Goal: Task Accomplishment & Management: Manage account settings

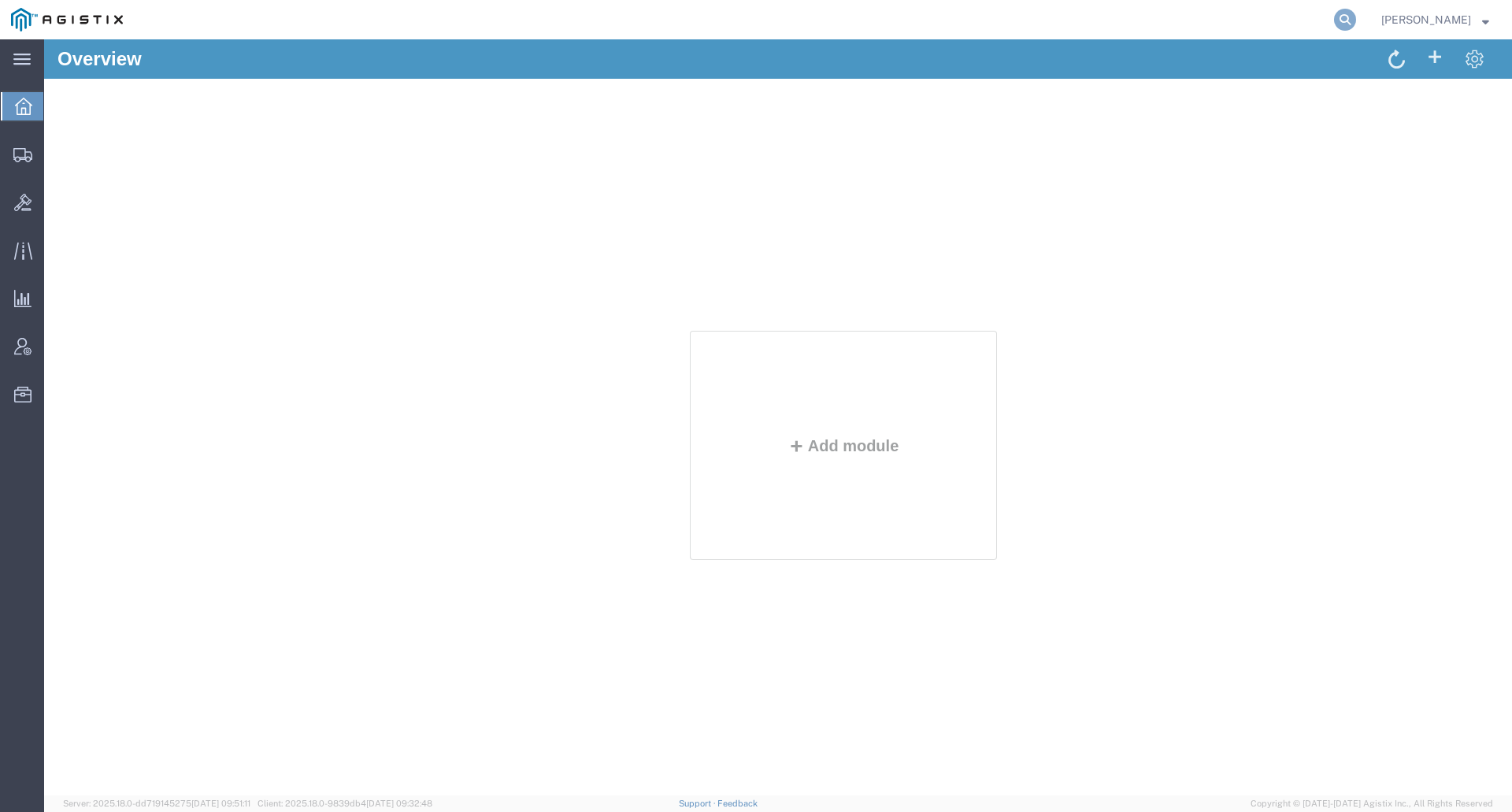
click at [1353, 20] on icon at bounding box center [1345, 20] width 22 height 22
click at [1283, 27] on input "search" at bounding box center [1094, 20] width 479 height 38
type input "GDIT-23227"
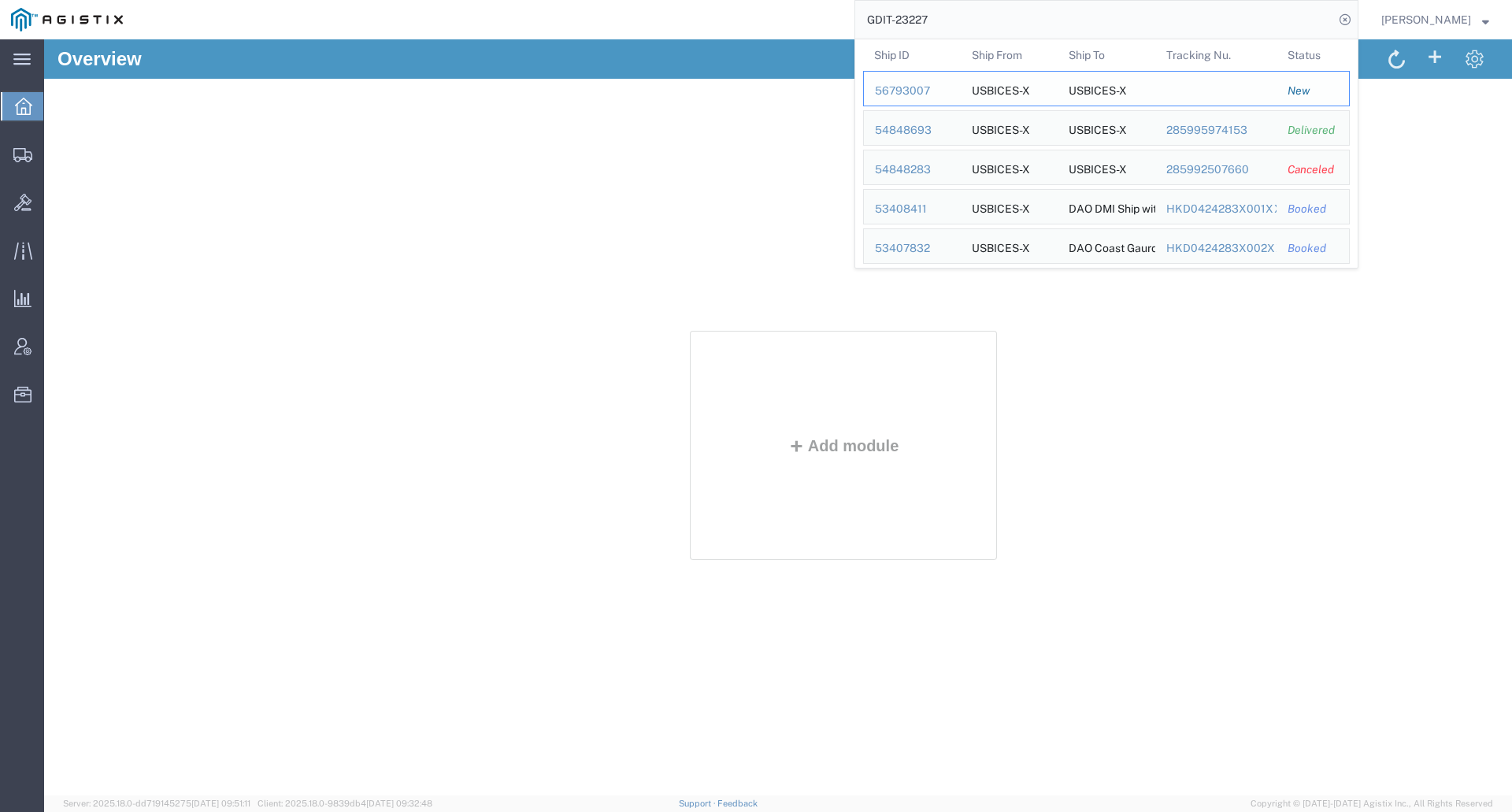
click at [934, 88] on div "56793007" at bounding box center [912, 90] width 75 height 16
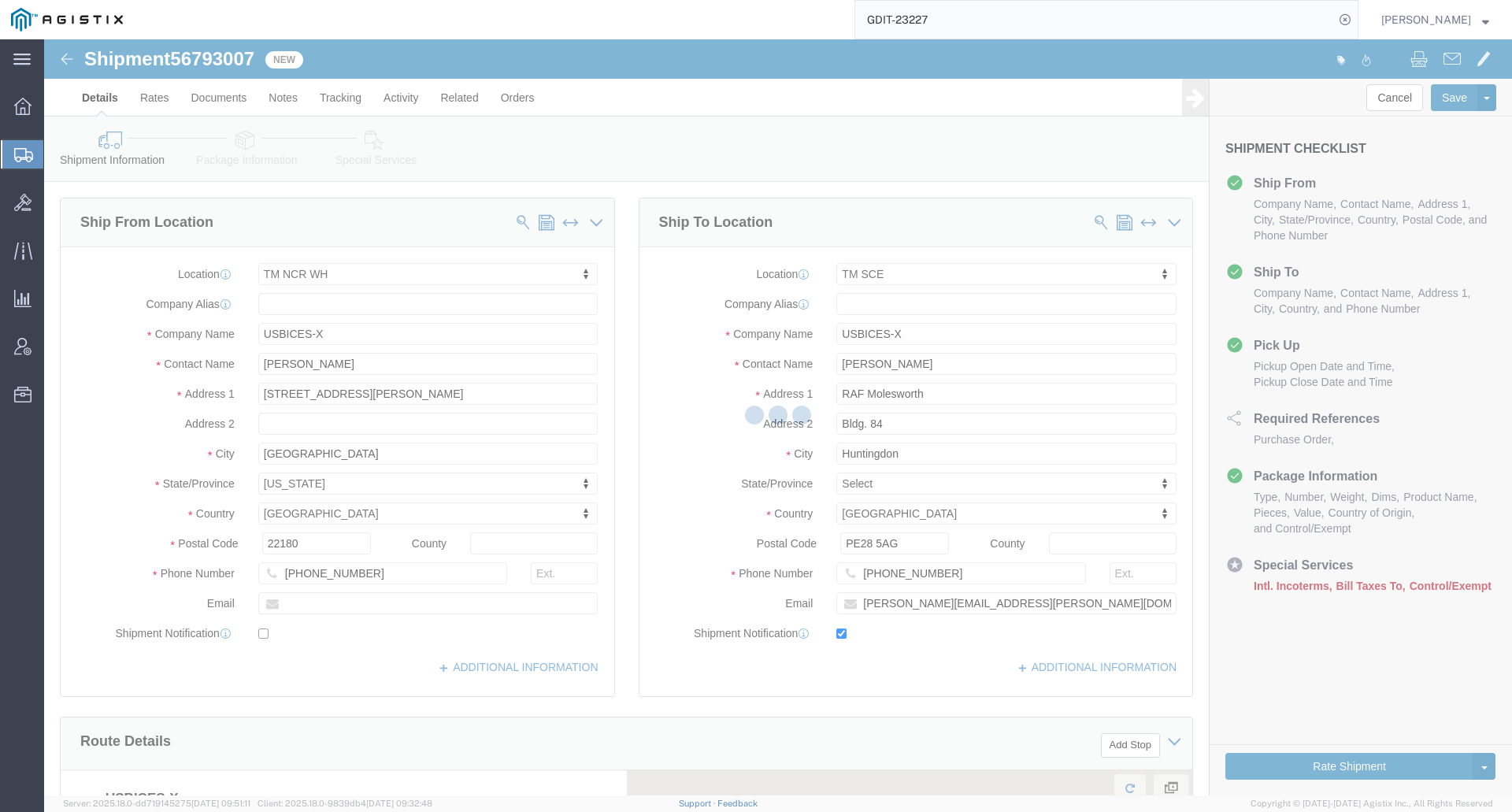
select select "69651"
select select "34240"
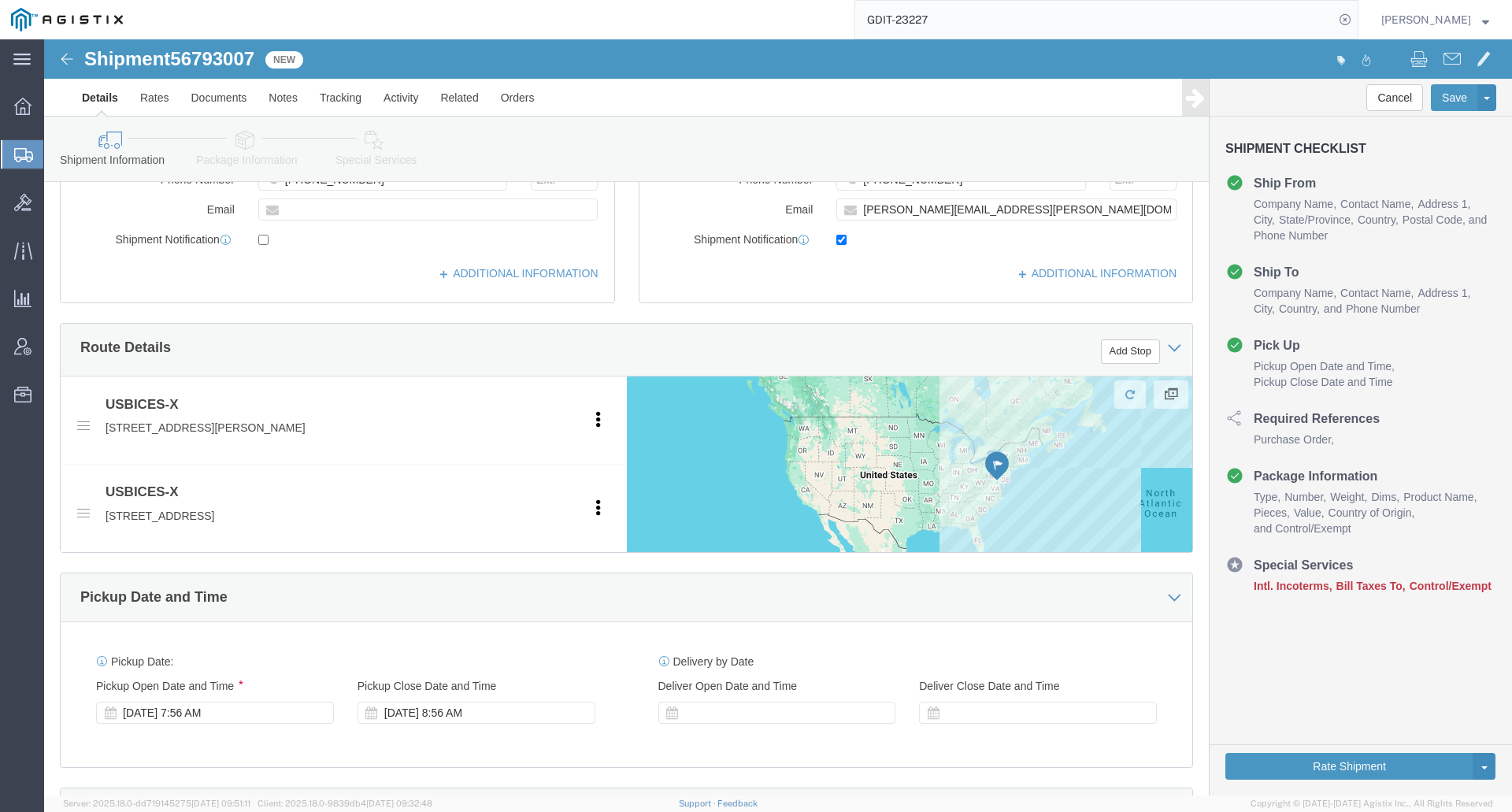
scroll to position [630, 0]
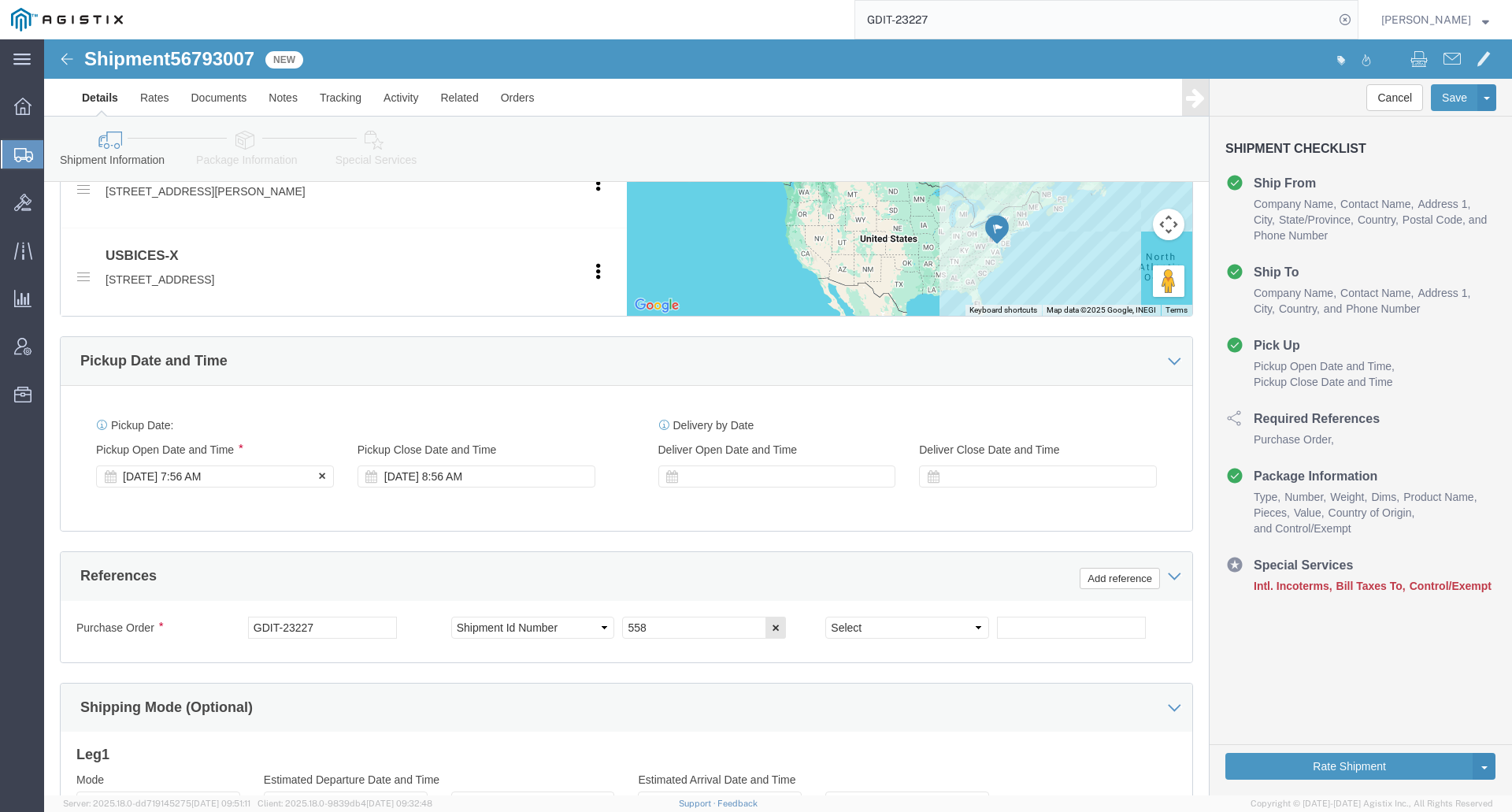
click div "Sep 12 2025 7:56 AM"
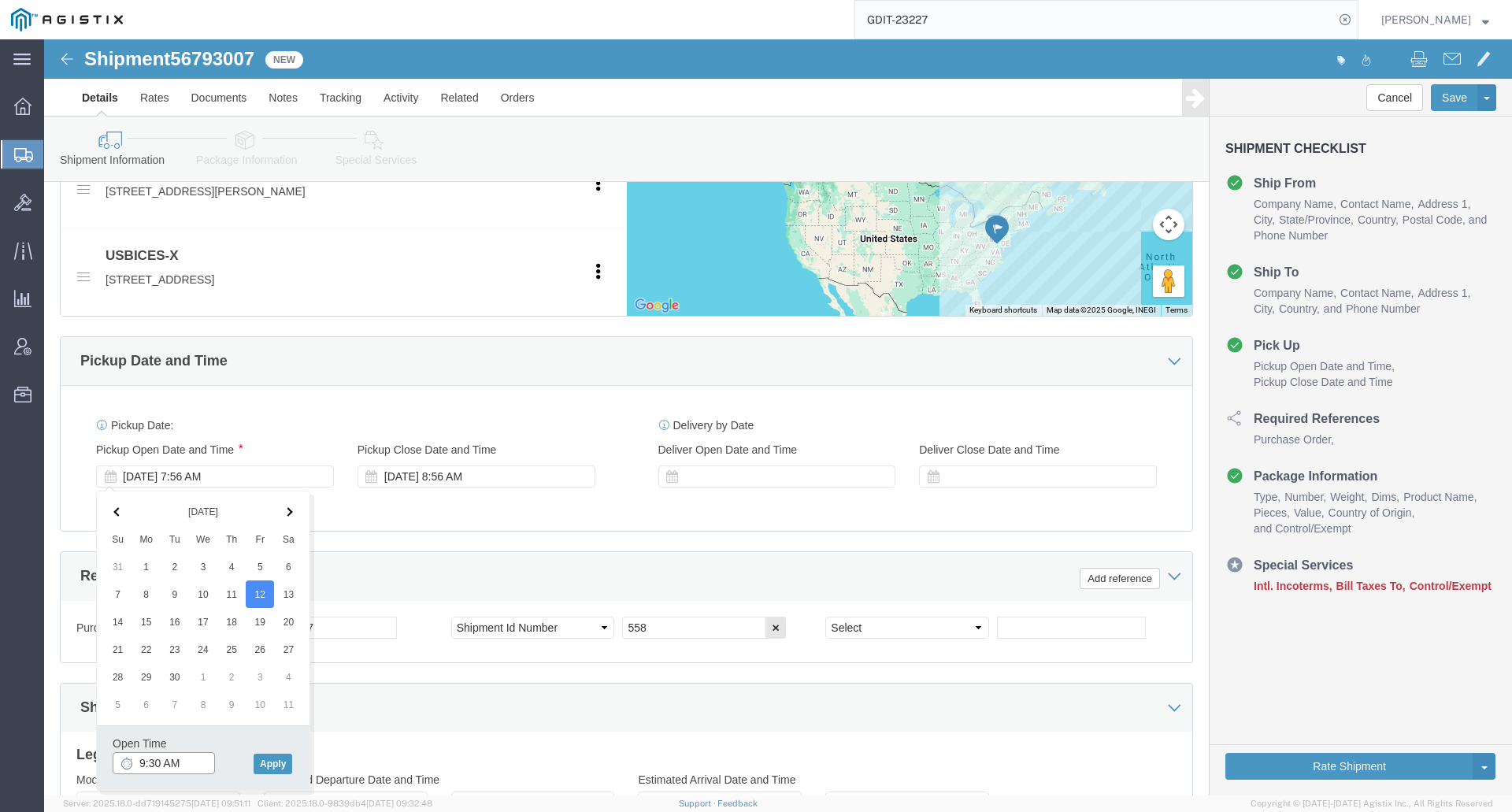
type input "9:00 AM"
click button "Apply"
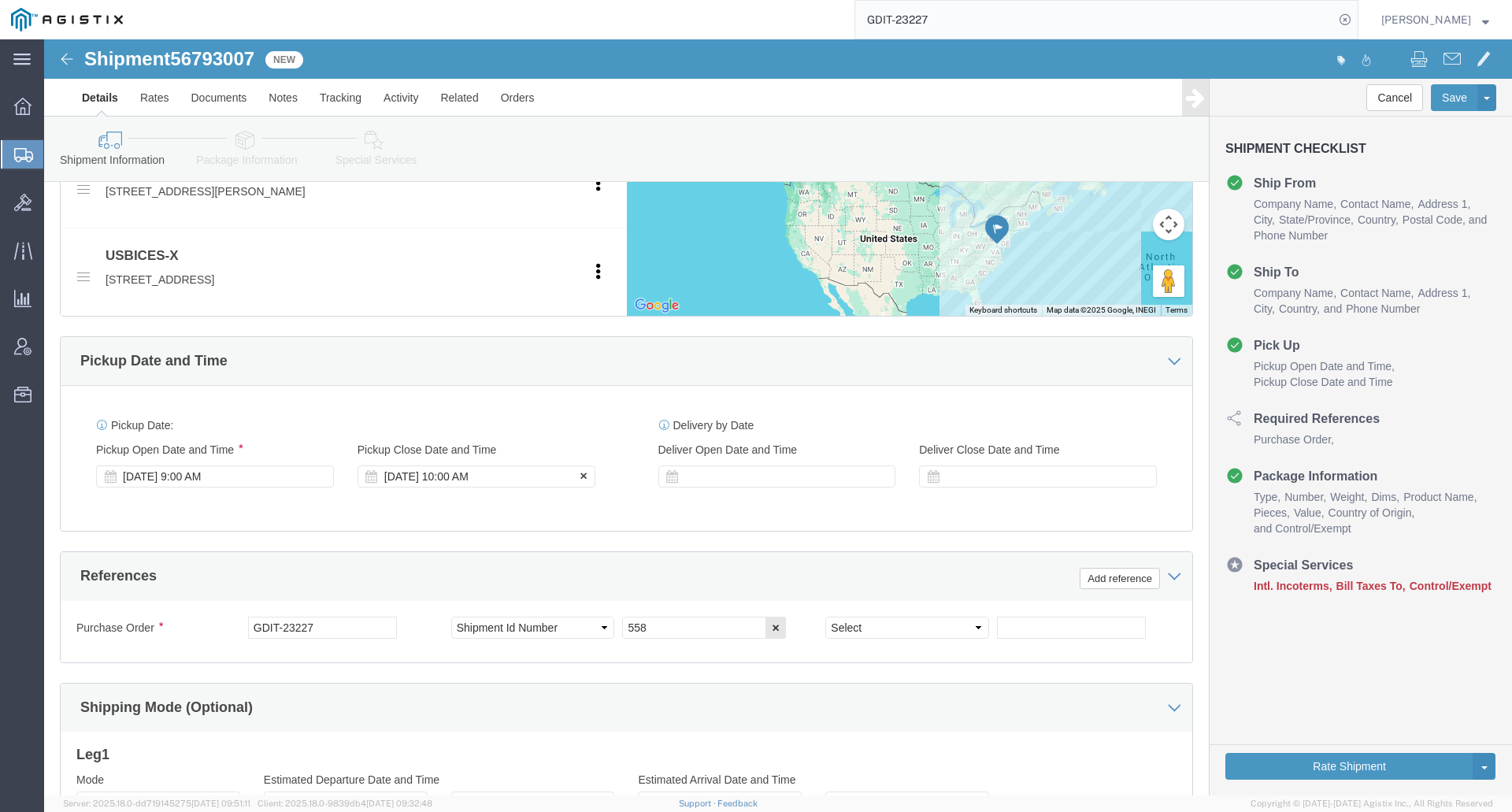
click div "Sep 12 2025 10:00 AM"
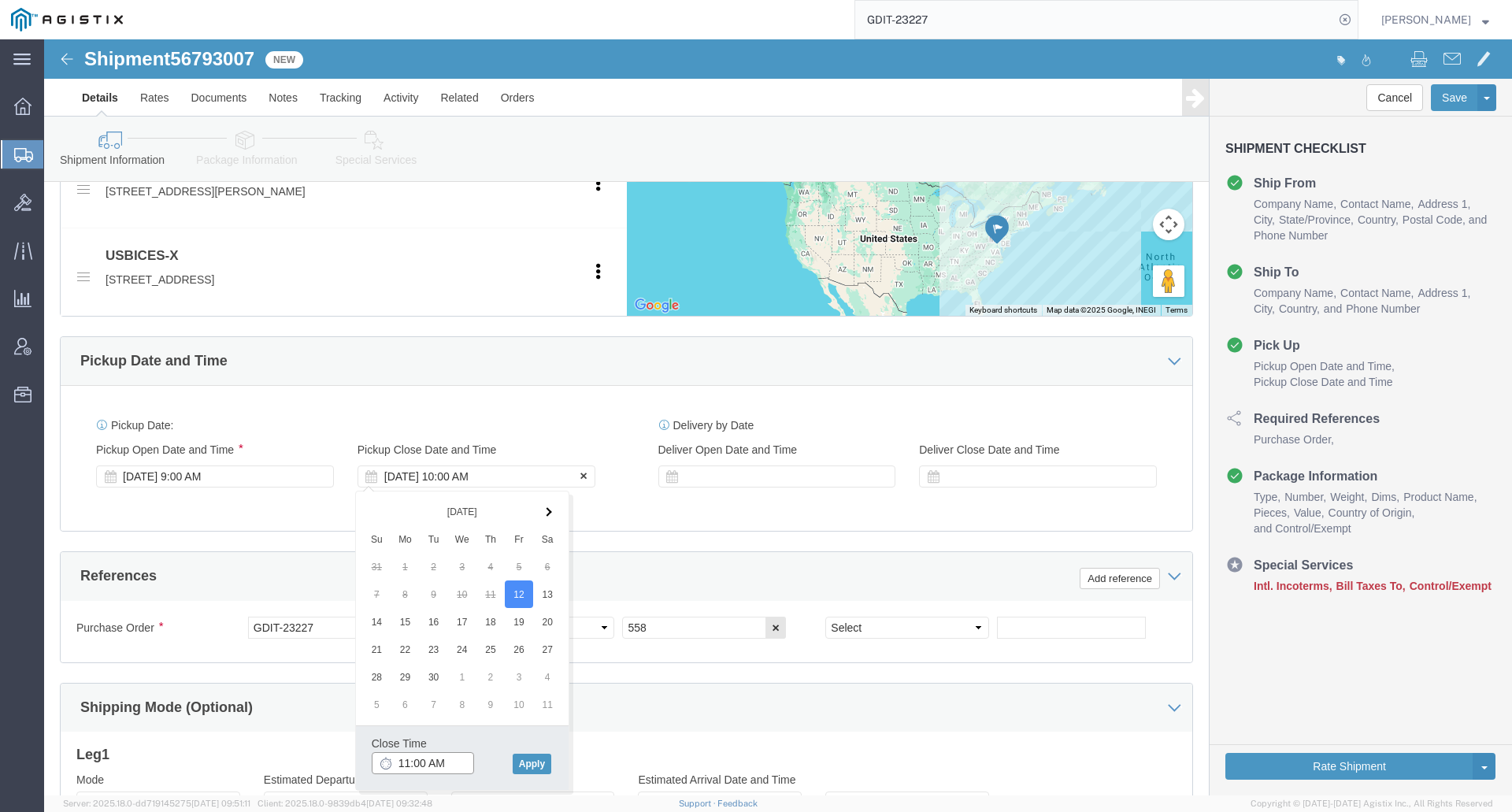
type input "12:00 PM"
click button "Apply"
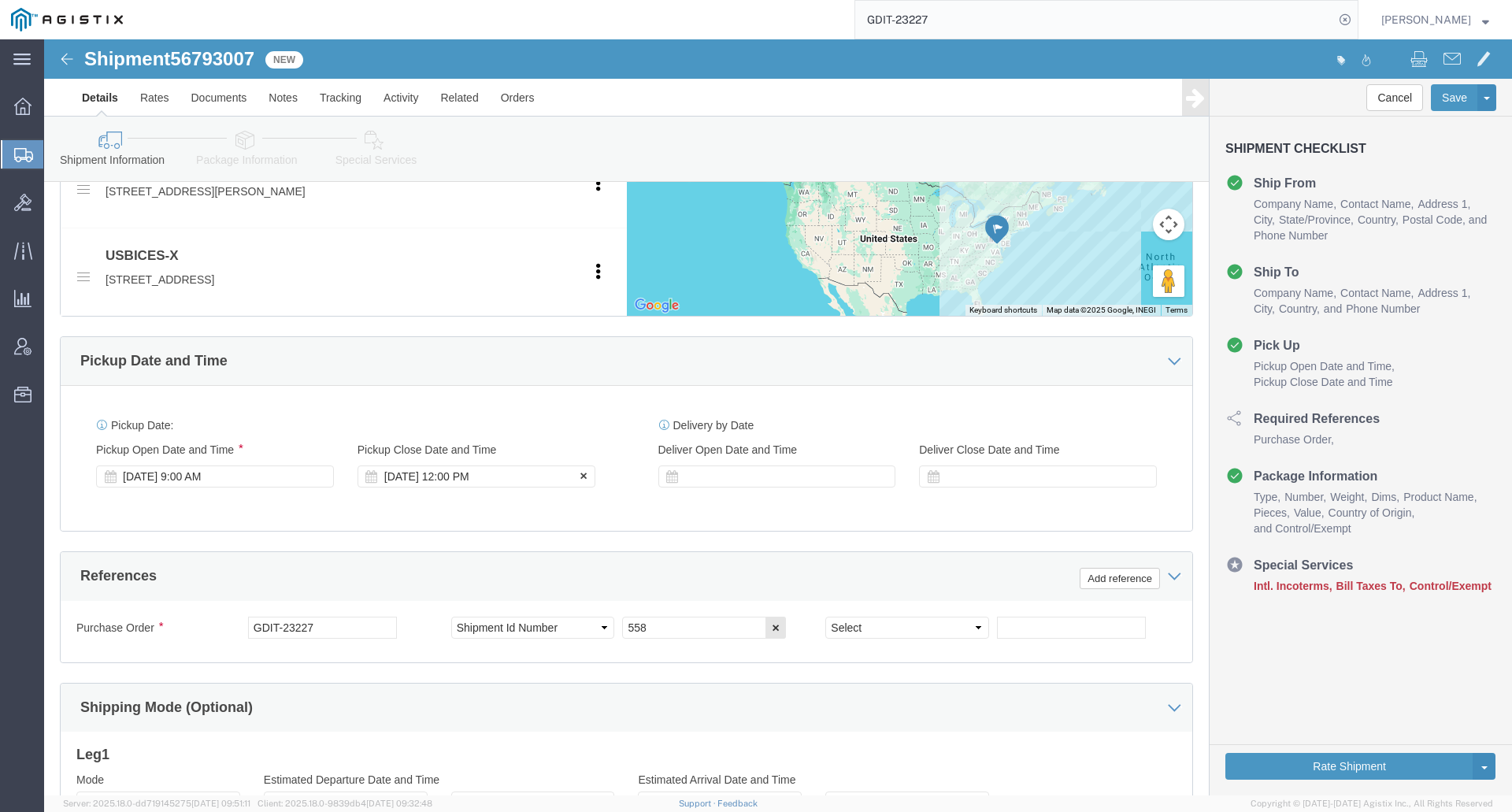
scroll to position [846, 0]
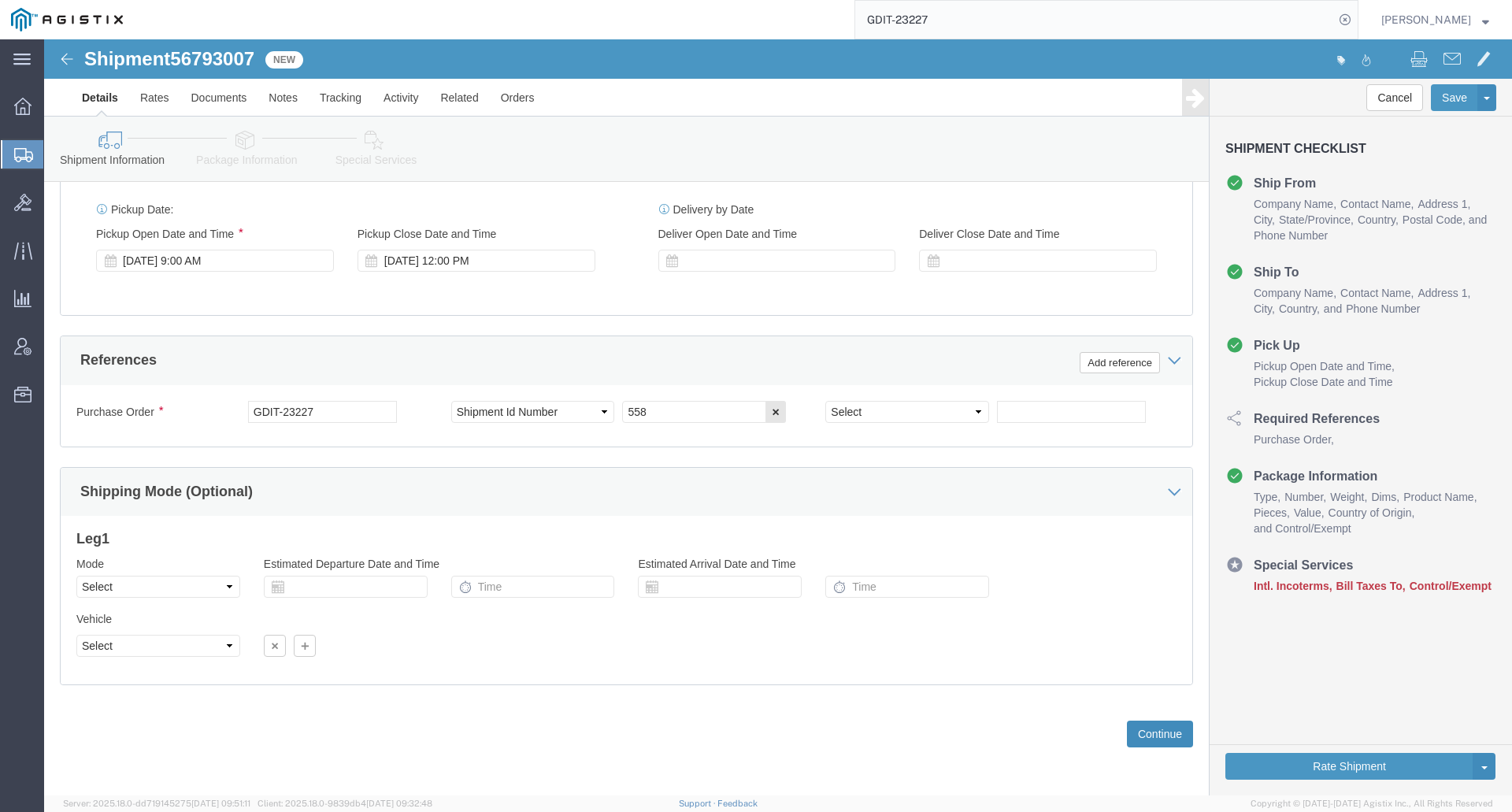
click button "Continue"
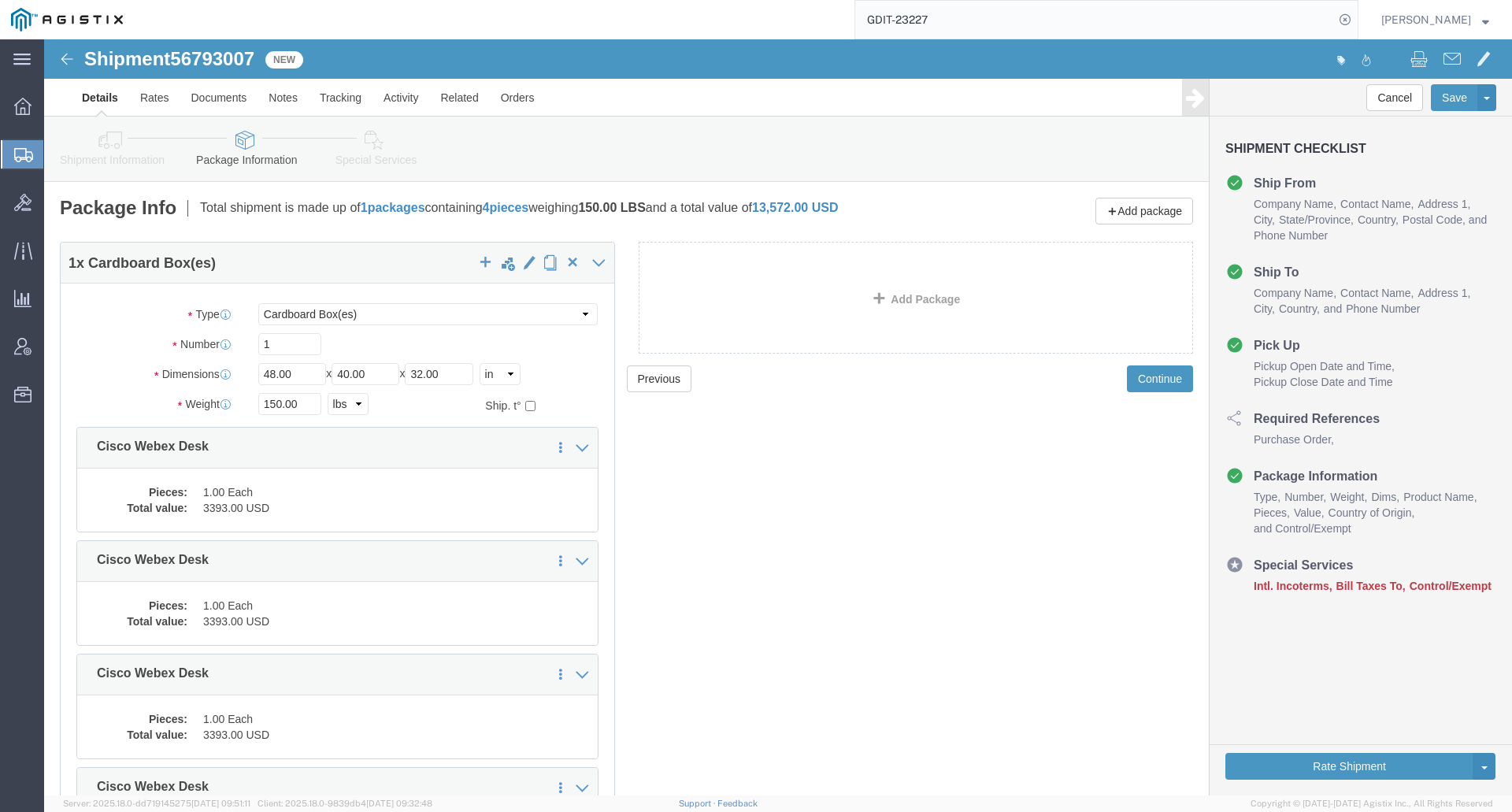
click link "Special Services"
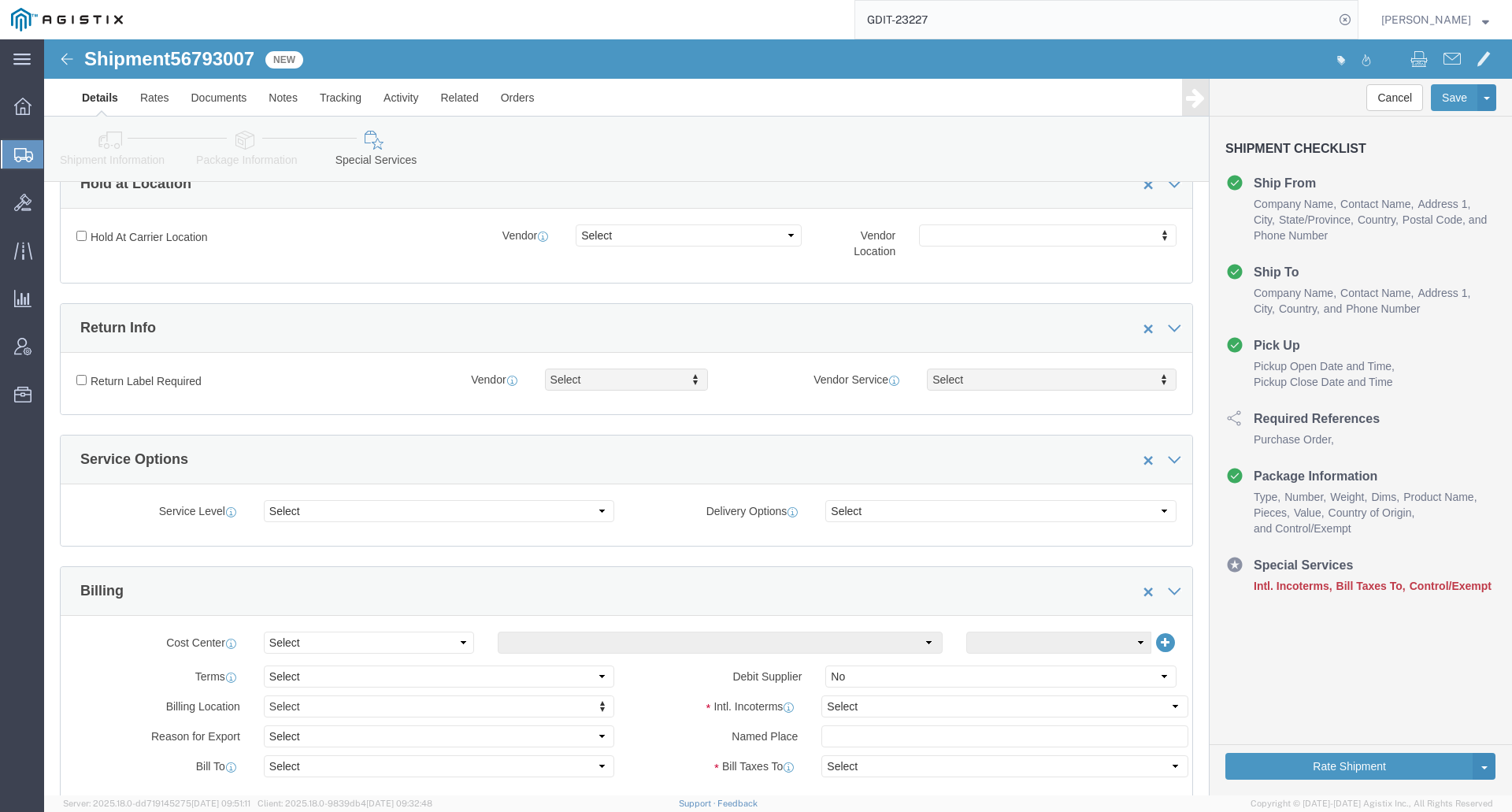
scroll to position [630, 0]
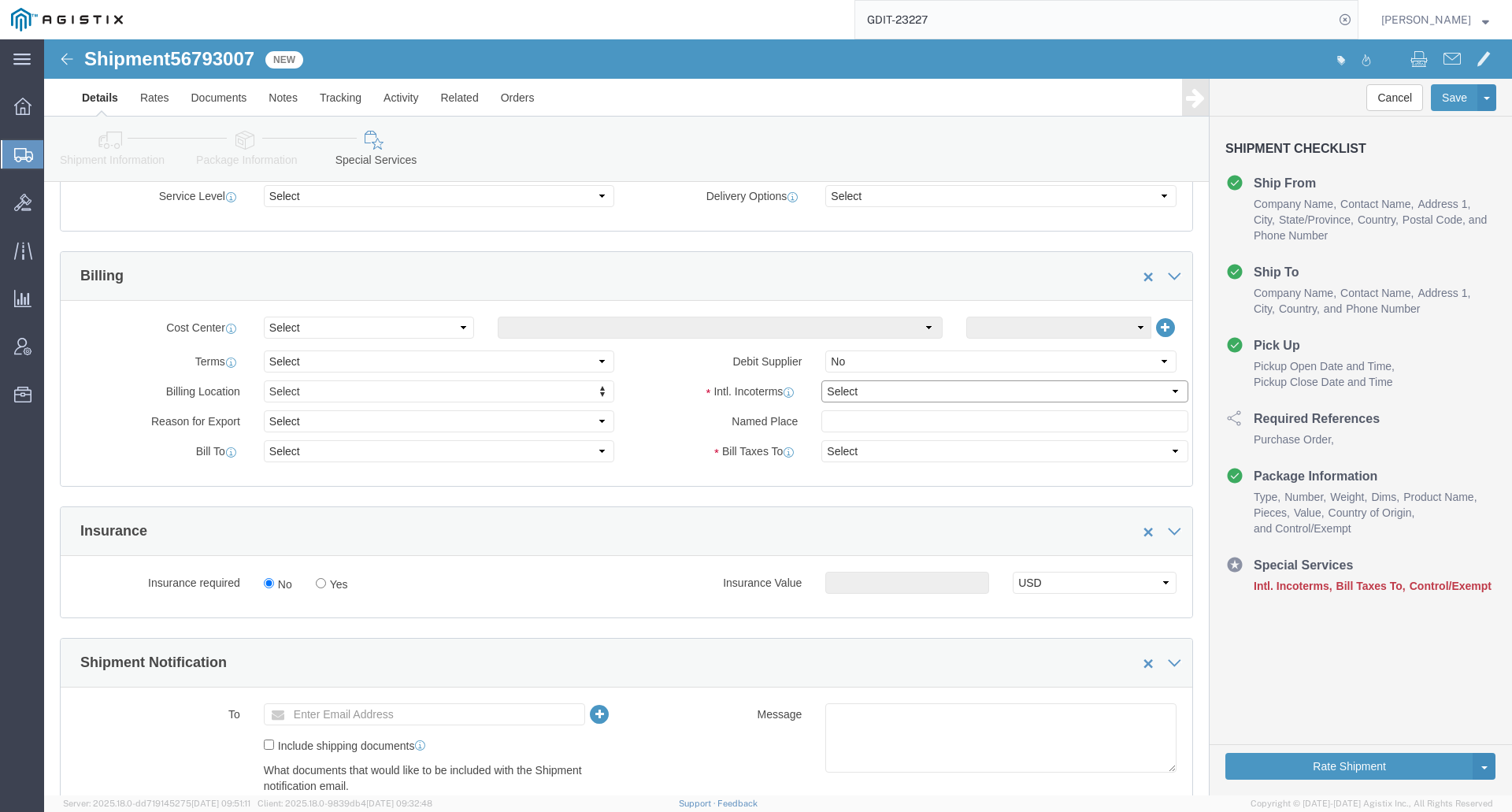
click select "Select Carriage Insurance Paid Carriage Paid To Cost and Freight Cost Insurance…"
select select "DDP"
click select "Select Carriage Insurance Paid Carriage Paid To Cost and Freight Cost Insurance…"
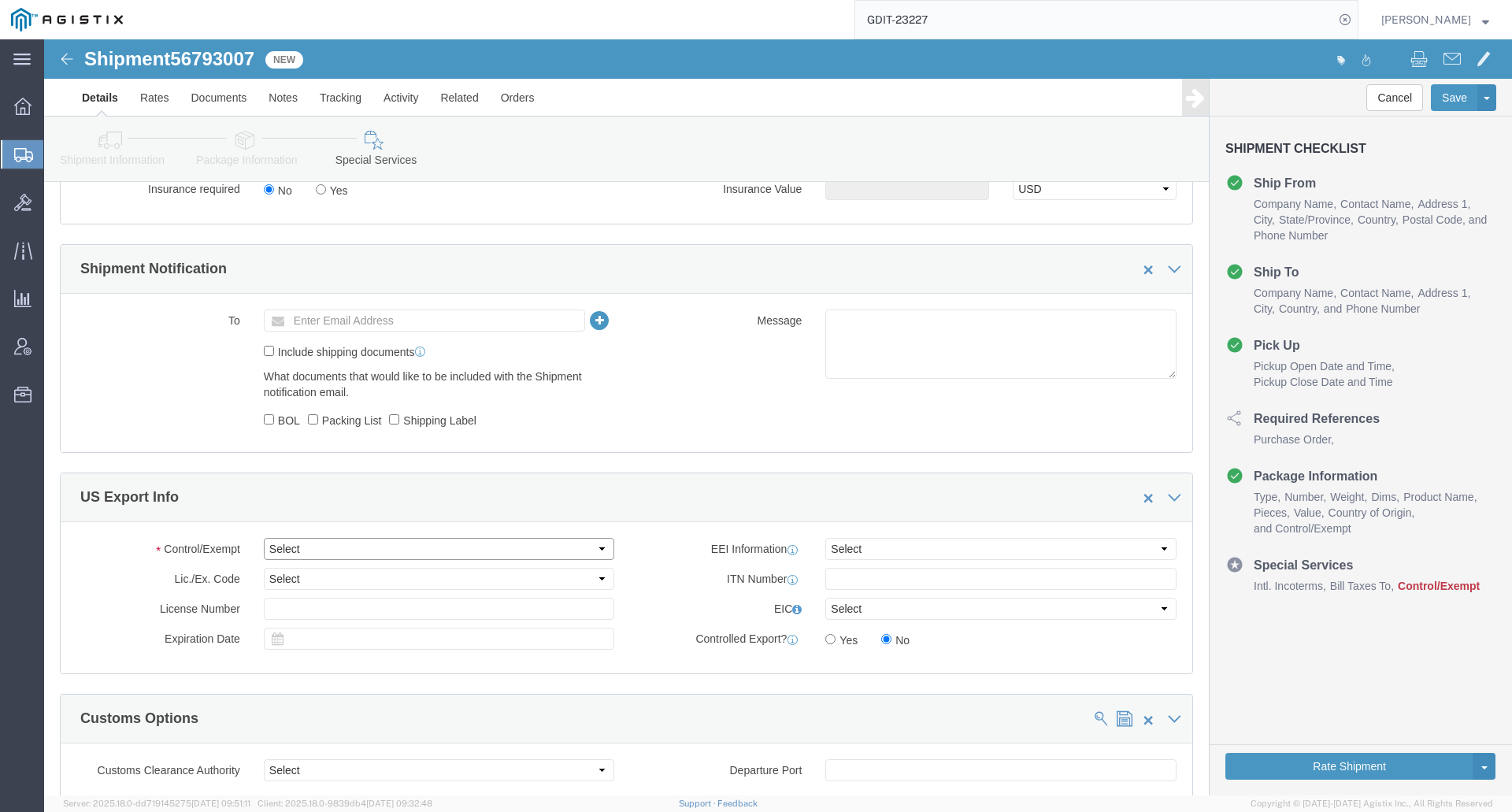
drag, startPoint x: 336, startPoint y: 516, endPoint x: 339, endPoint y: 506, distance: 10.4
click select "Select ATF BIS DEA EPA FDA FTR ITAR OFAC Other (OPA)"
select select "BIS"
click select "Select ATF BIS DEA EPA FDA FTR ITAR OFAC Other (OPA)"
click select "Select AES-Direct EEI Carrier File EEI EEI Exempt"
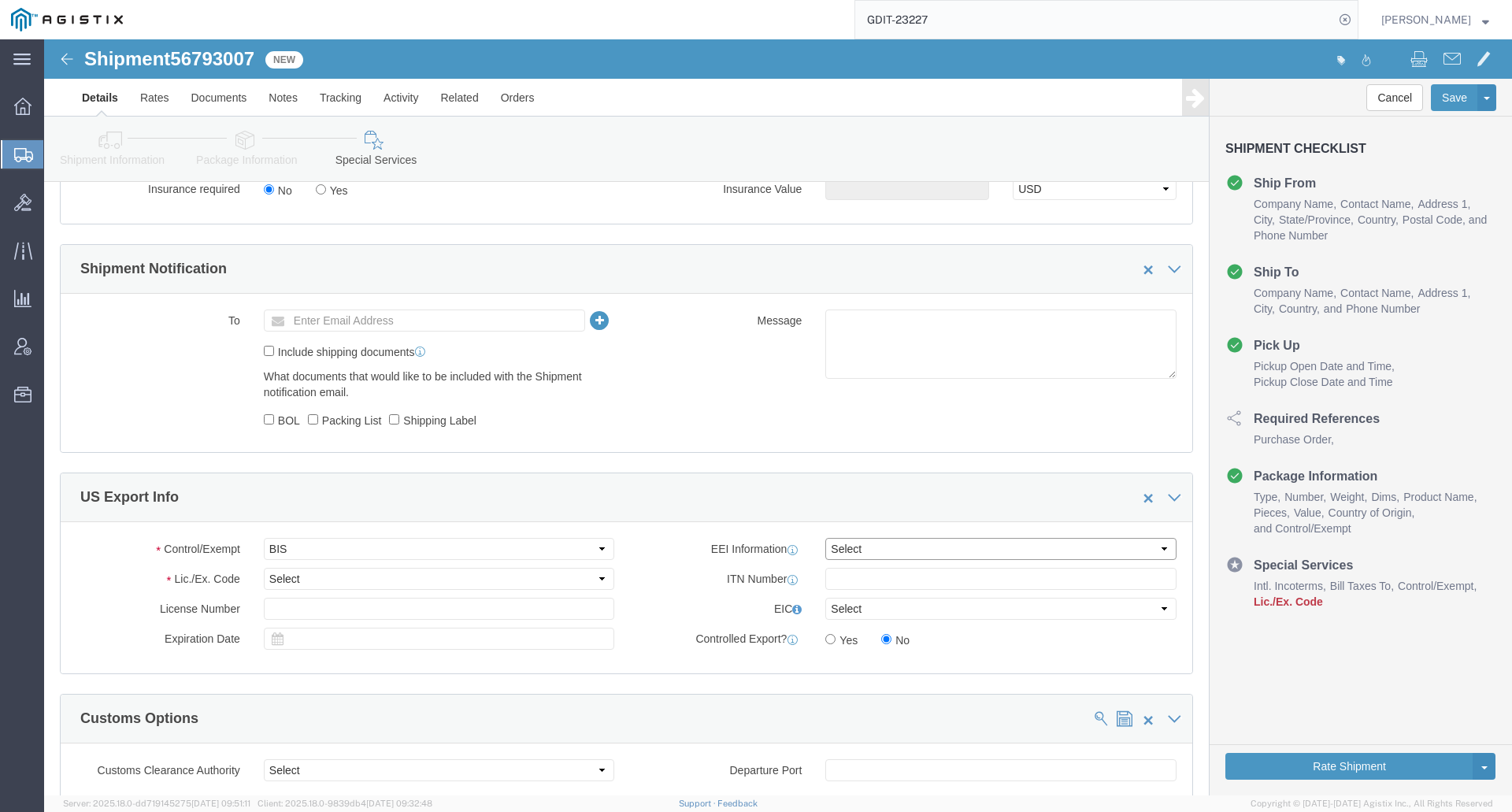
select select "EXEM"
click select "Select AES-Direct EEI Carrier File EEI EEI Exempt"
click input "text"
type input "X20250912003039"
click div "Control/Exempt Select ATF BIS DEA EPA FDA FTR ITAR OFAC Other (OPA) Lic./Ex. Co…"
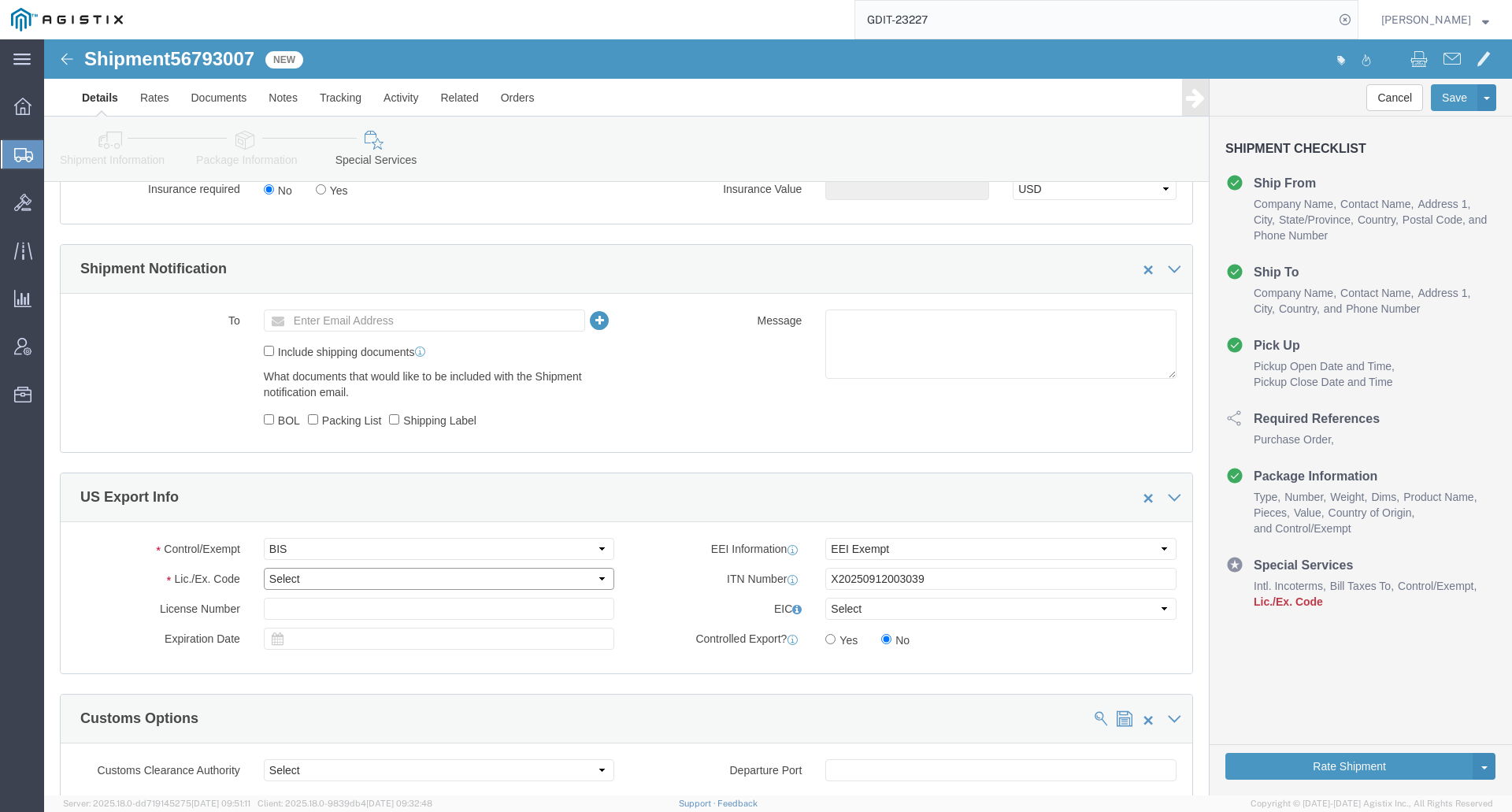
drag, startPoint x: 491, startPoint y: 550, endPoint x: 484, endPoint y: 542, distance: 10.6
click select "Select AGR-Agricultural APP-Computers APR-Additional Permissive Exports AVS-Air…"
click div "EEI Information Select AES-Direct EEI Carrier File EEI EEI Exempt ITN Number X2…"
click select "Select ATF BIS DEA EPA FDA FTR ITAR OFAC Other (OPA)"
select select "FTR"
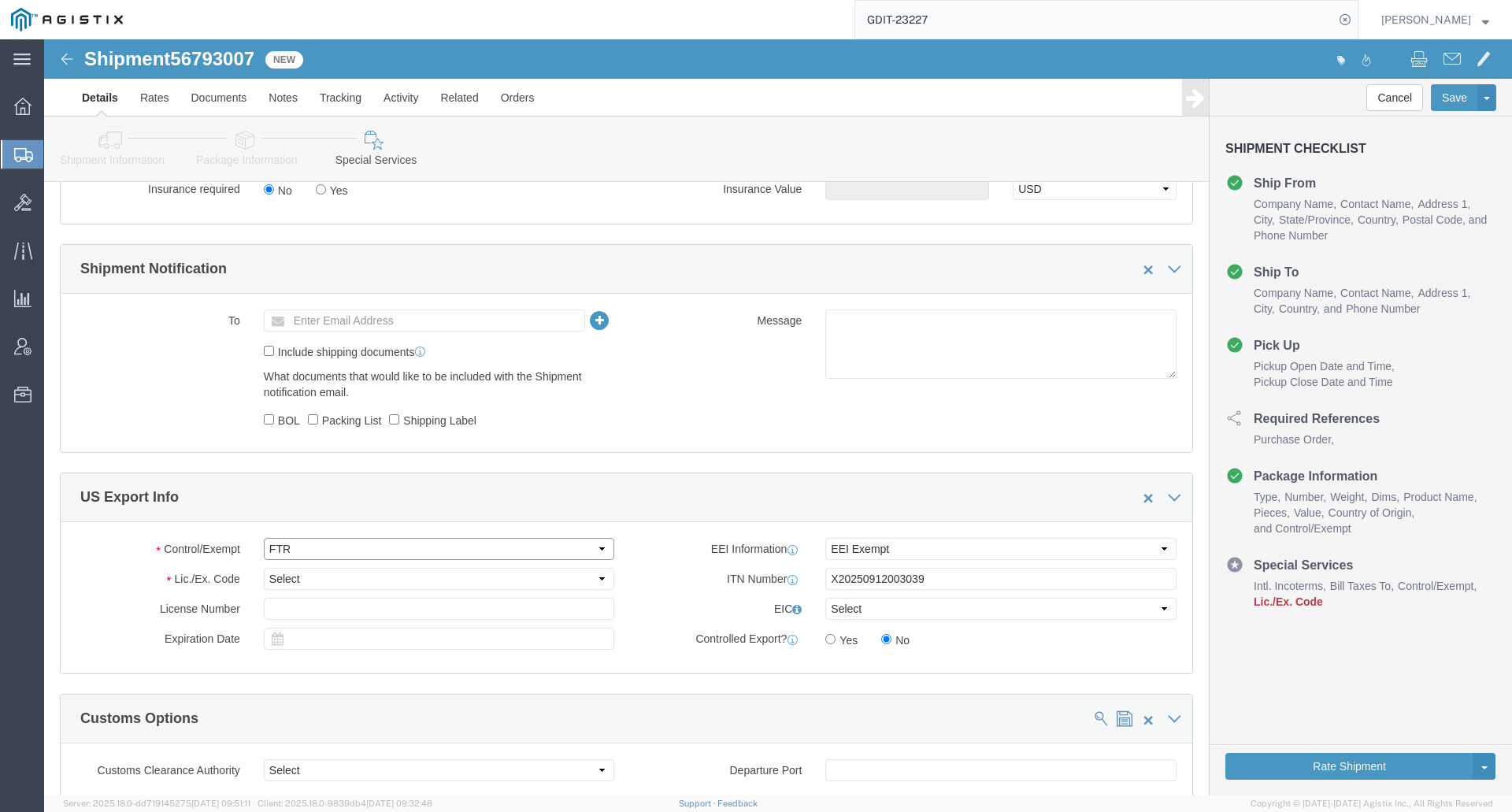
click select "Select ATF BIS DEA EPA FDA FTR ITAR OFAC Other (OPA)"
click select "Select 30.2(d)(2) 30.36 30.37(a) 30.37(f) 30.37(g) 30.37(h) 30.37(i) 30.37(j) 3…"
select select "30.39"
click select "Select 30.2(d)(2) 30.36 30.37(a) 30.37(f) 30.37(g) 30.37(h) 30.37(i) 30.37(j) 3…"
click label "EEI Information"
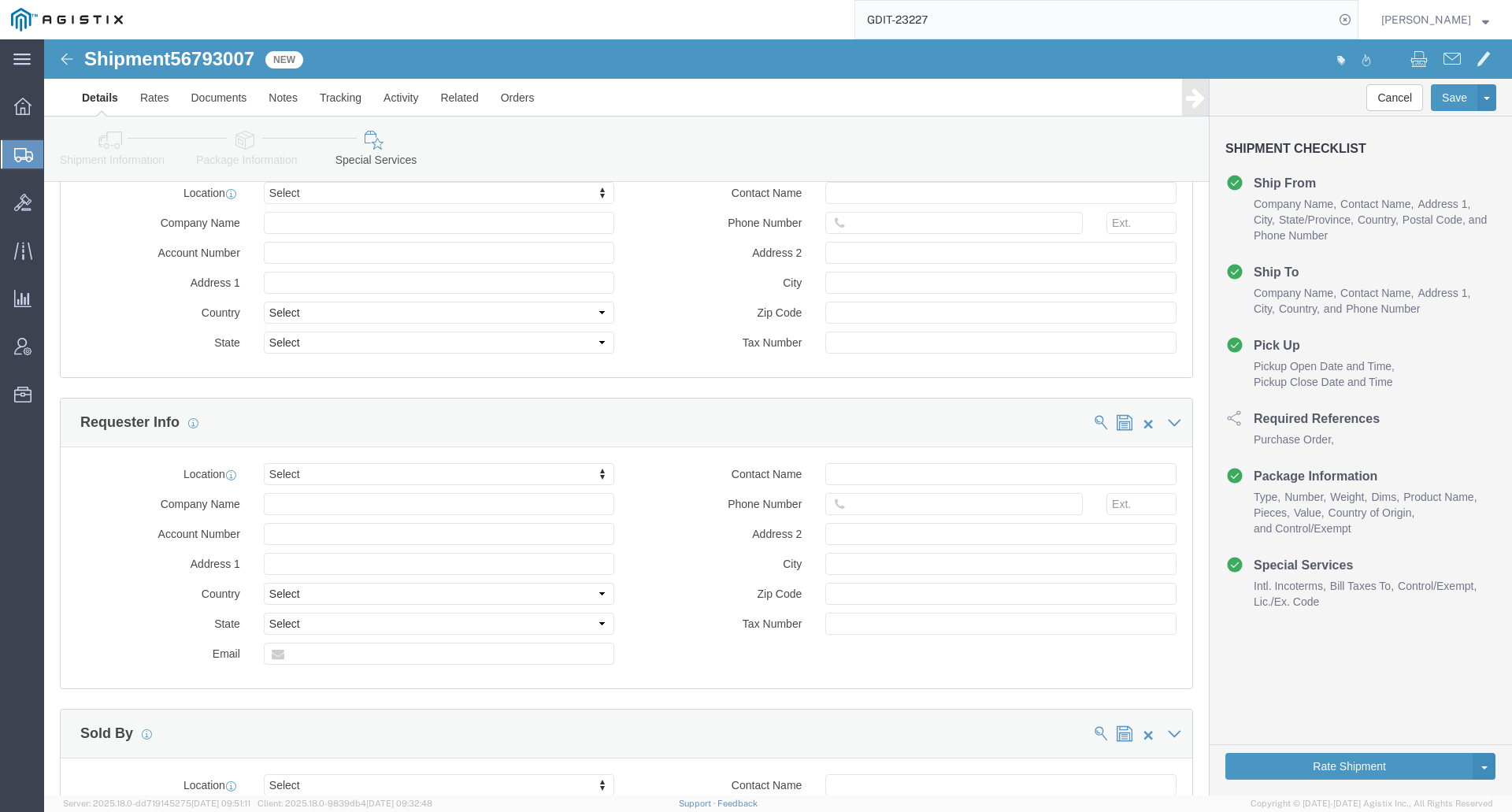
scroll to position [1969, 0]
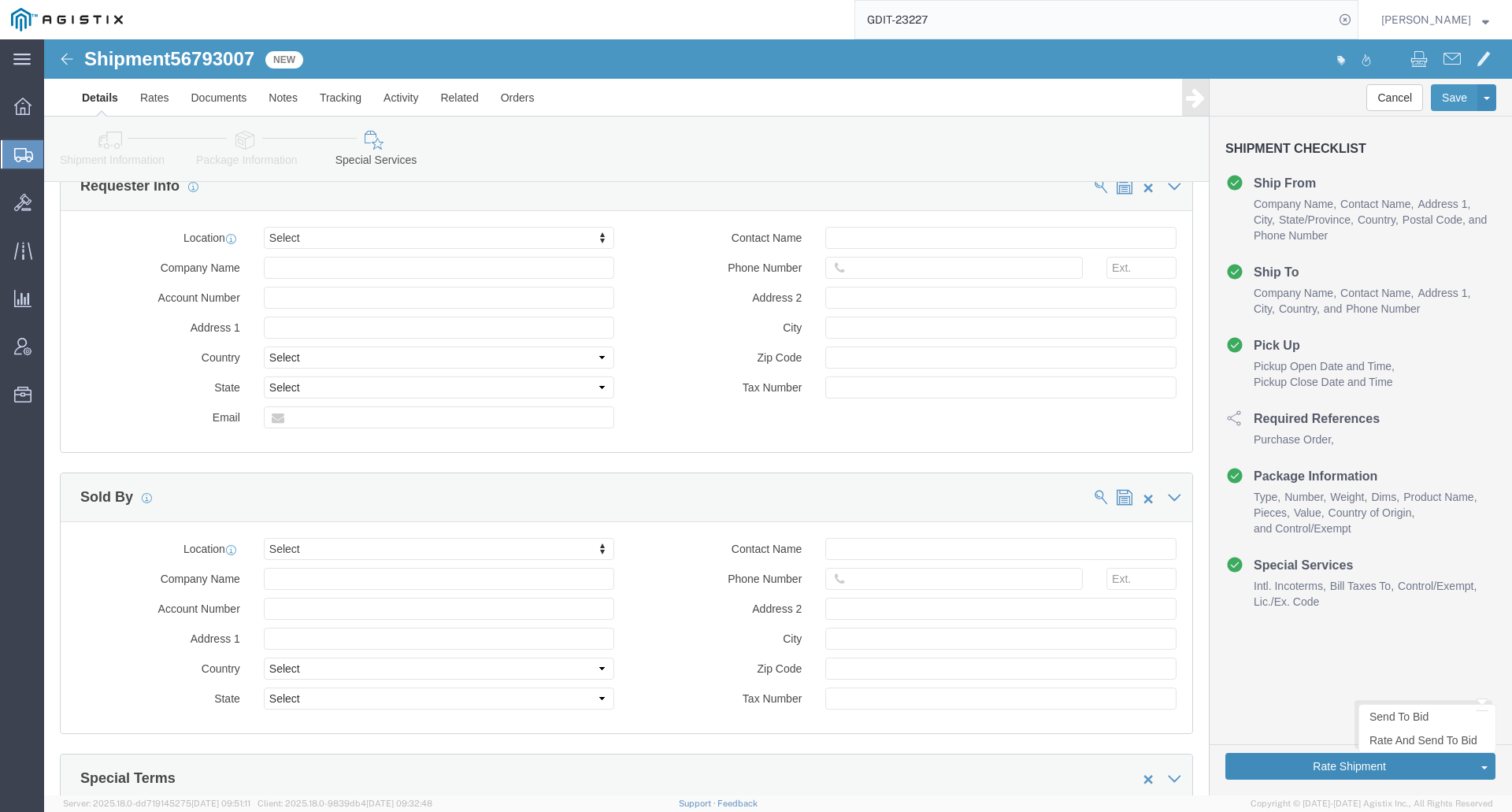
click button "Rate Shipment"
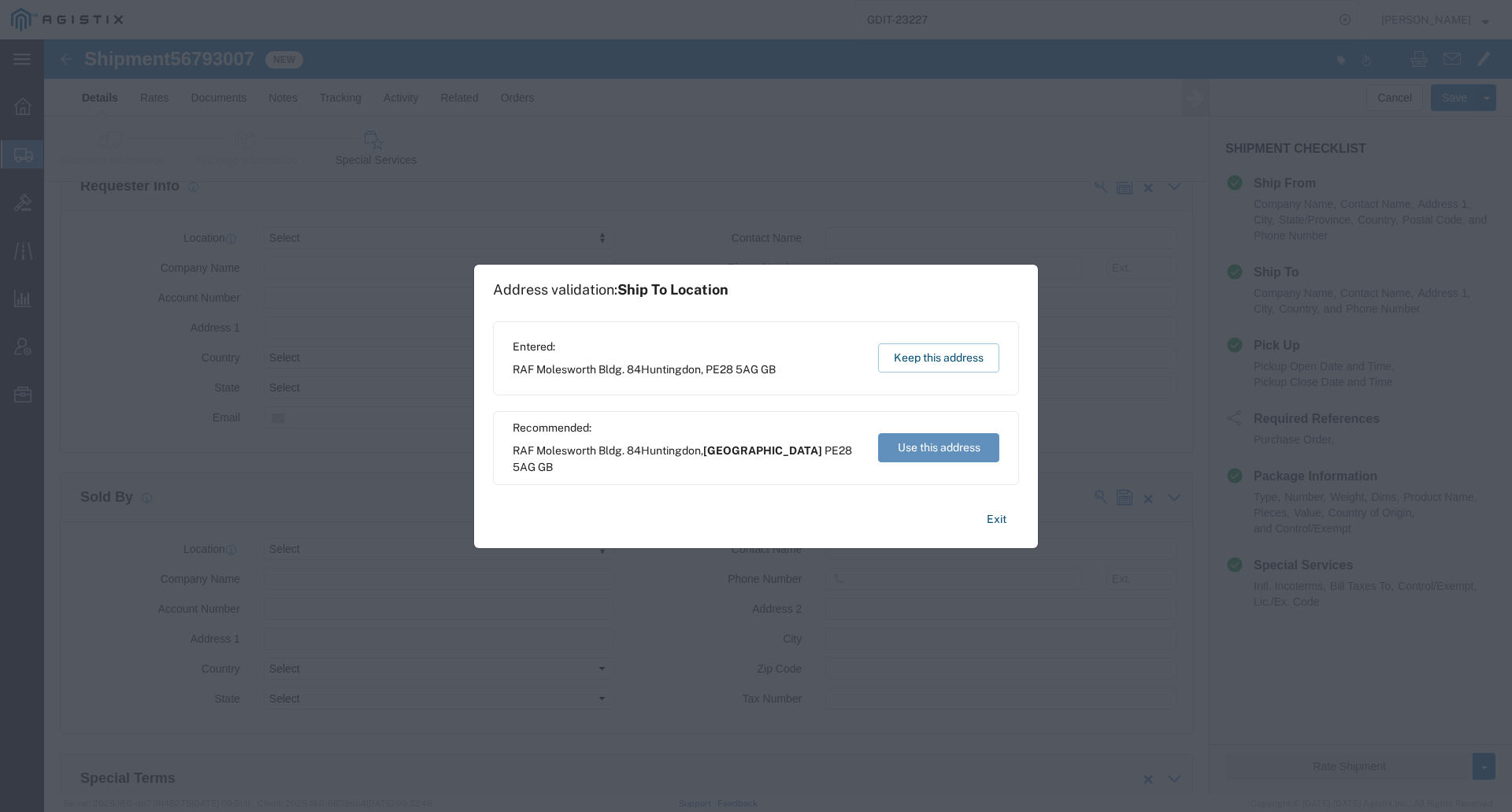
click at [924, 453] on button "Use this address" at bounding box center [938, 448] width 121 height 29
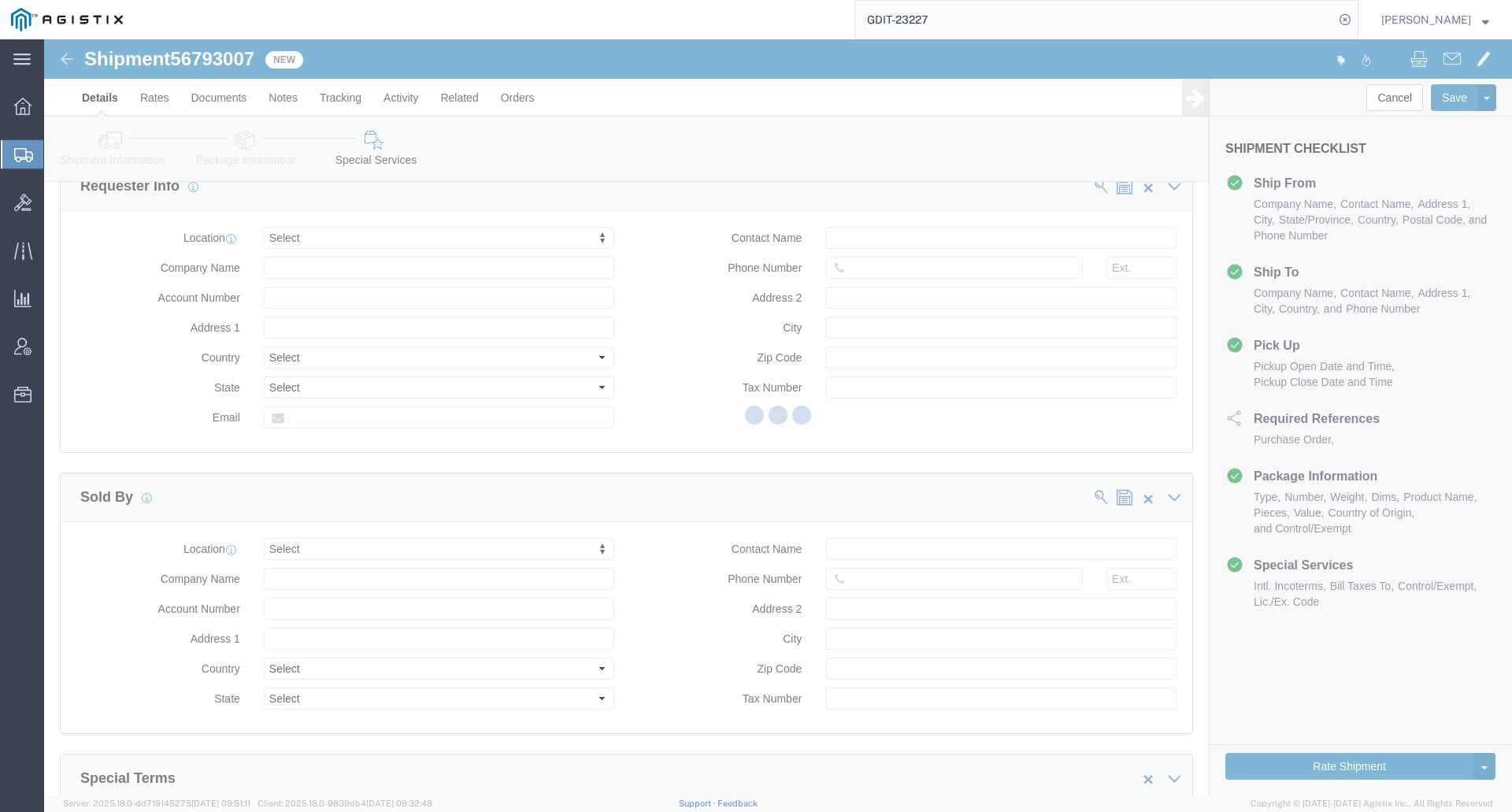
select select
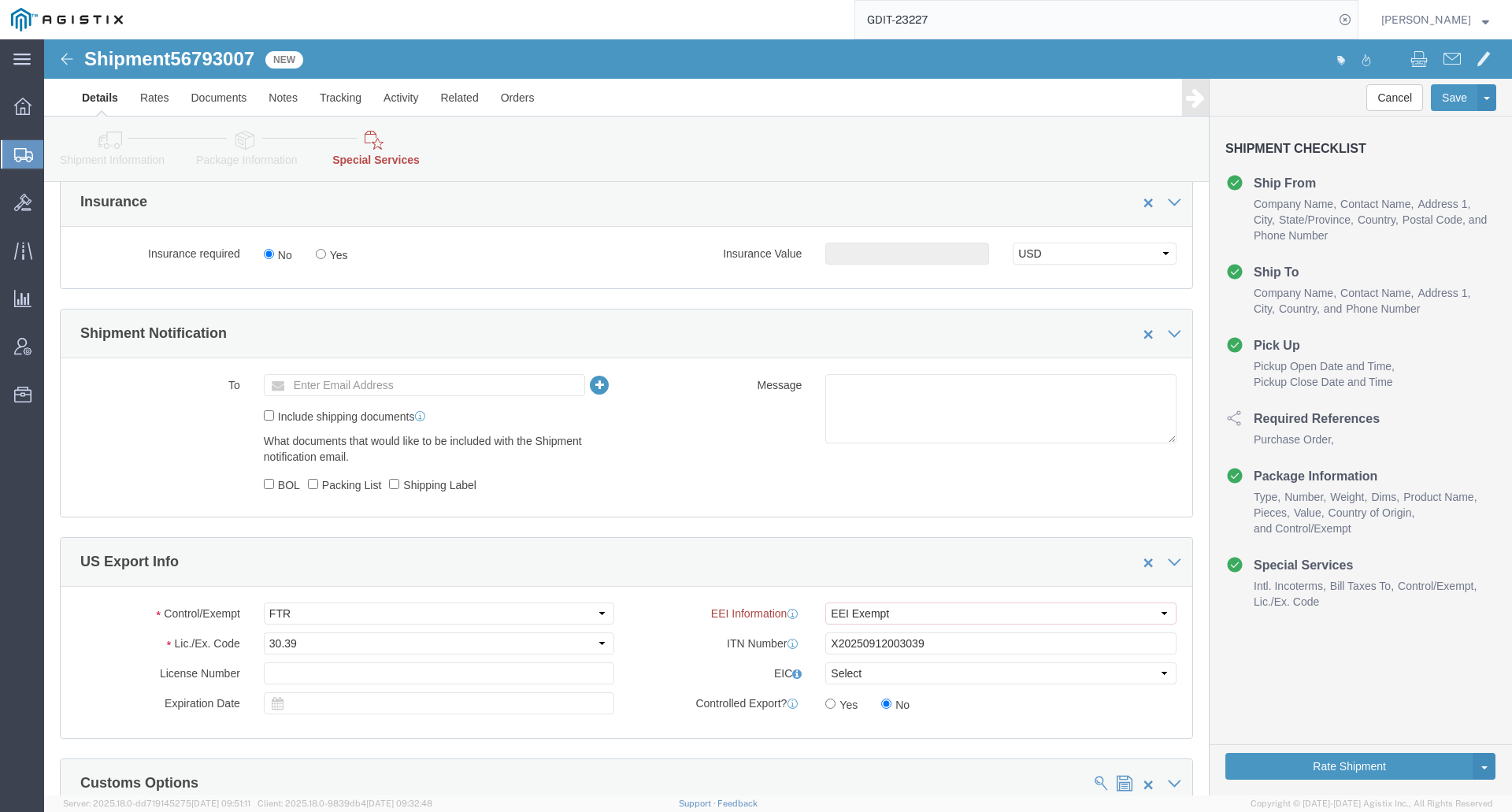
scroll to position [1103, 0]
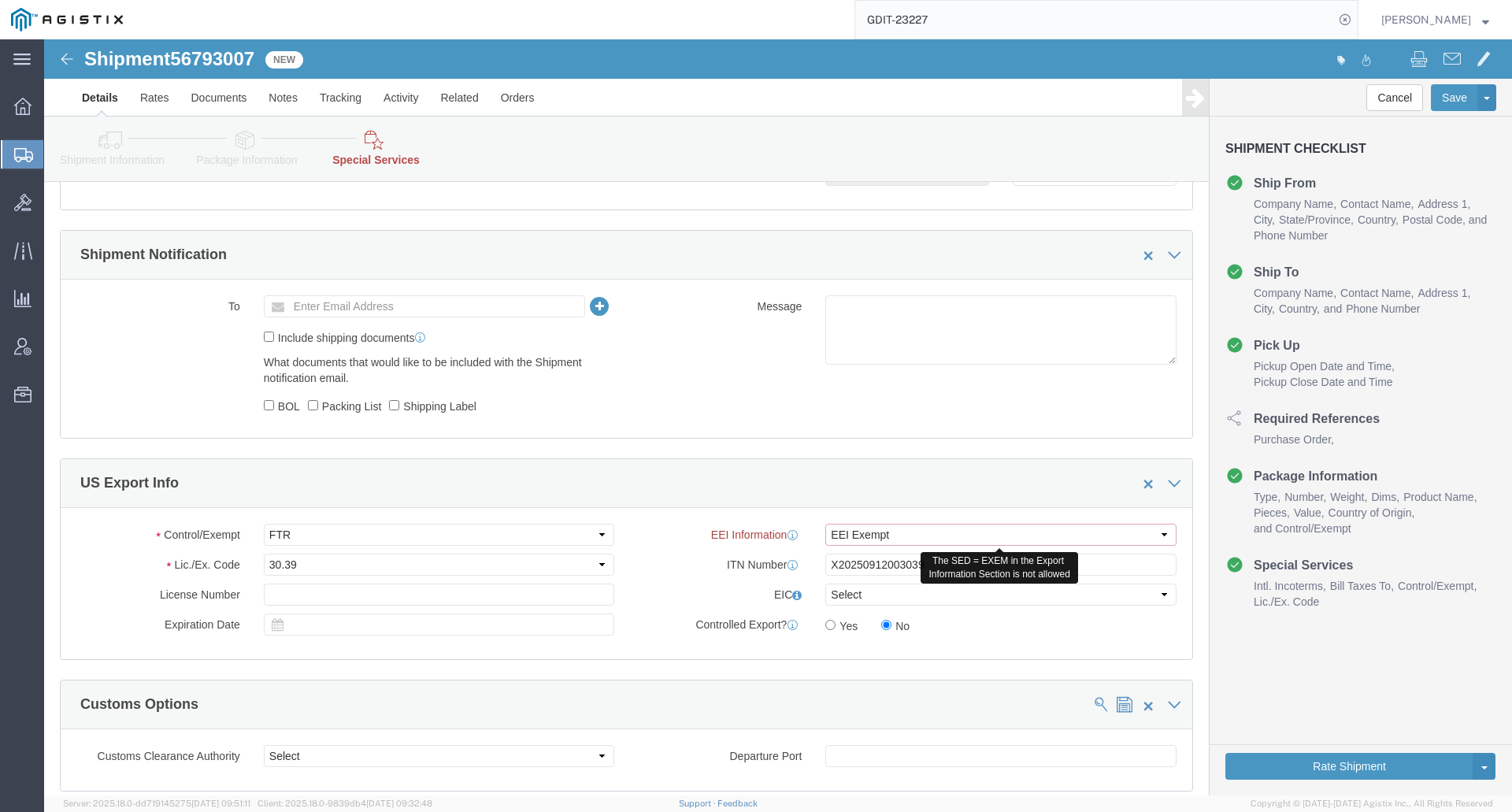
click select "Select AES-Direct EEI Carrier File EEI EEI Exempt"
select select "AESD"
click select "Select AES-Direct EEI Carrier File EEI EEI Exempt"
click button "Rate Shipment"
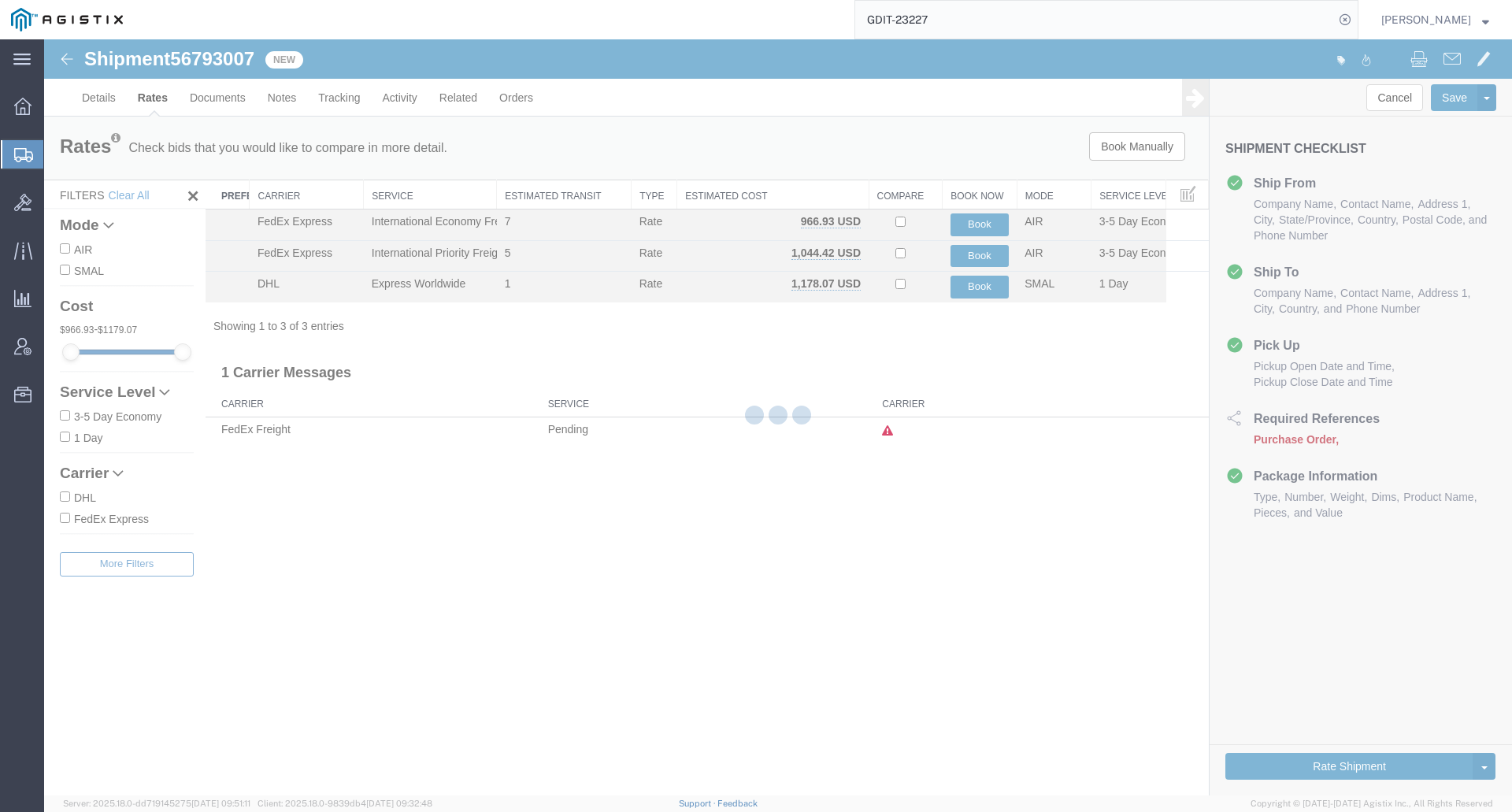
scroll to position [0, 0]
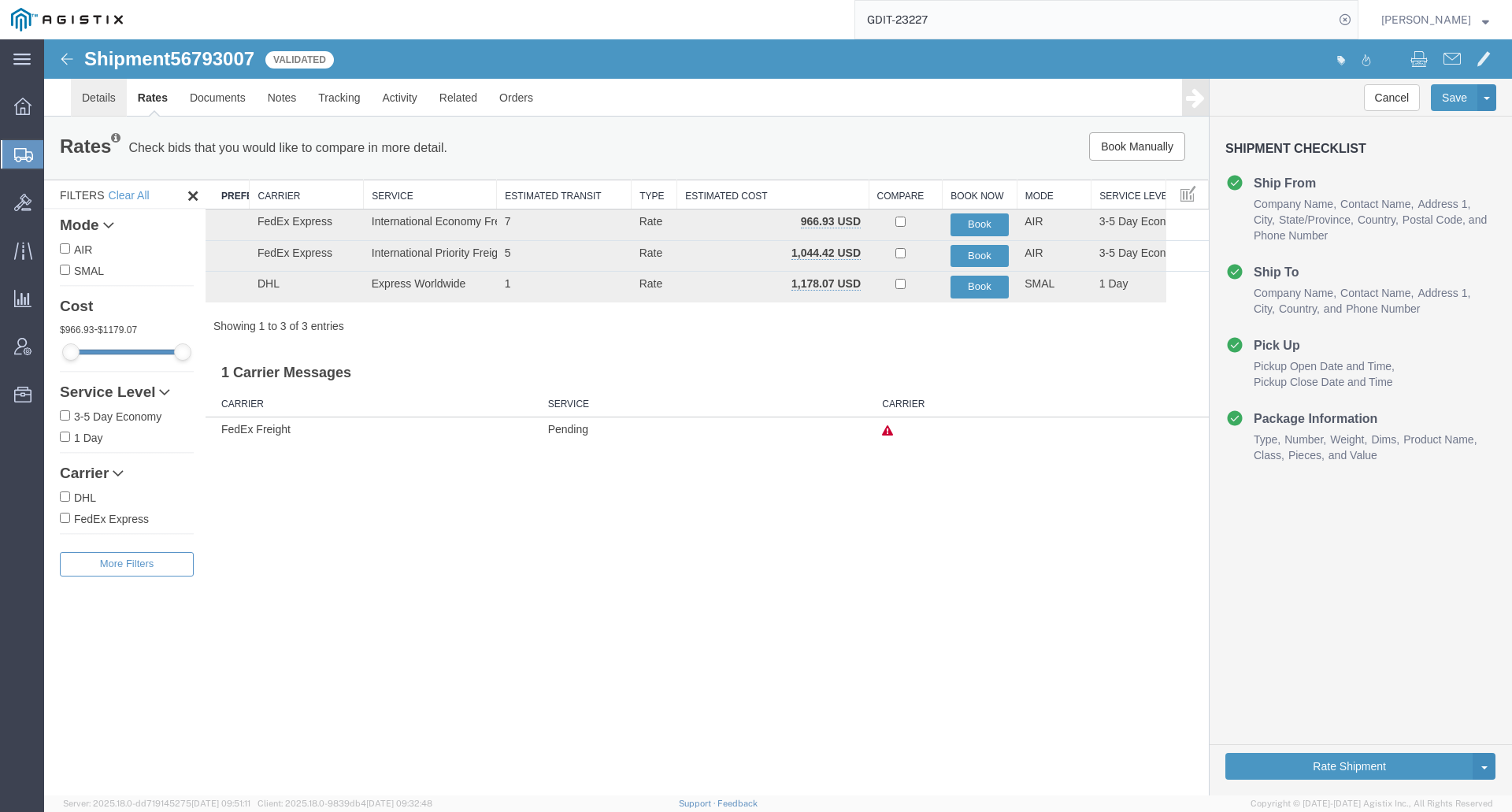
click at [98, 99] on link "Details" at bounding box center [99, 98] width 56 height 38
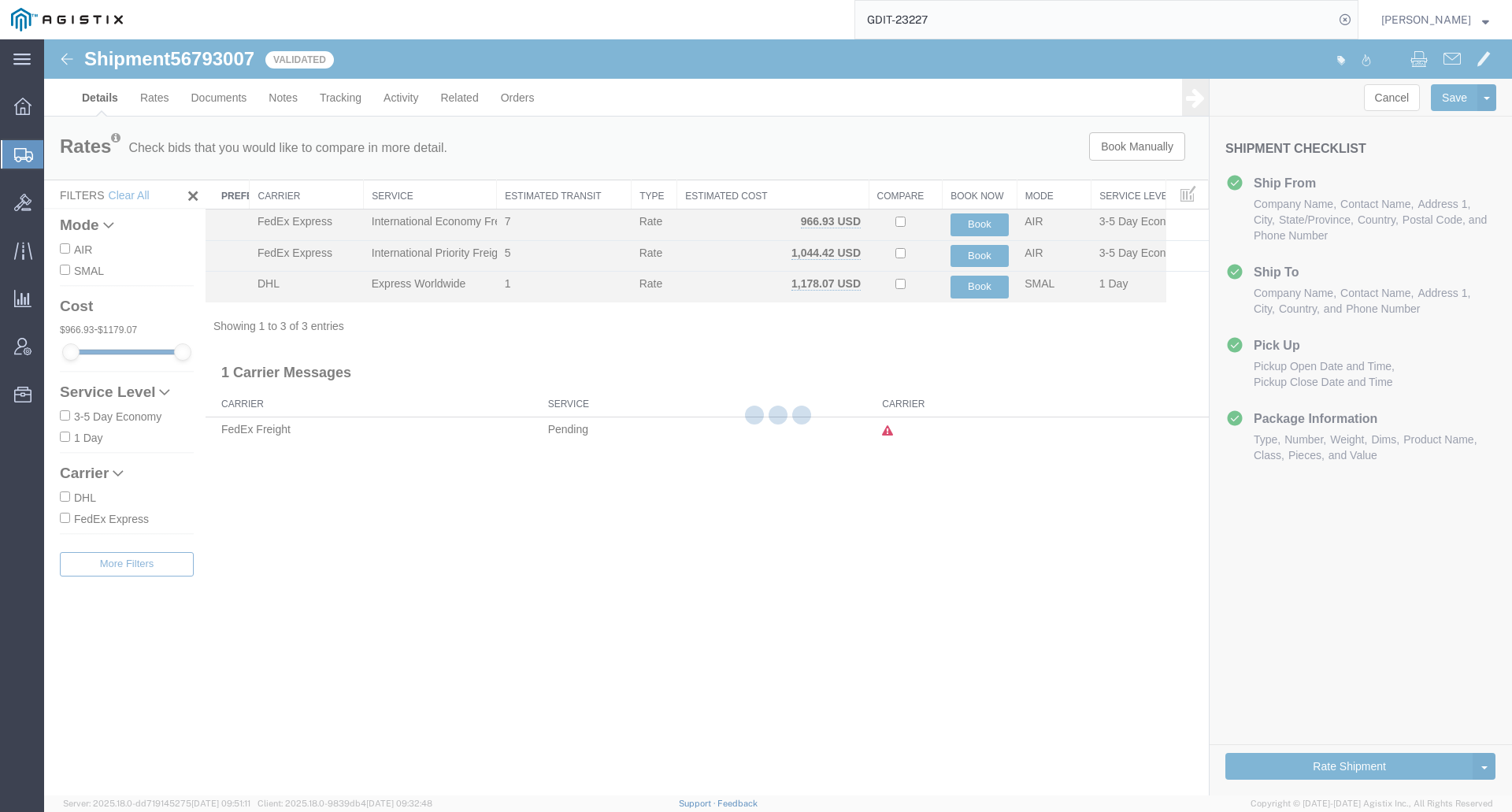
select select "69651"
select select "34240"
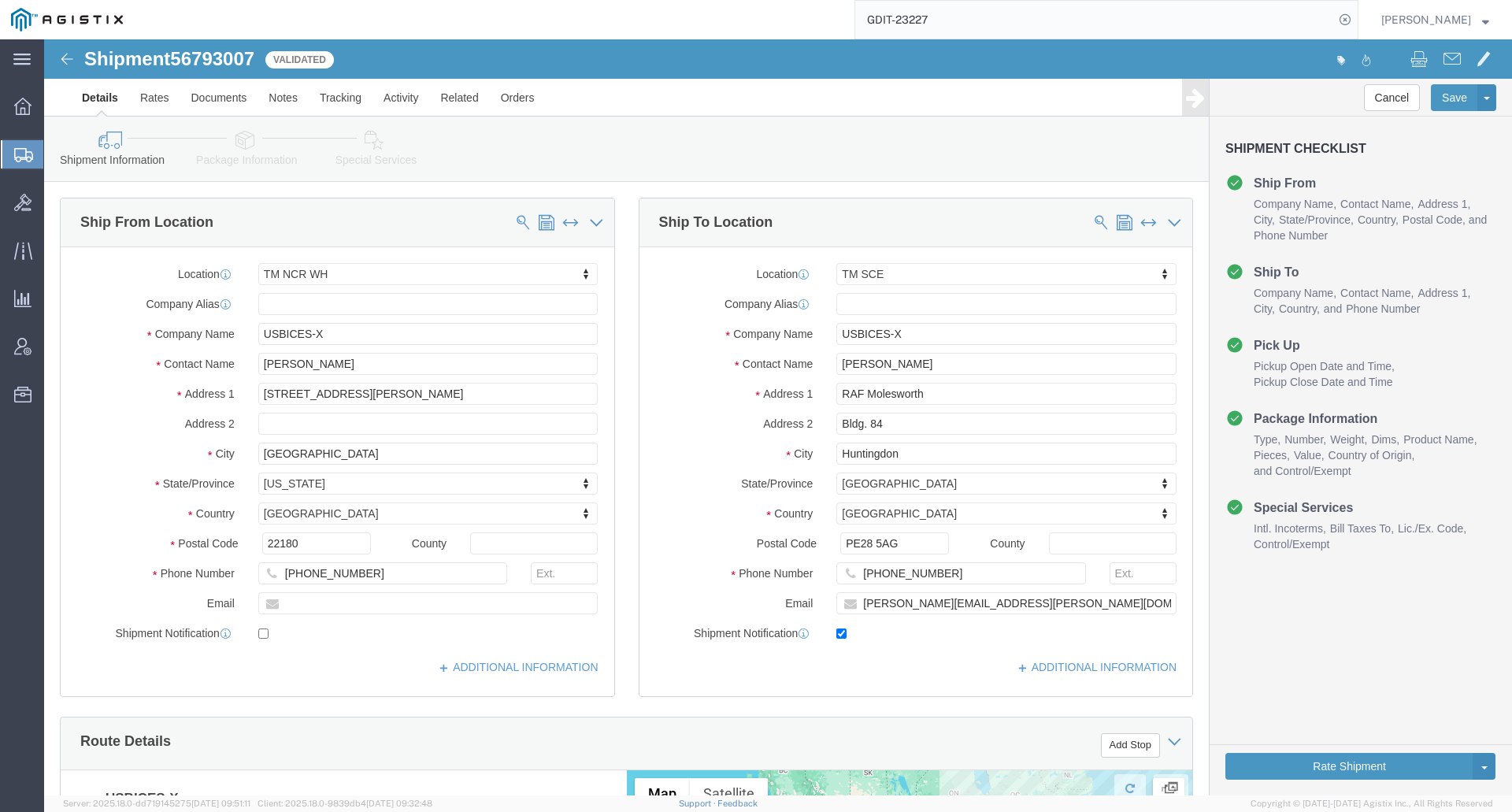
scroll to position [157, 0]
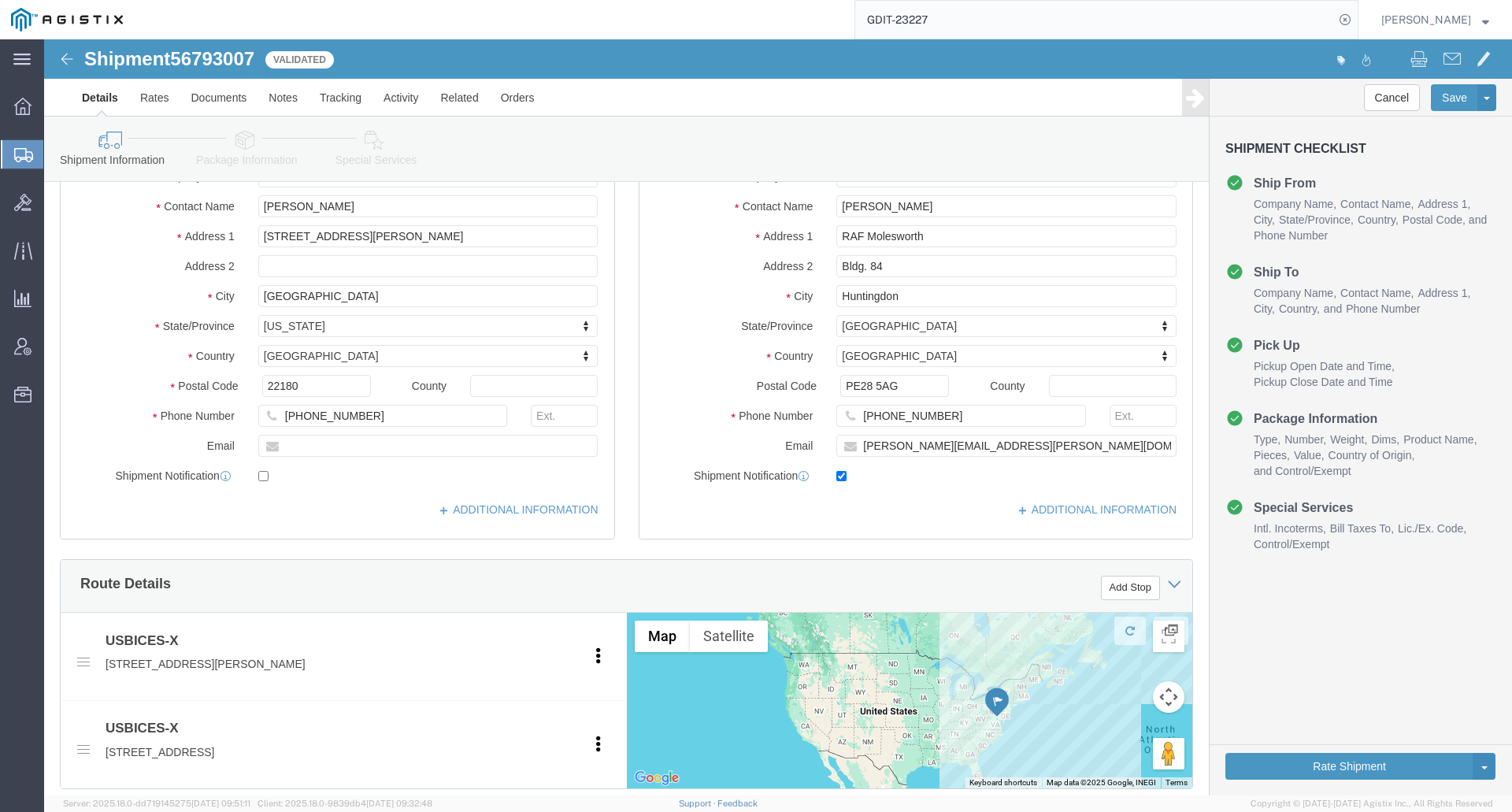
click icon
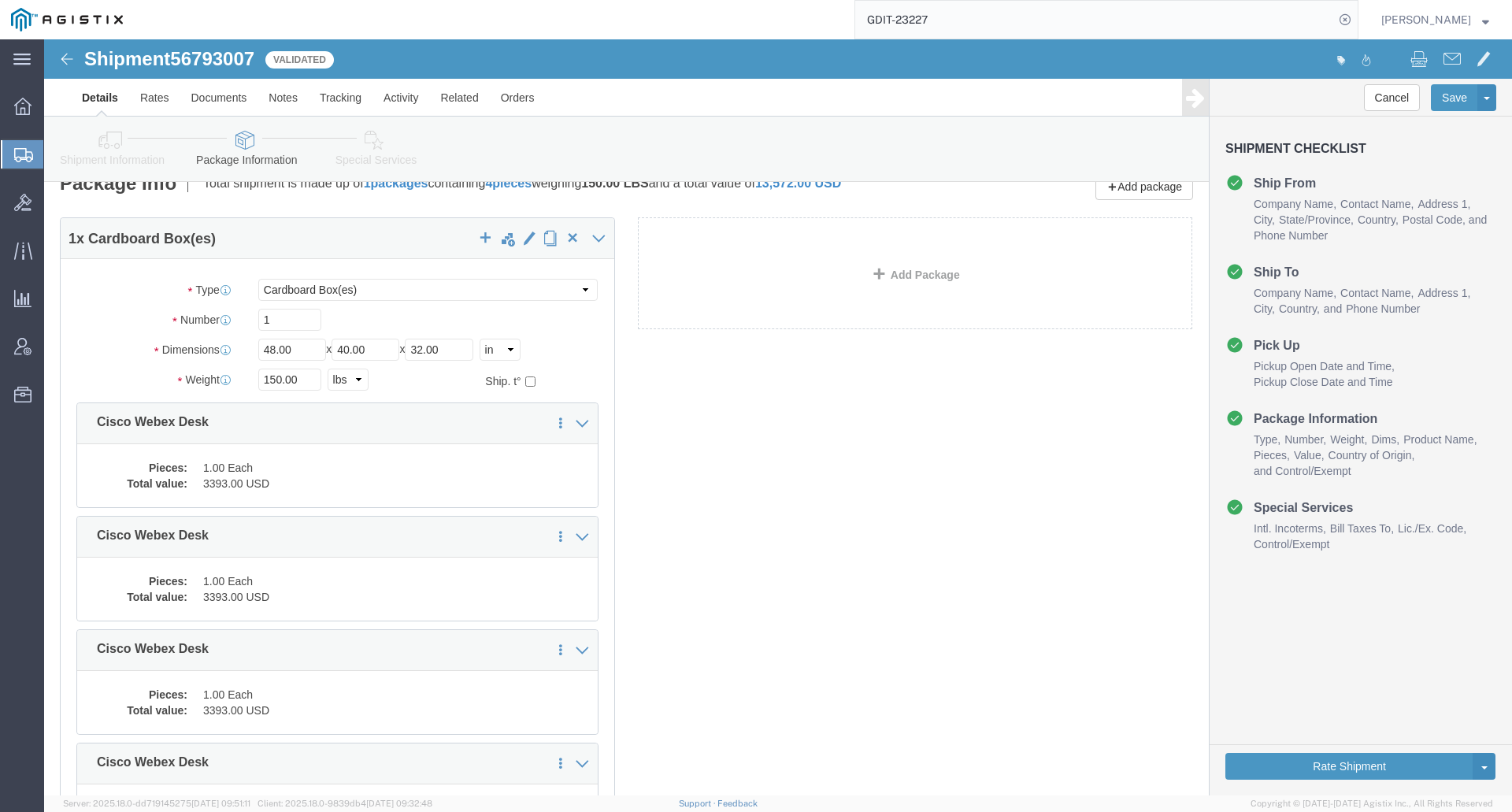
scroll to position [260, 0]
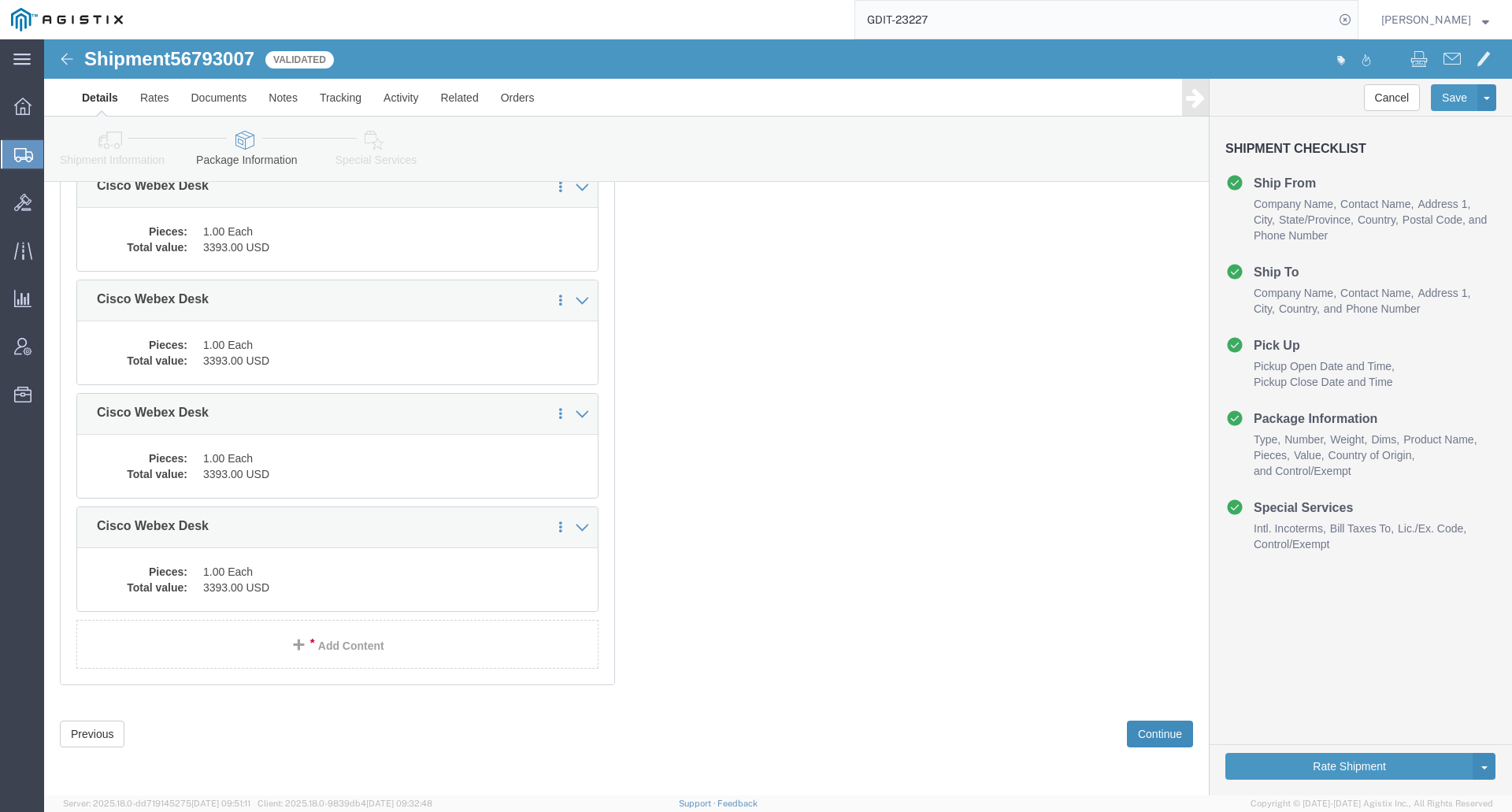
click button "Continue"
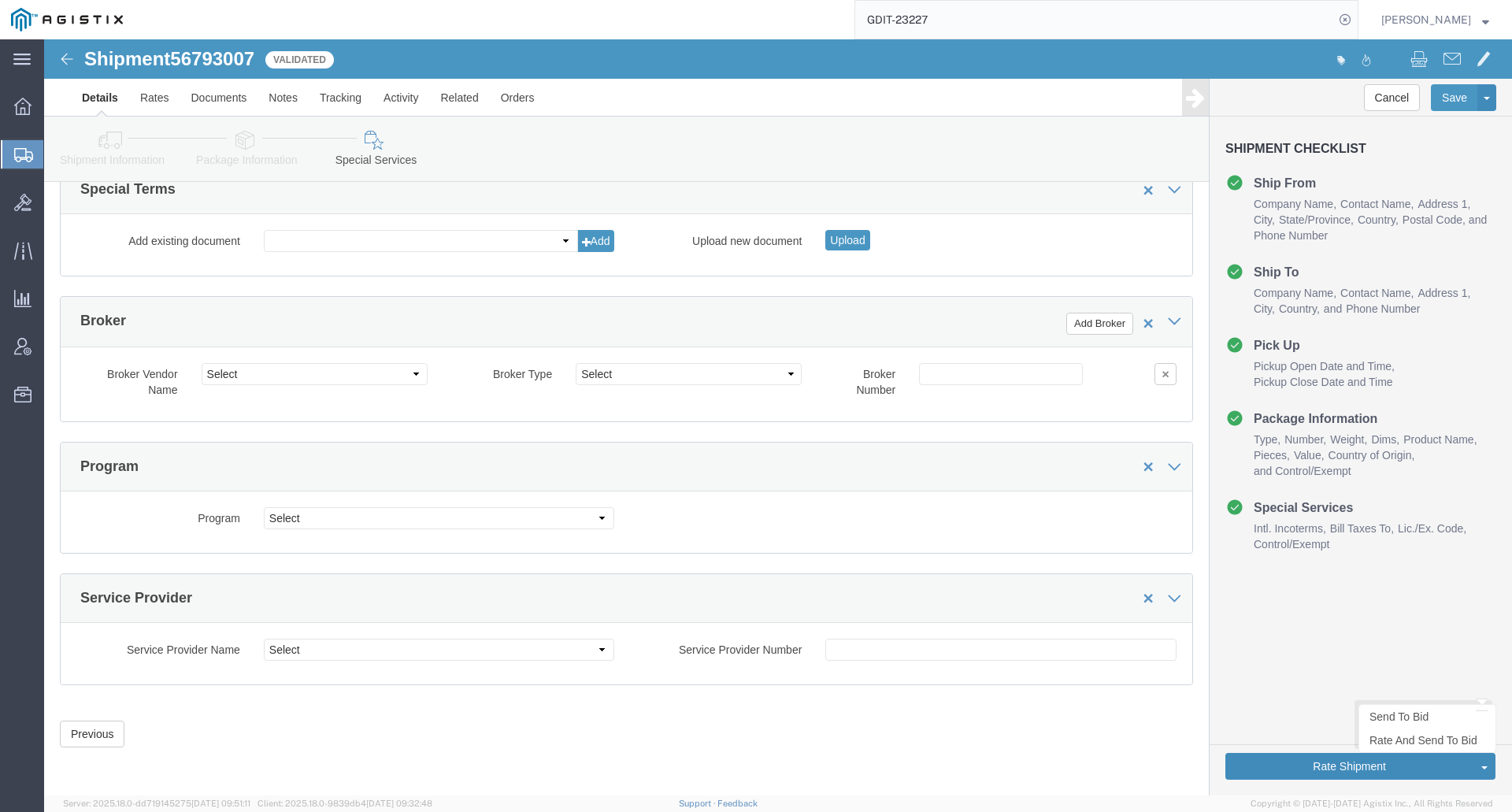
click button "Rate Shipment"
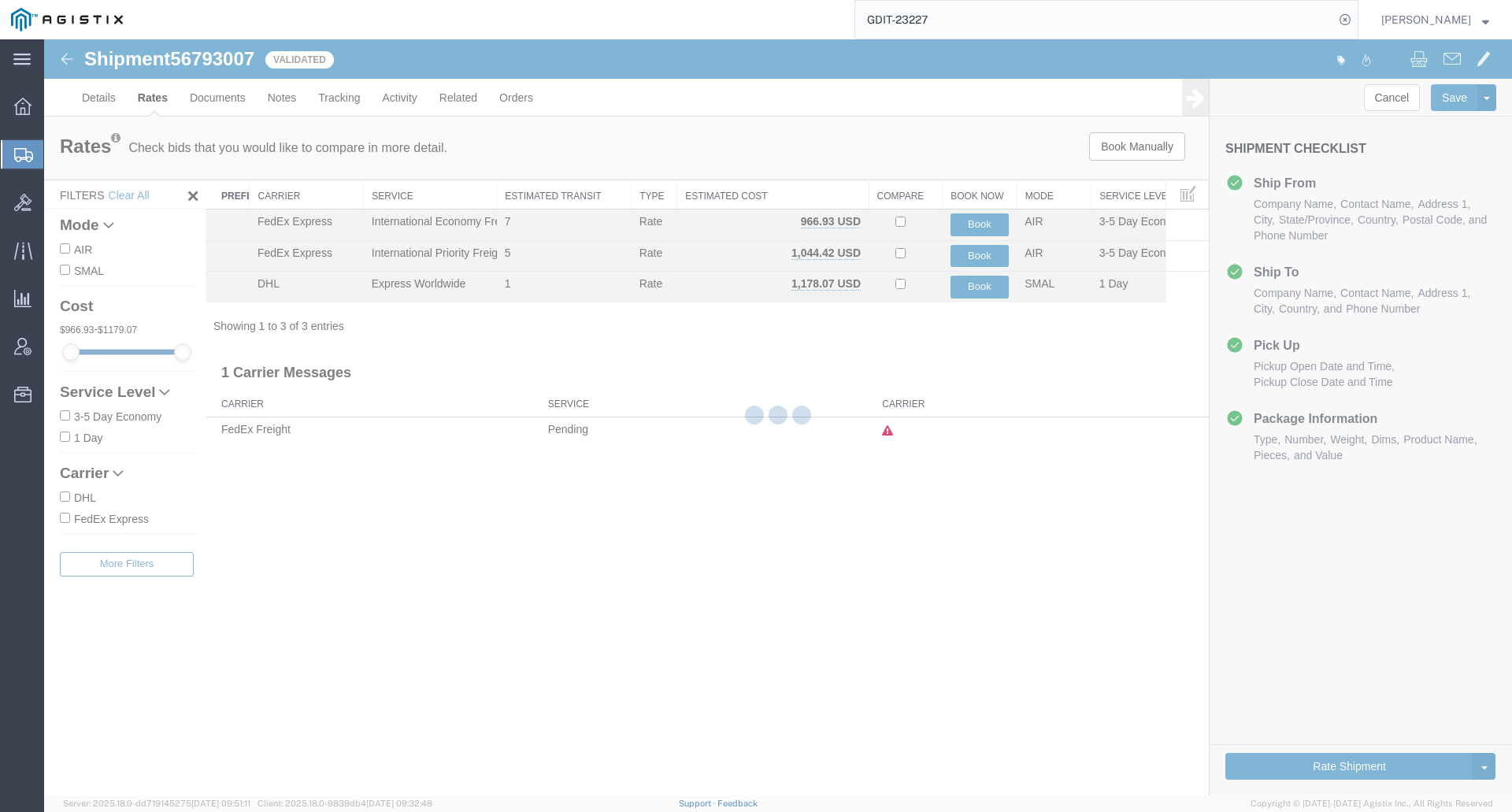
scroll to position [0, 0]
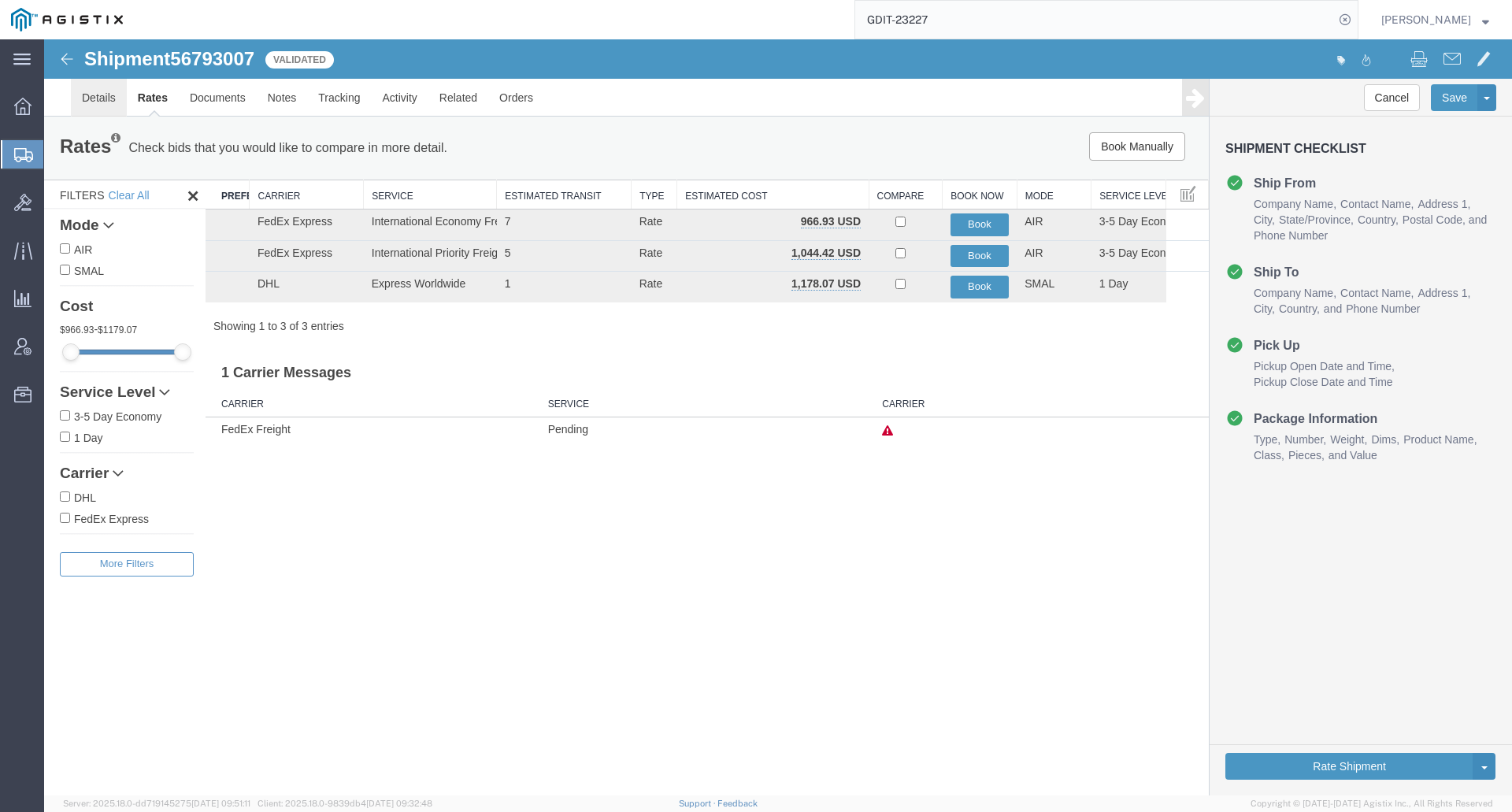
click at [95, 101] on link "Details" at bounding box center [99, 98] width 56 height 38
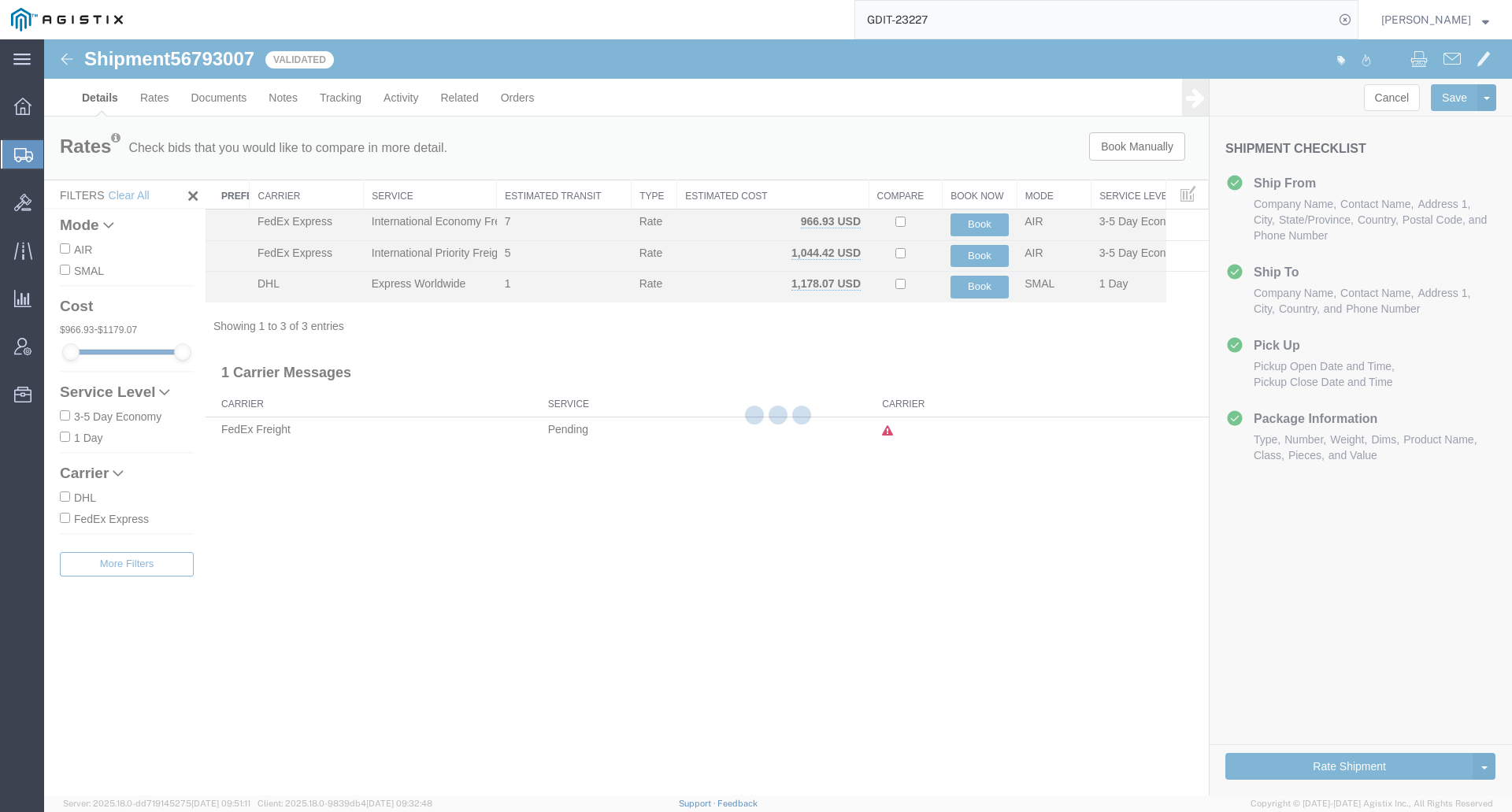
select select "69651"
select select "34240"
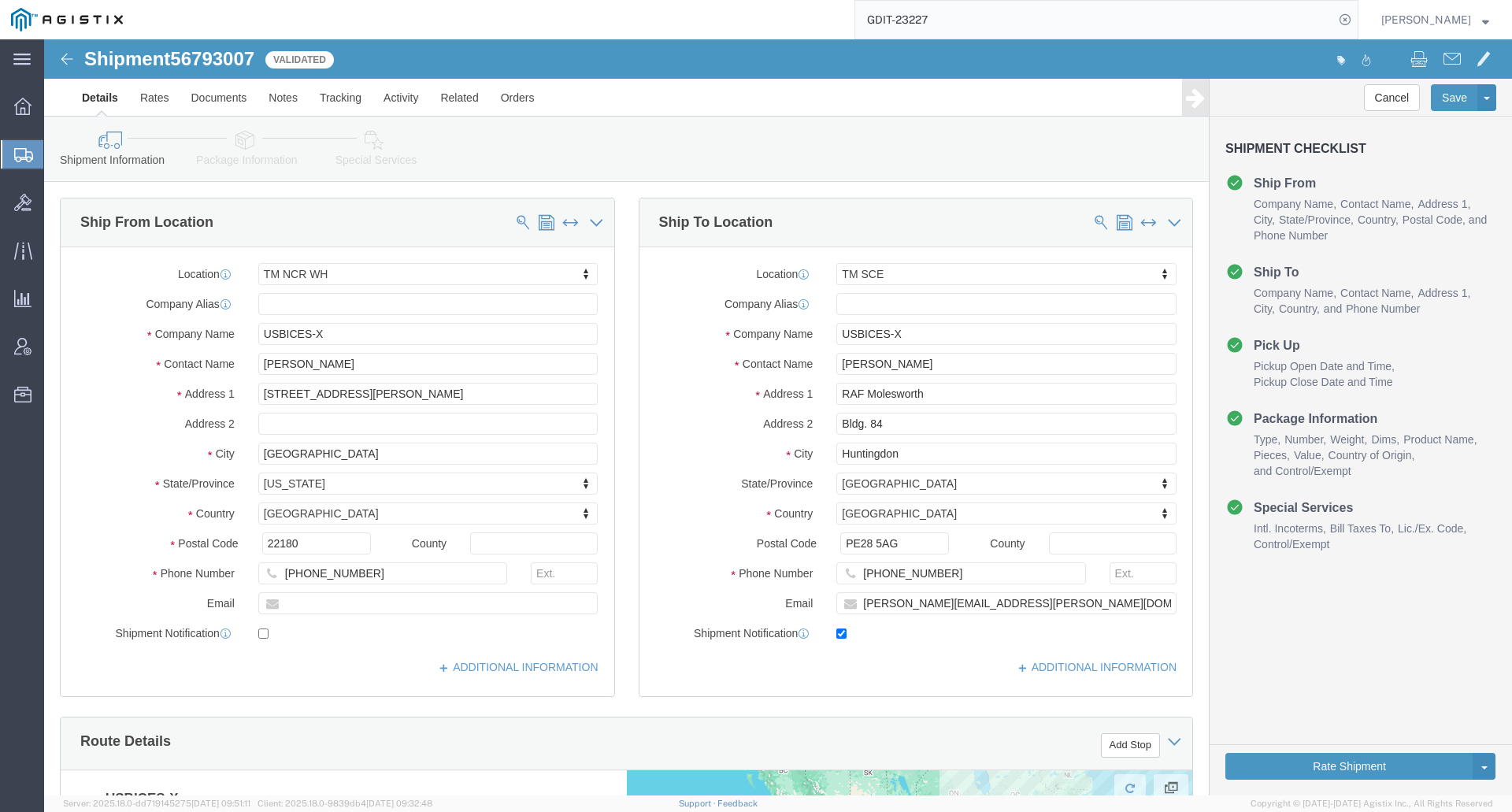
click link "Special Services"
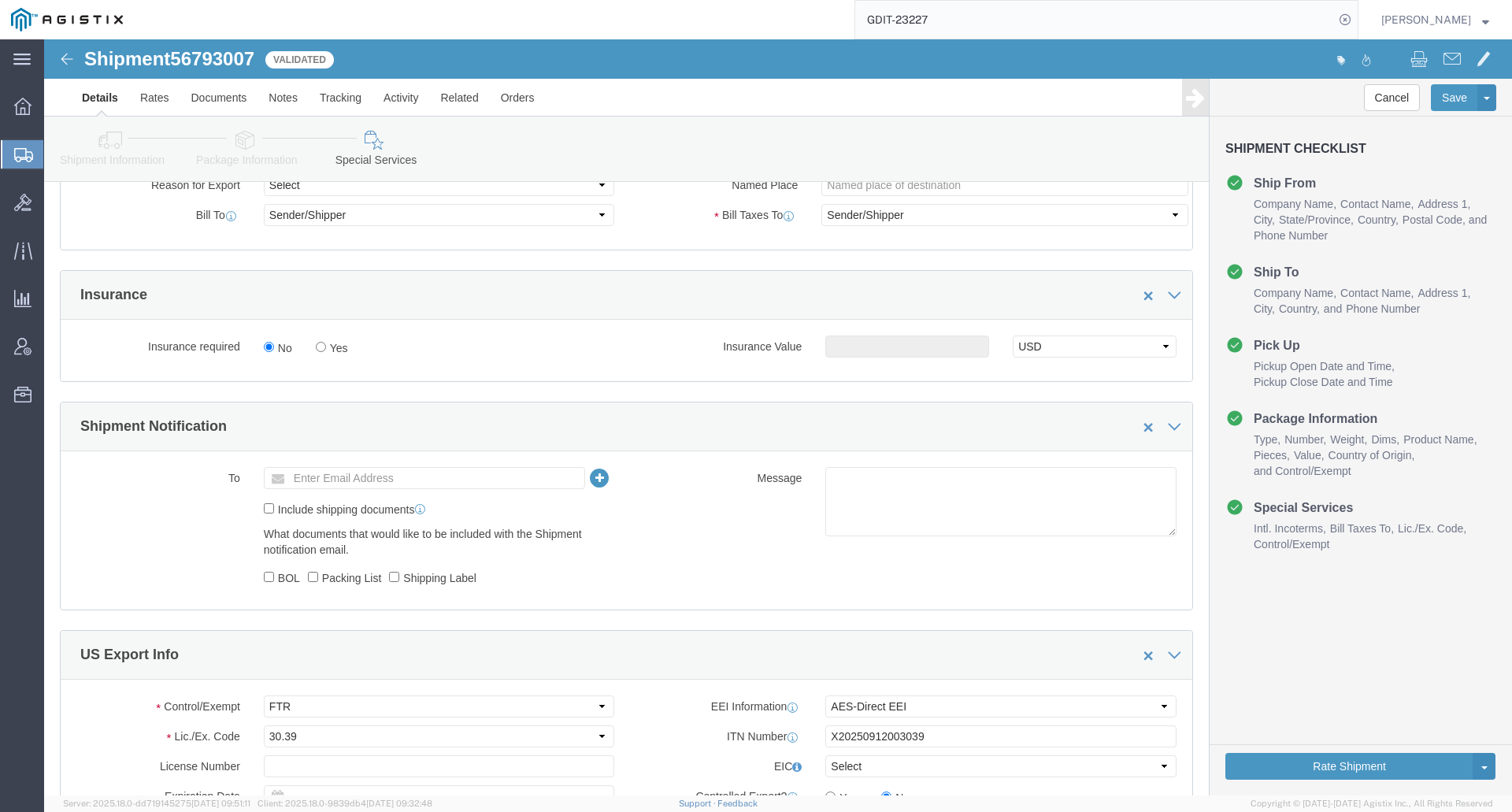
scroll to position [1260, 0]
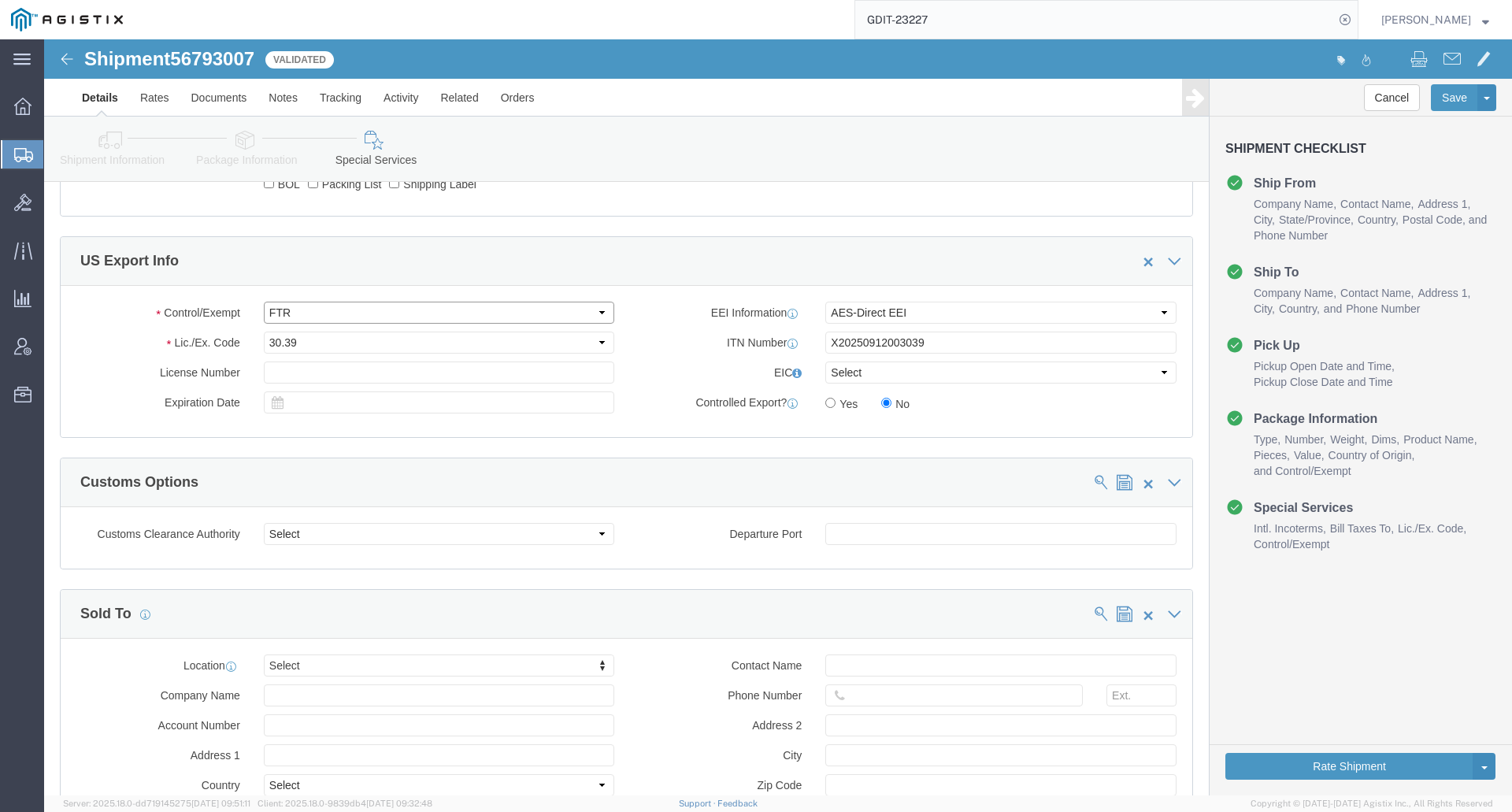
click select "Select ATF BIS DEA EPA FDA FTR ITAR OFAC Other (OPA)"
select select "BIS"
click select "Select ATF BIS DEA EPA FDA FTR ITAR OFAC Other (OPA)"
click select "Select AGR-Agricultural APP-Computers APR-Additional Permissive Exports AVS-Air…"
select select "NLR"
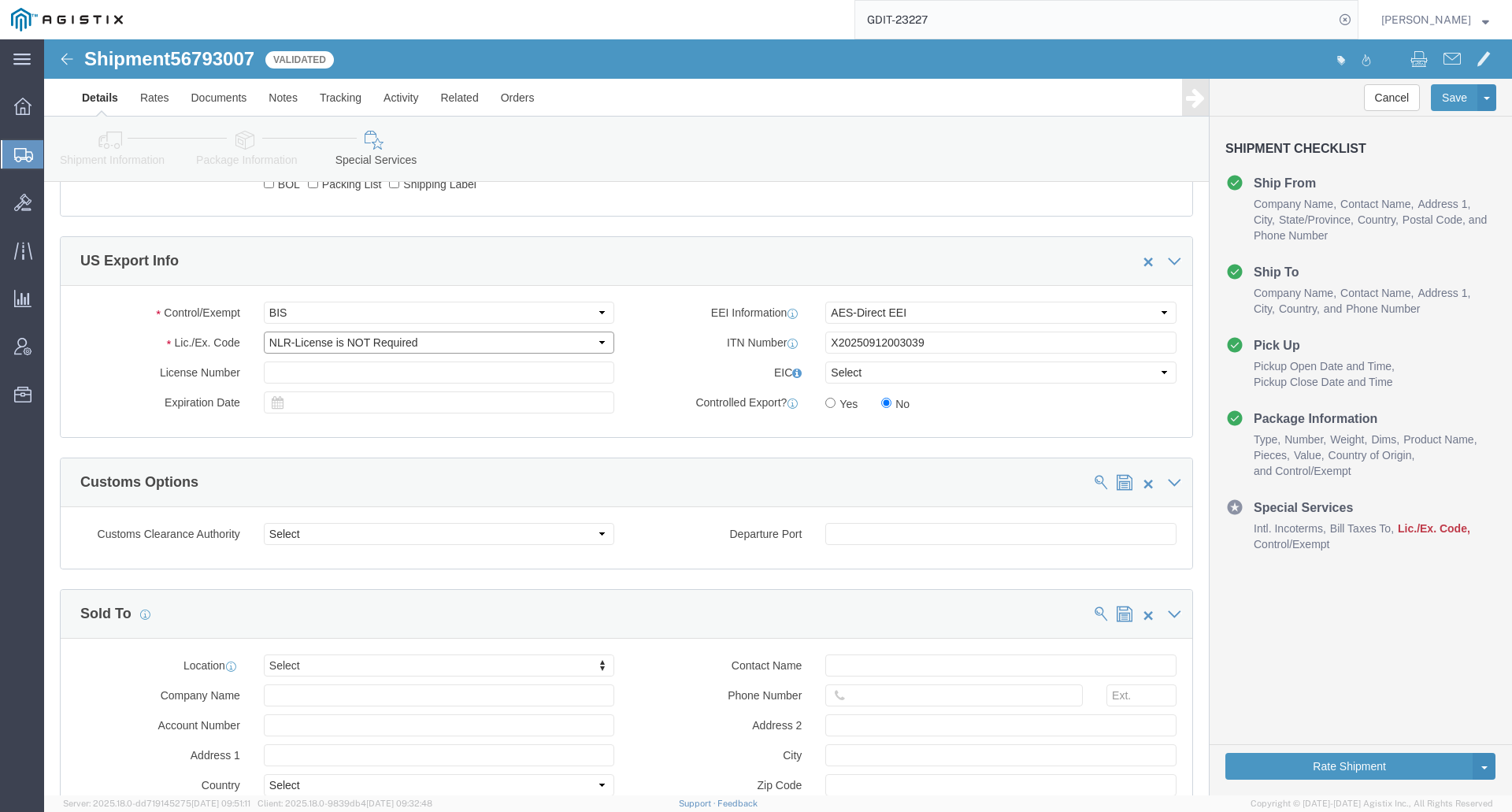
click select "Select AGR-Agricultural APP-Computers APR-Additional Permissive Exports AVS-Air…"
click select "Select AES-Direct EEI Carrier File EEI EEI Exempt"
select select "EXEM"
click select "Select AES-Direct EEI Carrier File EEI EEI Exempt"
click button "Rate Shipment"
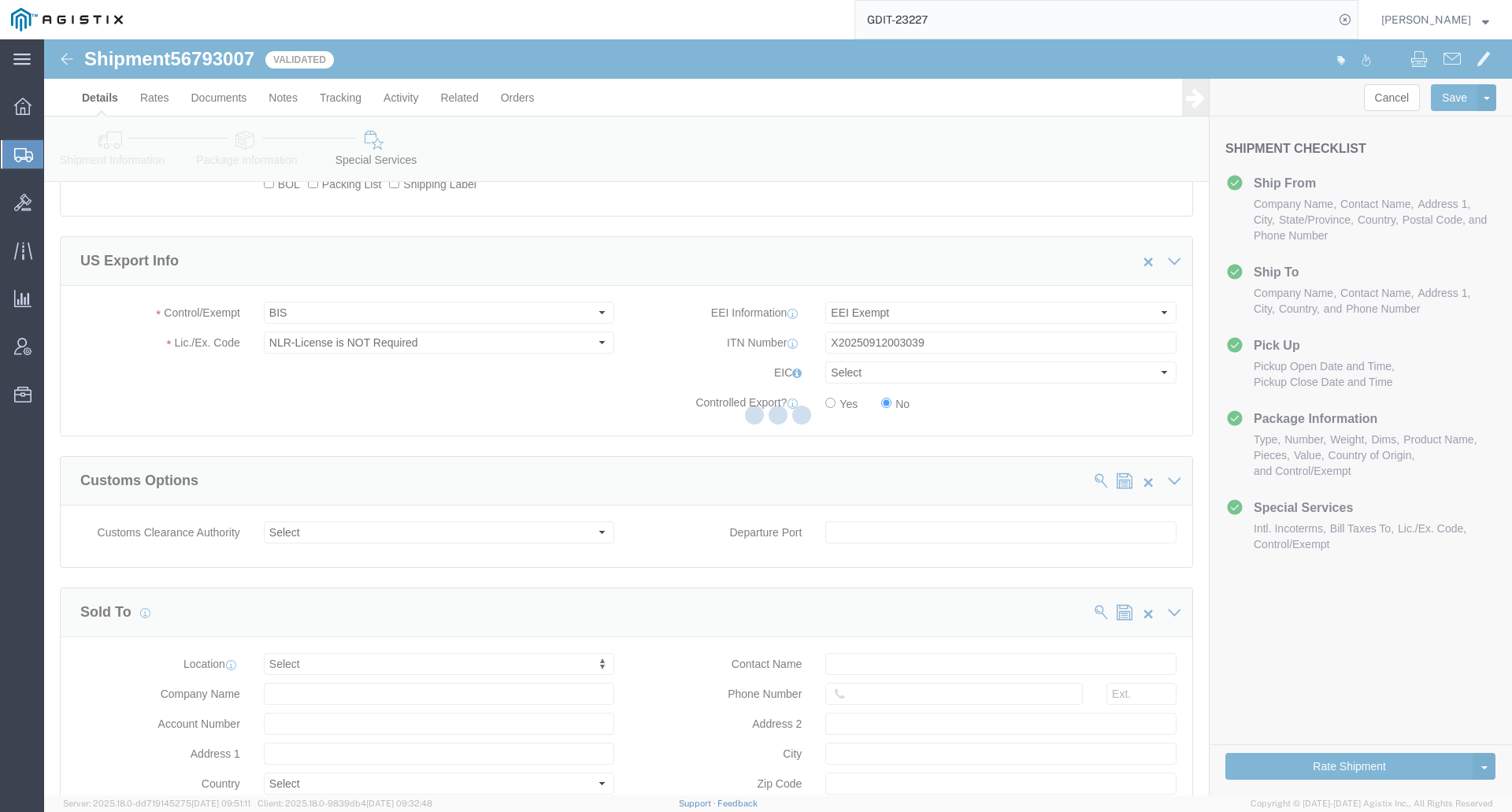
select select
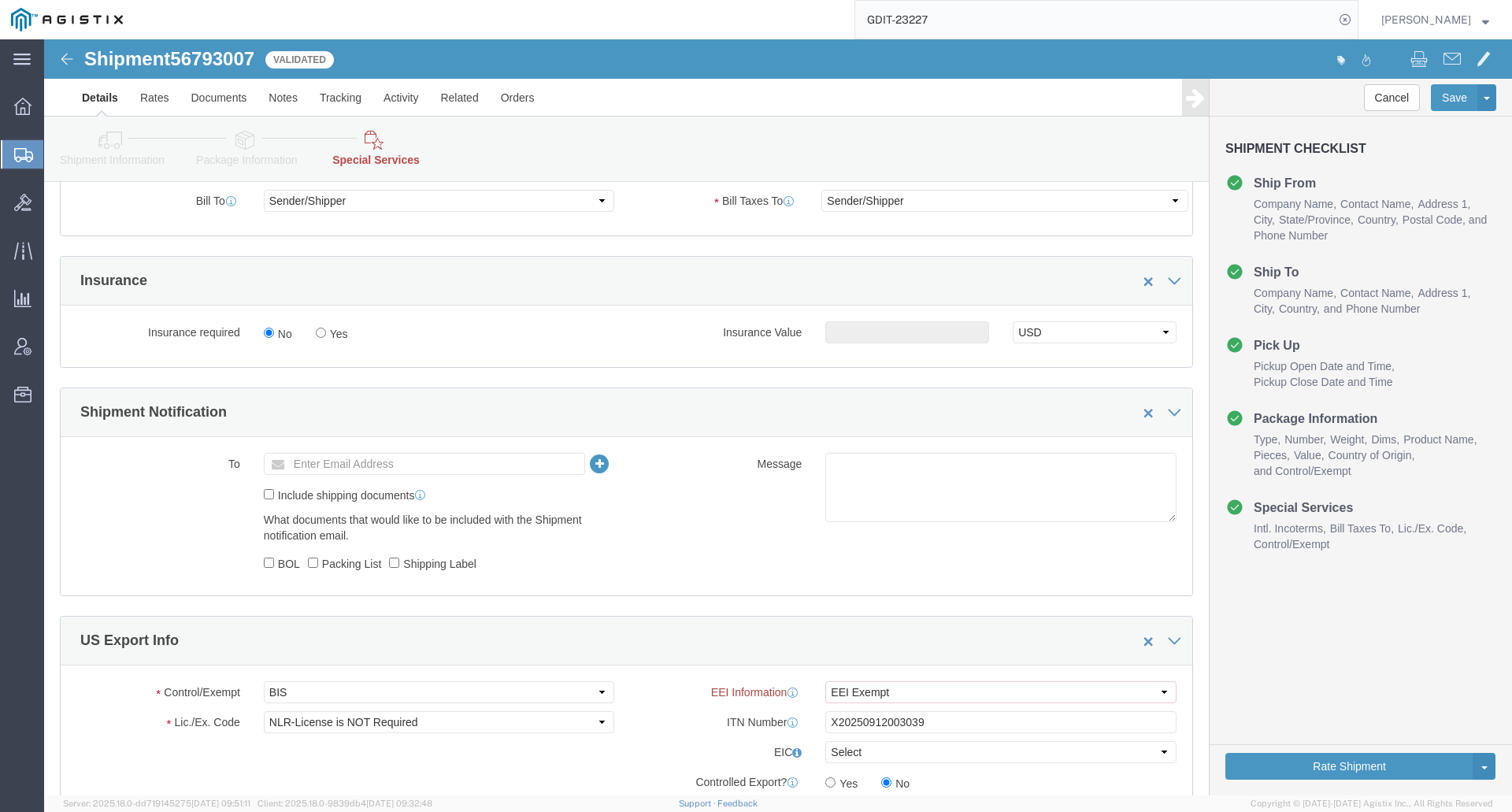
scroll to position [1339, 0]
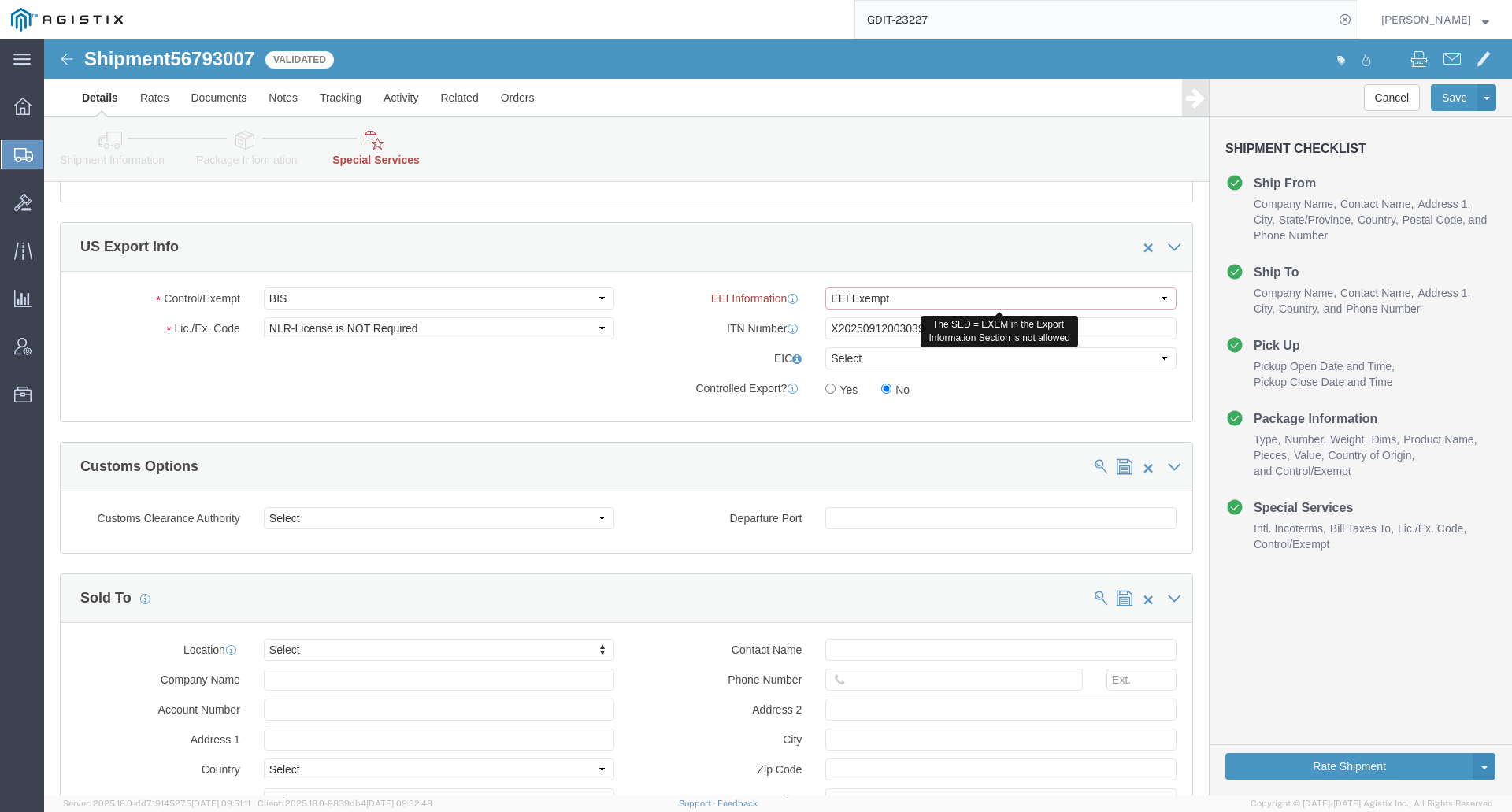
click select "Select AES-Direct EEI Carrier File EEI EEI Exempt"
select select "AESD"
click select "Select AES-Direct EEI Carrier File EEI EEI Exempt"
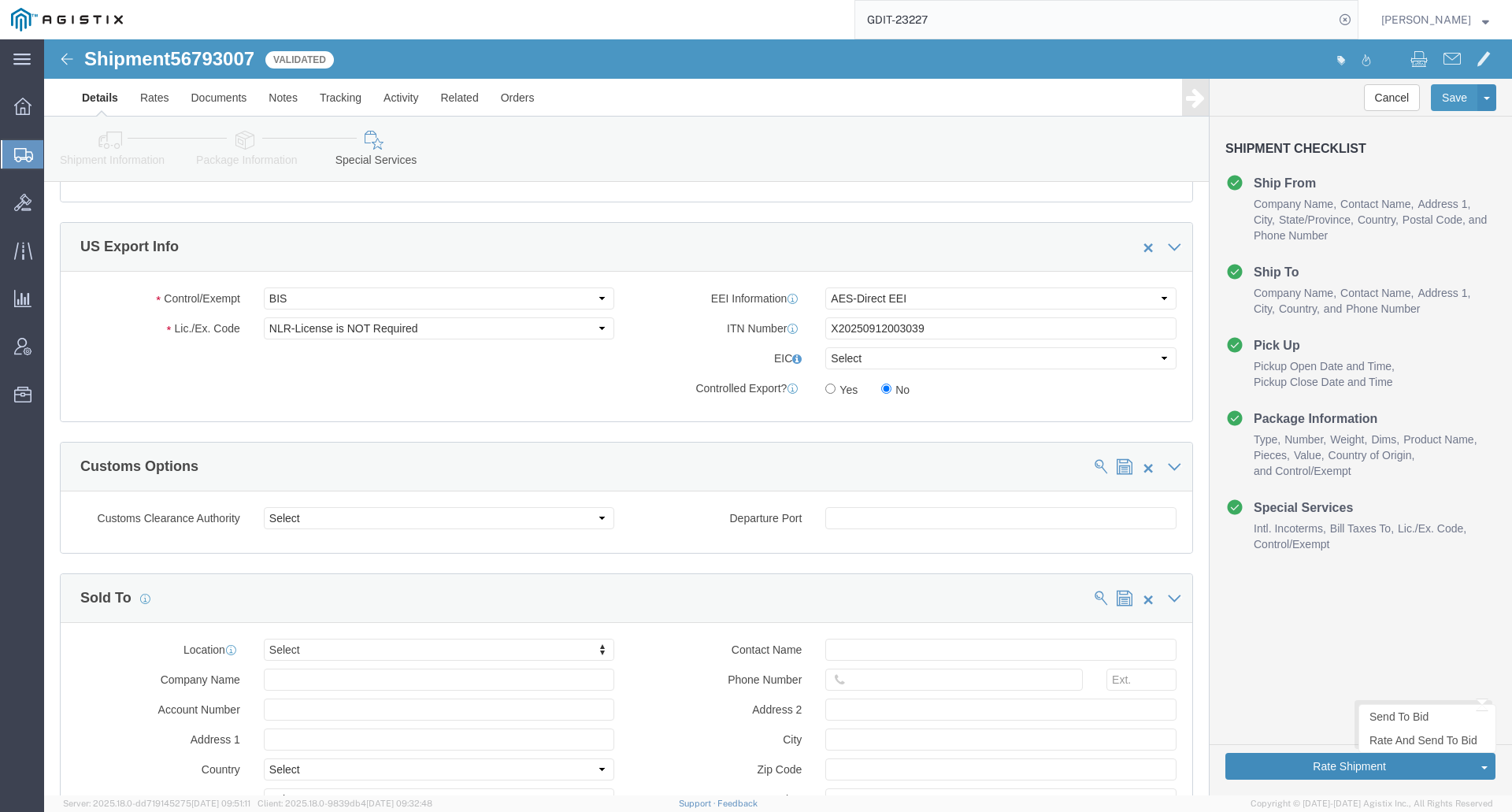
click button "Rate Shipment"
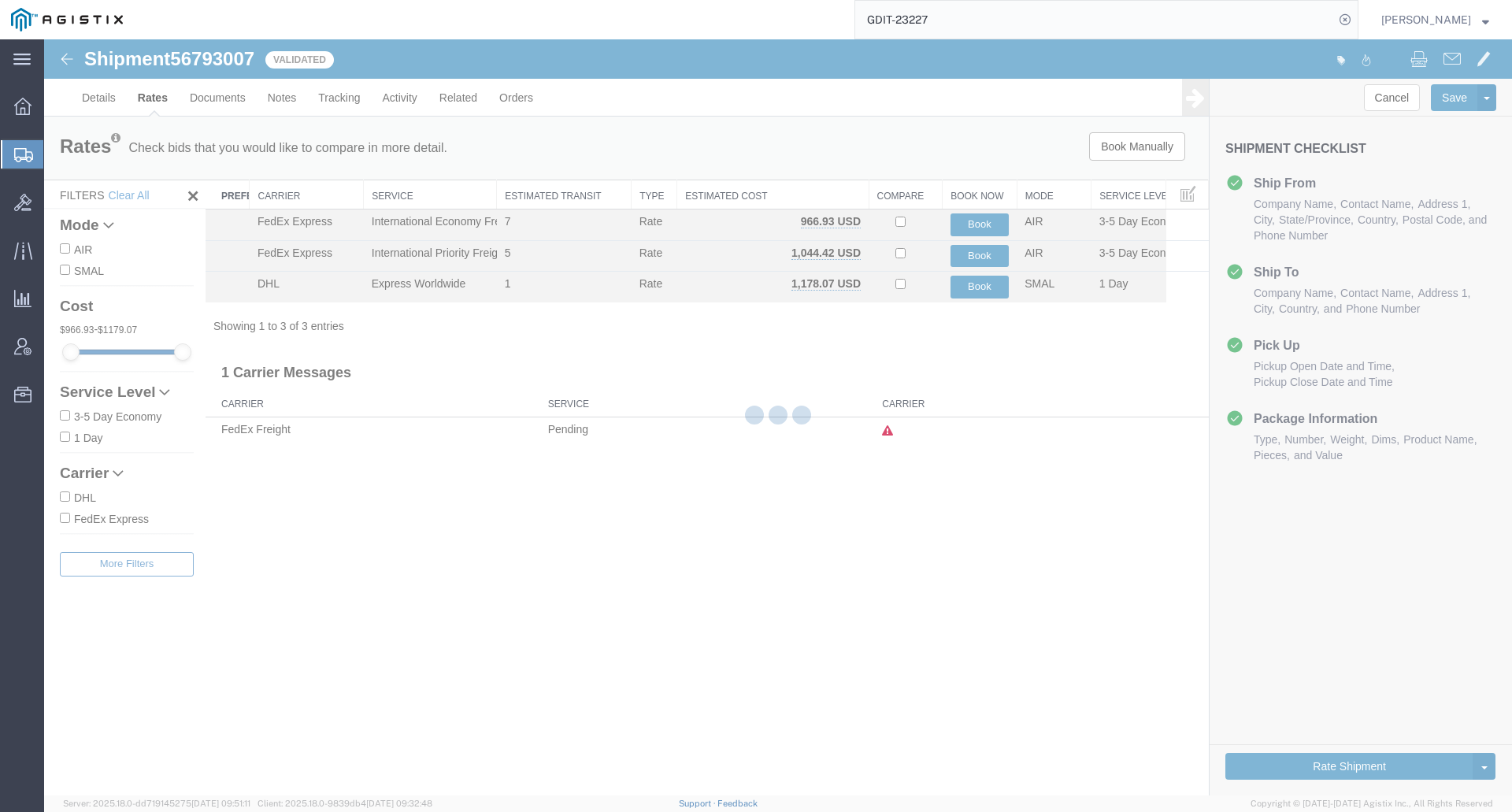
scroll to position [0, 0]
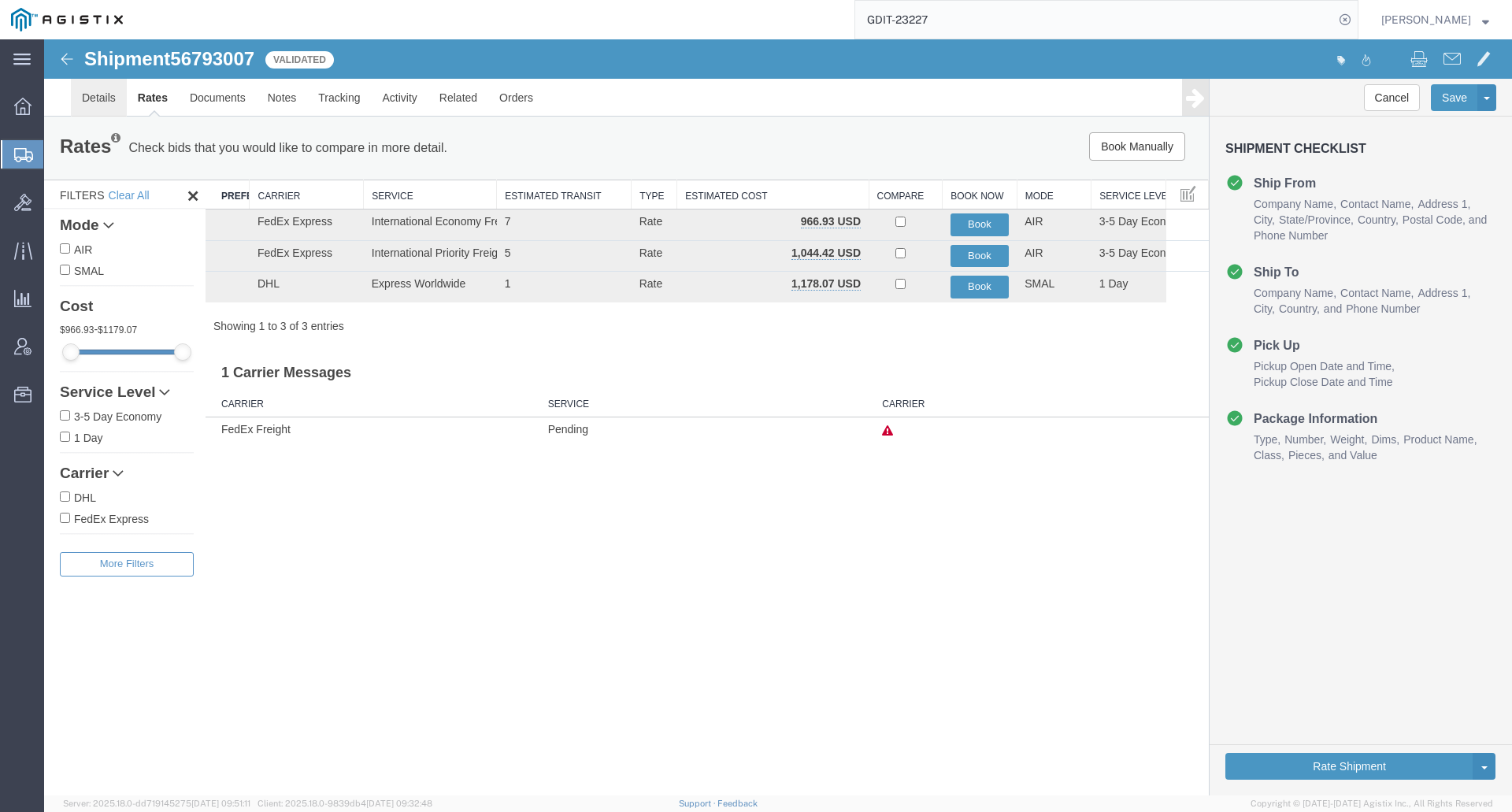
click at [94, 97] on link "Details" at bounding box center [99, 98] width 56 height 38
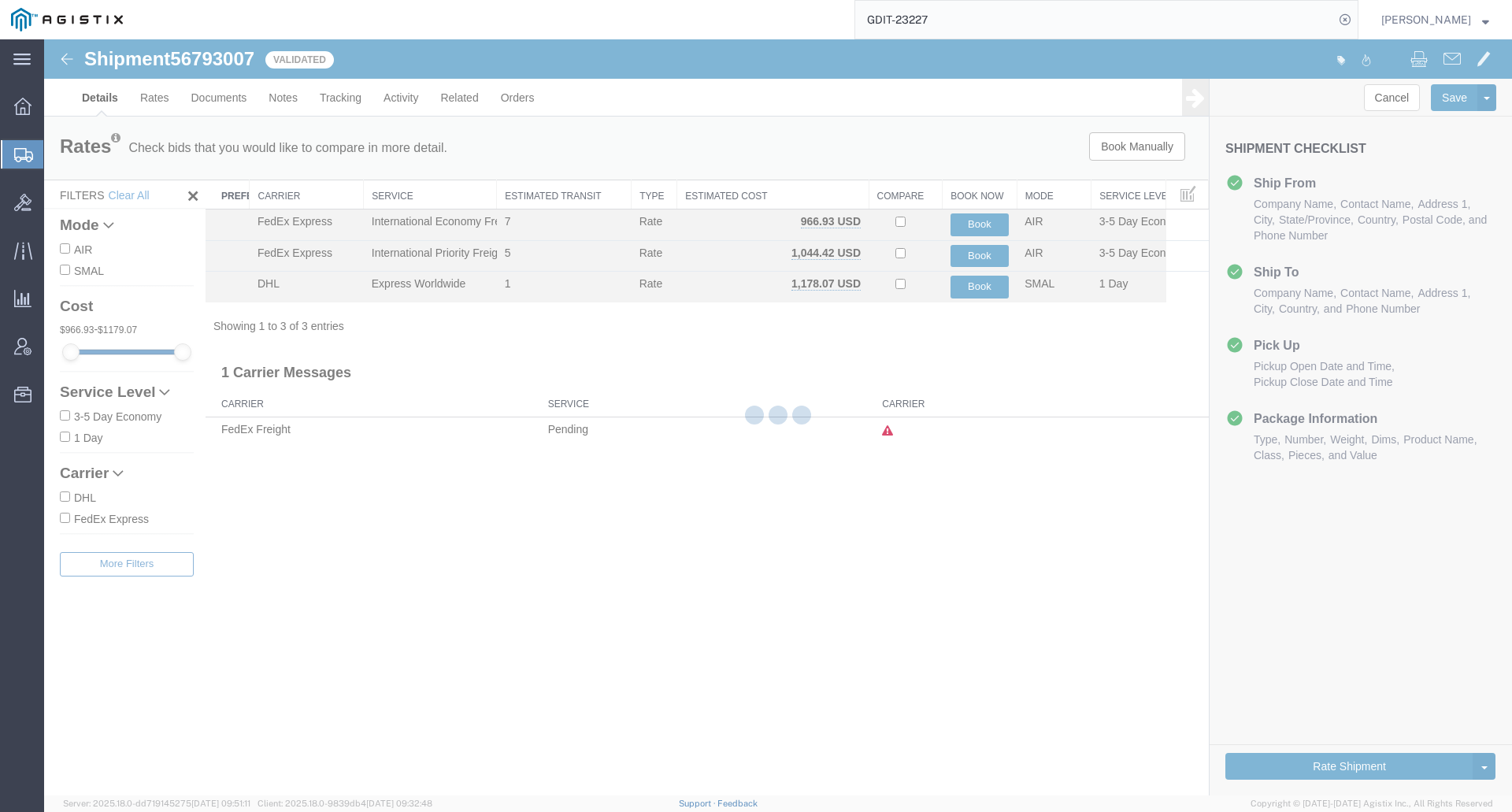
select select "69651"
select select "34240"
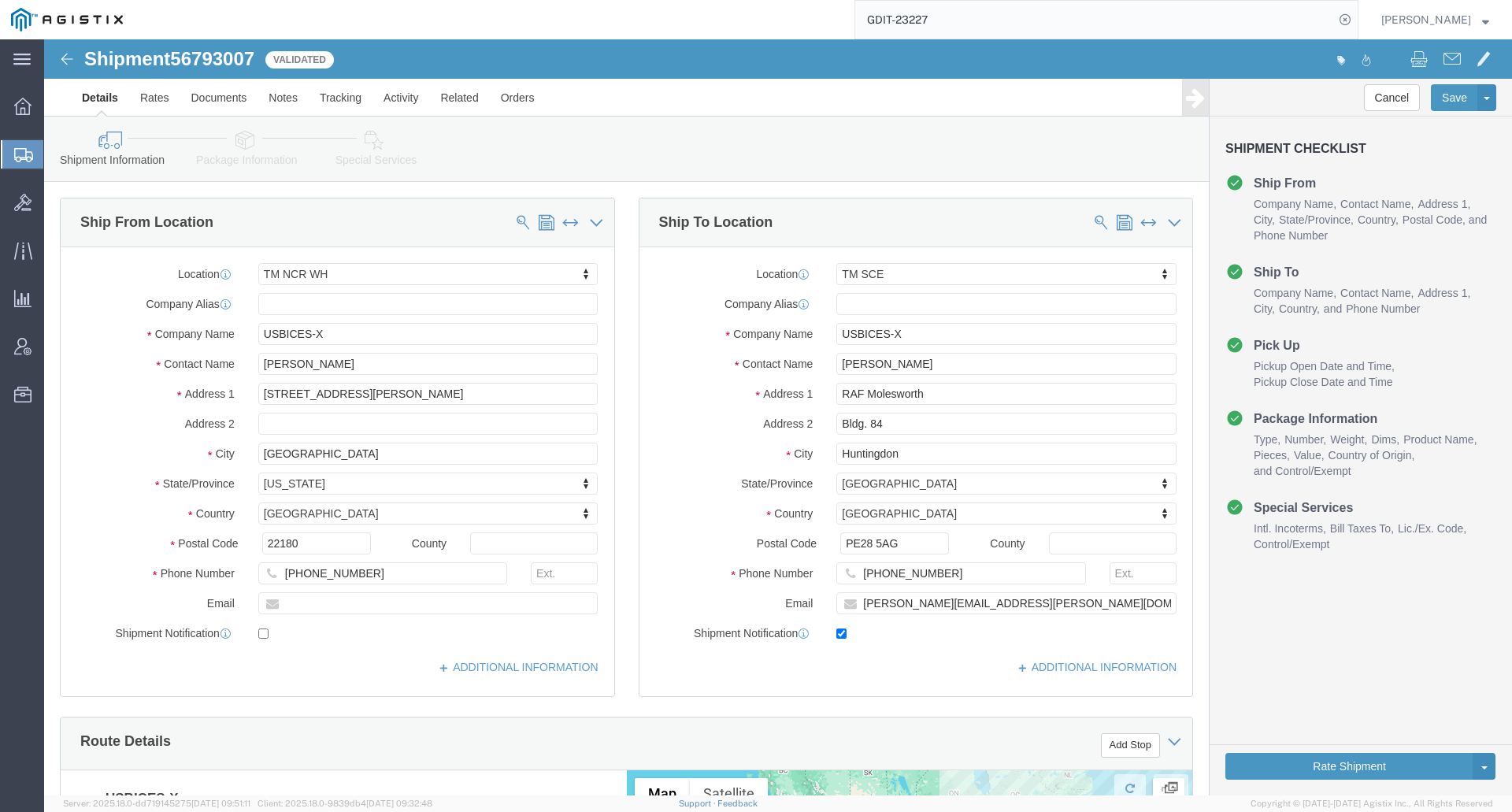
click link "Special Services"
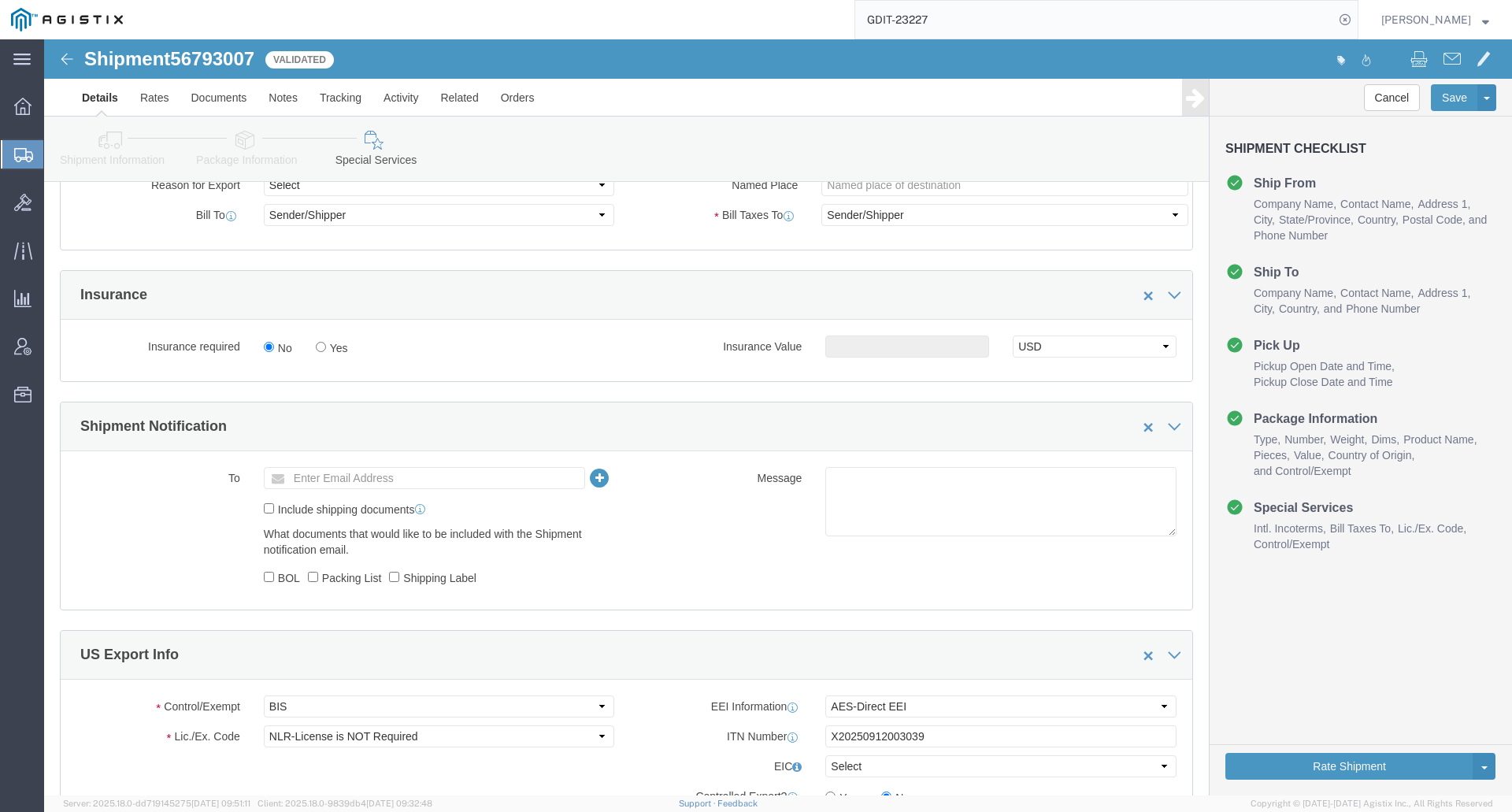
scroll to position [1260, 0]
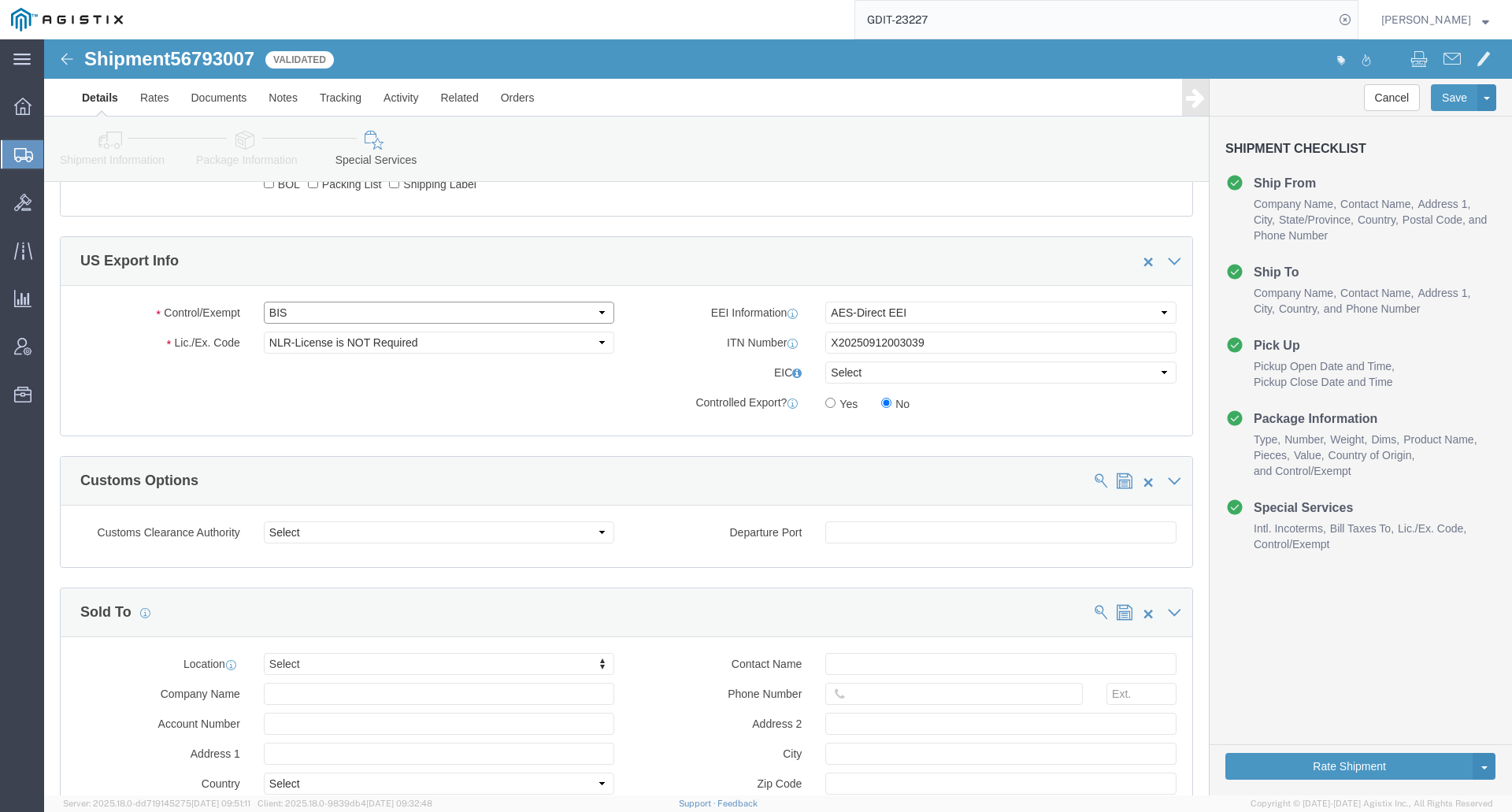
click select "Select ATF BIS DEA EPA FDA FTR ITAR OFAC Other (OPA)"
select select "FTR"
click select "Select ATF BIS DEA EPA FDA FTR ITAR OFAC Other (OPA)"
click select "Select 30.2(d)(2) 30.36 30.37(a) 30.37(f) 30.37(g) 30.37(h) 30.37(i) 30.37(j) 3…"
select select "30.39"
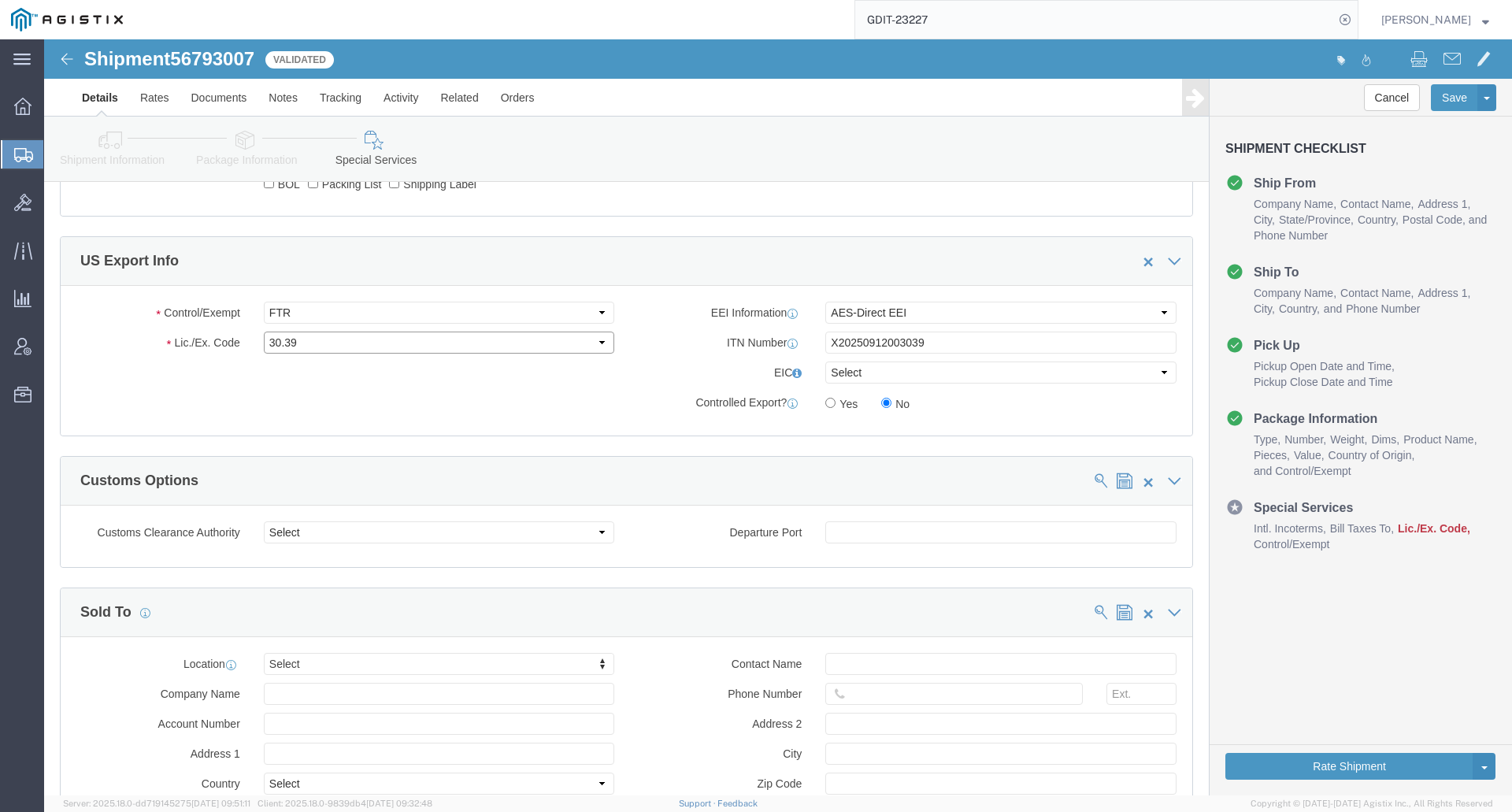
click select "Select 30.2(d)(2) 30.36 30.37(a) 30.37(f) 30.37(g) 30.37(h) 30.37(i) 30.37(j) 3…"
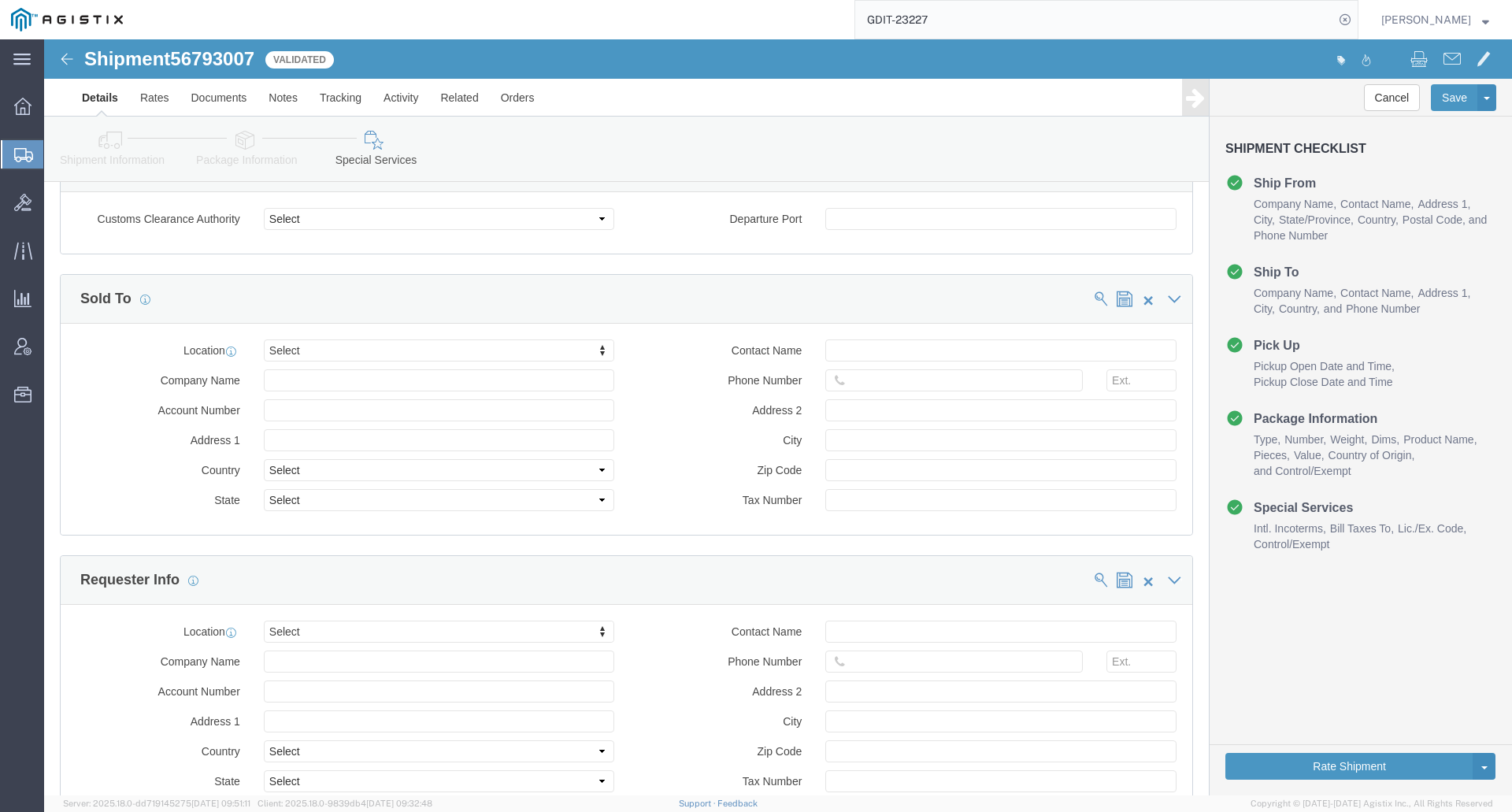
scroll to position [1655, 0]
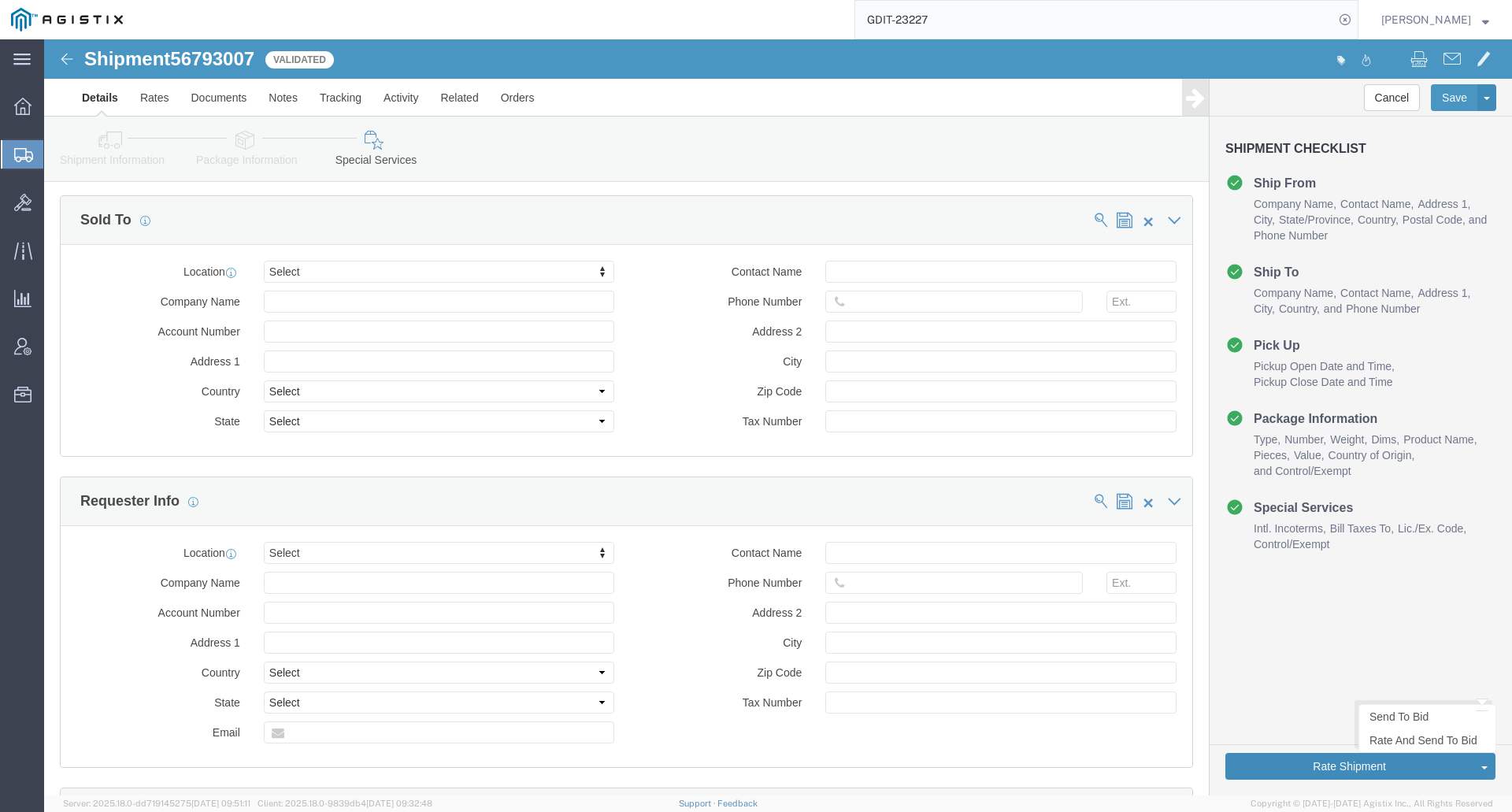
click button "Rate Shipment"
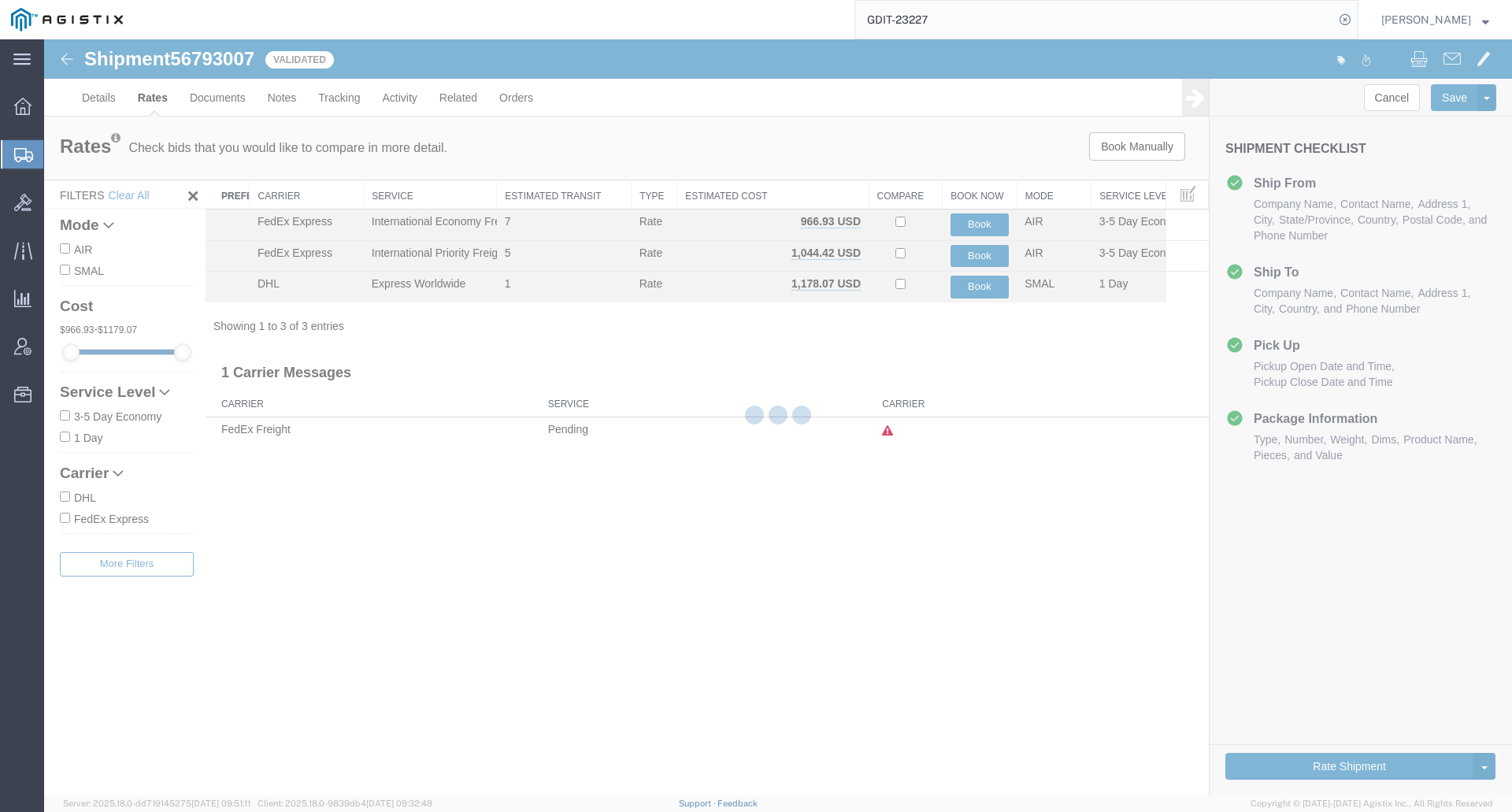
scroll to position [0, 0]
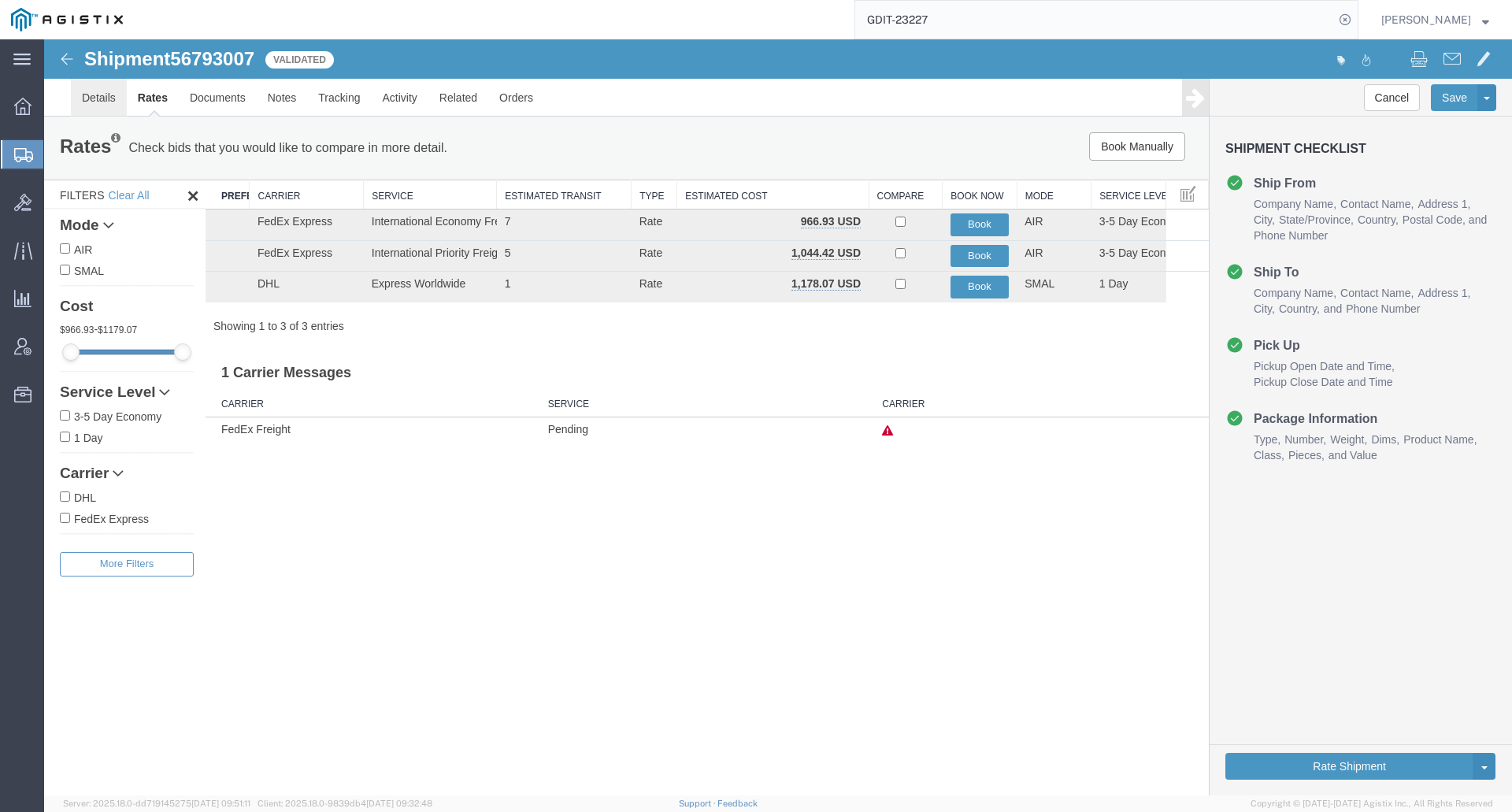
click at [107, 96] on link "Details" at bounding box center [99, 98] width 56 height 38
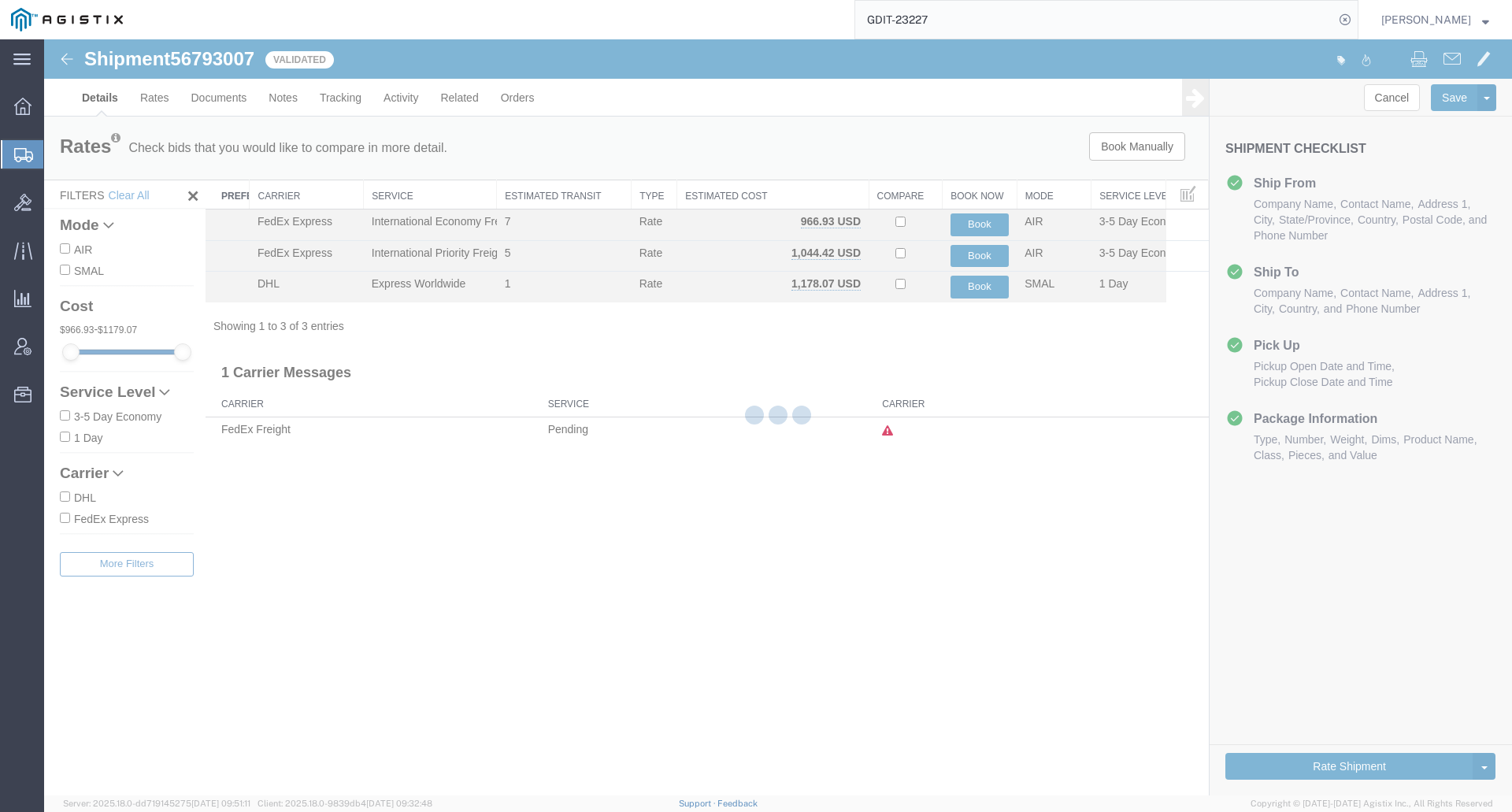
select select "69651"
select select "34240"
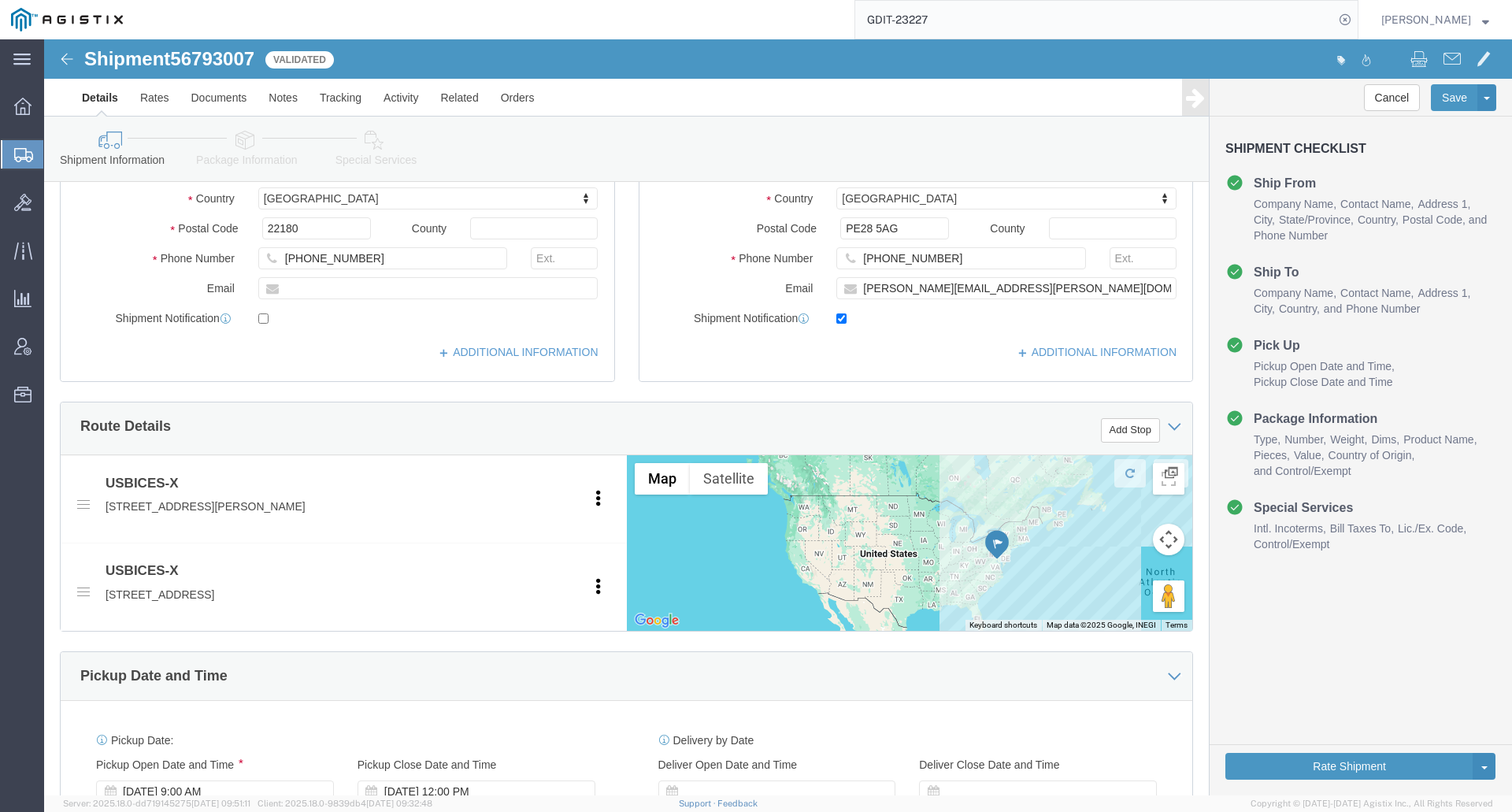
scroll to position [630, 0]
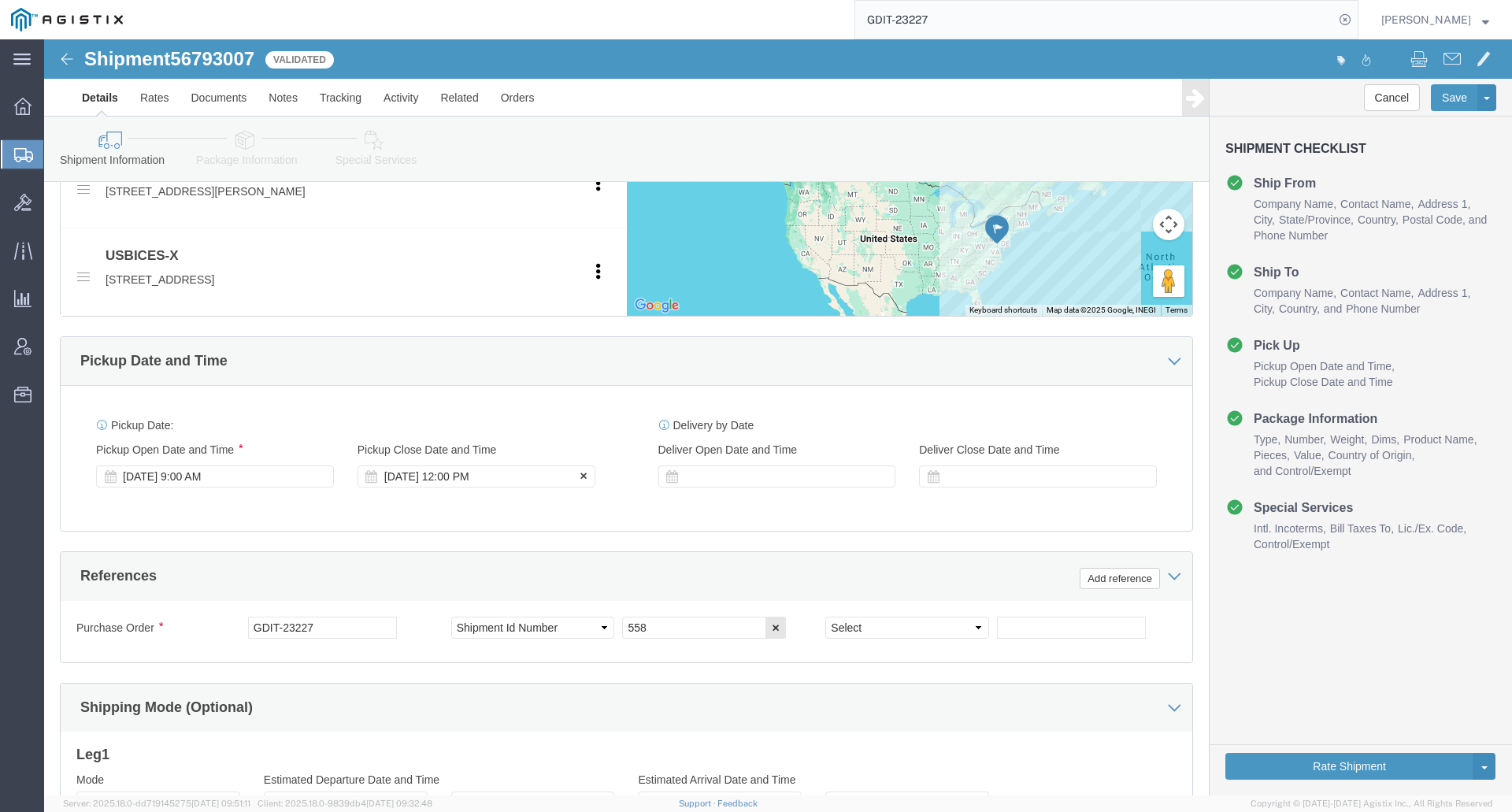
click div "Sep 12 2025 12:00 PM"
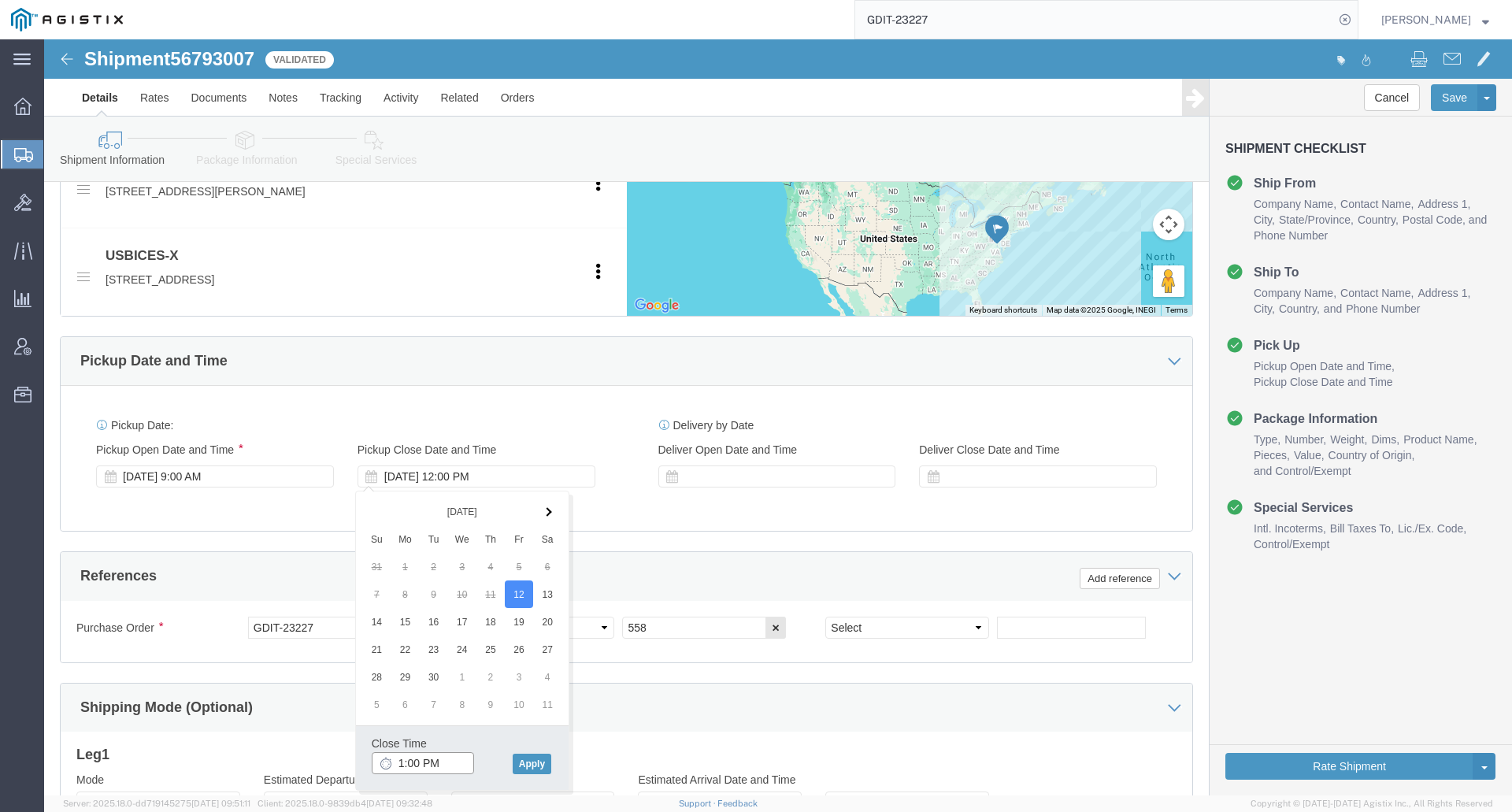
type input "2:00 PM"
click button "Apply"
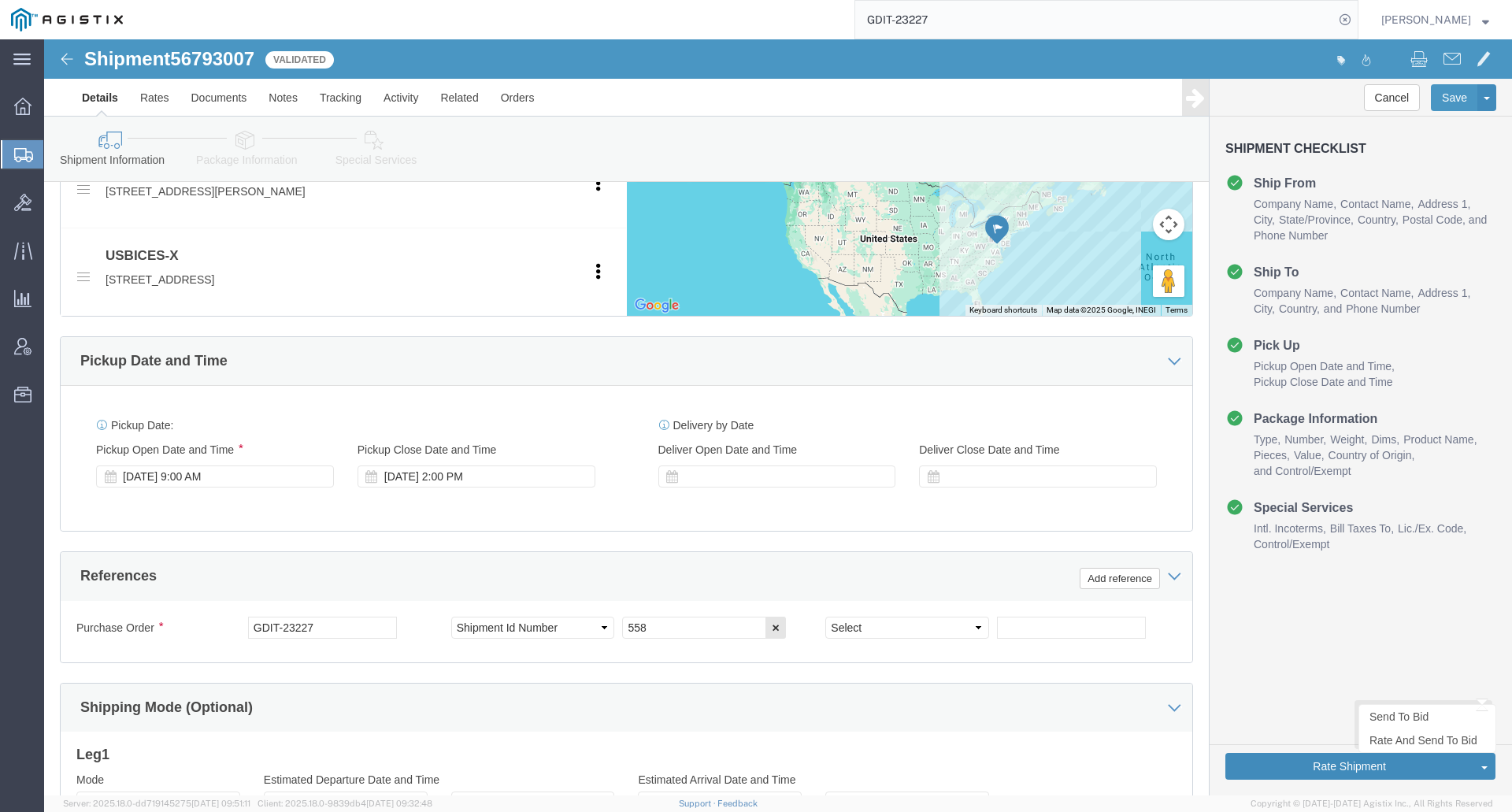
click button "Rate Shipment"
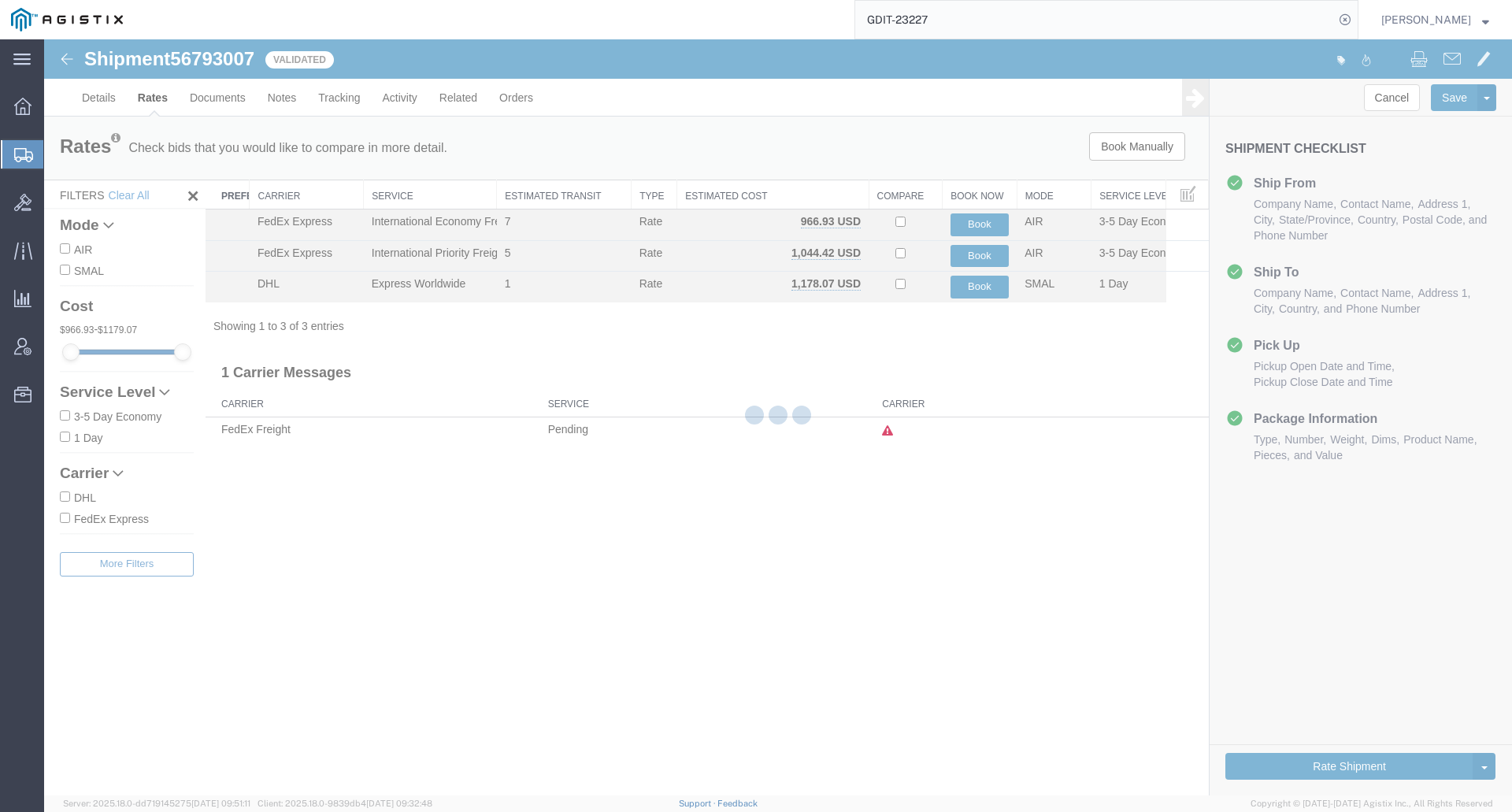
scroll to position [0, 0]
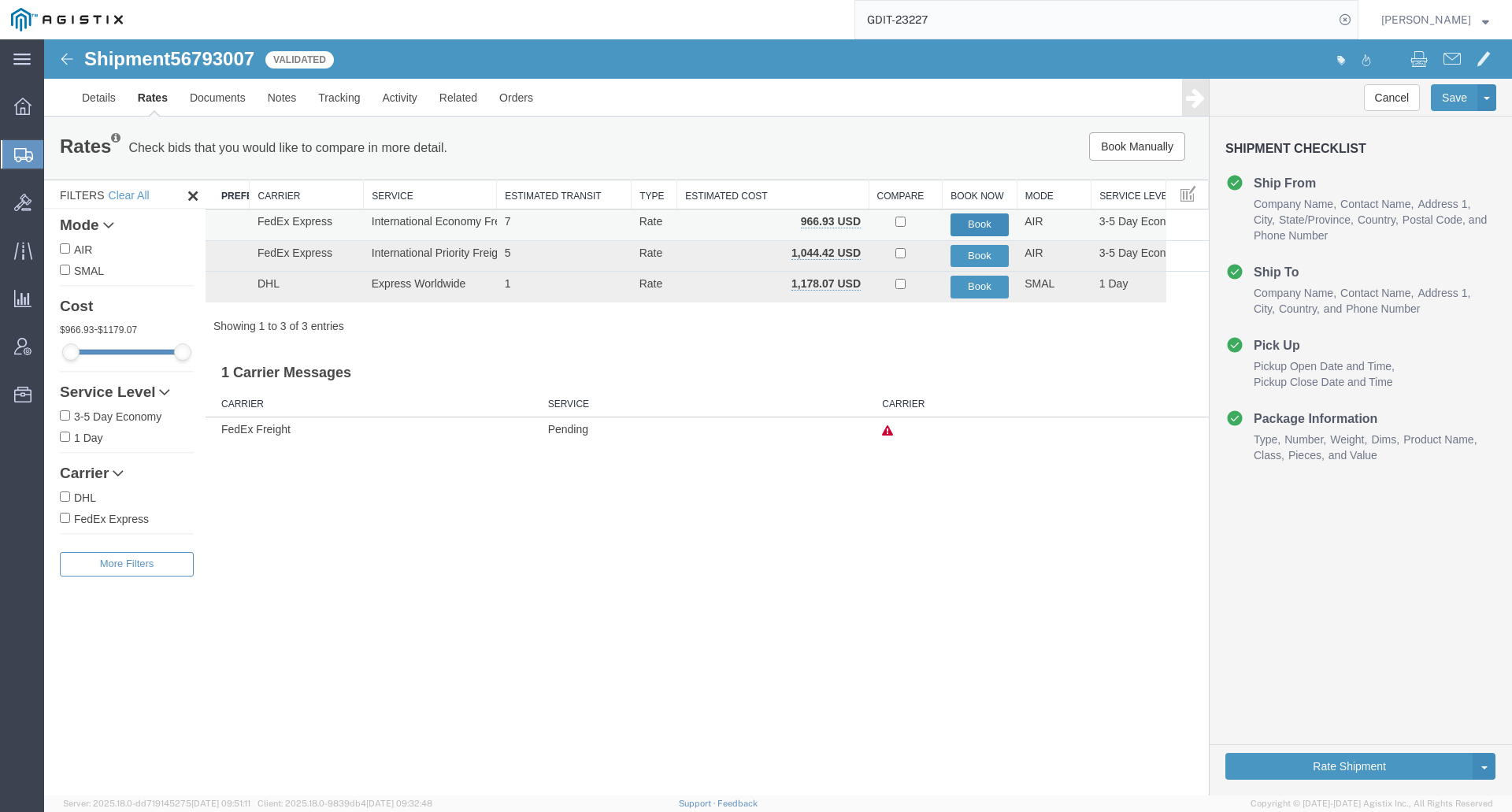
click at [976, 223] on button "Book" at bounding box center [980, 224] width 59 height 23
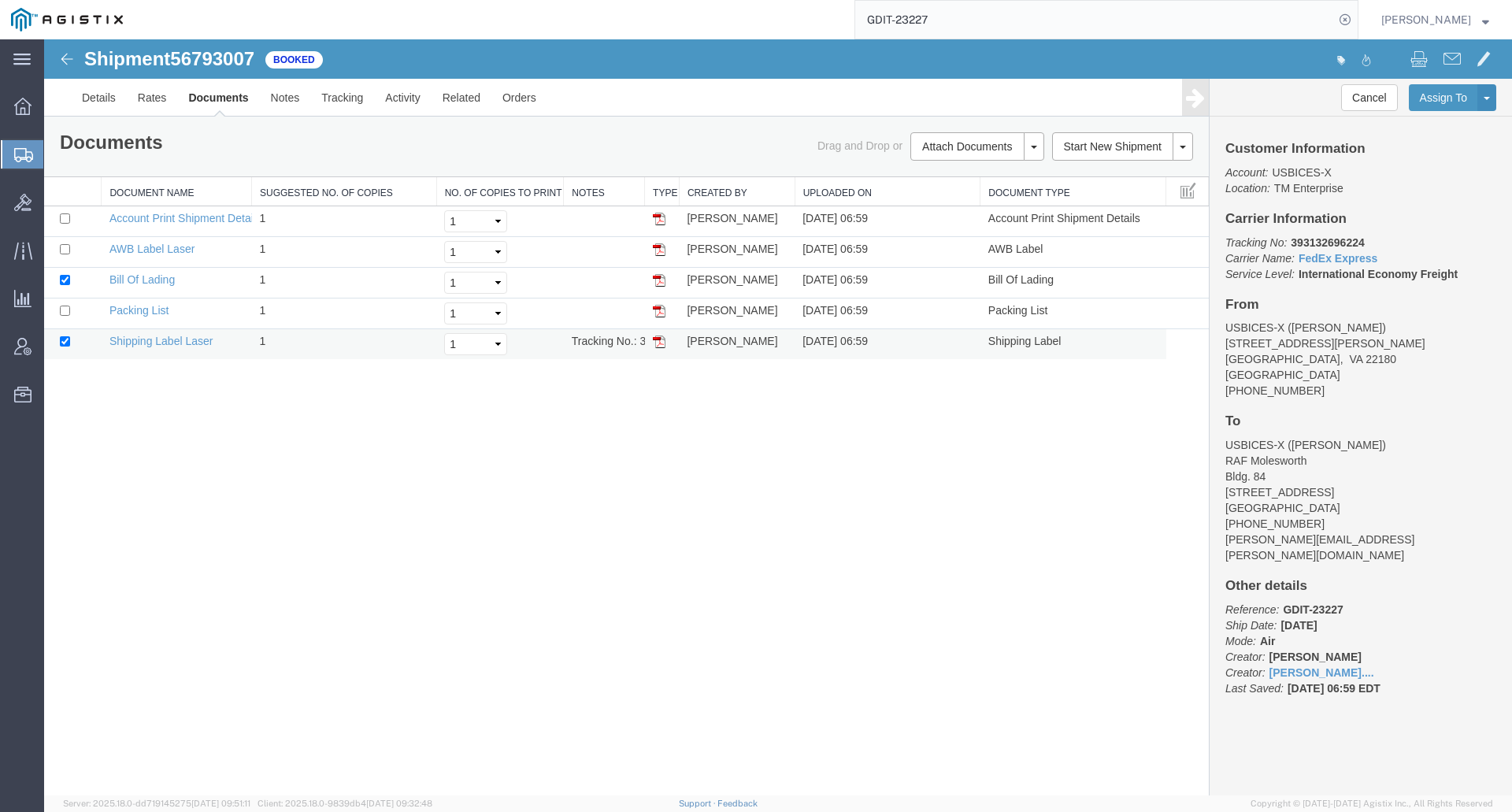
click at [657, 338] on img at bounding box center [659, 342] width 13 height 13
drag, startPoint x: 304, startPoint y: 76, endPoint x: 660, endPoint y: 307, distance: 424.4
click at [660, 307] on img at bounding box center [659, 311] width 13 height 13
drag, startPoint x: 662, startPoint y: 281, endPoint x: 572, endPoint y: 260, distance: 92.4
click at [662, 281] on img at bounding box center [659, 280] width 13 height 13
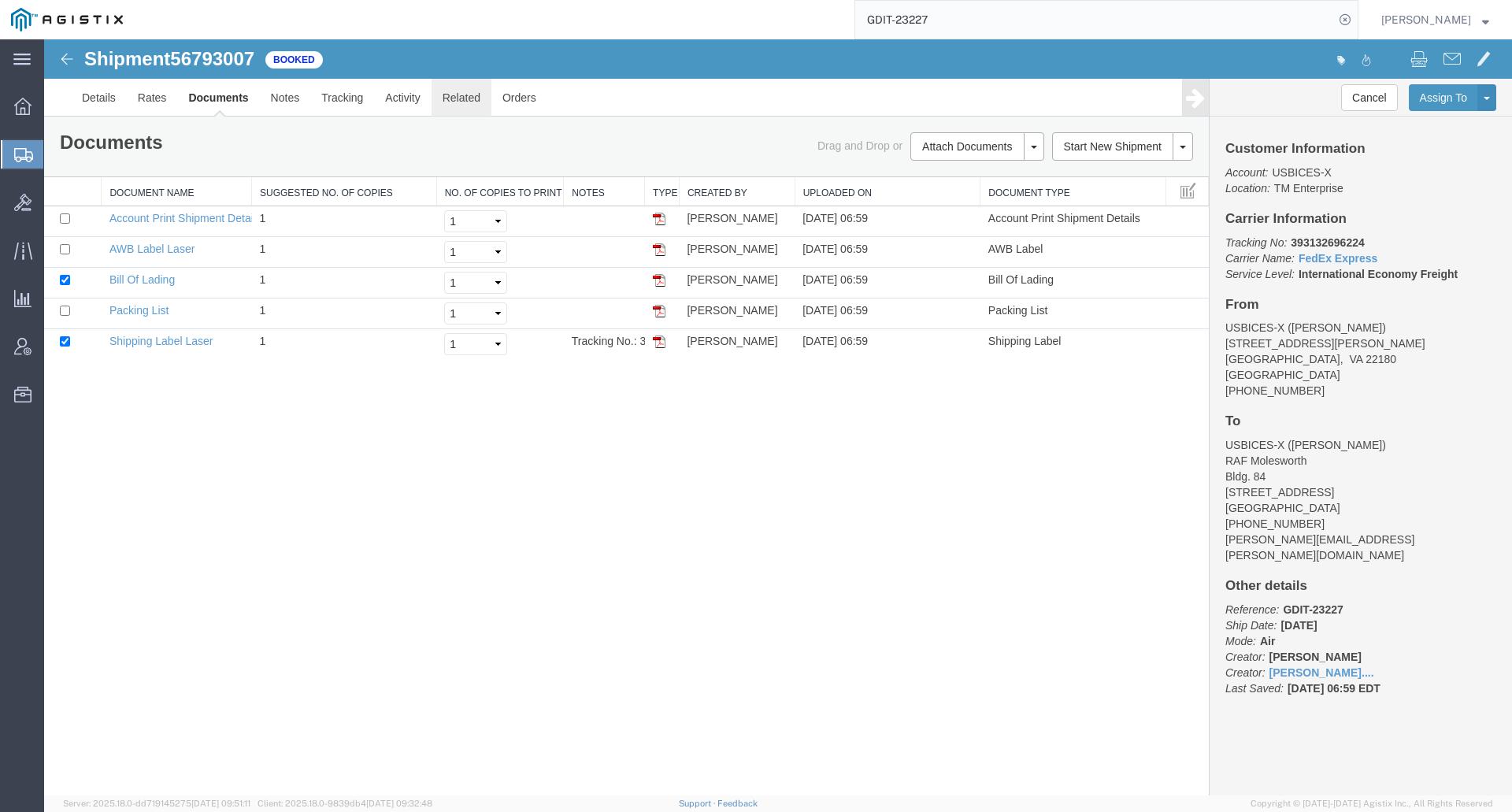
click at [662, 252] on img at bounding box center [659, 250] width 13 height 13
click at [972, 161] on div "Attach Documents Print Documents Email Documents Remove Documents Regenerate Do…" at bounding box center [976, 146] width 133 height 28
click at [941, 149] on button "Attach Documents" at bounding box center [966, 146] width 113 height 28
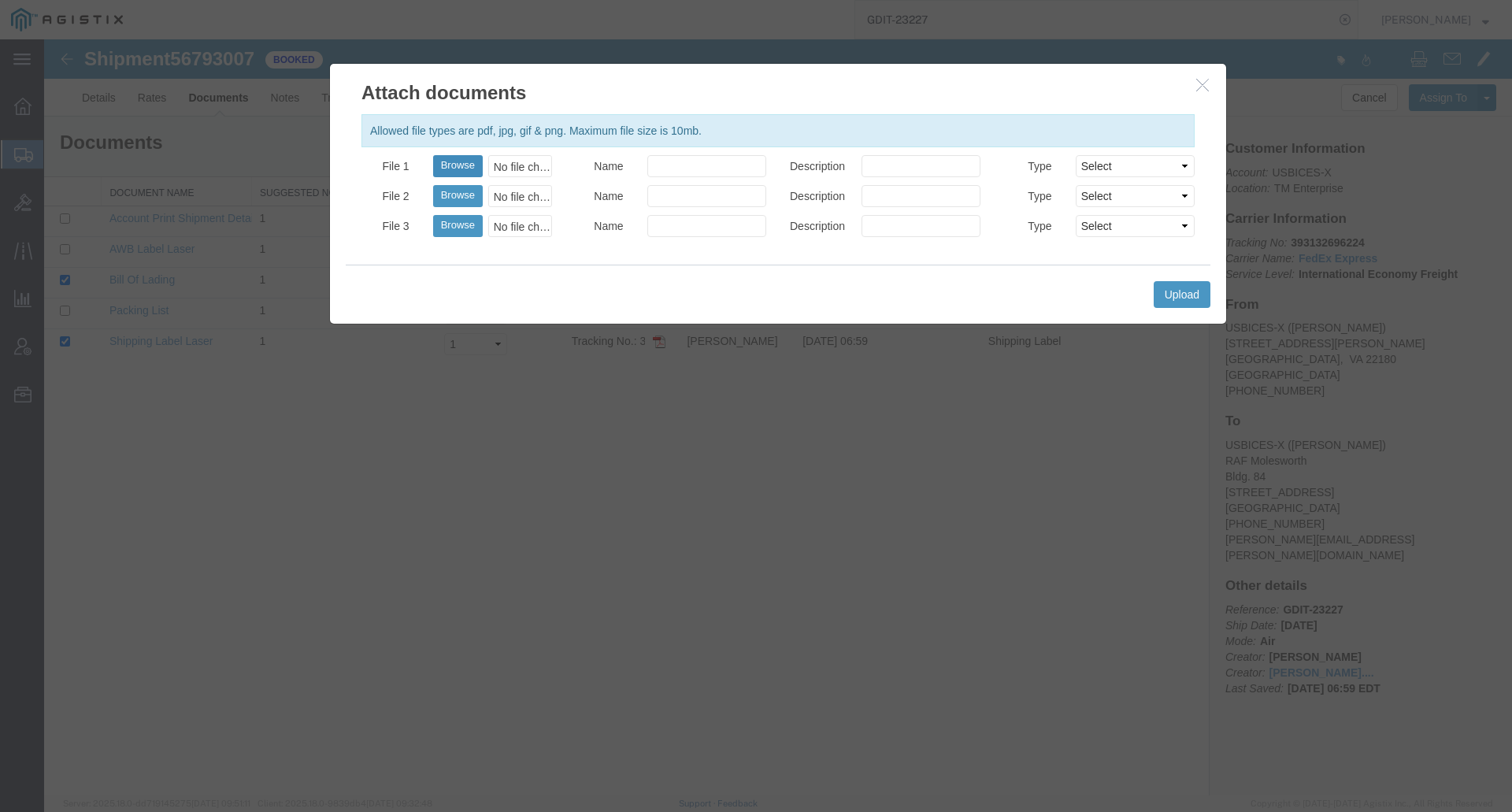
click at [466, 157] on button "Browse" at bounding box center [457, 166] width 50 height 22
type input "C:\fakepath\GDIT-23227 Pro Forma.pdf"
click at [1128, 170] on select "Select AWB Label Bill of Lading/Air Waybill Certificate of Origin (English) Cla…" at bounding box center [1135, 166] width 119 height 22
select select "PROFORMA_INV"
click at [1075, 156] on select "Select AWB Label Bill of Lading/Air Waybill Certificate of Origin (English) Cla…" at bounding box center [1135, 166] width 119 height 22
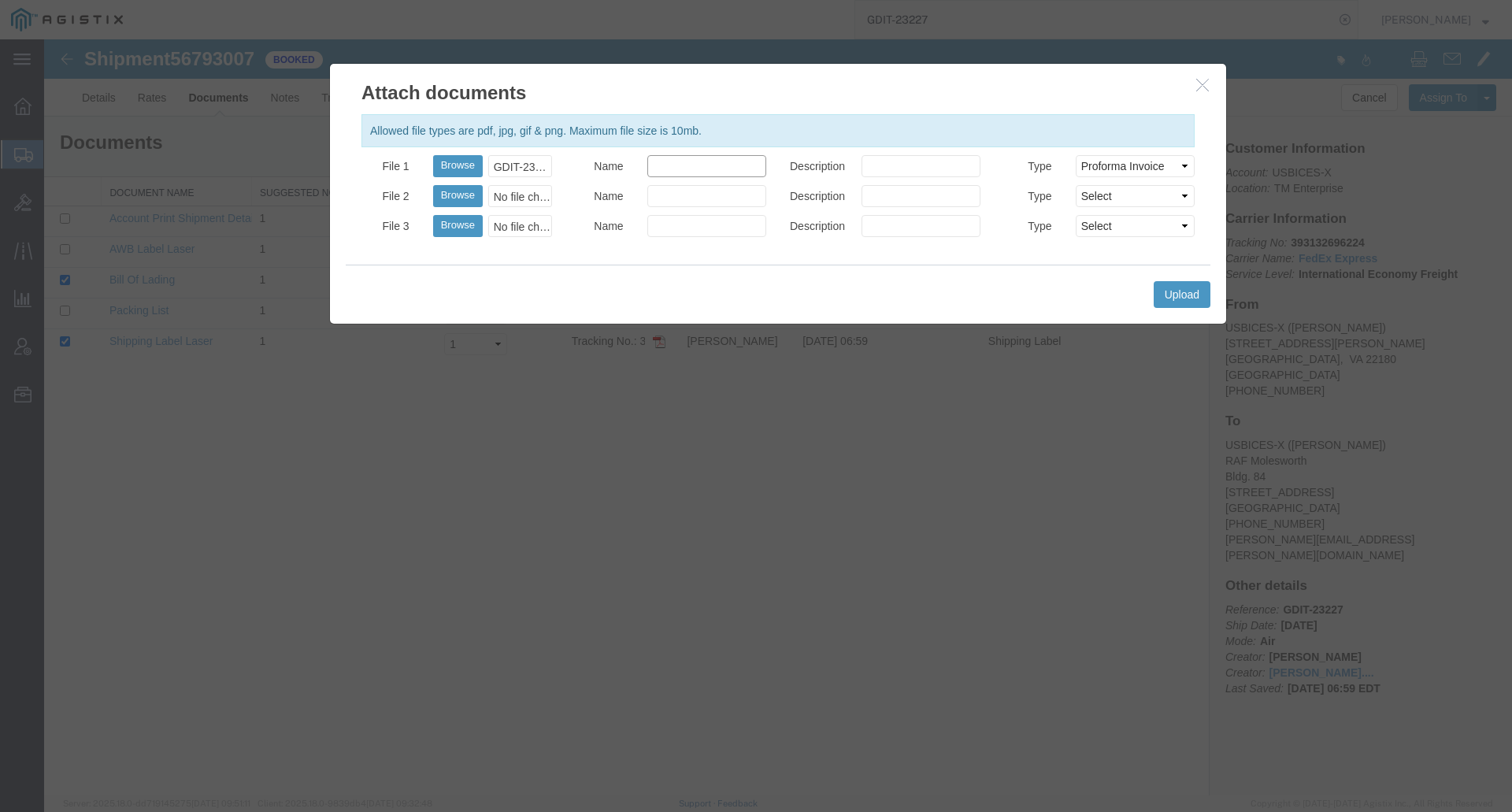
click at [690, 166] on input "Name" at bounding box center [707, 166] width 119 height 22
type input "Pro Forma"
click at [1187, 297] on button "Upload" at bounding box center [1181, 295] width 57 height 27
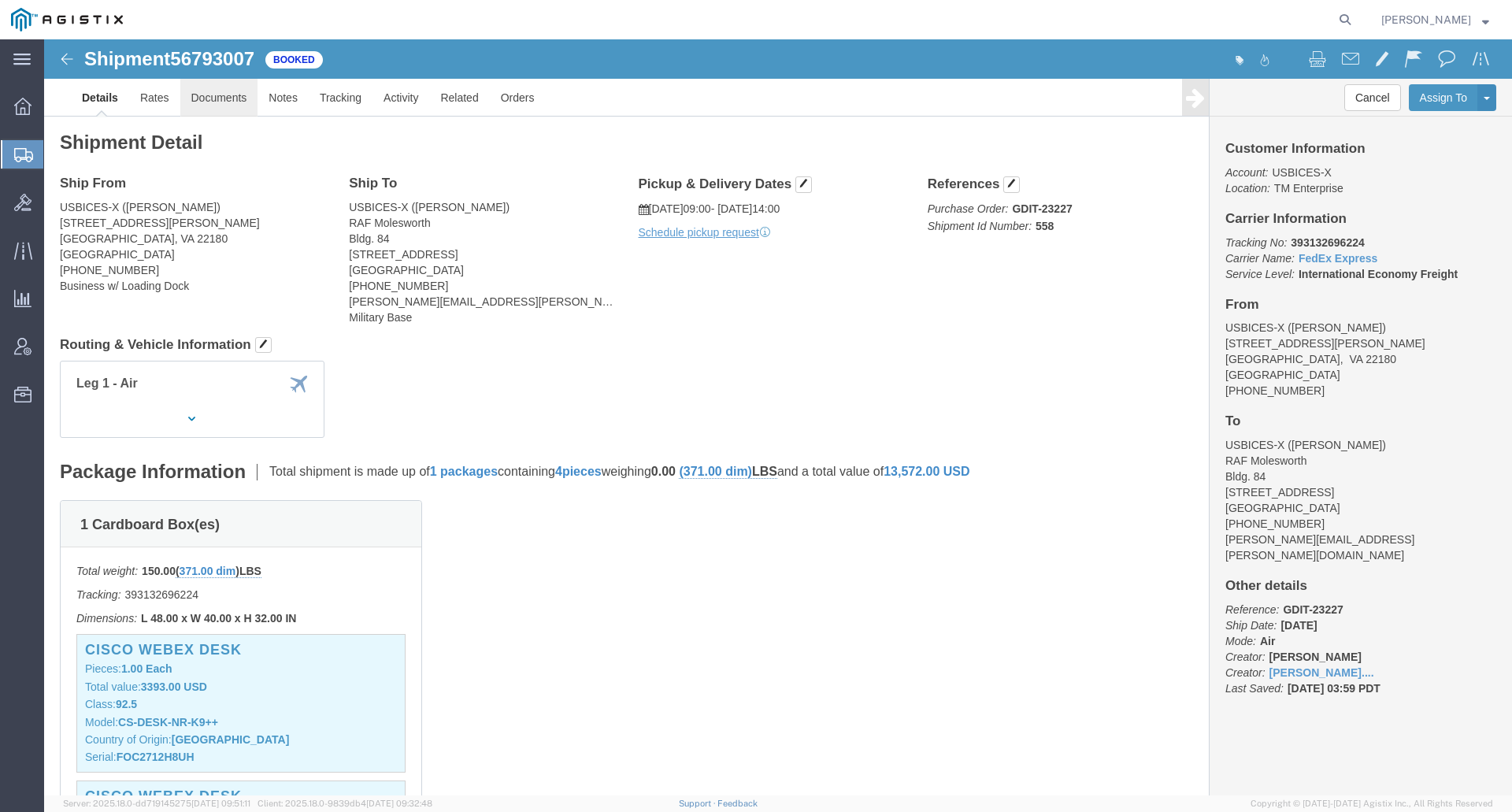
click link "Documents"
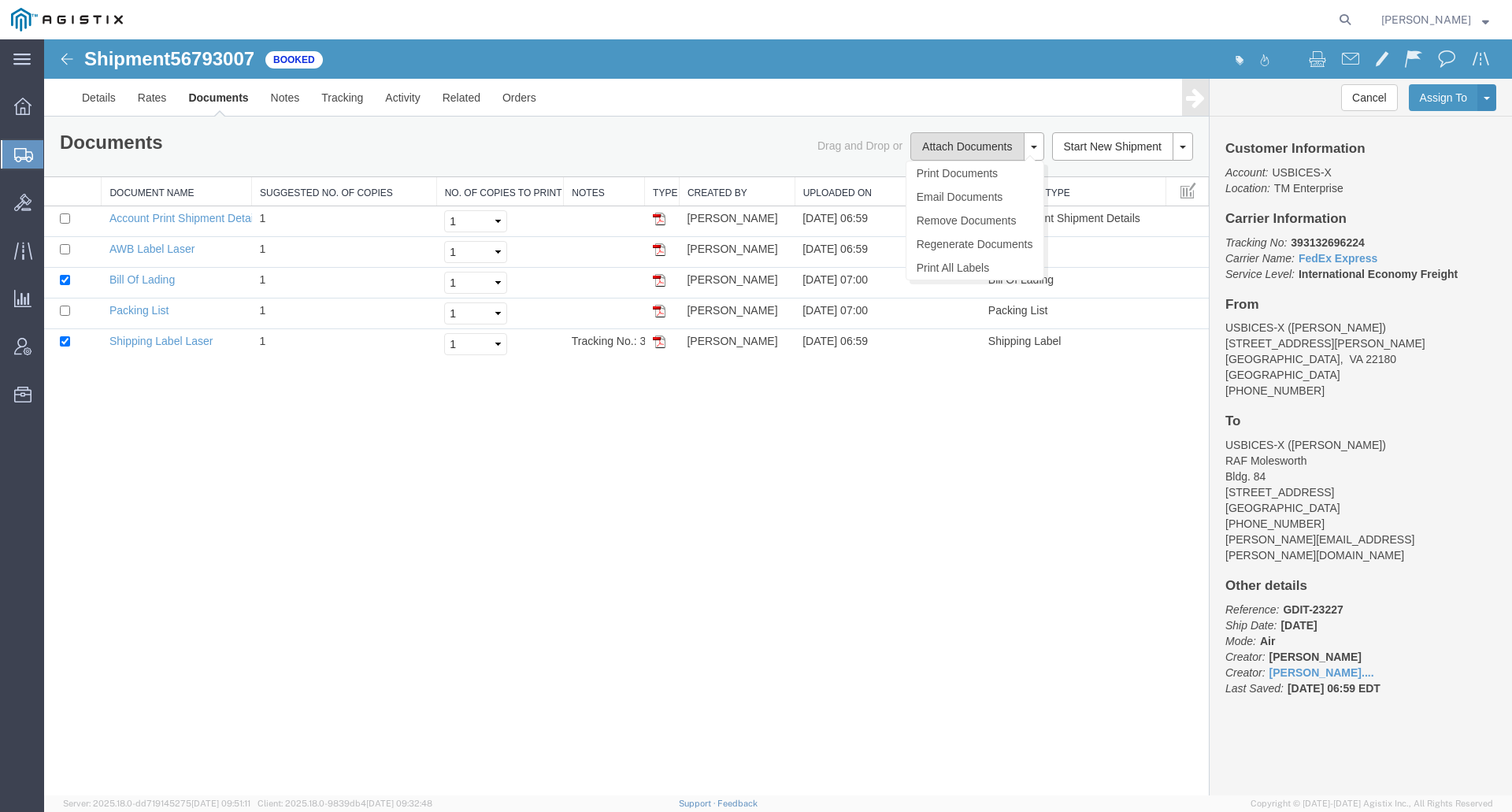
click at [951, 137] on button "Attach Documents" at bounding box center [966, 146] width 113 height 28
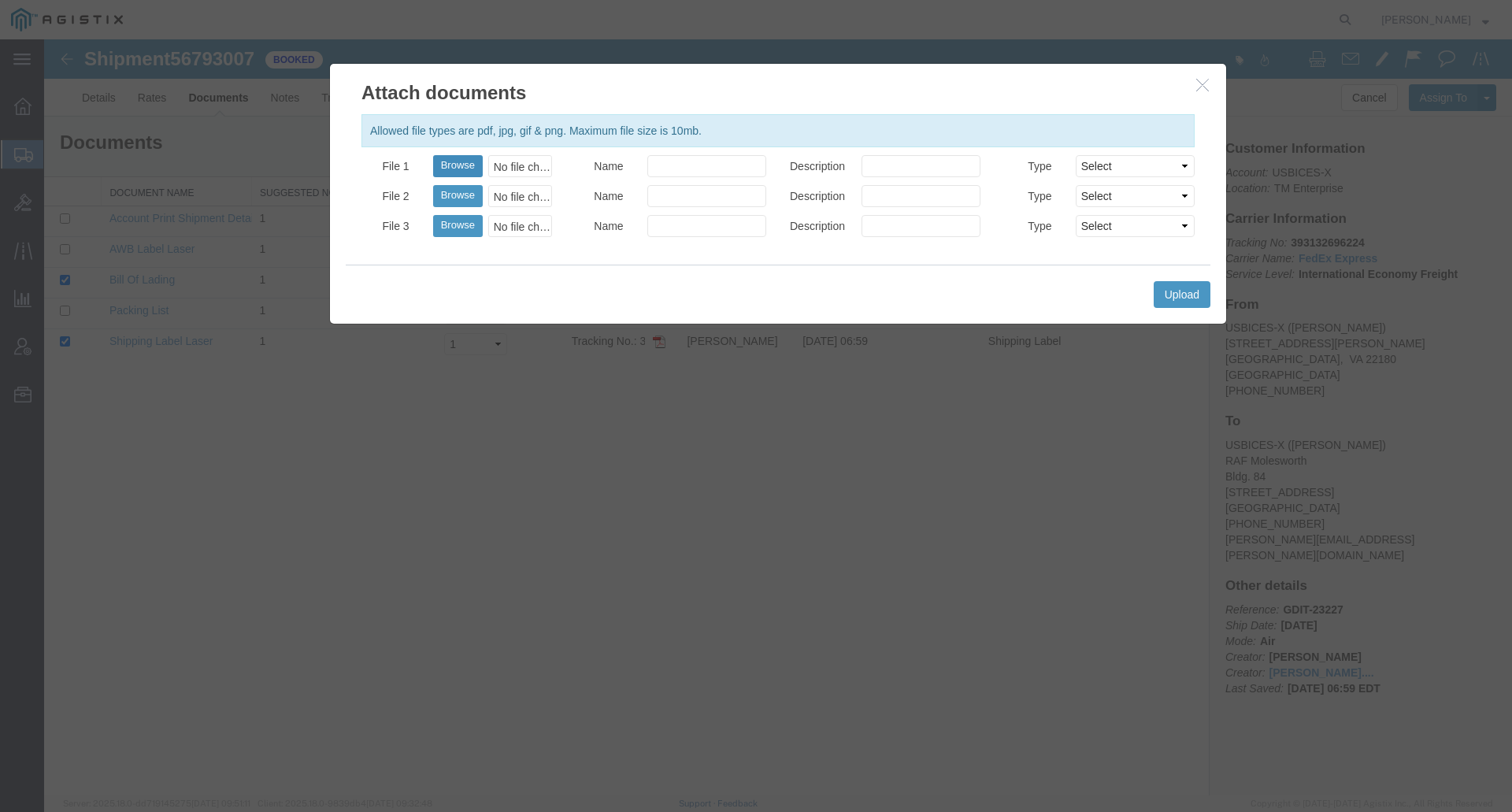
click at [461, 171] on button "Browse" at bounding box center [457, 166] width 50 height 22
type input "C:\fakepath\GDIT-23227 Pro Forma.pdf"
click at [731, 163] on input "Name" at bounding box center [707, 166] width 119 height 22
type input "Pro Forma"
click at [1188, 161] on select "Select AWB Label Bill of Lading/Air Waybill Certificate of Origin (English) Cla…" at bounding box center [1135, 166] width 119 height 22
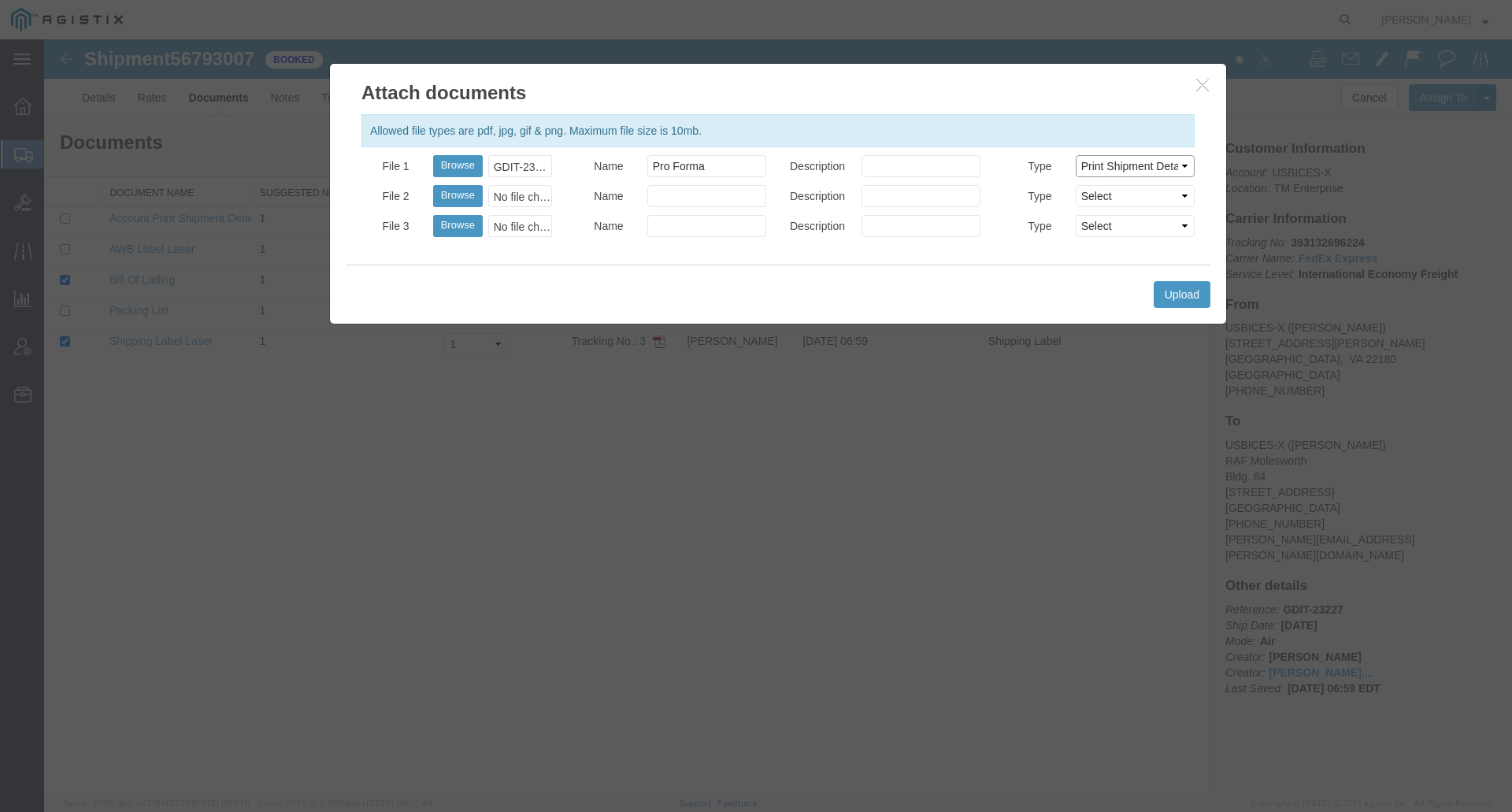
select select "PROFORMA_INV"
click at [1075, 156] on select "Select AWB Label Bill of Lading/Air Waybill Certificate of Origin (English) Cla…" at bounding box center [1135, 166] width 119 height 22
click at [1179, 291] on button "Upload" at bounding box center [1181, 295] width 57 height 27
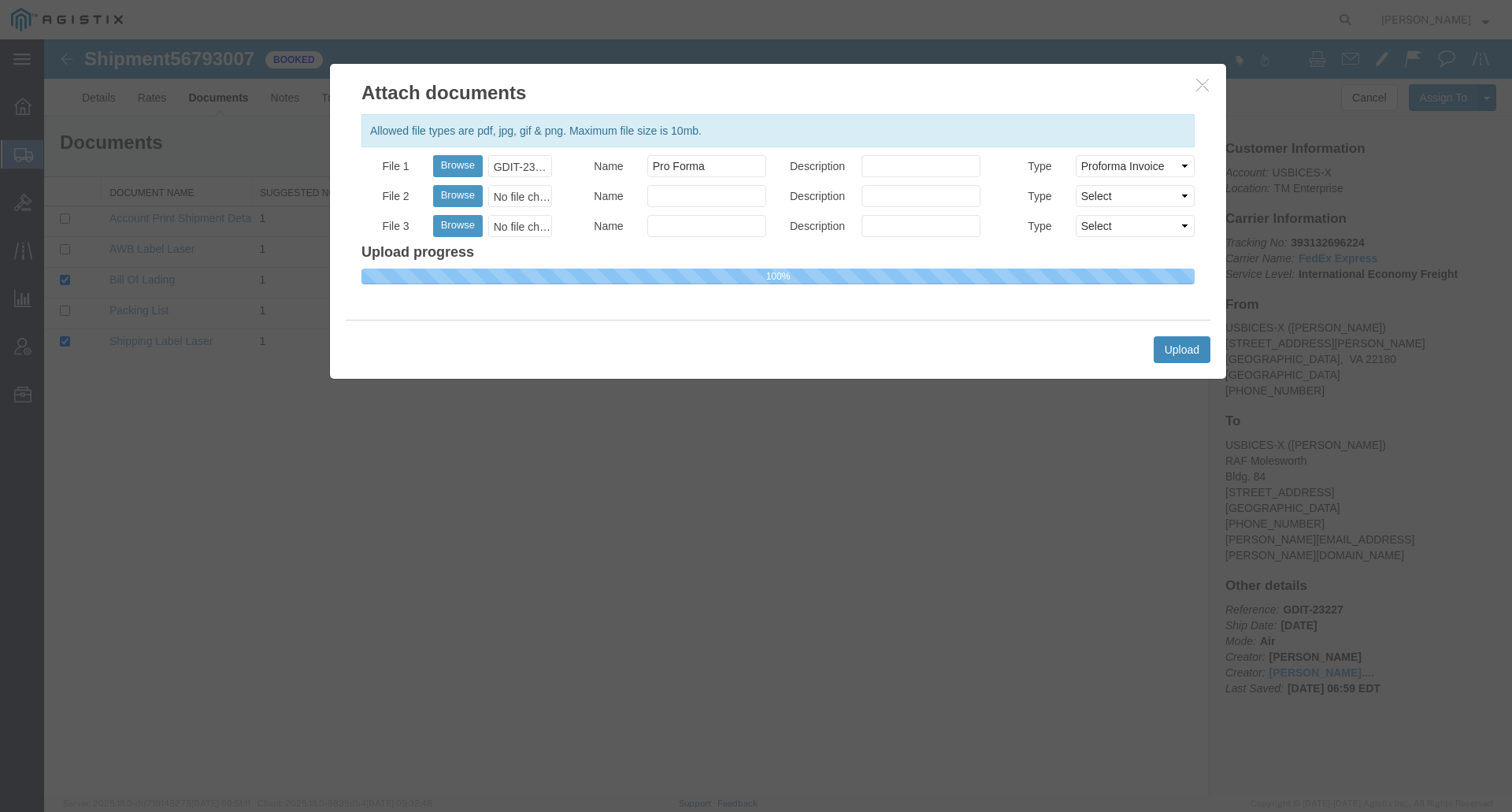
select select
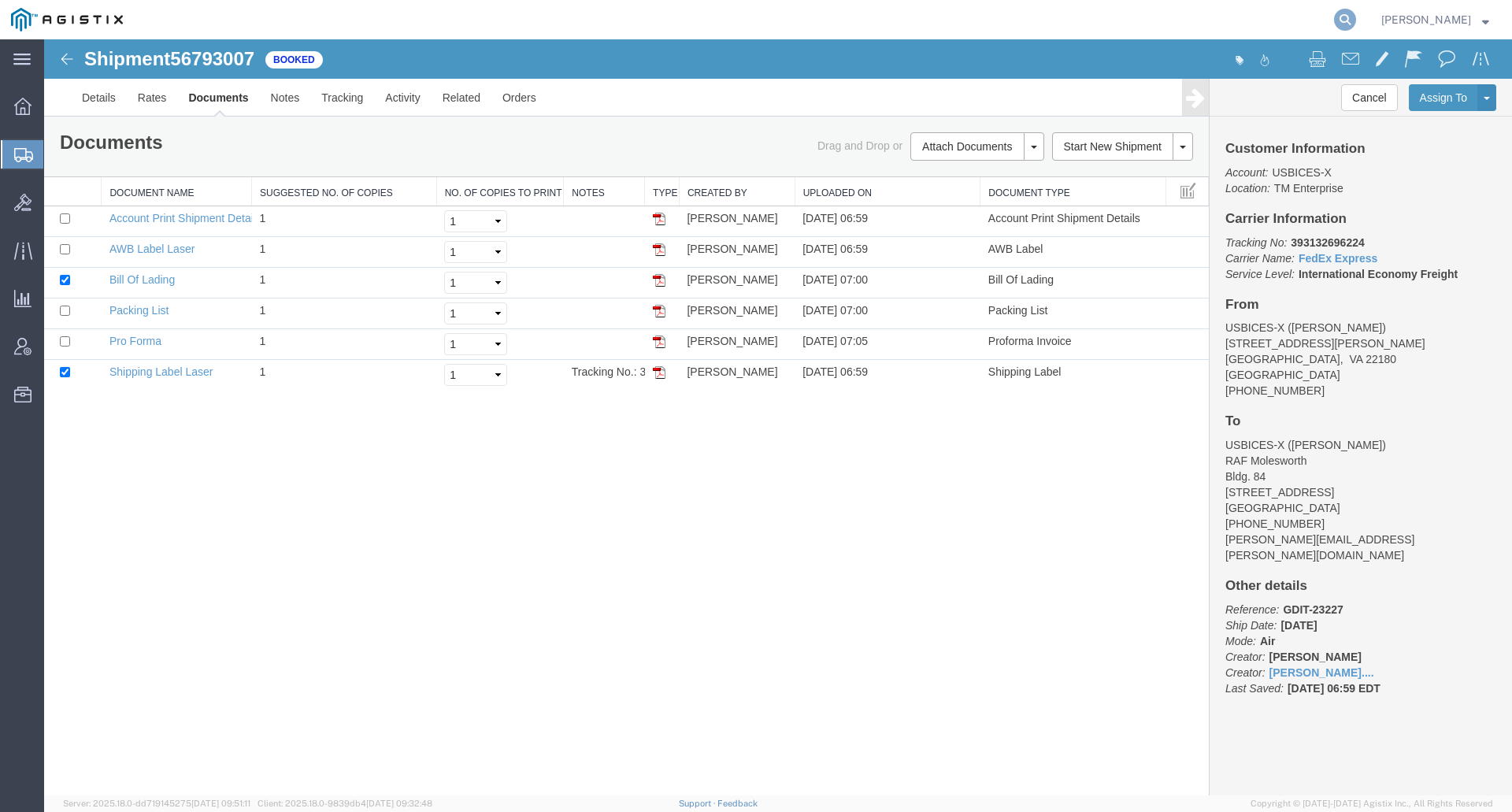
click at [1356, 20] on icon at bounding box center [1345, 20] width 22 height 22
click at [1177, 27] on input "search" at bounding box center [1094, 20] width 479 height 38
type input "PUR333789"
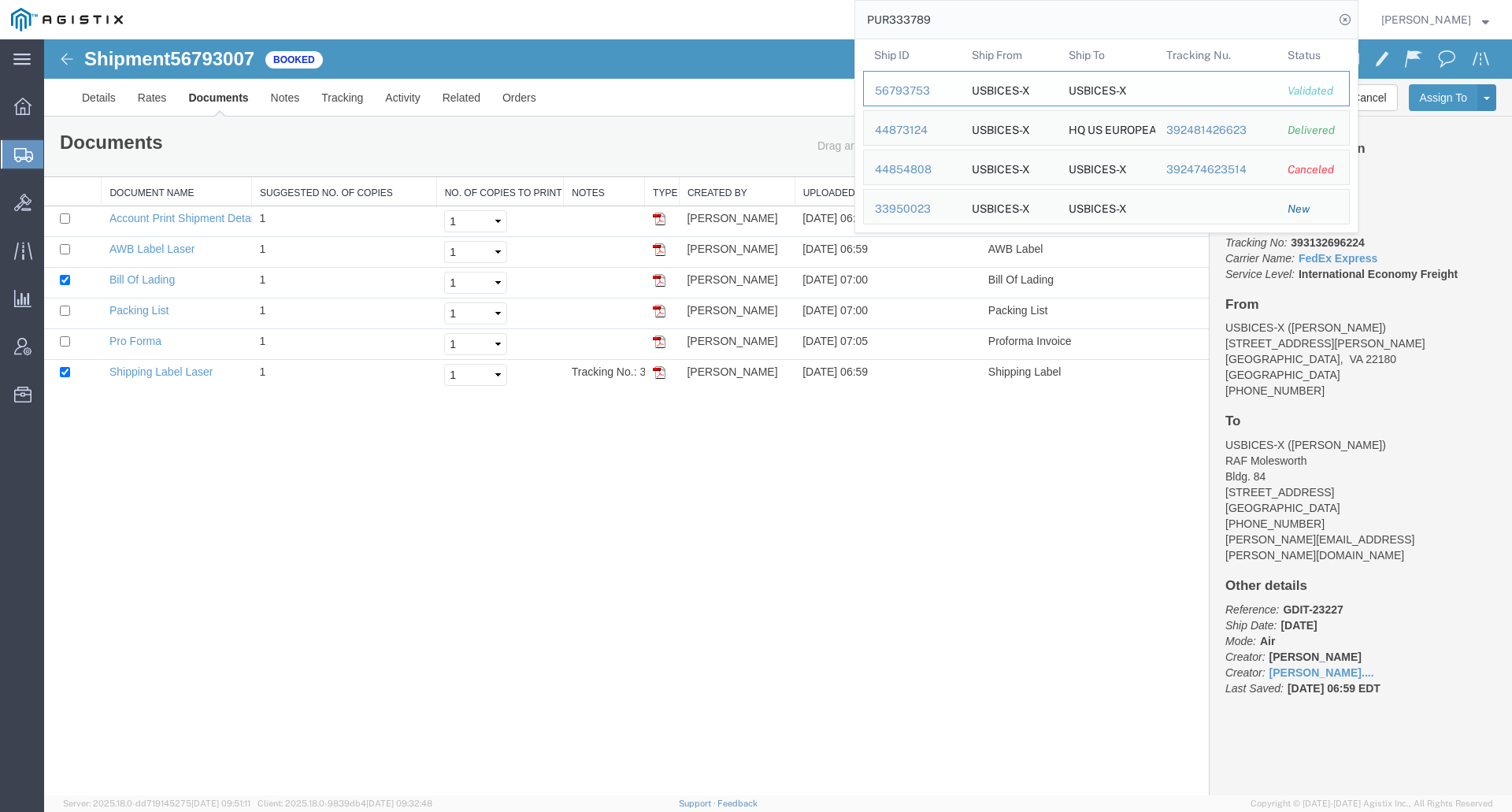
click at [925, 90] on div "56793753" at bounding box center [912, 90] width 75 height 16
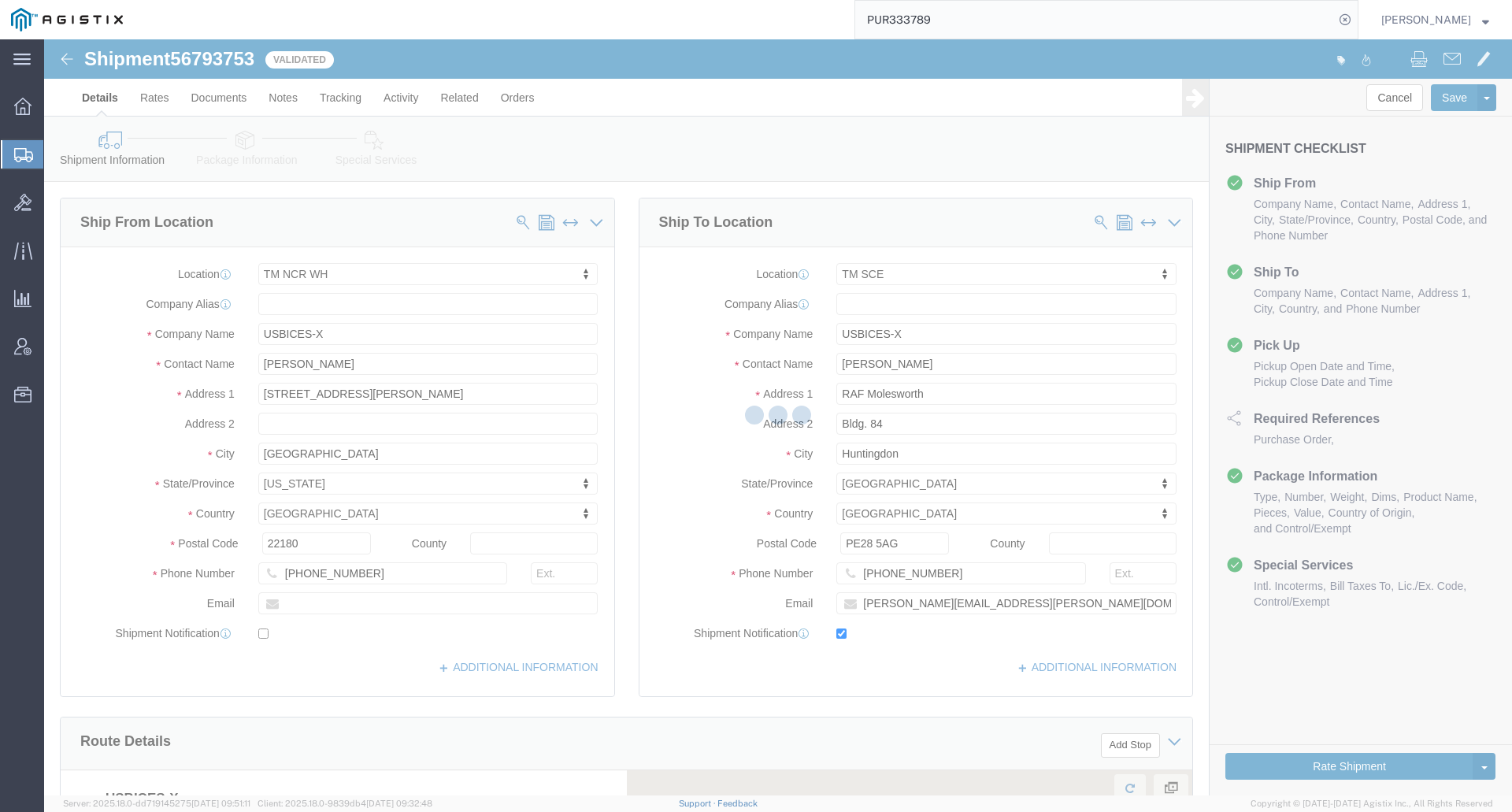
select select "69651"
select select "34240"
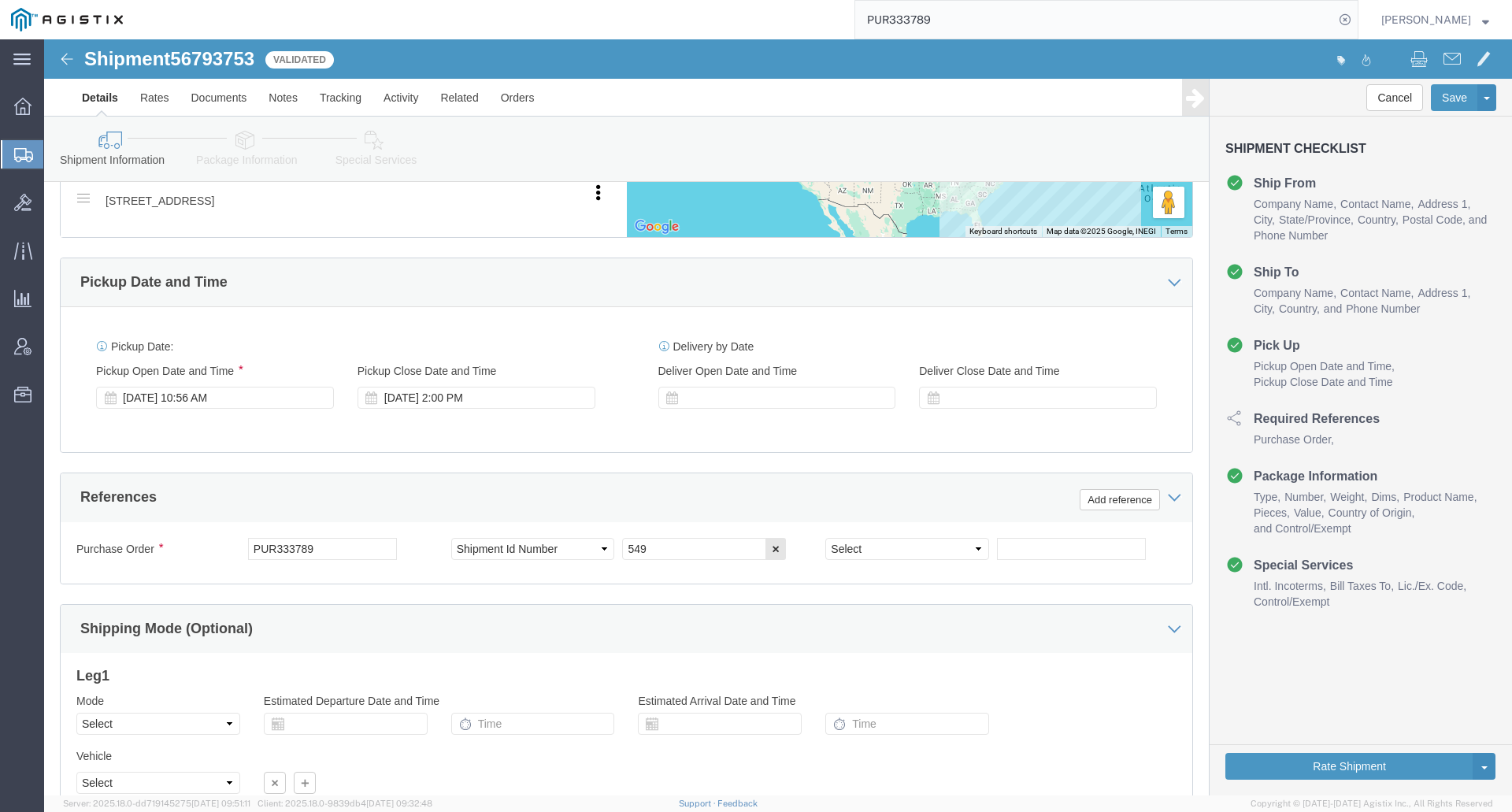
scroll to position [846, 0]
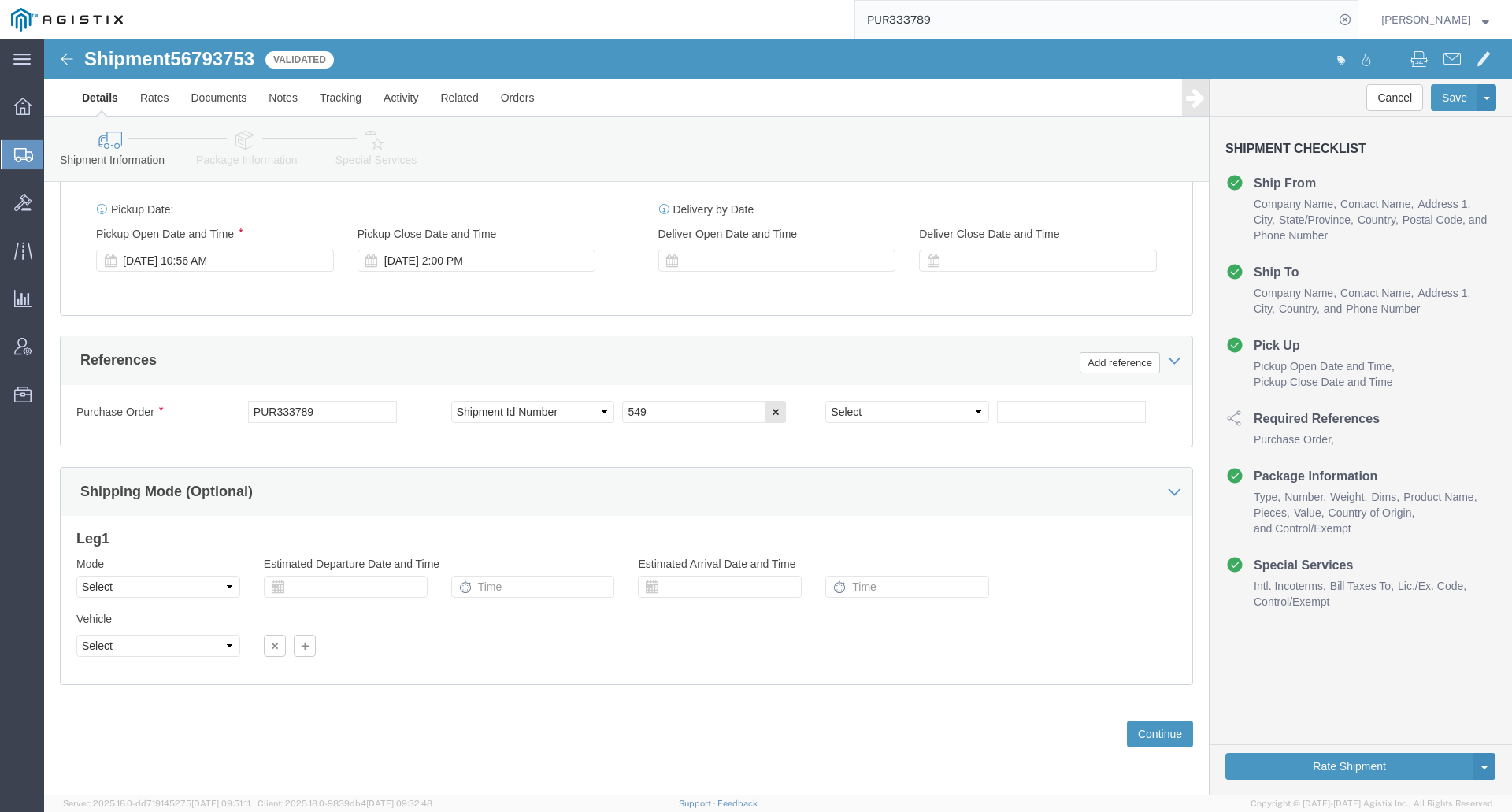
click div "Shipment Information Package Information Special Services Loading Routing"
click link "Special Services"
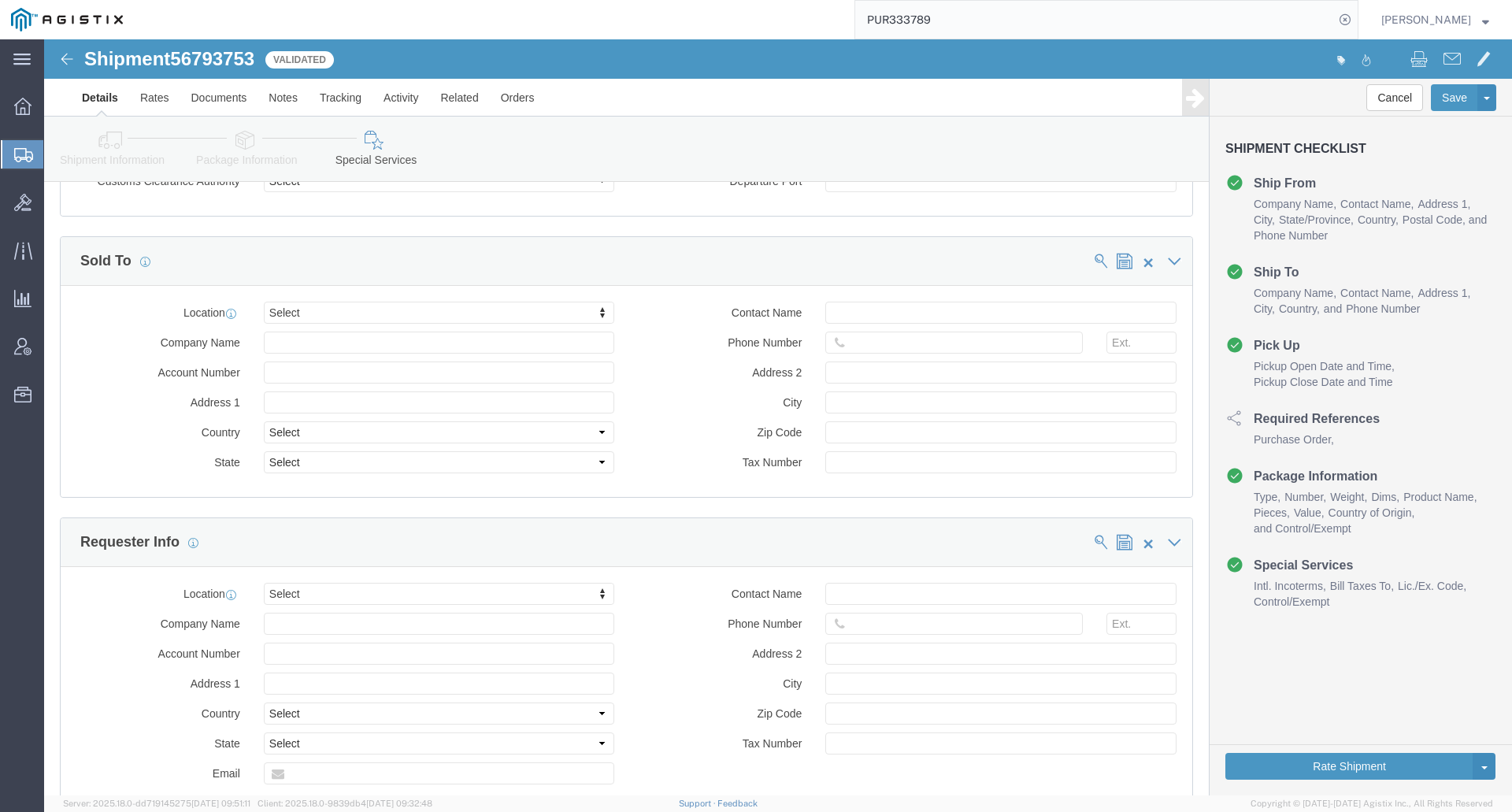
scroll to position [1218, 0]
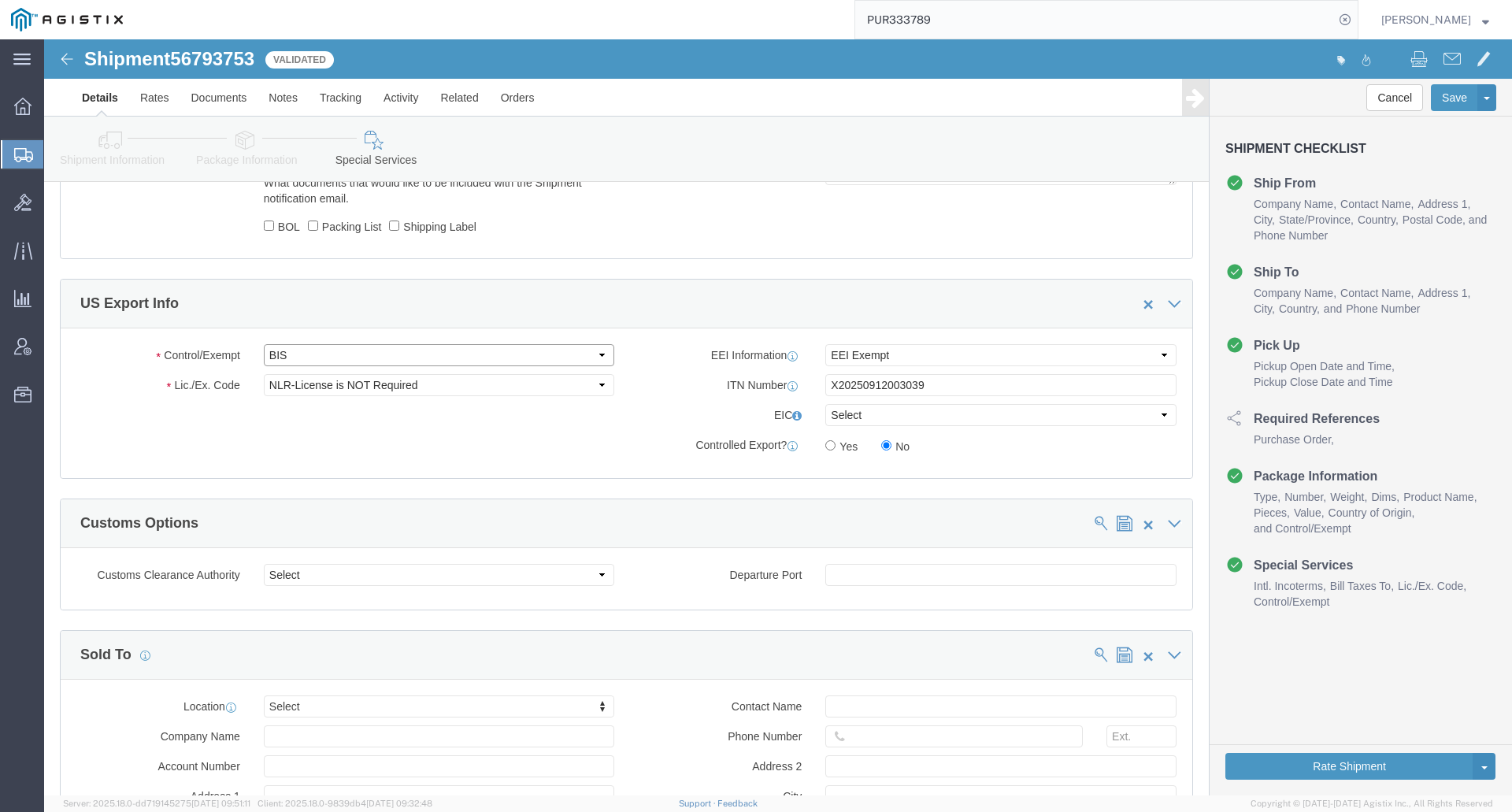
click select "Select ATF BIS DEA EPA FDA FTR ITAR OFAC Other (OPA)"
select select "FTR"
click select "Select ATF BIS DEA EPA FDA FTR ITAR OFAC Other (OPA)"
click select "Select 30.2(d)(2) 30.36 30.37(a) 30.37(f) 30.37(g) 30.37(h) 30.37(i) 30.37(j) 3…"
select select "30.37(a)"
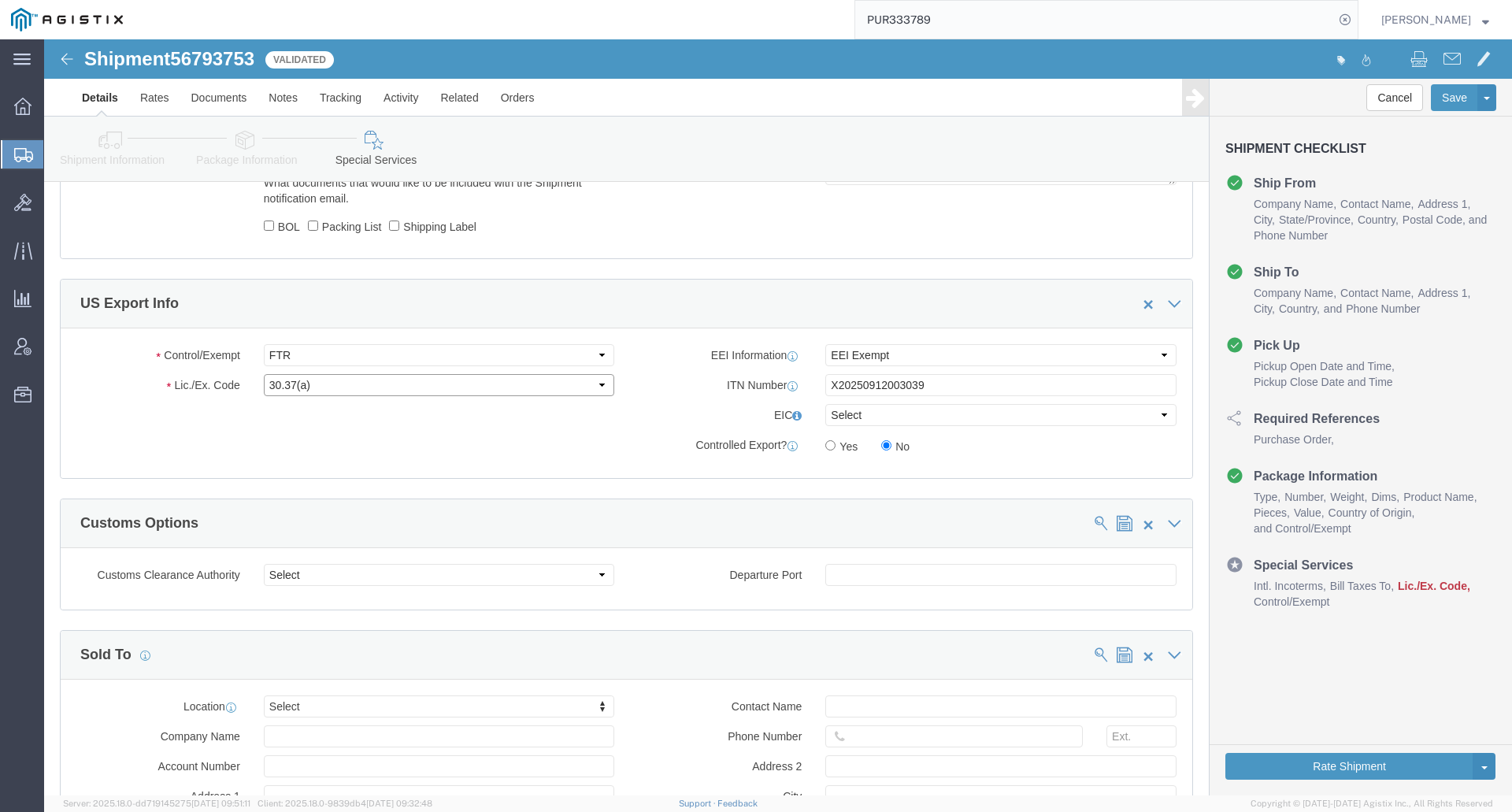
click select "Select 30.2(d)(2) 30.36 30.37(a) 30.37(f) 30.37(g) 30.37(h) 30.37(i) 30.37(j) 3…"
click select "Select AES-Direct EEI Carrier File EEI EEI Exempt"
select select "AESD"
click select "Select AES-Direct EEI Carrier File EEI EEI Exempt"
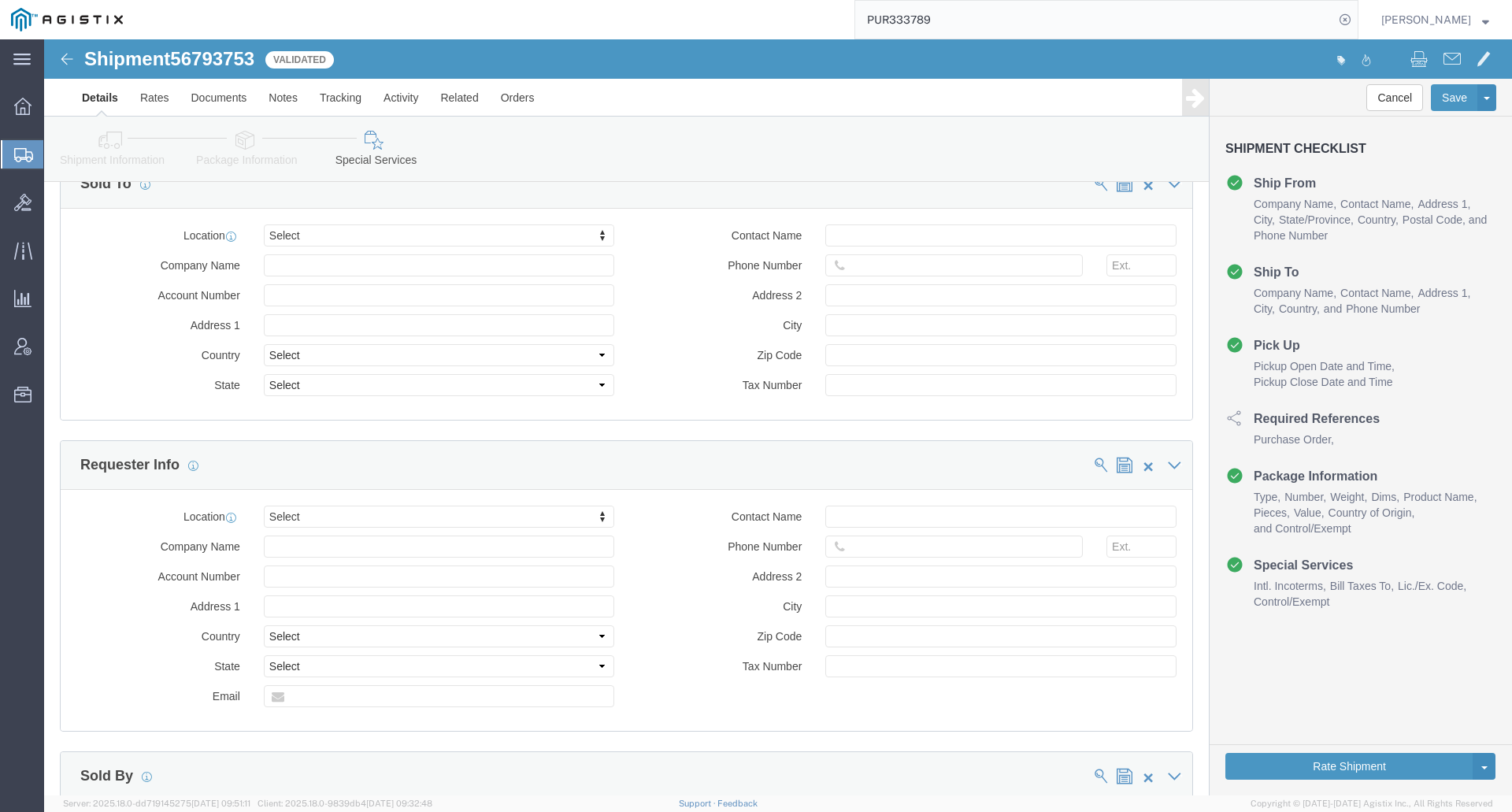
scroll to position [2084, 0]
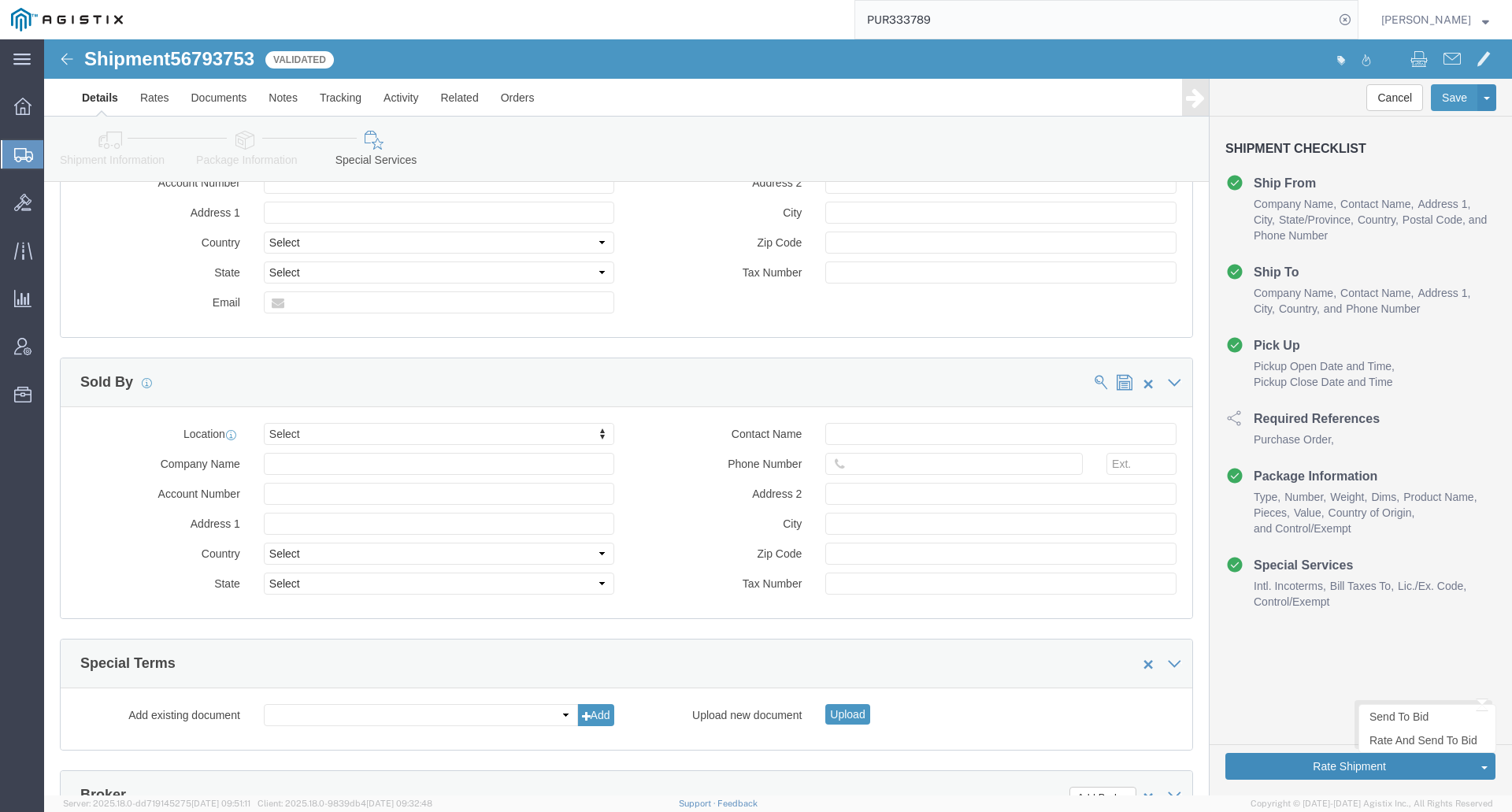
click button "Rate Shipment"
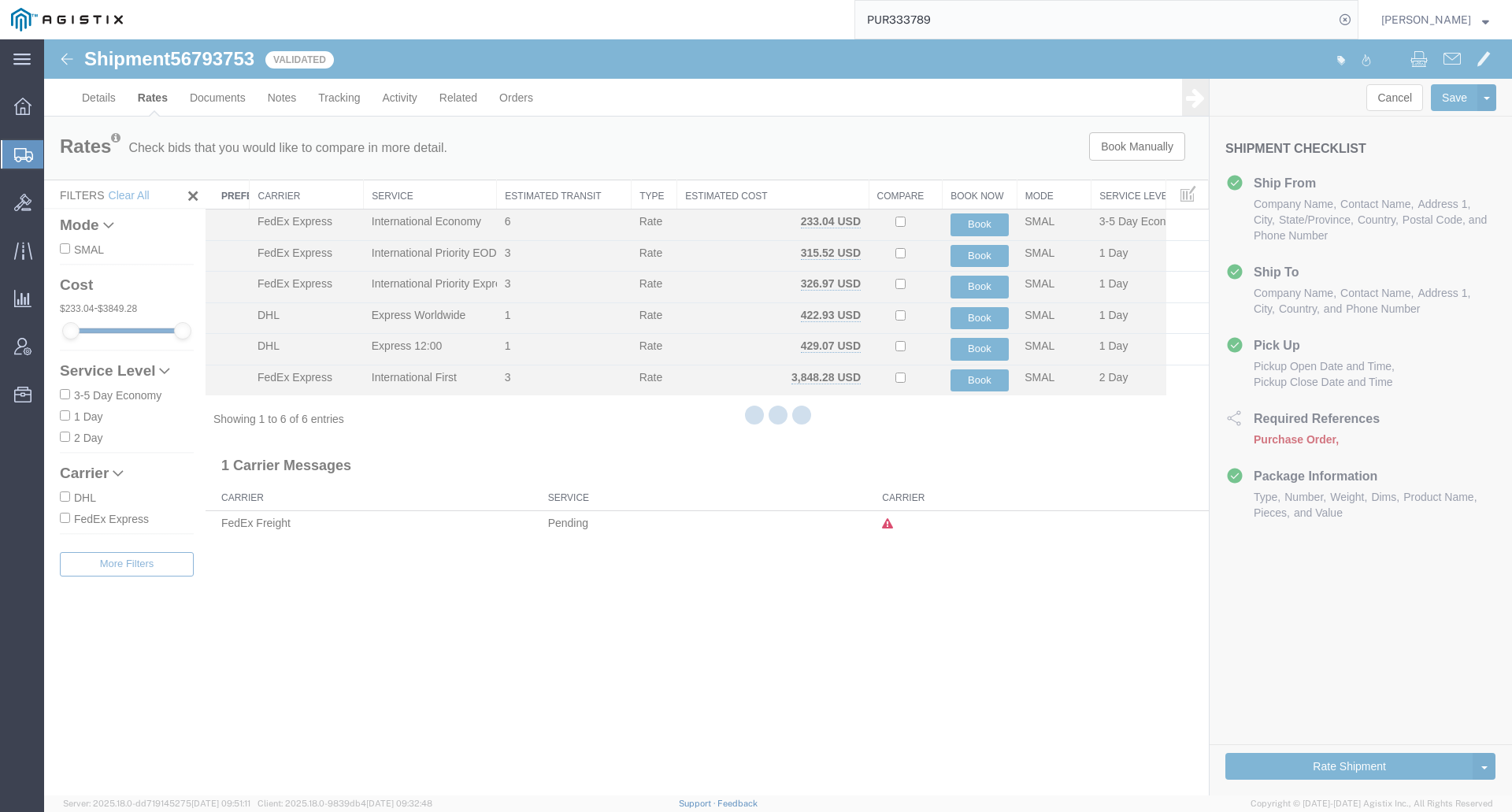
scroll to position [0, 0]
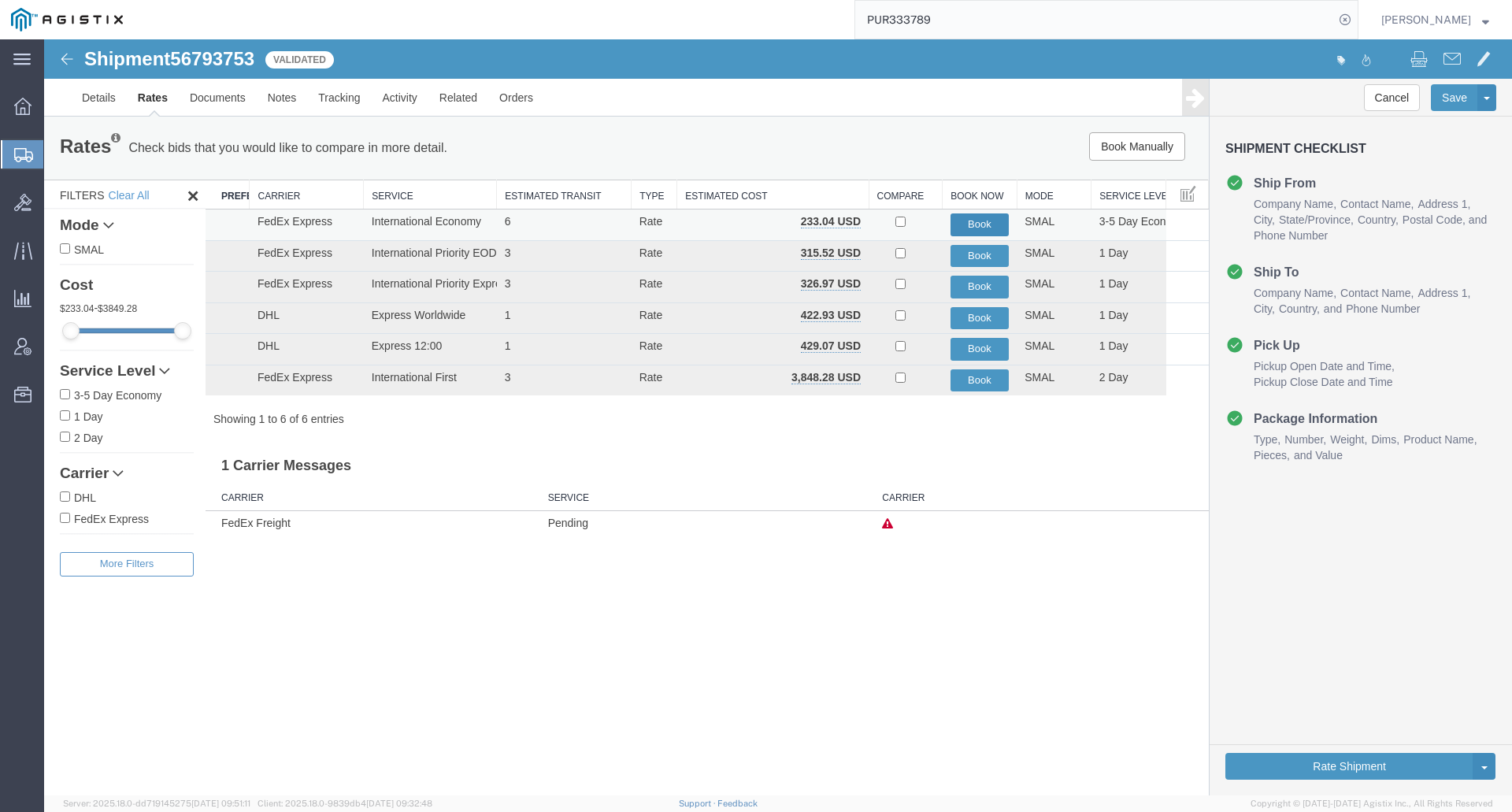
click at [972, 226] on button "Book" at bounding box center [980, 224] width 59 height 23
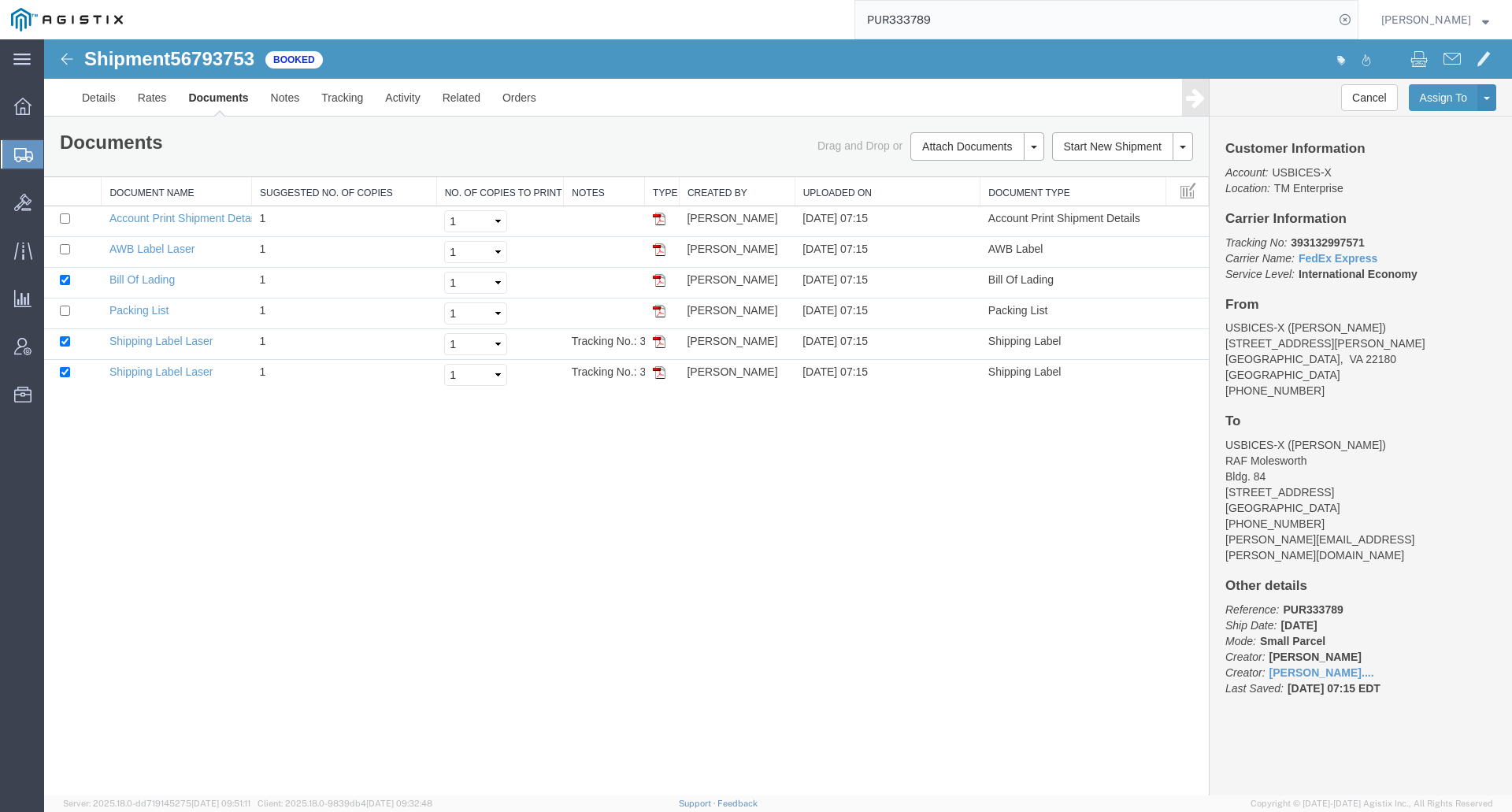
click at [657, 339] on img at bounding box center [659, 342] width 13 height 13
click at [657, 375] on img at bounding box center [659, 373] width 13 height 13
drag, startPoint x: 663, startPoint y: 309, endPoint x: 196, endPoint y: 70, distance: 524.6
click at [663, 309] on img at bounding box center [659, 311] width 13 height 13
click at [662, 283] on img at bounding box center [659, 280] width 13 height 13
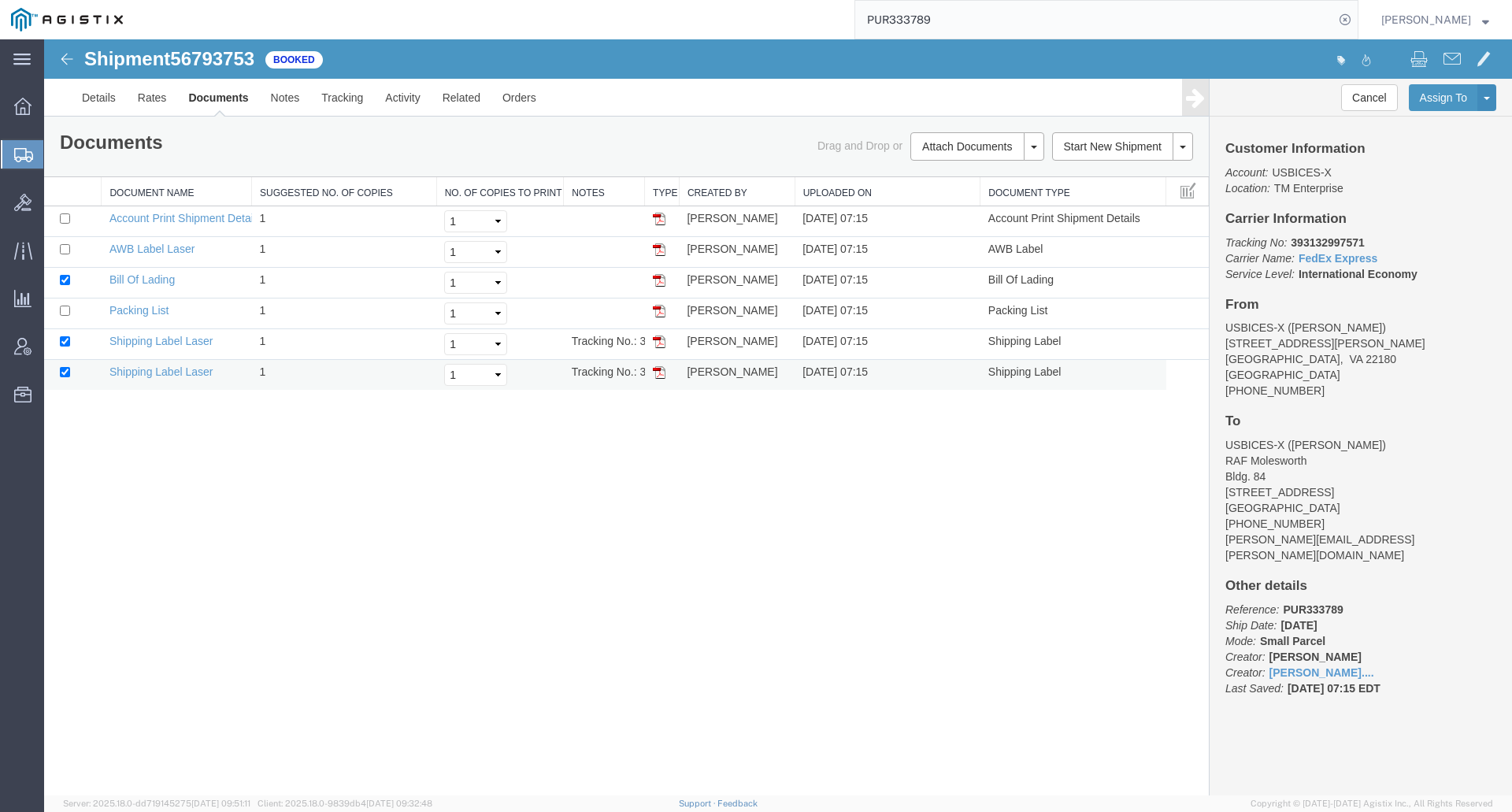
drag, startPoint x: 656, startPoint y: 250, endPoint x: 557, endPoint y: 382, distance: 165.0
click at [656, 250] on img at bounding box center [659, 250] width 13 height 13
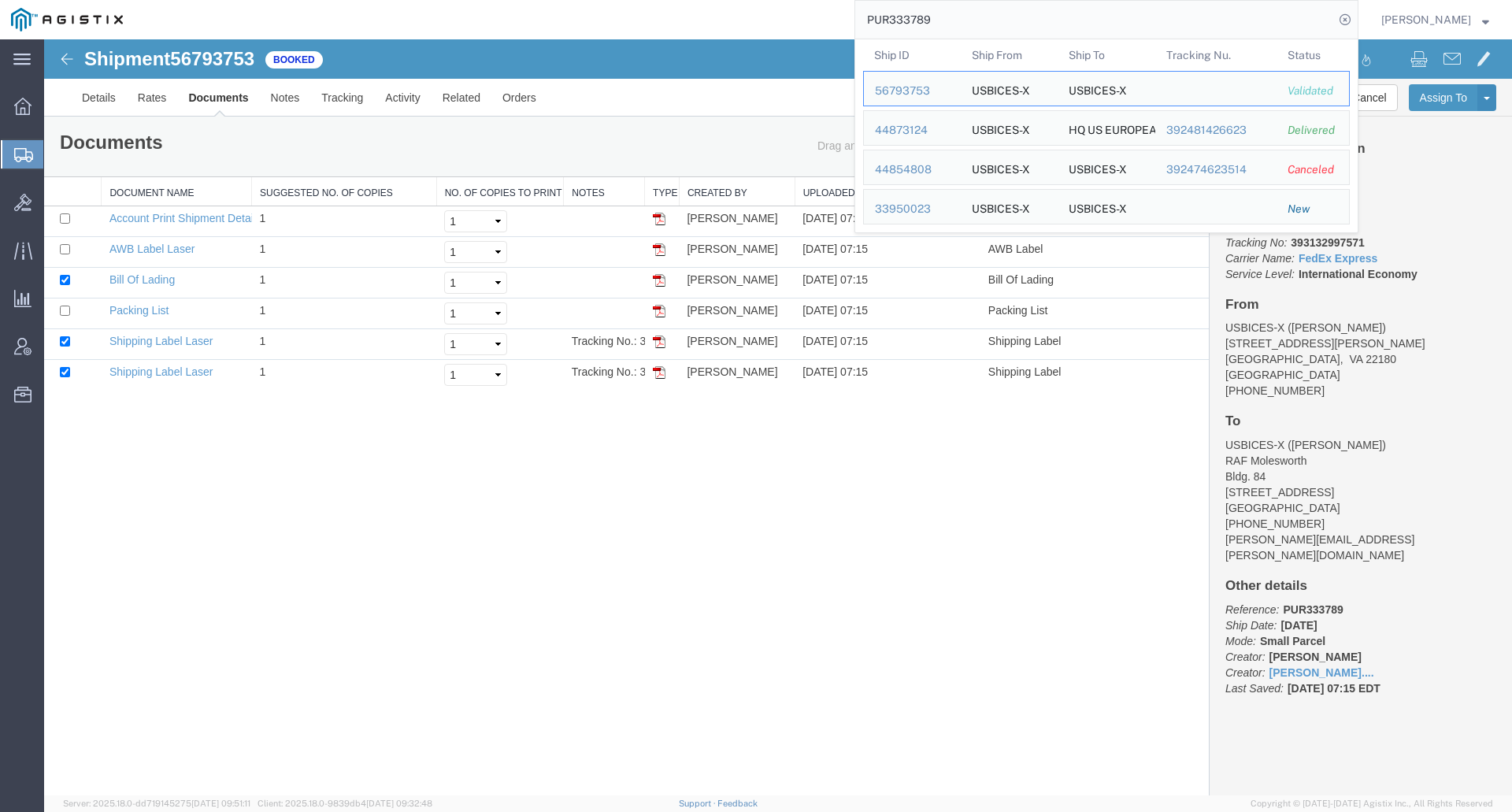
click at [981, 18] on input "PUR333789" at bounding box center [1094, 20] width 479 height 38
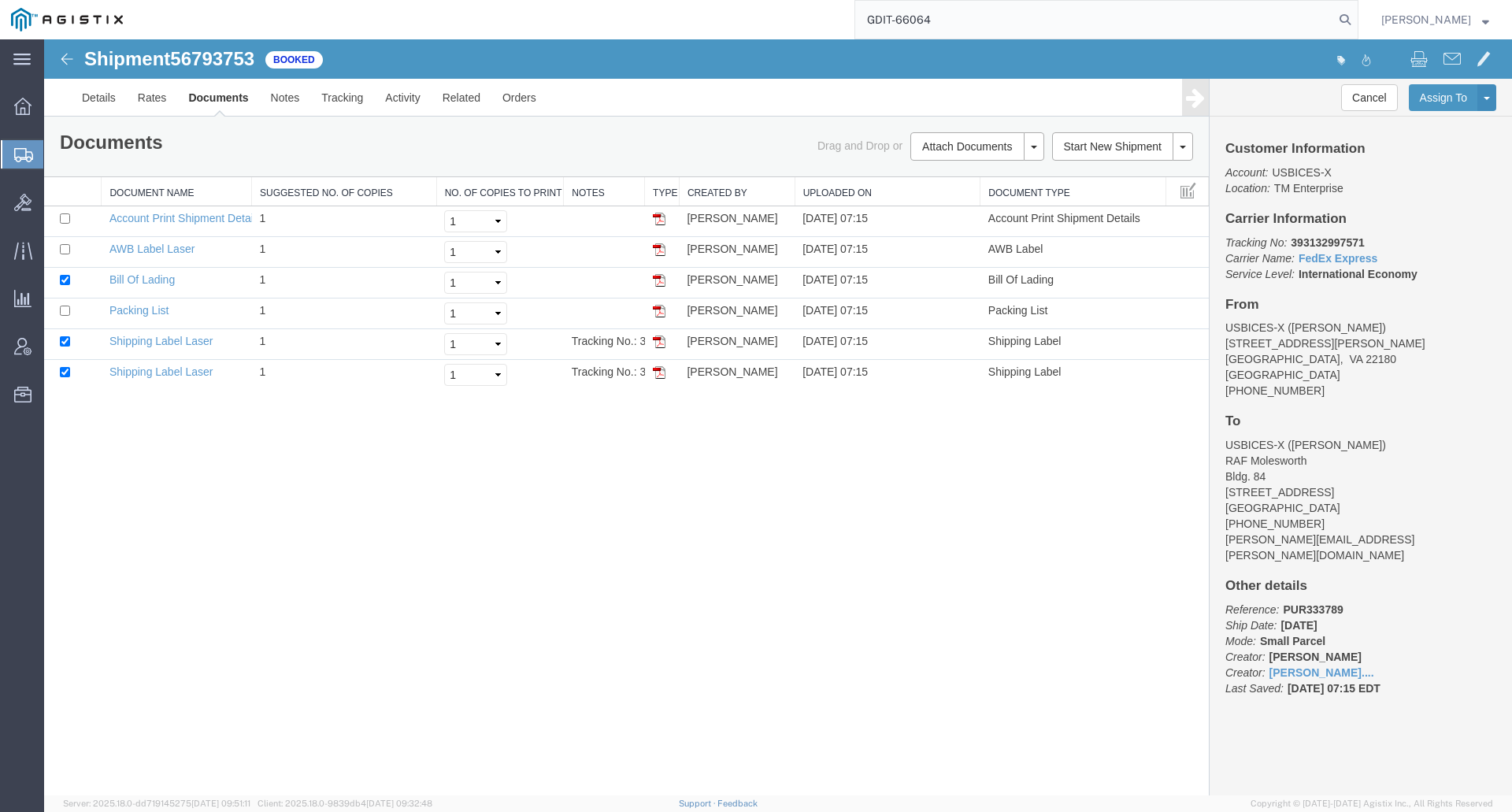
type input "GDIT-66064"
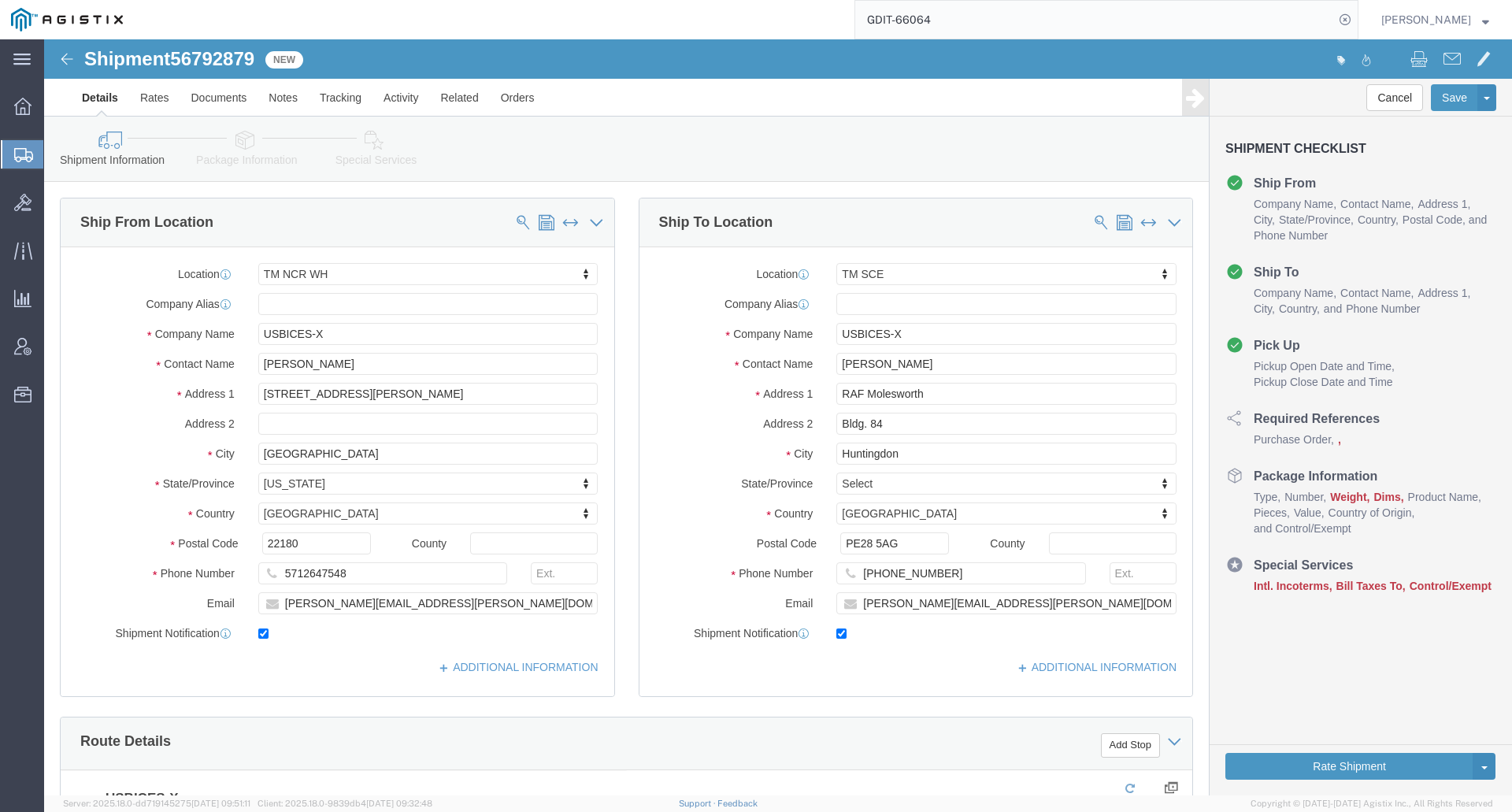
select select "69651"
select select "34240"
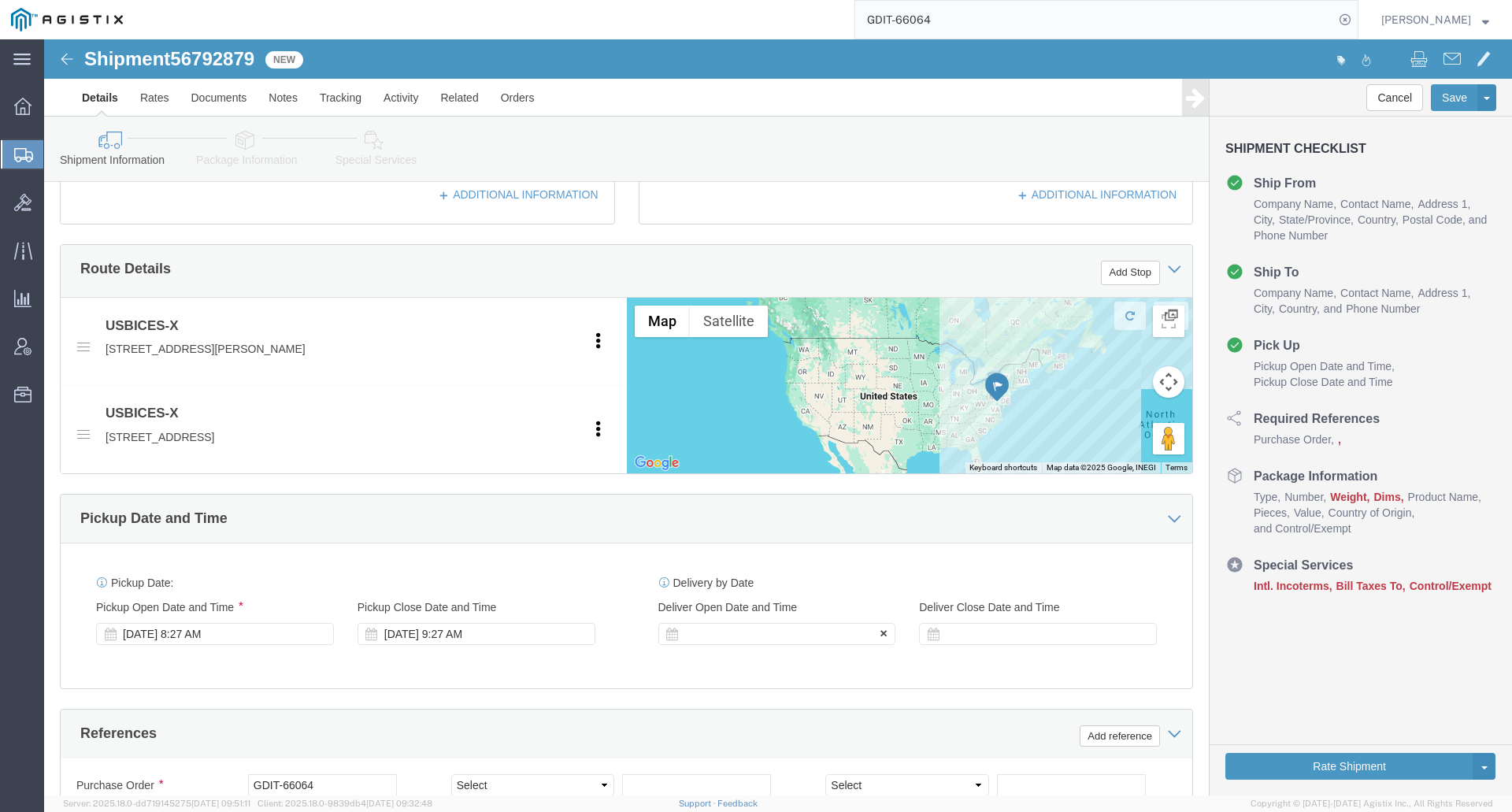
scroll to position [709, 0]
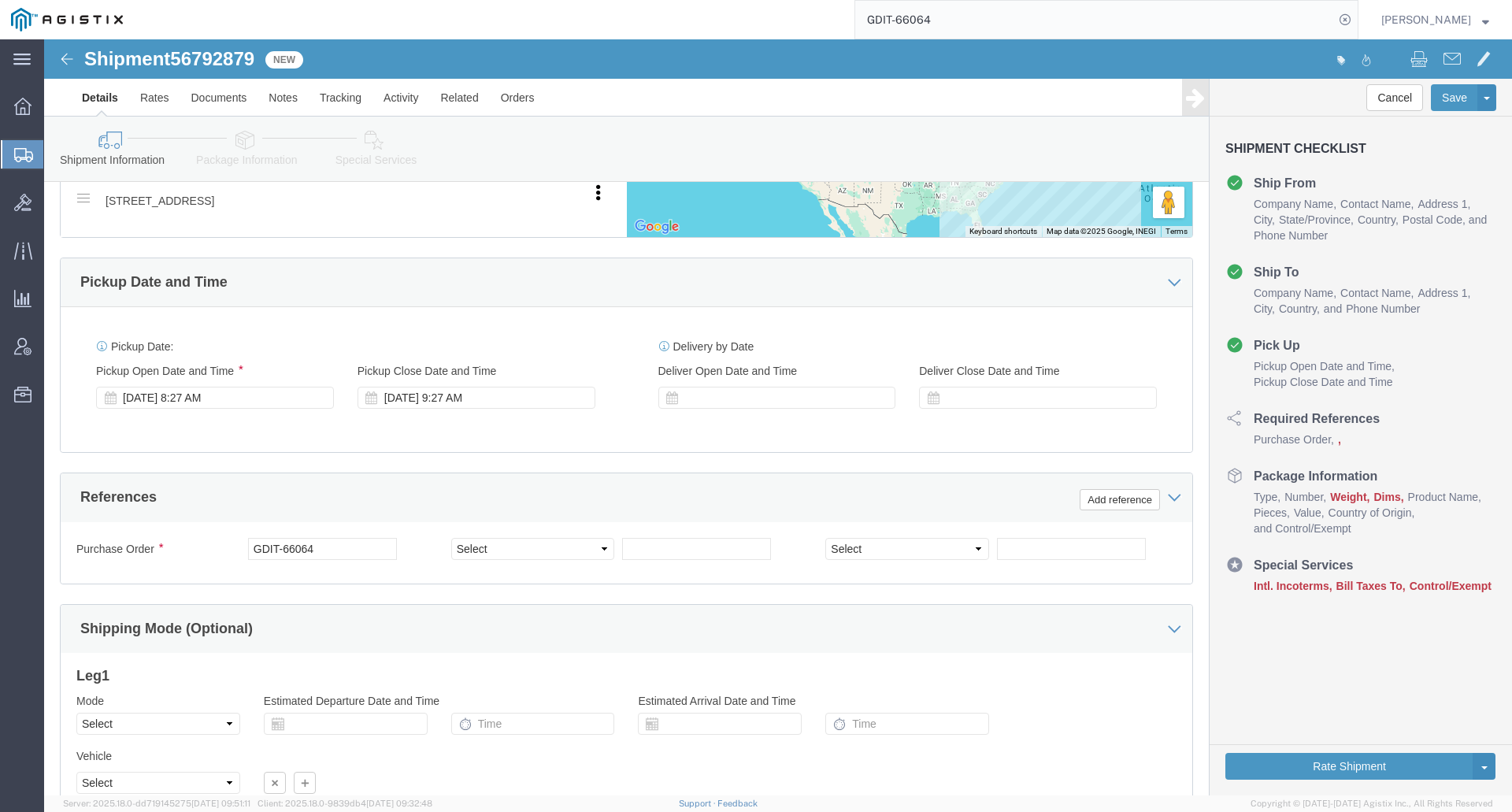
click icon
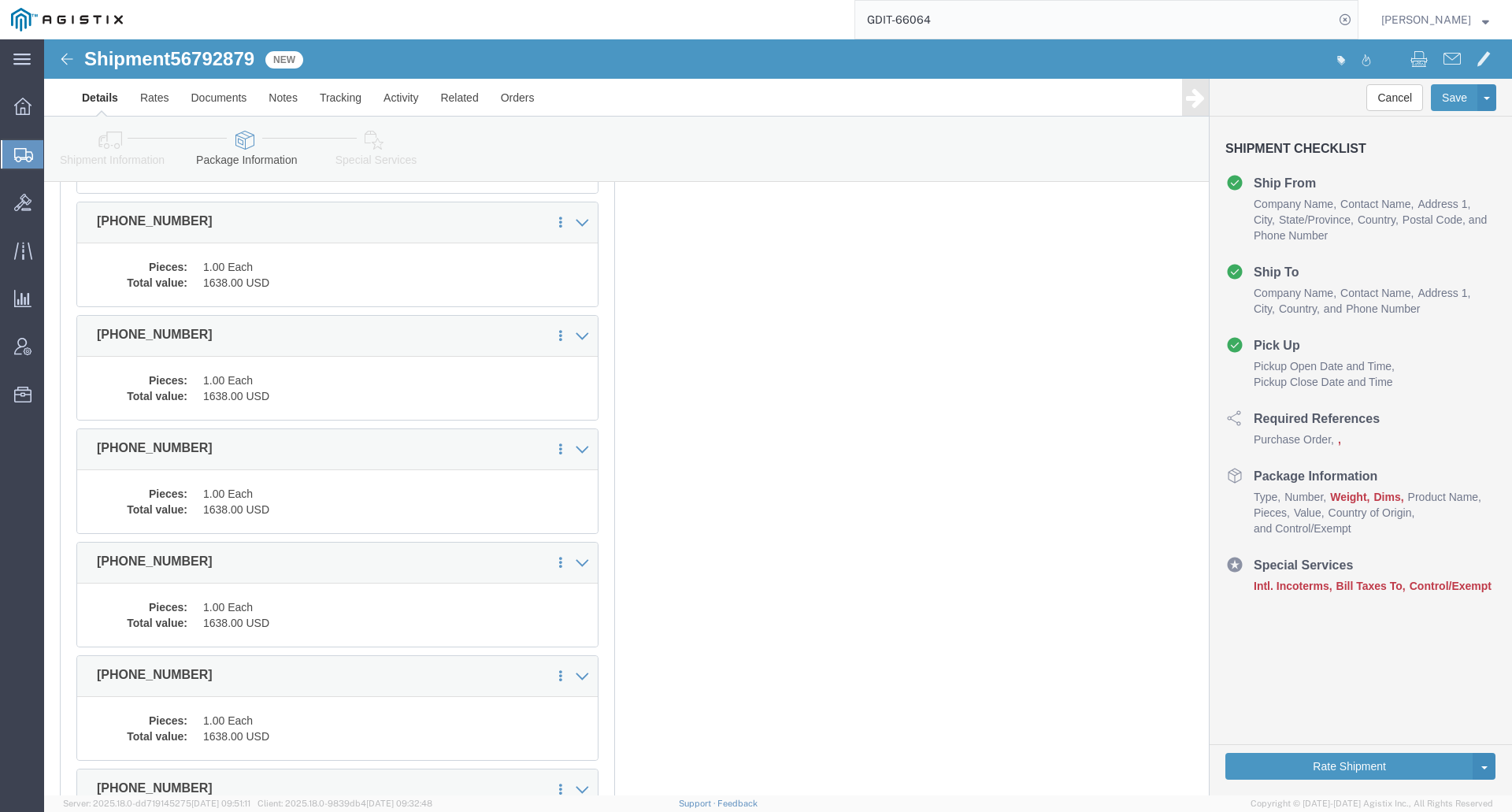
click link "Special Services"
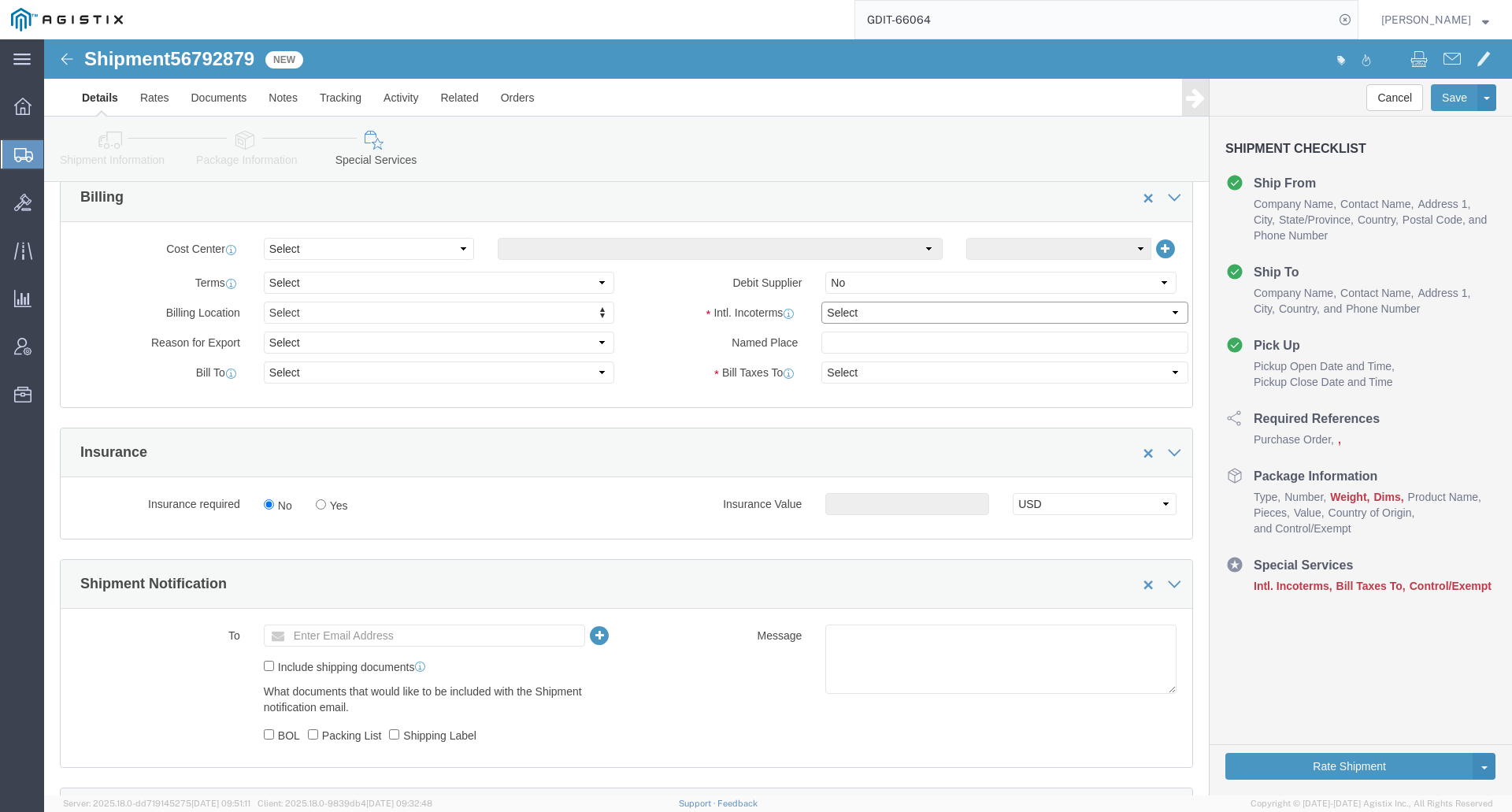
click select "Select Carriage Insurance Paid Carriage Paid To Cost and Freight Cost Insurance…"
select select "DDP"
click select "Select Carriage Insurance Paid Carriage Paid To Cost and Freight Cost Insurance…"
select select "SHIP"
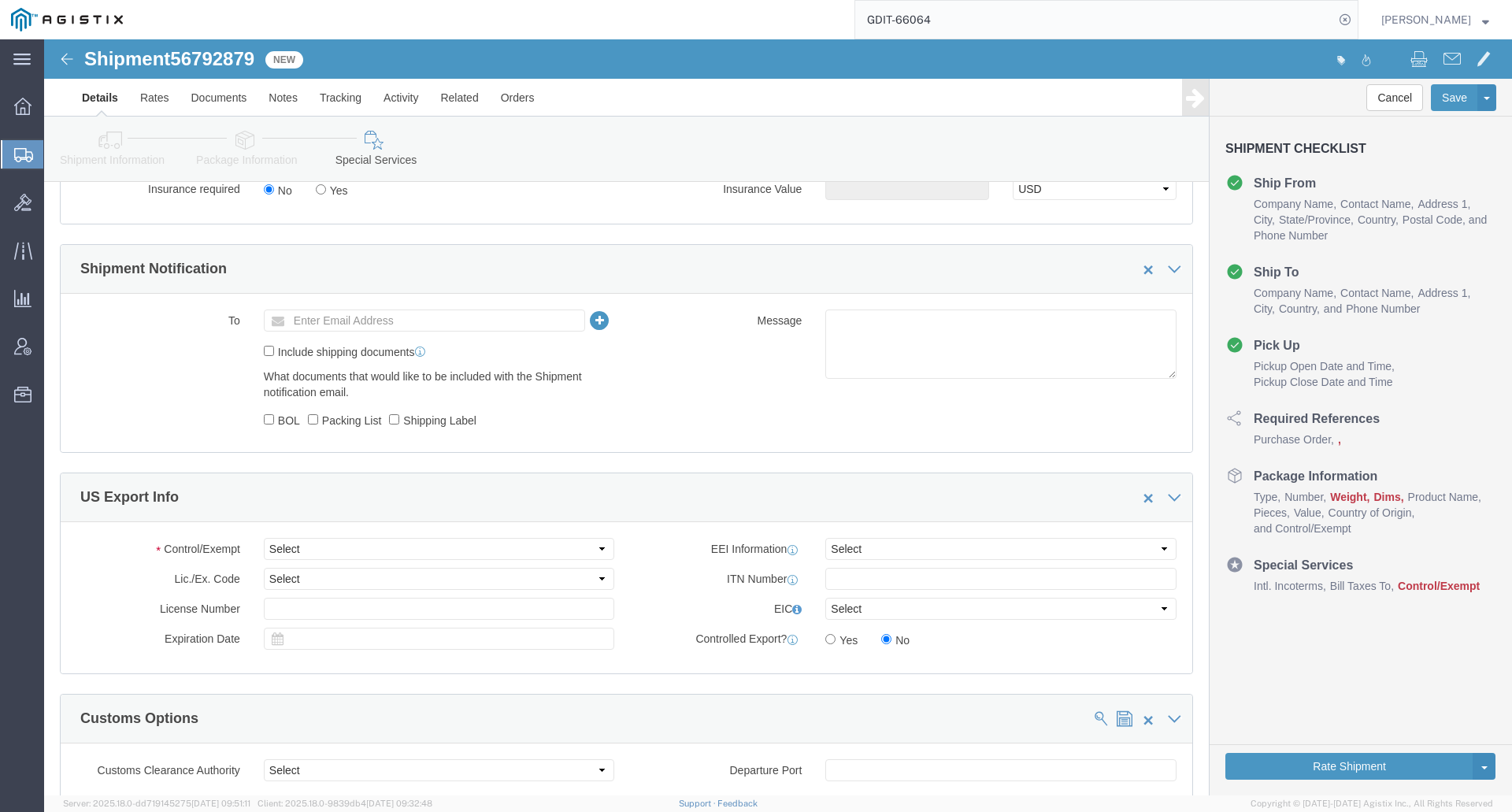
scroll to position [1260, 0]
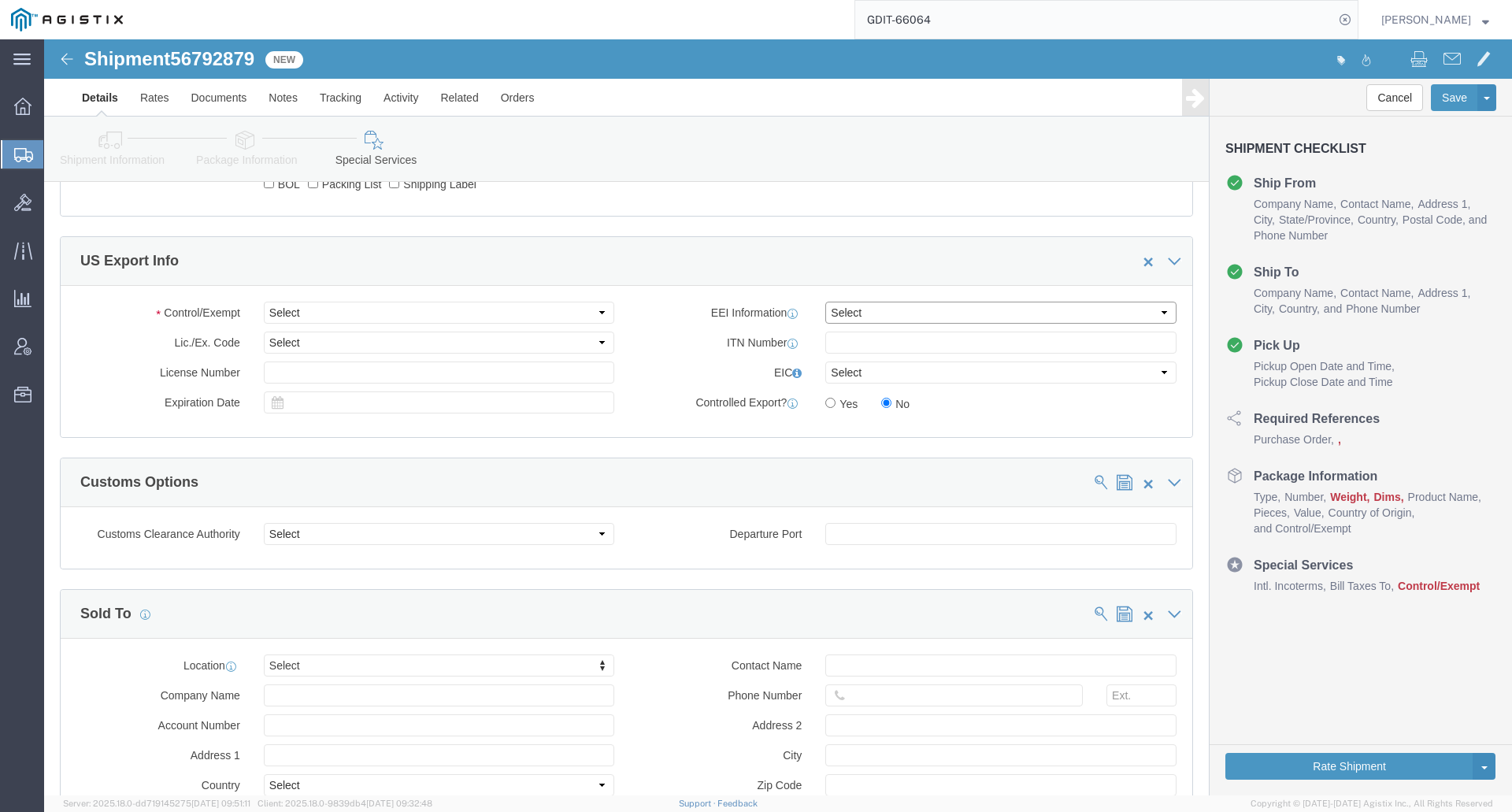
click select "Select AES-Direct EEI Carrier File EEI EEI Exempt"
select select "AESD"
click select "Select AES-Direct EEI Carrier File EEI EEI Exempt"
click input "text"
type input "X20250912003039"
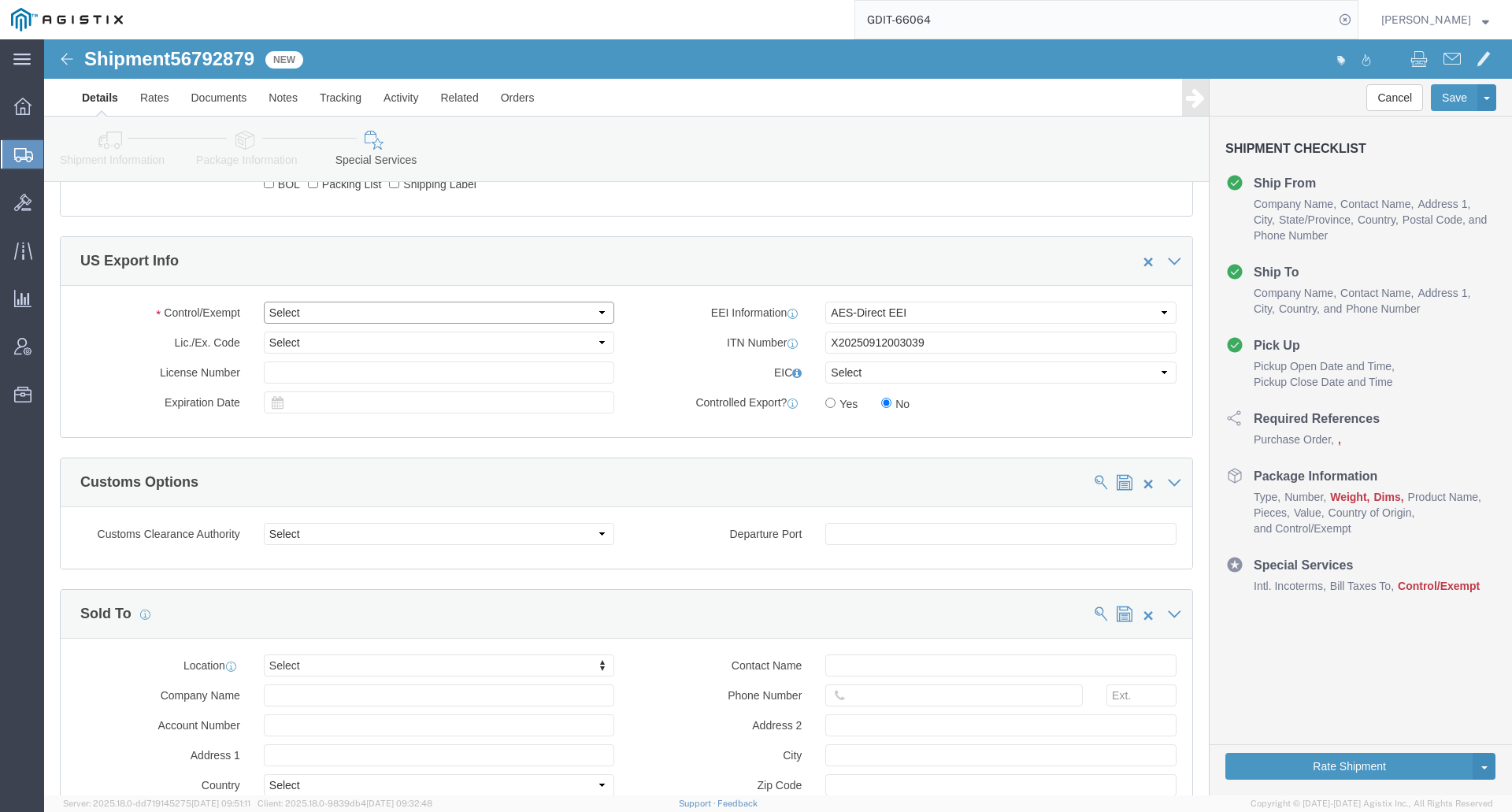
click select "Select ATF BIS DEA EPA FDA FTR ITAR OFAC Other (OPA)"
select select "FTR"
click select "Select ATF BIS DEA EPA FDA FTR ITAR OFAC Other (OPA)"
click select "Select 30.2(d)(2) 30.36 30.37(a) 30.37(f) 30.37(g) 30.37(h) 30.37(i) 30.37(j) 3…"
select select "30.39"
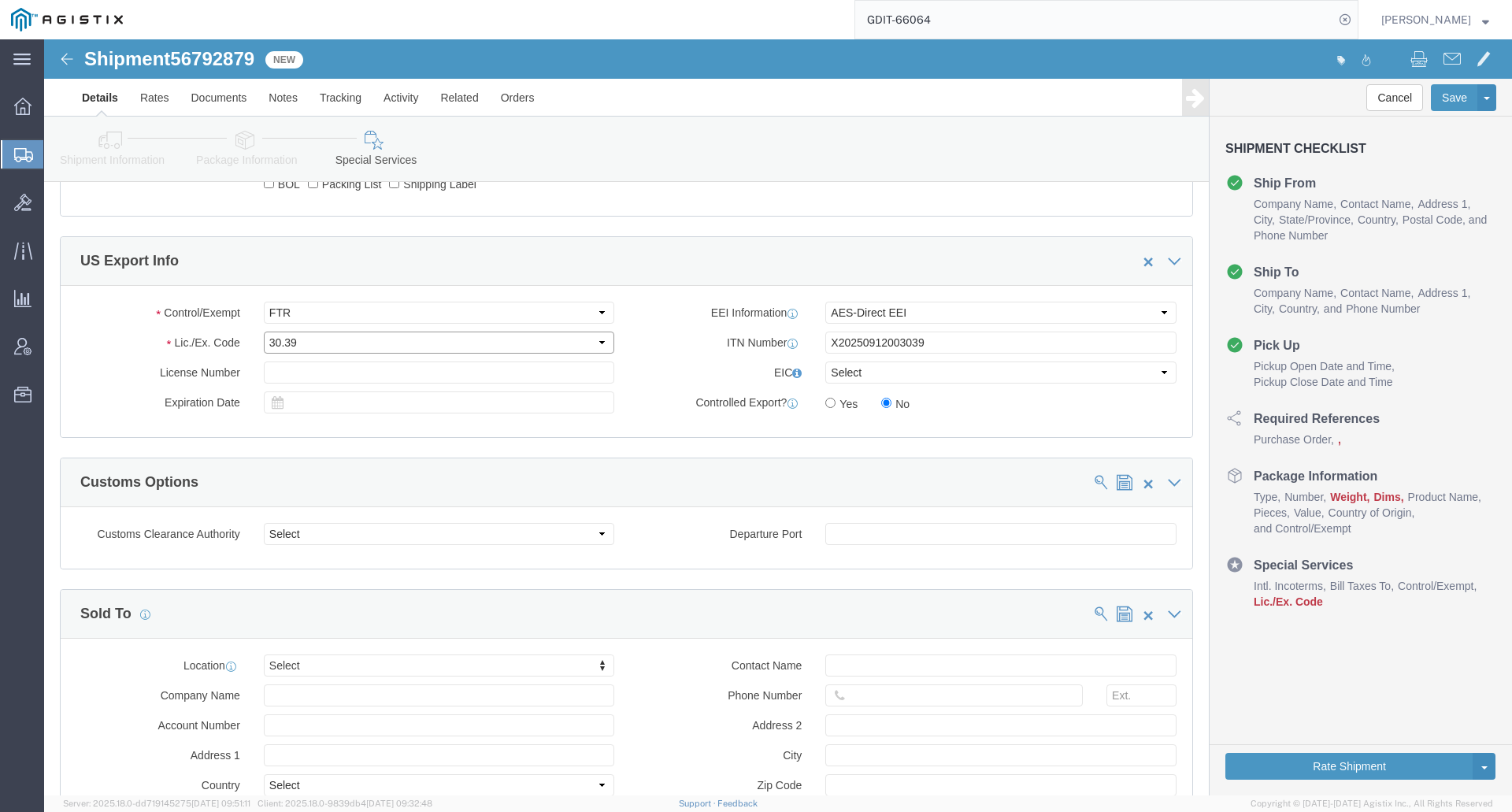
click select "Select 30.2(d)(2) 30.36 30.37(a) 30.37(f) 30.37(g) 30.37(h) 30.37(i) 30.37(j) 3…"
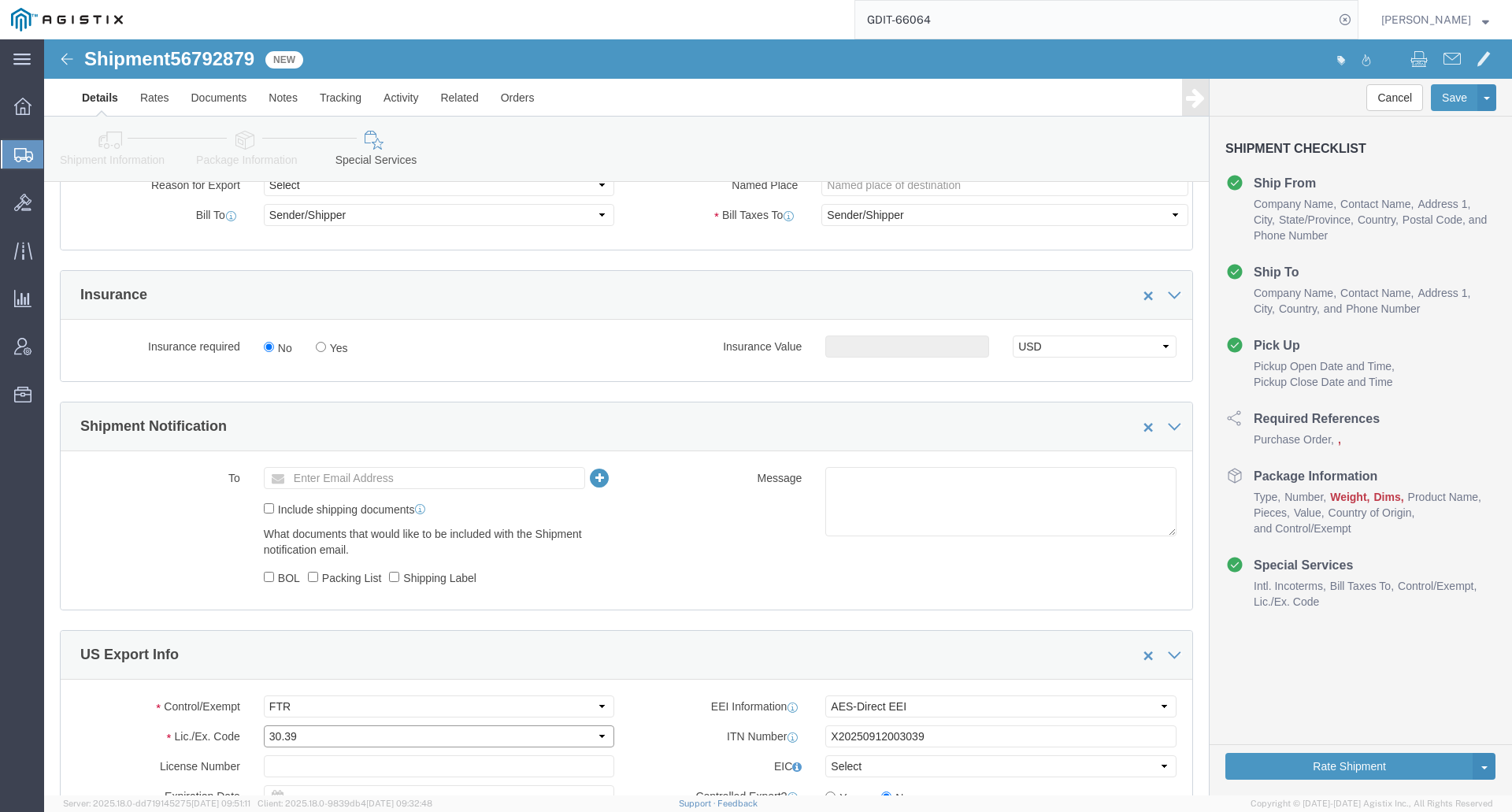
scroll to position [630, 0]
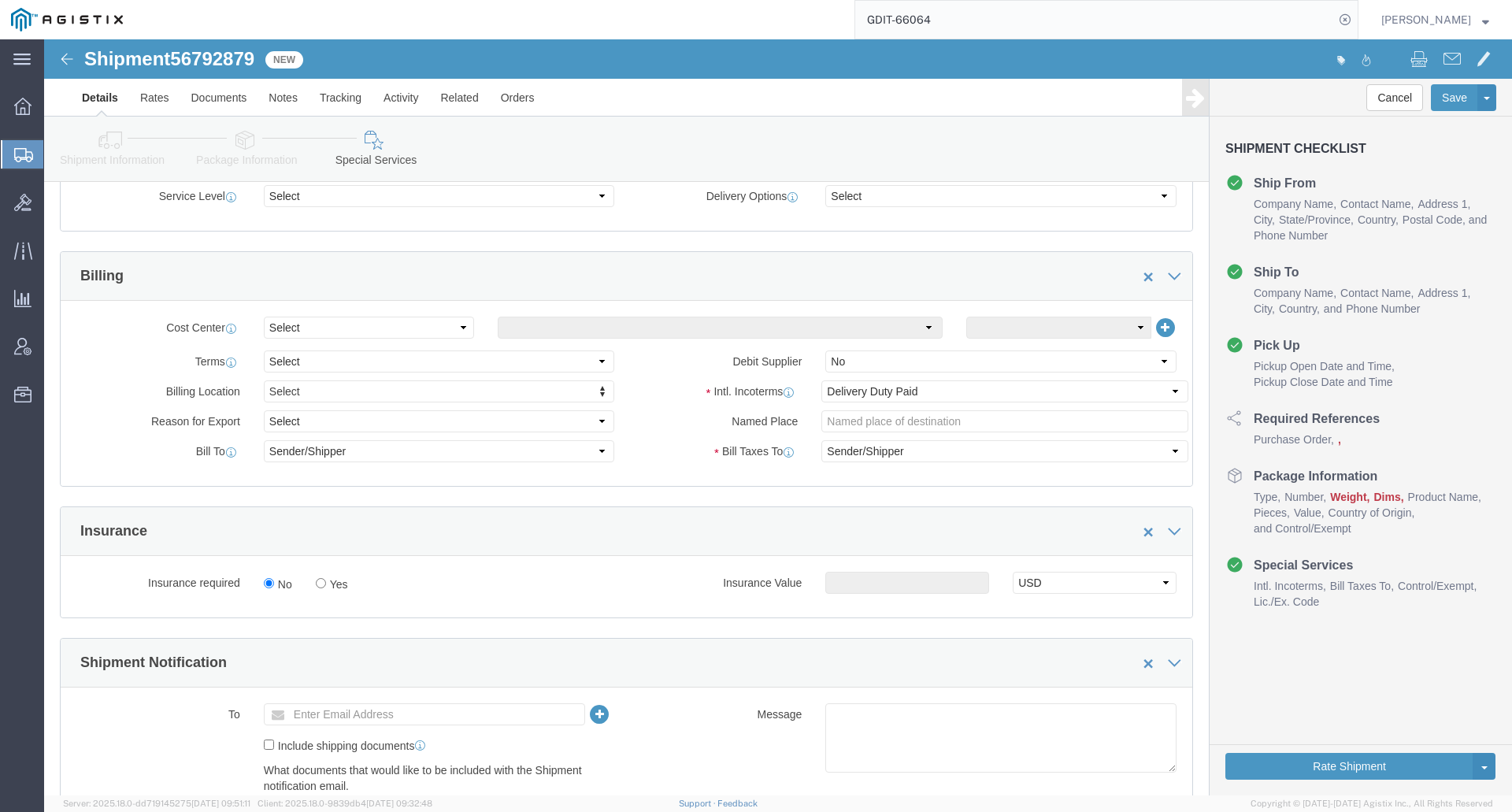
click icon
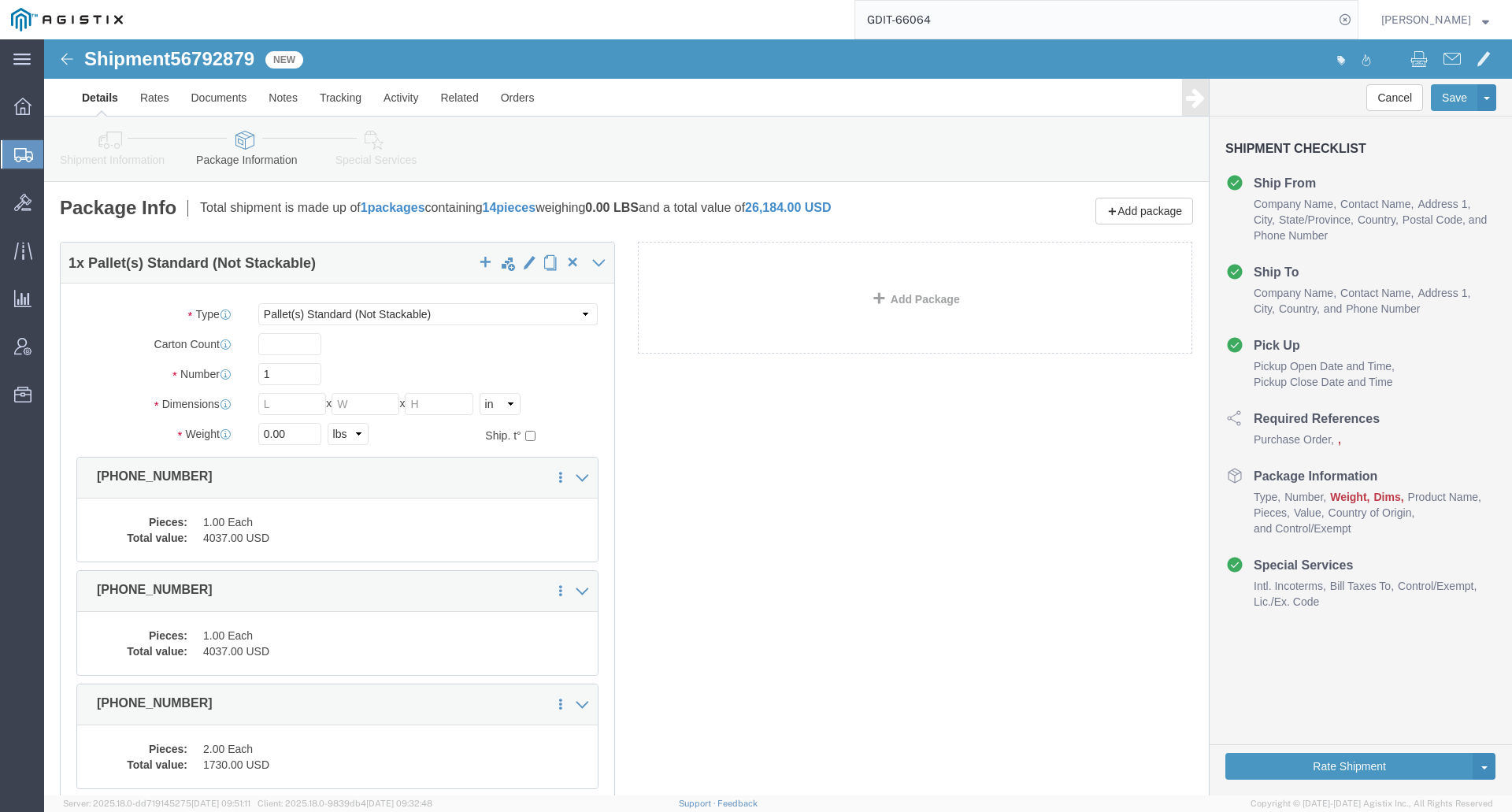
click link "Shipment Information"
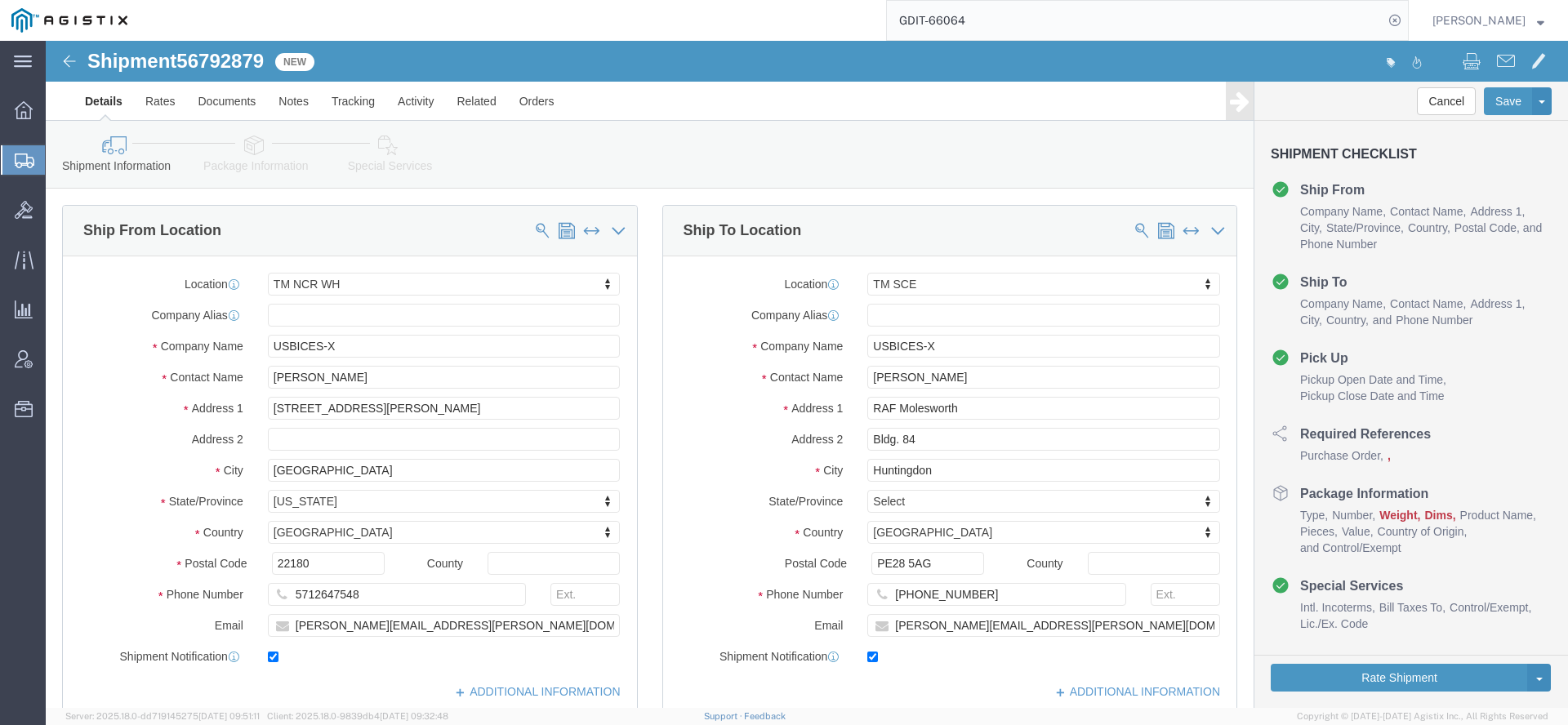
click div "Ship To Location Location TM SCE Select My Profile Location Master Location San…"
click icon
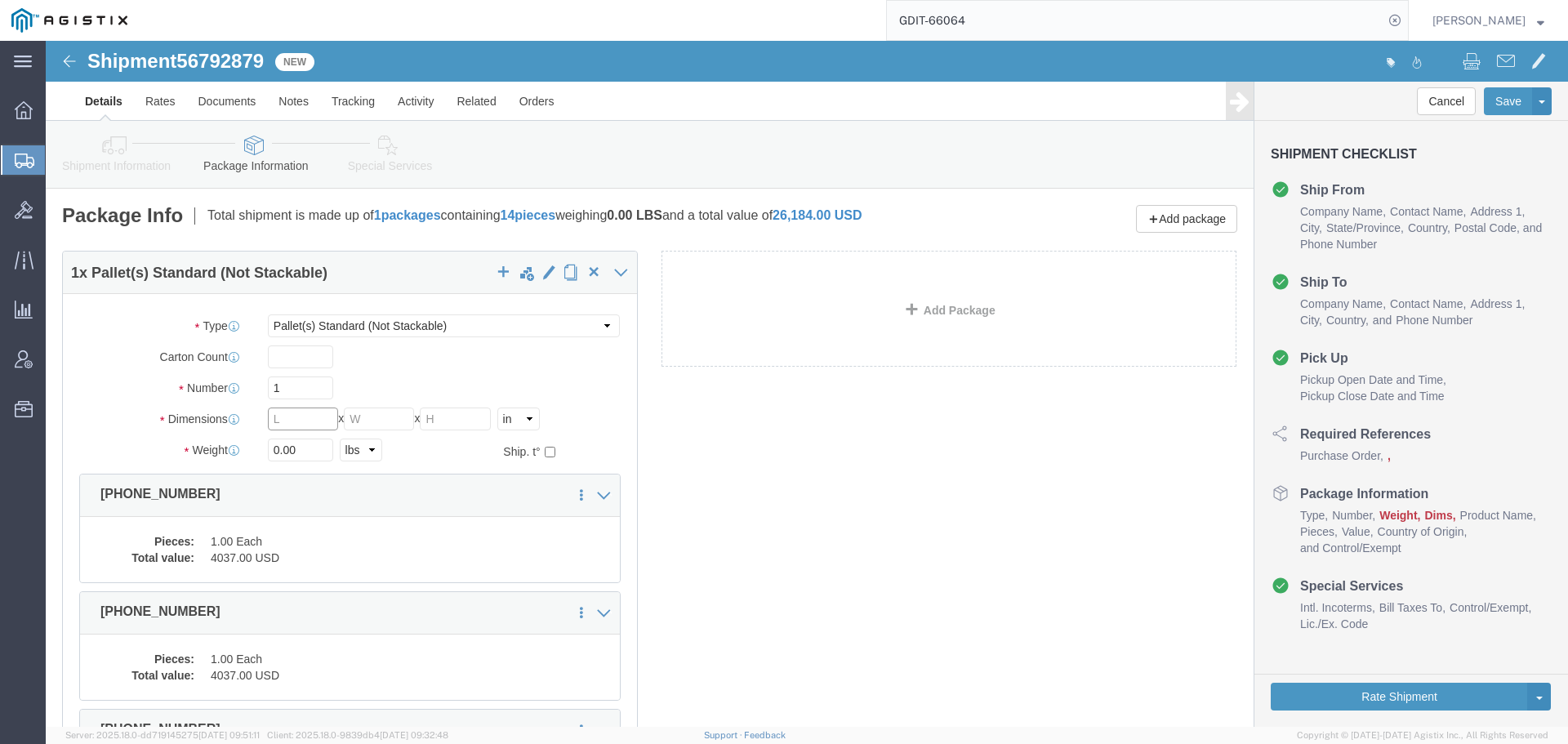
click input "text"
type input "48"
type input "40"
type input "43"
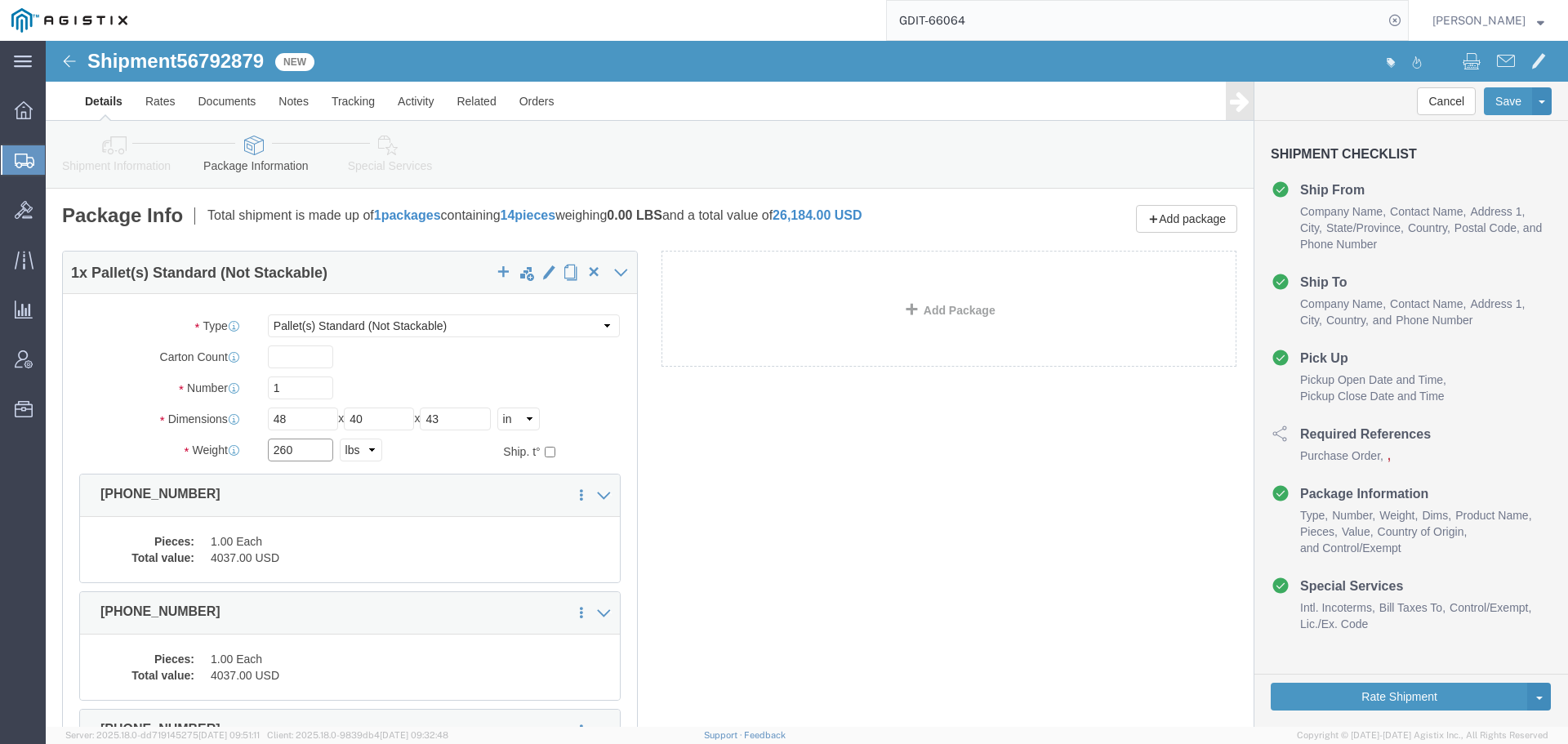
type input "260"
click button "Rate Shipment"
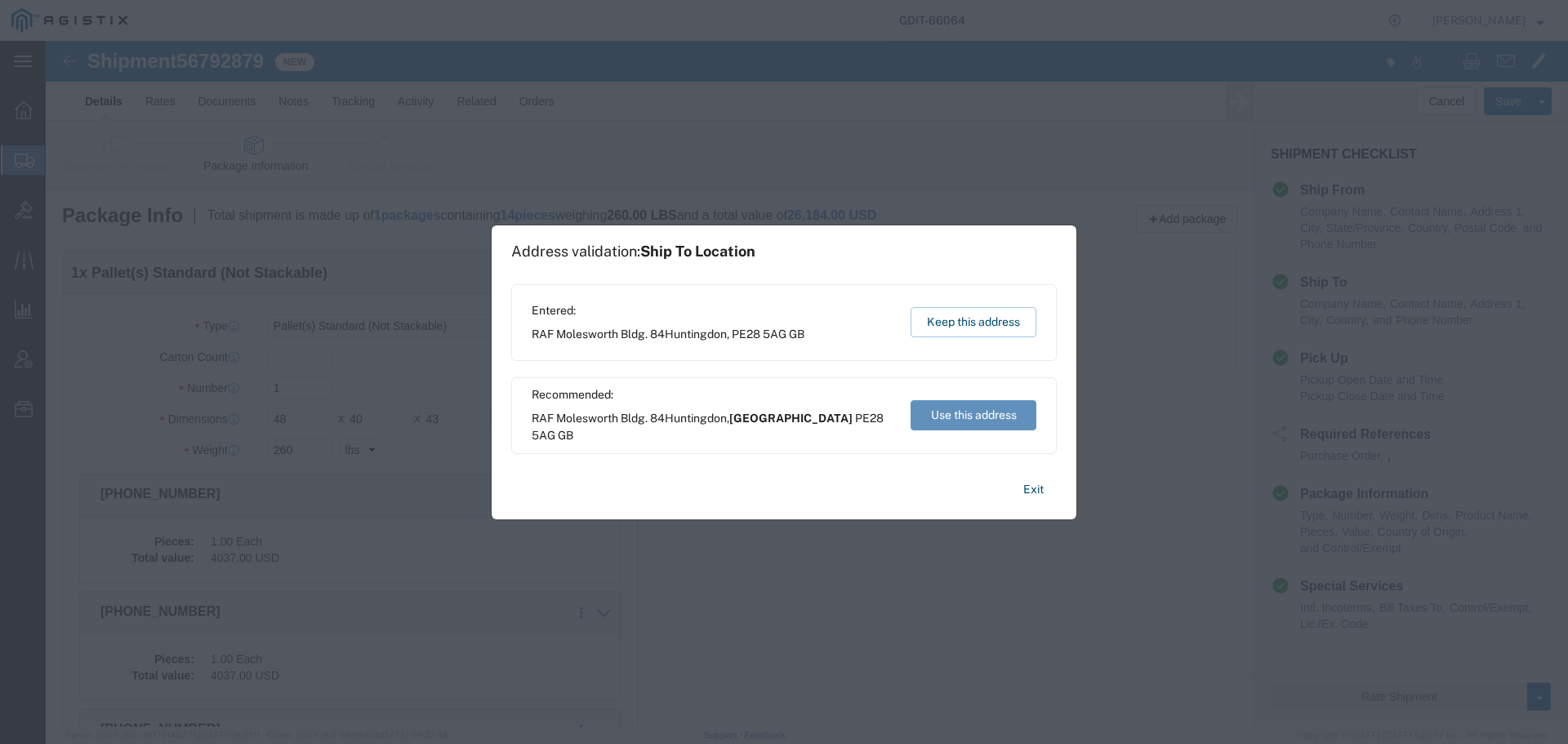
click at [960, 407] on button "Use this address" at bounding box center [973, 415] width 126 height 30
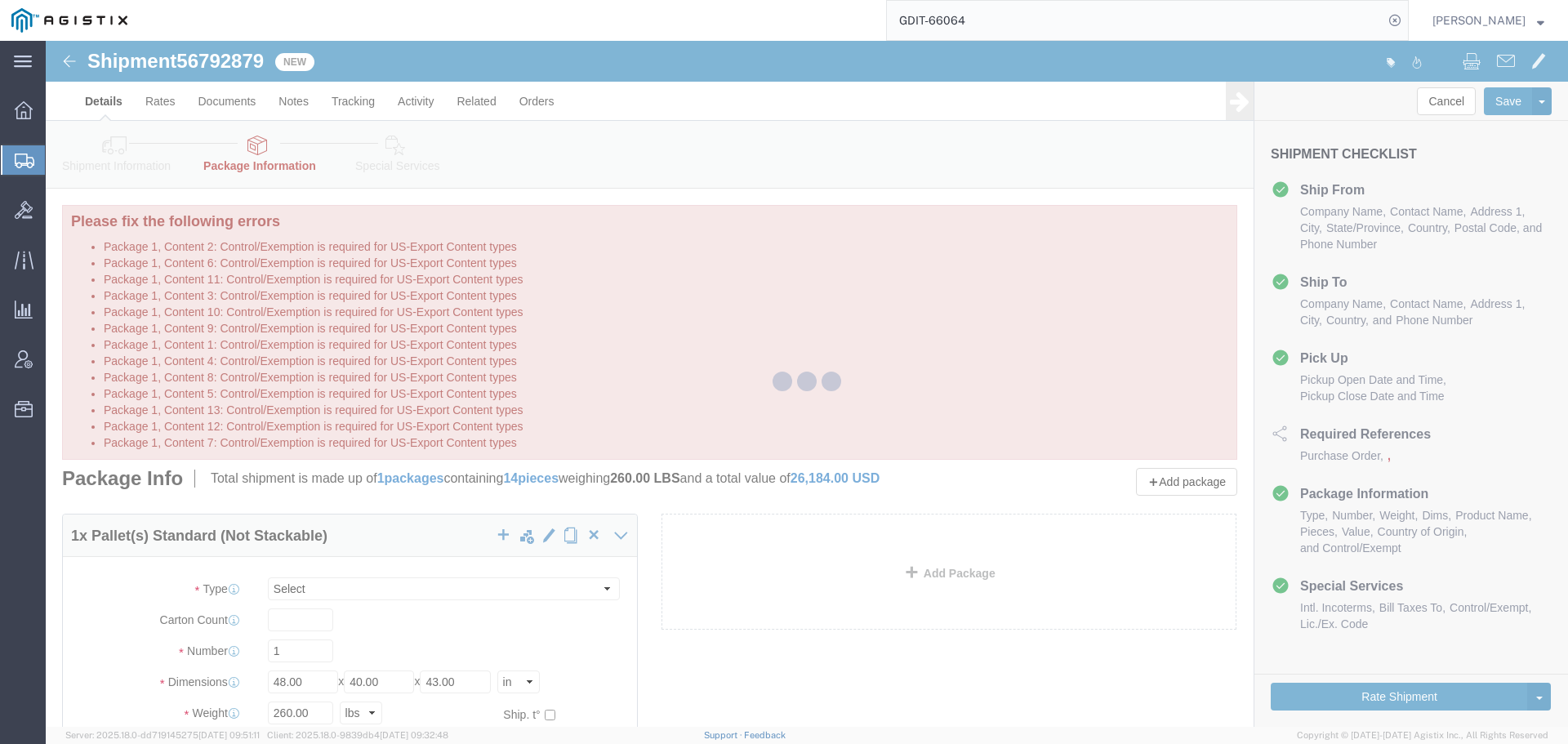
select select "PSNS"
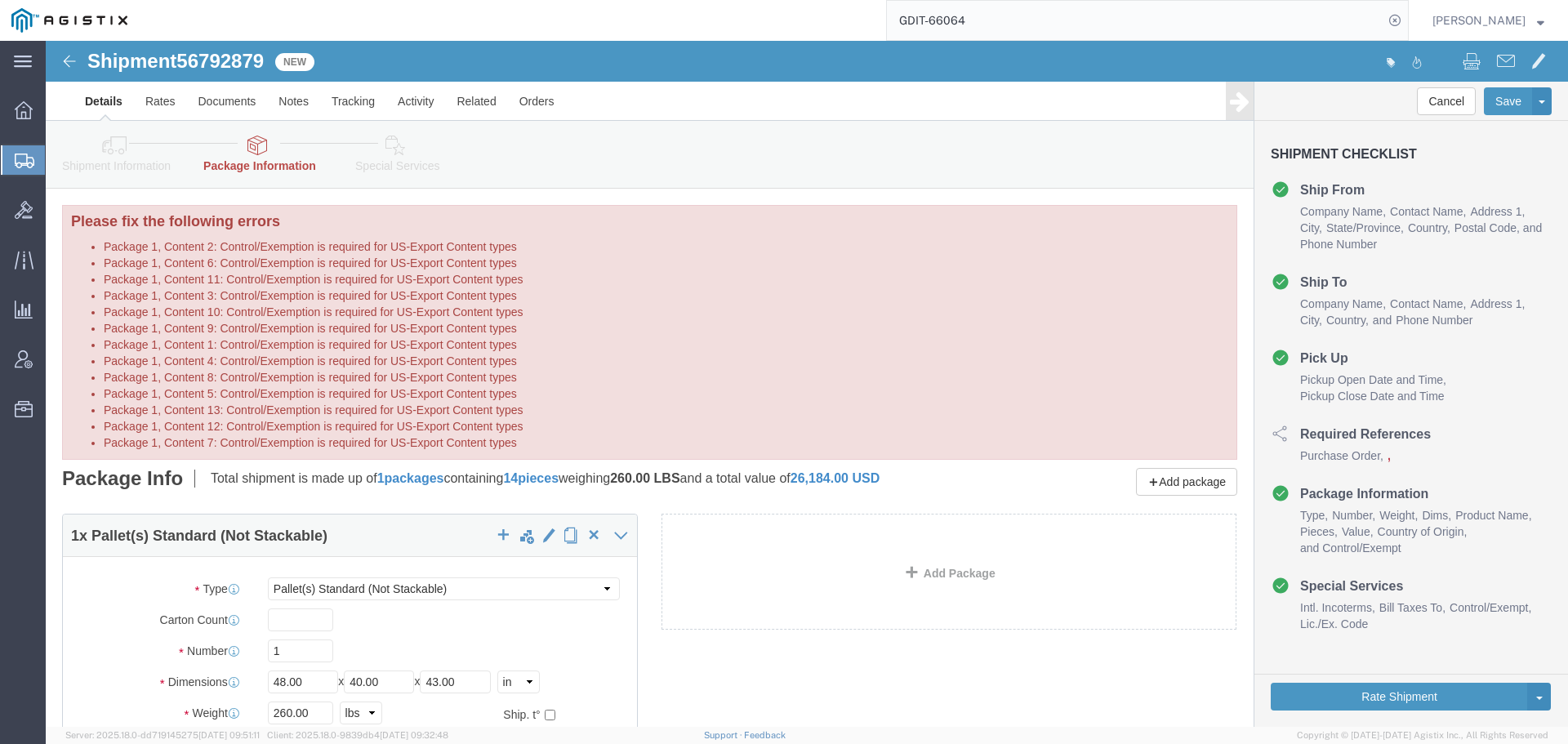
scroll to position [245, 0]
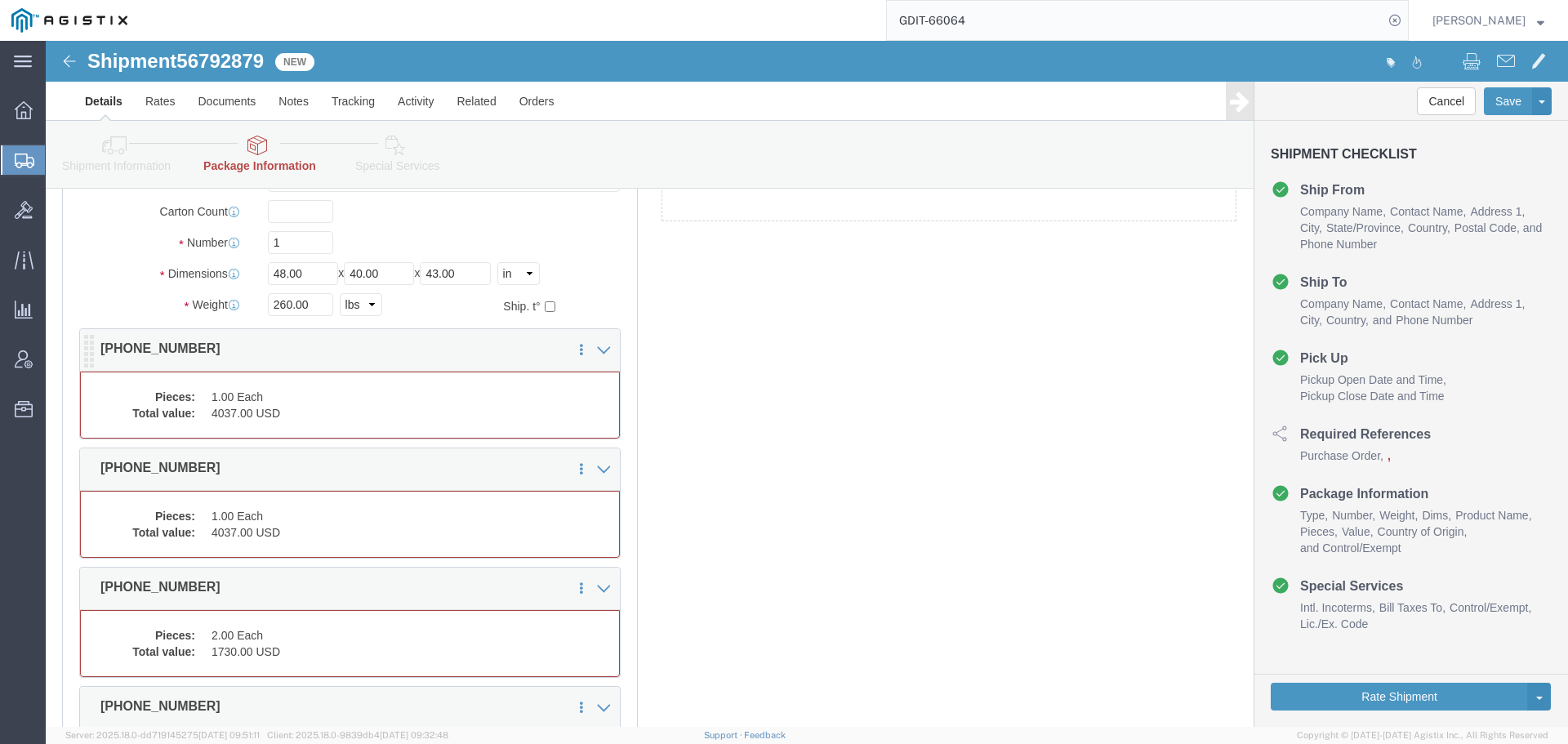
click div "Pieces: 1.00 Each Total value: 4037.00 USD"
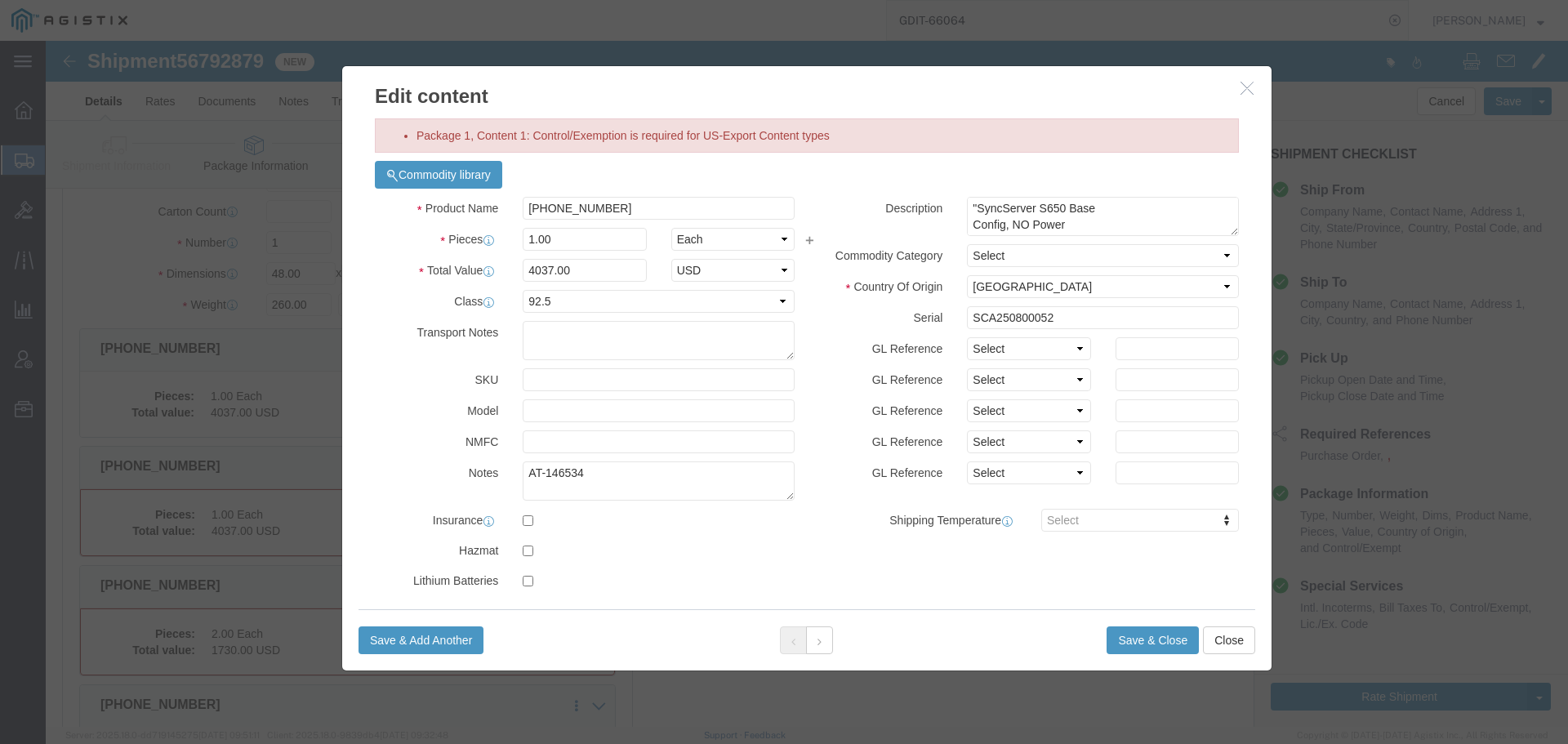
scroll to position [324, 0]
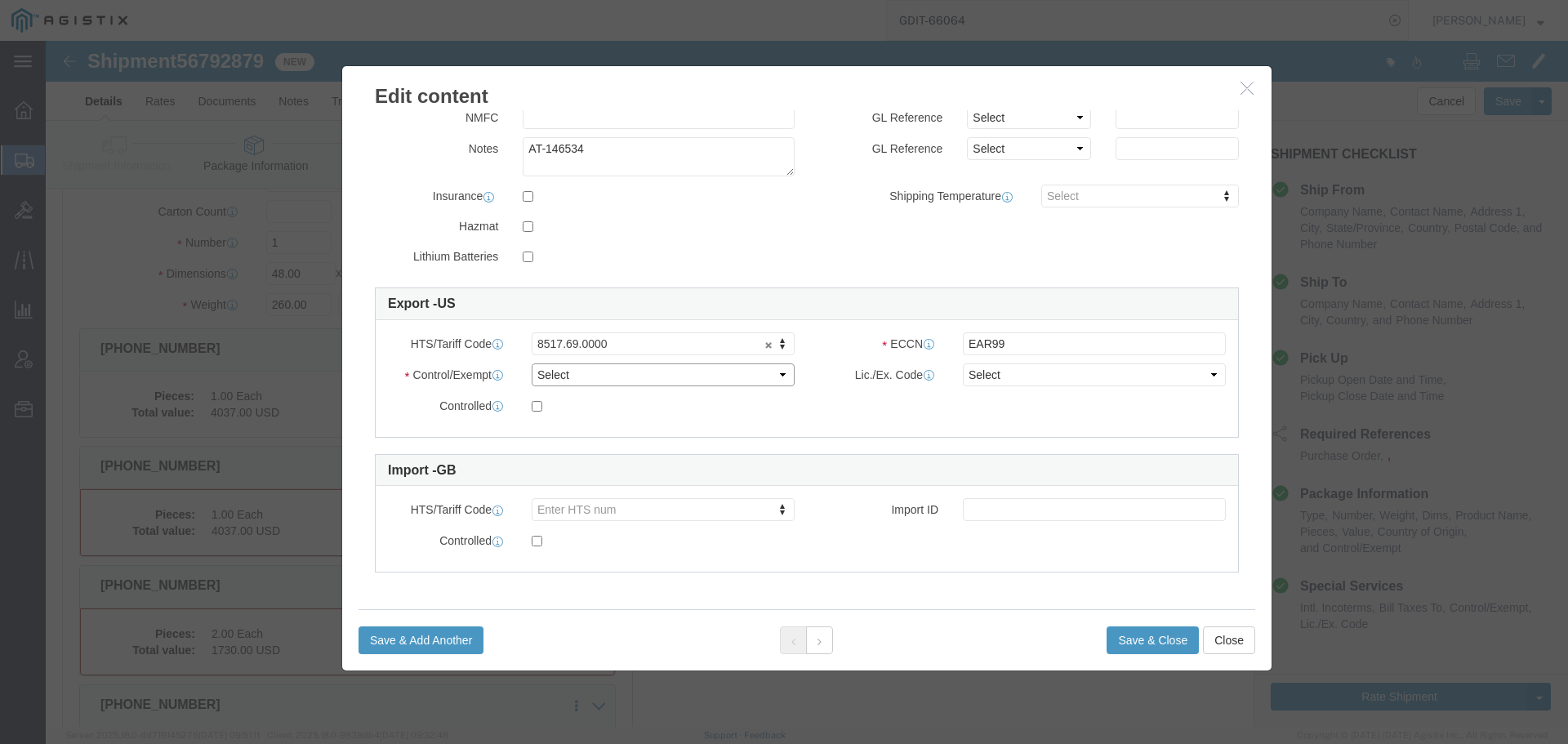
click select "Select ATF BIS DEA EPA FDA FTR ITAR OFAC Other (OPA)"
select select "FTR"
click select "Select ATF BIS DEA EPA FDA FTR ITAR OFAC Other (OPA)"
click select "Select 30.2(d)(2) 30.36 30.37(a) 30.37(f) 30.37(g) 30.37(h) 30.37(i) 30.37(j) 3…"
select select "30.39"
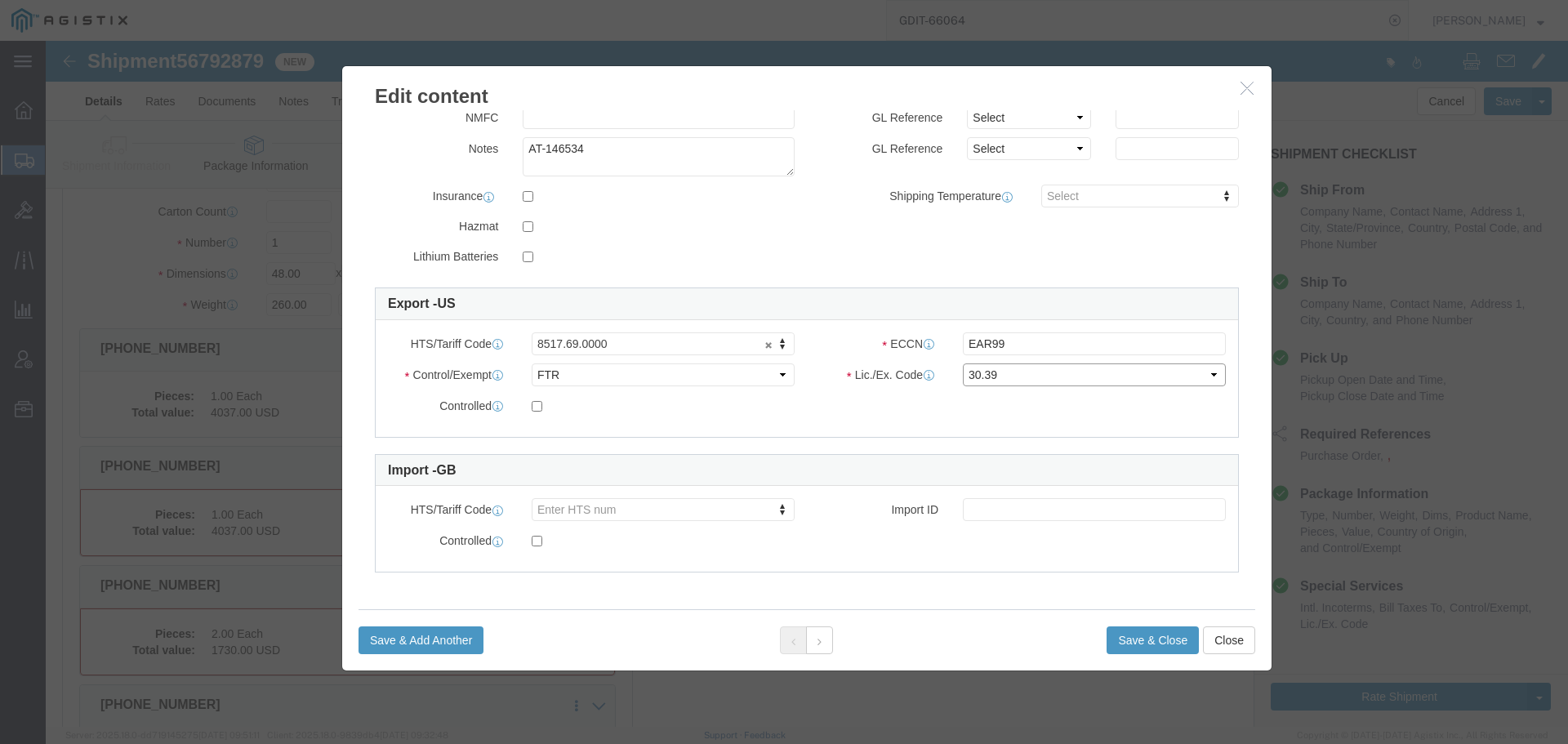
click select "Select 30.2(d)(2) 30.36 30.37(a) 30.37(f) 30.37(g) 30.37(h) 30.37(i) 30.37(j) 3…"
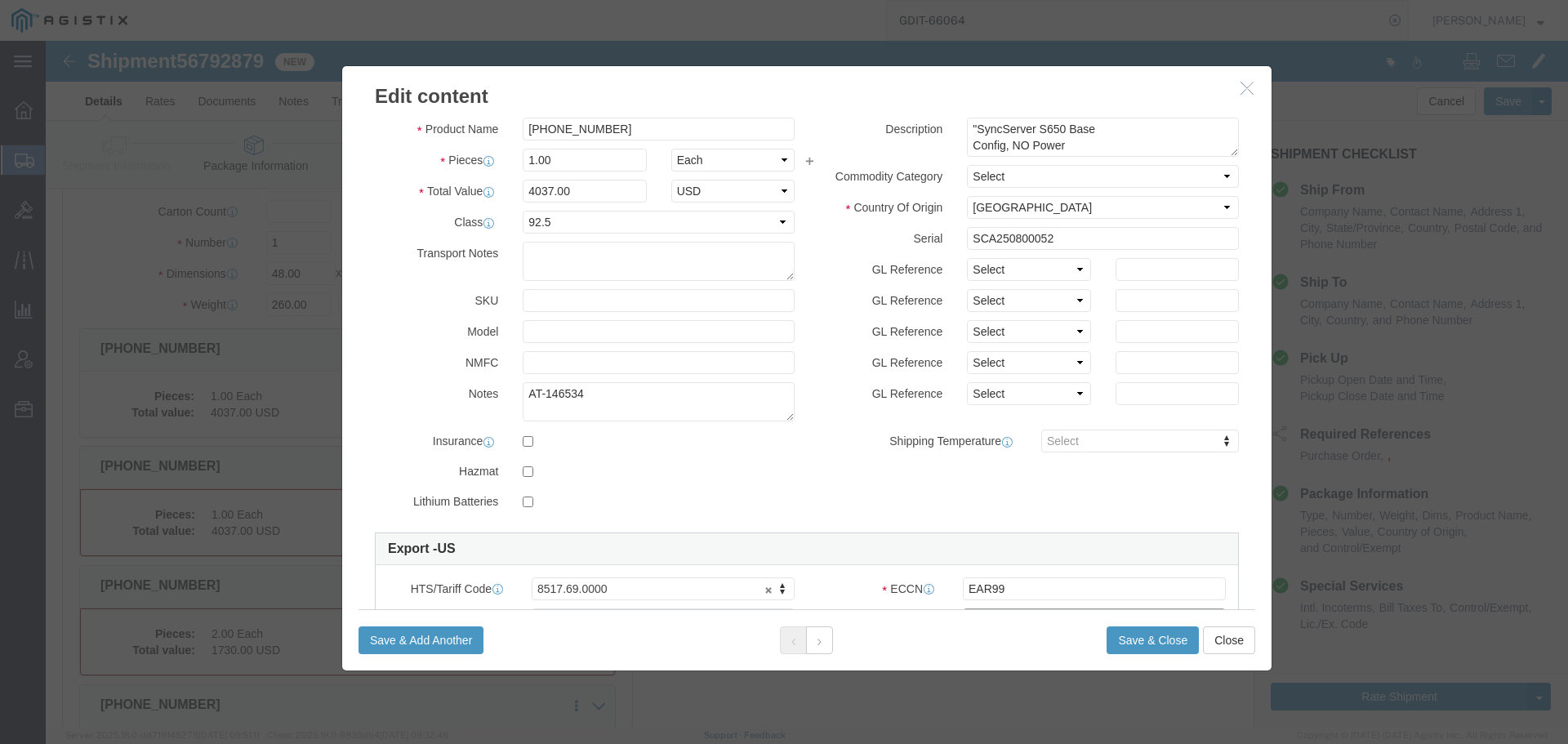
scroll to position [0, 0]
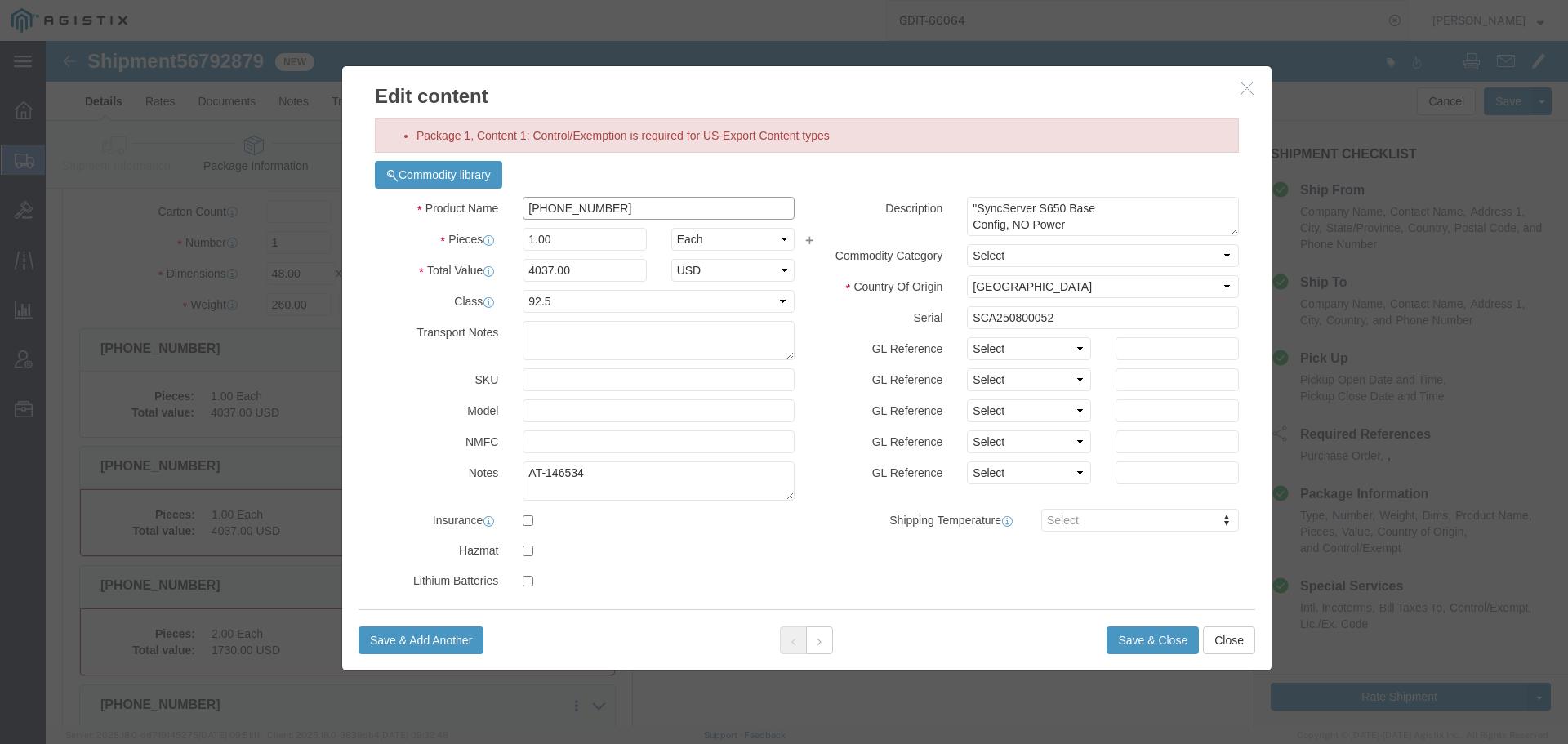
click input "090-15200-650"
click input "text"
paste input "090-15200-650"
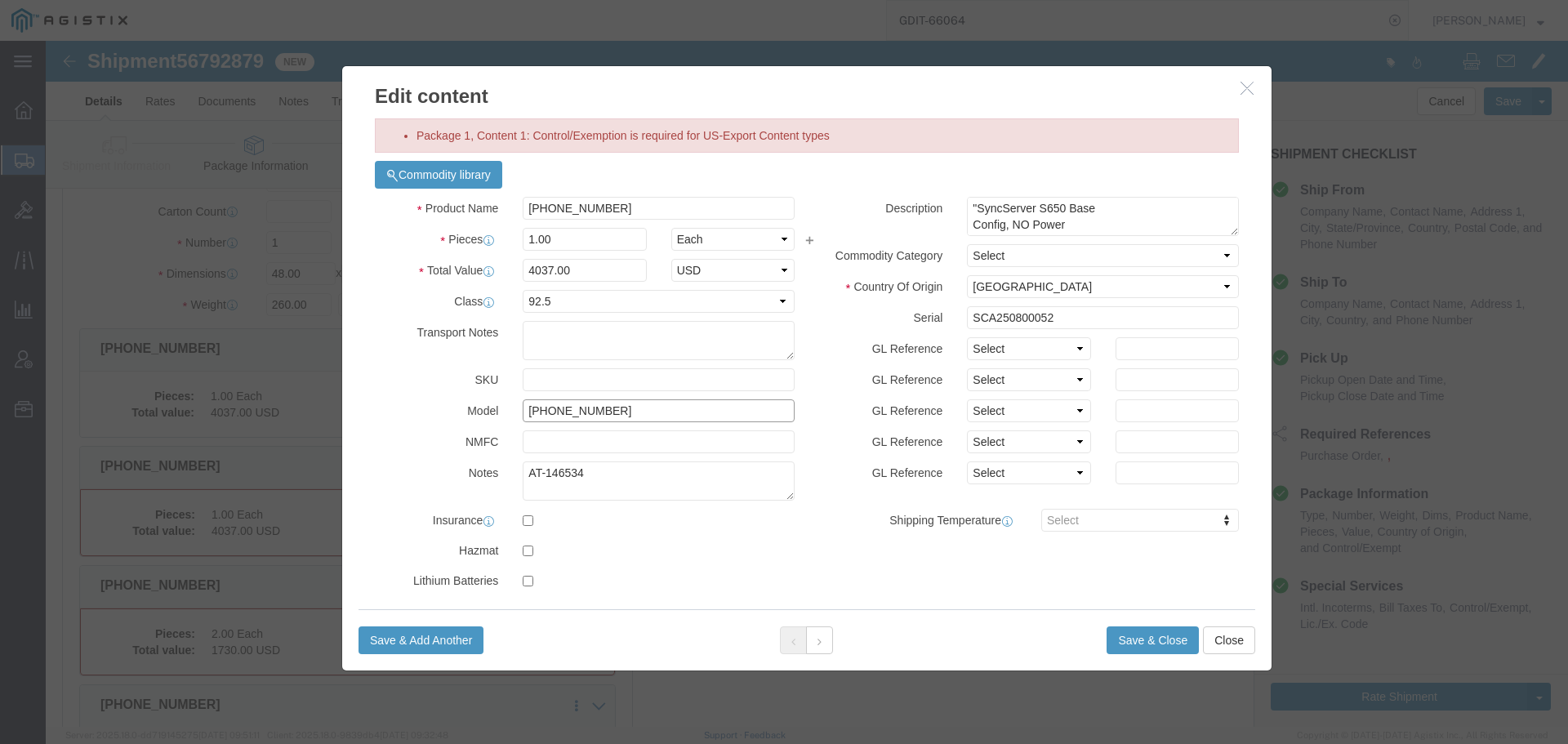
type input "090-15200-650"
click input "090-15200-650"
click input "SyncServer S650 Base Config"
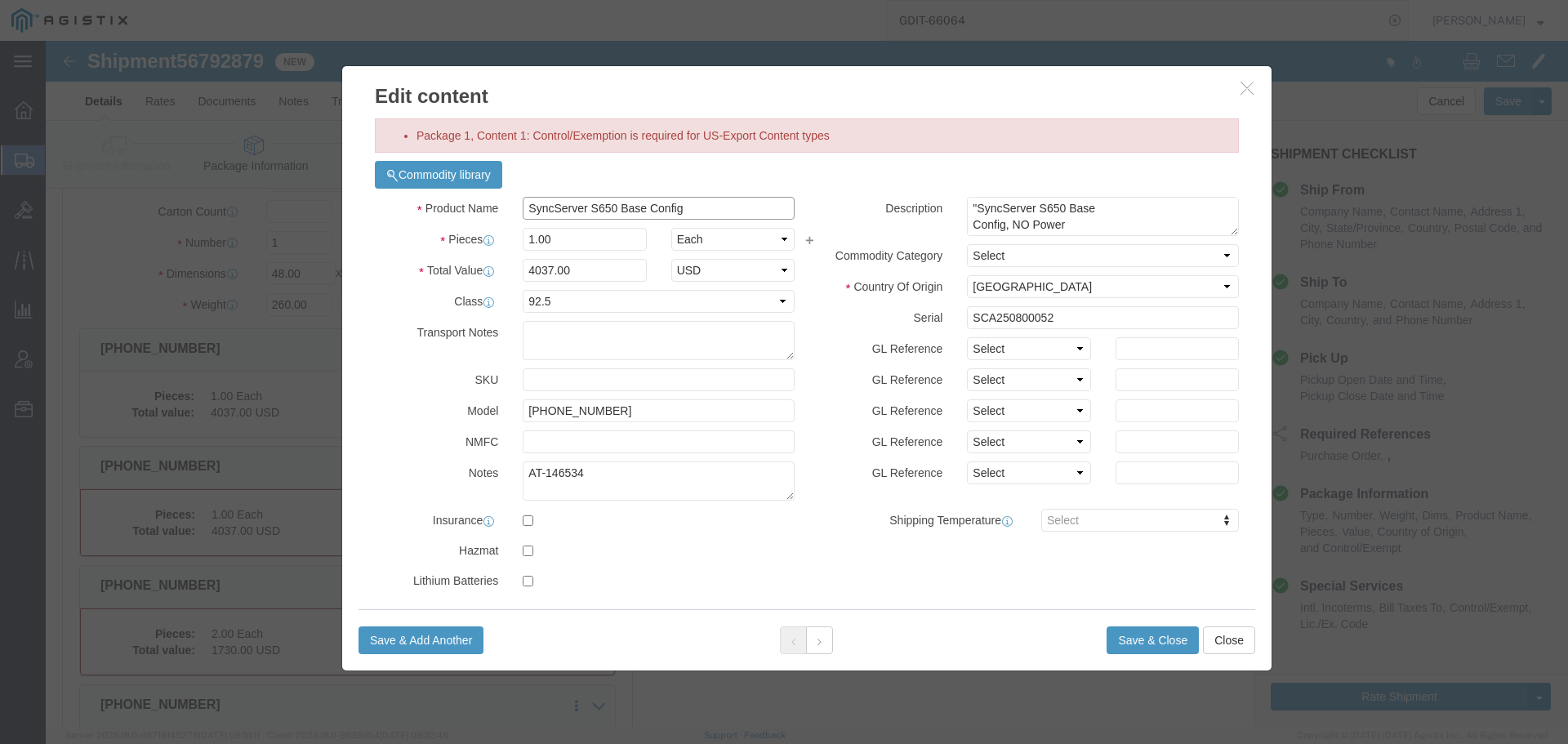
click input "SyncServer S650 Base Config"
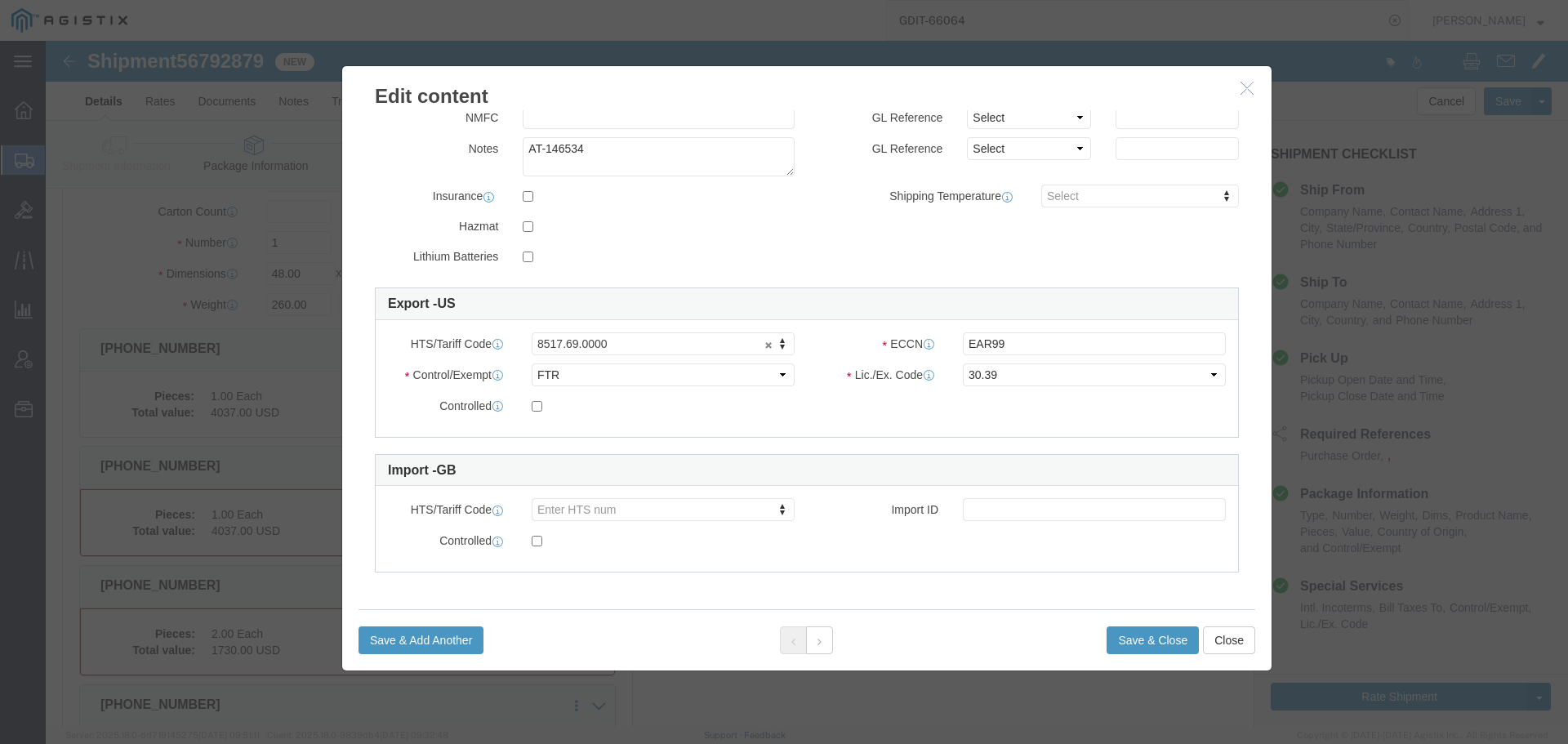
type input "SyncServer S650 Base Config"
click select "Select ATF BIS DEA EPA FDA FTR ITAR OFAC Other (OPA)"
select select "BIS"
click select "Select ATF BIS DEA EPA FDA FTR ITAR OFAC Other (OPA)"
click select "Select AGR-Agricultural APP-Computers APR-Additional Permissive Exports AVS-Air…"
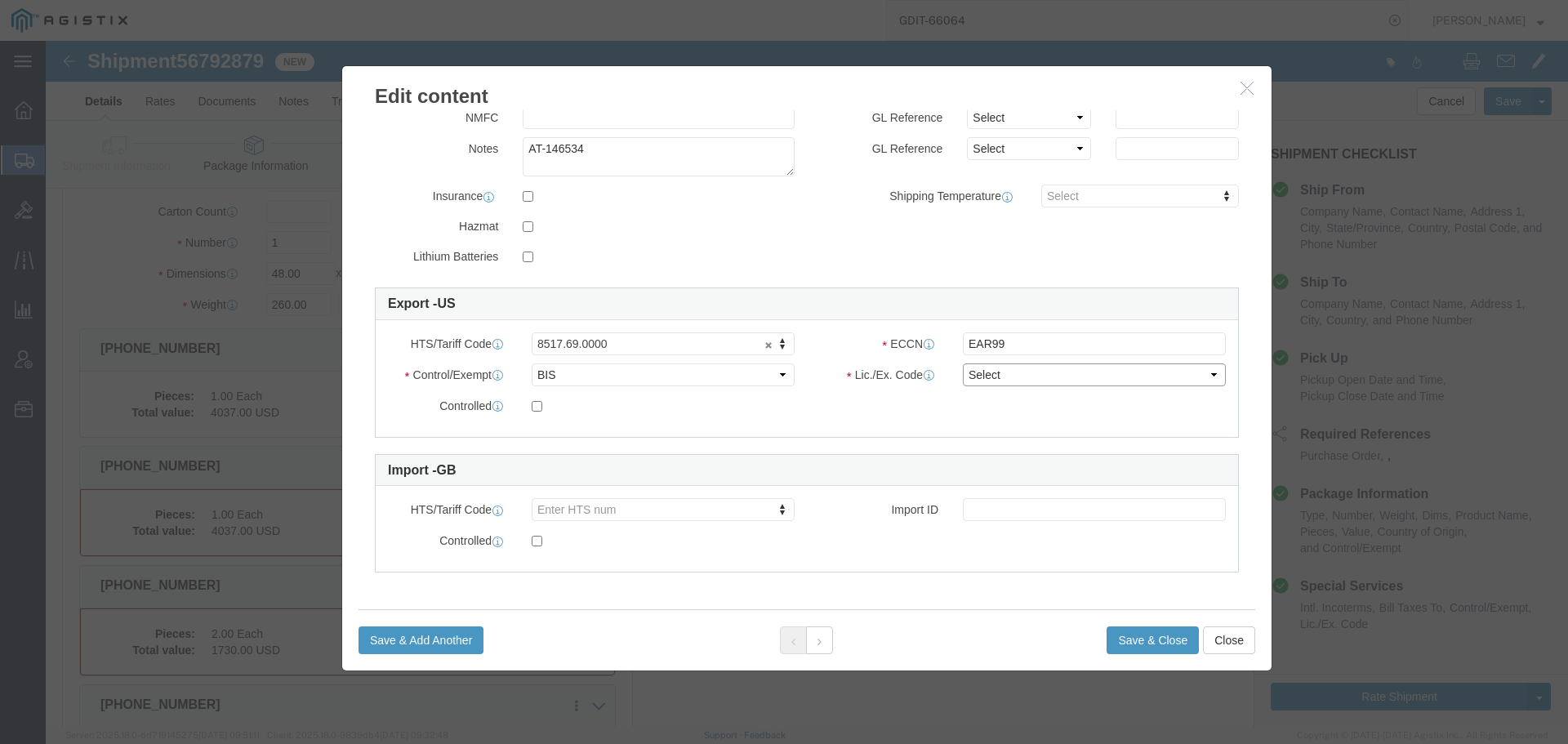
select select "NLR"
click select "Select AGR-Agricultural APP-Computers APR-Additional Permissive Exports AVS-Air…"
click button "Save & Close"
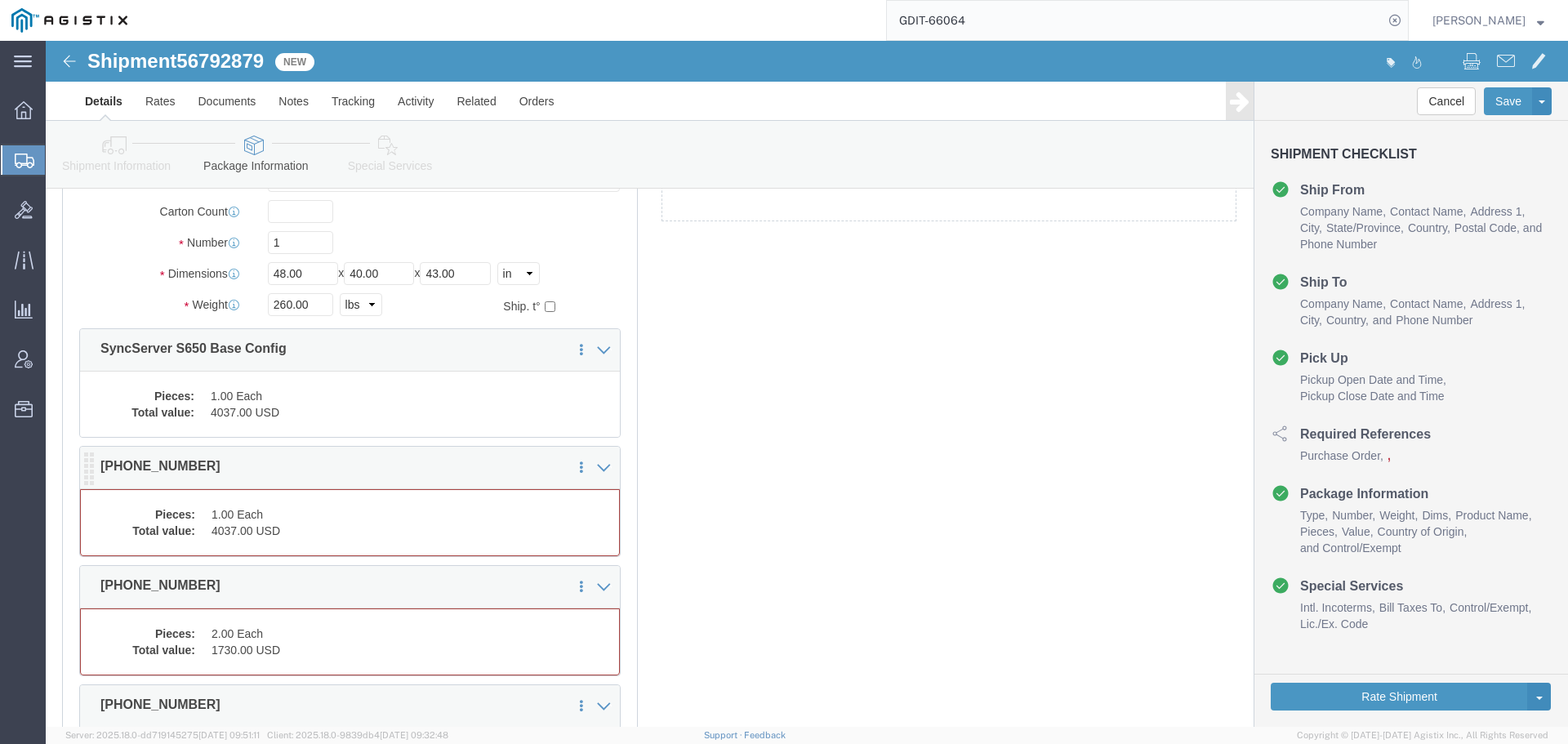
click div "1 x Pallet(s) Standard (Not Stackable) Package Type Select Bale(s) Basket(s) Bo…"
click dd "1.00 Each"
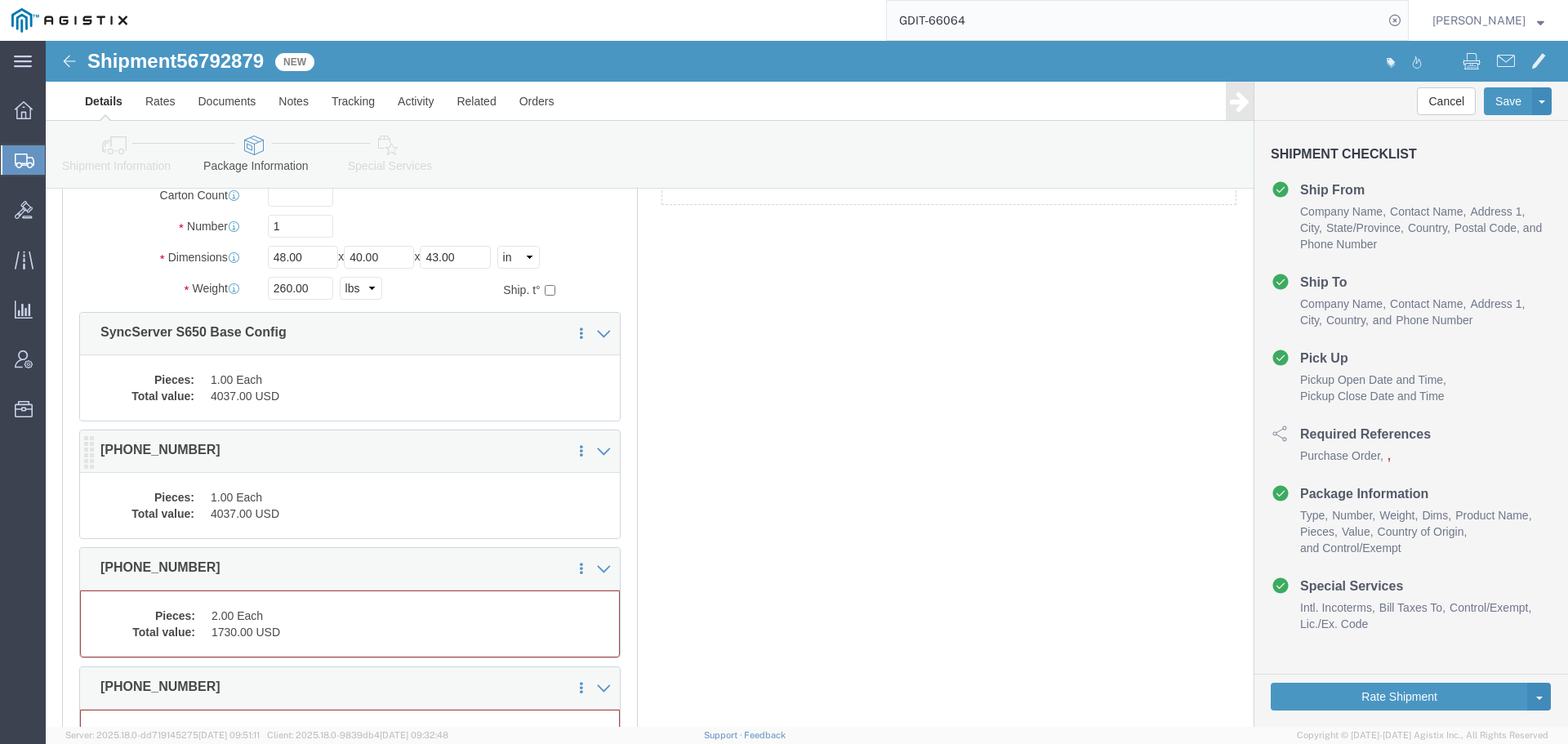
scroll to position [376, 0]
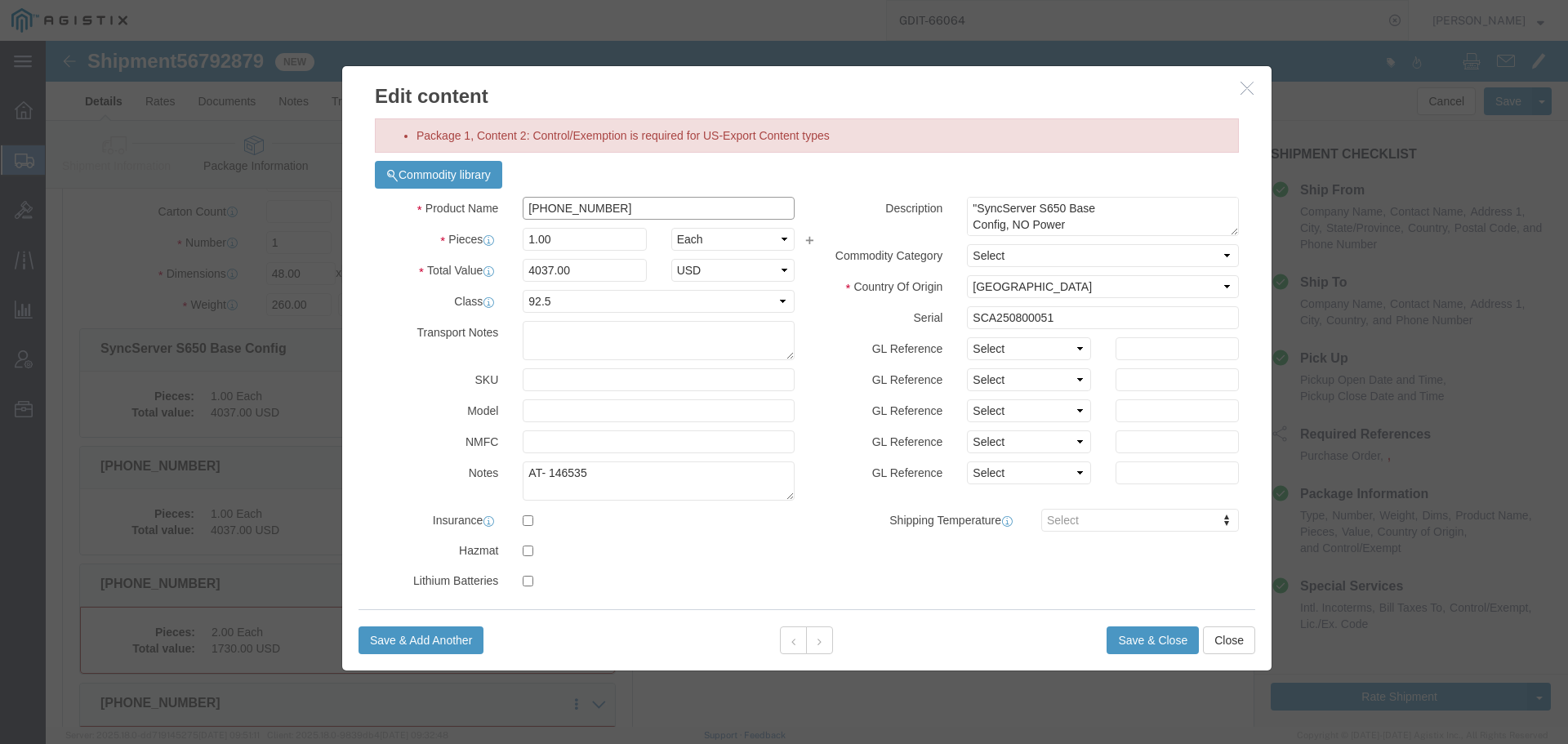
click input "090-15200-650"
paste input "SyncServer S650 Base Config"
type input "SyncServer S650 Base Config"
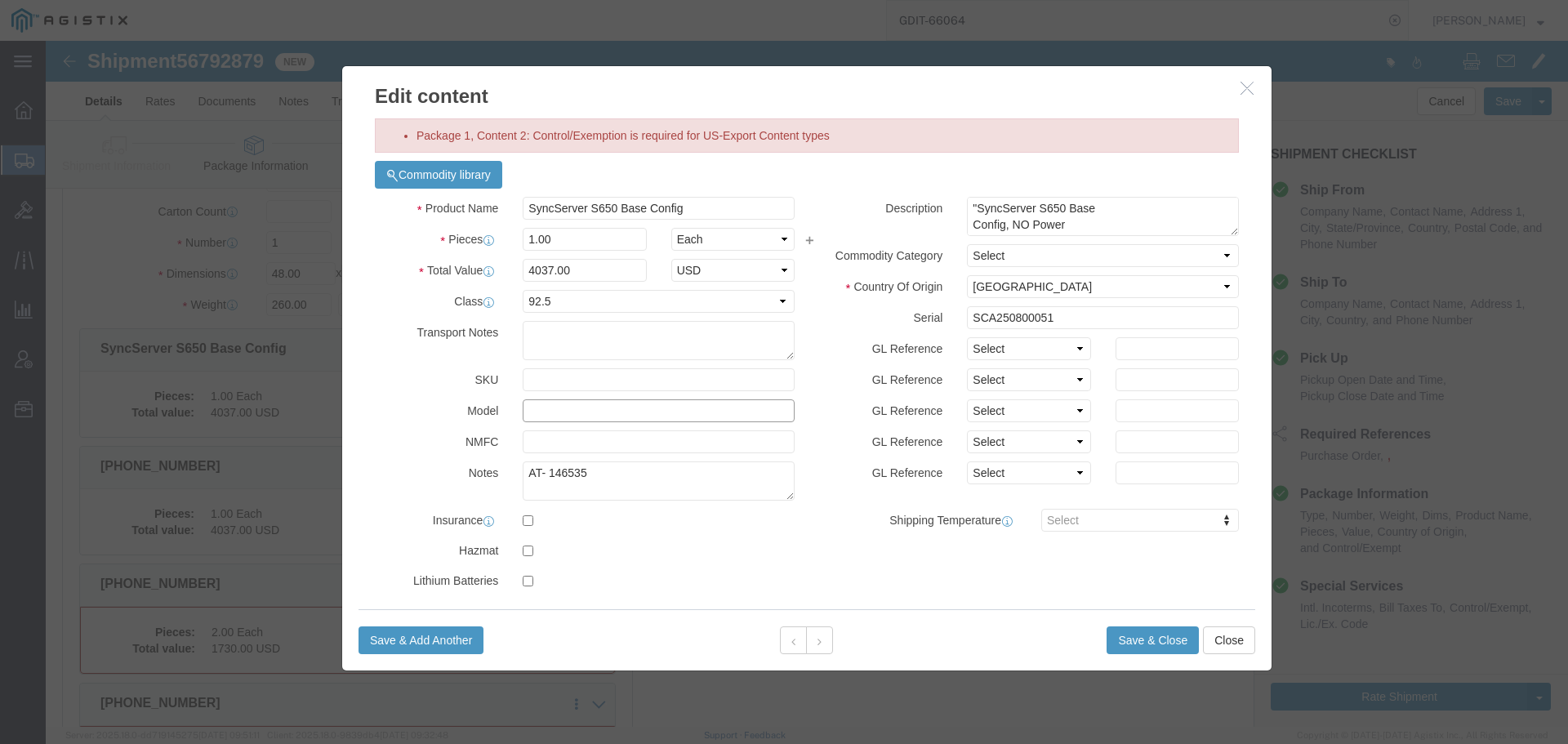
click input "text"
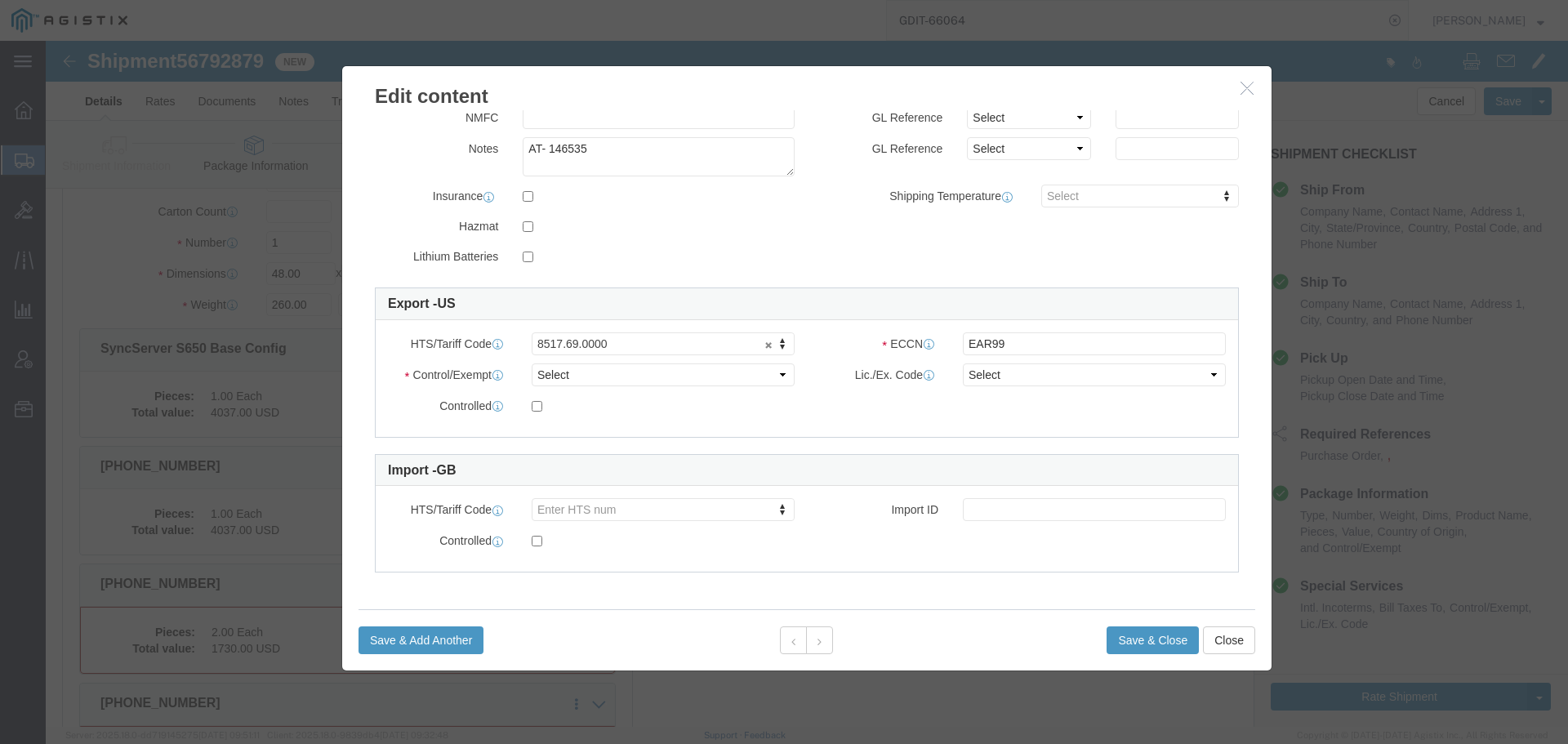
type input "090-15200-650"
click div "Control/Exempt Select ATF BIS DEA EPA FDA FTR ITAR OFAC Other (OPA) License Num…"
drag, startPoint x: 591, startPoint y: 339, endPoint x: 575, endPoint y: 337, distance: 16.1
click select "Select ATF BIS DEA EPA FDA FTR ITAR OFAC Other (OPA)"
select select "BIS"
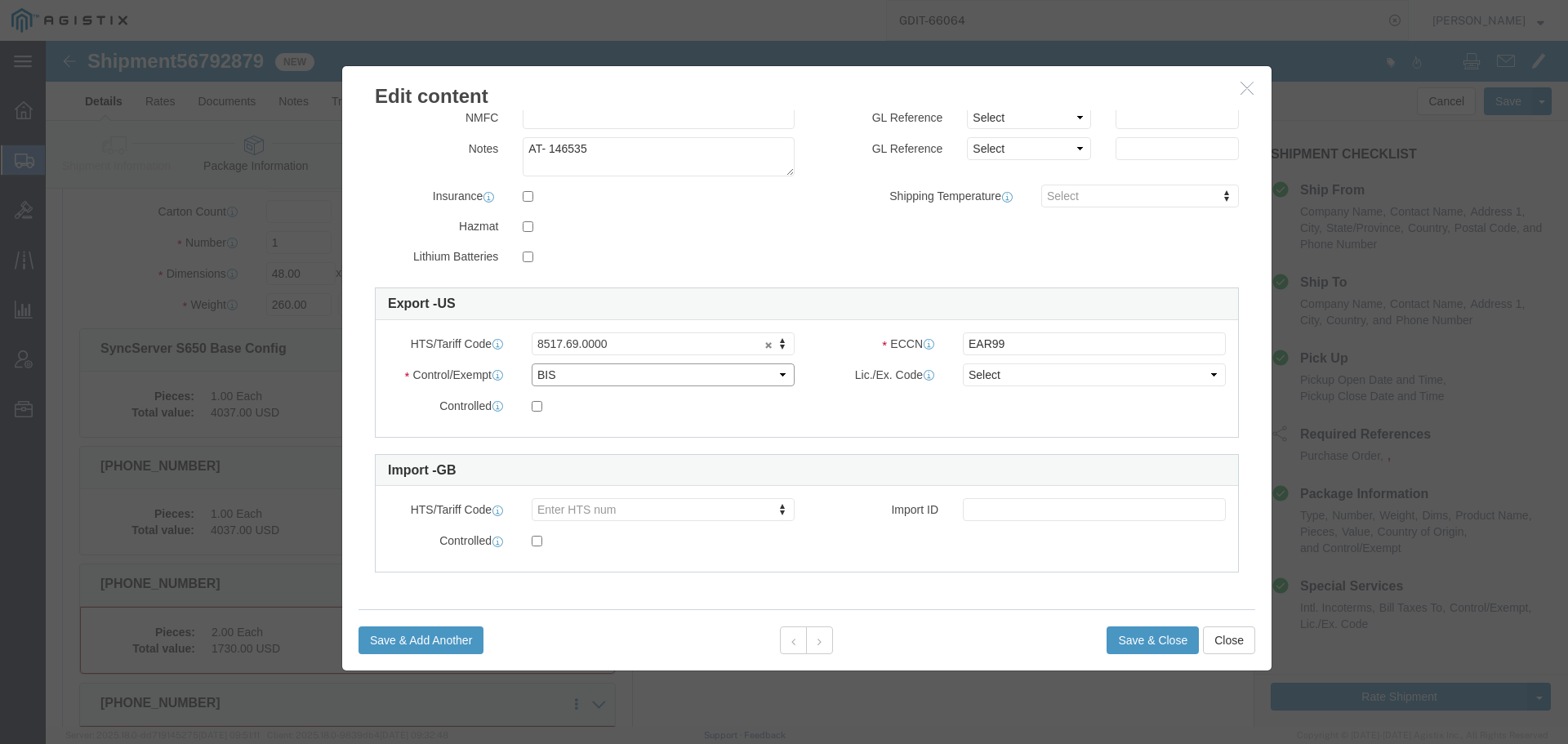
click select "Select ATF BIS DEA EPA FDA FTR ITAR OFAC Other (OPA)"
click select "Select AGR-Agricultural APP-Computers APR-Additional Permissive Exports AVS-Air…"
select select "NLR"
click select "Select AGR-Agricultural APP-Computers APR-Additional Permissive Exports AVS-Air…"
click button "Save & Close"
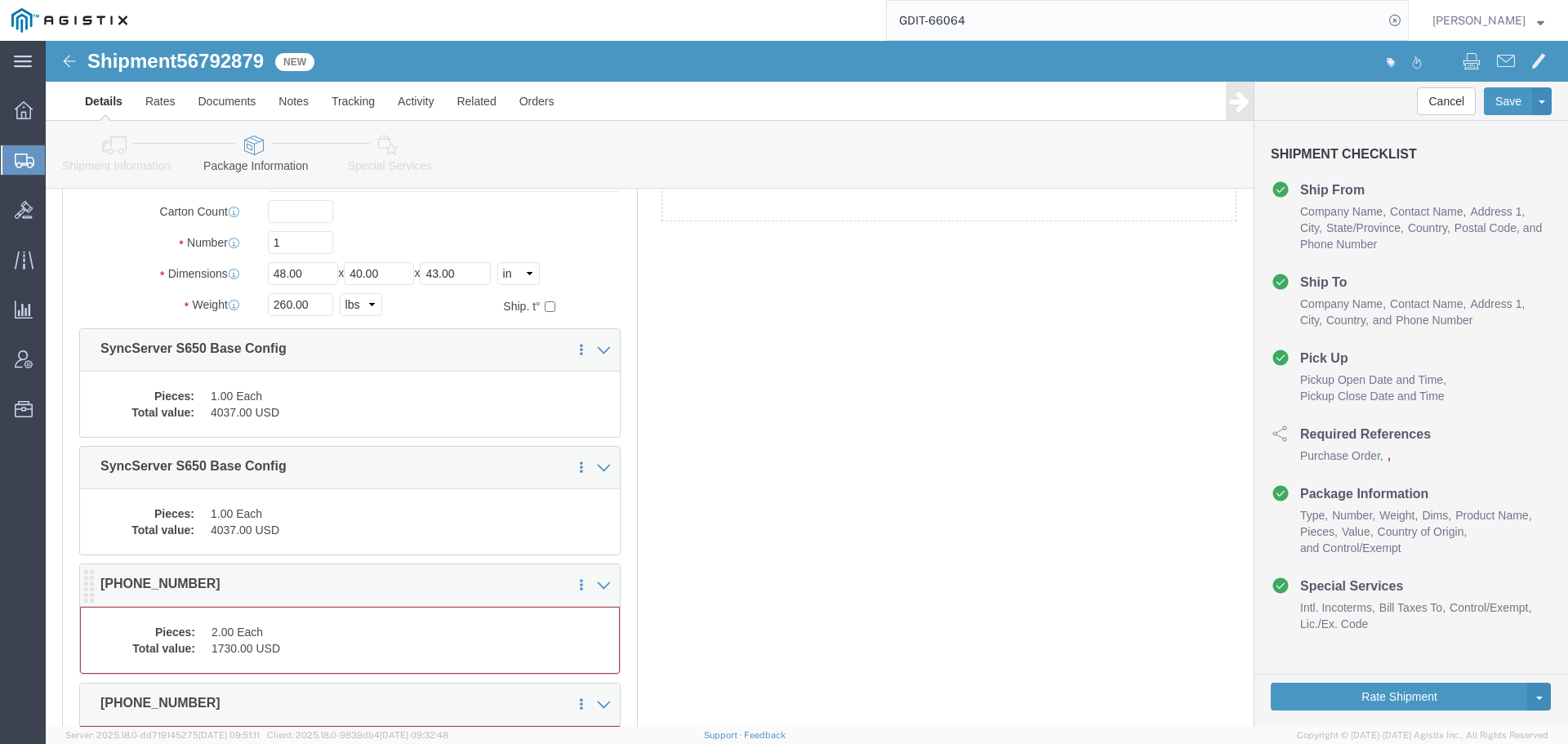
click dd "2.00 Each"
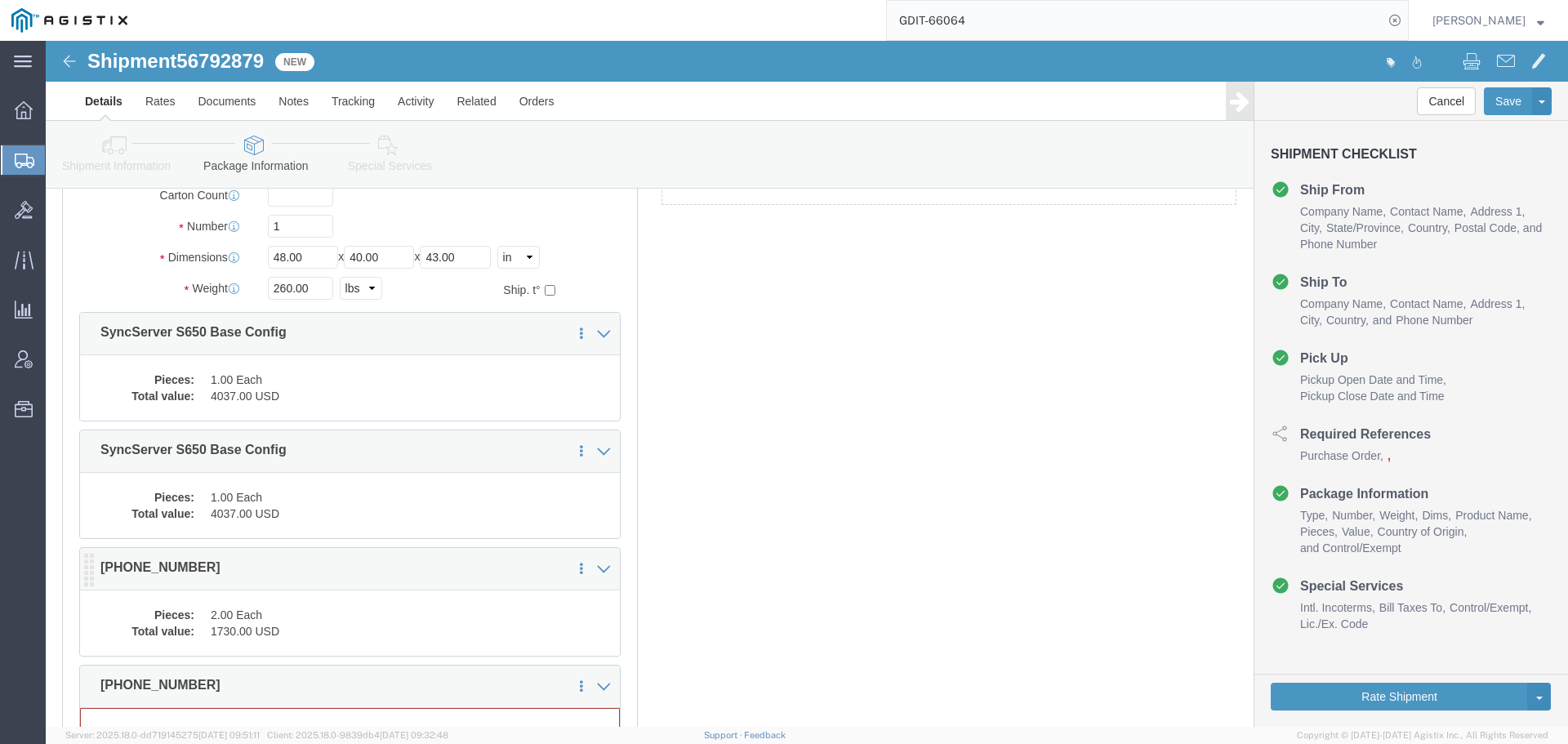
scroll to position [359, 0]
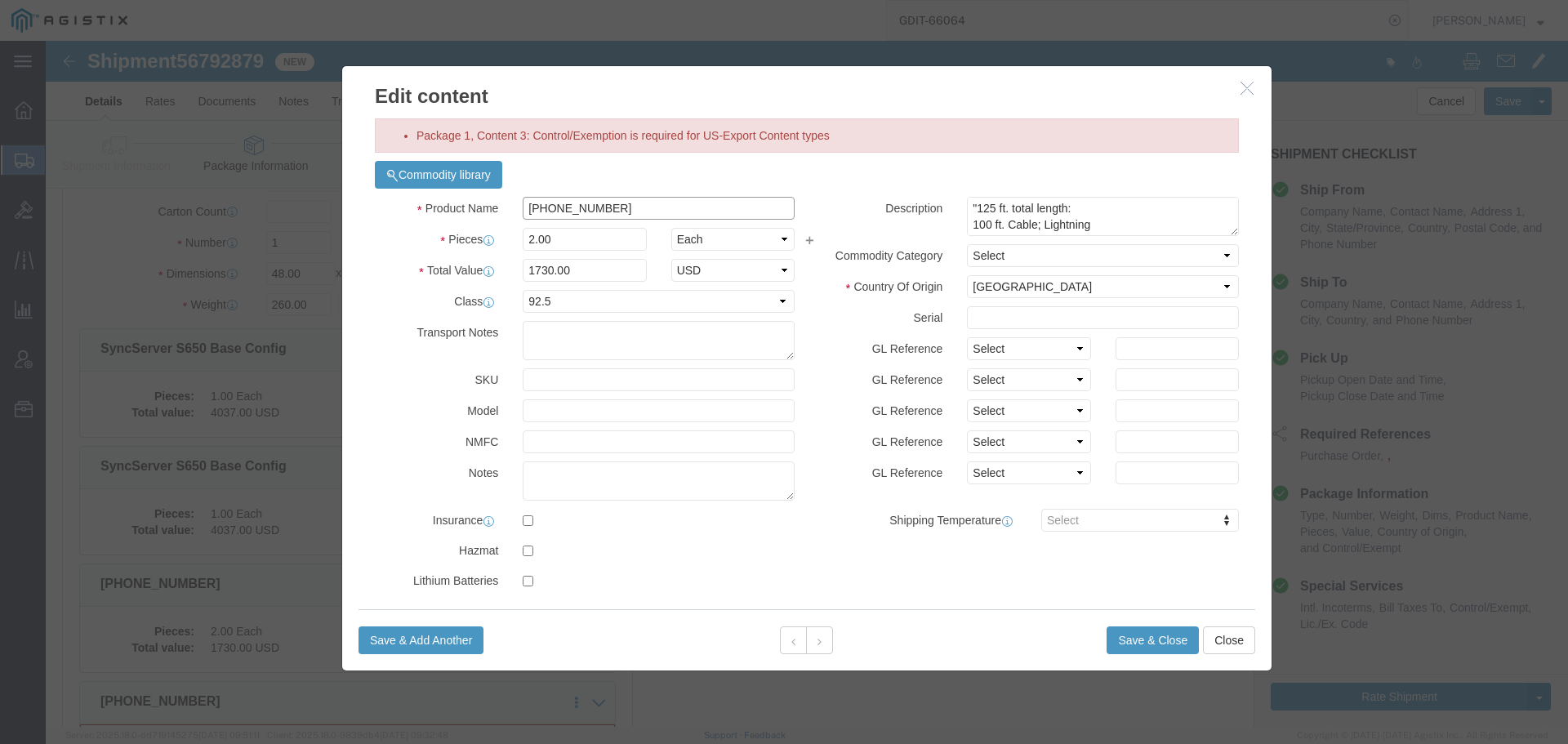
click input "990-15202-125"
paste input "SyncServer S650 Base Config"
type input "SyncServer S650 Base Config"
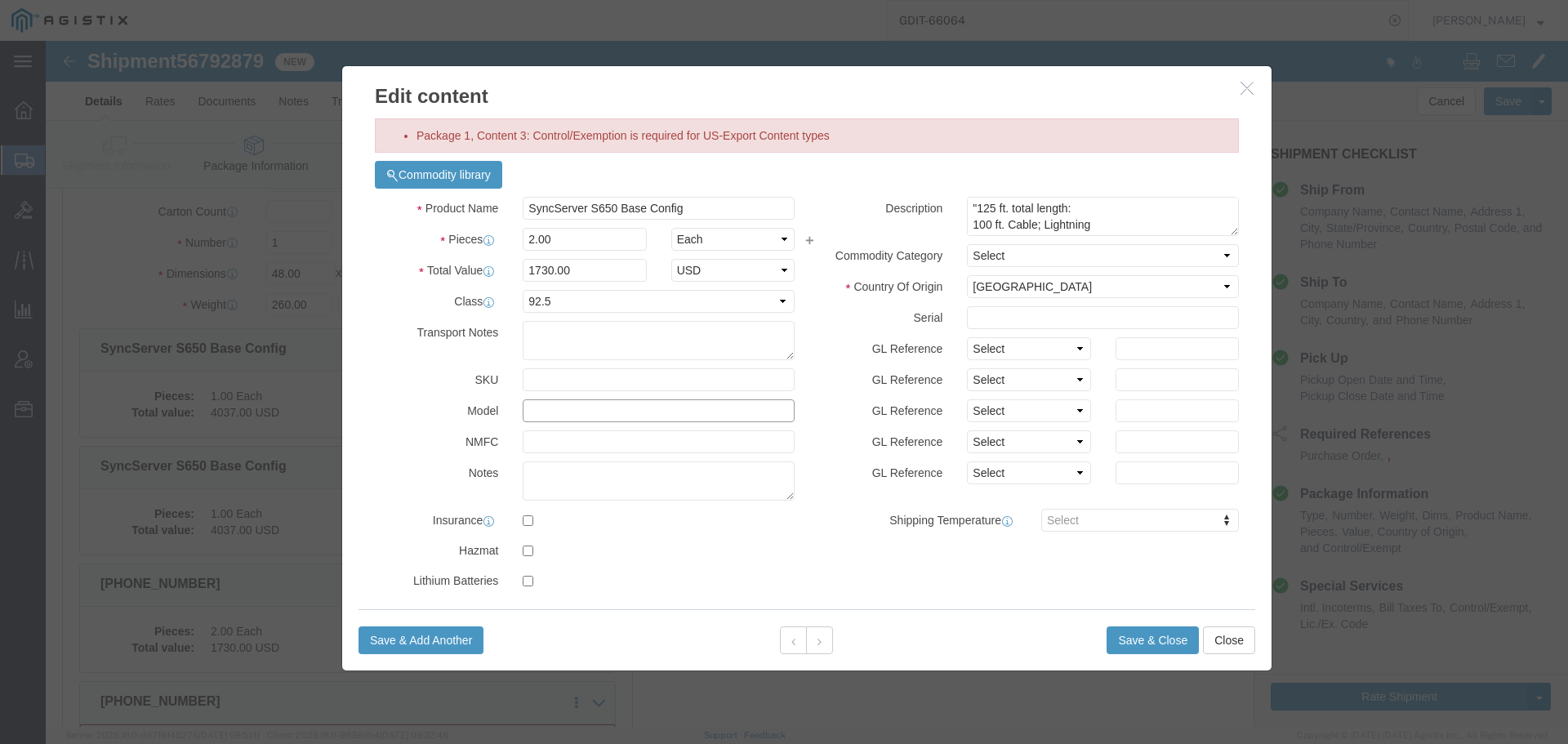
click input "text"
type input "990-15202-125"
click input "SyncServer S650 Base Config"
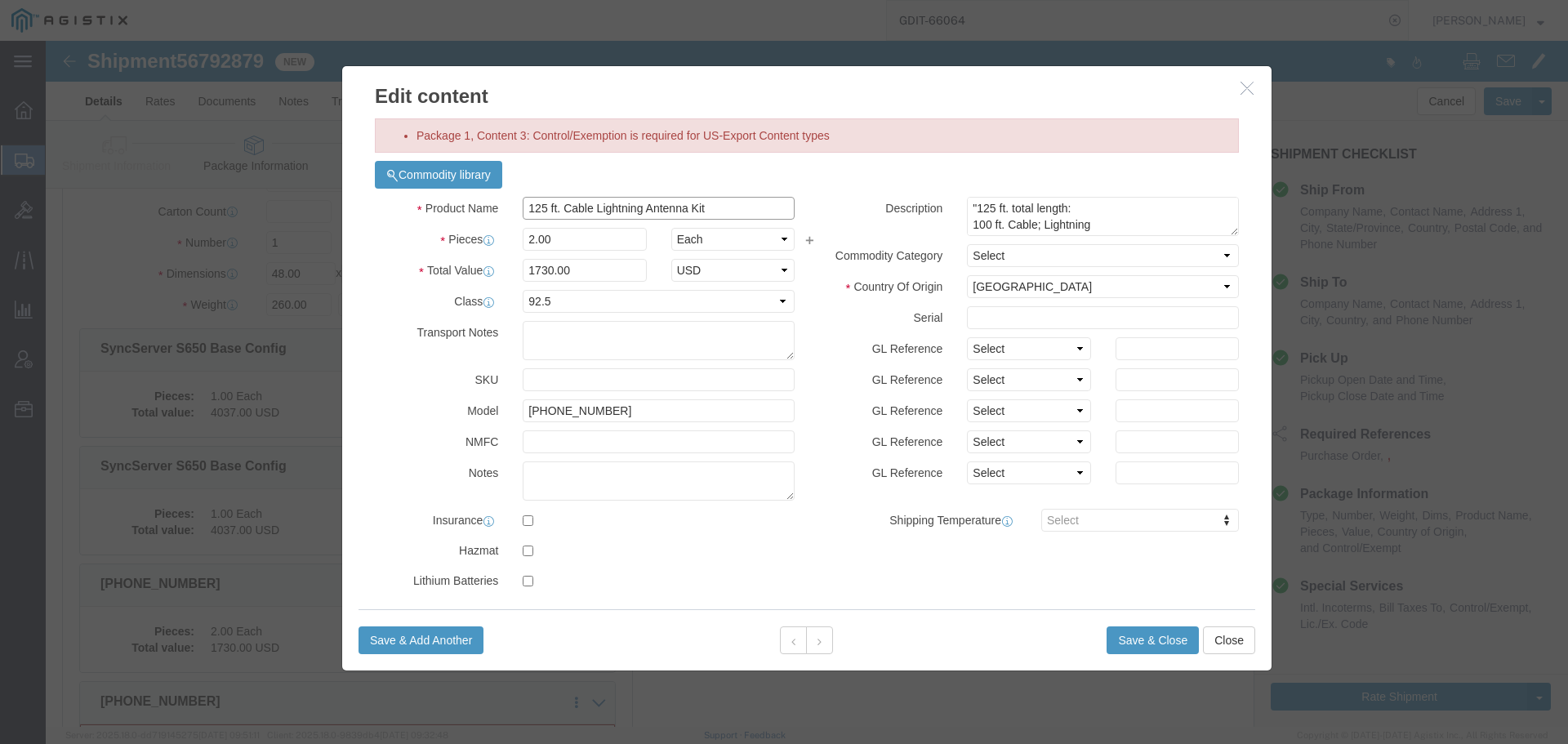
scroll to position [324, 0]
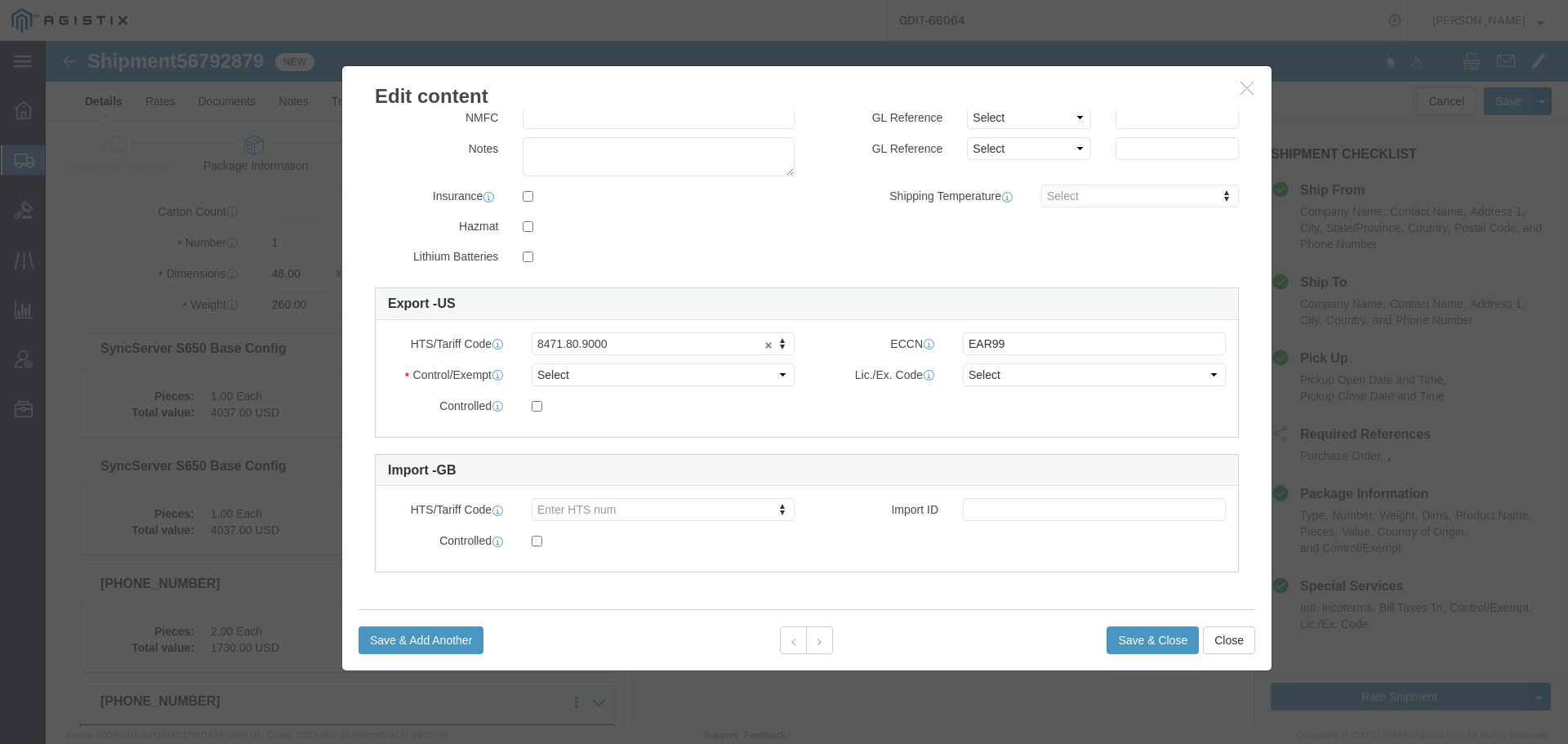
type input "125 ft. Cable Lightning Antenna Kit"
click select "Select ATF BIS DEA EPA FDA FTR ITAR OFAC Other (OPA)"
select select "BIS"
click select "Select ATF BIS DEA EPA FDA FTR ITAR OFAC Other (OPA)"
click select "Select AGR-Agricultural APP-Computers APR-Additional Permissive Exports AVS-Air…"
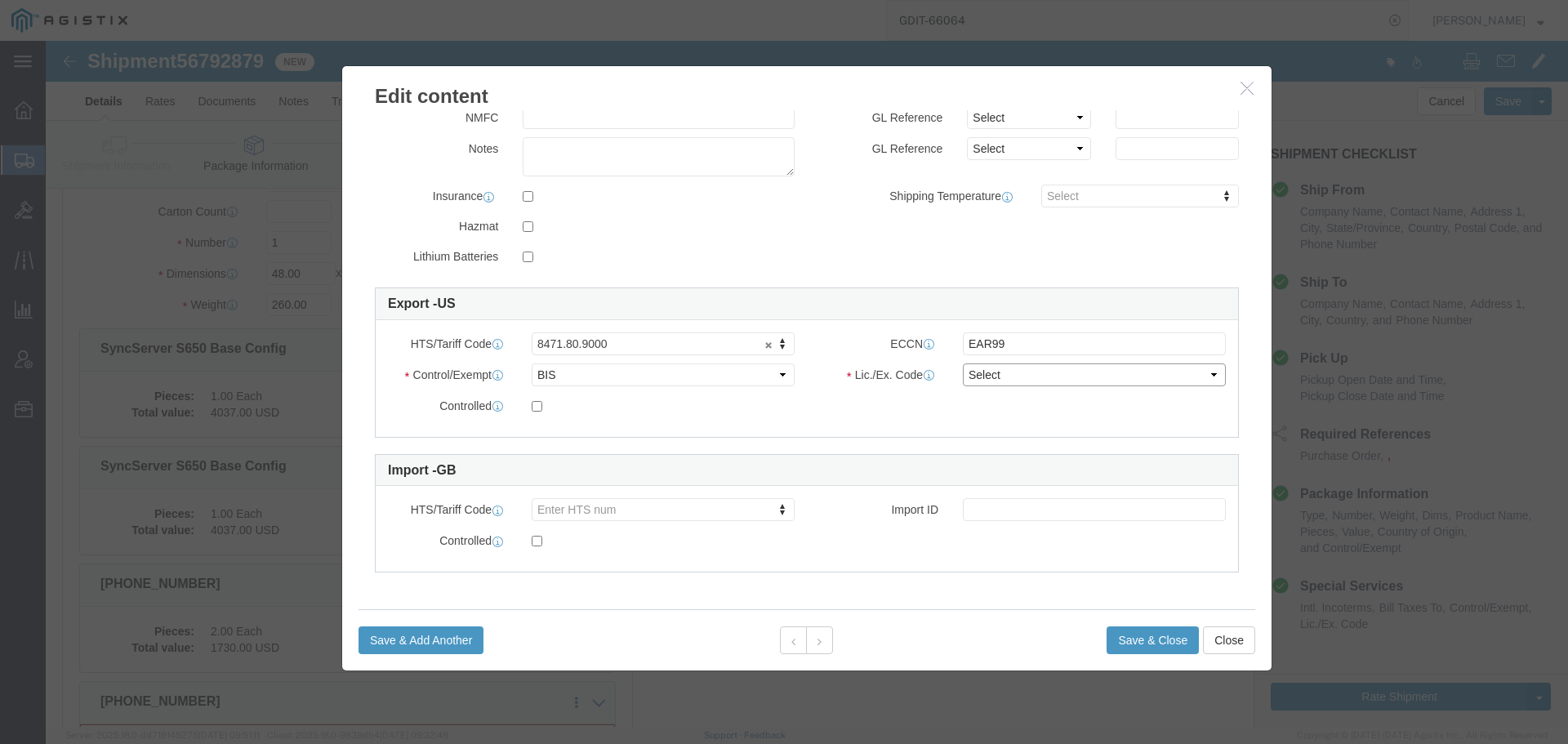
select select "NLR"
click select "Select AGR-Agricultural APP-Computers APR-Additional Permissive Exports AVS-Air…"
click button "Save & Close"
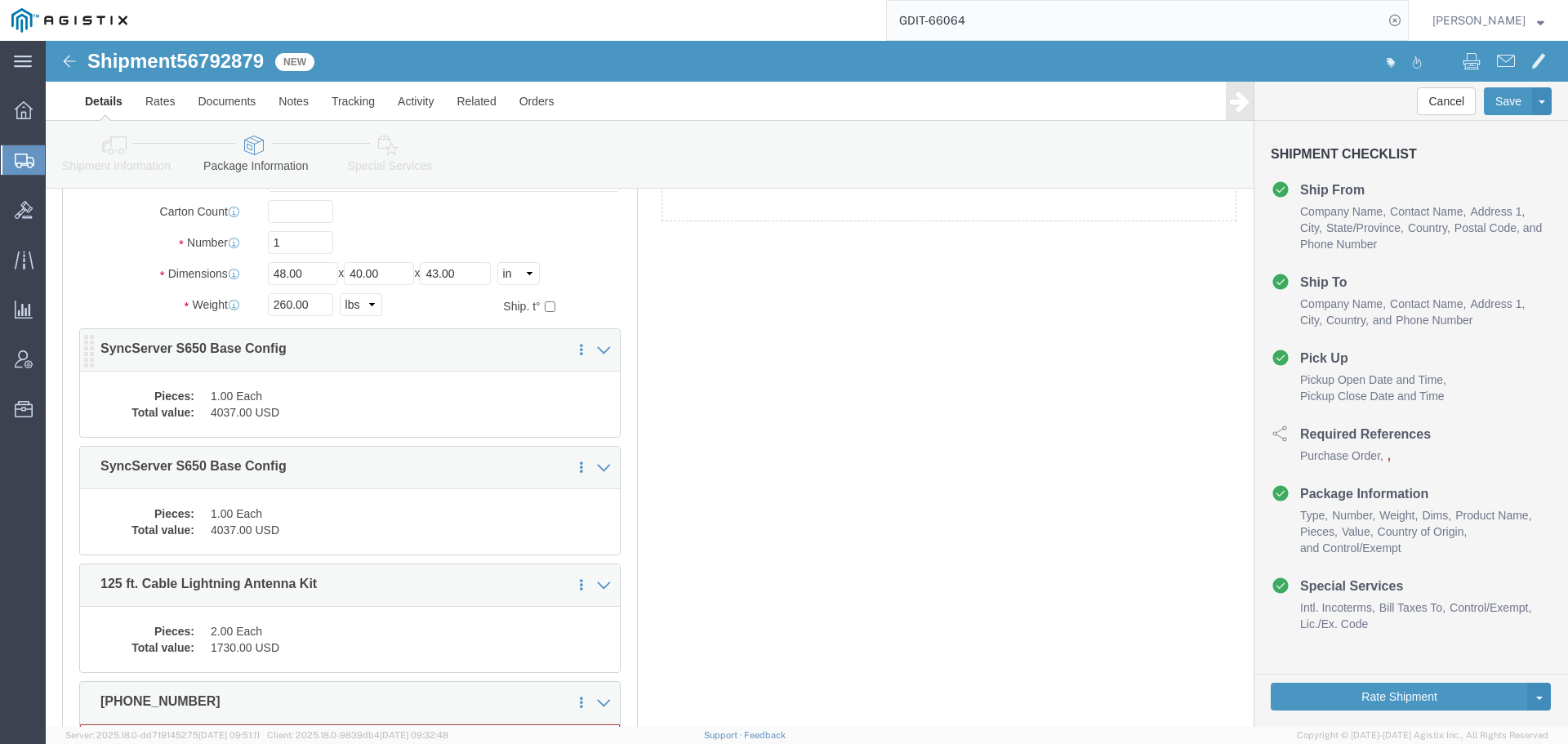
scroll to position [604, 0]
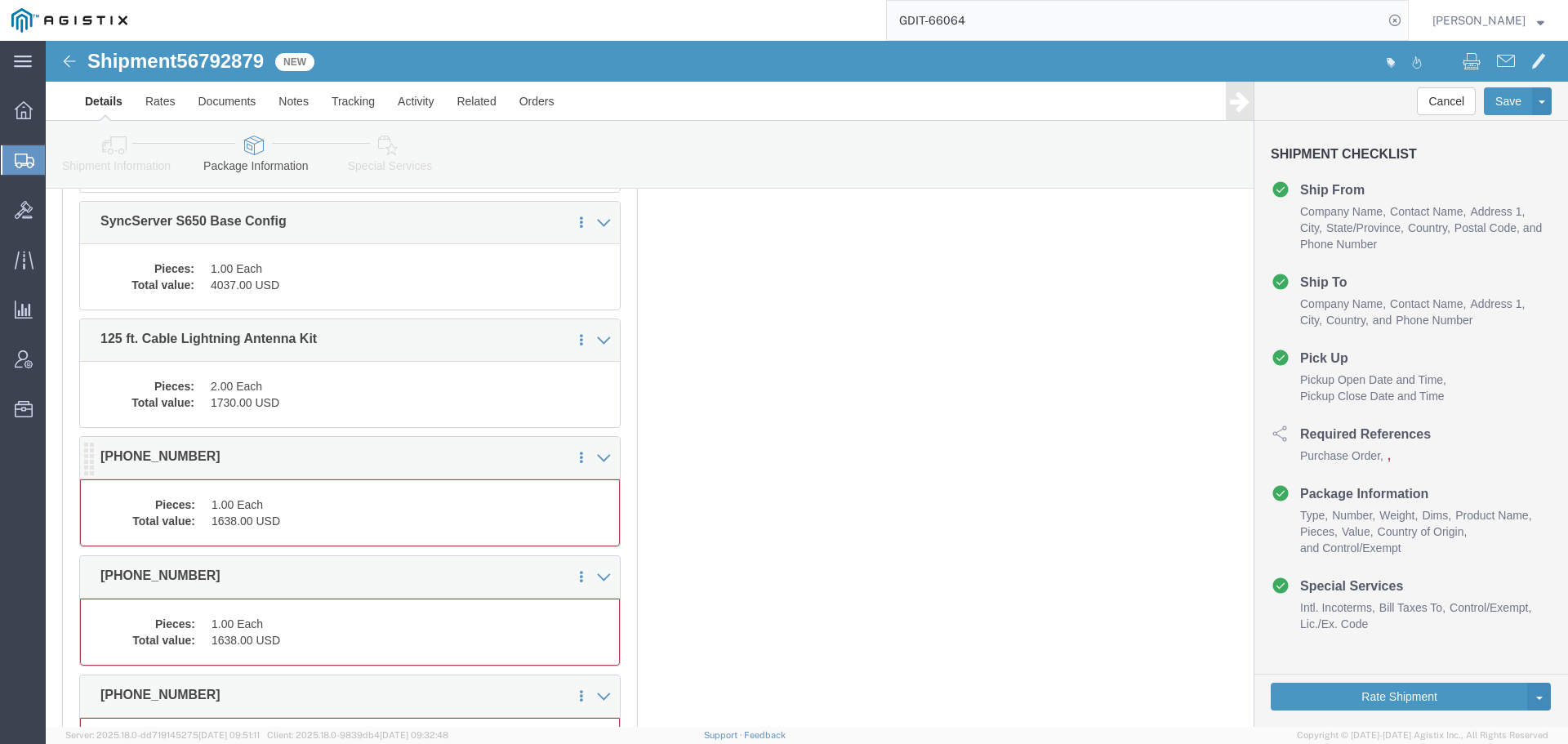
click dd "1638.00 USD"
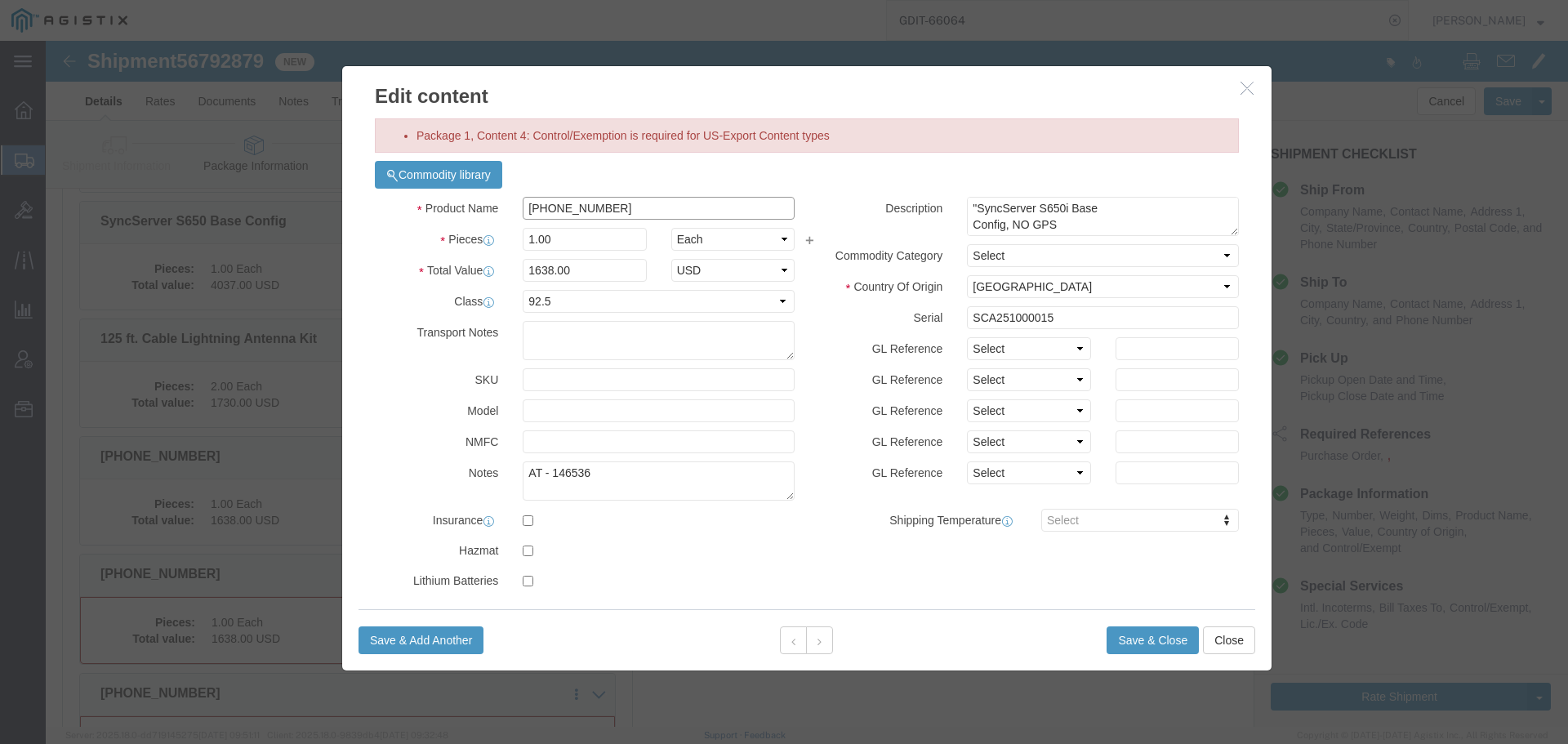
click input "090-15200-654"
click input "text"
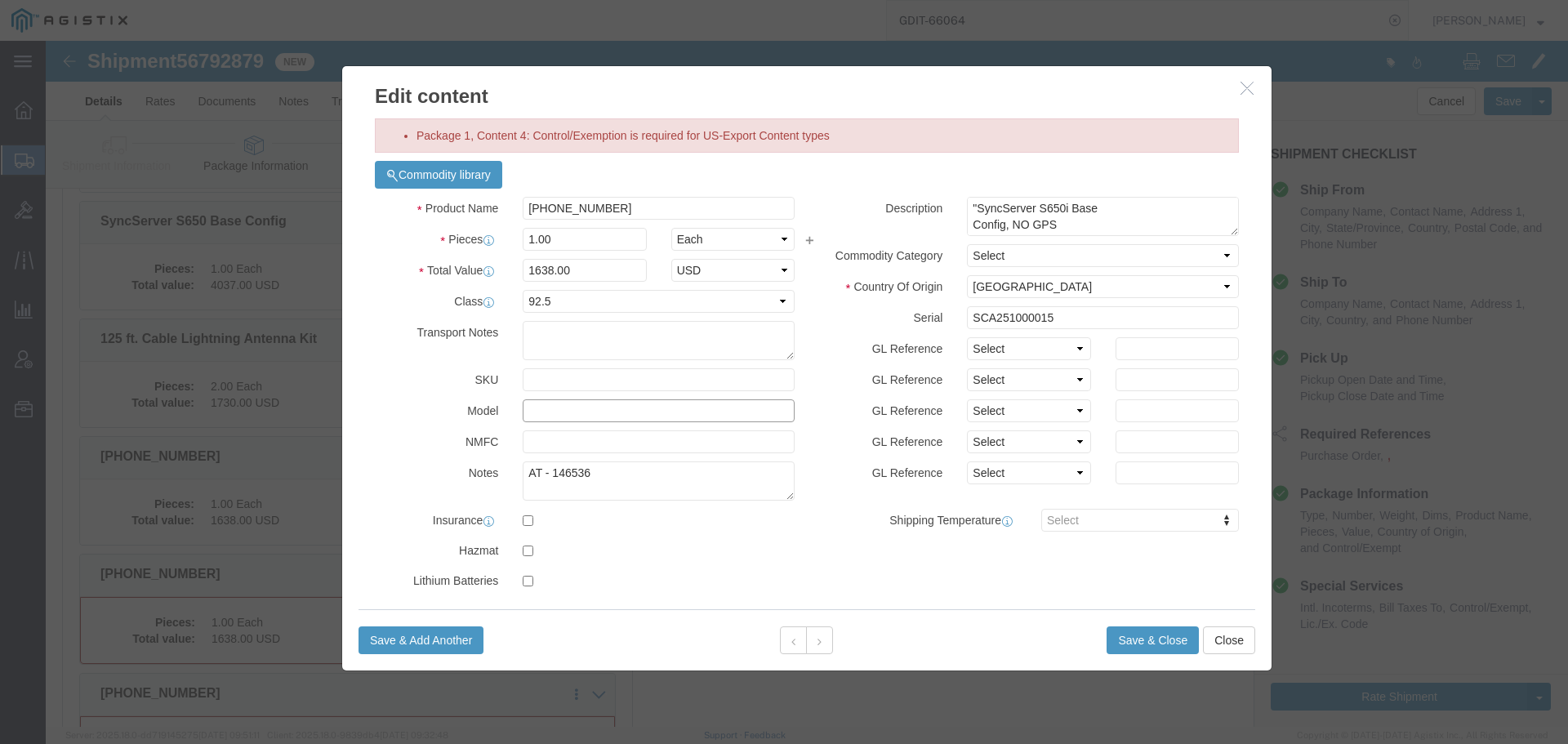
paste input "090-15200-654"
type input "090-15200-654"
click input "090-15200-654"
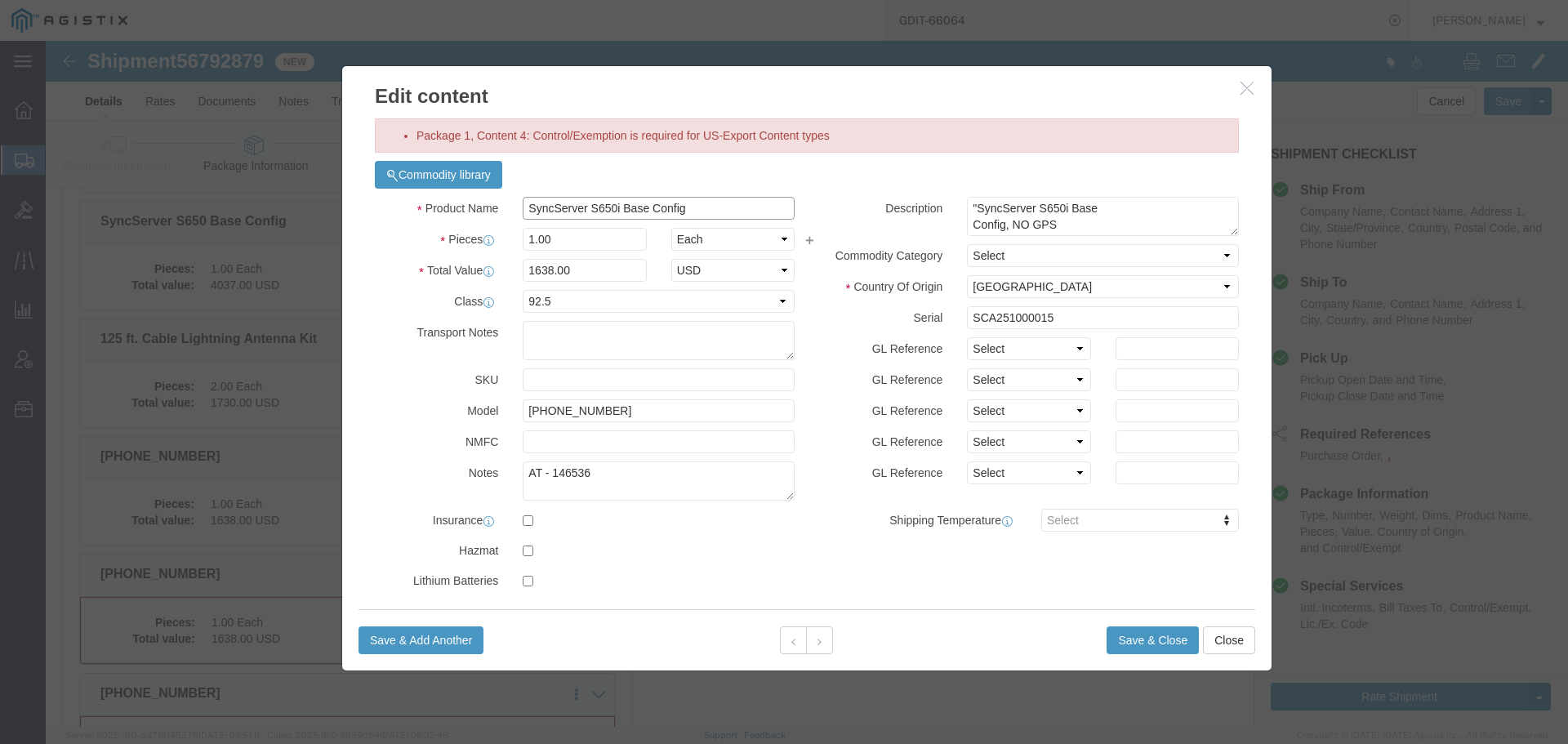
click input "SyncServer S650i Base Config"
type input "SyncServer S650i Base Config"
click button "Save & Close"
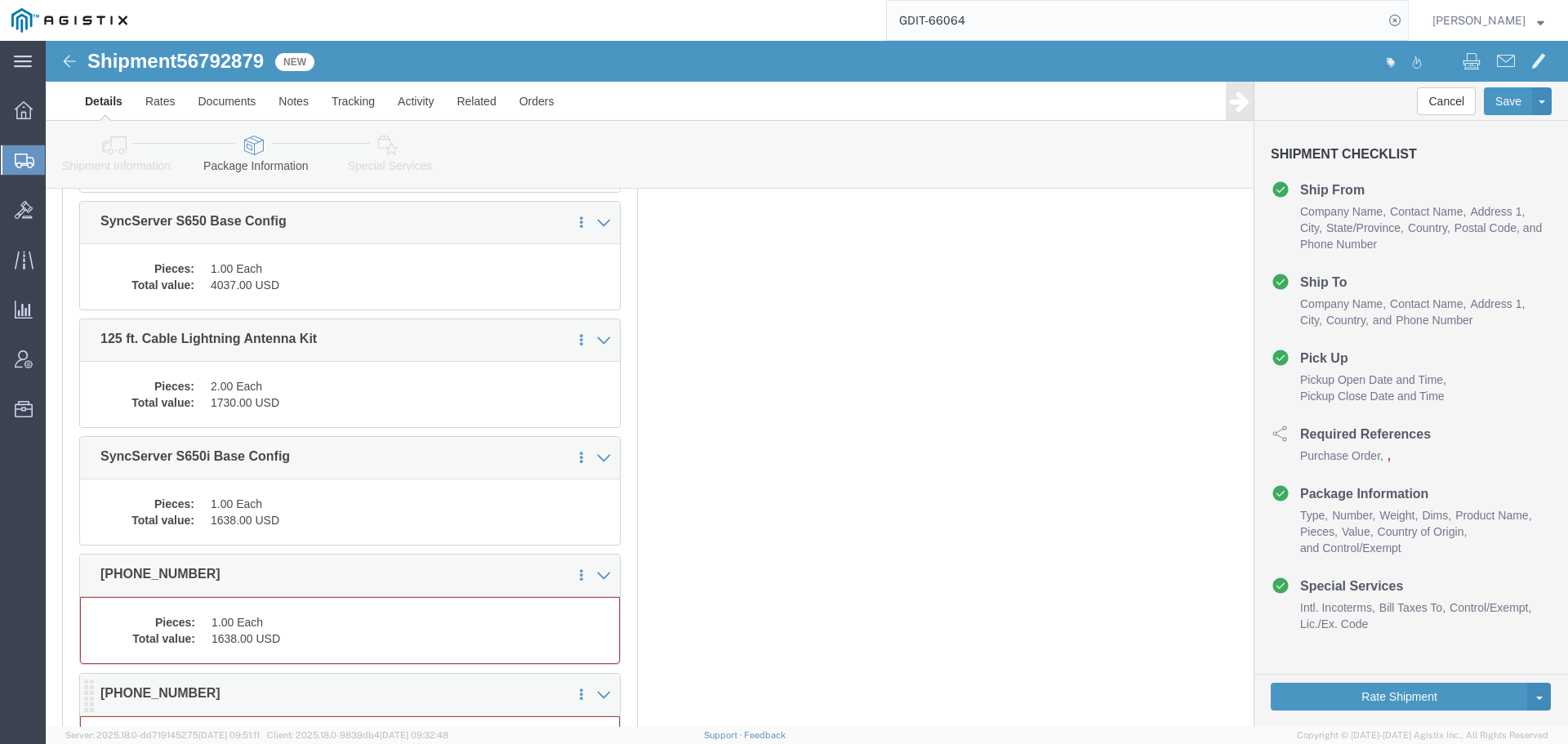
scroll to position [751, 0]
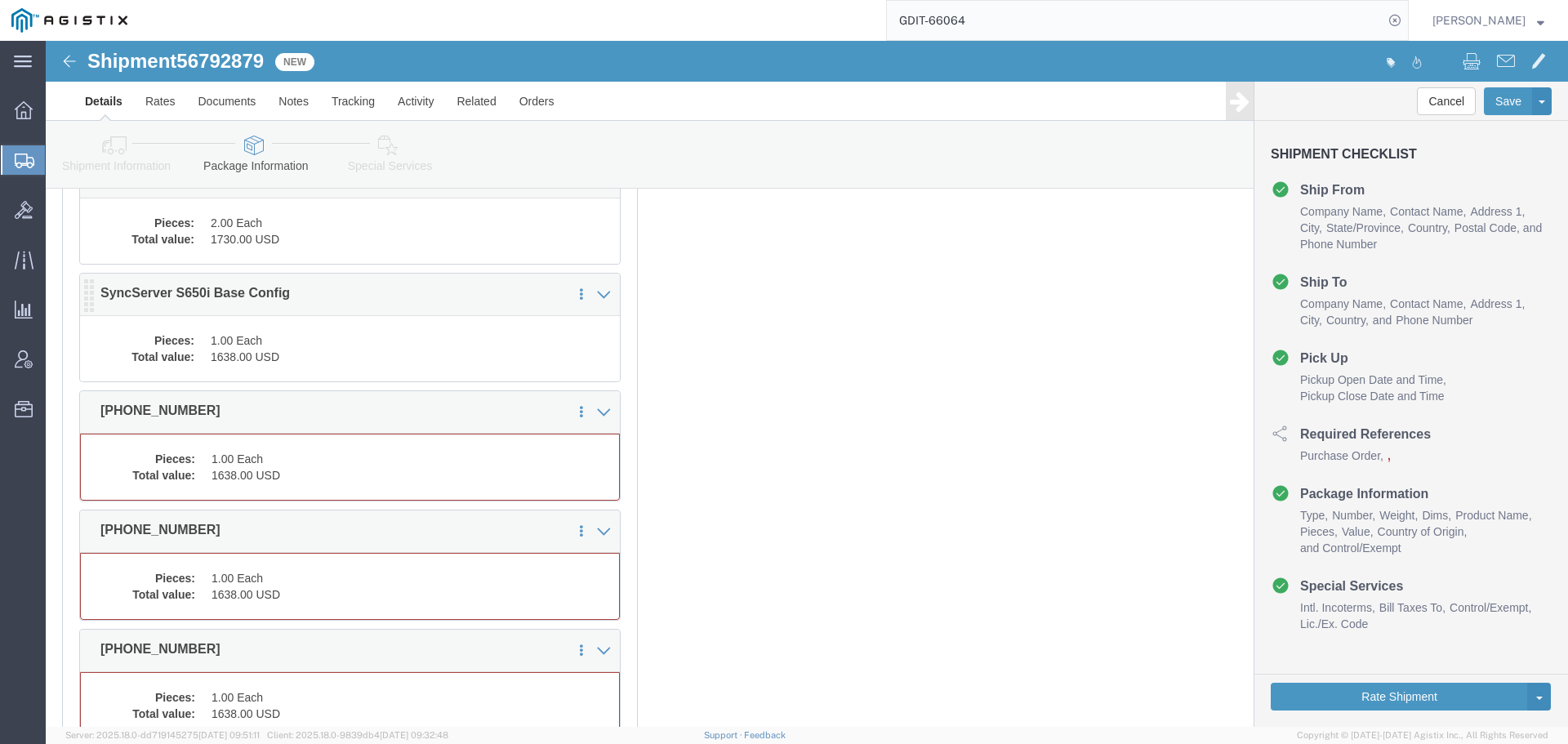
click div "1 x Pallet(s) Standard (Not Stackable) Package Type Select Bale(s) Basket(s) Bo…"
click dd "1638.00 USD"
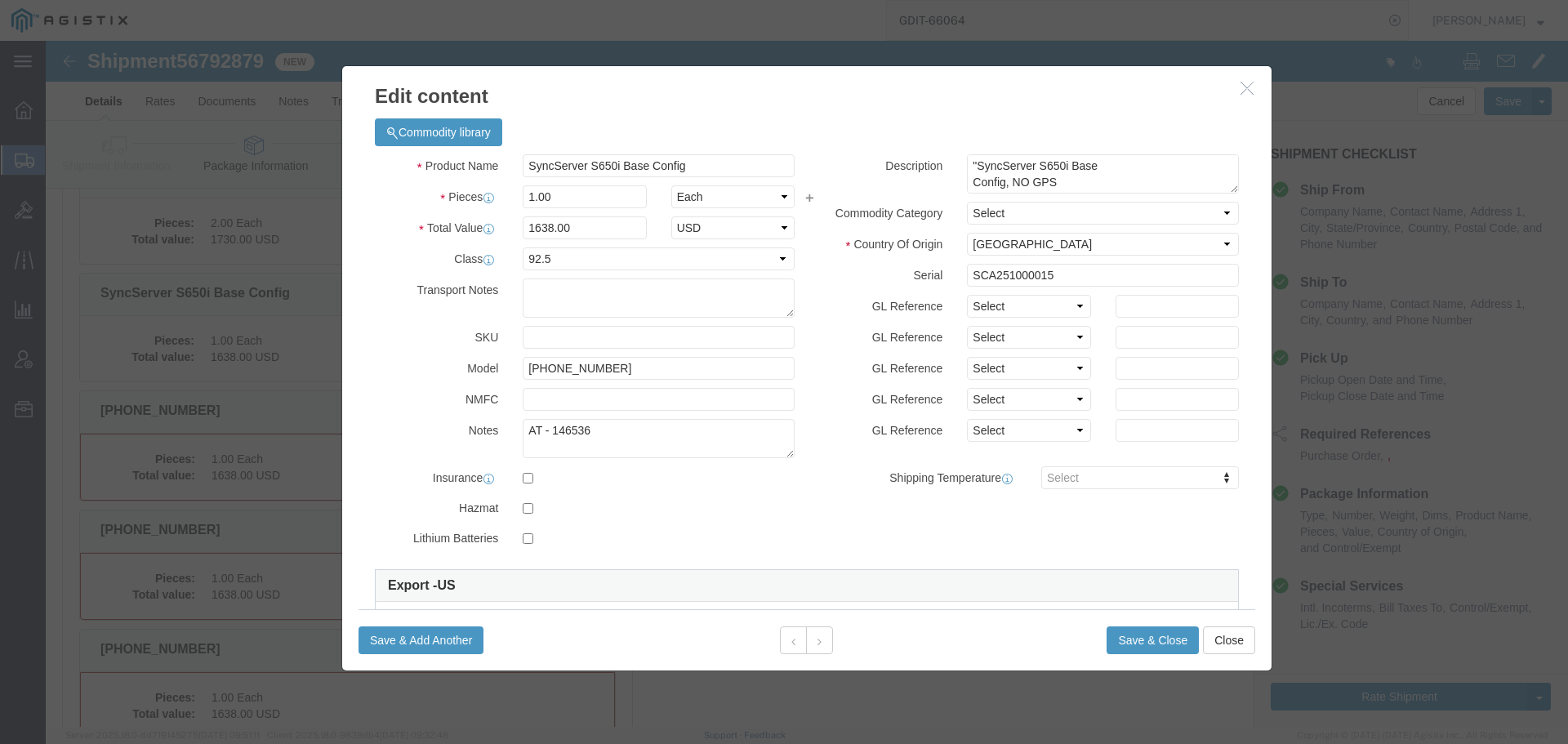
scroll to position [282, 0]
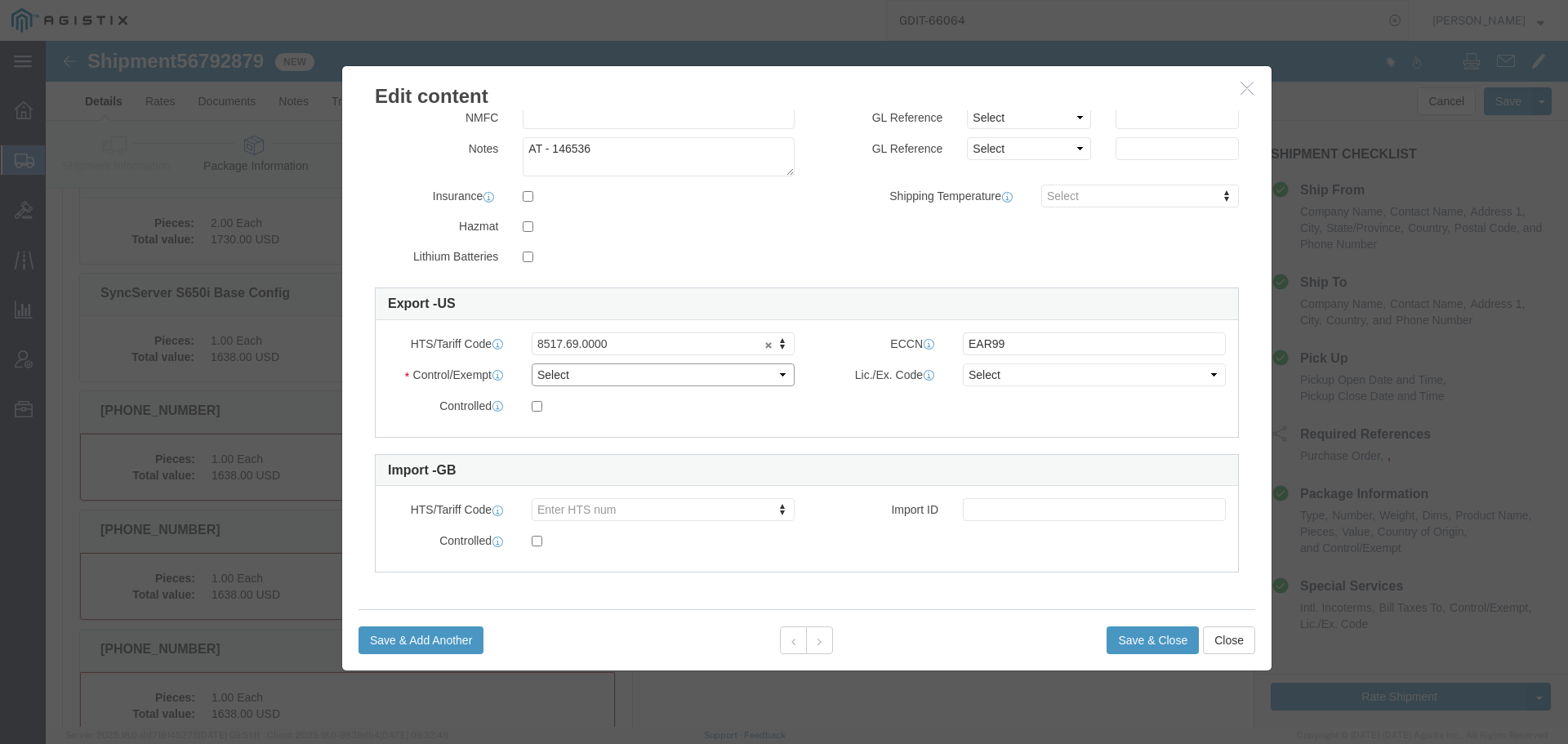
click select "Select ATF BIS DEA EPA FDA FTR ITAR OFAC Other (OPA)"
select select "BIS"
click select "Select ATF BIS DEA EPA FDA FTR ITAR OFAC Other (OPA)"
click select "Select AGR-Agricultural APP-Computers APR-Additional Permissive Exports AVS-Air…"
select select "NLR"
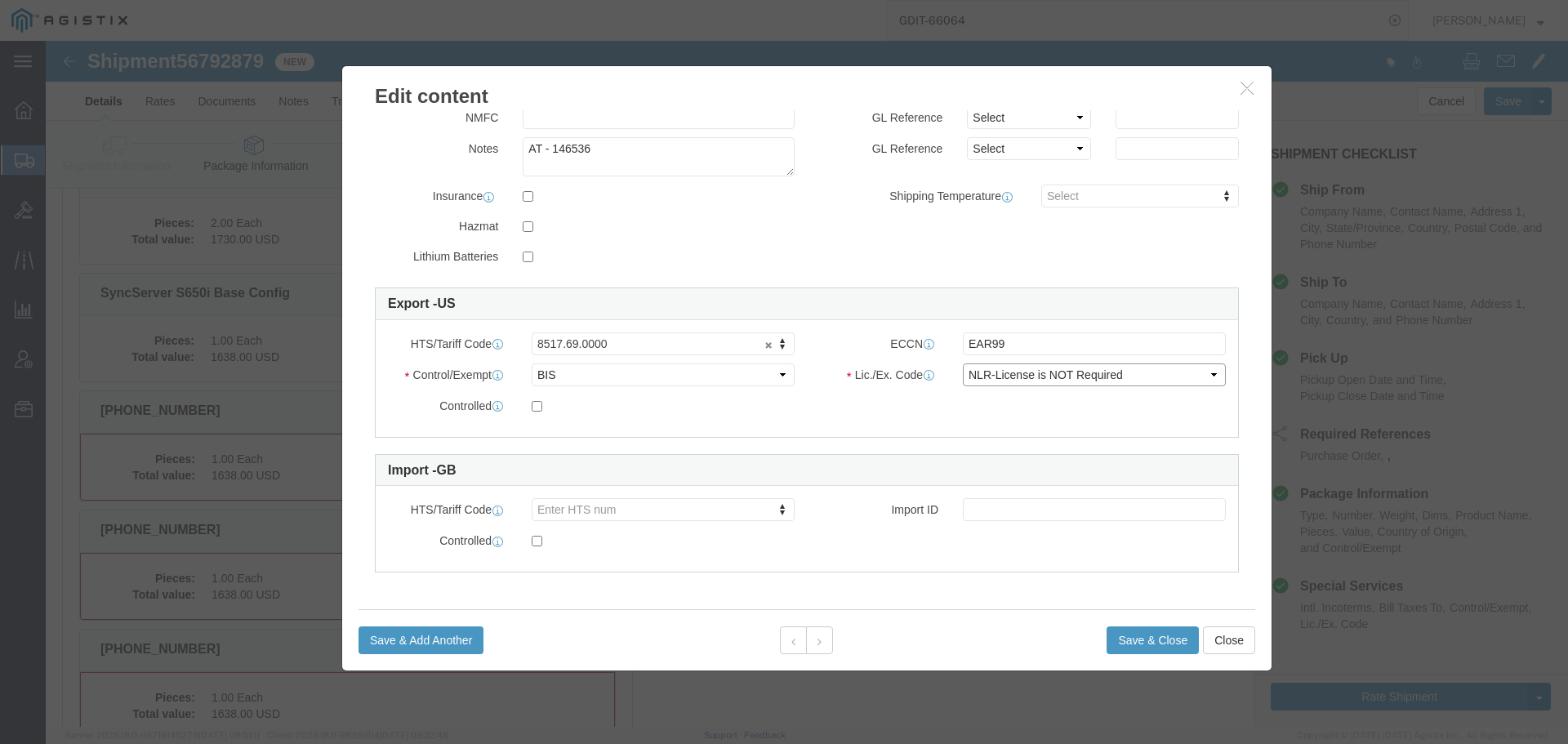
click select "Select AGR-Agricultural APP-Computers APR-Additional Permissive Exports AVS-Air…"
click button "Save & Close"
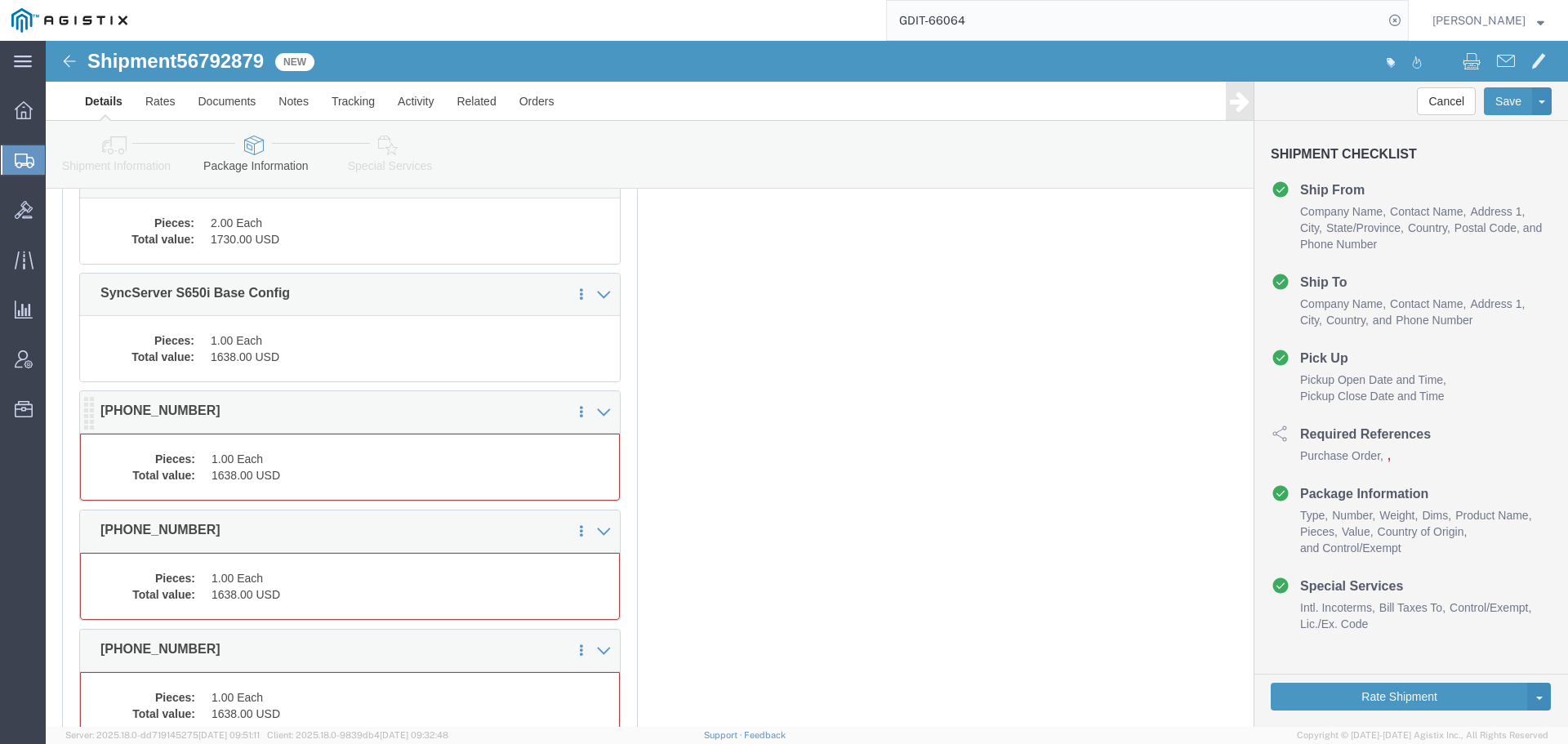
click dd "1638.00 USD"
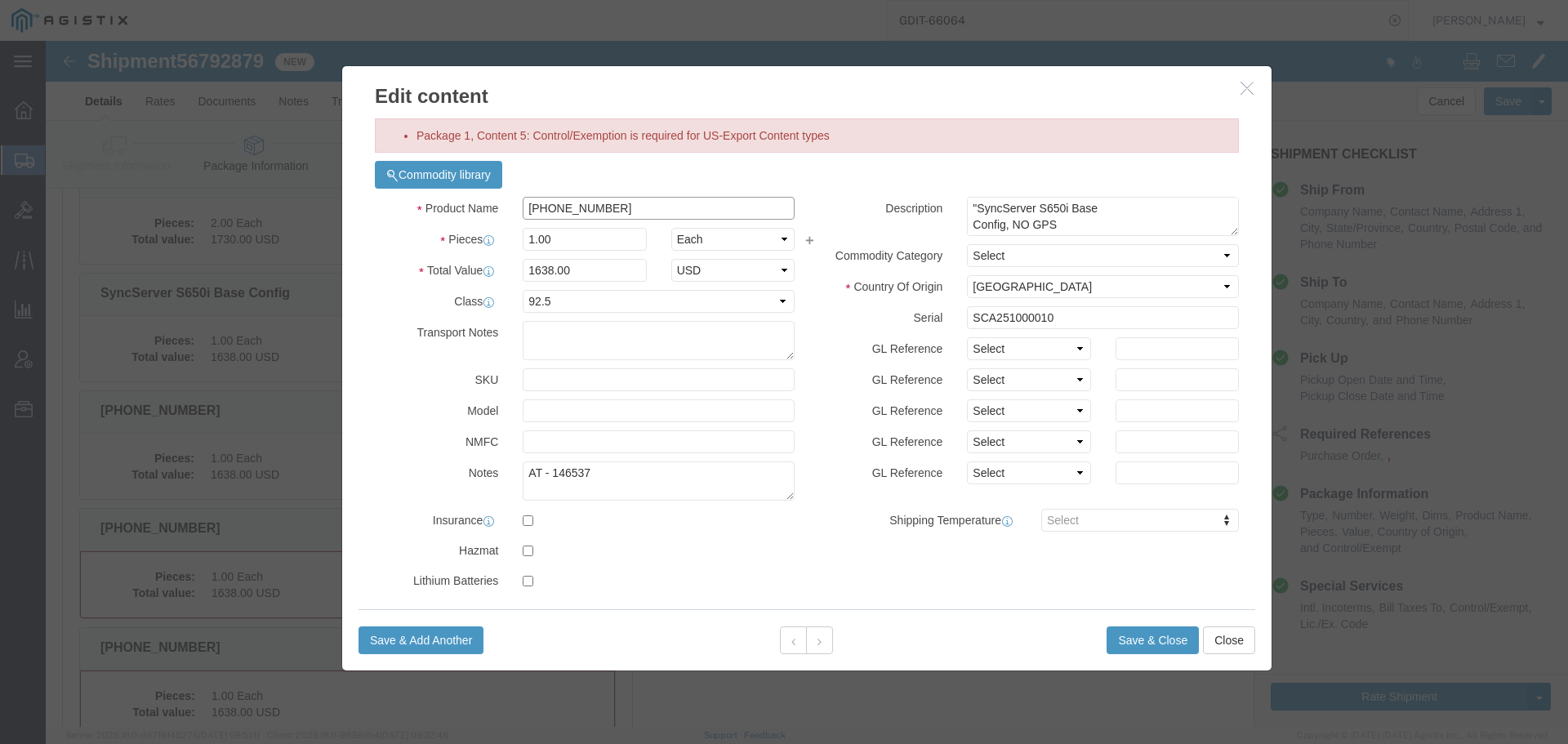
click input "090-15200-654"
paste input "SyncServer S650i Base Config"
type input "SyncServer S650i Base Config"
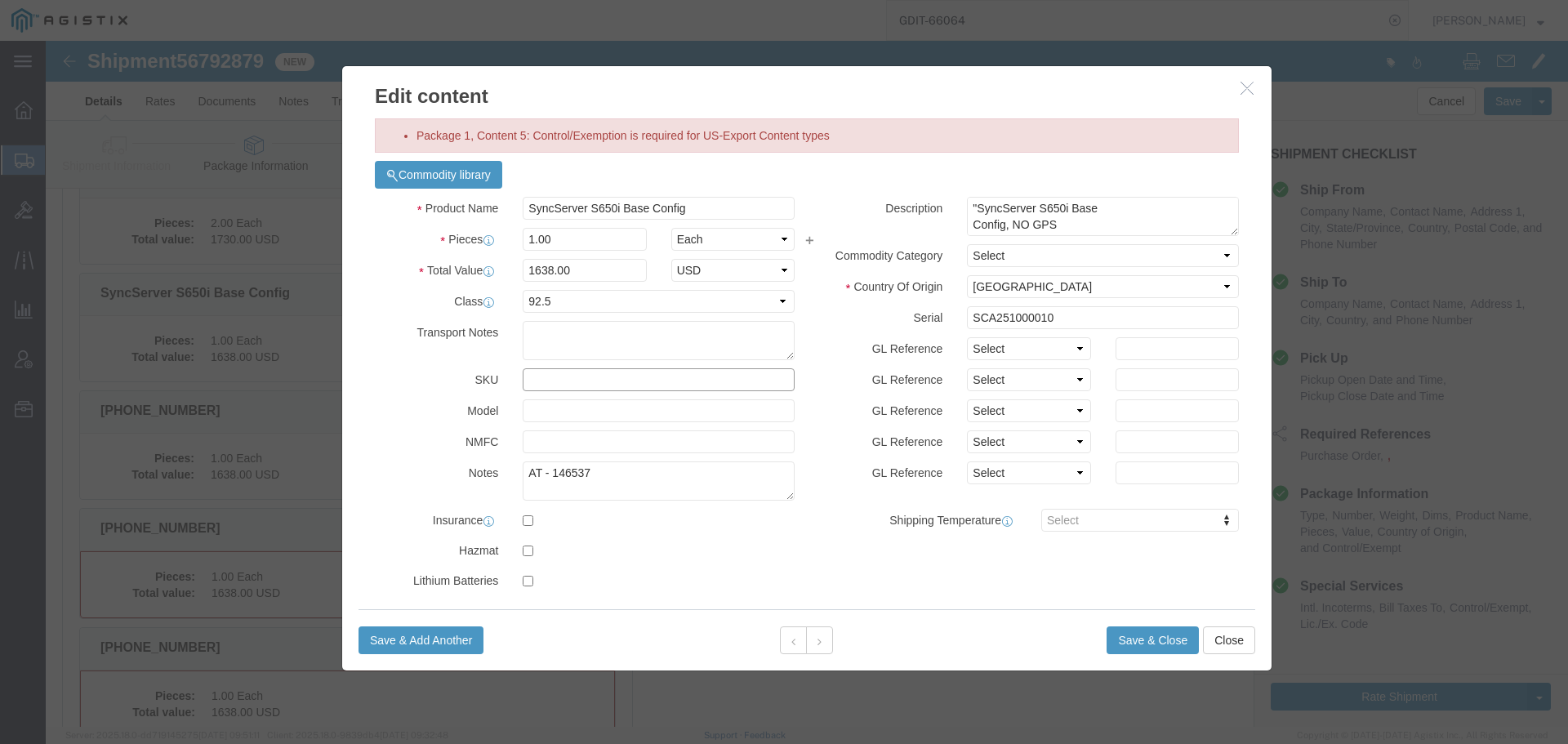
click input "text"
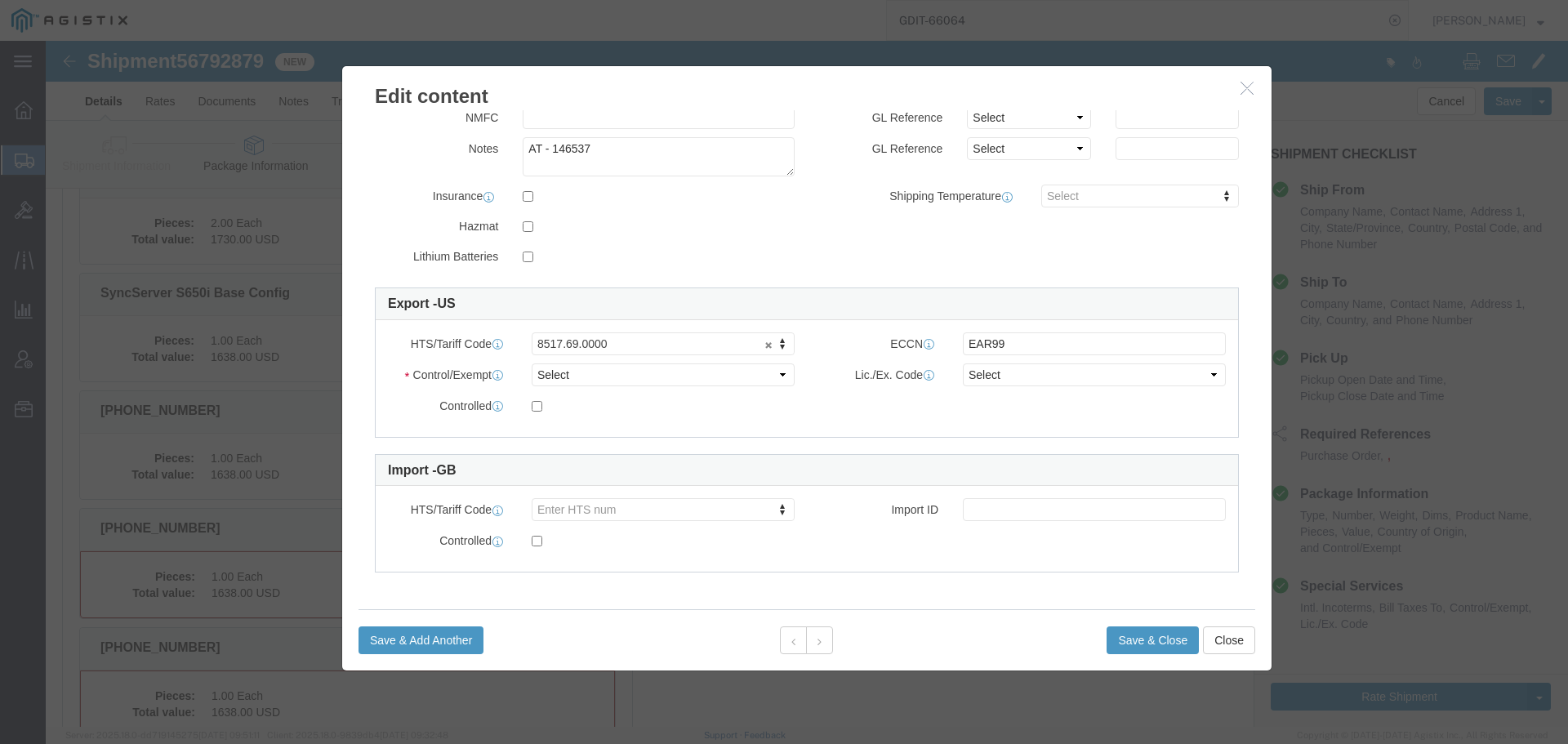
type input "090-15200-654"
click select "Select ATF BIS DEA EPA FDA FTR ITAR OFAC Other (OPA)"
select select "BIS"
click select "Select ATF BIS DEA EPA FDA FTR ITAR OFAC Other (OPA)"
click select "Select AGR-Agricultural APP-Computers APR-Additional Permissive Exports AVS-Air…"
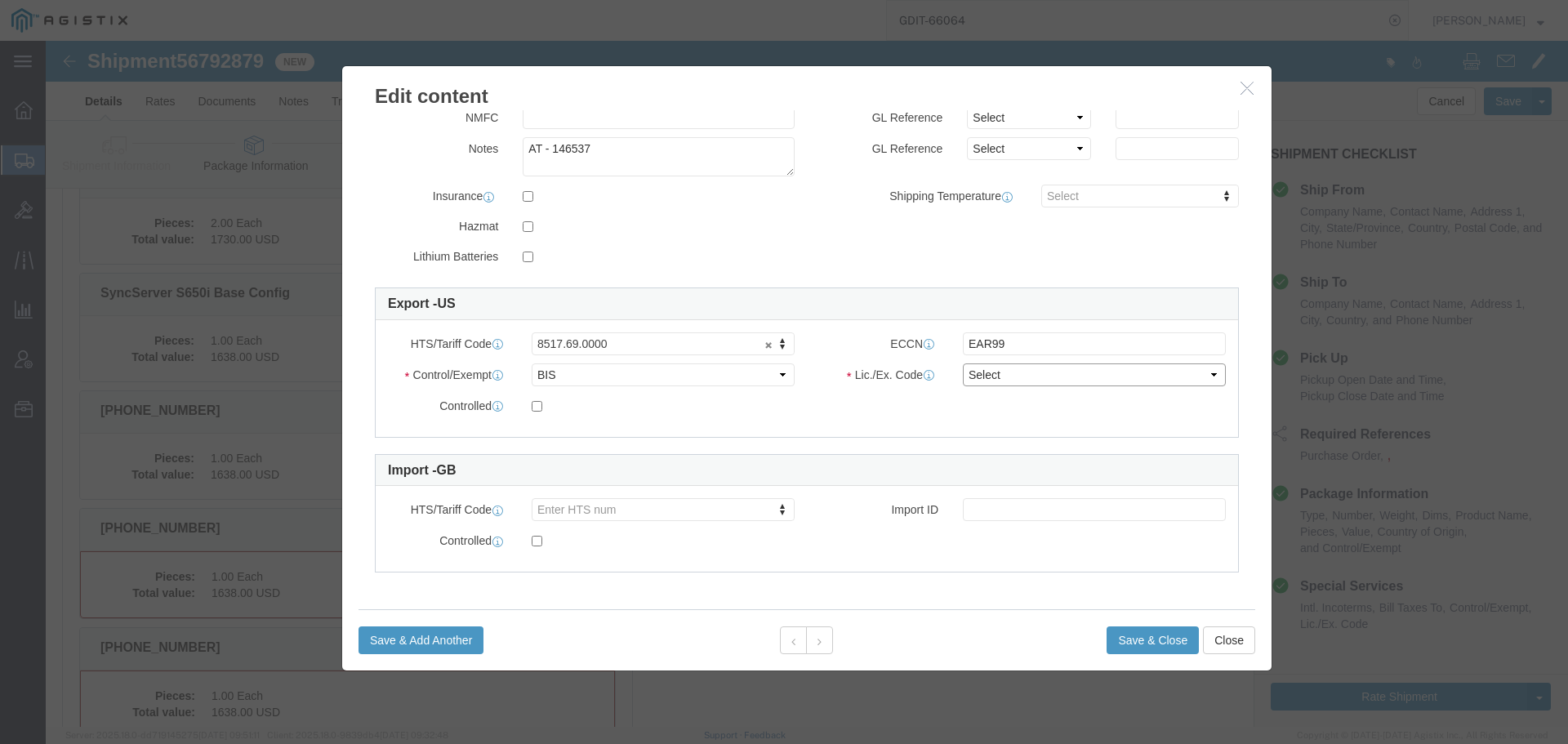
select select "NLR"
click select "Select AGR-Agricultural APP-Computers APR-Additional Permissive Exports AVS-Air…"
click button "Save & Close"
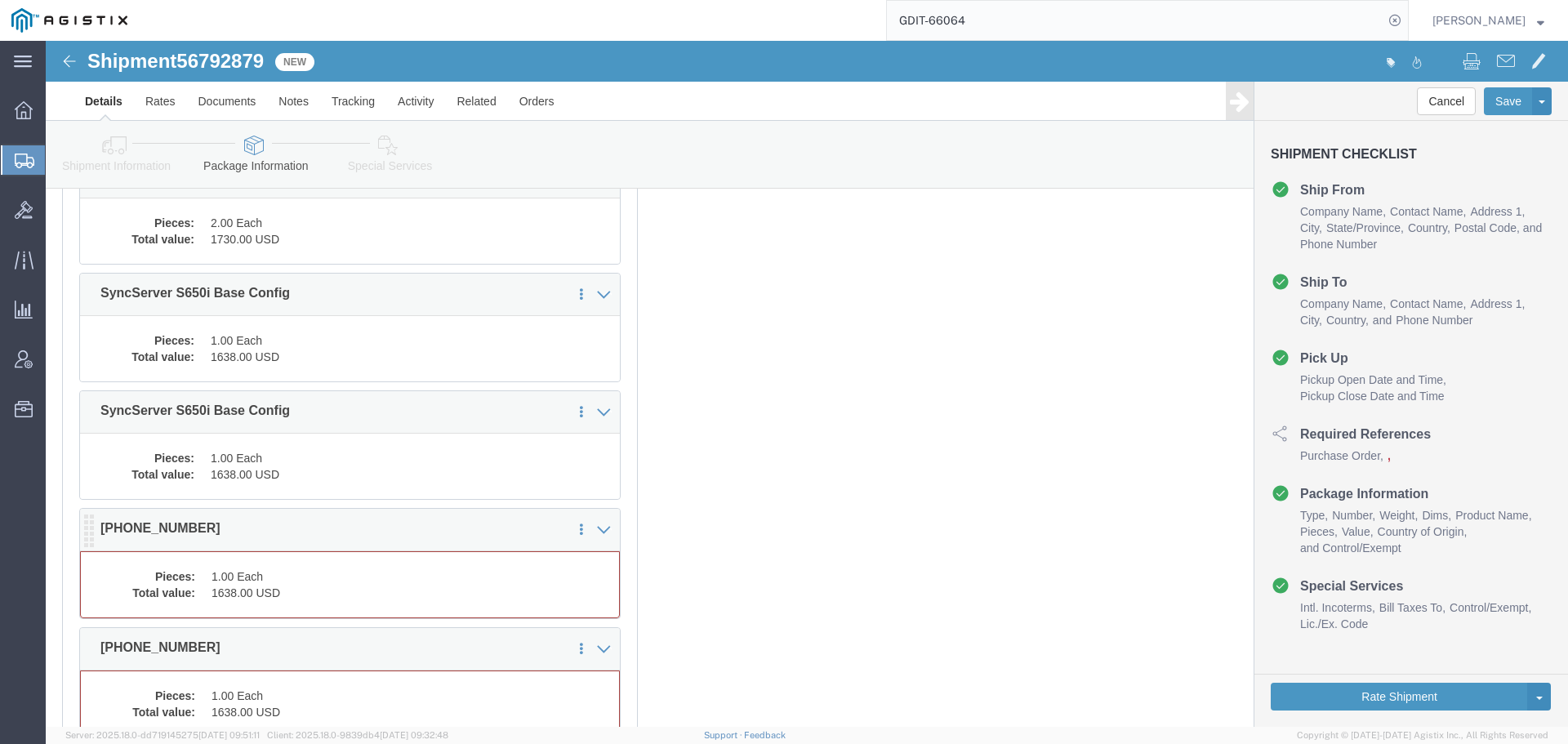
click div "Pieces: 1.00 Each Total value: 1638.00 USD"
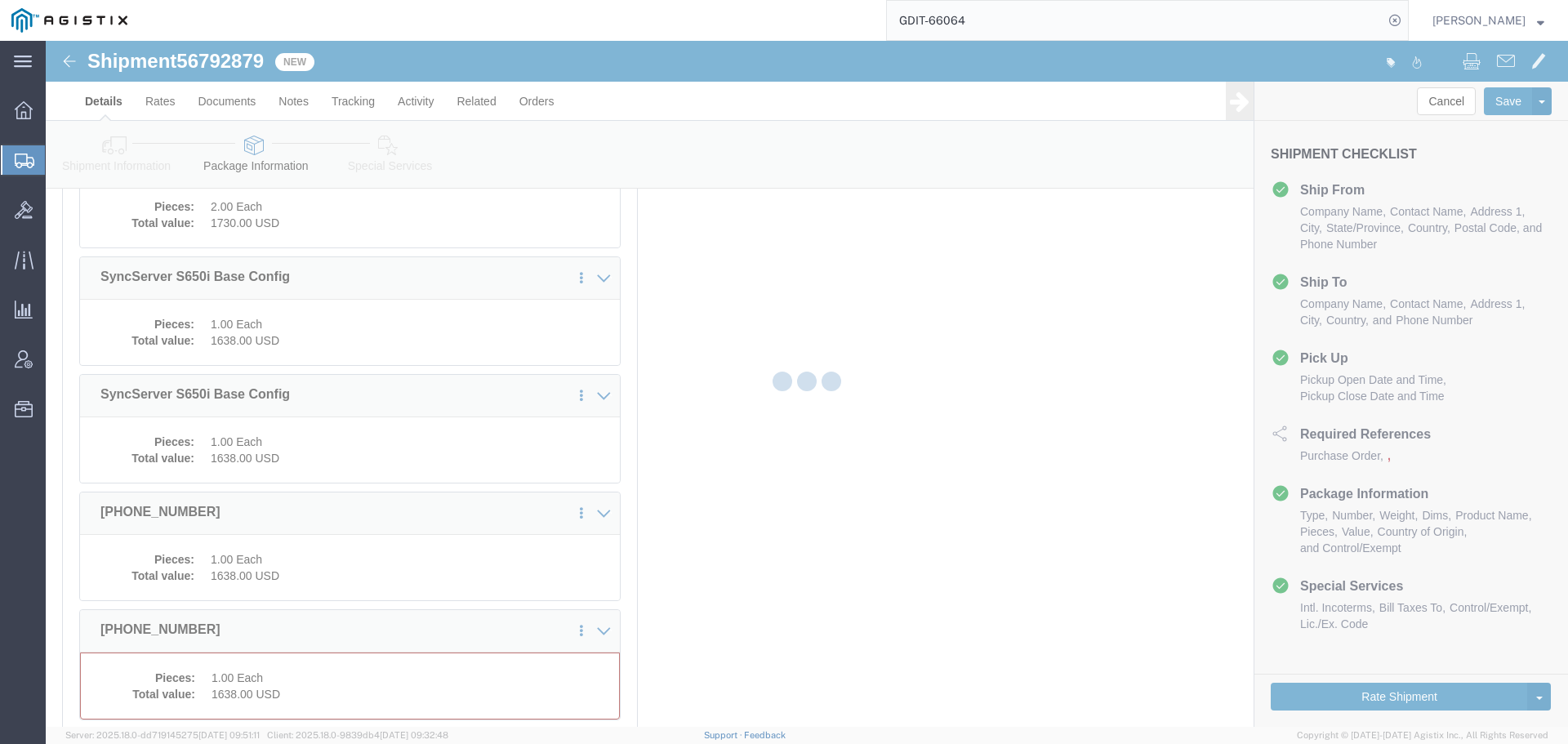
scroll to position [719, 0]
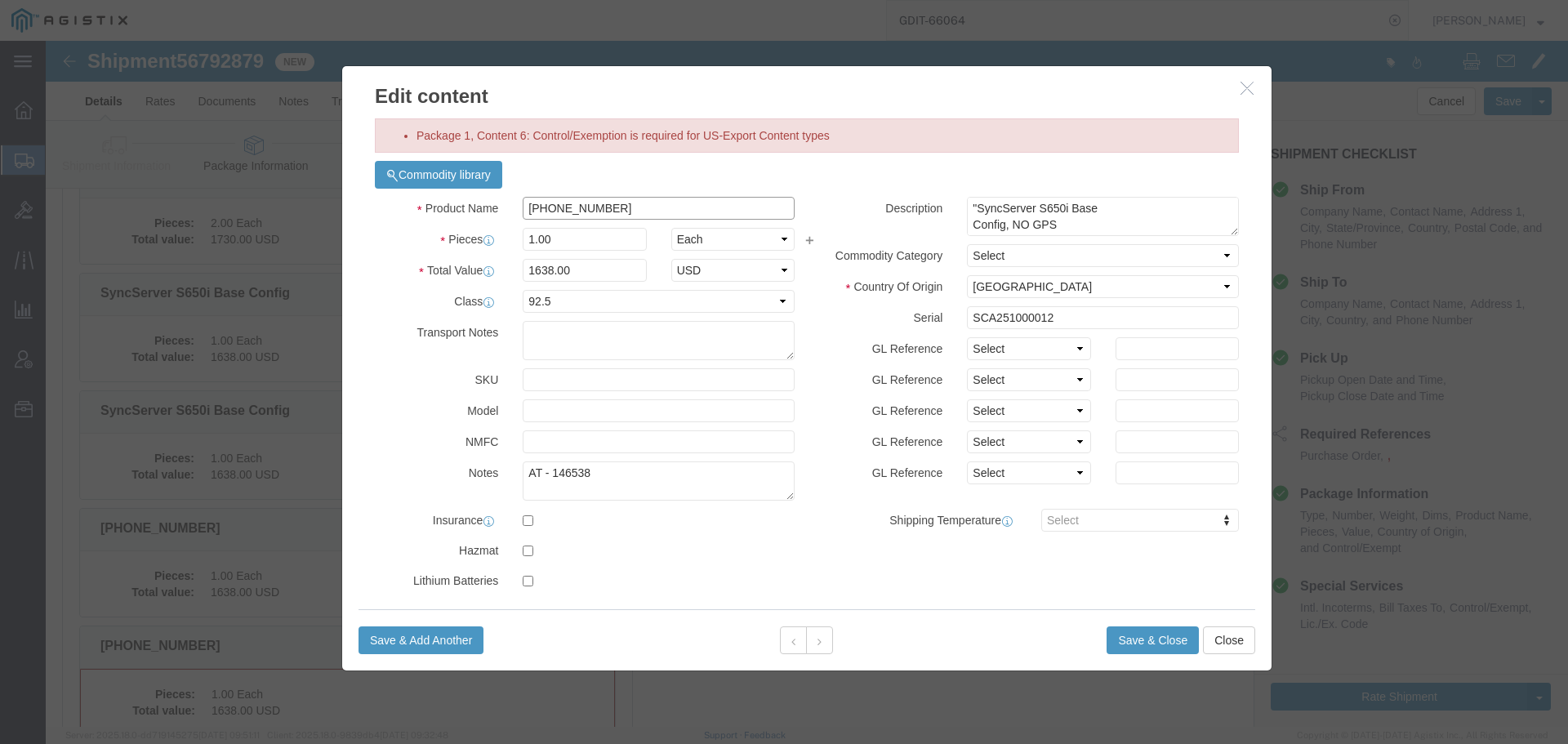
click input "090-15200-654"
paste input "SyncServer S650i Base Config"
type input "SyncServer S650i Base Config"
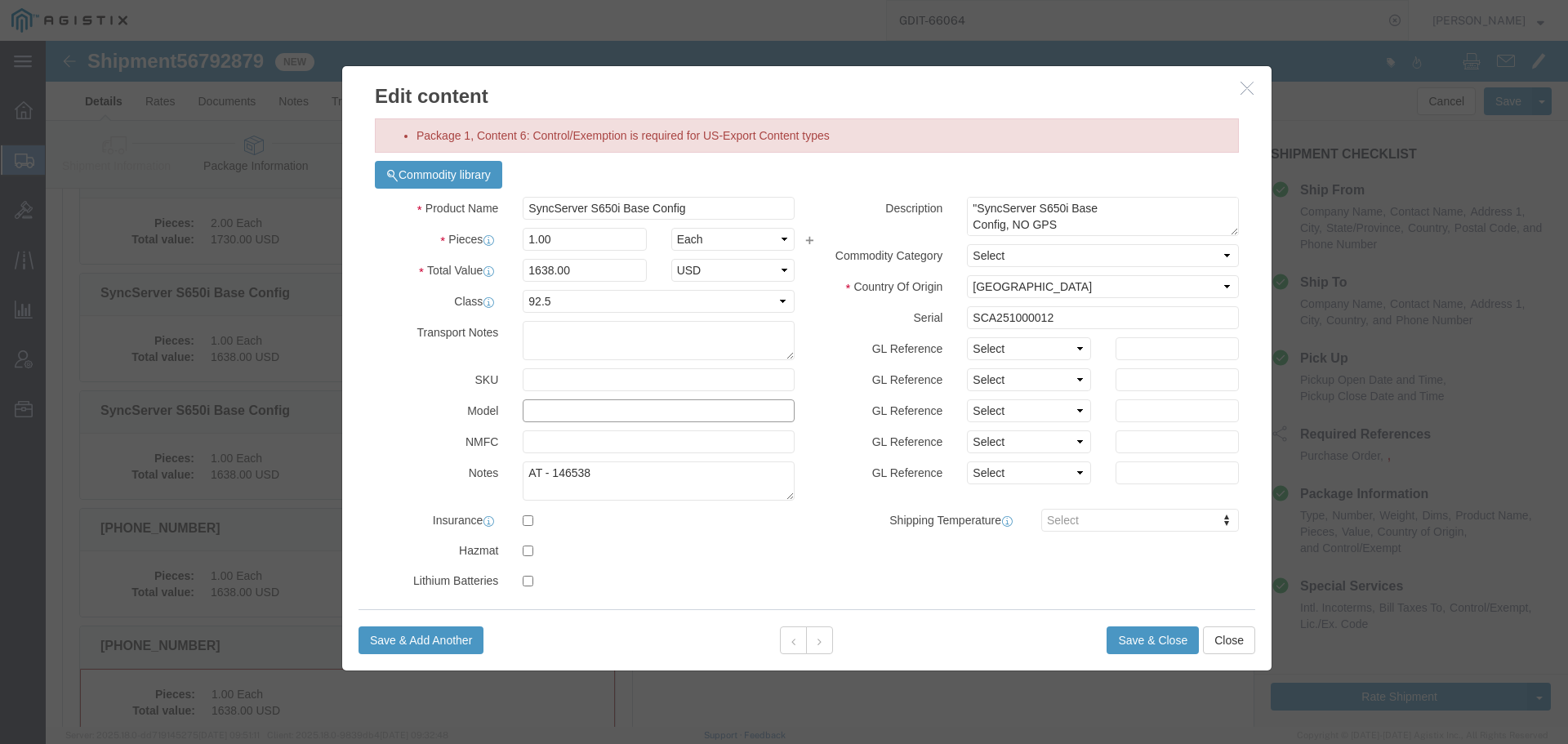
click input "text"
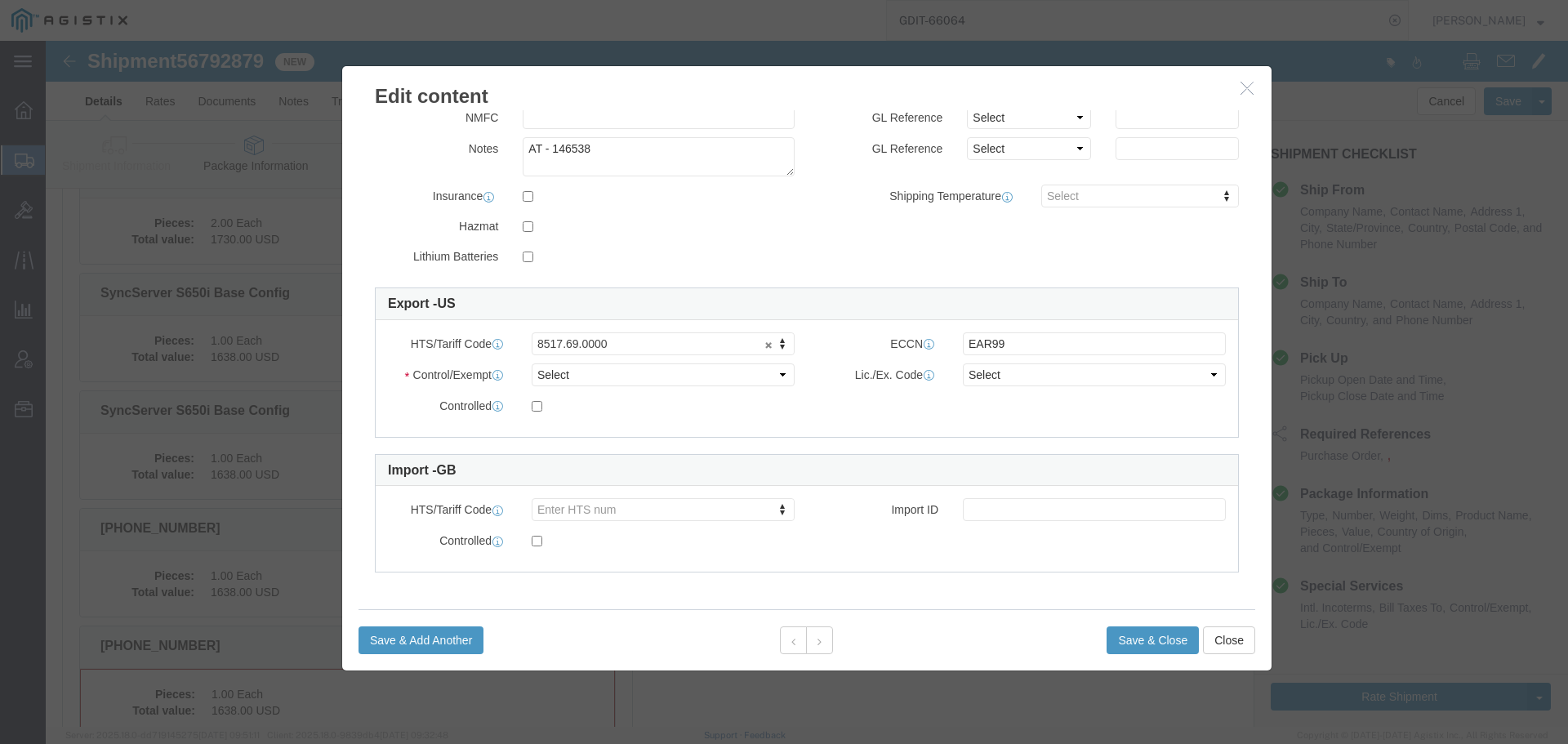
type input "090-15200-654"
click select "Select ATF BIS DEA EPA FDA FTR ITAR OFAC Other (OPA)"
select select "BIS"
click select "Select ATF BIS DEA EPA FDA FTR ITAR OFAC Other (OPA)"
click select "Select AGR-Agricultural APP-Computers APR-Additional Permissive Exports AVS-Air…"
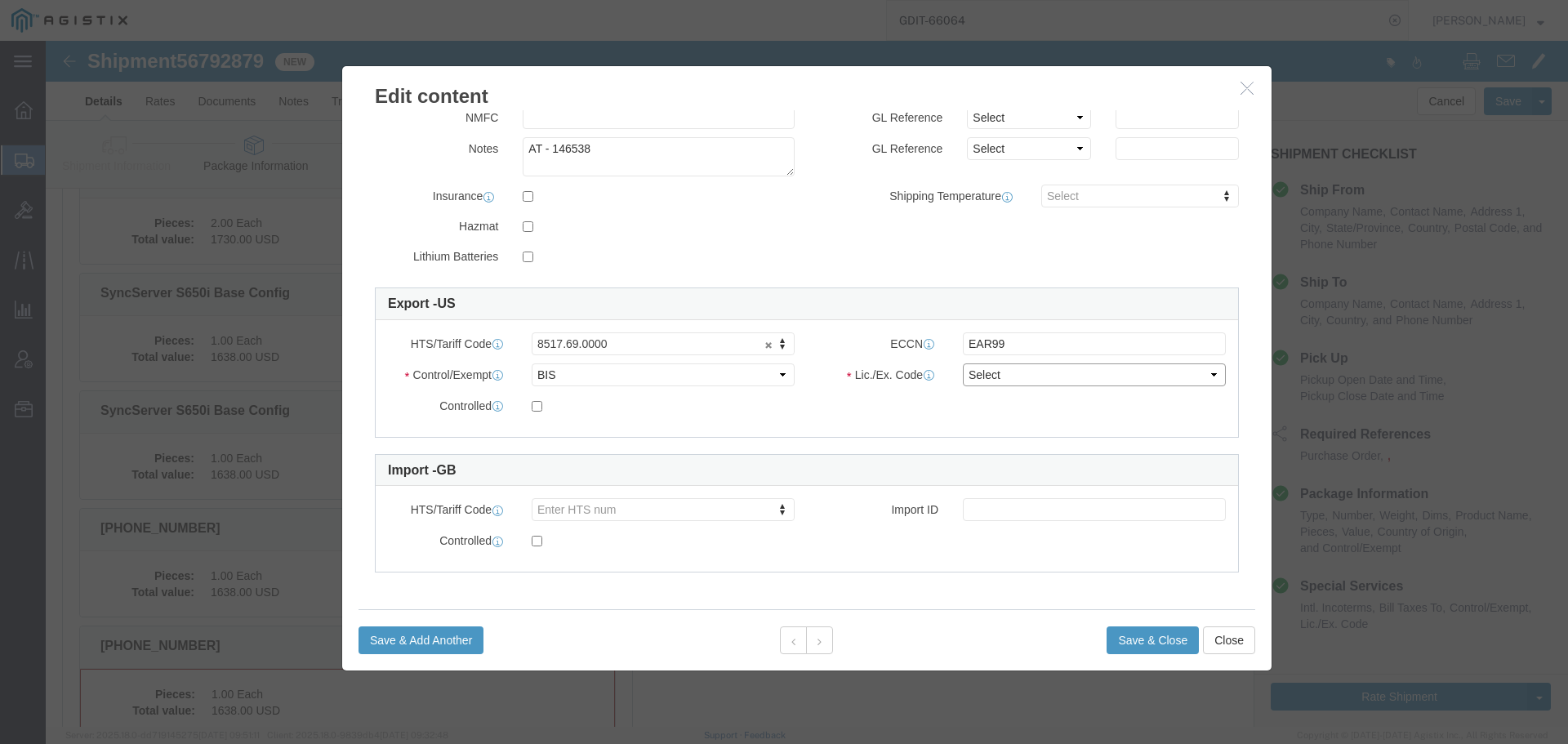
select select "NLR"
click select "Select AGR-Agricultural APP-Computers APR-Additional Permissive Exports AVS-Air…"
click button "Save & Close"
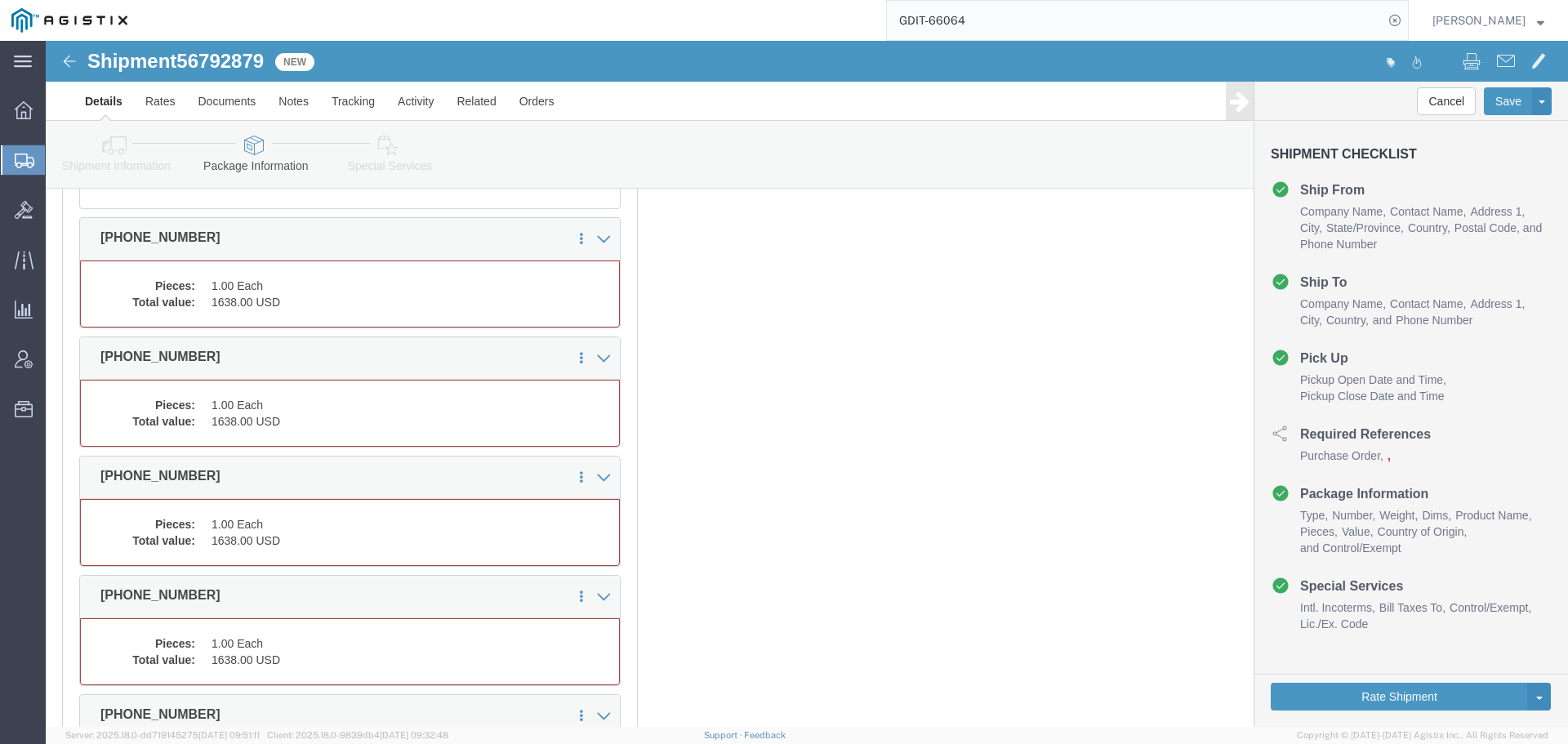
scroll to position [963, 0]
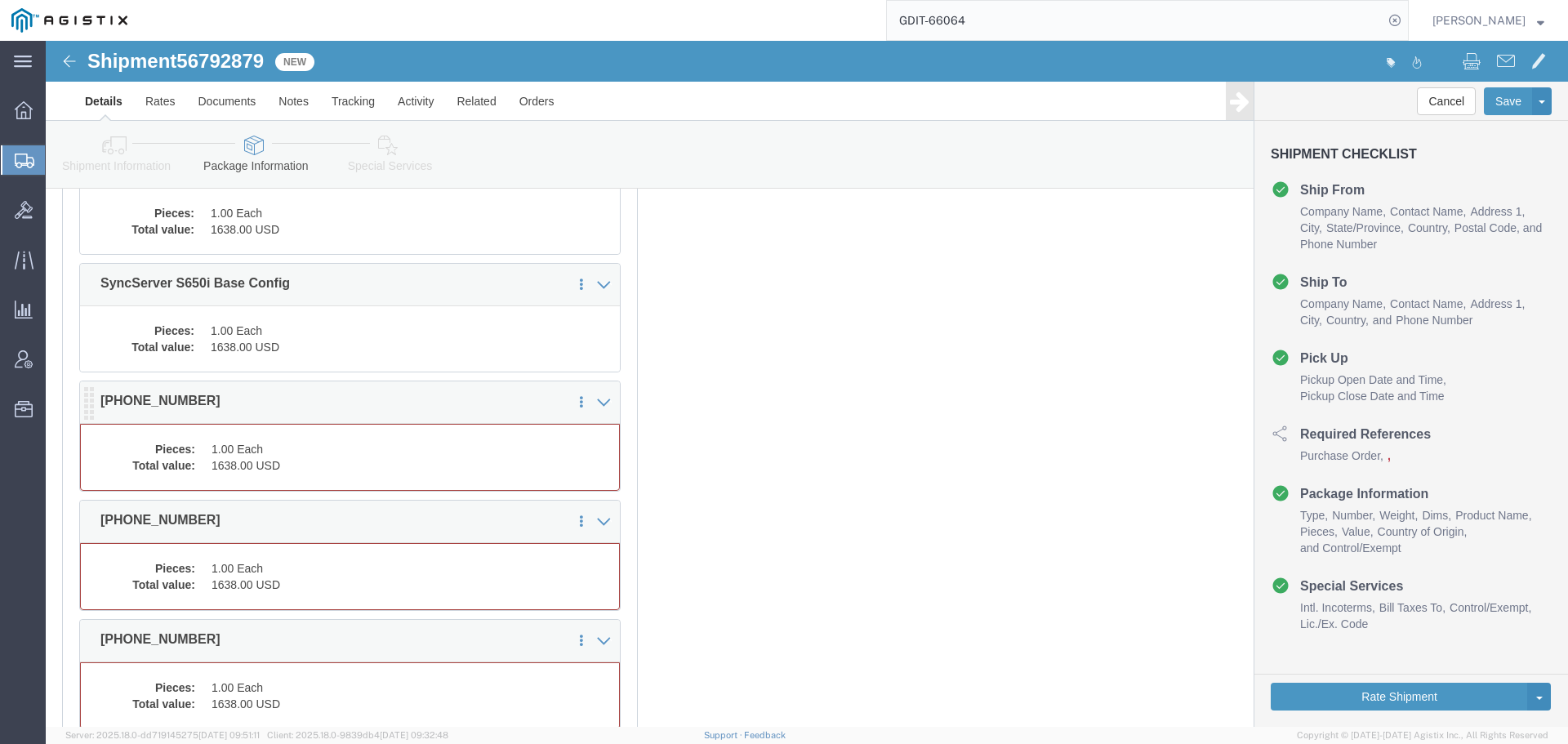
click div "1 x Pallet(s) Standard (Not Stackable) Package Type Select Bale(s) Basket(s) Bo…"
click dd "1.00 Each"
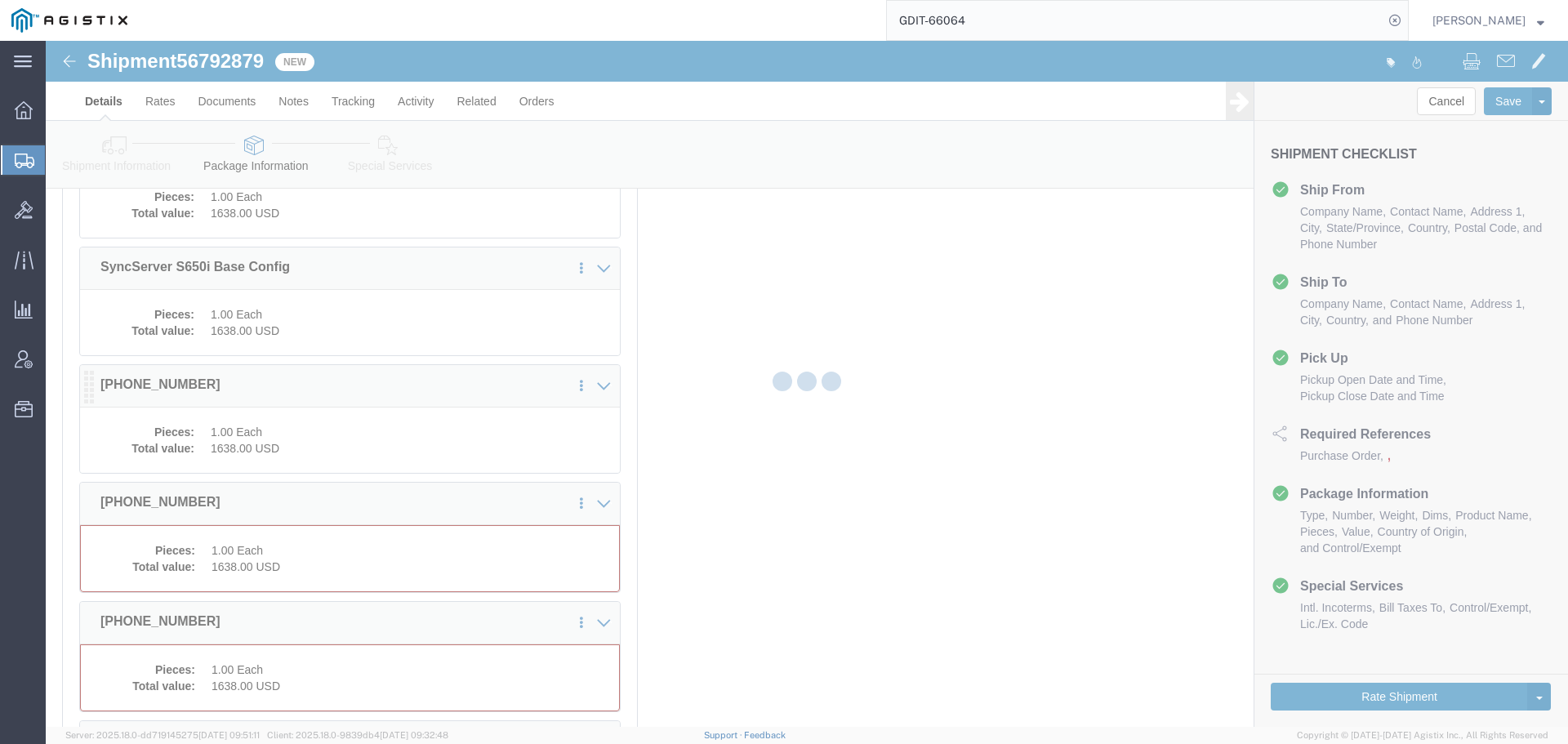
scroll to position [947, 0]
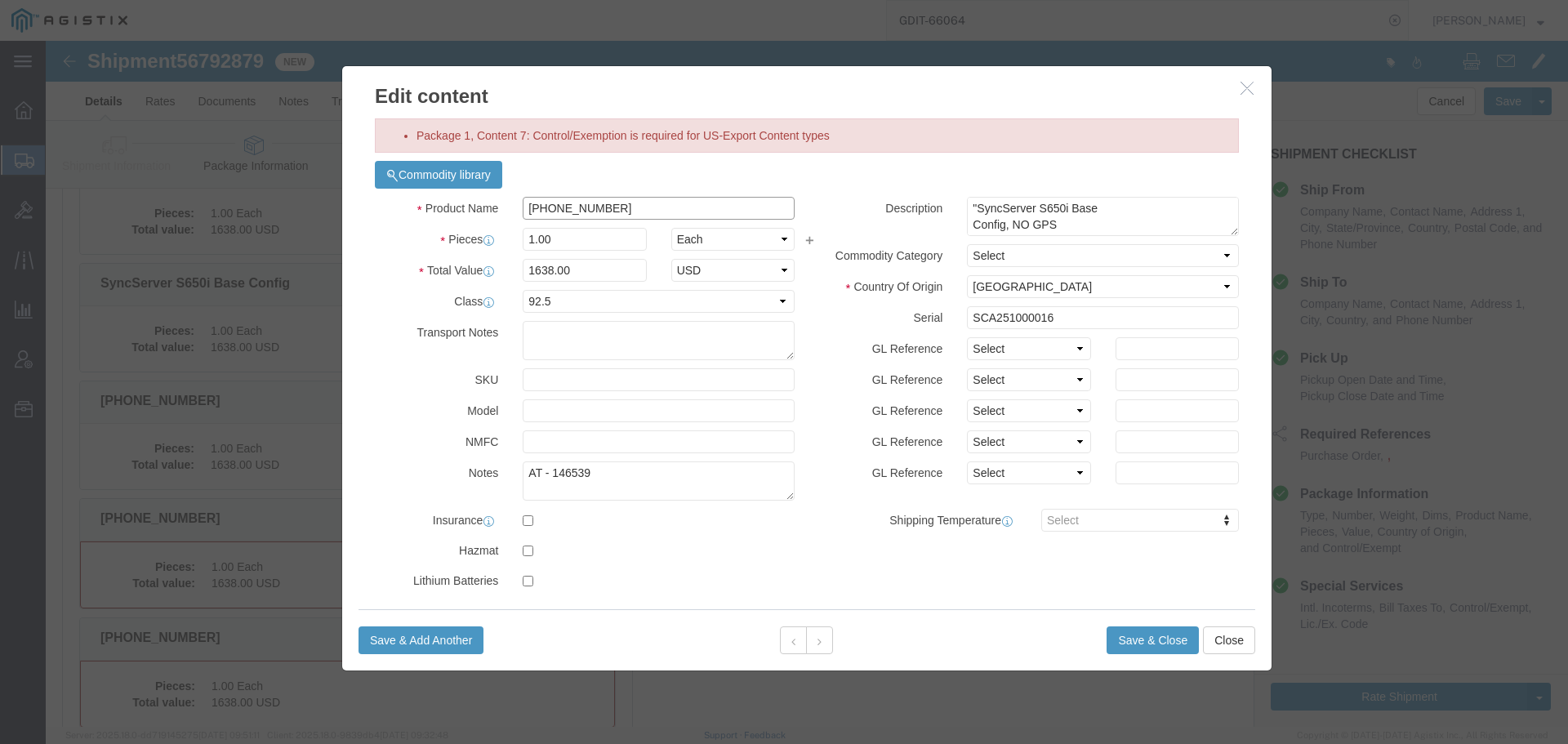
click input "090-15200-654"
paste input "SyncServer S650i Base Config"
type input "SyncServer S650i Base Config"
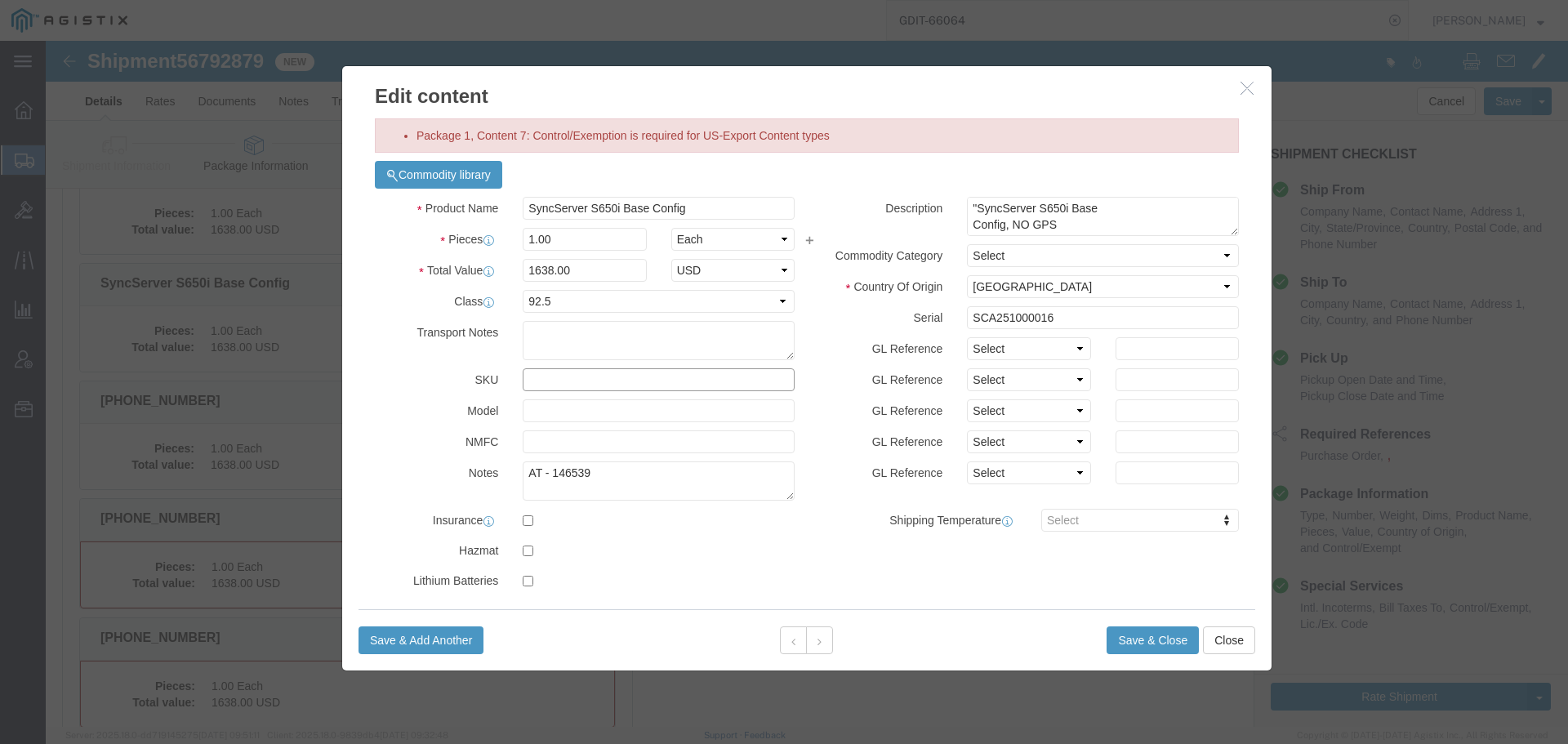
click input "text"
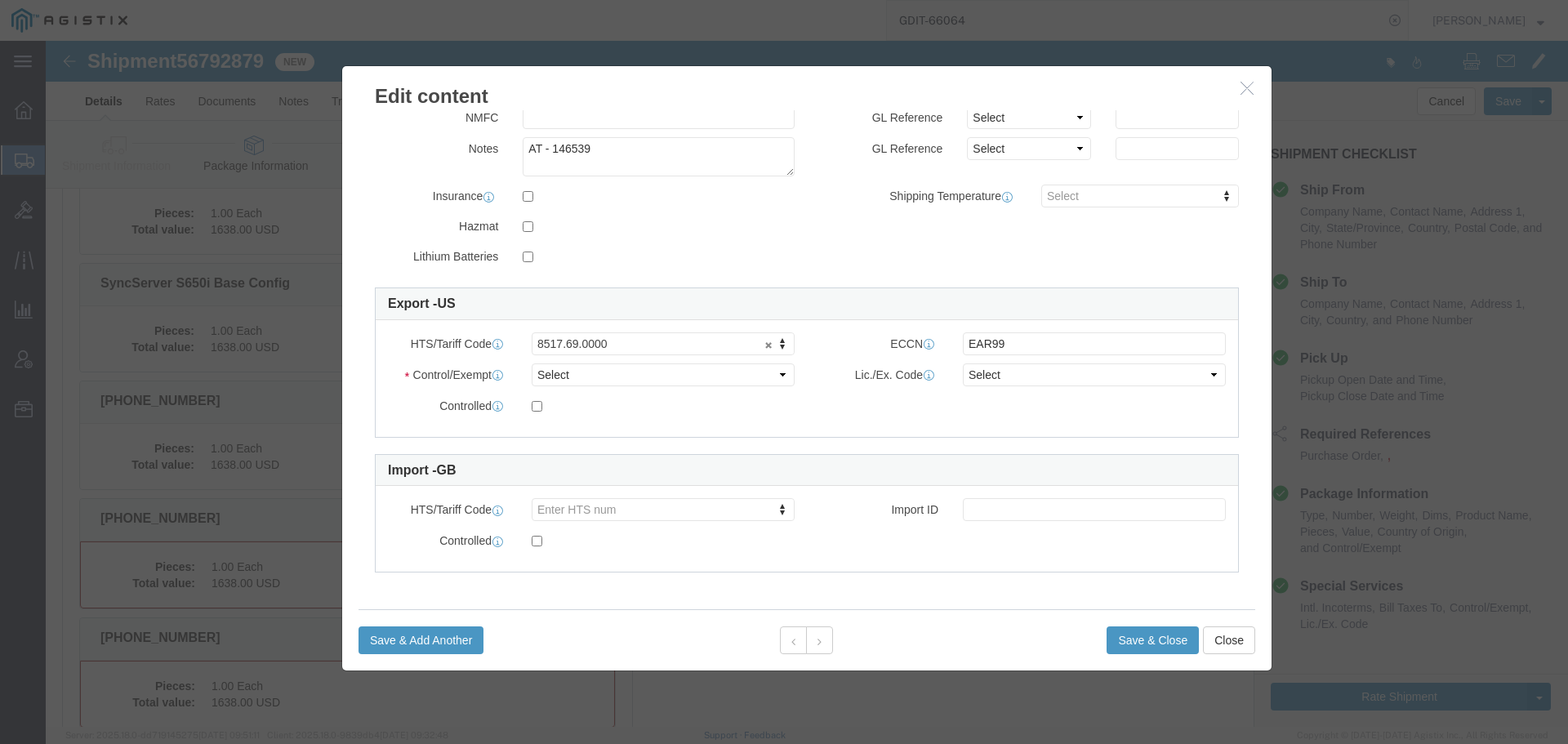
type input "090-15200-654"
click select "Select ATF BIS DEA EPA FDA FTR ITAR OFAC Other (OPA)"
select select "BIS"
click select "Select ATF BIS DEA EPA FDA FTR ITAR OFAC Other (OPA)"
click select "Select AGR-Agricultural APP-Computers APR-Additional Permissive Exports AVS-Air…"
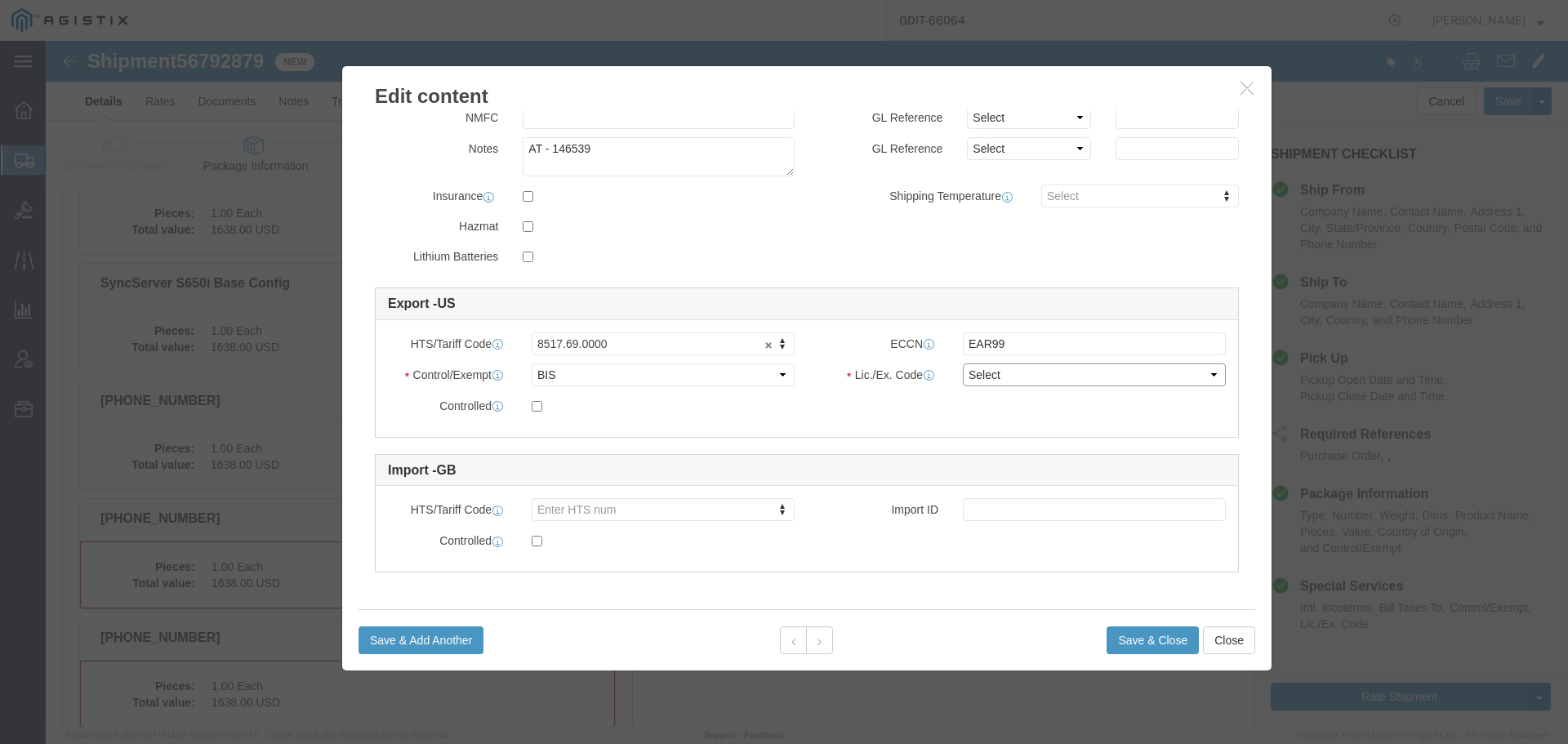
select select "NLR"
click select "Select AGR-Agricultural APP-Computers APR-Additional Permissive Exports AVS-Air…"
click button "Save & Close"
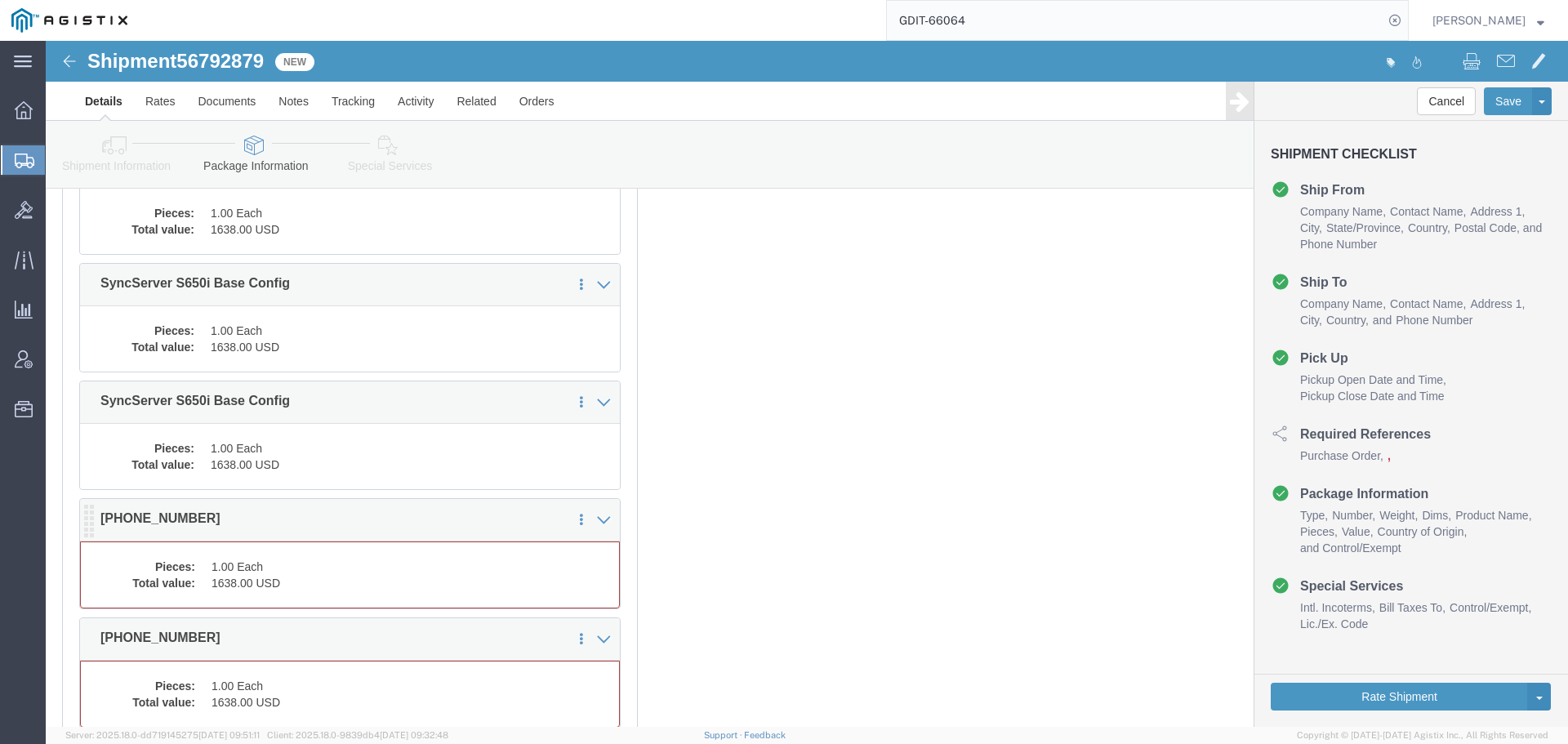
click dd "1638.00 USD"
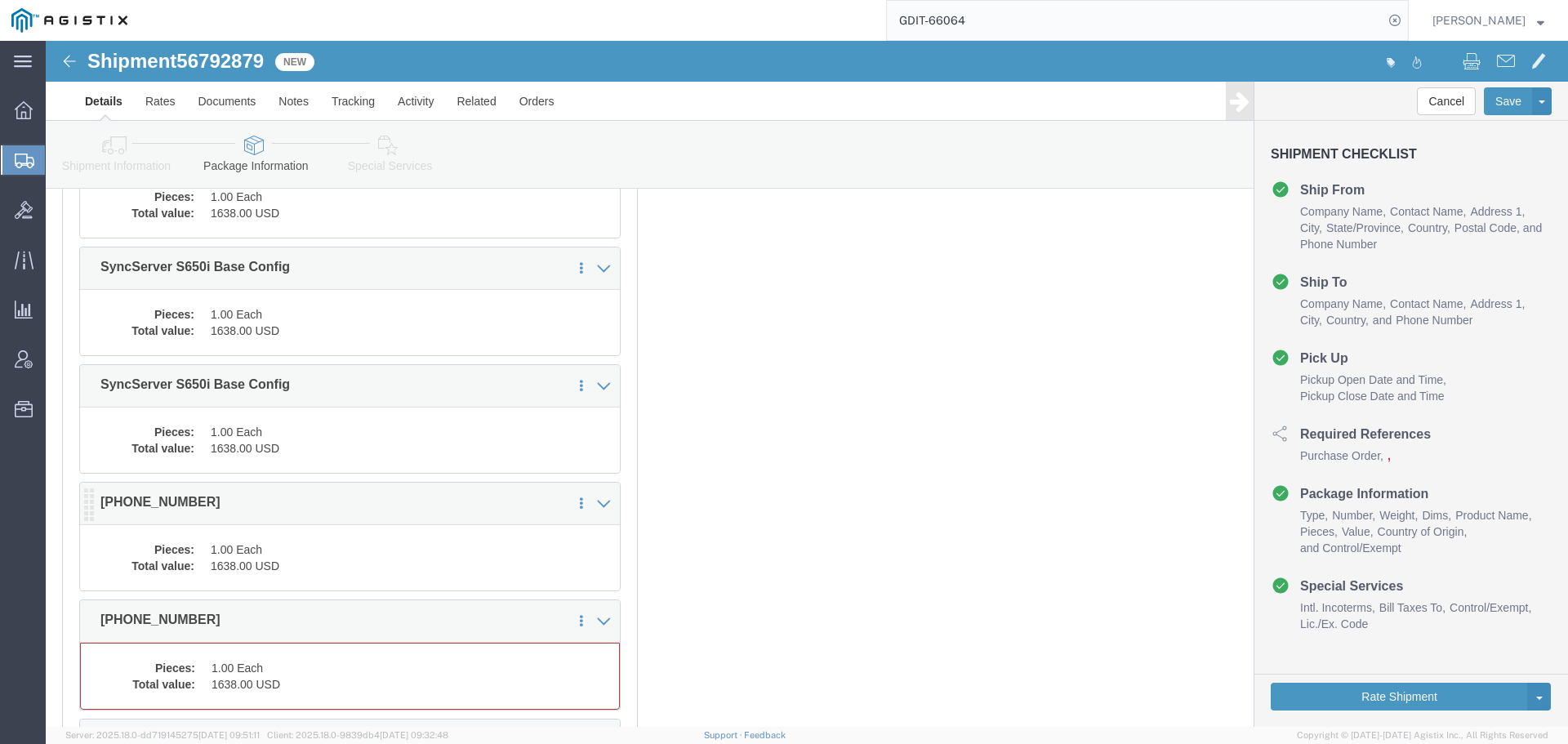
scroll to position [930, 0]
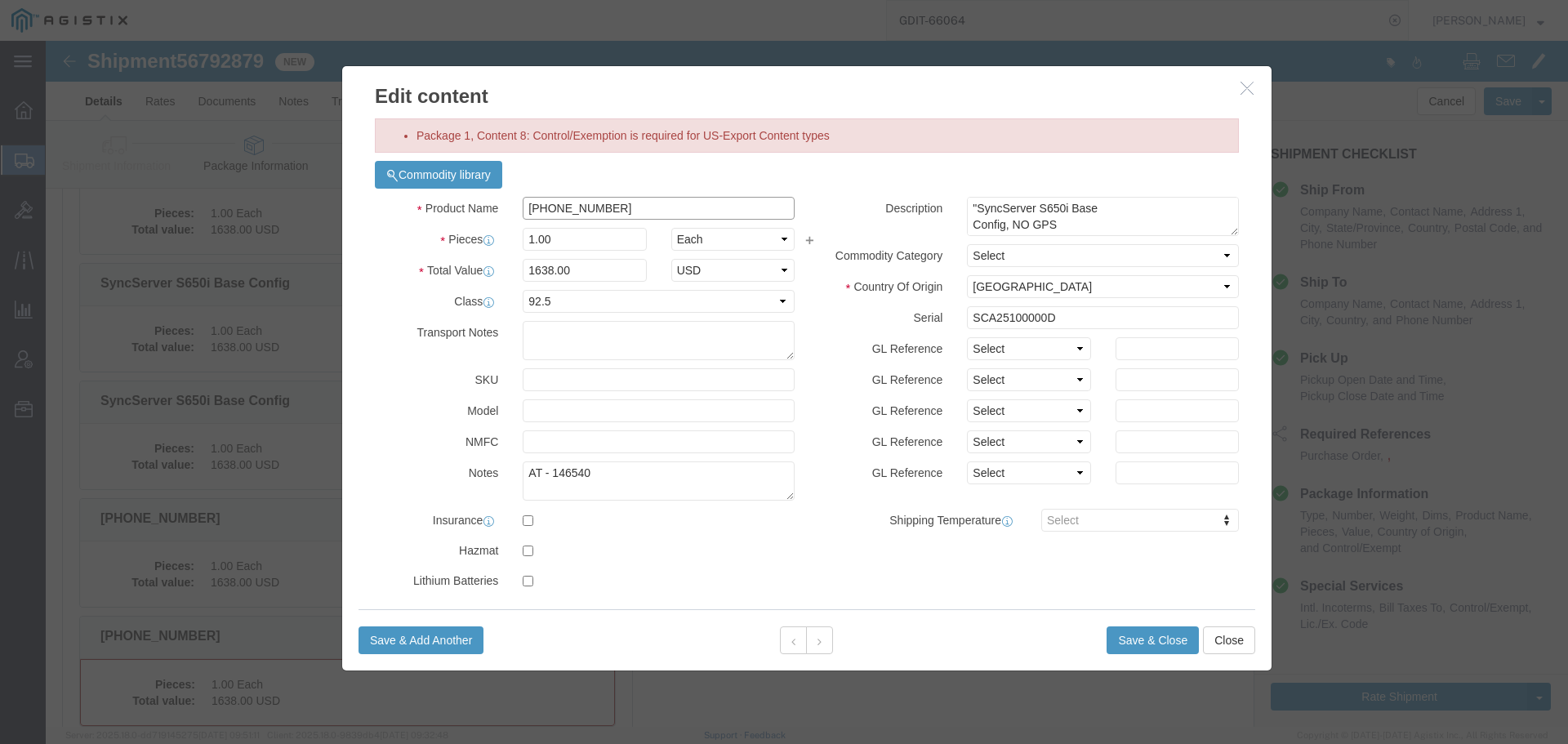
click input "090-15200-654"
paste input "SyncServer S650i Base Config"
type input "SyncServer S650i Base Config"
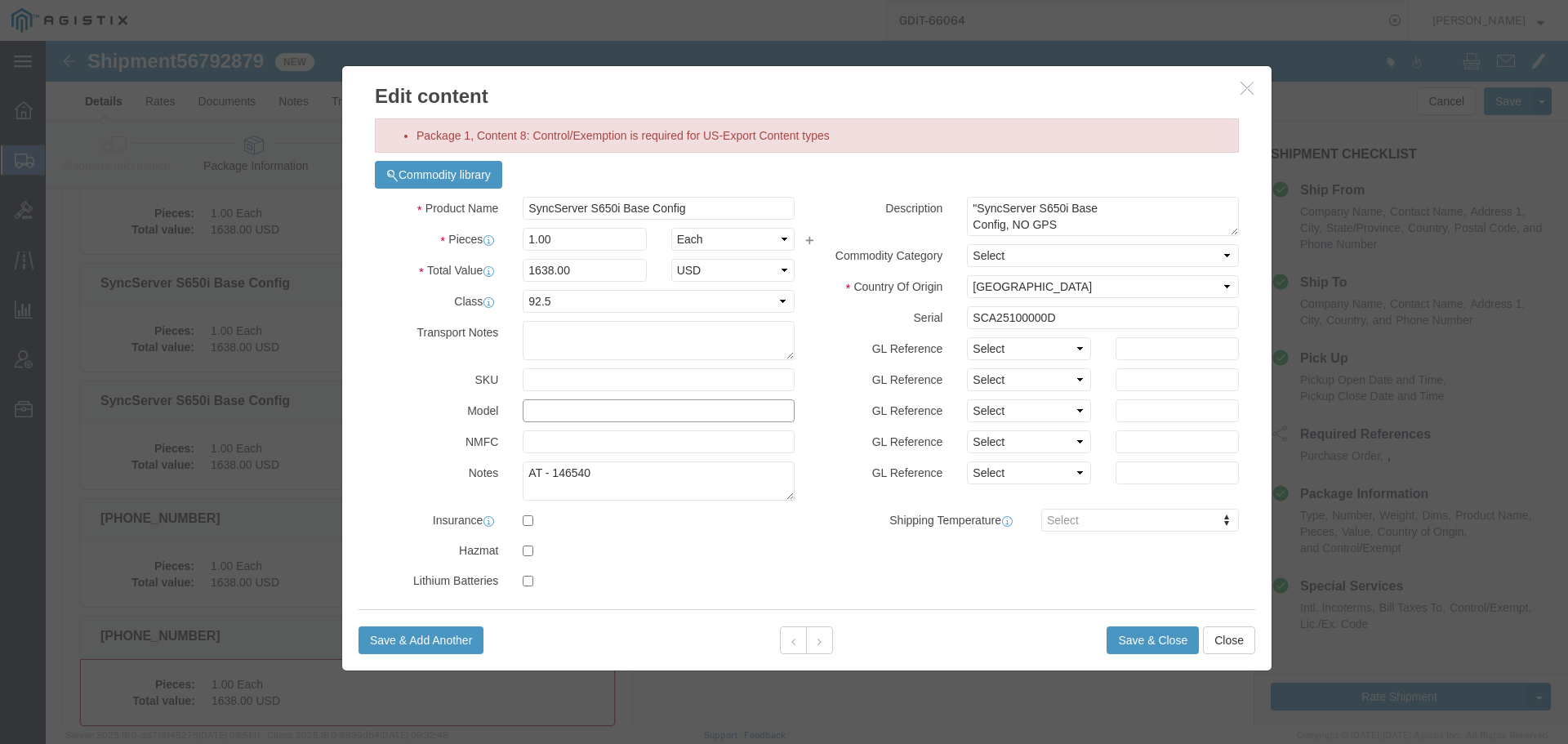
click input "text"
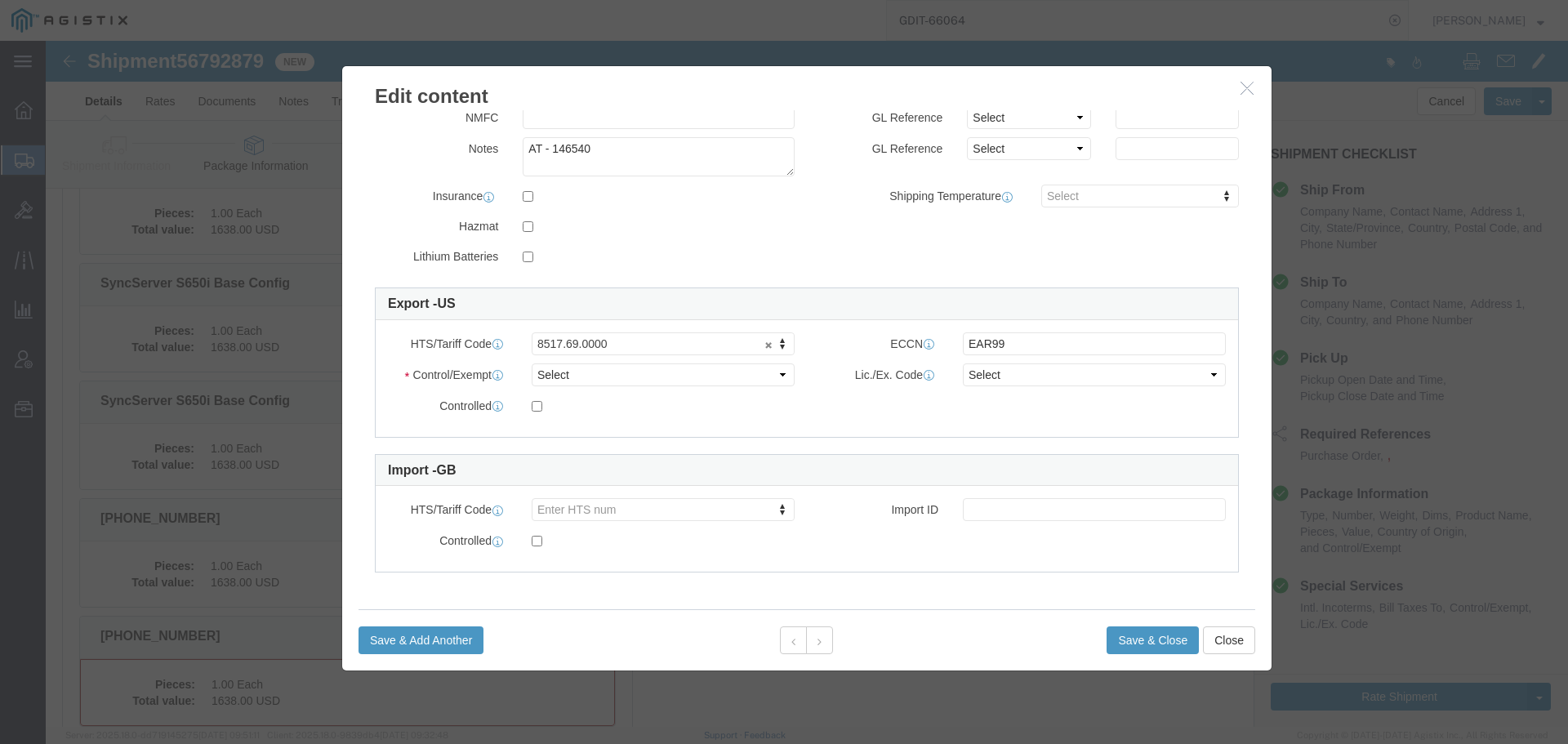
type input "090-15200-654"
click select "Select ATF BIS DEA EPA FDA FTR ITAR OFAC Other (OPA)"
select select "BIS"
click select "Select ATF BIS DEA EPA FDA FTR ITAR OFAC Other (OPA)"
click select "Select AGR-Agricultural APP-Computers APR-Additional Permissive Exports AVS-Air…"
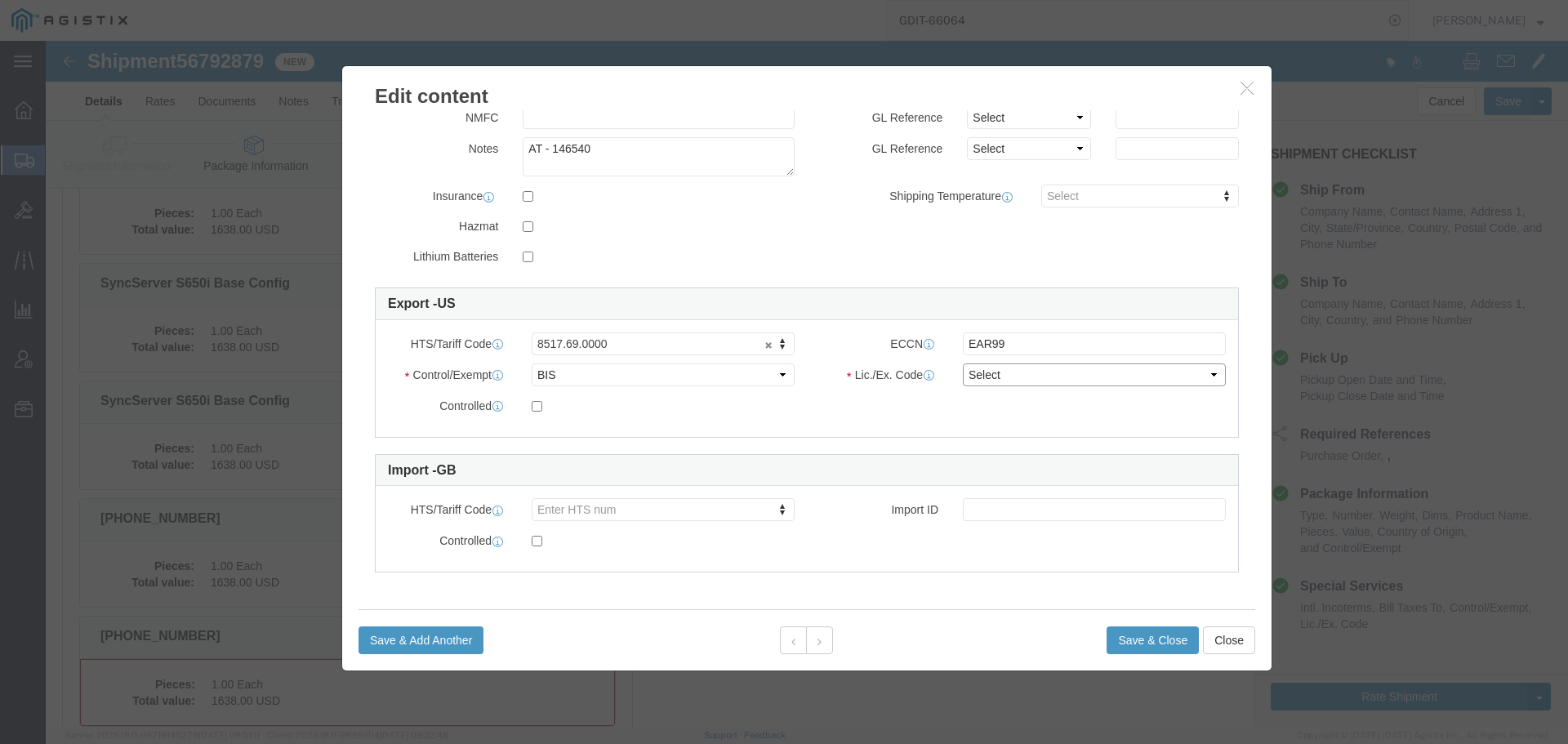
select select "NLR"
click select "Select AGR-Agricultural APP-Computers APR-Additional Permissive Exports AVS-Air…"
click button "Save & Close"
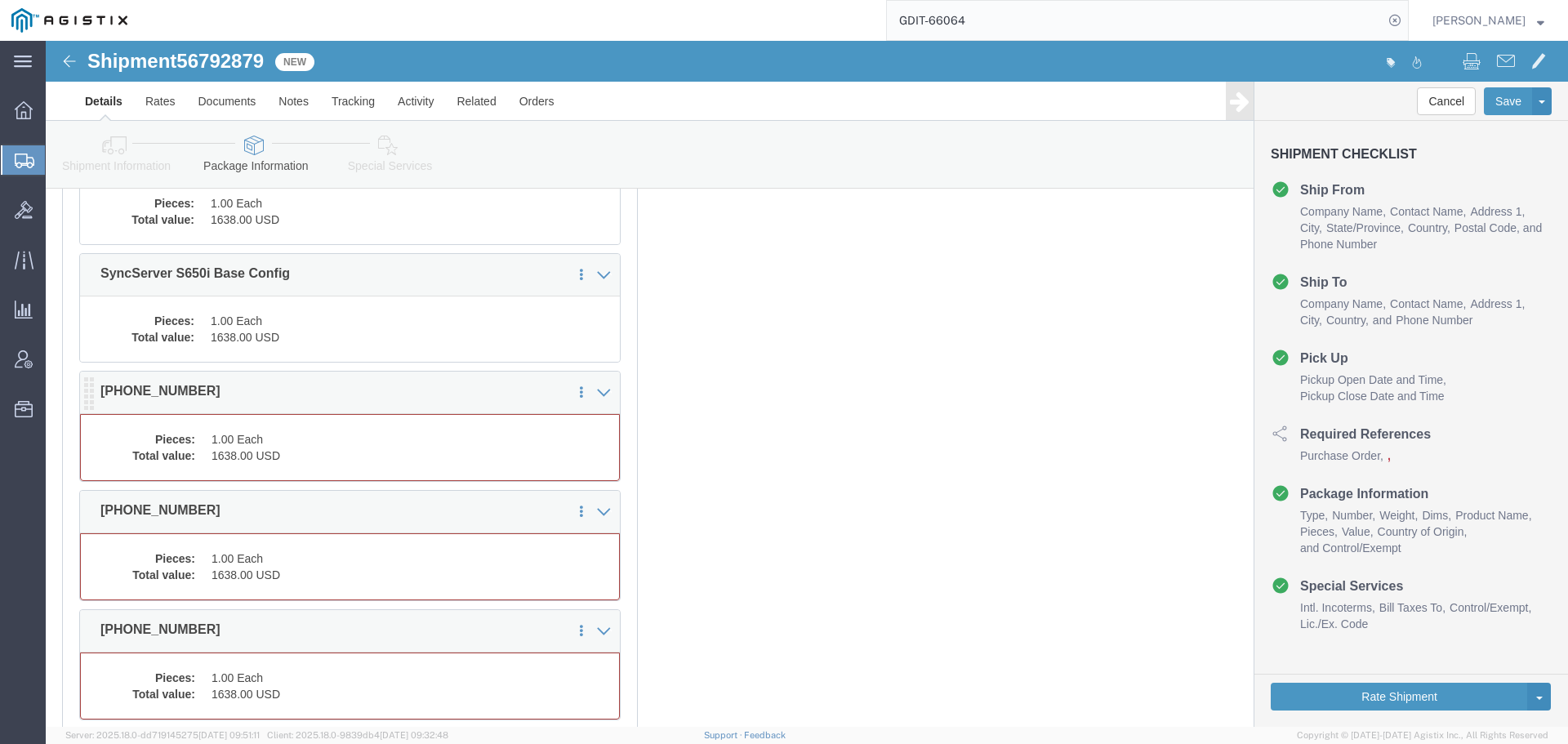
click dd "1.00 Each"
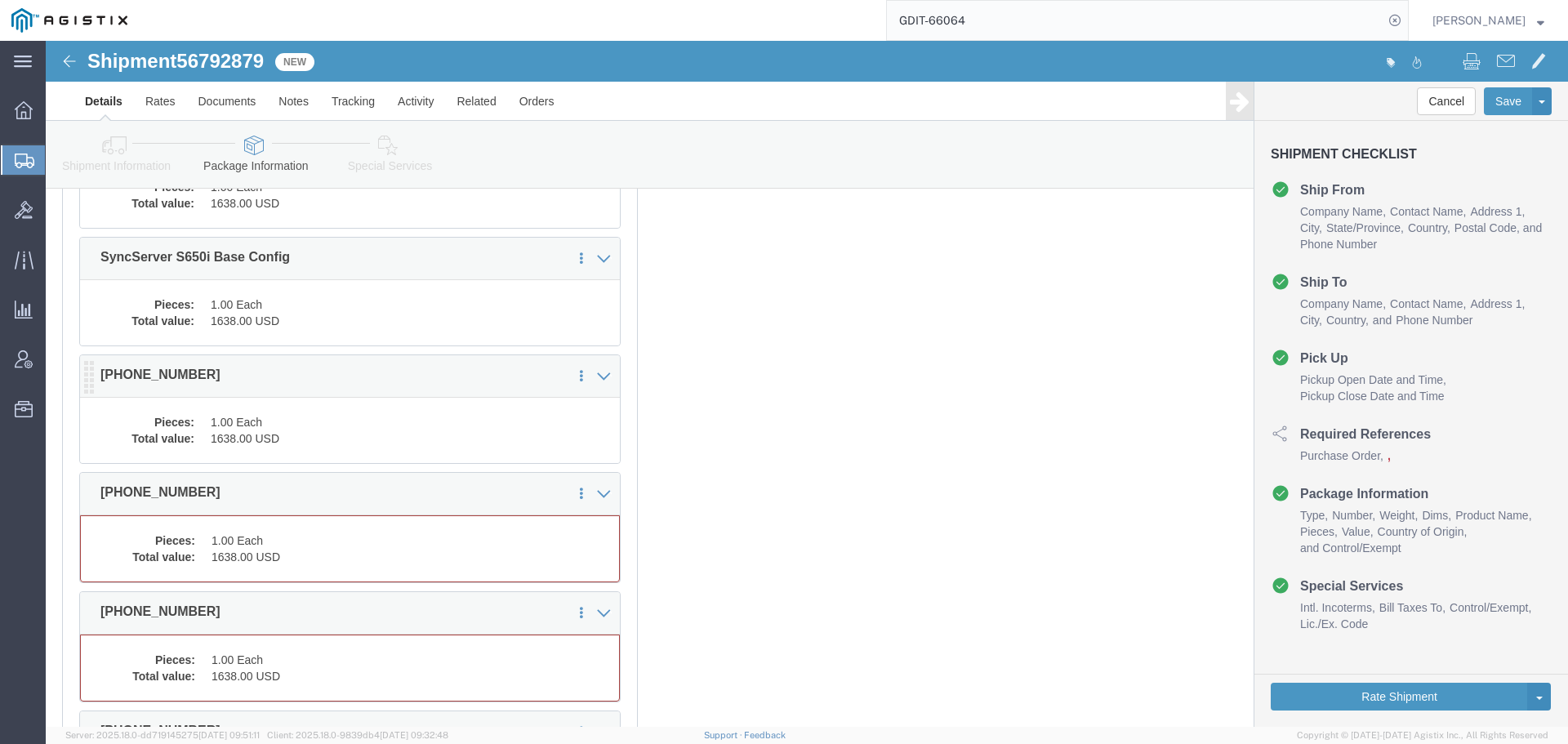
scroll to position [1159, 0]
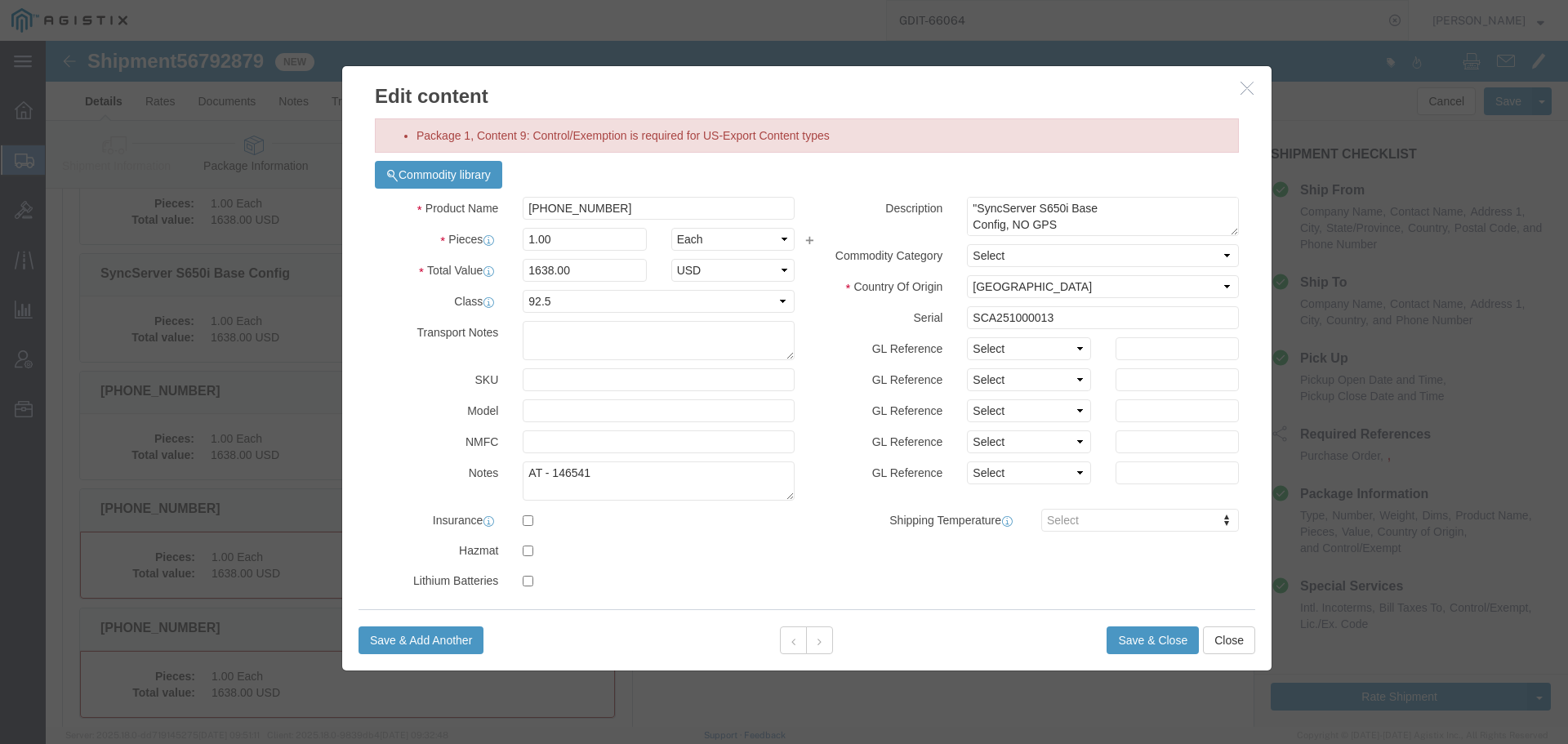
click div "Product Name 090-15200-654 Pieces 1.00 Select Bag Barrels 100Board Feet Bottle …"
click input "090-15200-654"
paste input "SyncServer S650i Base Config"
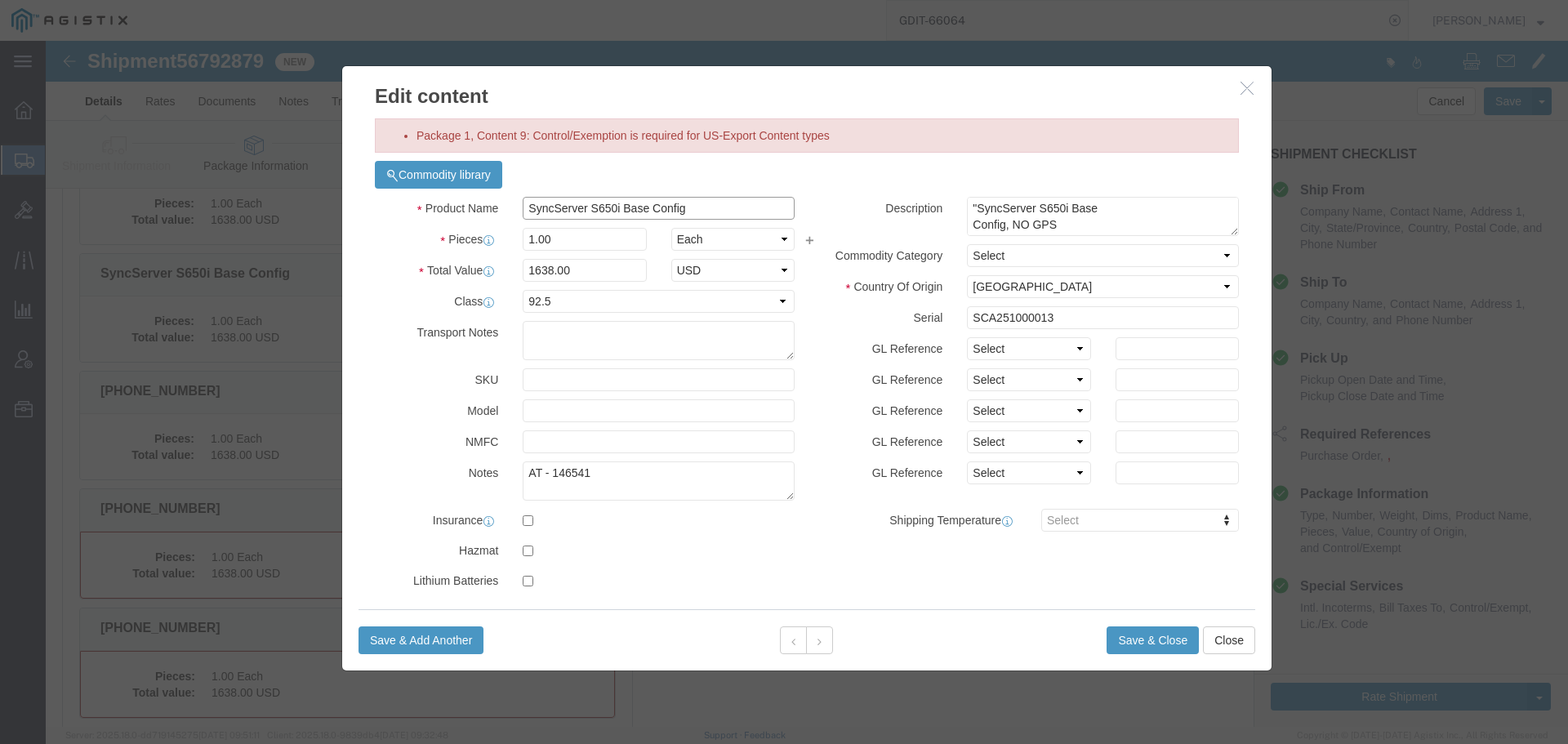
type input "SyncServer S650i Base Config"
click input "text"
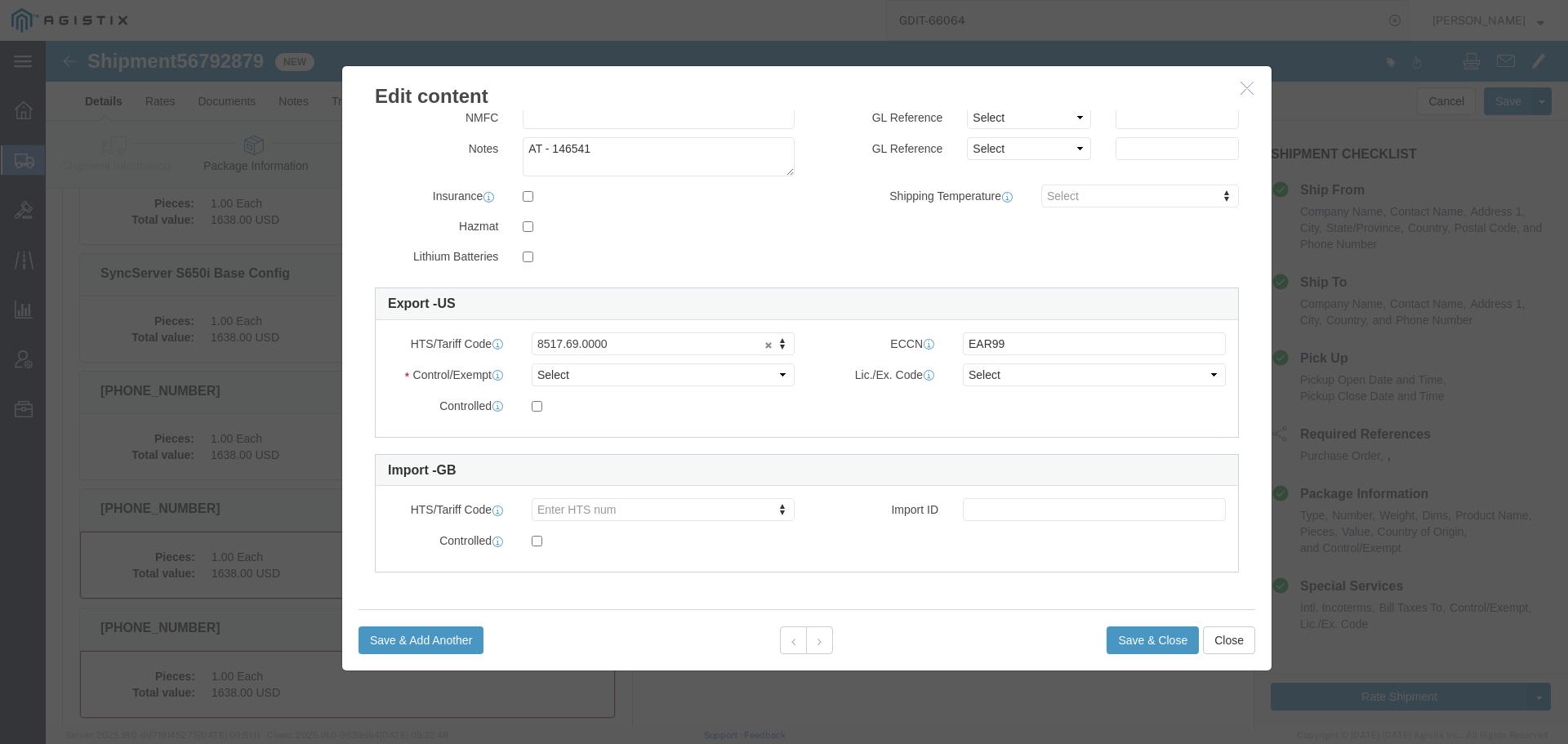
type input "090-15200-654"
click select "Select ATF BIS DEA EPA FDA FTR ITAR OFAC Other (OPA)"
select select "BIS"
click select "Select ATF BIS DEA EPA FDA FTR ITAR OFAC Other (OPA)"
click select "Select AGR-Agricultural APP-Computers APR-Additional Permissive Exports AVS-Air…"
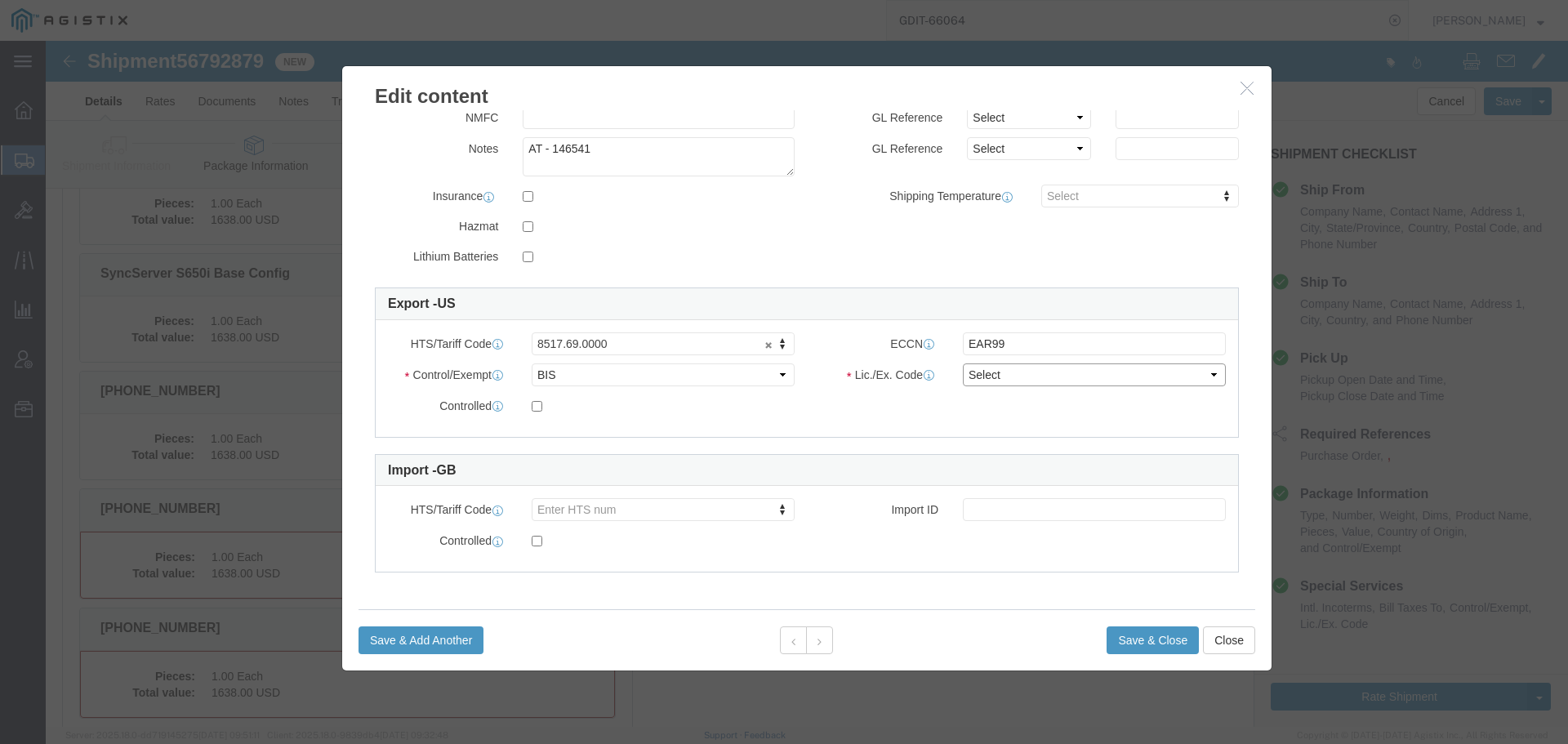
select select "NLR"
click select "Select AGR-Agricultural APP-Computers APR-Additional Permissive Exports AVS-Air…"
click button "Save & Close"
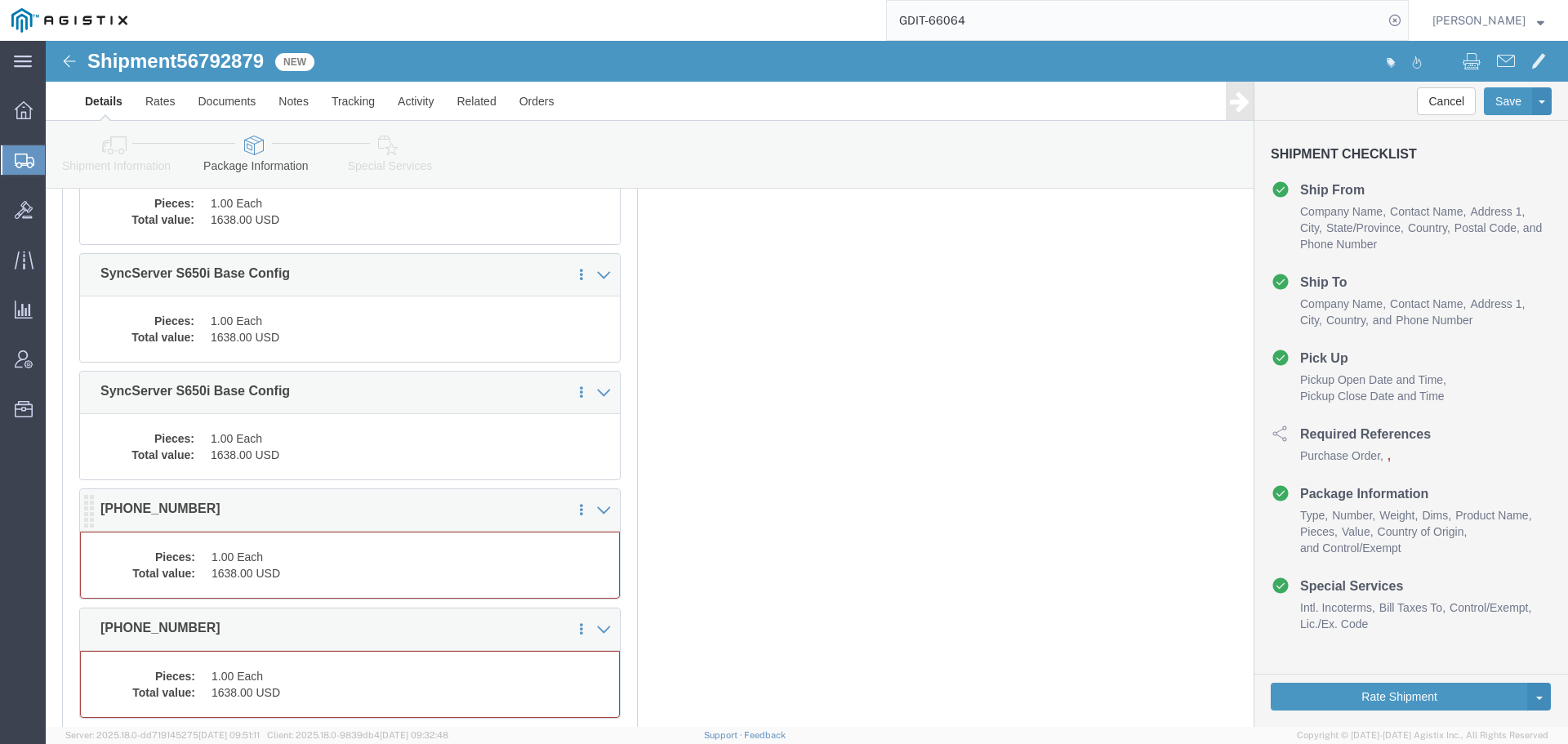
scroll to position [1241, 0]
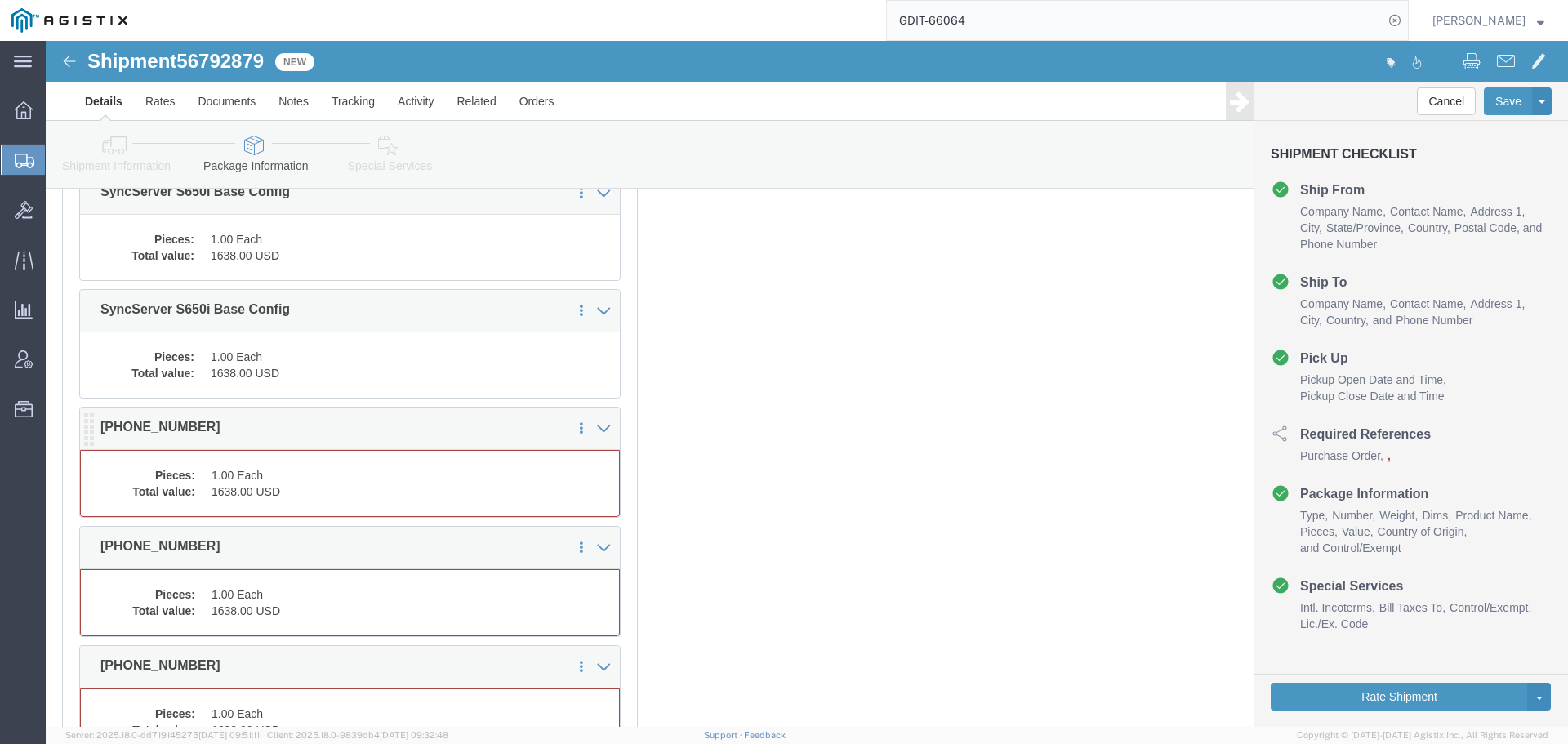
click dd "1638.00 USD"
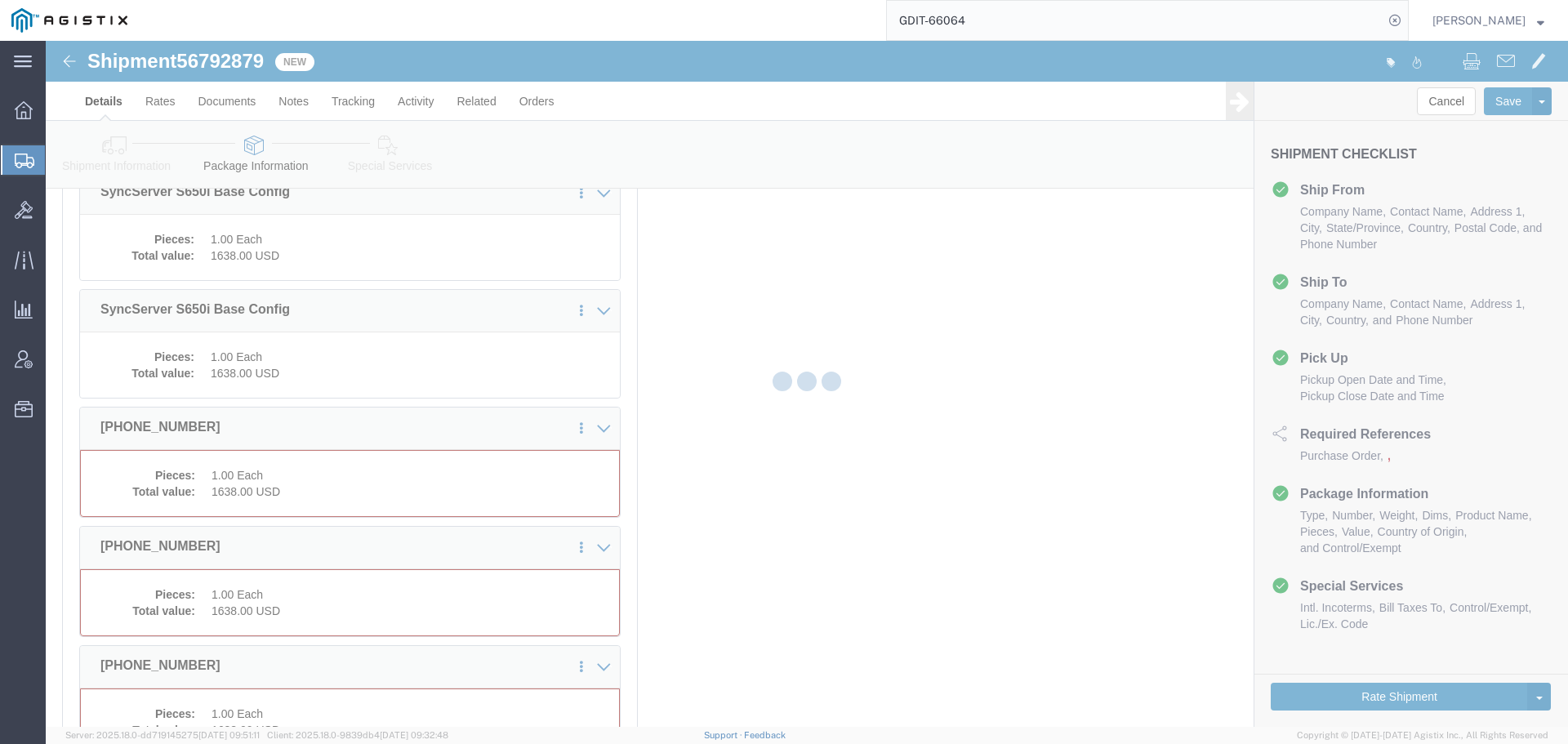
scroll to position [1225, 0]
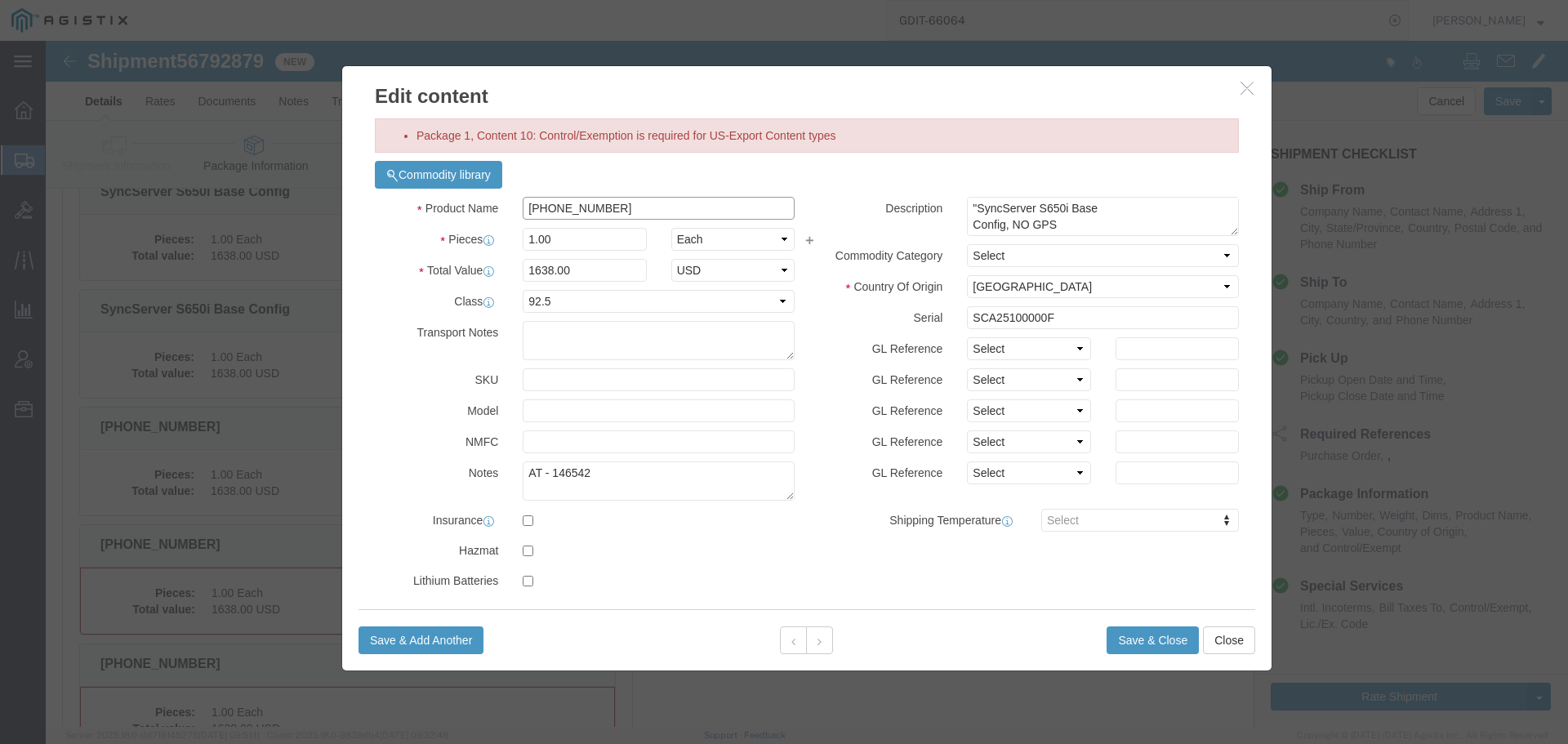
click input "090-15200-654"
paste input "SyncServer S650i Base Config"
type input "SyncServer S650i Base Config"
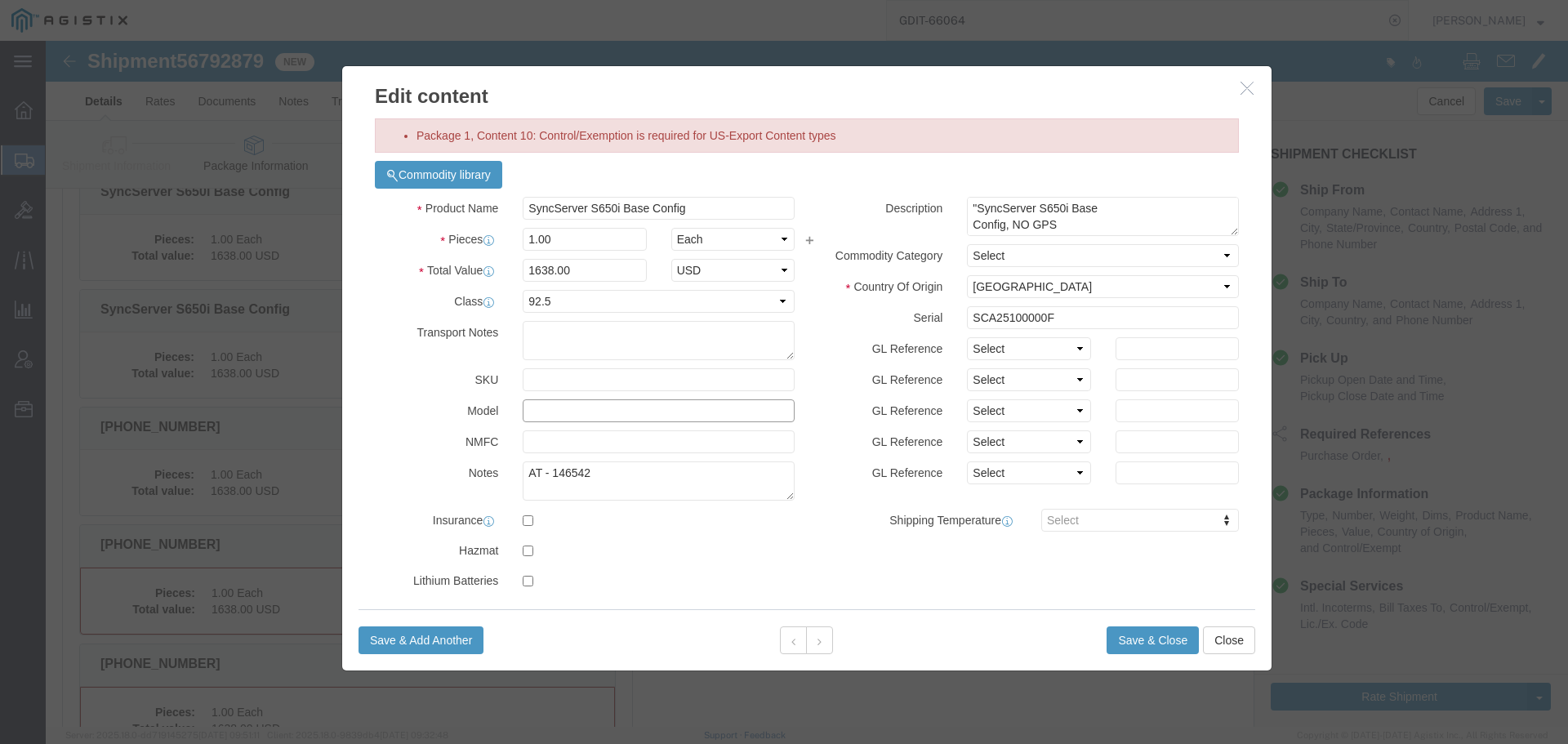
click input "text"
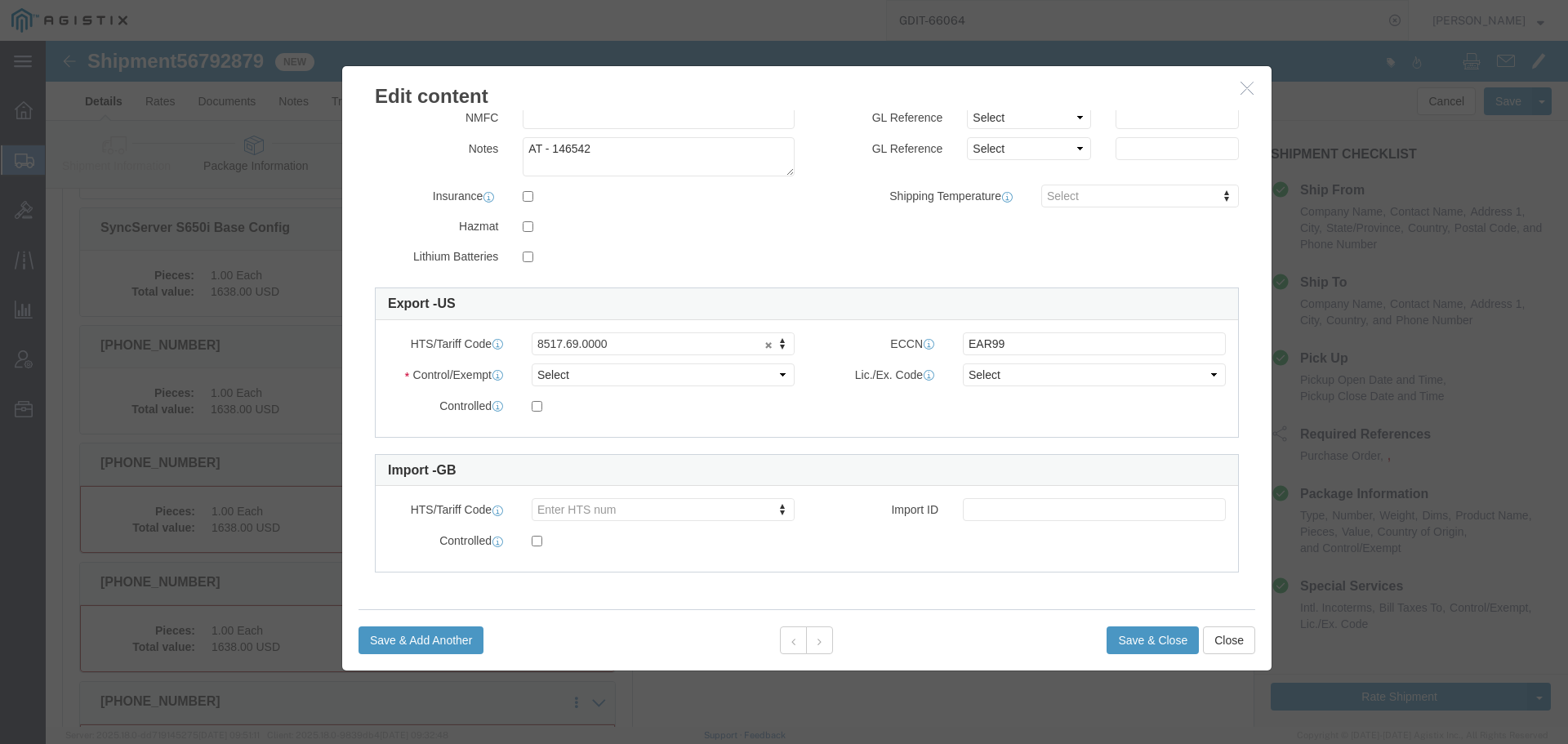
type input "090-15200-654"
drag, startPoint x: 631, startPoint y: 333, endPoint x: 595, endPoint y: 337, distance: 36.2
click select "Select ATF BIS DEA EPA FDA FTR ITAR OFAC Other (OPA)"
select select "BIS"
click select "Select ATF BIS DEA EPA FDA FTR ITAR OFAC Other (OPA)"
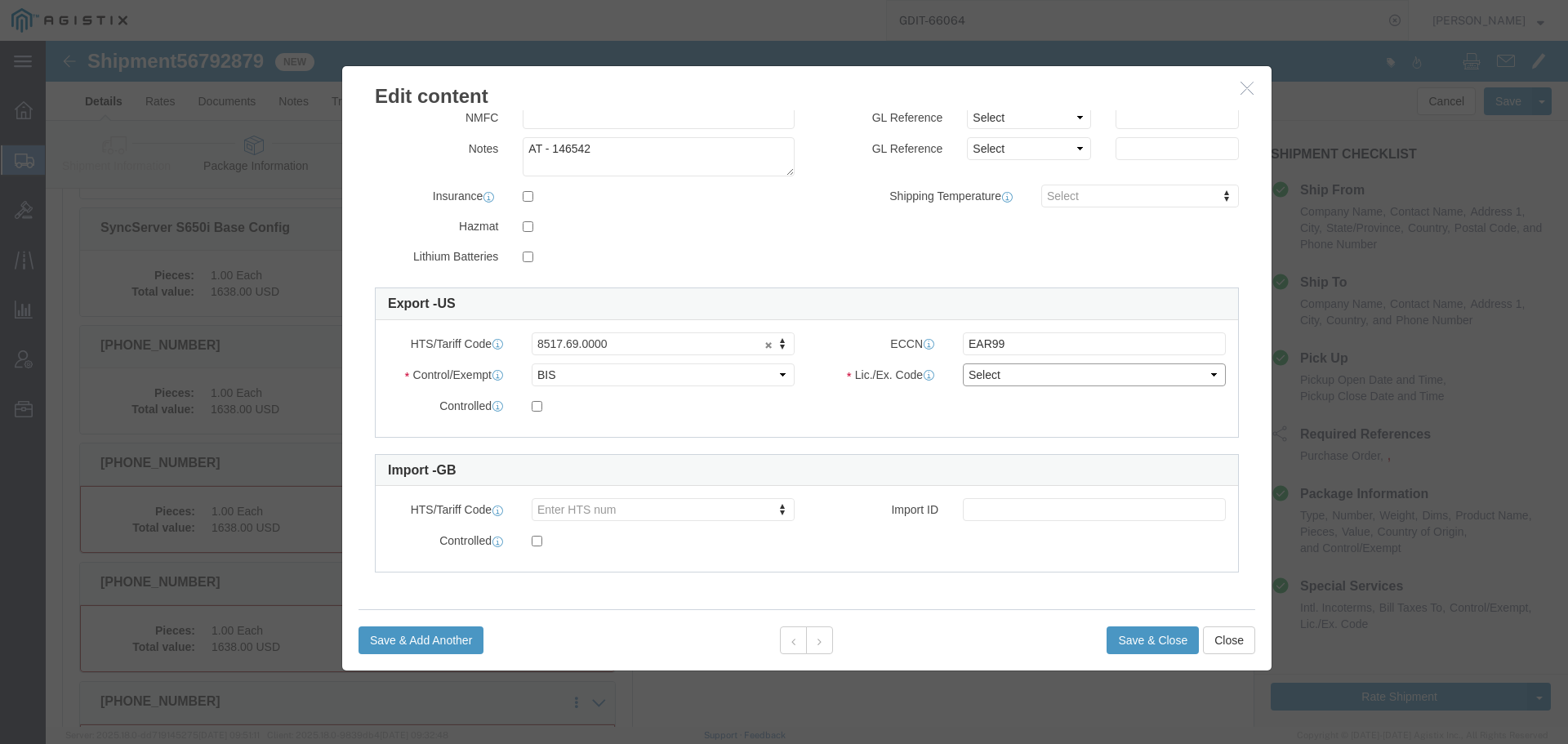
click select "Select AGR-Agricultural APP-Computers APR-Additional Permissive Exports AVS-Air…"
select select "NLR"
click select "Select AGR-Agricultural APP-Computers APR-Additional Permissive Exports AVS-Air…"
click button "Save & Close"
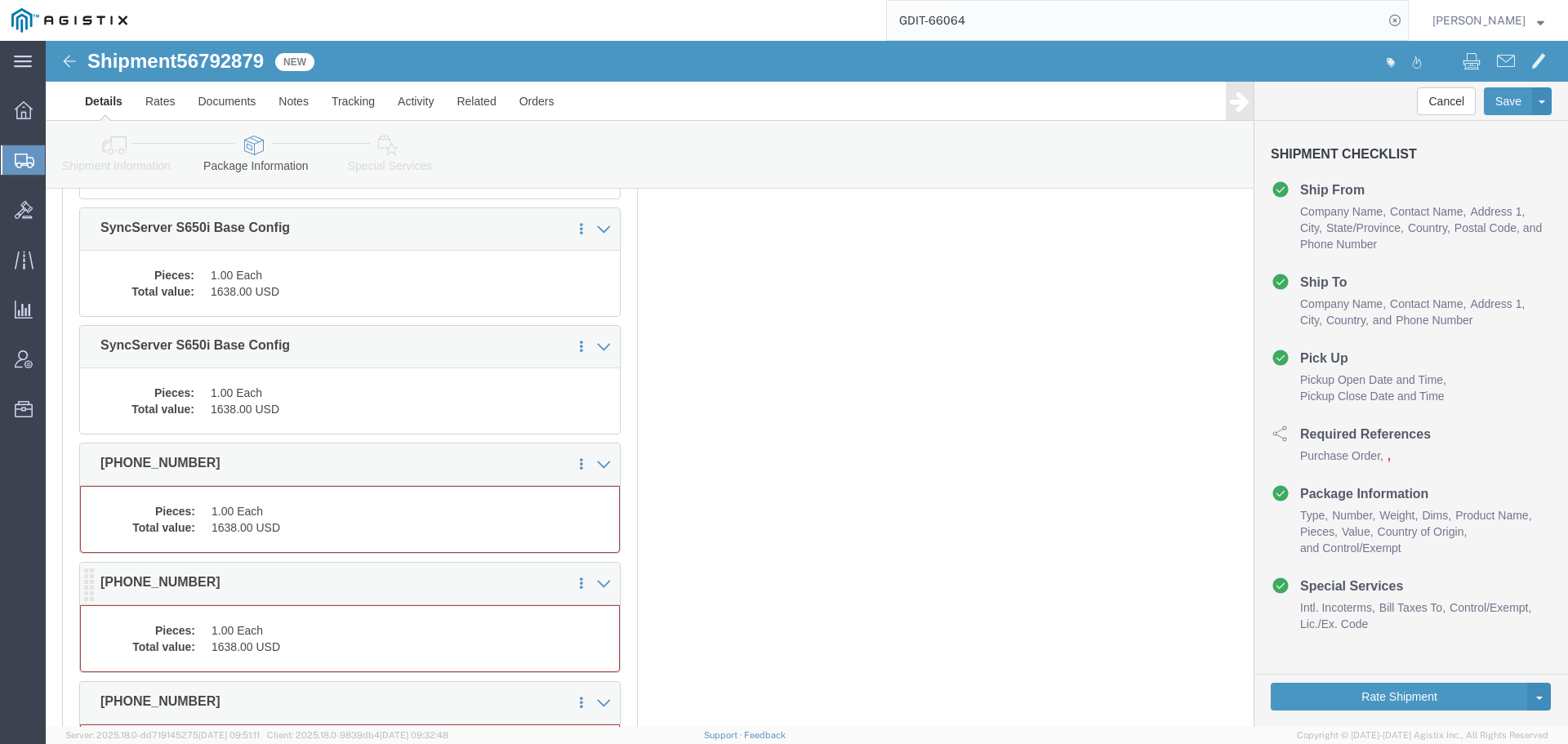
click dd "1.00 Each"
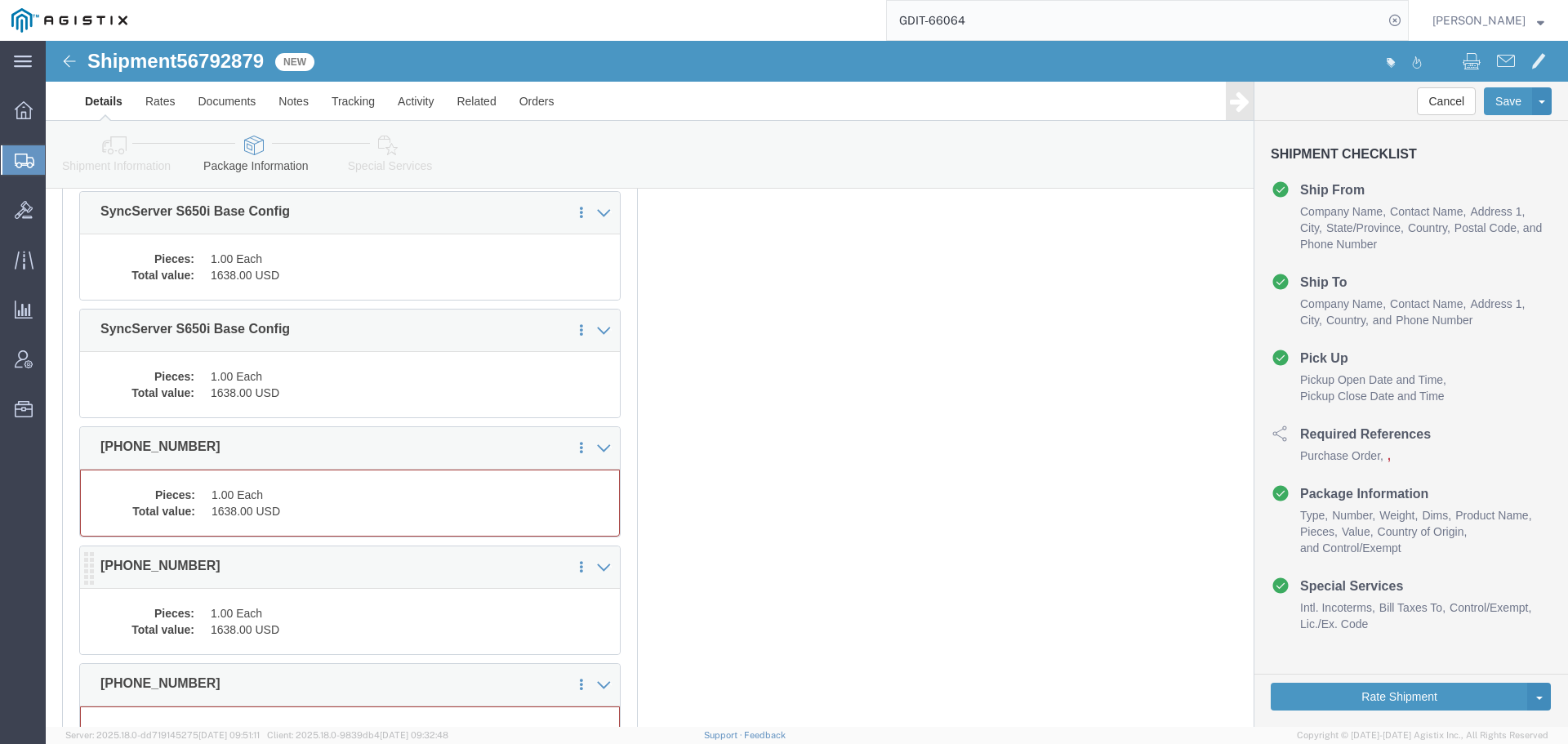
scroll to position [1289, 0]
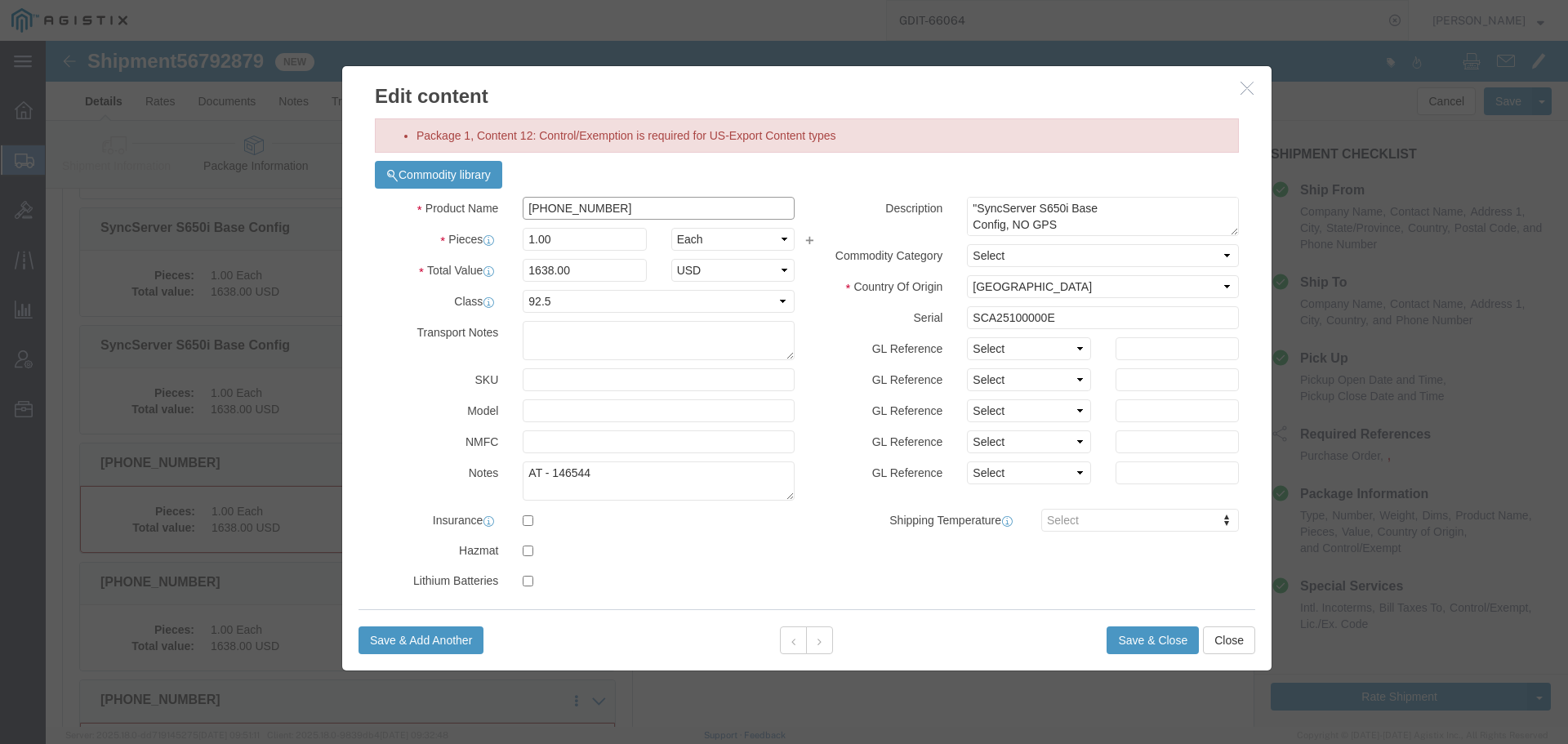
click input "090-15200-654"
paste input "SyncServer S650i Base Config"
type input "SyncServer S650i Base Config"
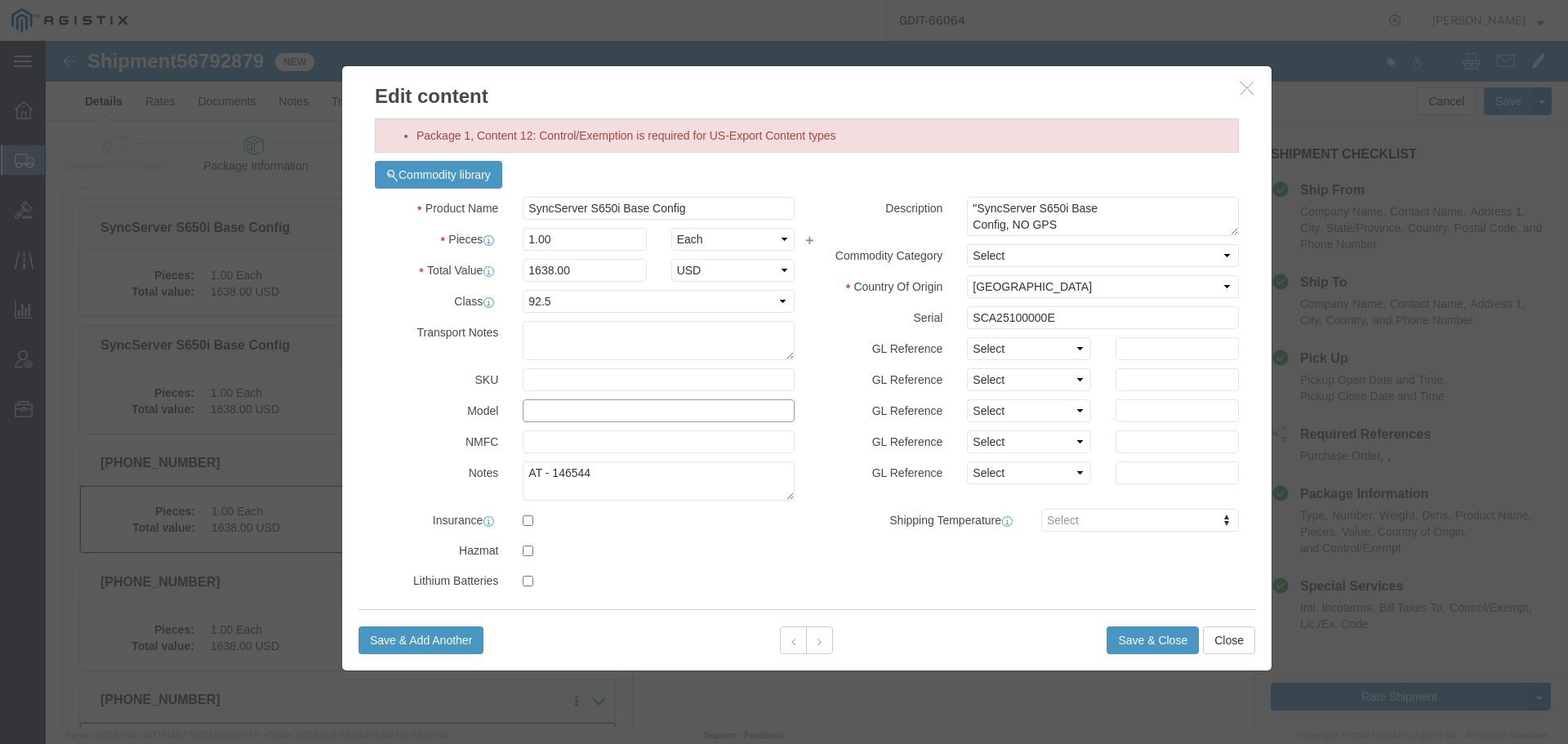
click input "text"
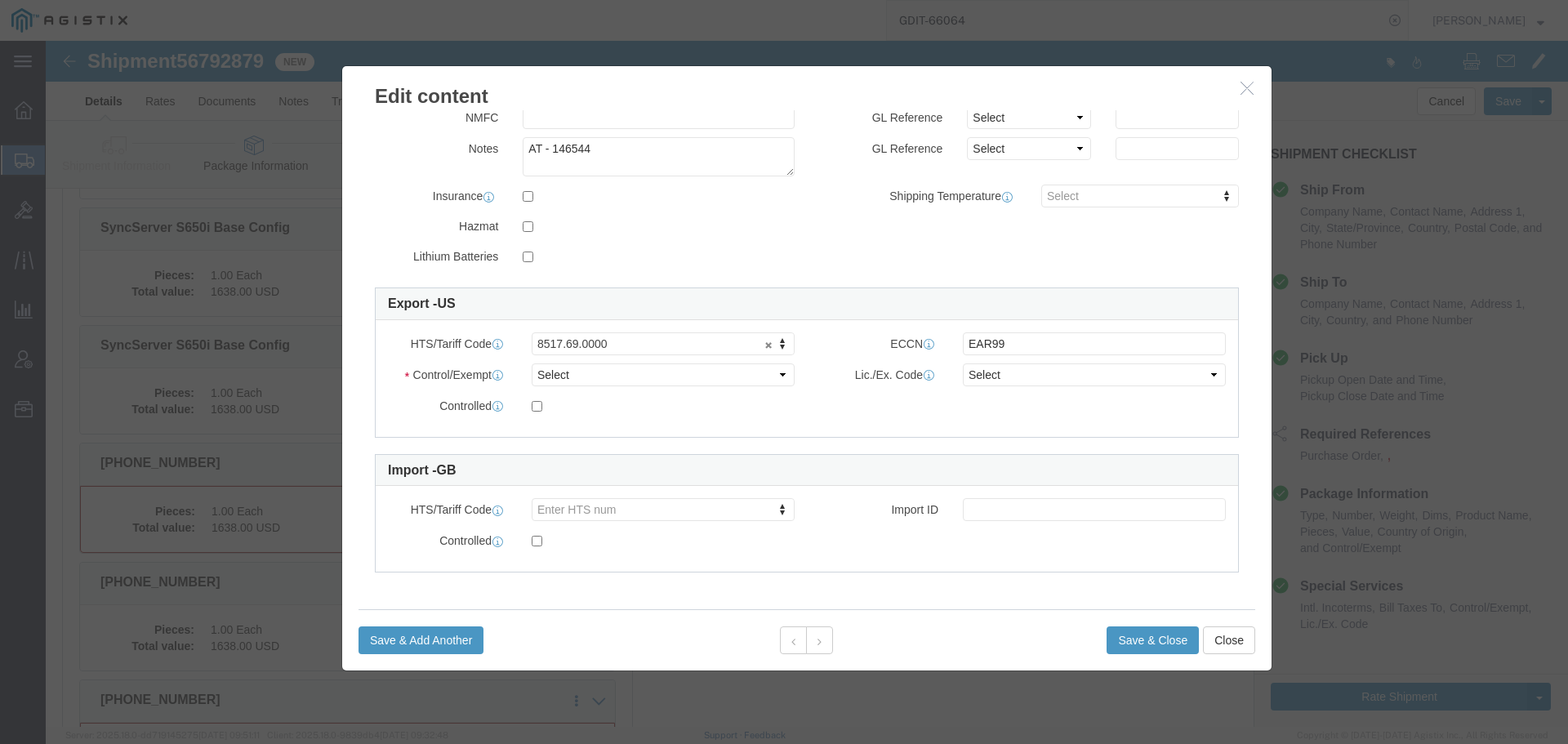
type input "090-15200-654"
drag, startPoint x: 665, startPoint y: 328, endPoint x: 664, endPoint y: 337, distance: 9.1
click select "Select ATF BIS DEA EPA FDA FTR ITAR OFAC Other (OPA)"
select select "BIS"
click select "Select ATF BIS DEA EPA FDA FTR ITAR OFAC Other (OPA)"
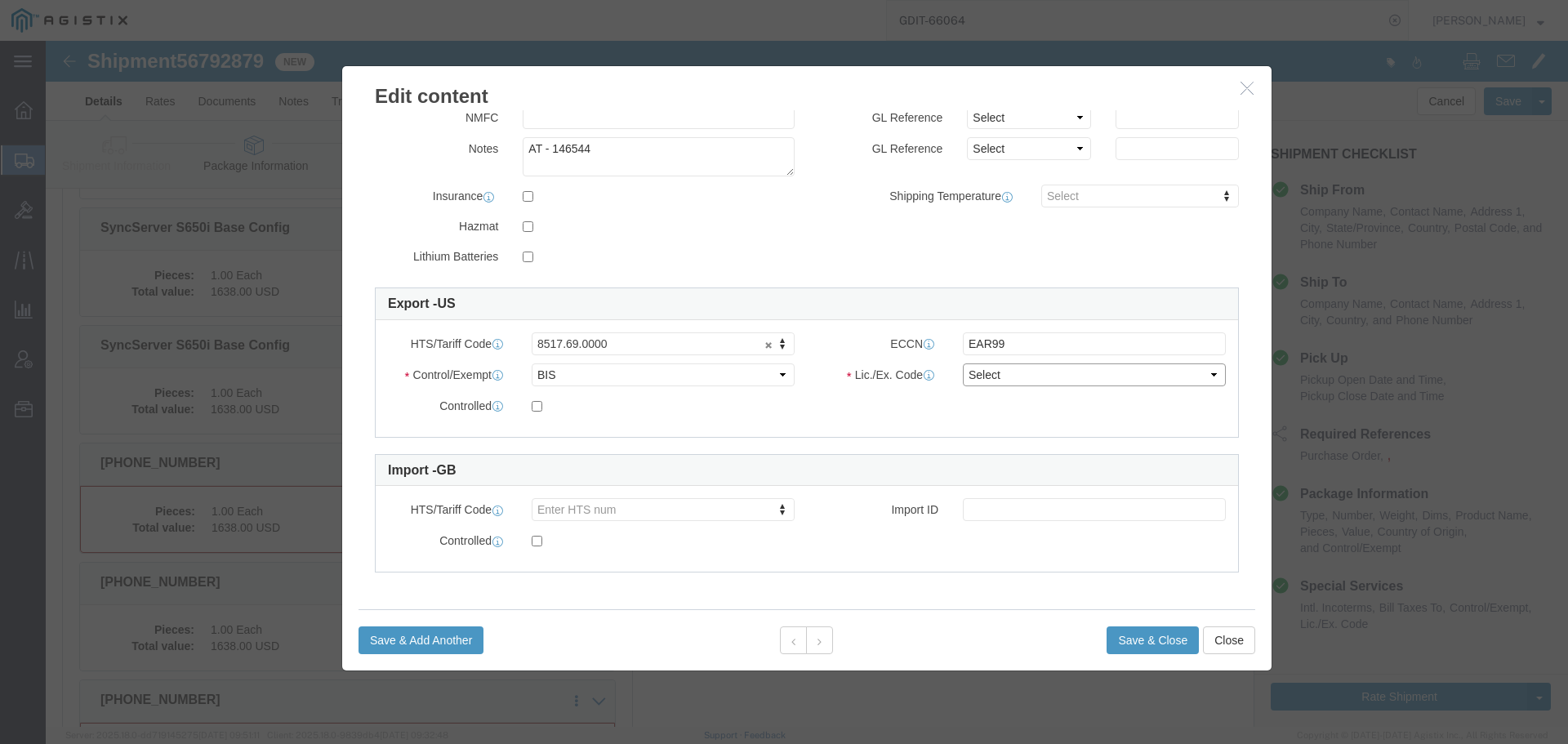
click select "Select AGR-Agricultural APP-Computers APR-Additional Permissive Exports AVS-Air…"
select select "NLR"
click select "Select AGR-Agricultural APP-Computers APR-Additional Permissive Exports AVS-Air…"
click button "Save & Close"
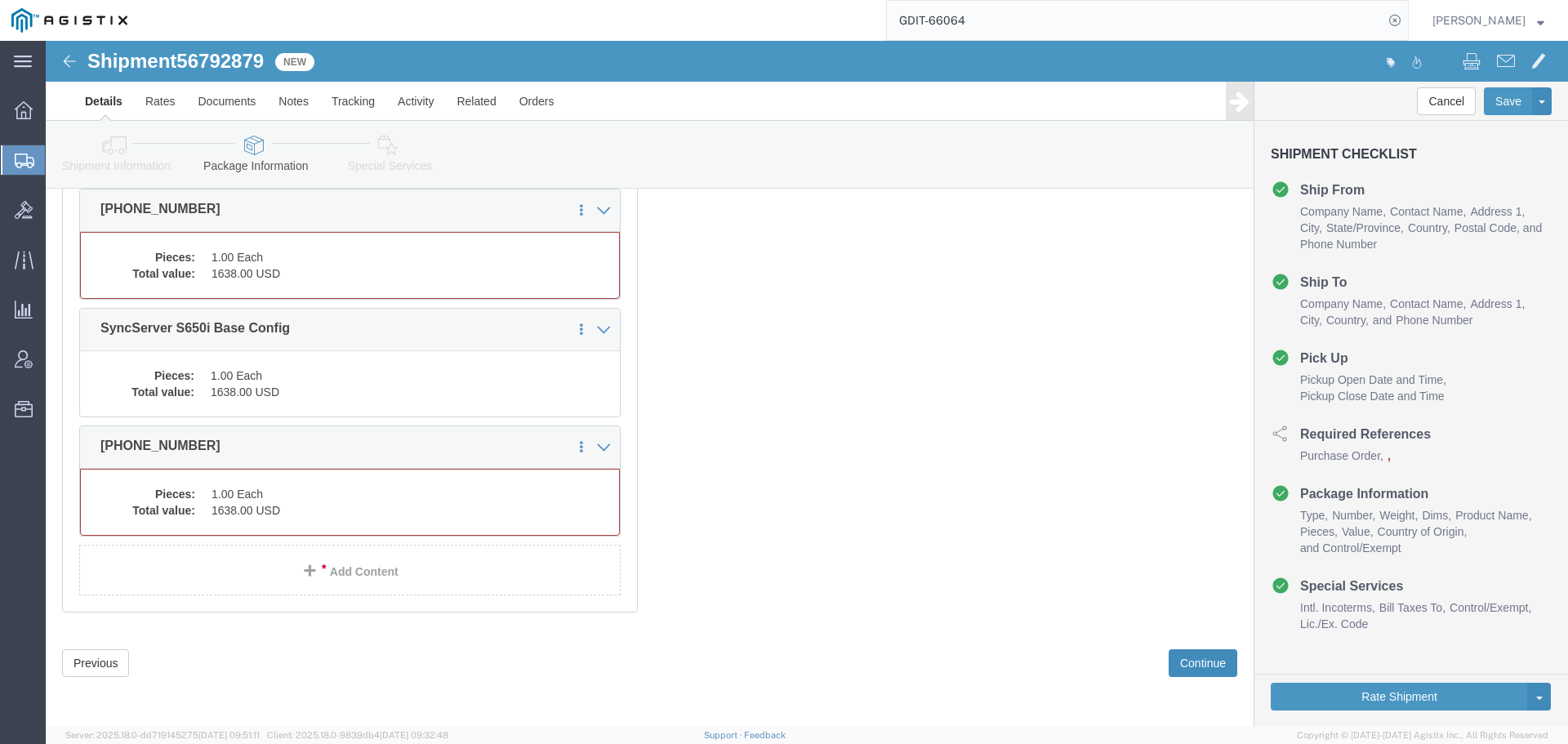
click button "Continue"
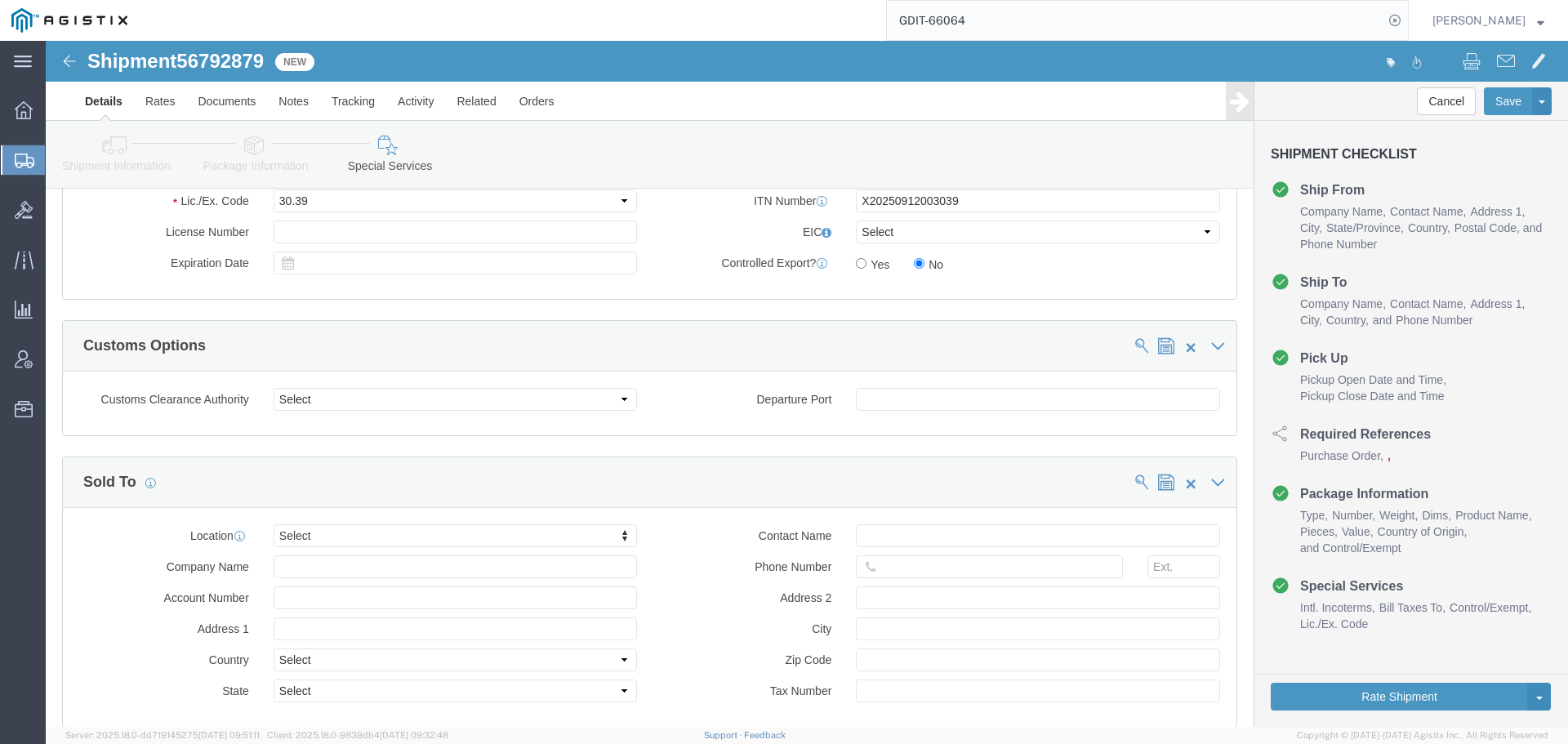
scroll to position [2833, 0]
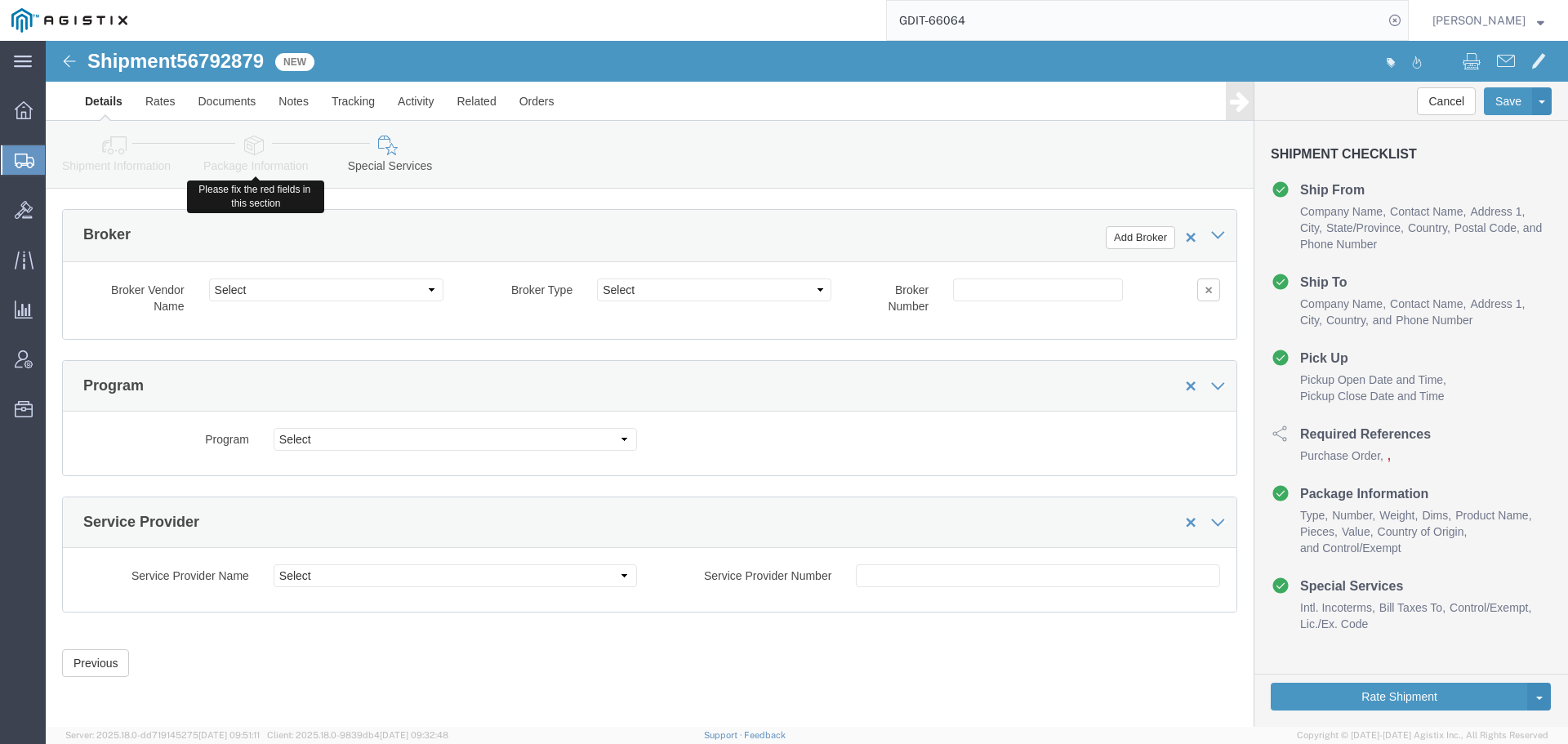
click link "Package Information"
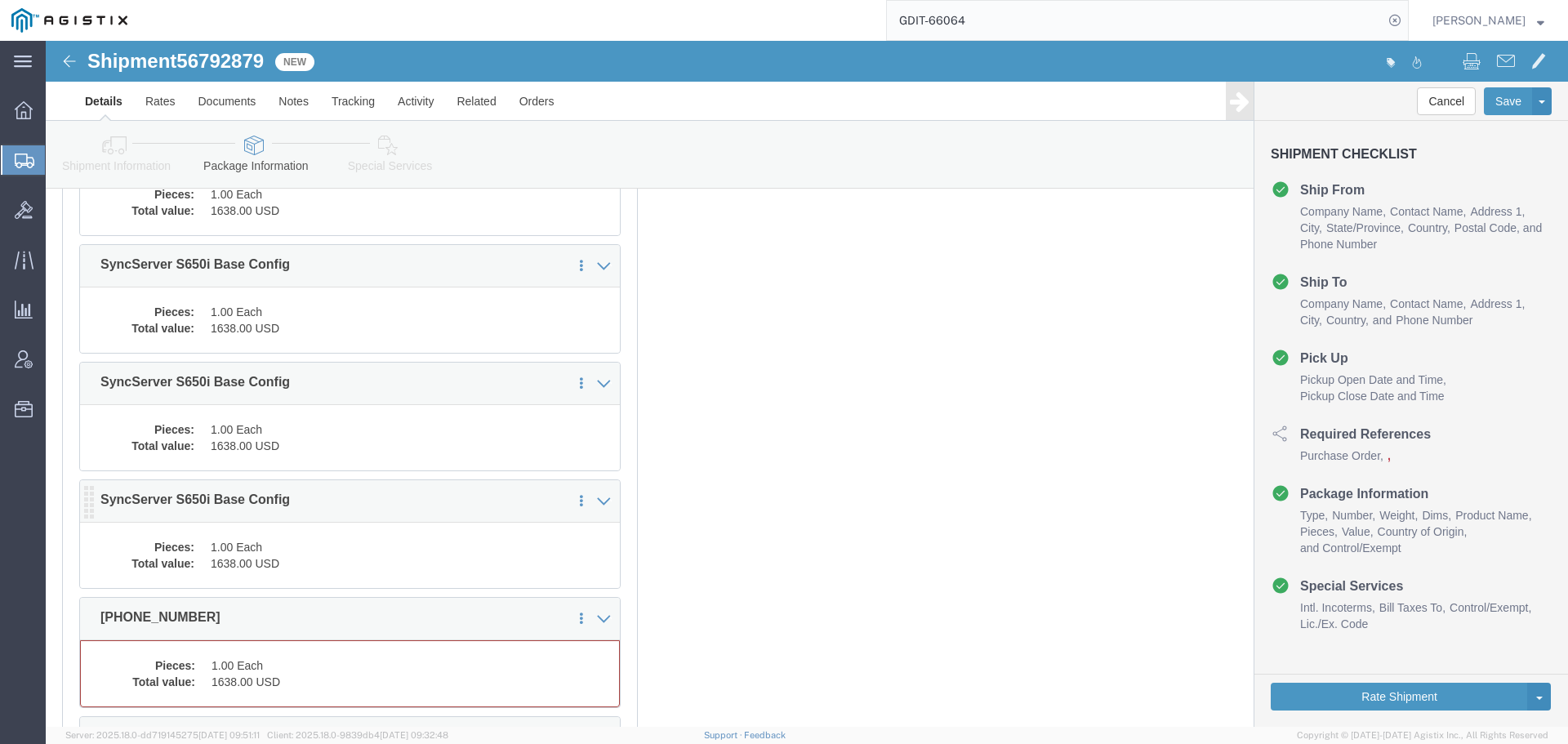
scroll to position [1217, 0]
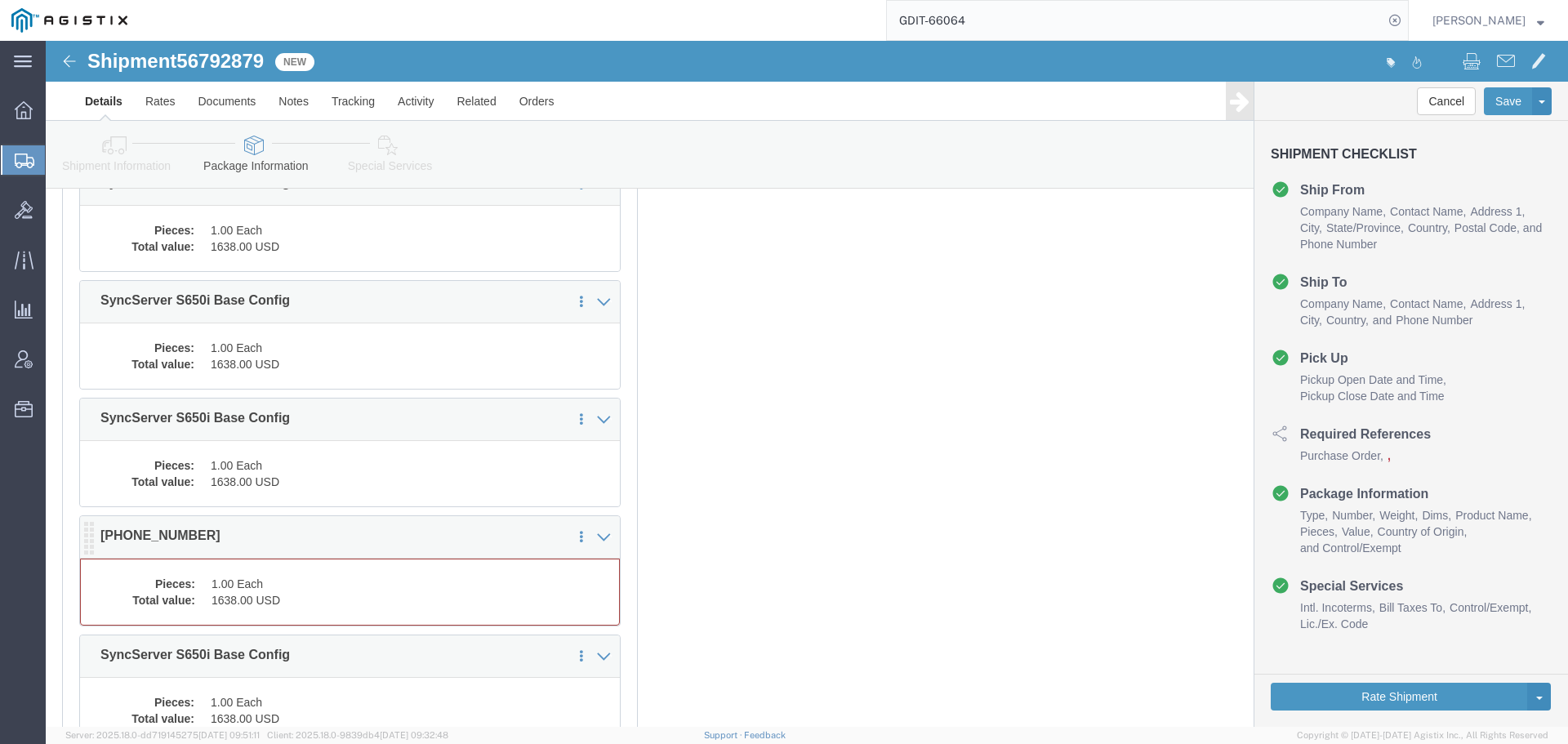
click dd "1.00 Each"
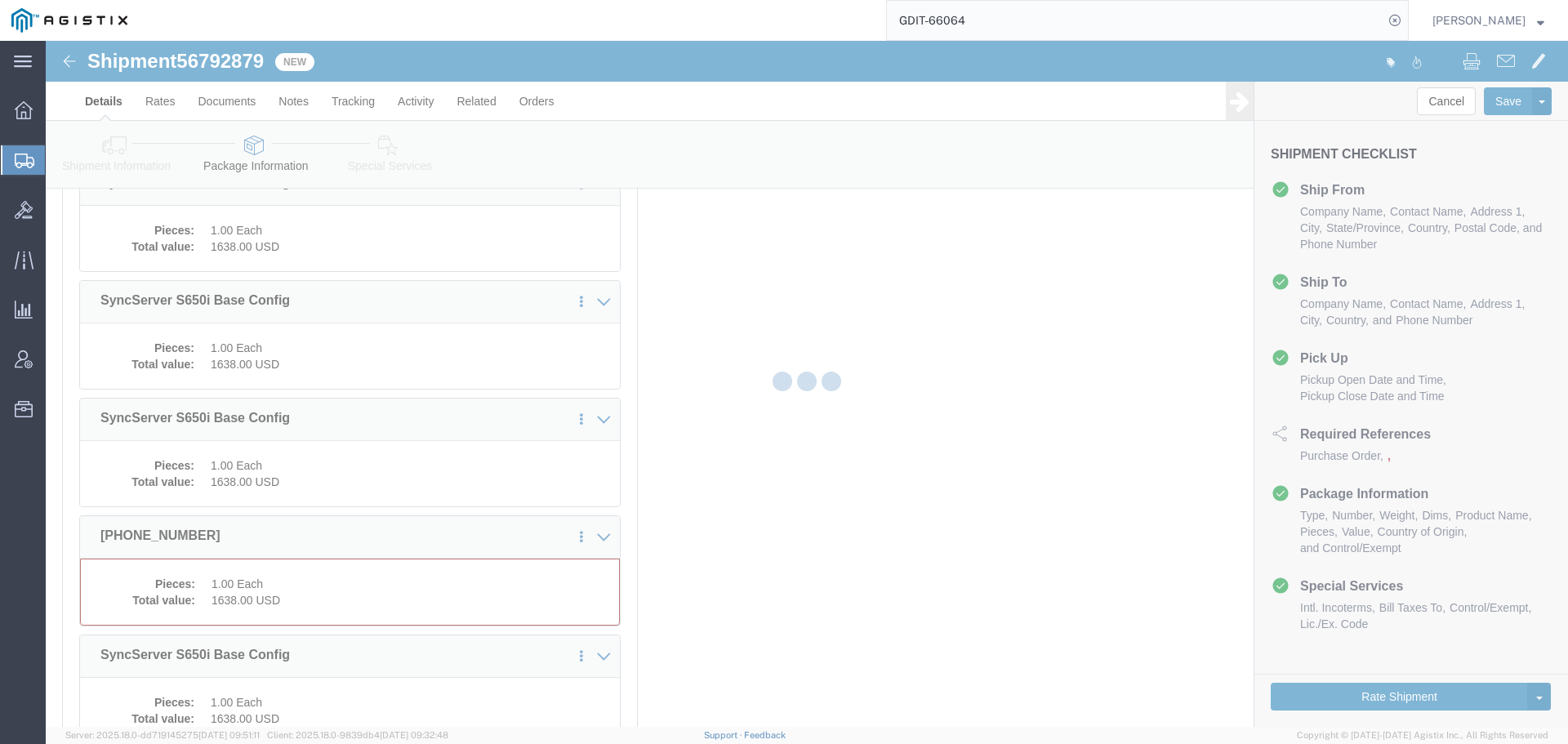
scroll to position [1201, 0]
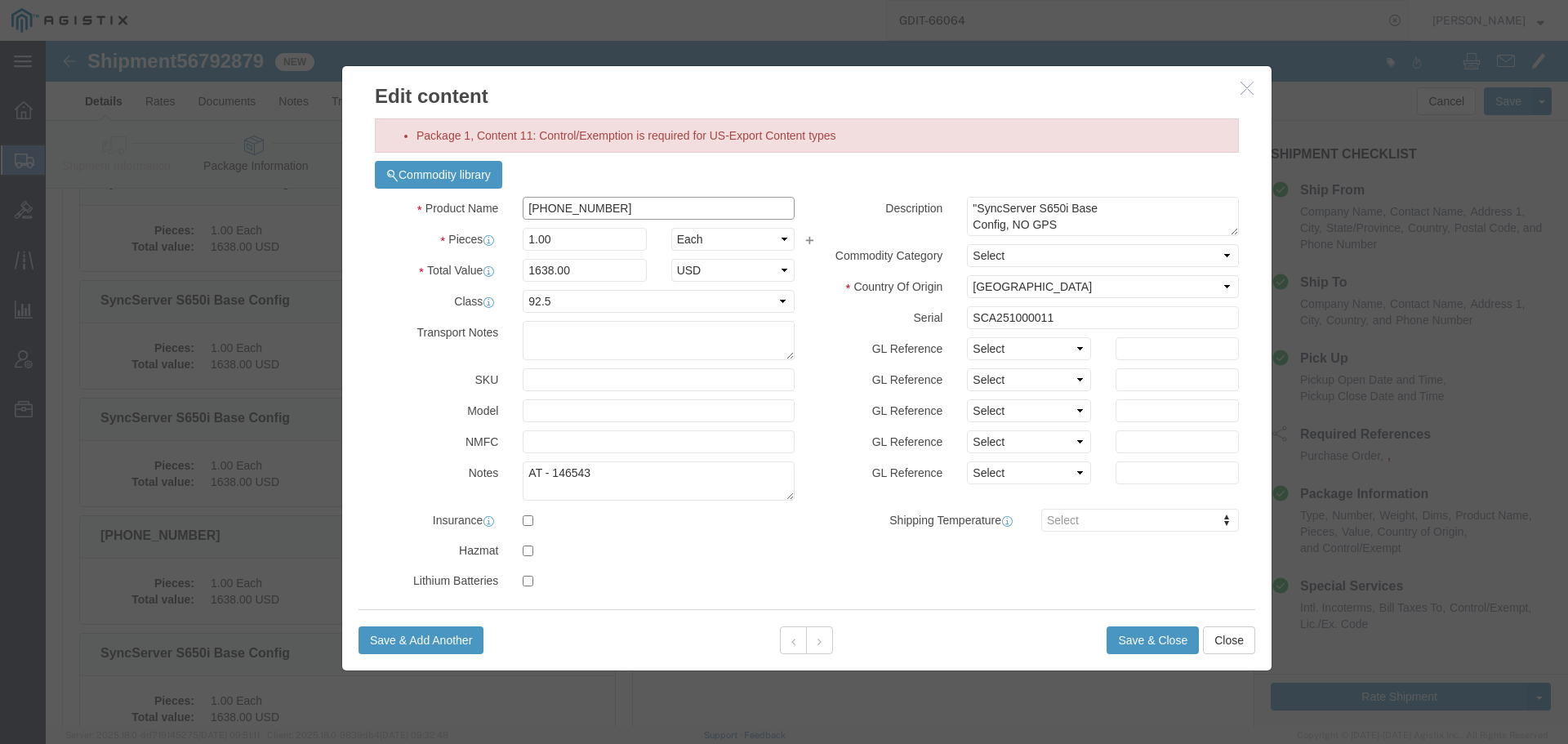
click input "090-15200-654"
paste input "SyncServer S650i Base Config"
type input "SyncServer S650i Base Config"
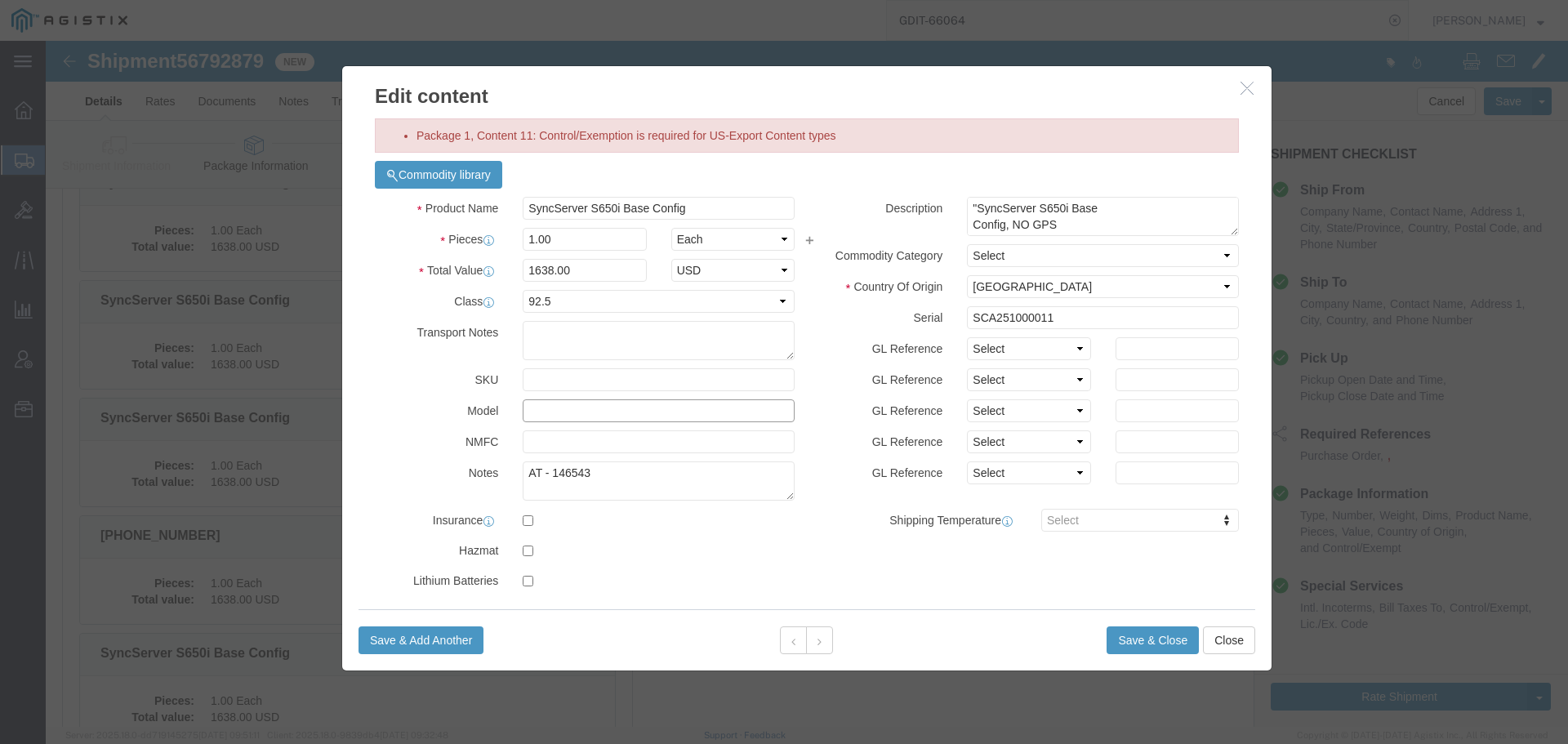
click input "text"
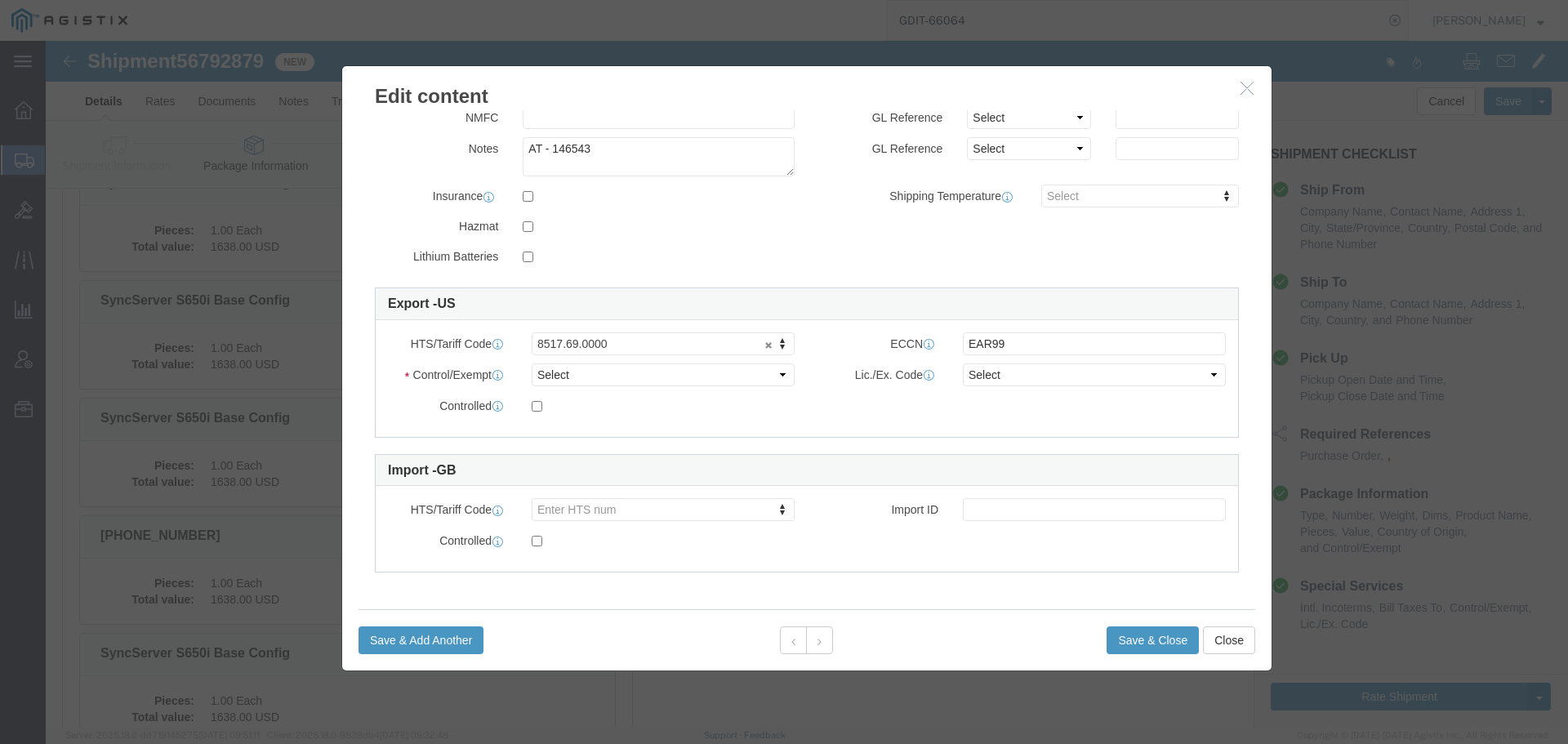
type input "090-15200-654"
click select "Select ATF BIS DEA EPA FDA FTR ITAR OFAC Other (OPA)"
select select "BIS"
click select "Select ATF BIS DEA EPA FDA FTR ITAR OFAC Other (OPA)"
click select "Select AGR-Agricultural APP-Computers APR-Additional Permissive Exports AVS-Air…"
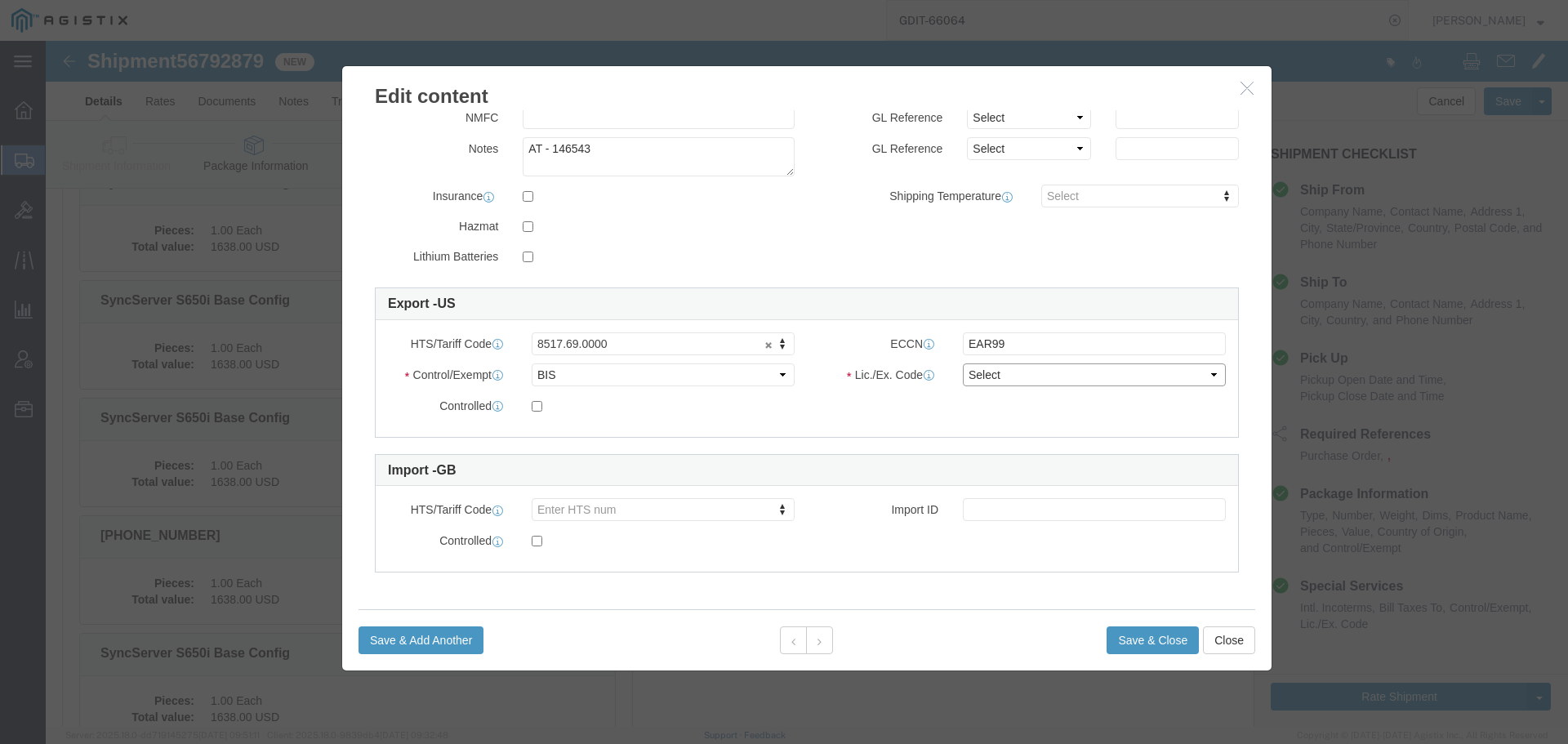
select select "NLR"
click select "Select AGR-Agricultural APP-Computers APR-Additional Permissive Exports AVS-Air…"
click button "Save & Close"
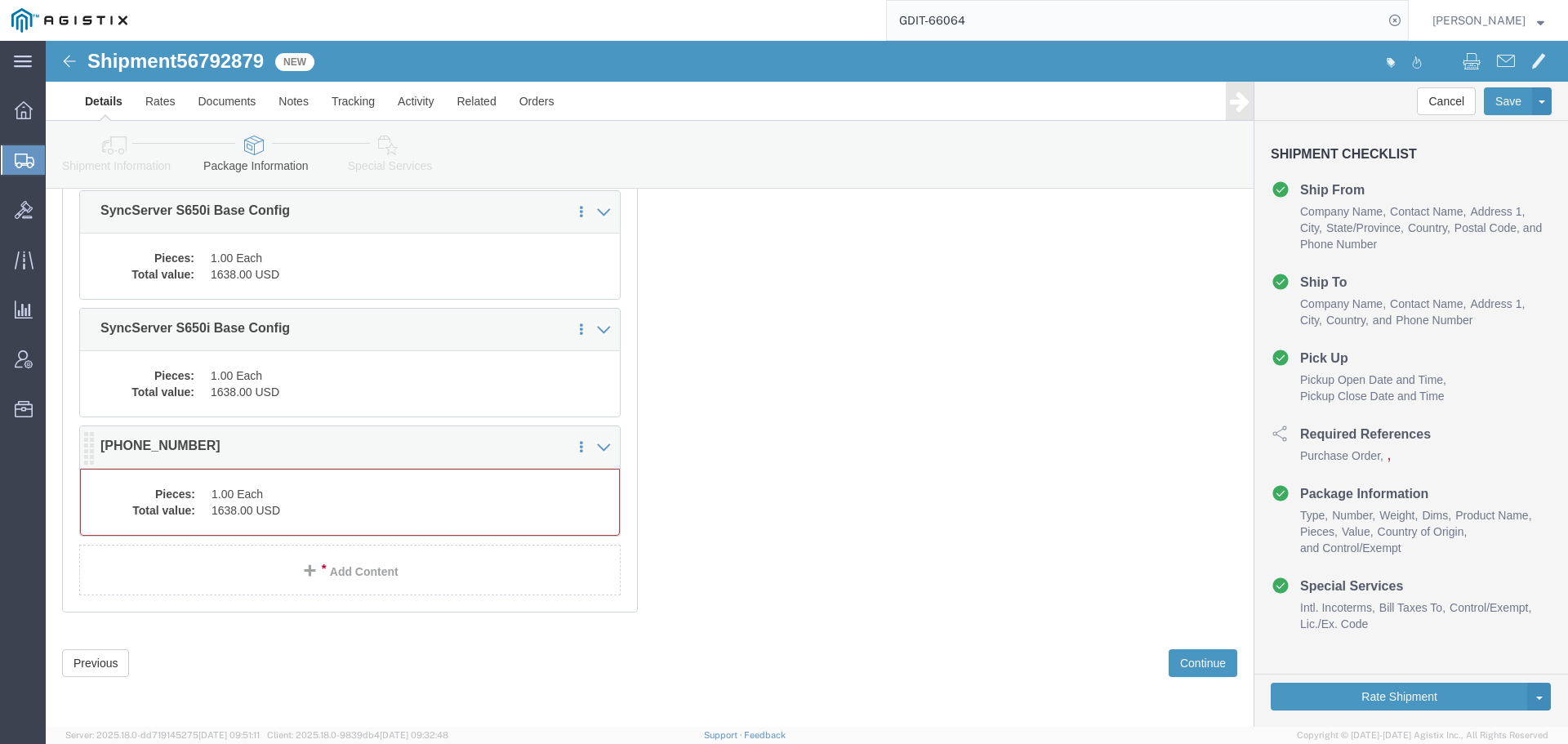
click dd "1638.00 USD"
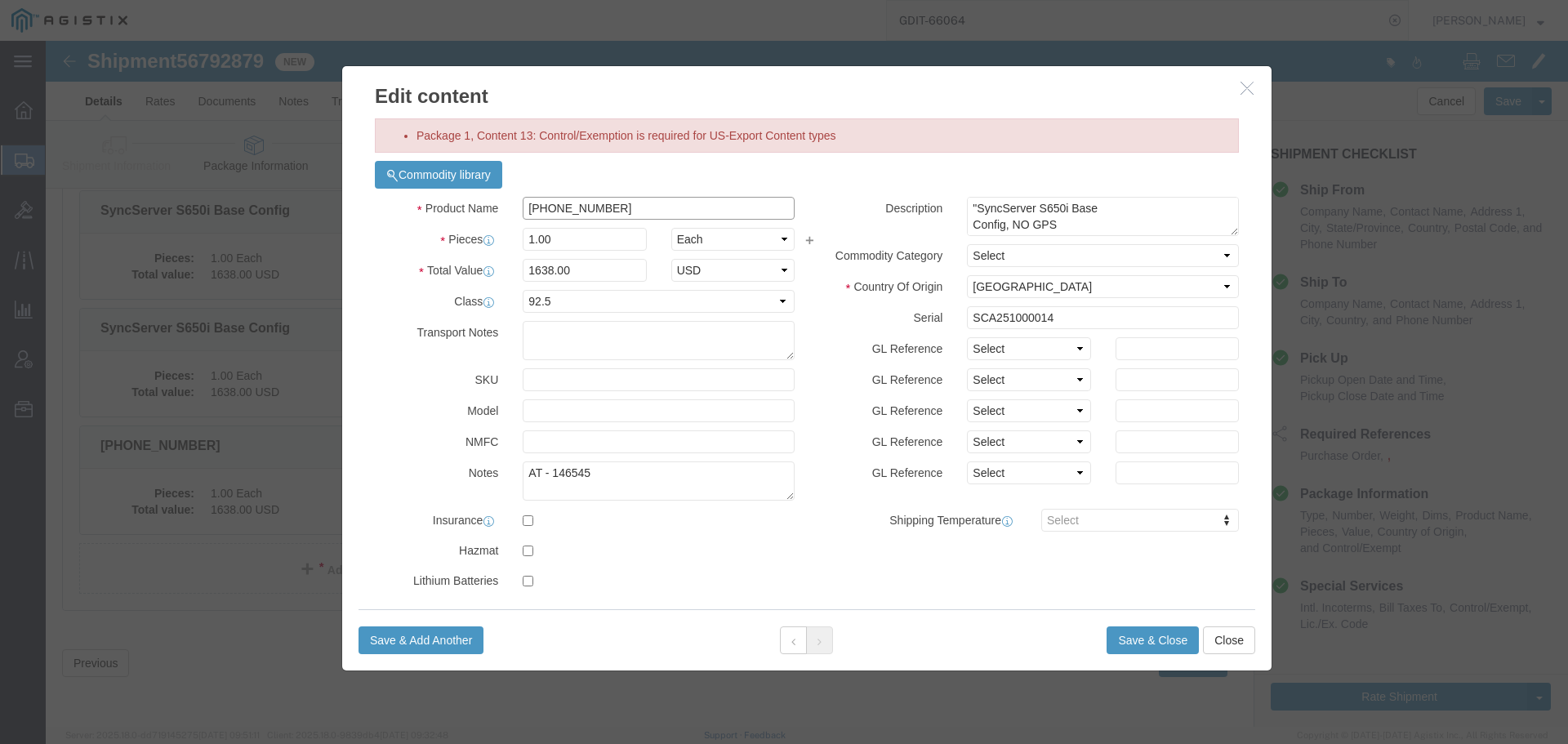
click input "090-15200-654"
paste input "SyncServer S650i Base Config"
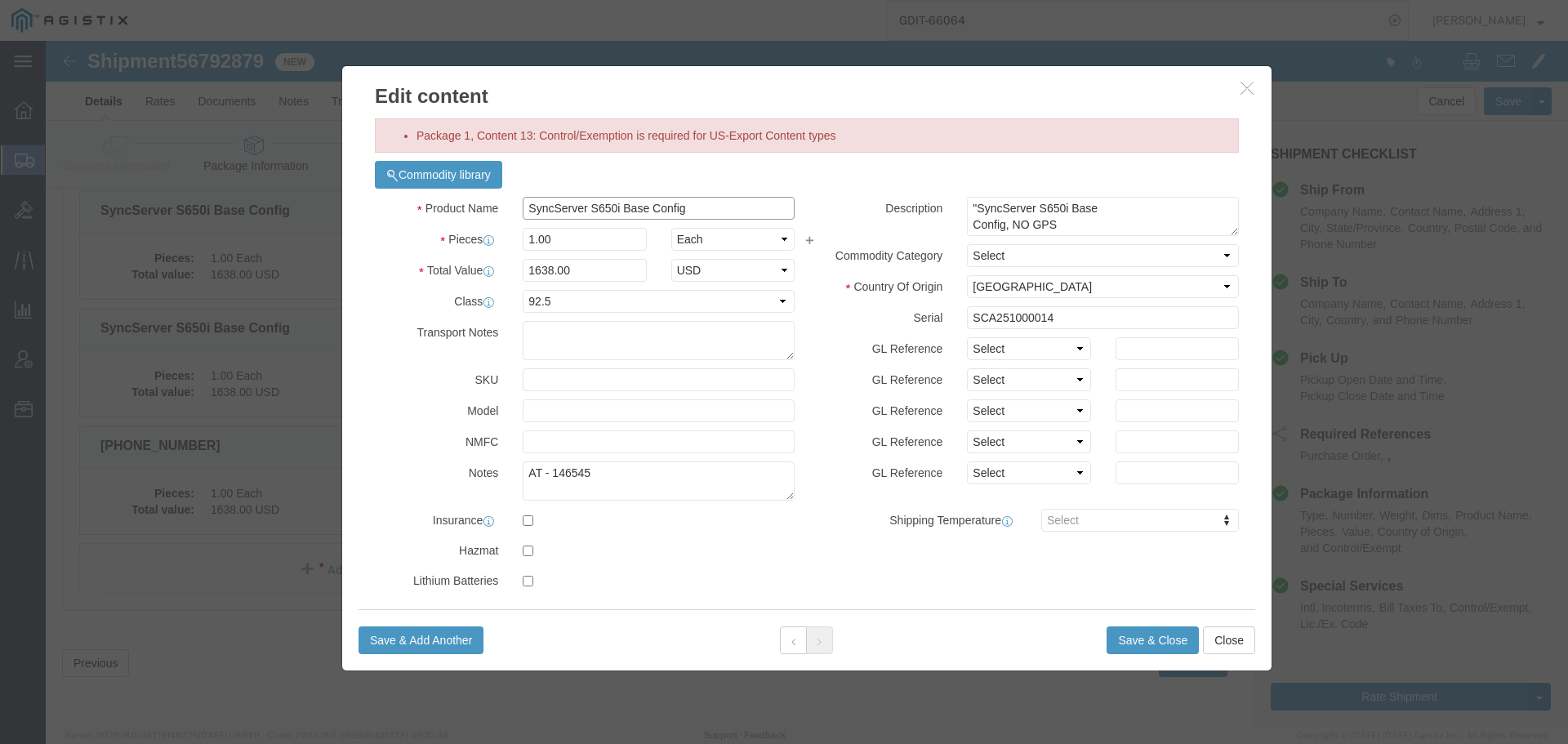
type input "SyncServer S650i Base Config"
click input "text"
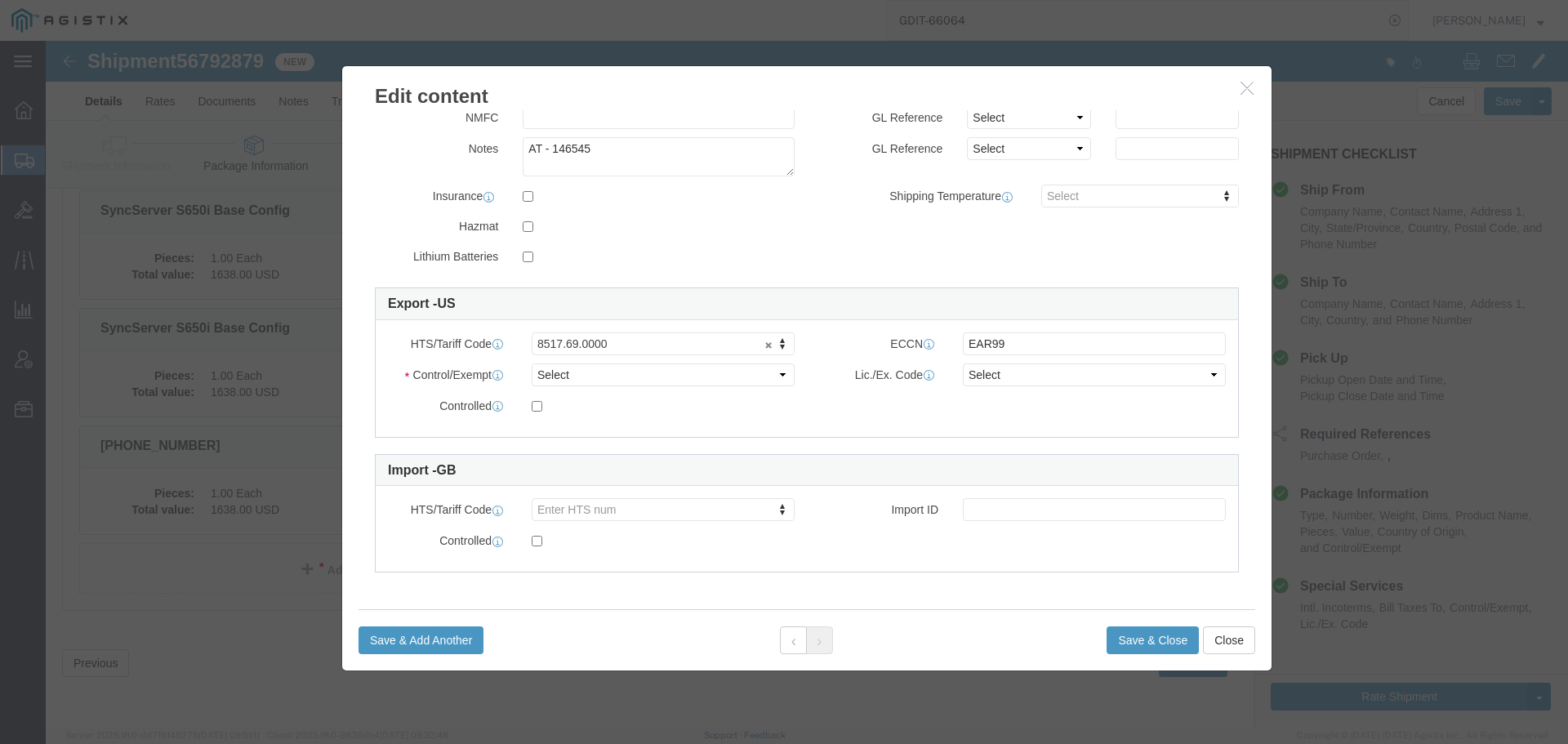
type input "090-15200-654"
drag, startPoint x: 561, startPoint y: 333, endPoint x: 555, endPoint y: 337, distance: 7.2
click select "Select ATF BIS DEA EPA FDA FTR ITAR OFAC Other (OPA)"
select select "BIS"
click select "Select ATF BIS DEA EPA FDA FTR ITAR OFAC Other (OPA)"
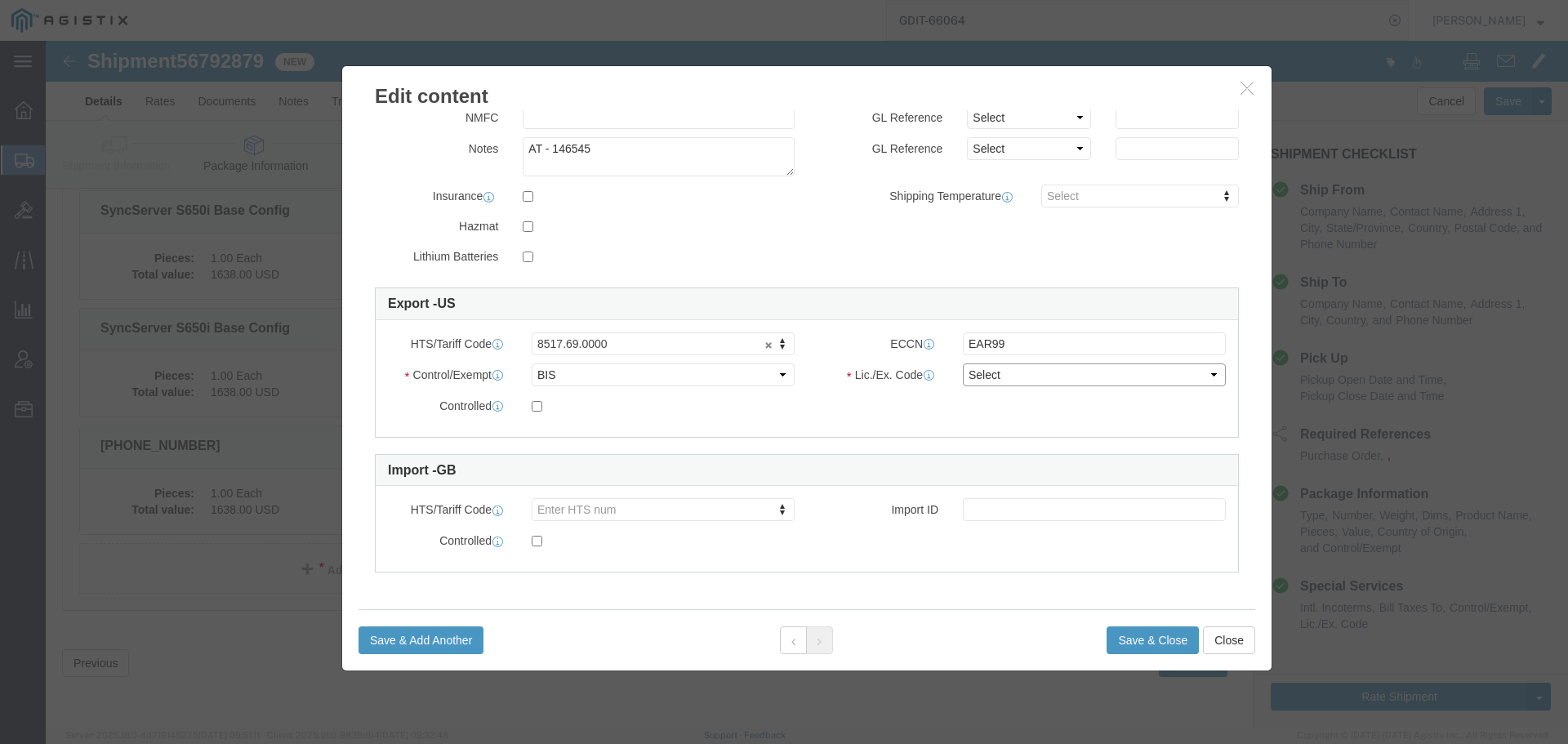
drag, startPoint x: 979, startPoint y: 323, endPoint x: 979, endPoint y: 333, distance: 10.0
click select "Select AGR-Agricultural APP-Computers APR-Additional Permissive Exports AVS-Air…"
select select "NLR"
click select "Select AGR-Agricultural APP-Computers APR-Additional Permissive Exports AVS-Air…"
click button "Save & Close"
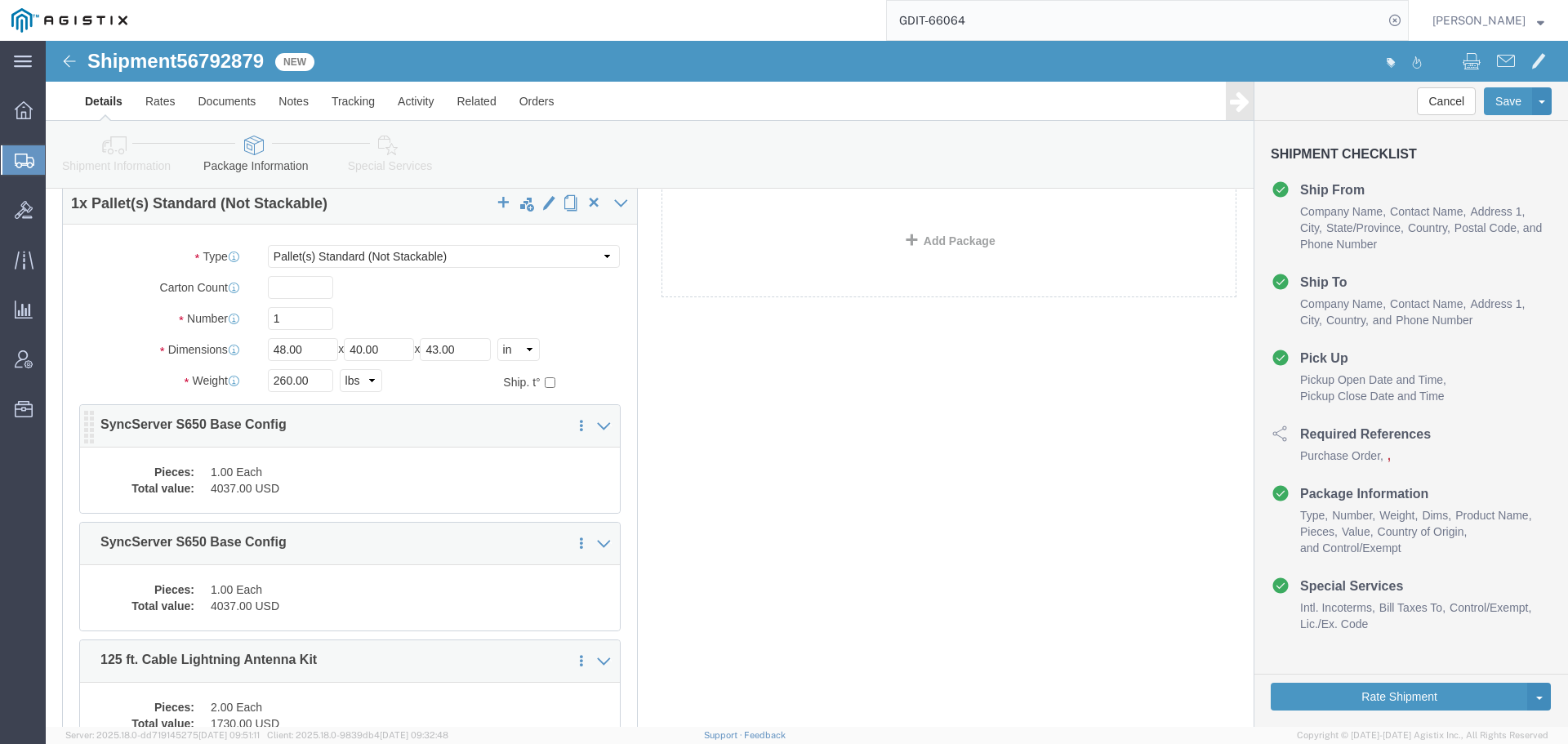
scroll to position [0, 0]
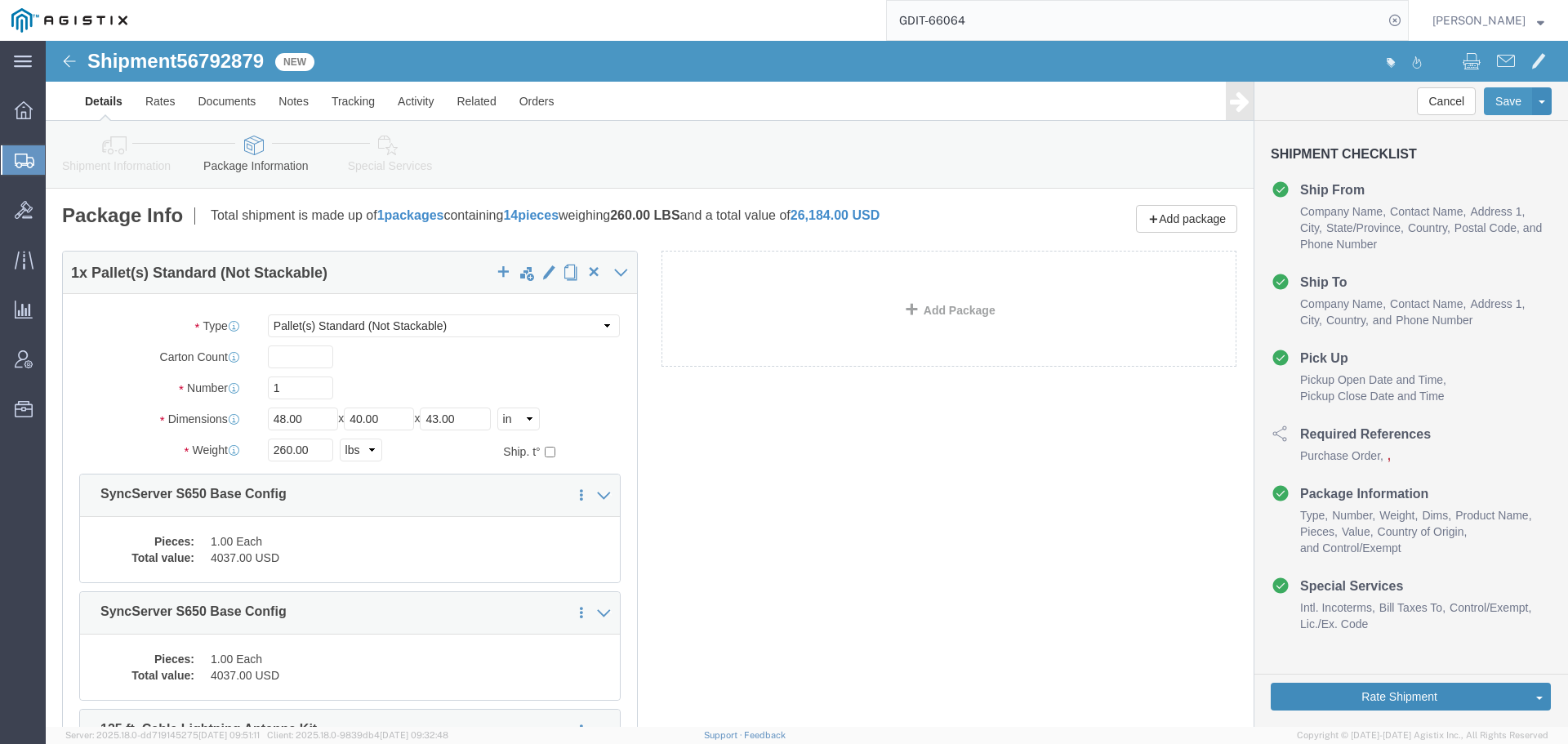
click button "Rate Shipment"
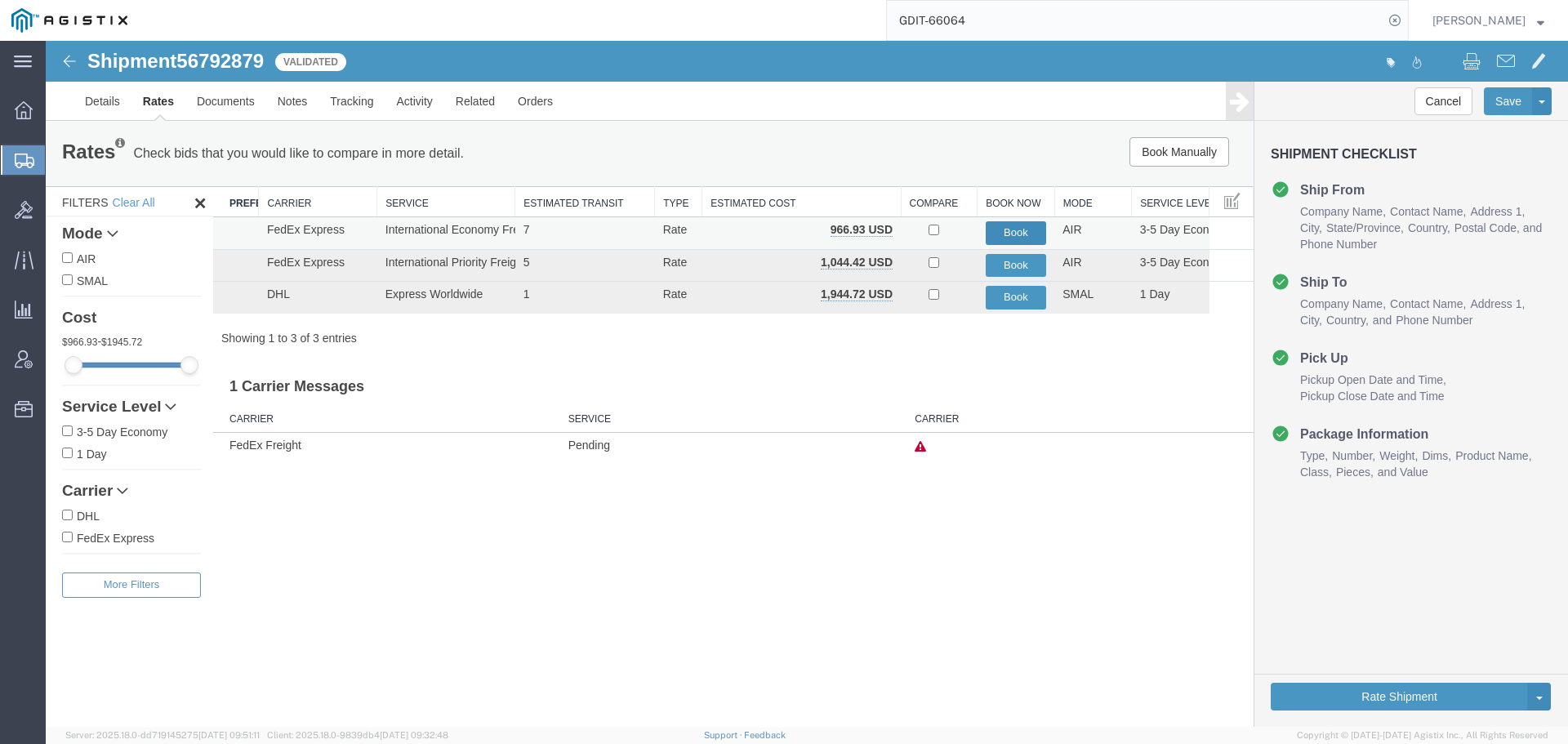
click at [998, 231] on button "Book" at bounding box center [1016, 232] width 61 height 23
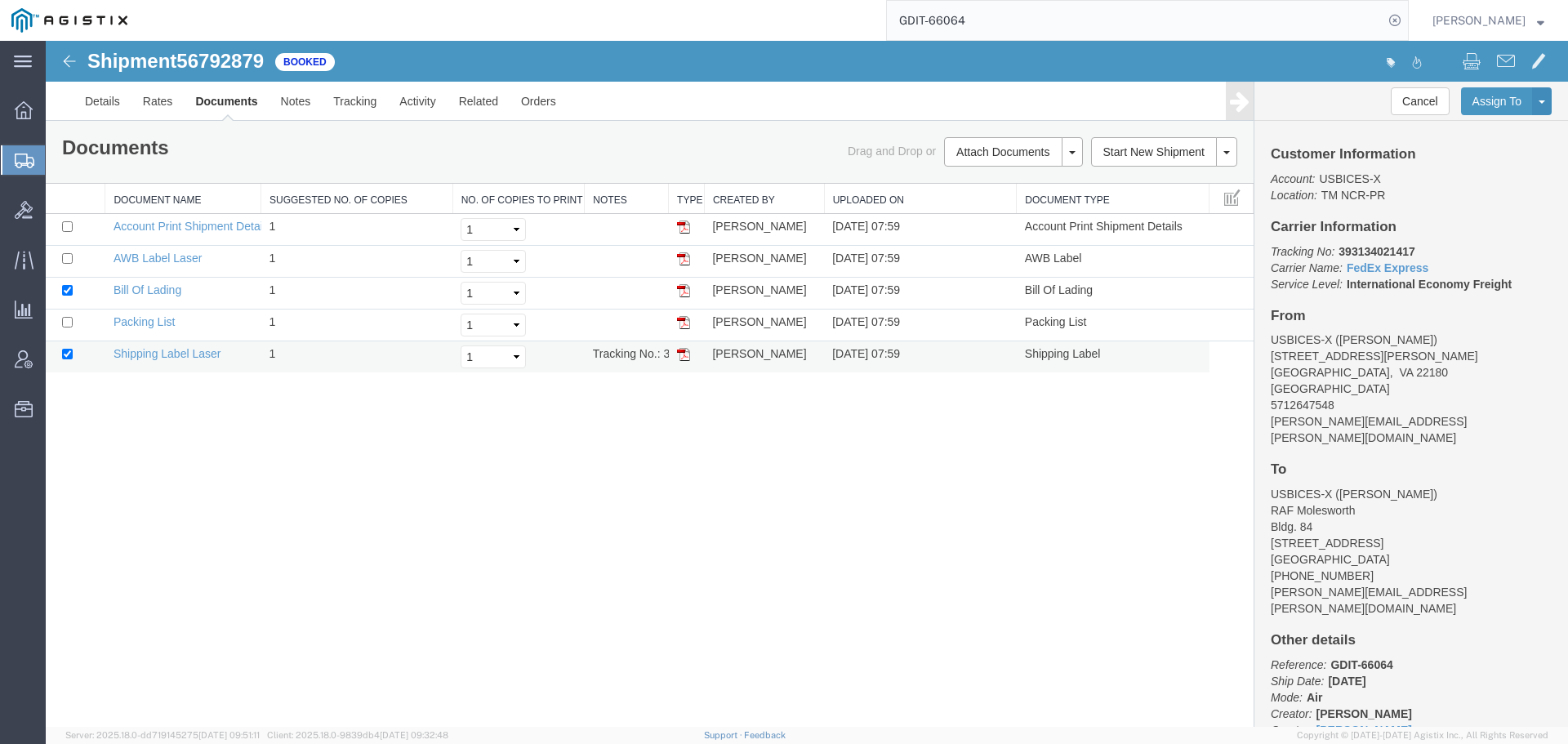
drag, startPoint x: 682, startPoint y: 354, endPoint x: 358, endPoint y: 73, distance: 428.9
click at [682, 354] on img at bounding box center [683, 354] width 13 height 13
click at [683, 320] on img at bounding box center [683, 322] width 13 height 13
click at [683, 295] on img at bounding box center [683, 290] width 13 height 13
click at [688, 260] on img at bounding box center [683, 259] width 13 height 13
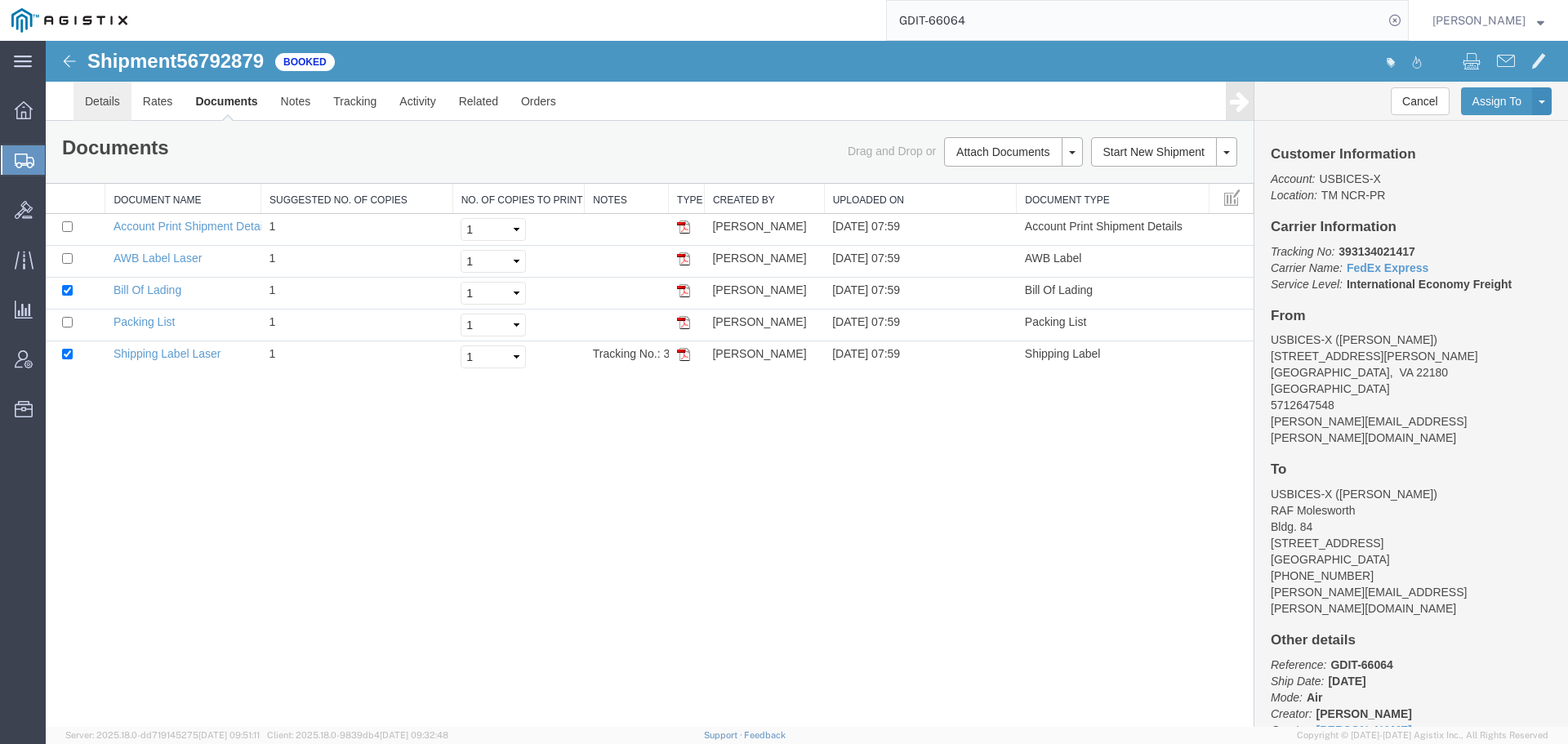
click at [87, 101] on link "Details" at bounding box center [102, 101] width 58 height 39
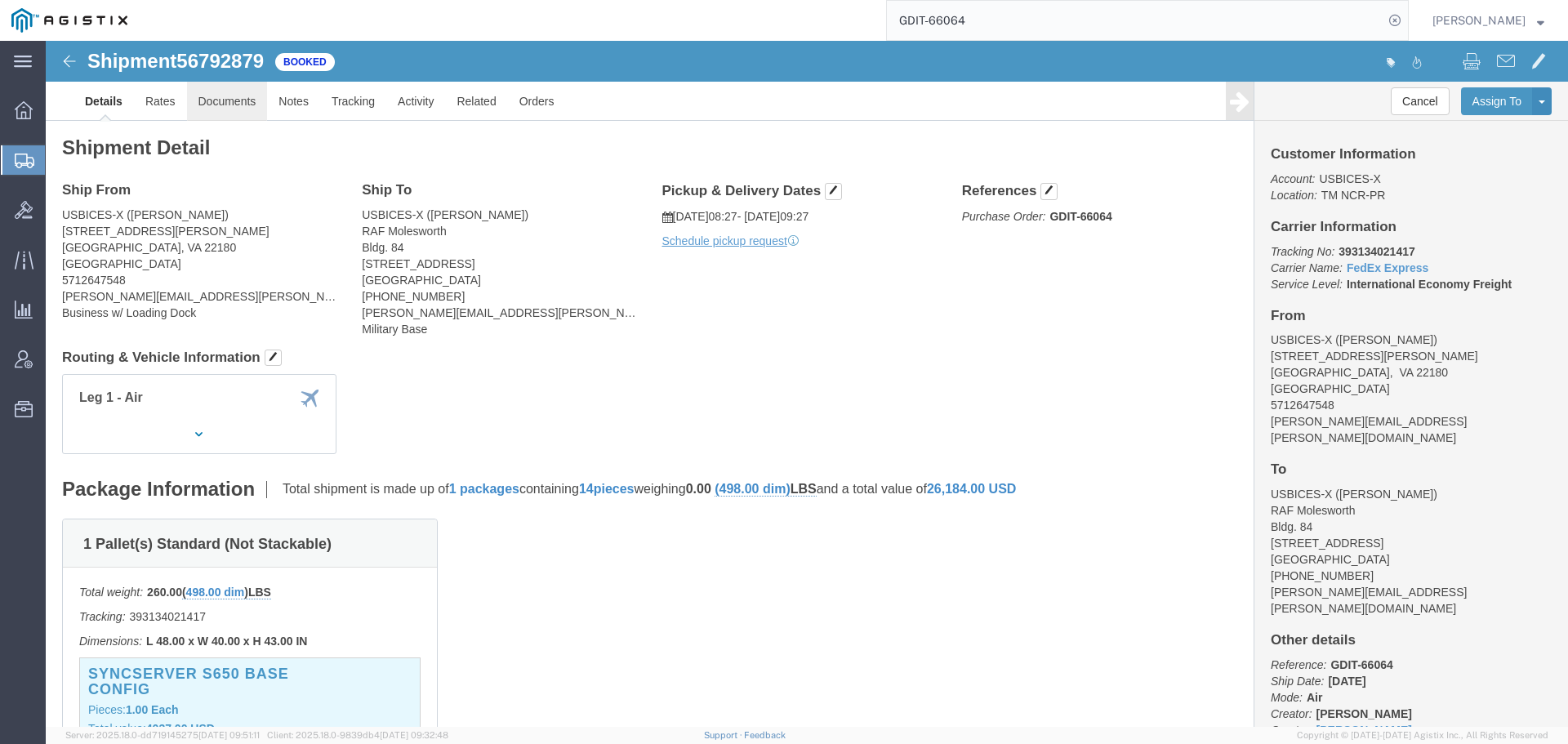
click link "Documents"
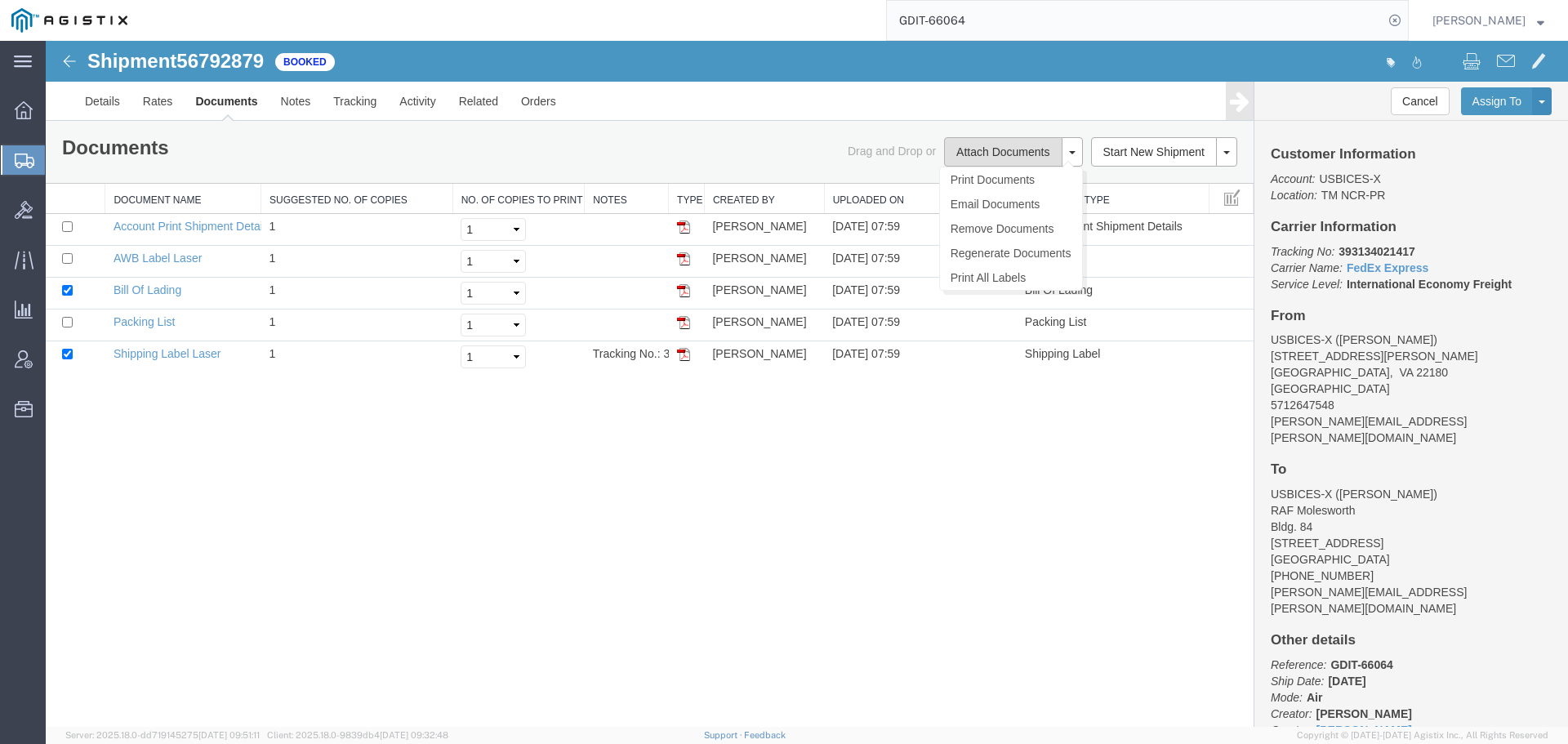
click at [1013, 146] on button "Attach Documents" at bounding box center [1002, 151] width 117 height 29
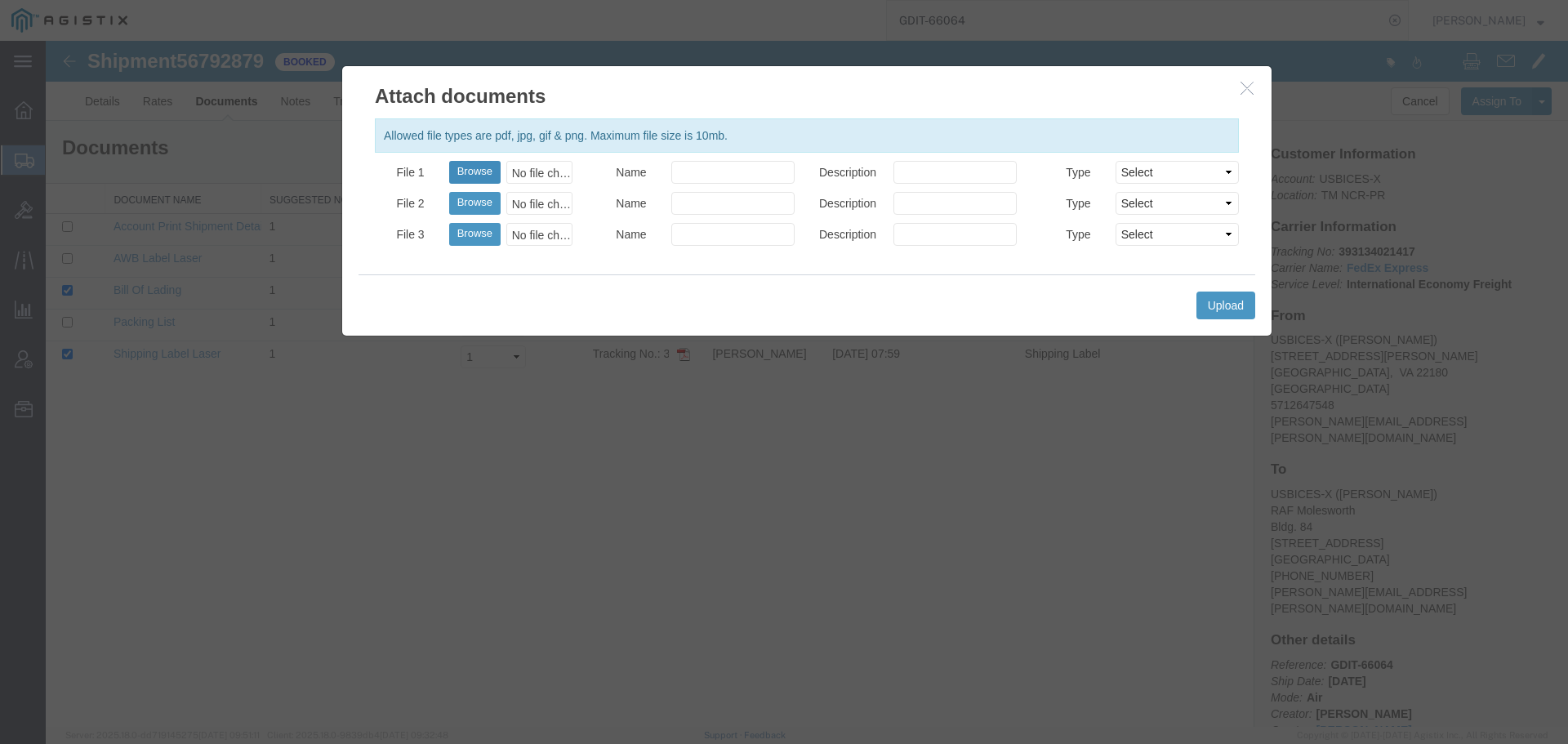
drag, startPoint x: 510, startPoint y: 159, endPoint x: 491, endPoint y: 164, distance: 19.6
click at [504, 162] on div "Allowed file types are pdf, jpg, gif & png. Maximum file size is 10mb. File 1 B…" at bounding box center [806, 192] width 929 height 164
click at [489, 165] on button "Browse" at bounding box center [474, 172] width 52 height 22
type input "C:\fakepath\GDIT-66064 Pro Forma_09122025.pdf"
click at [745, 168] on input "Name" at bounding box center [733, 172] width 124 height 22
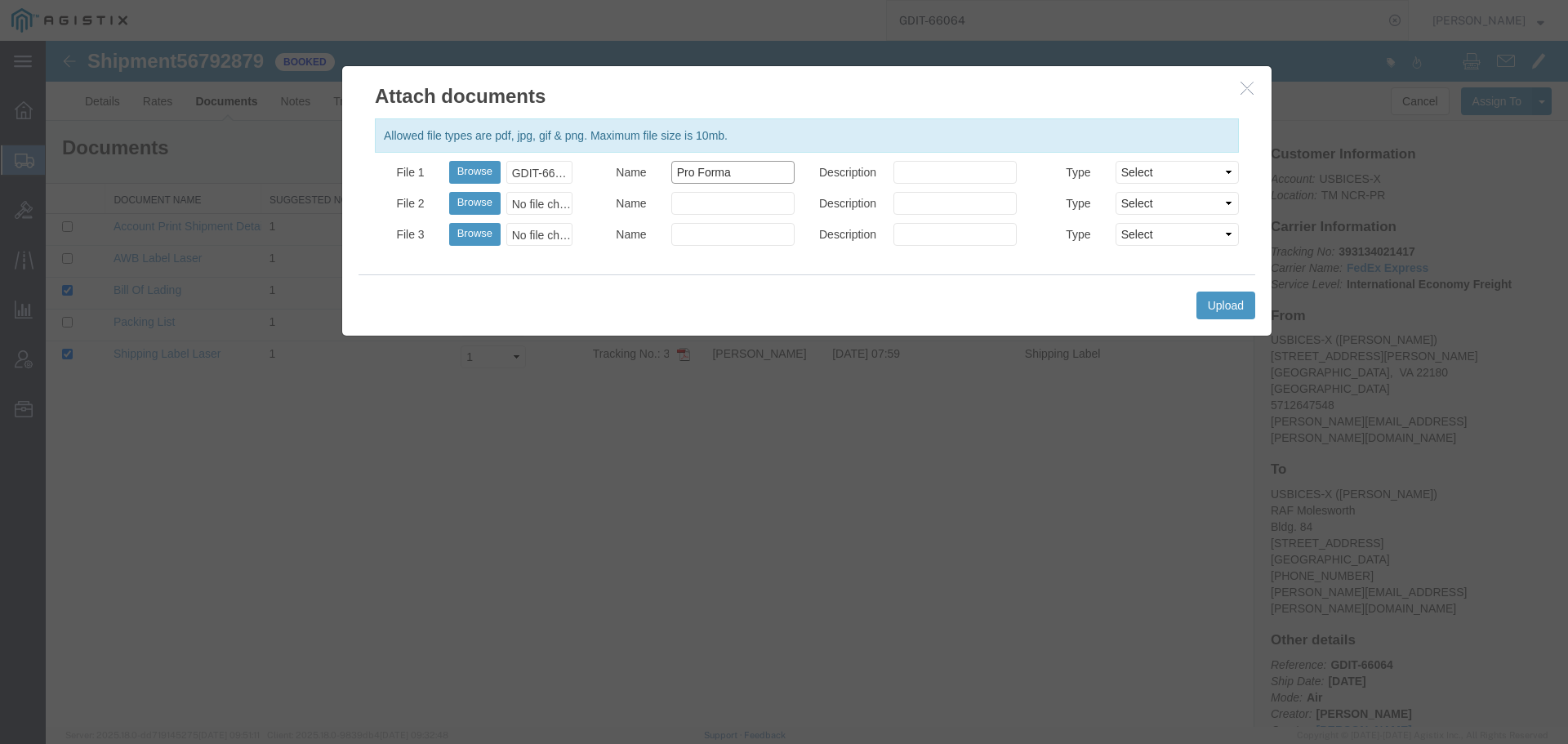
type input "Pro Forma"
click at [1170, 176] on select "Select AWB Label Bill of Lading/Air Waybill Certificate of Origin (English) Cla…" at bounding box center [1177, 172] width 124 height 22
click at [1115, 161] on select "Select AWB Label Bill of Lading/Air Waybill Certificate of Origin (English) Cla…" at bounding box center [1177, 172] width 124 height 22
drag, startPoint x: 1170, startPoint y: 170, endPoint x: 1165, endPoint y: 178, distance: 9.4
click at [1170, 171] on select "Select AWB Label Bill of Lading/Air Waybill Certificate of Origin (English) Cla…" at bounding box center [1177, 172] width 124 height 22
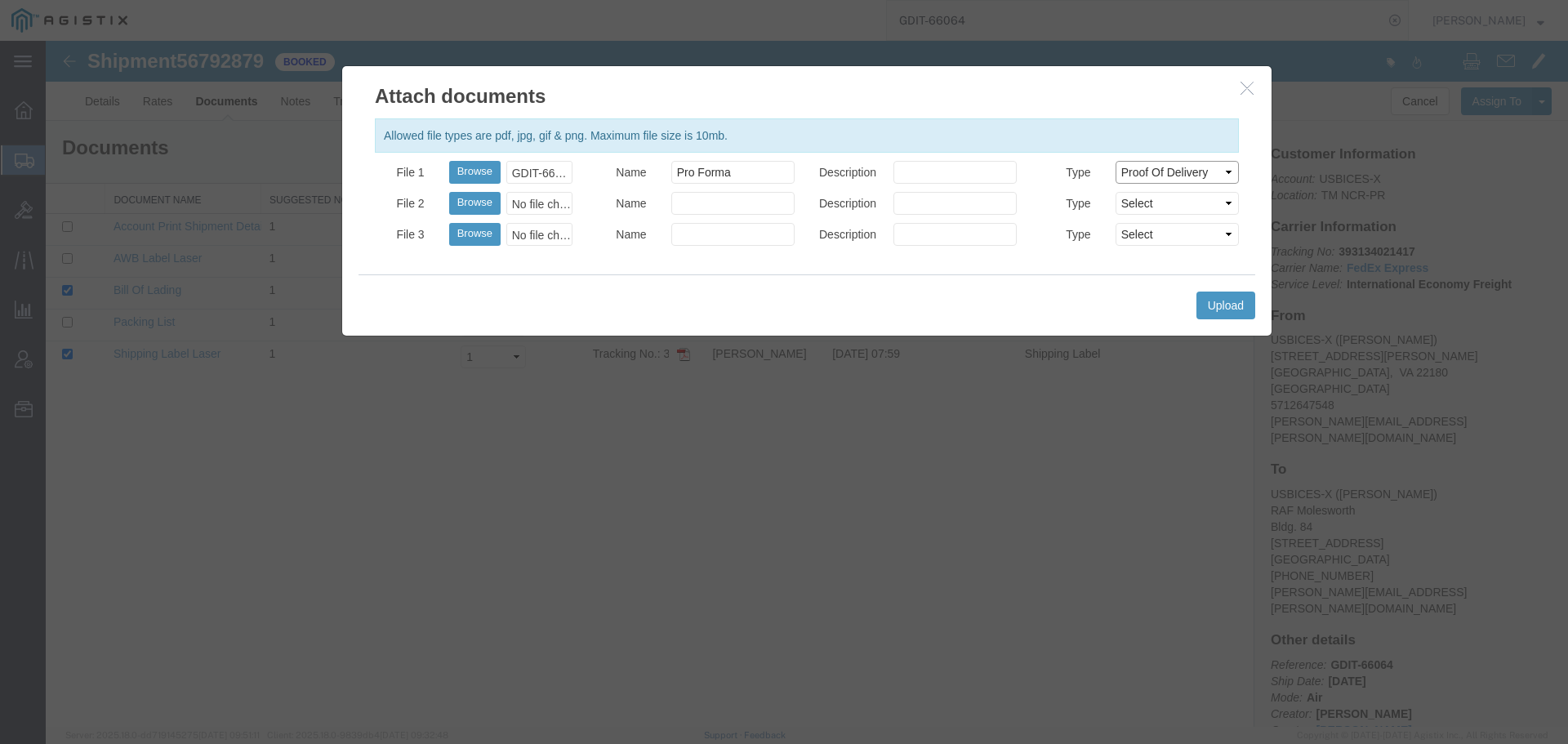
select select "PROFORMA_INV"
click at [1115, 161] on select "Select AWB Label Bill of Lading/Air Waybill Certificate of Origin (English) Cla…" at bounding box center [1177, 172] width 124 height 22
click at [1219, 300] on button "Upload" at bounding box center [1225, 305] width 59 height 28
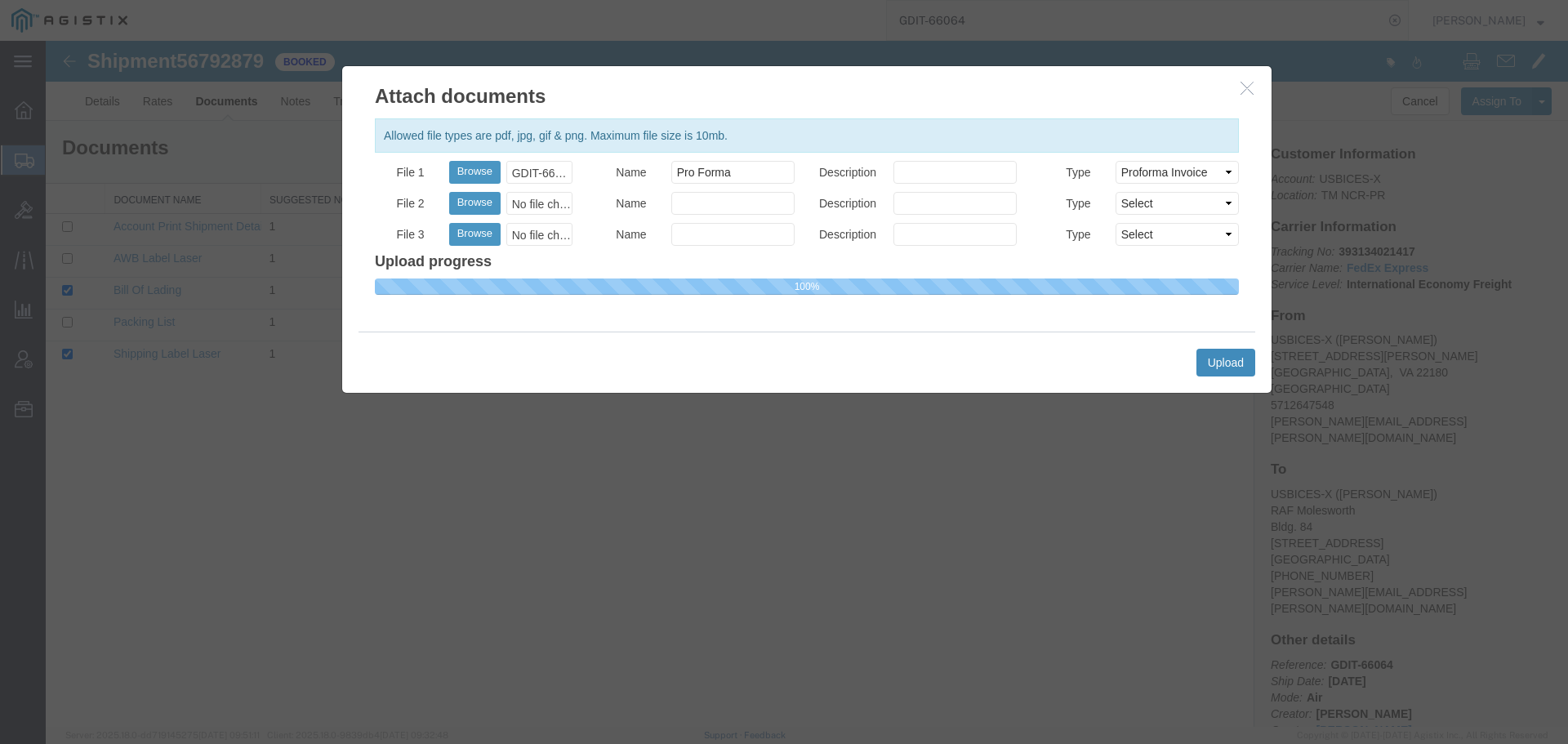
select select
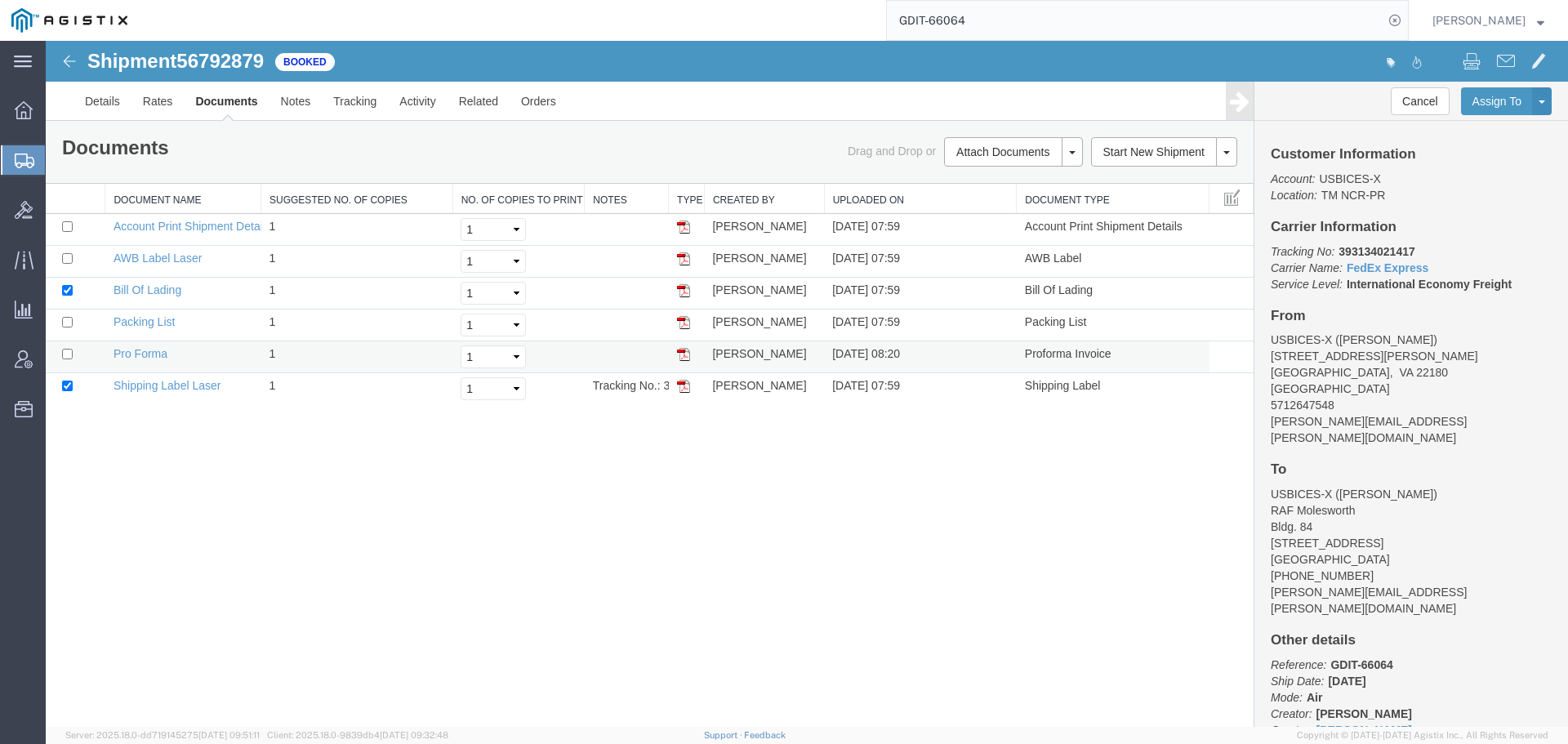
click at [679, 353] on img at bounding box center [683, 354] width 13 height 13
click at [117, 101] on link "Details" at bounding box center [102, 101] width 58 height 39
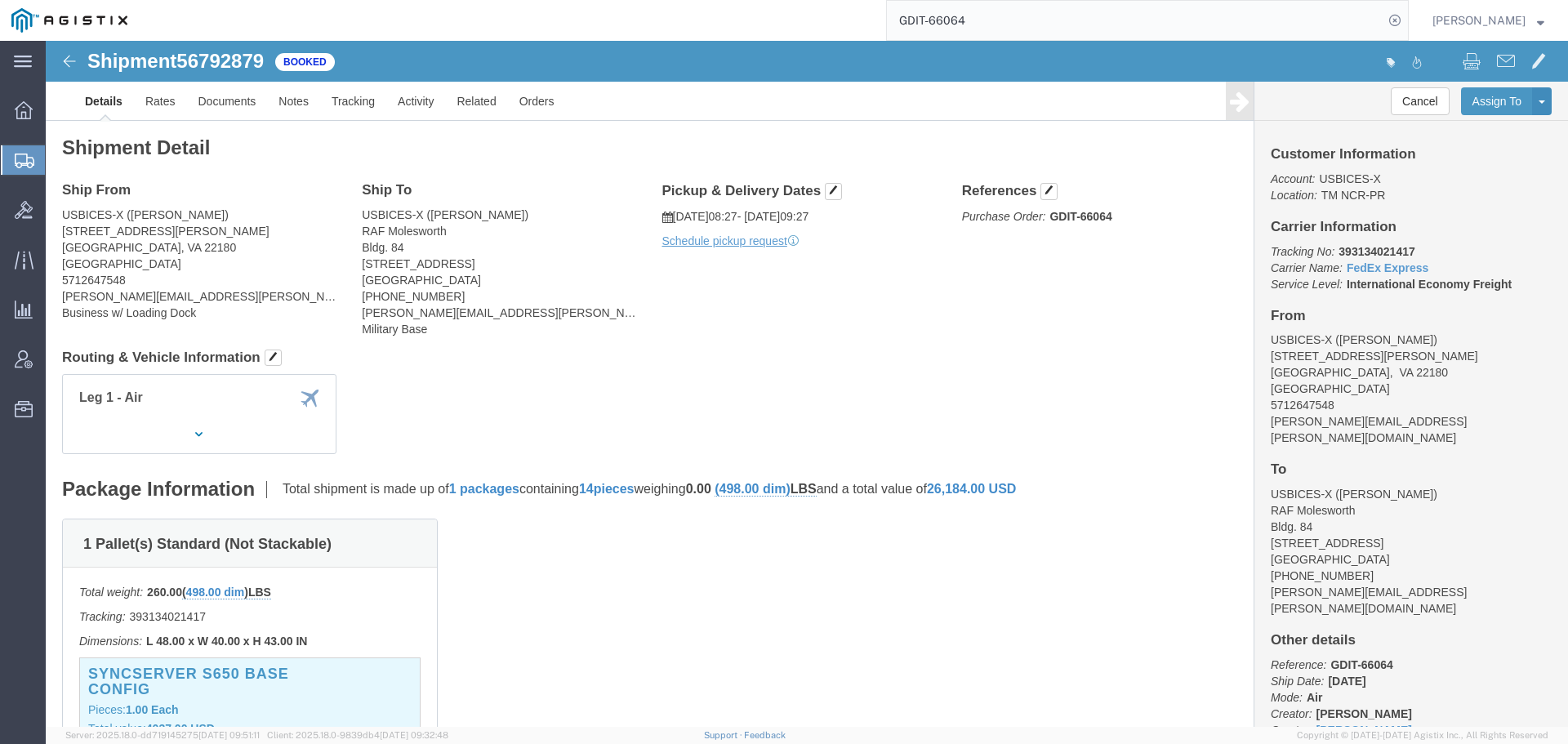
click at [11, 151] on div at bounding box center [23, 159] width 46 height 29
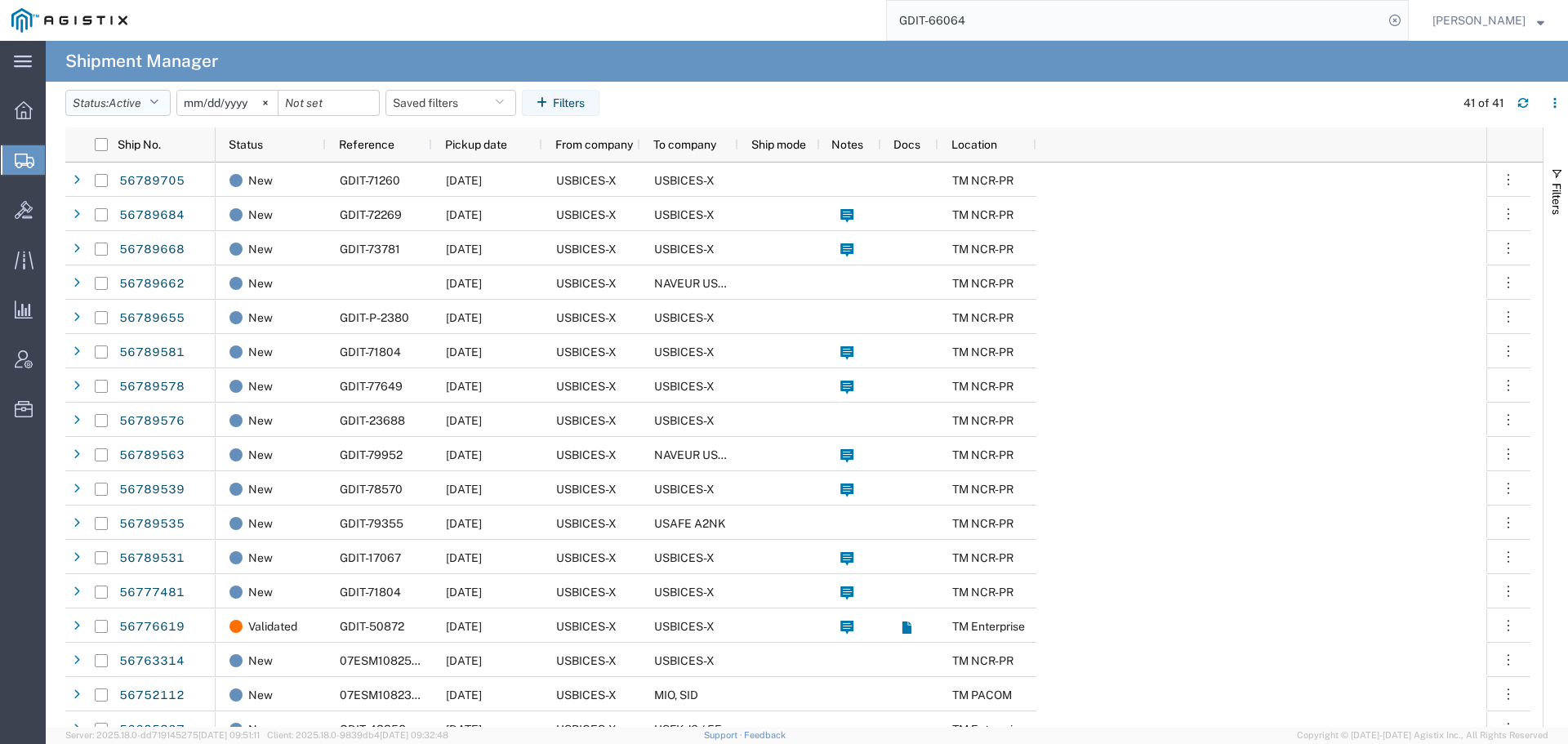
click at [112, 100] on button "Status: Active" at bounding box center [118, 103] width 105 height 26
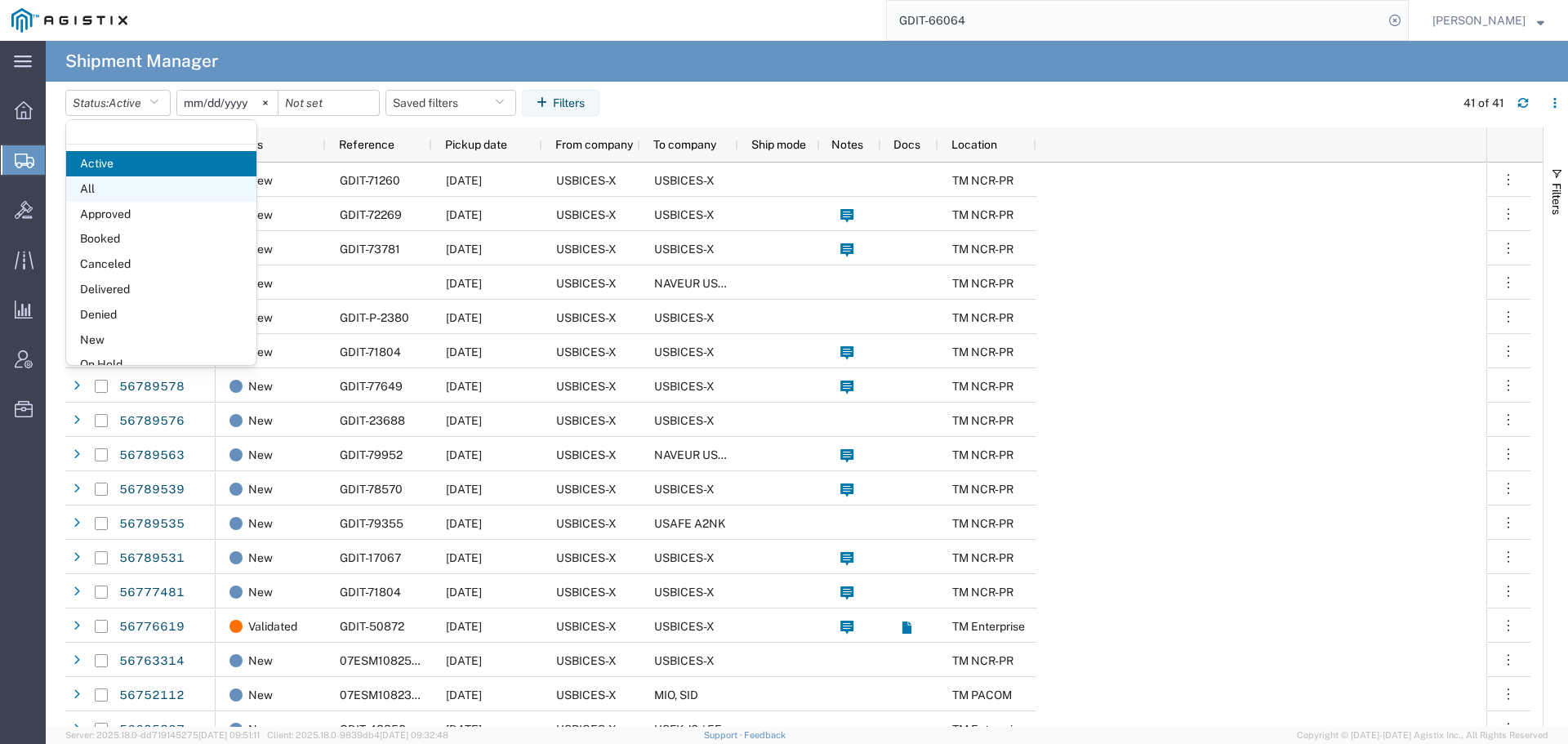
click at [119, 187] on span "All" at bounding box center [161, 188] width 190 height 25
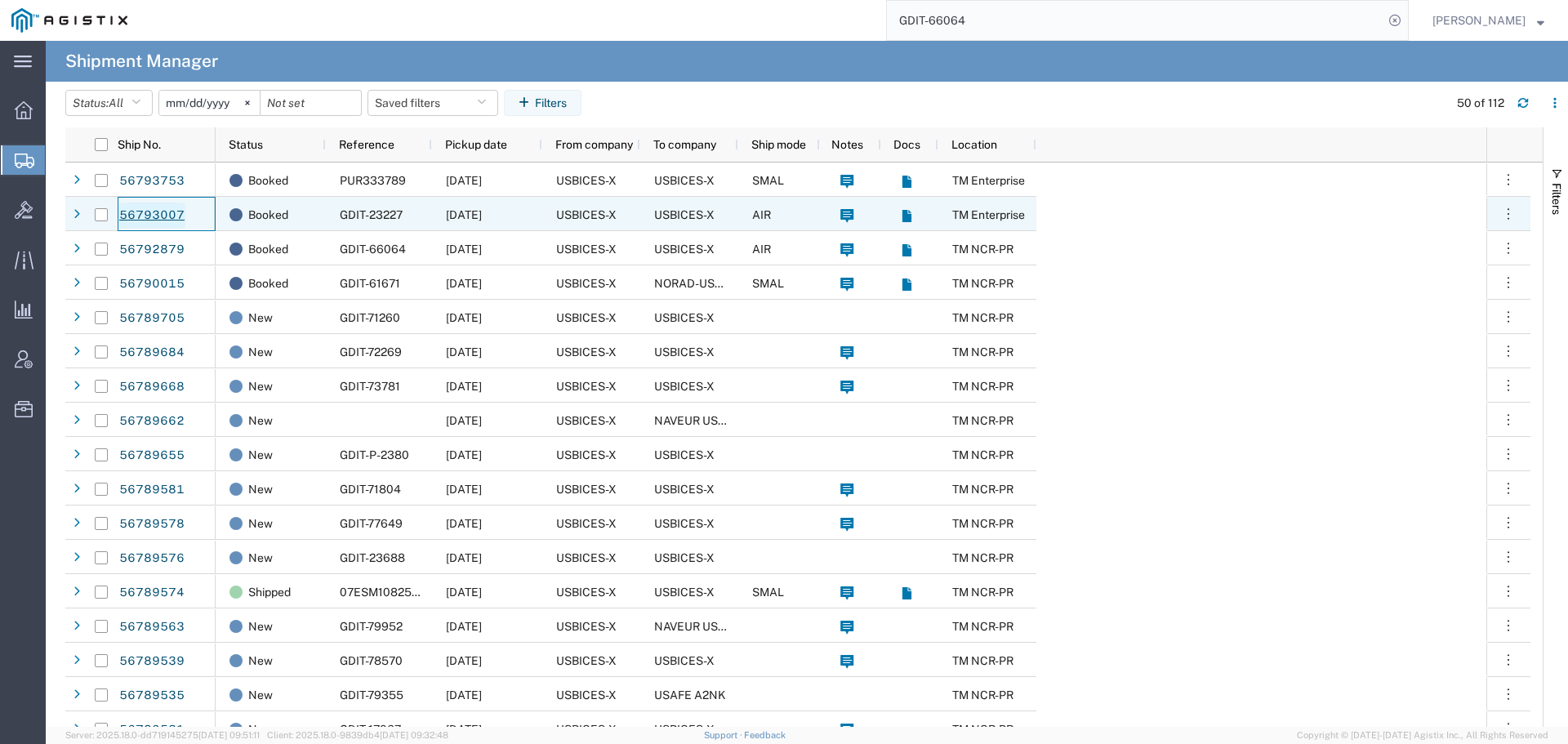
click at [156, 208] on link "56793007" at bounding box center [151, 216] width 67 height 26
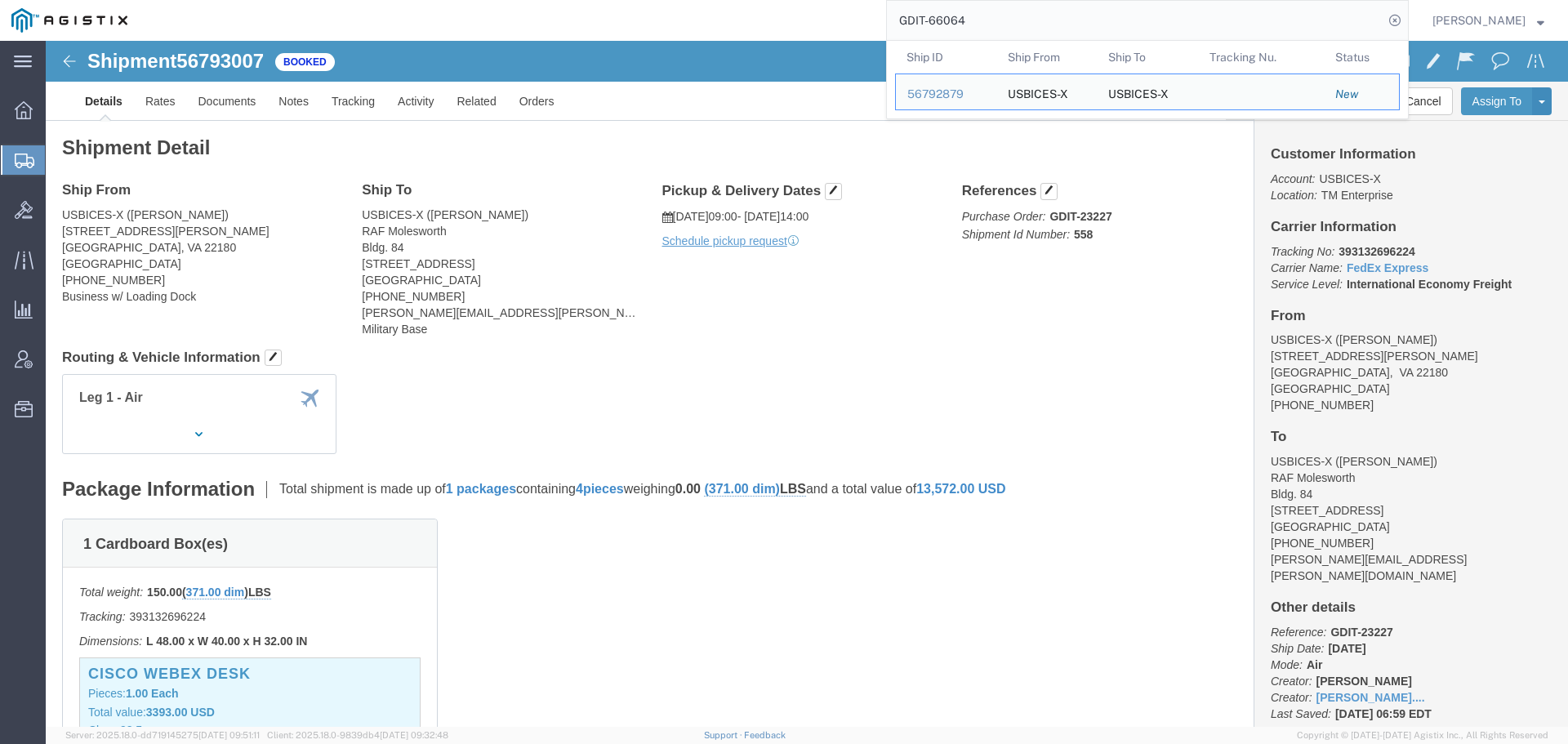
drag, startPoint x: 1039, startPoint y: 28, endPoint x: 941, endPoint y: 24, distance: 98.1
click at [941, 24] on input "GDIT-66064" at bounding box center [1135, 21] width 497 height 39
click at [947, 89] on div "56551769" at bounding box center [946, 94] width 78 height 17
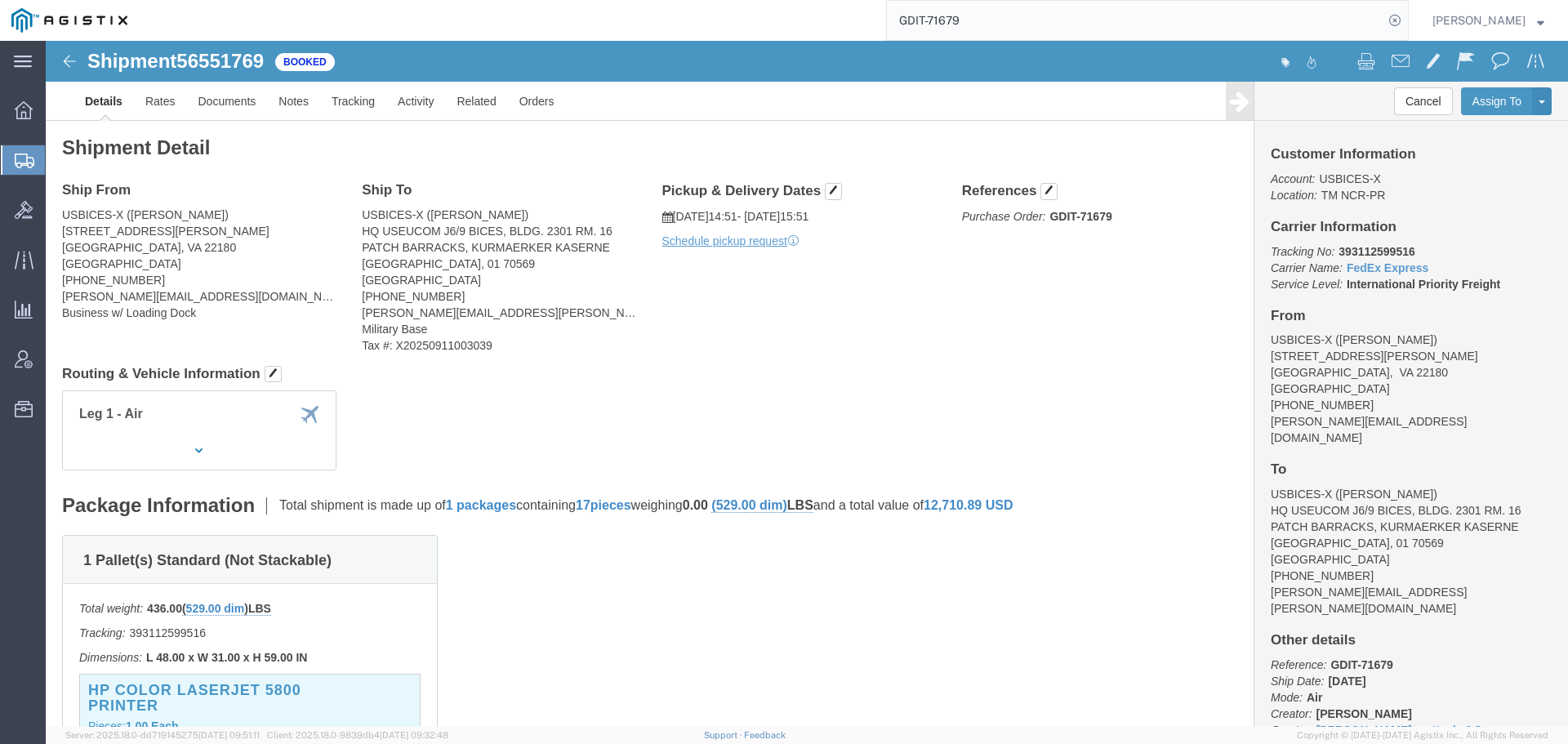
click div "Leg 1 - Air"
click at [19, 157] on icon at bounding box center [24, 161] width 20 height 15
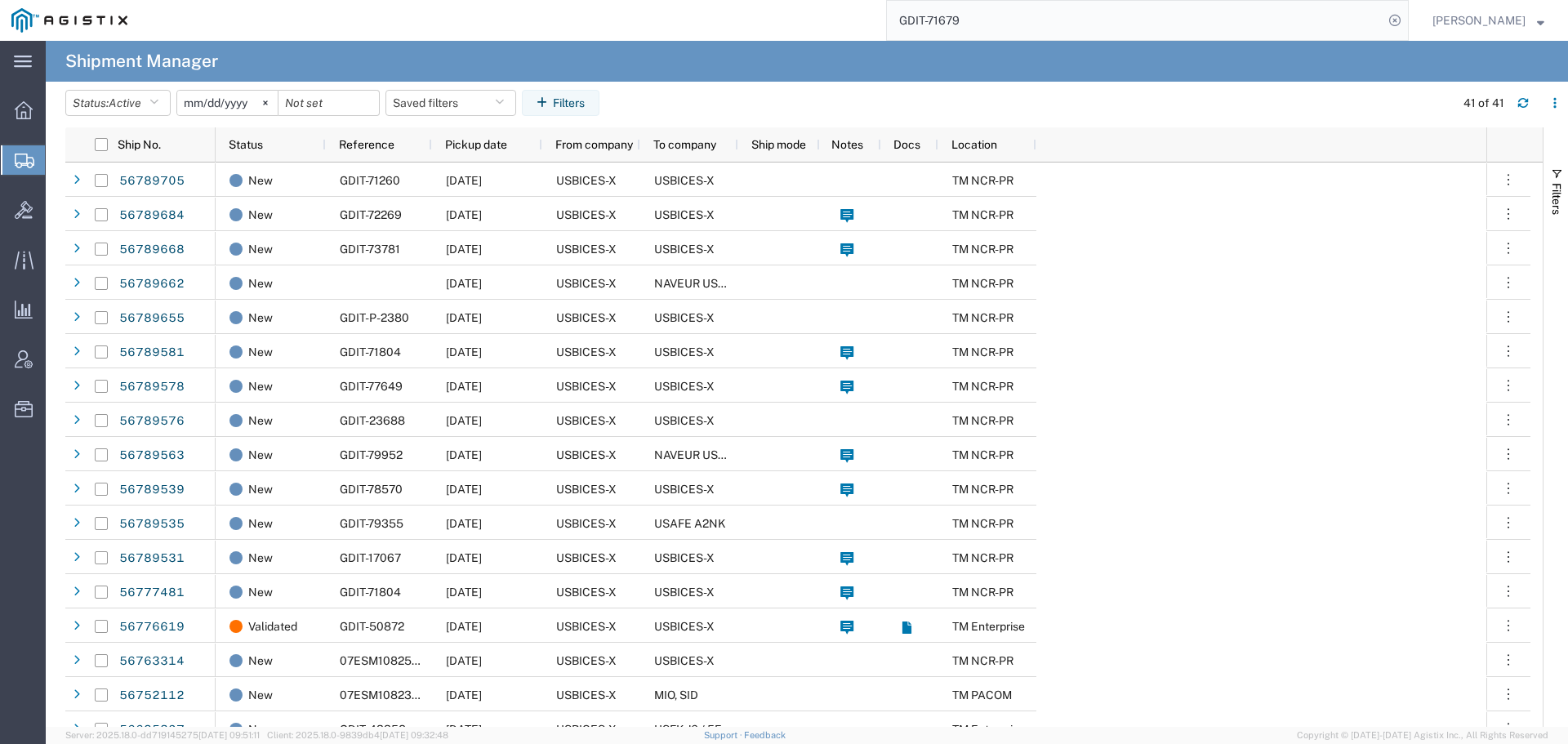
click at [998, 22] on input "GDIT-71679" at bounding box center [1135, 21] width 497 height 39
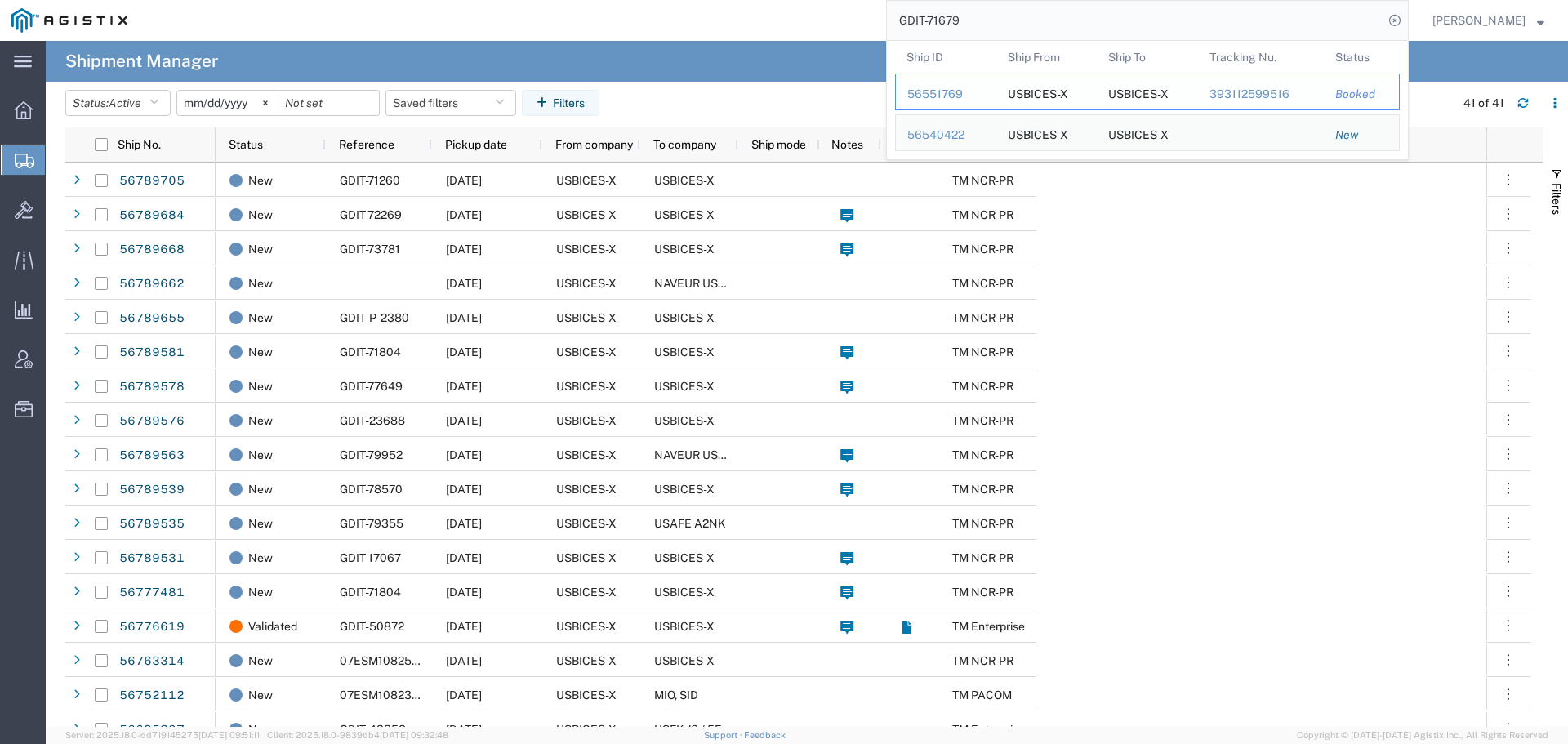
click at [956, 92] on div "56551769" at bounding box center [946, 94] width 78 height 17
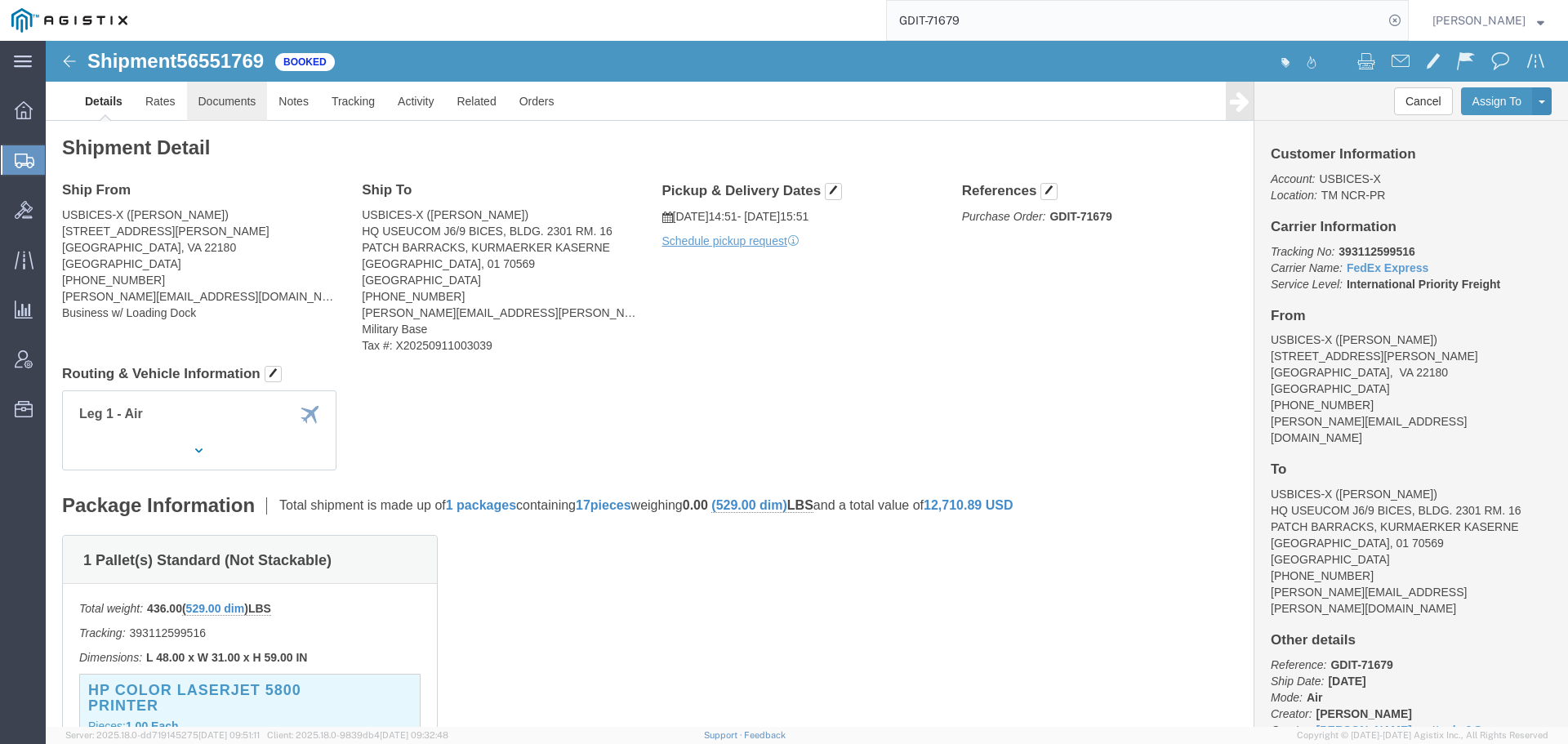
click link "Documents"
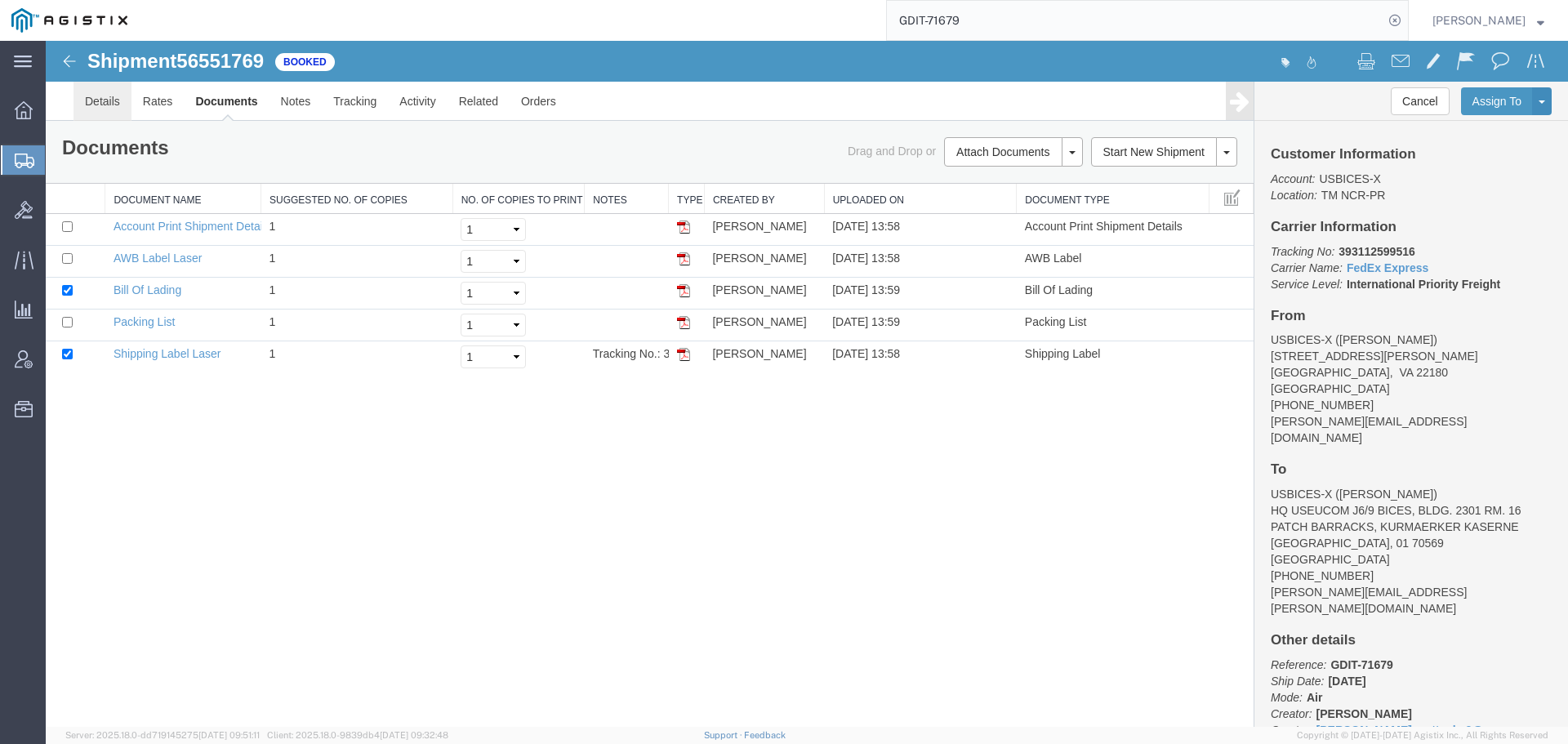
click at [105, 108] on link "Details" at bounding box center [102, 101] width 58 height 39
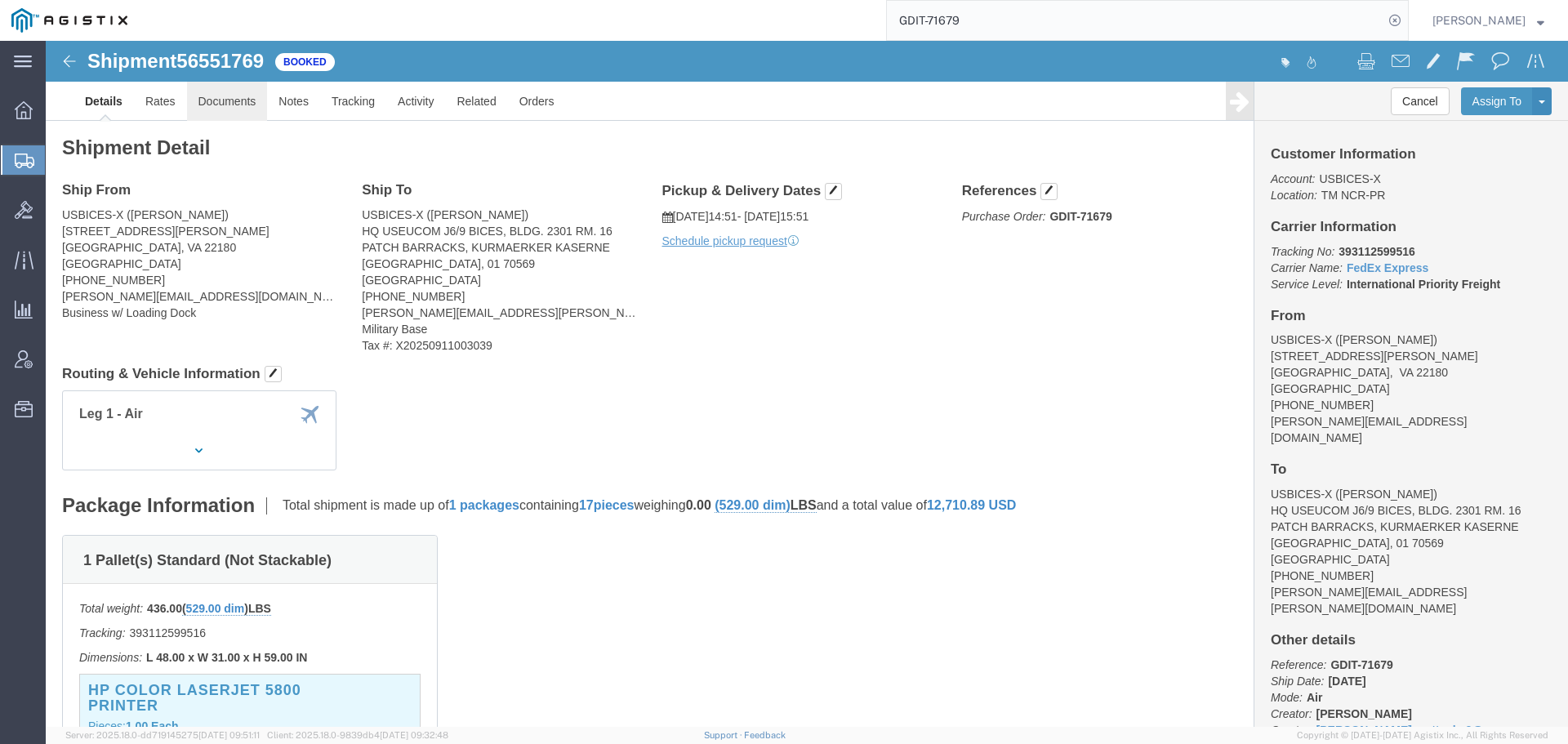
click link "Documents"
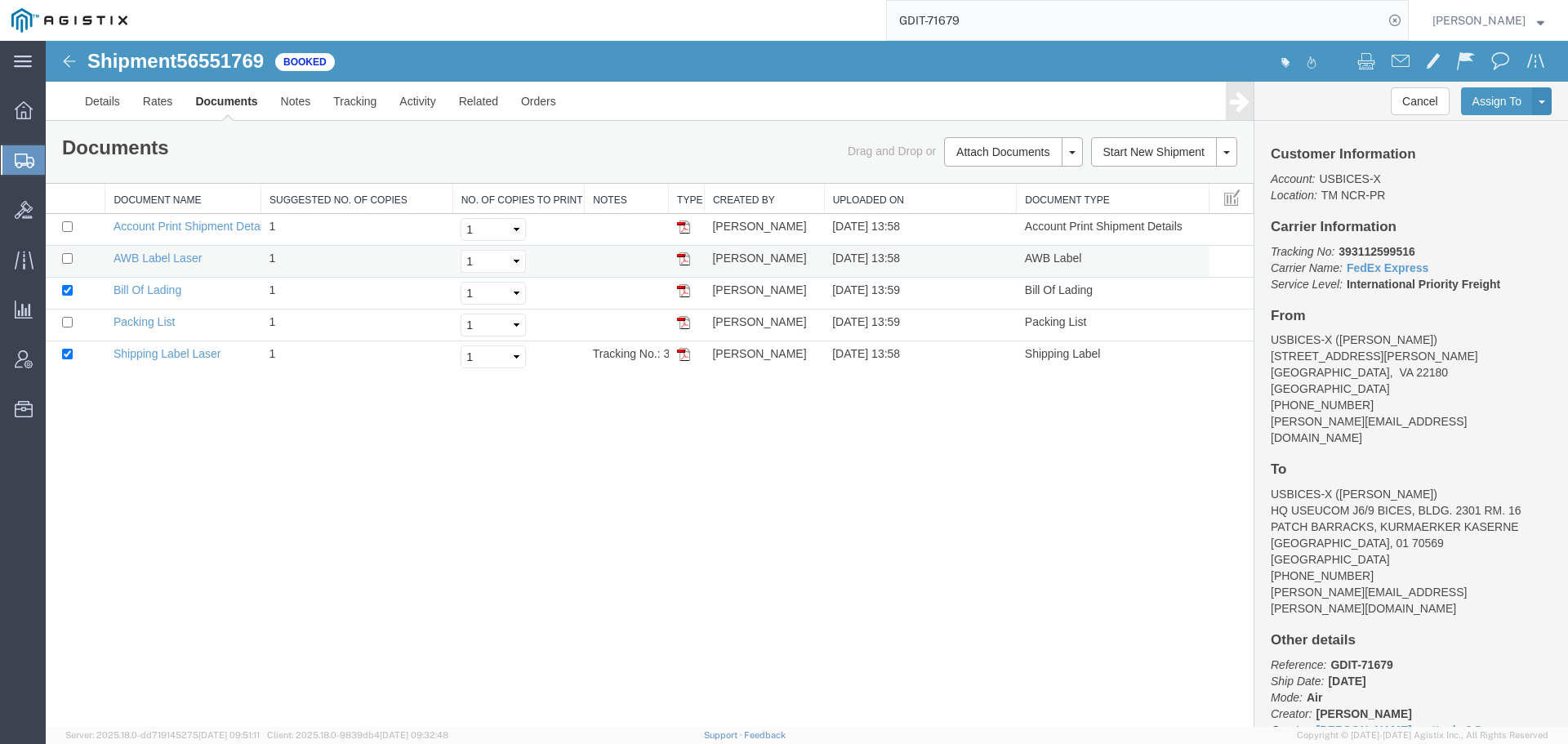
click at [682, 263] on img at bounding box center [683, 259] width 13 height 13
click at [684, 295] on img at bounding box center [683, 290] width 13 height 13
click at [681, 323] on img at bounding box center [683, 322] width 13 height 13
drag, startPoint x: 684, startPoint y: 352, endPoint x: 521, endPoint y: 388, distance: 166.9
click at [684, 352] on img at bounding box center [683, 354] width 13 height 13
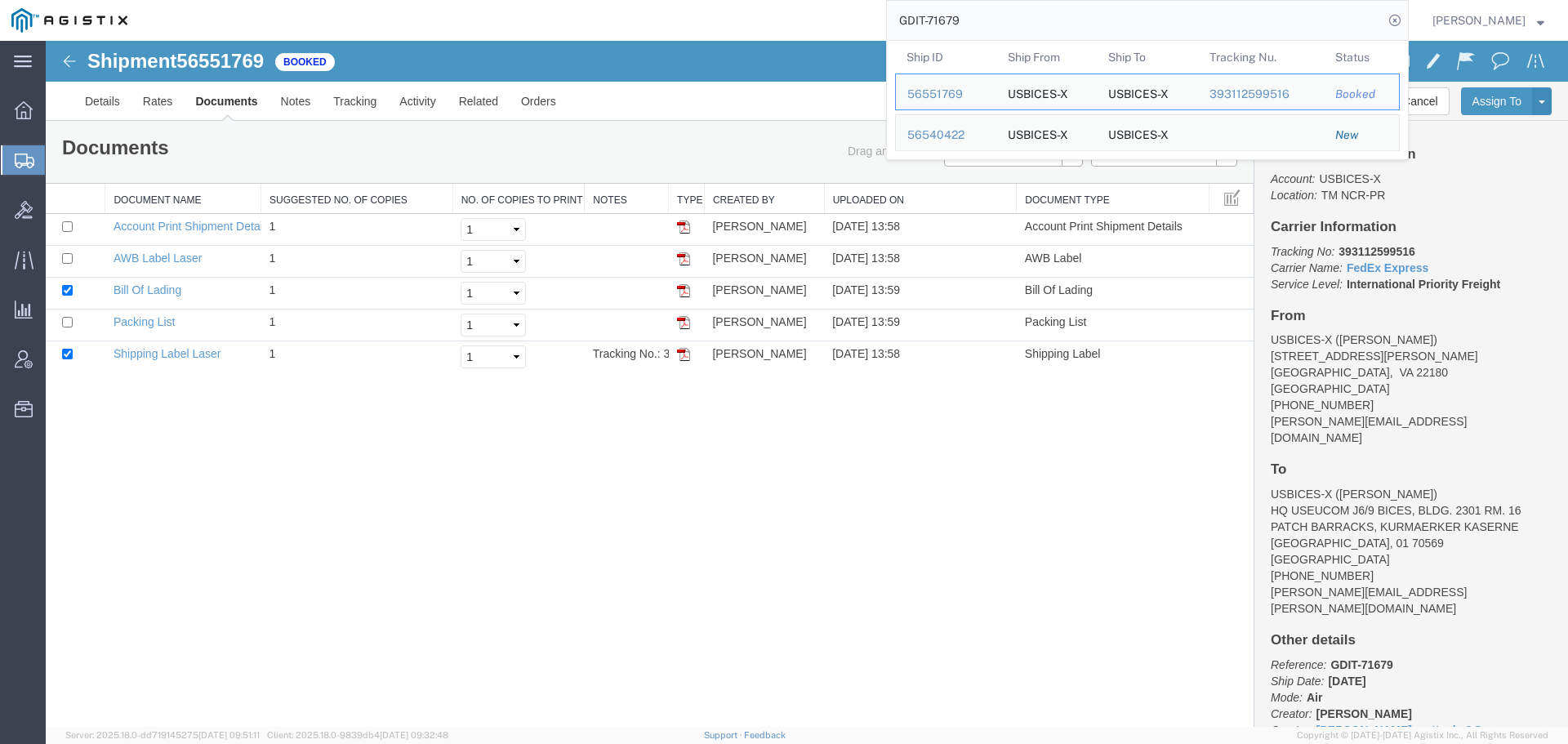
drag, startPoint x: 1020, startPoint y: 22, endPoint x: 947, endPoint y: 23, distance: 73.0
click at [947, 23] on input "GDIT-71679" at bounding box center [1135, 21] width 497 height 39
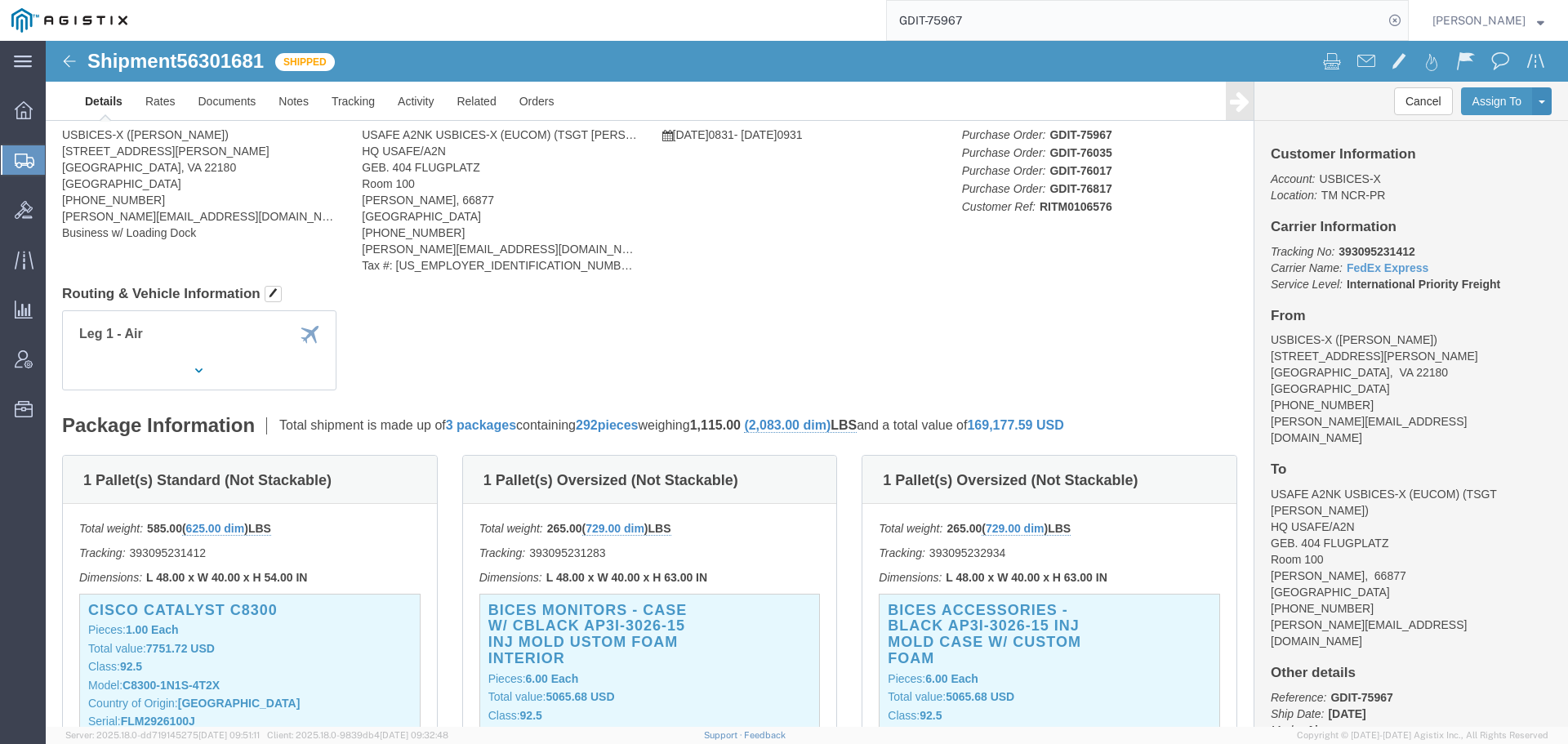
click div
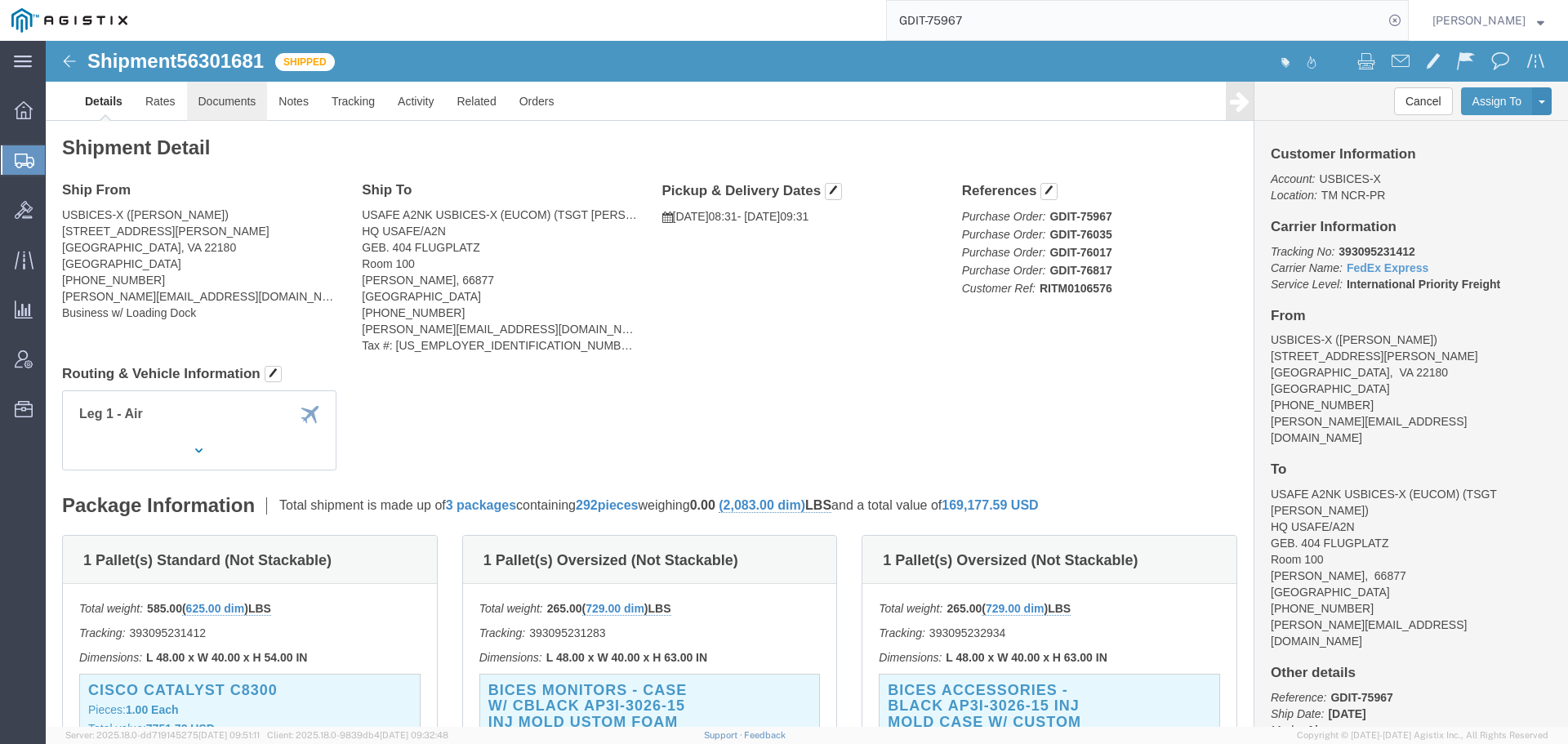
click link "Documents"
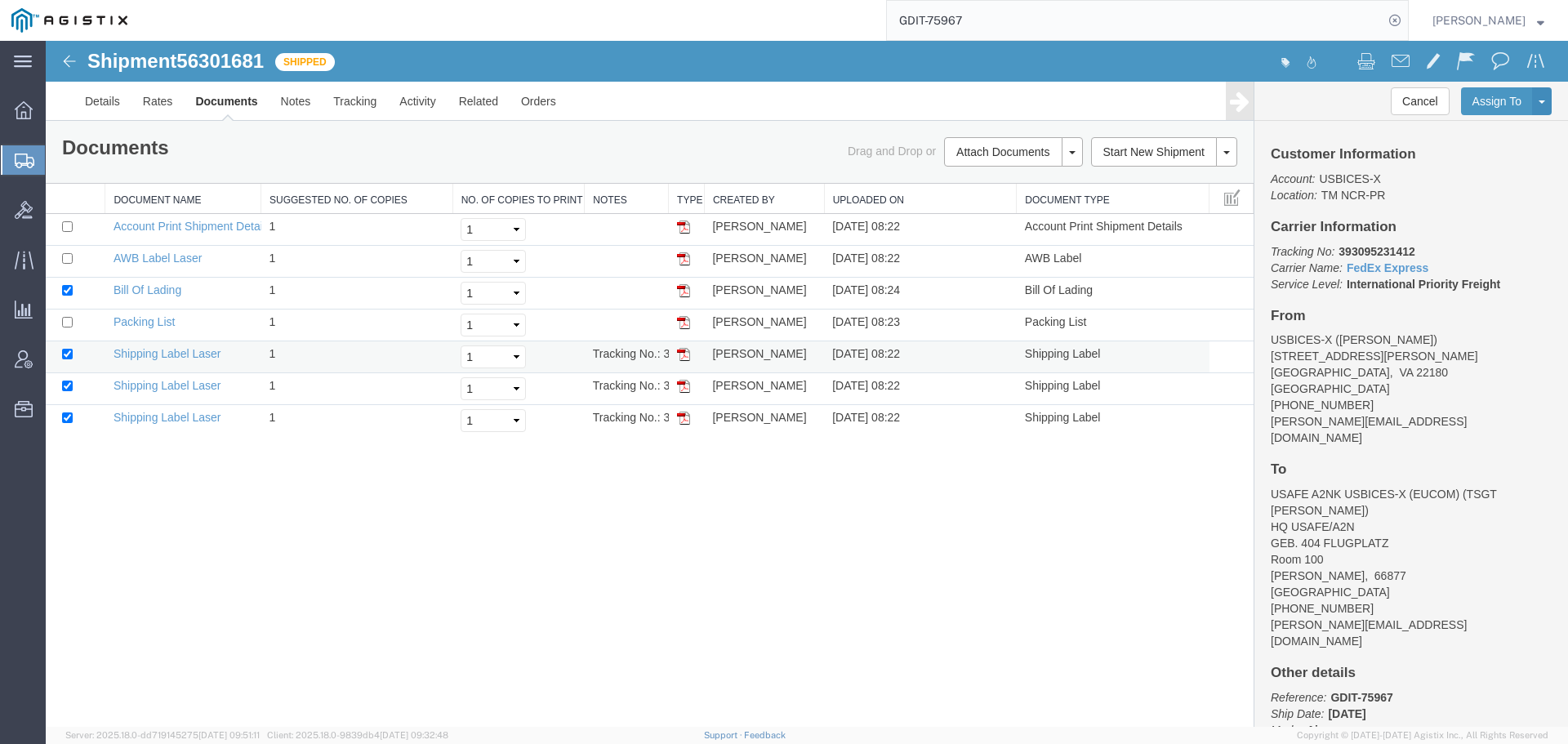
click at [680, 353] on img at bounding box center [683, 354] width 13 height 13
click at [687, 383] on img at bounding box center [683, 386] width 13 height 13
click at [681, 416] on img at bounding box center [683, 418] width 13 height 13
click at [680, 323] on img at bounding box center [683, 322] width 13 height 13
drag, startPoint x: 680, startPoint y: 289, endPoint x: 160, endPoint y: 41, distance: 576.1
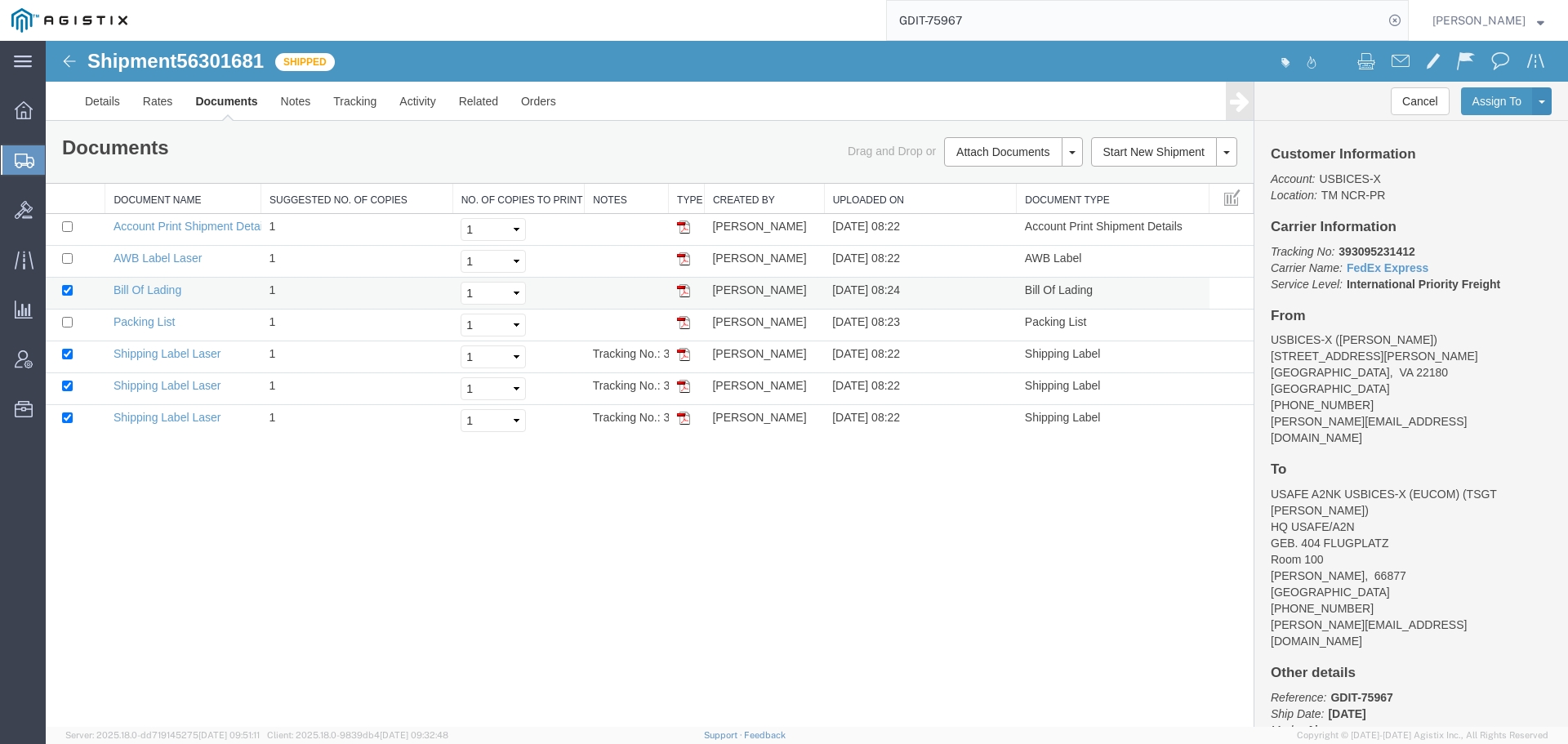
click at [680, 289] on img at bounding box center [683, 290] width 13 height 13
drag, startPoint x: 683, startPoint y: 263, endPoint x: 1020, endPoint y: 43, distance: 402.5
click at [683, 263] on img at bounding box center [683, 259] width 13 height 13
click at [105, 95] on link "Details" at bounding box center [102, 101] width 58 height 39
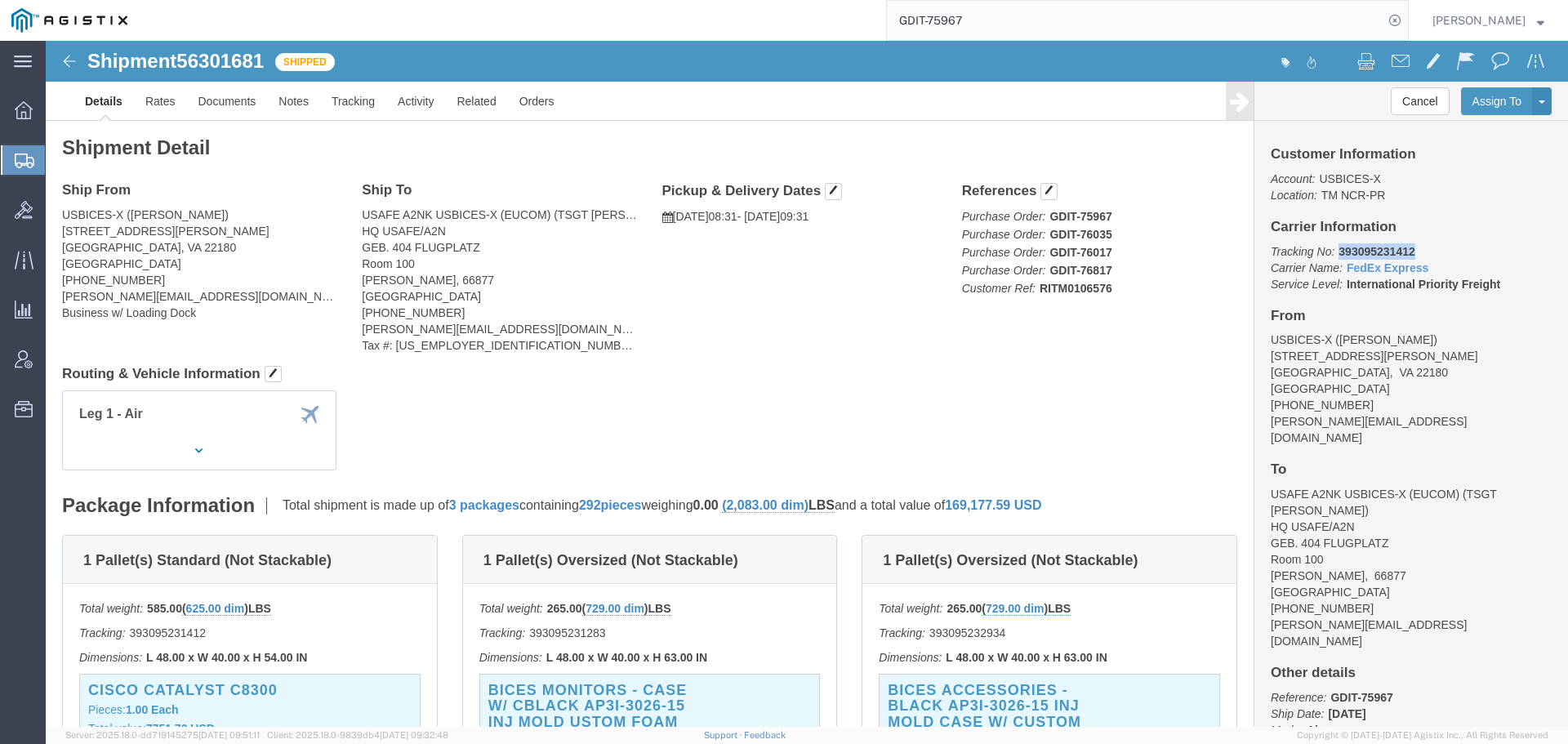
drag, startPoint x: 1365, startPoint y: 207, endPoint x: 1307, endPoint y: 235, distance: 64.4
click p "Tracking No: 393095231412 Carrier Name: FedEx Express FedEx Express Service Lev…"
copy b "393095231412"
click div "Leg 1 - Air"
click link "Documents"
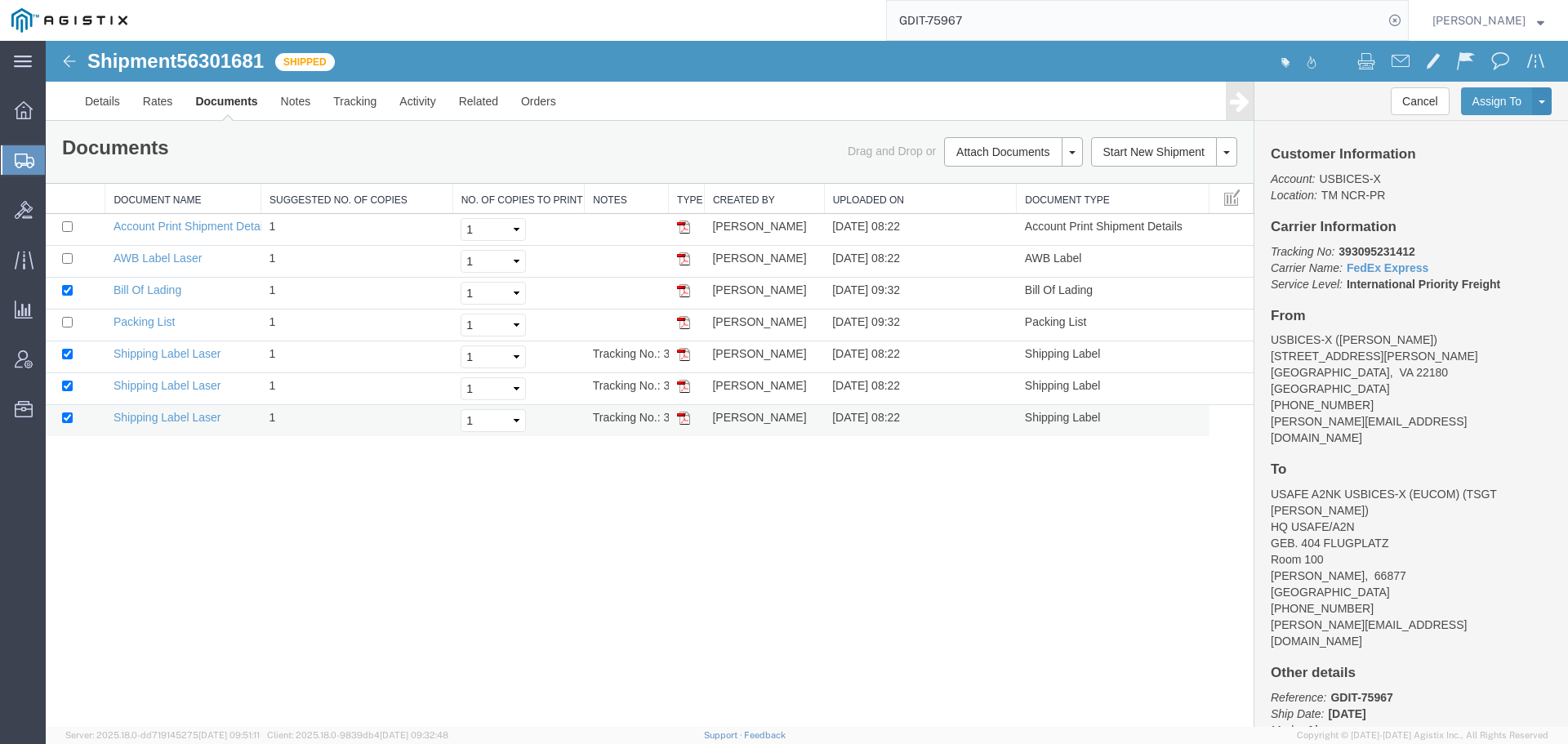
click at [681, 418] on img at bounding box center [683, 418] width 13 height 13
drag, startPoint x: 683, startPoint y: 353, endPoint x: 683, endPoint y: 388, distance: 35.0
click at [683, 353] on img at bounding box center [683, 354] width 13 height 13
click at [684, 388] on img at bounding box center [683, 386] width 13 height 13
click at [683, 422] on img at bounding box center [683, 418] width 13 height 13
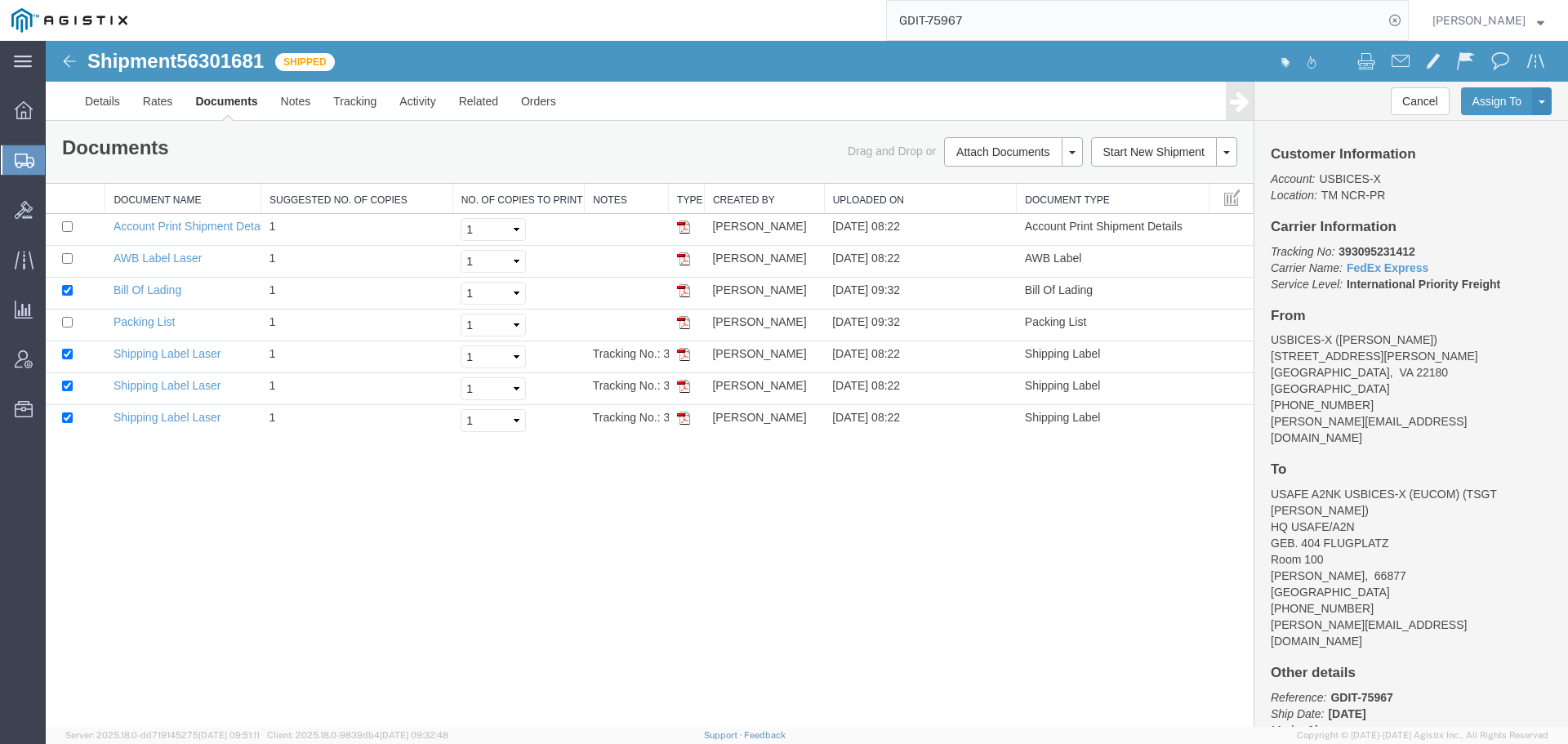
click at [688, 322] on img at bounding box center [683, 322] width 13 height 13
click at [688, 292] on img at bounding box center [683, 290] width 13 height 13
click at [683, 258] on img at bounding box center [683, 259] width 13 height 13
click at [679, 289] on img at bounding box center [683, 290] width 13 height 13
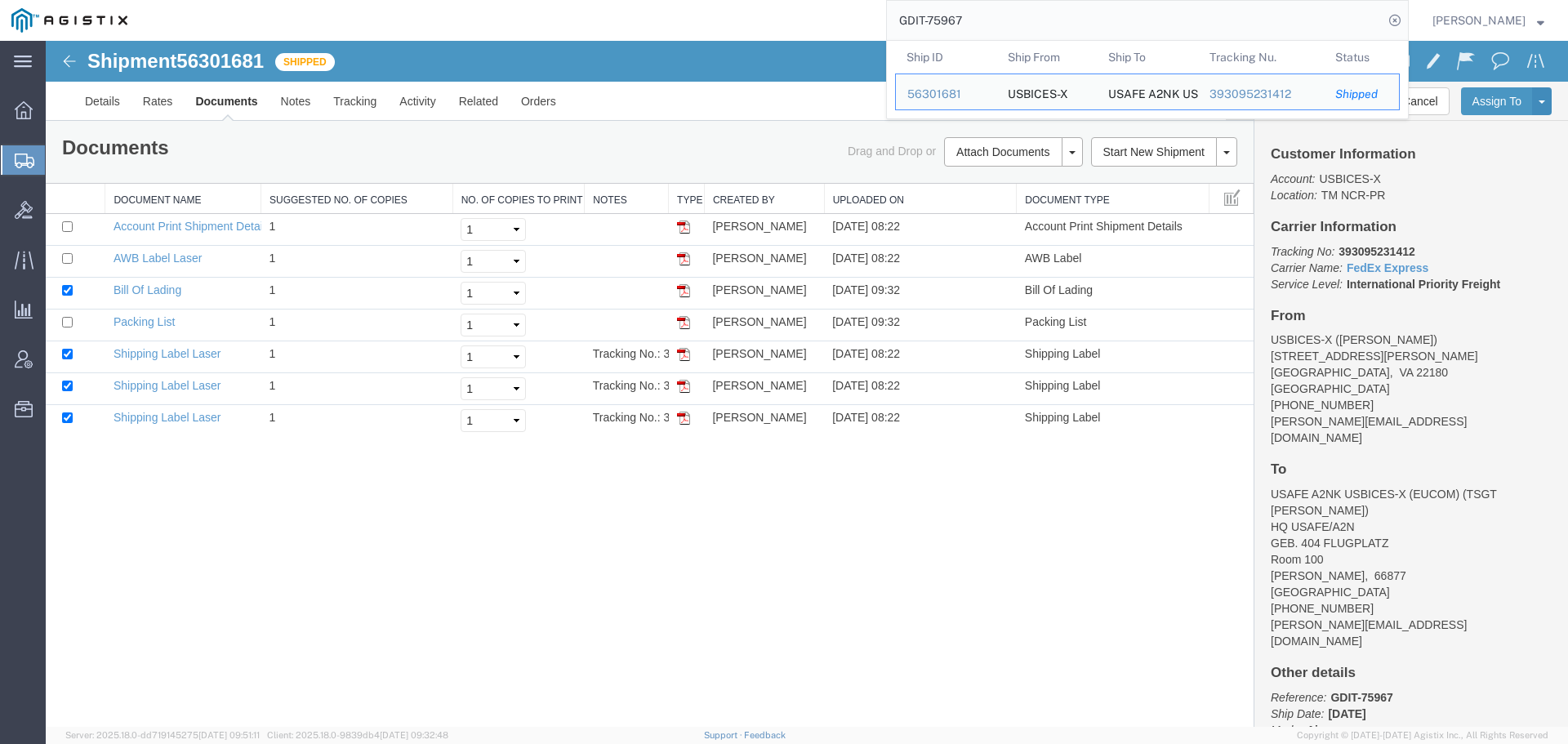
drag, startPoint x: 1083, startPoint y: 28, endPoint x: 941, endPoint y: 22, distance: 142.1
click at [941, 22] on input "GDIT-75967" at bounding box center [1135, 21] width 497 height 39
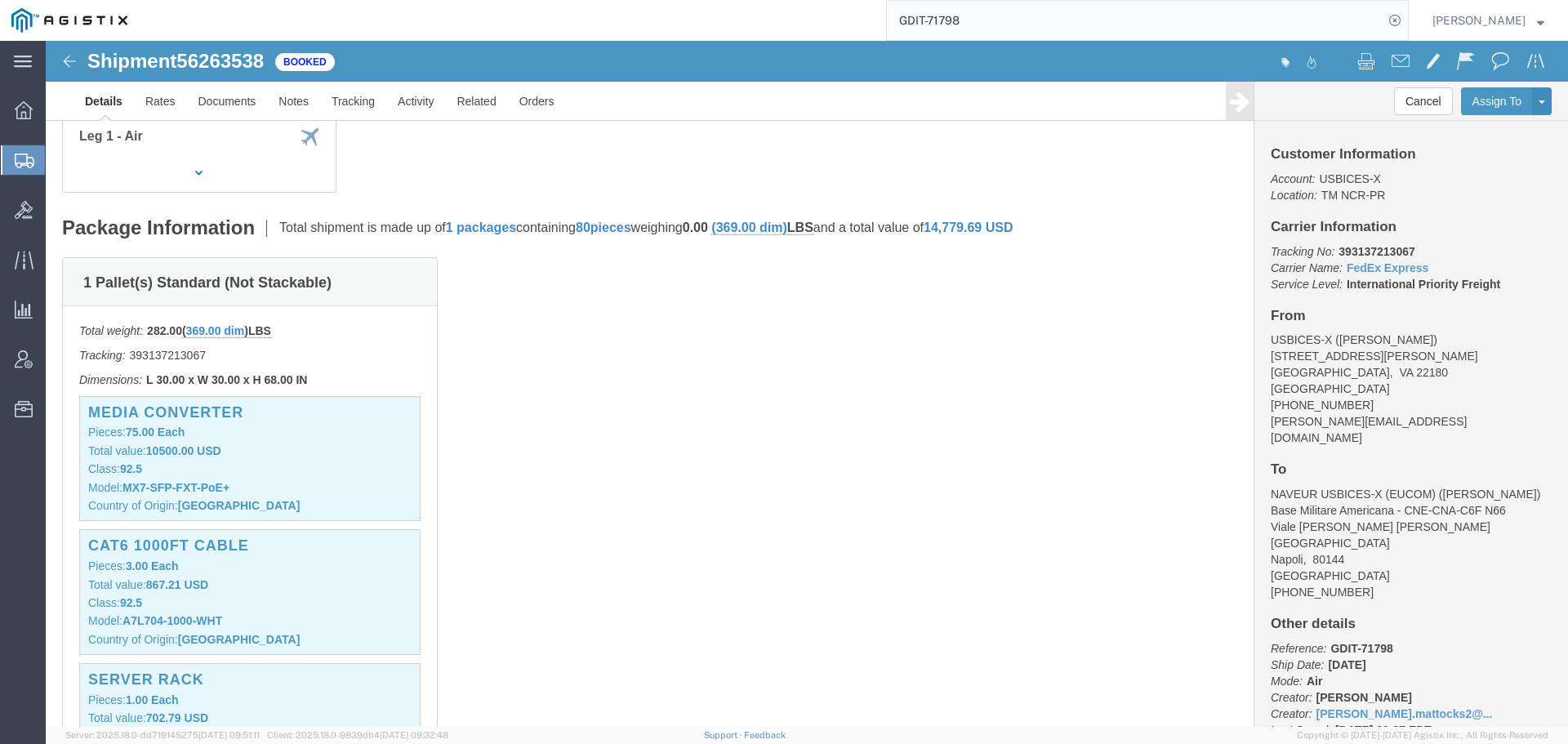
scroll to position [82, 0]
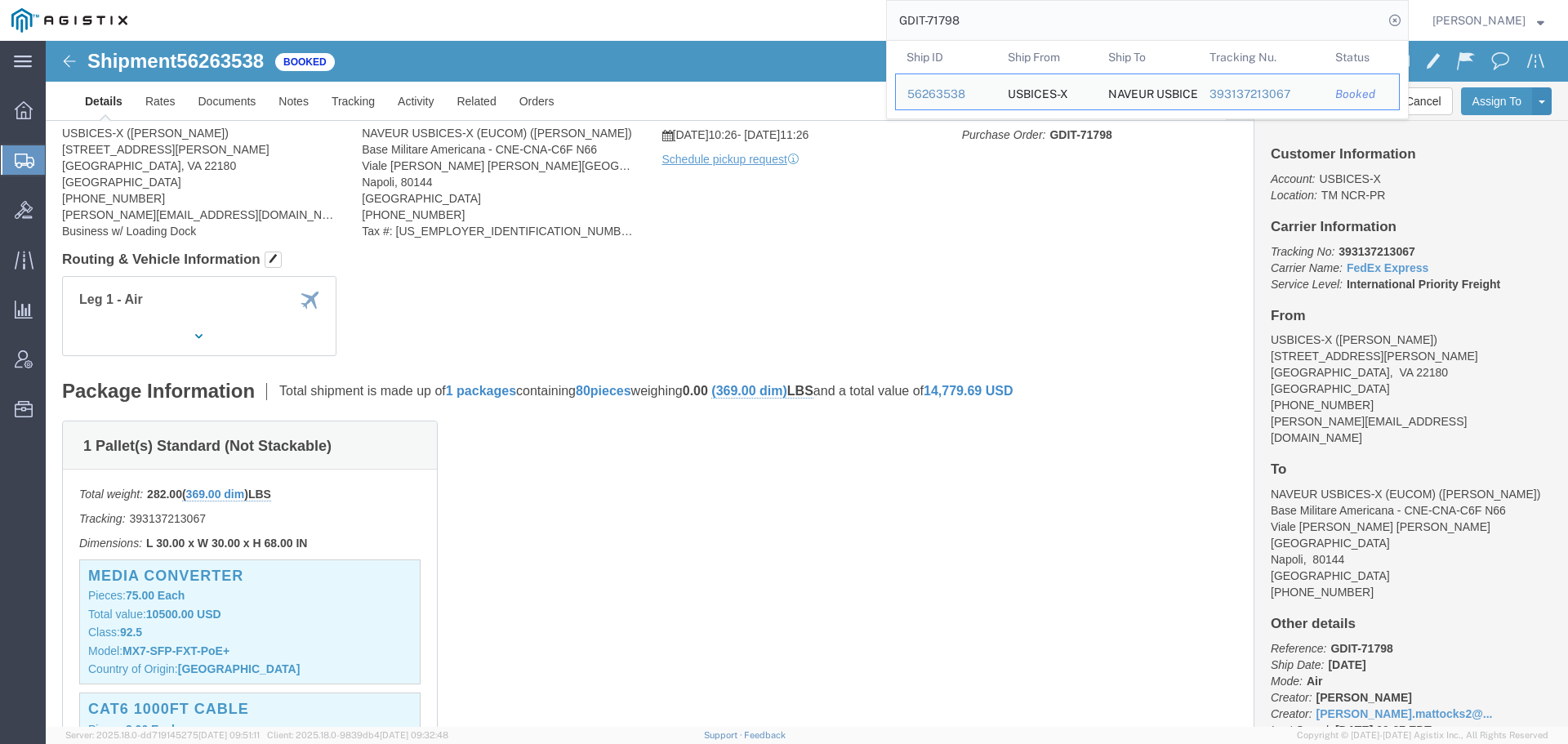
drag, startPoint x: 975, startPoint y: 17, endPoint x: 942, endPoint y: 22, distance: 33.4
click at [942, 22] on input "GDIT-71798" at bounding box center [1135, 21] width 497 height 39
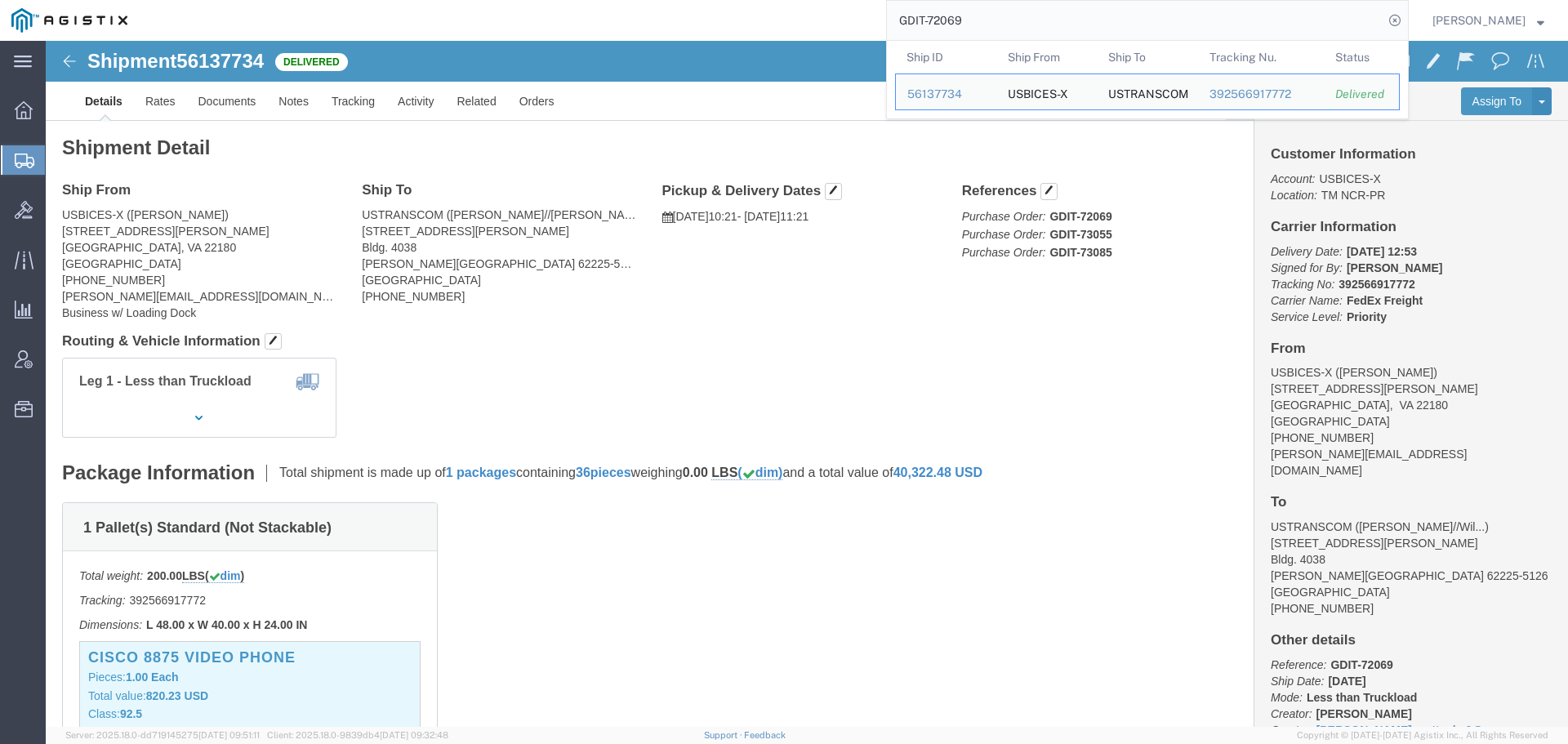
drag, startPoint x: 937, startPoint y: 17, endPoint x: 950, endPoint y: 21, distance: 13.6
click at [950, 21] on input "GDIT-72069" at bounding box center [1135, 21] width 497 height 39
click at [949, 21] on input "GDIT-72069" at bounding box center [1135, 21] width 497 height 39
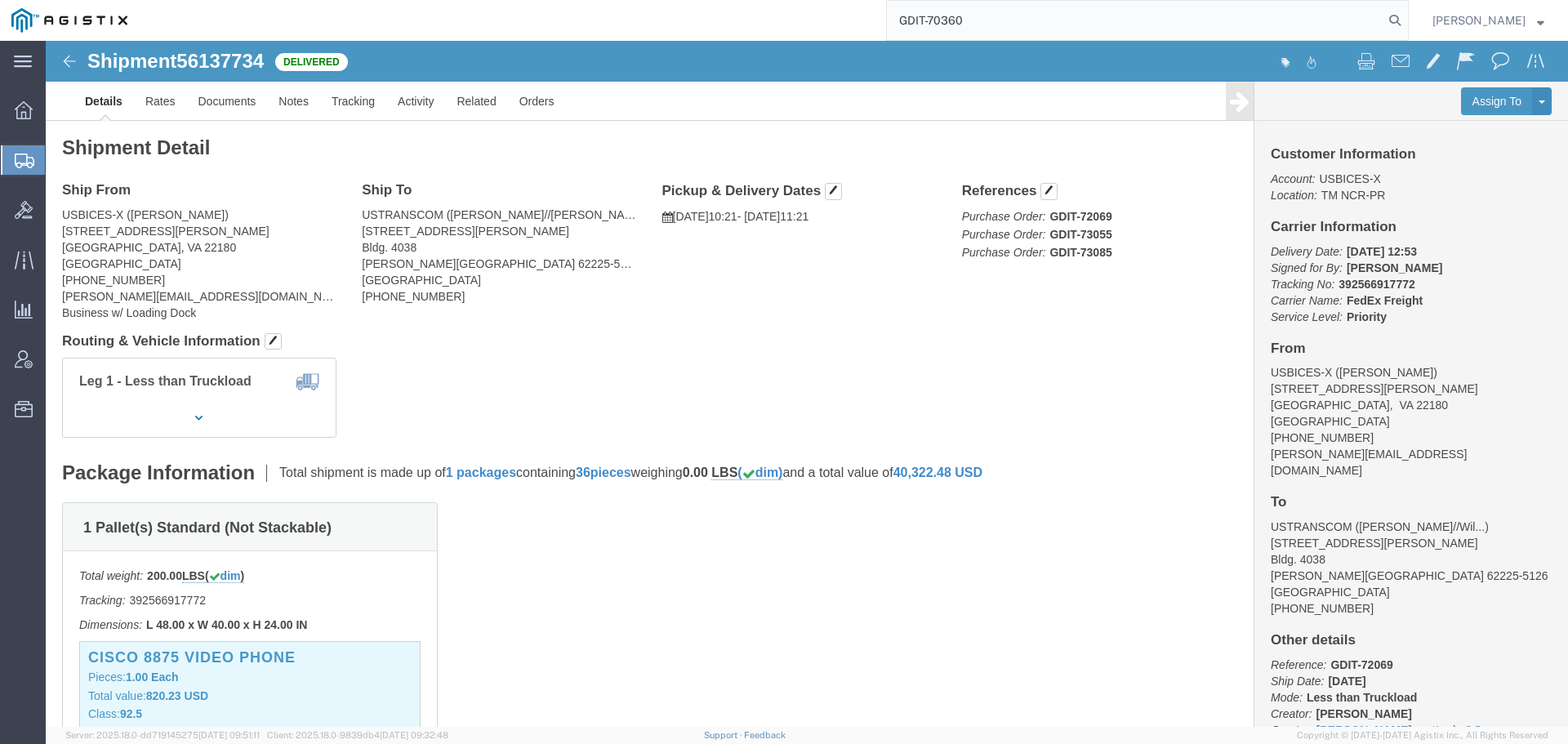
type input "GDIT-70360"
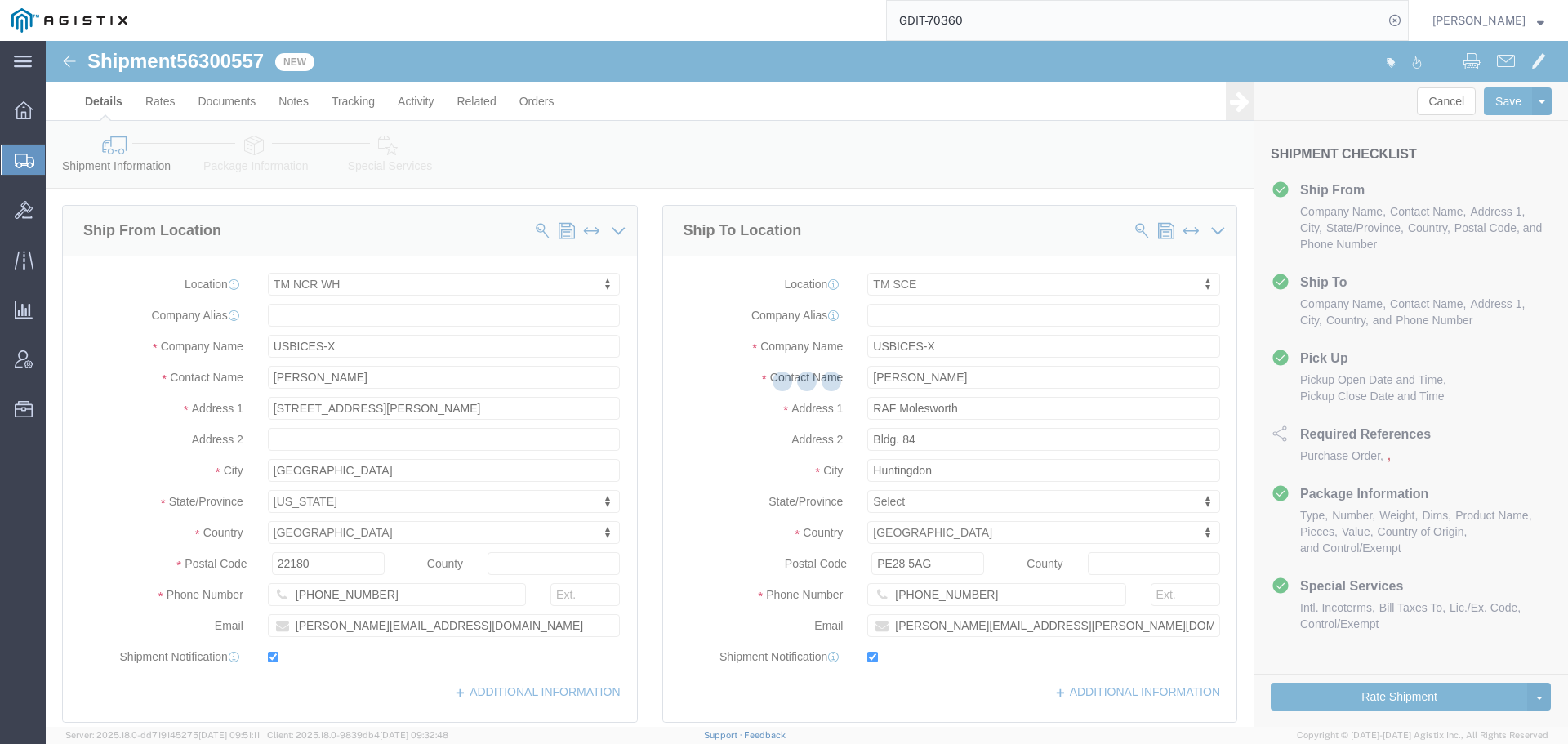
select select "69651"
select select "34240"
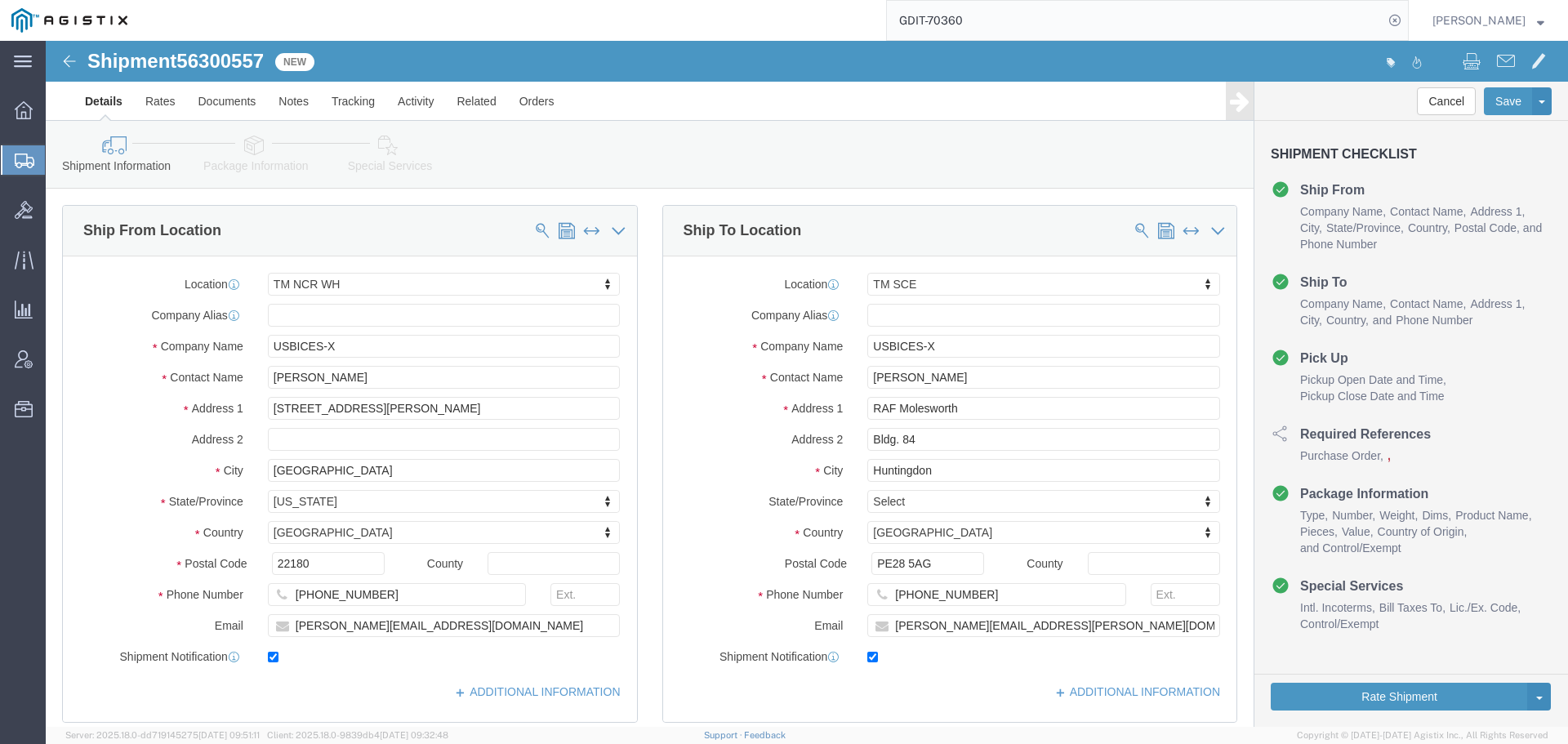
scroll to position [326, 0]
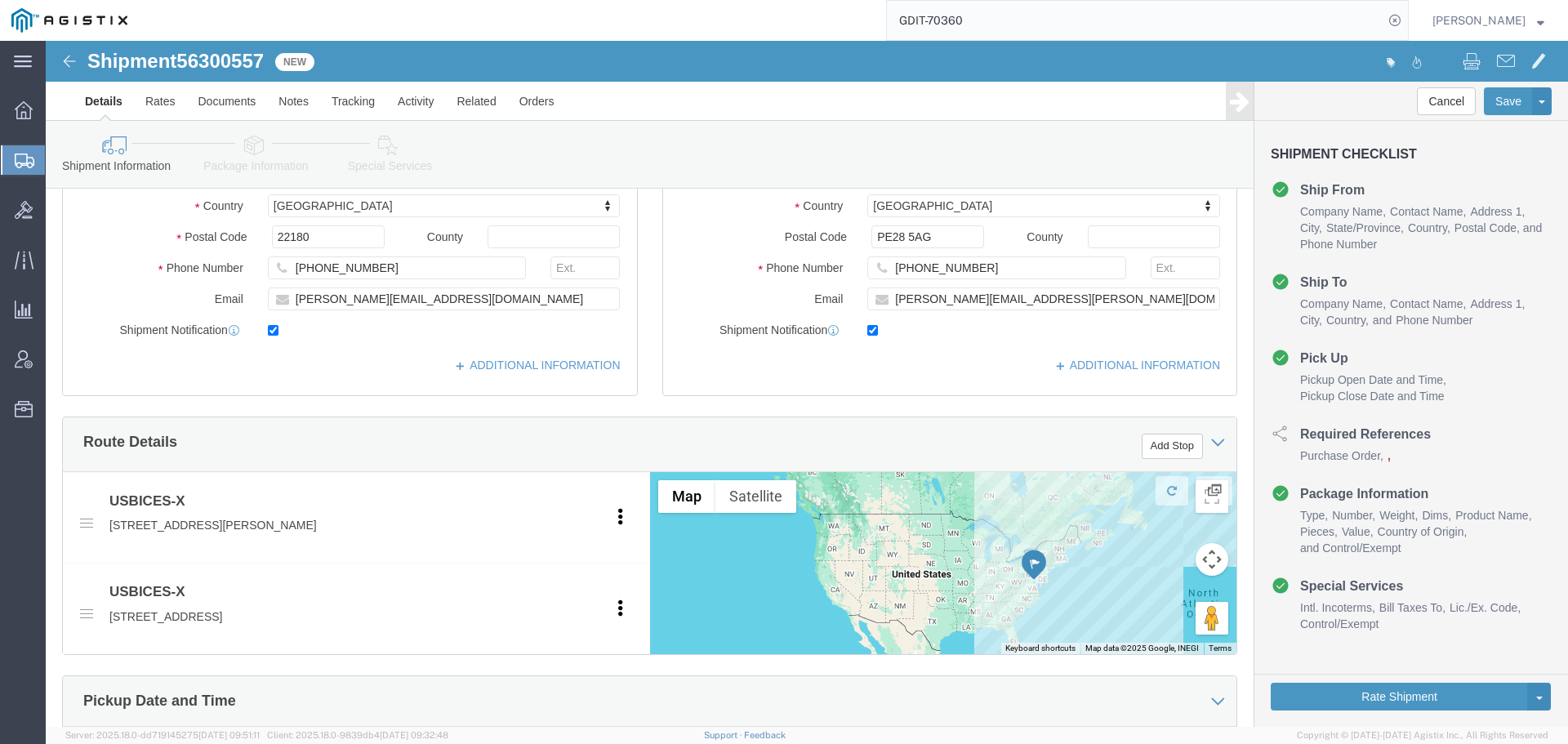
click icon
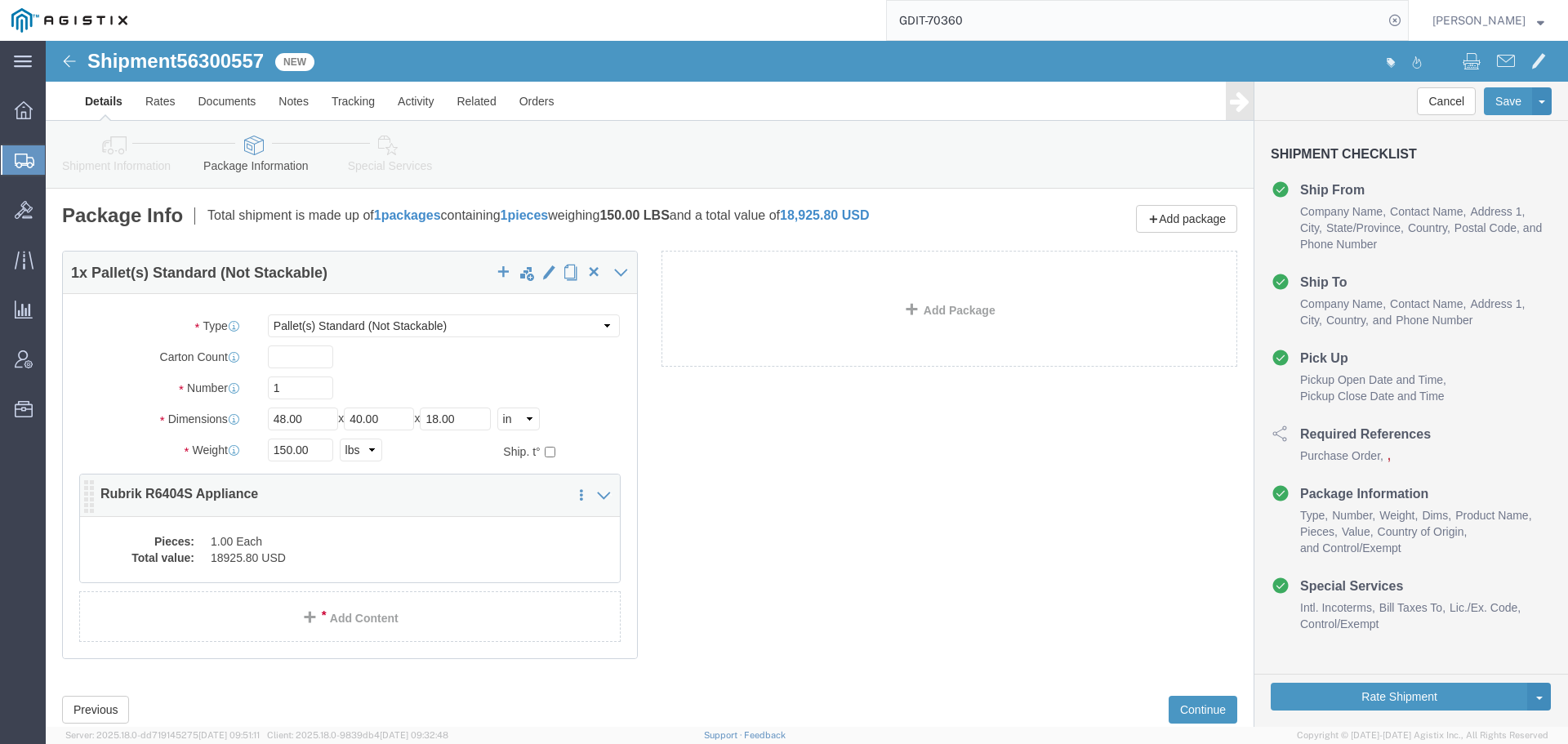
click dd "1.00 Each"
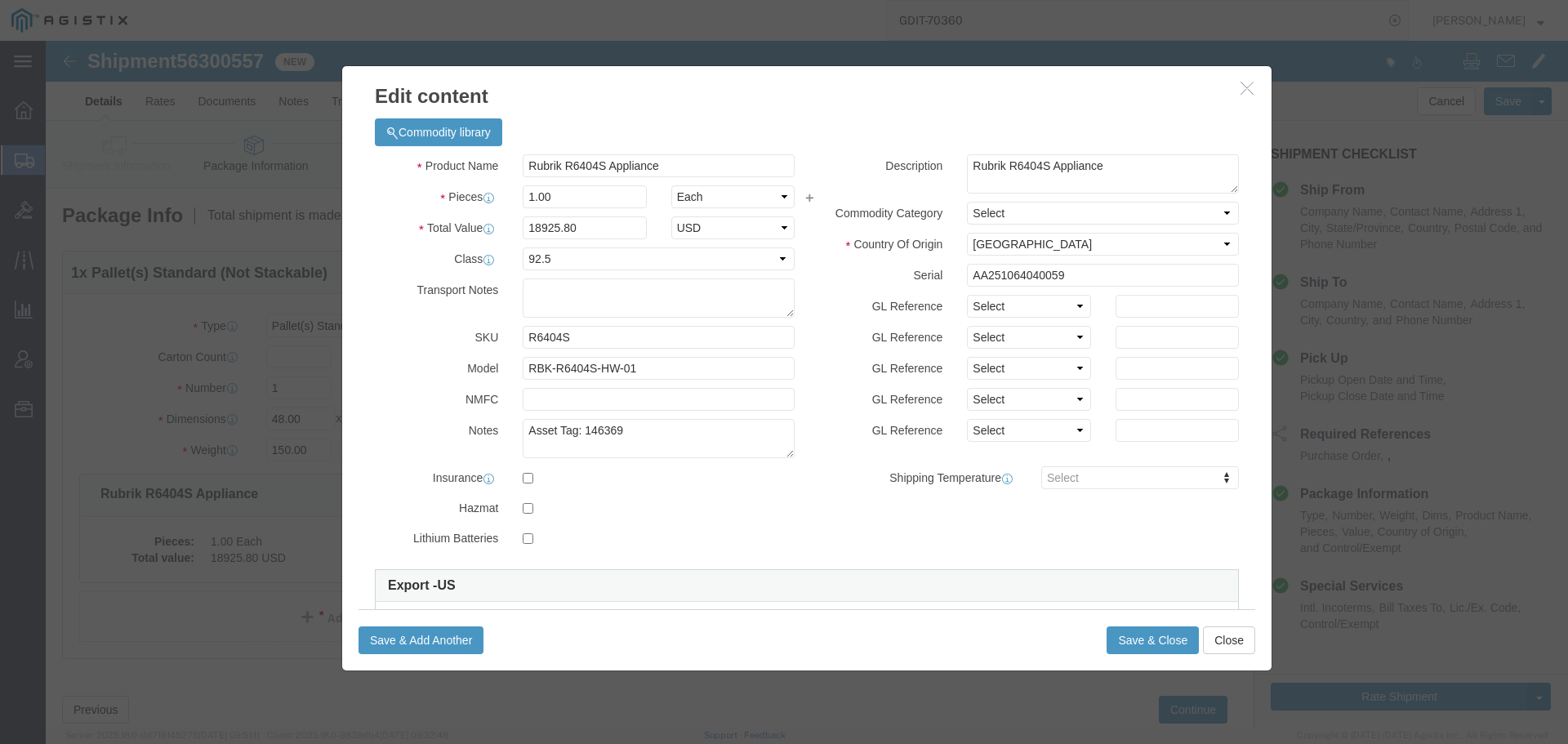
click icon "button"
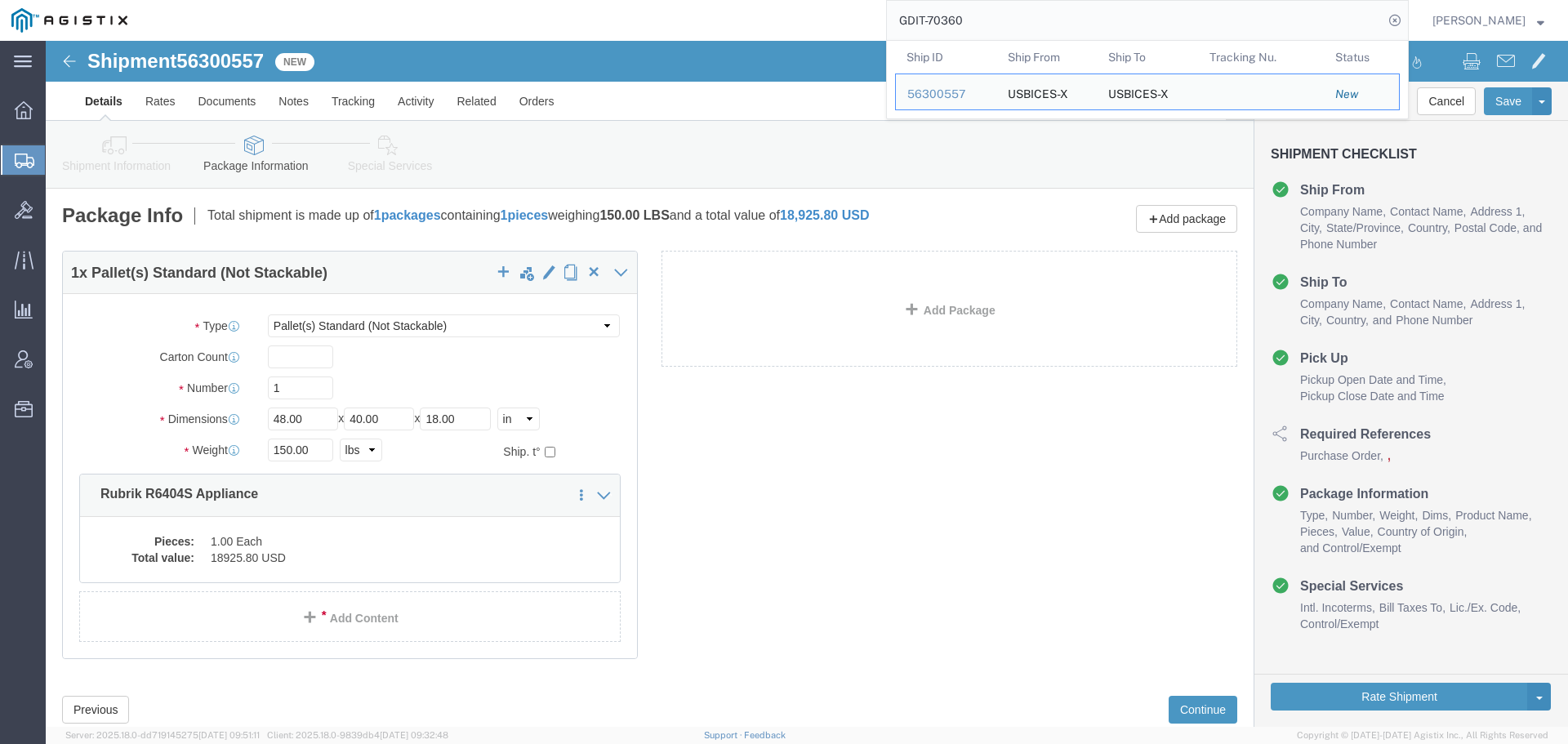
drag, startPoint x: 986, startPoint y: 20, endPoint x: 945, endPoint y: 16, distance: 41.2
click at [945, 16] on input "GDIT-70360" at bounding box center [1135, 21] width 497 height 39
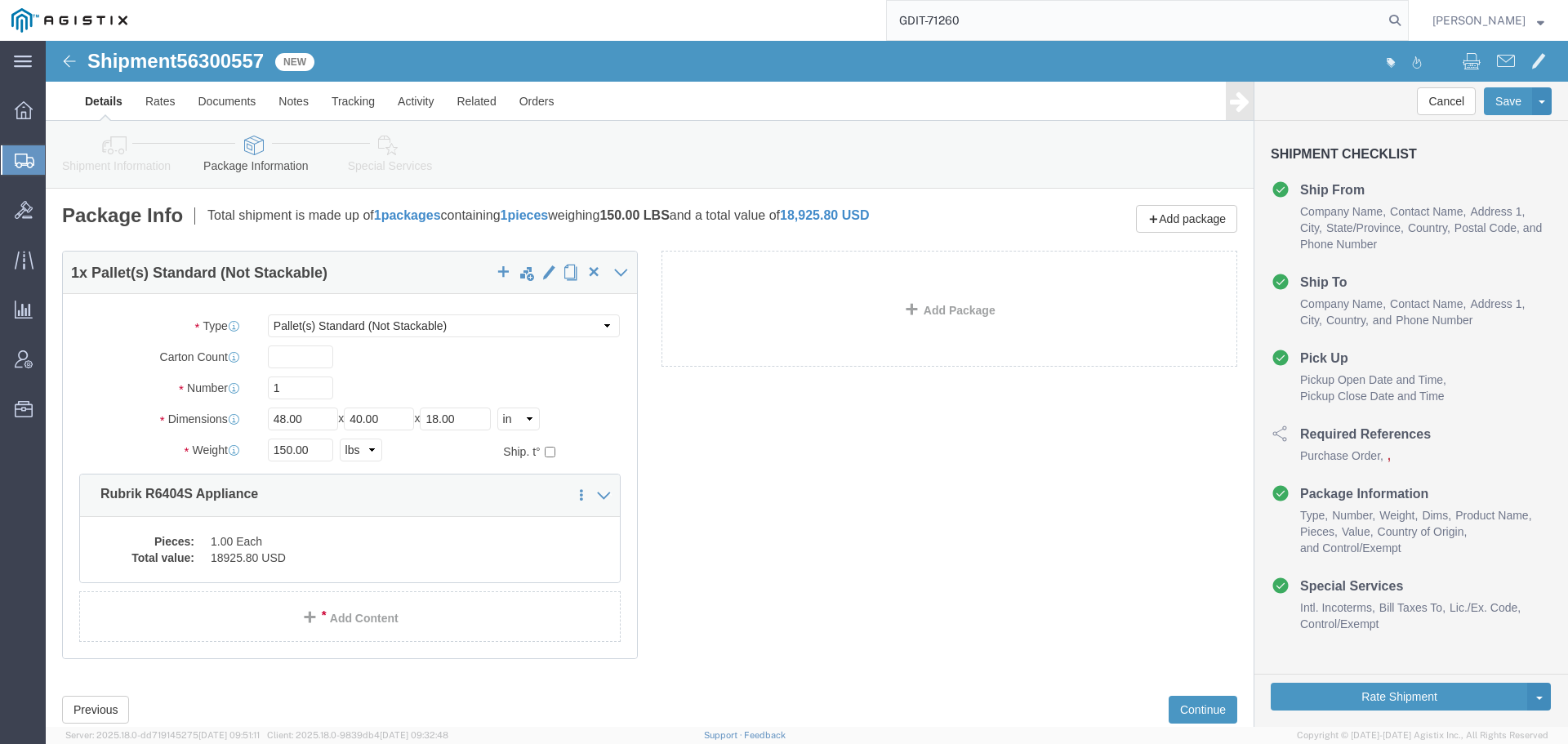
type input "GDIT-71260"
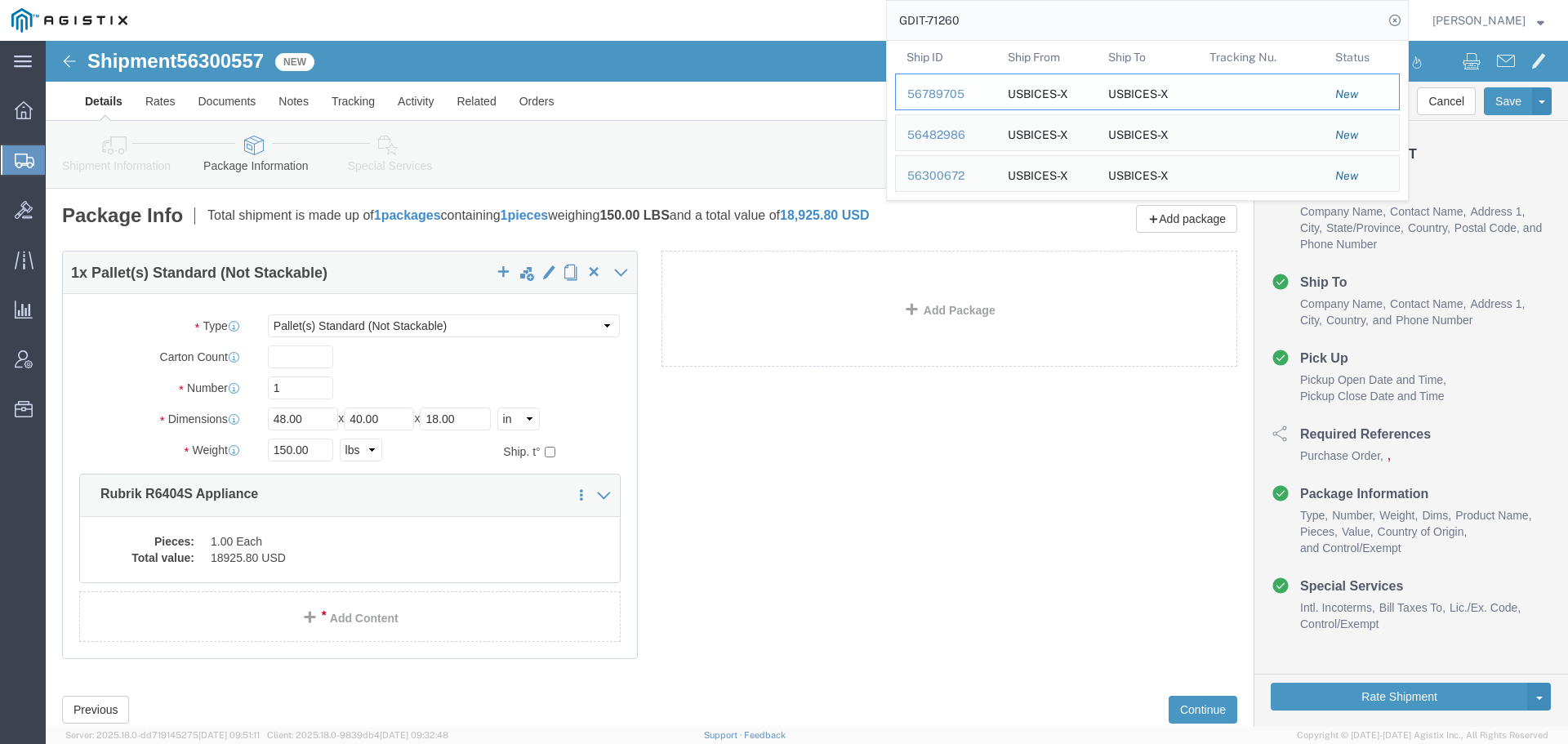
click at [966, 92] on div "56789705" at bounding box center [946, 94] width 78 height 17
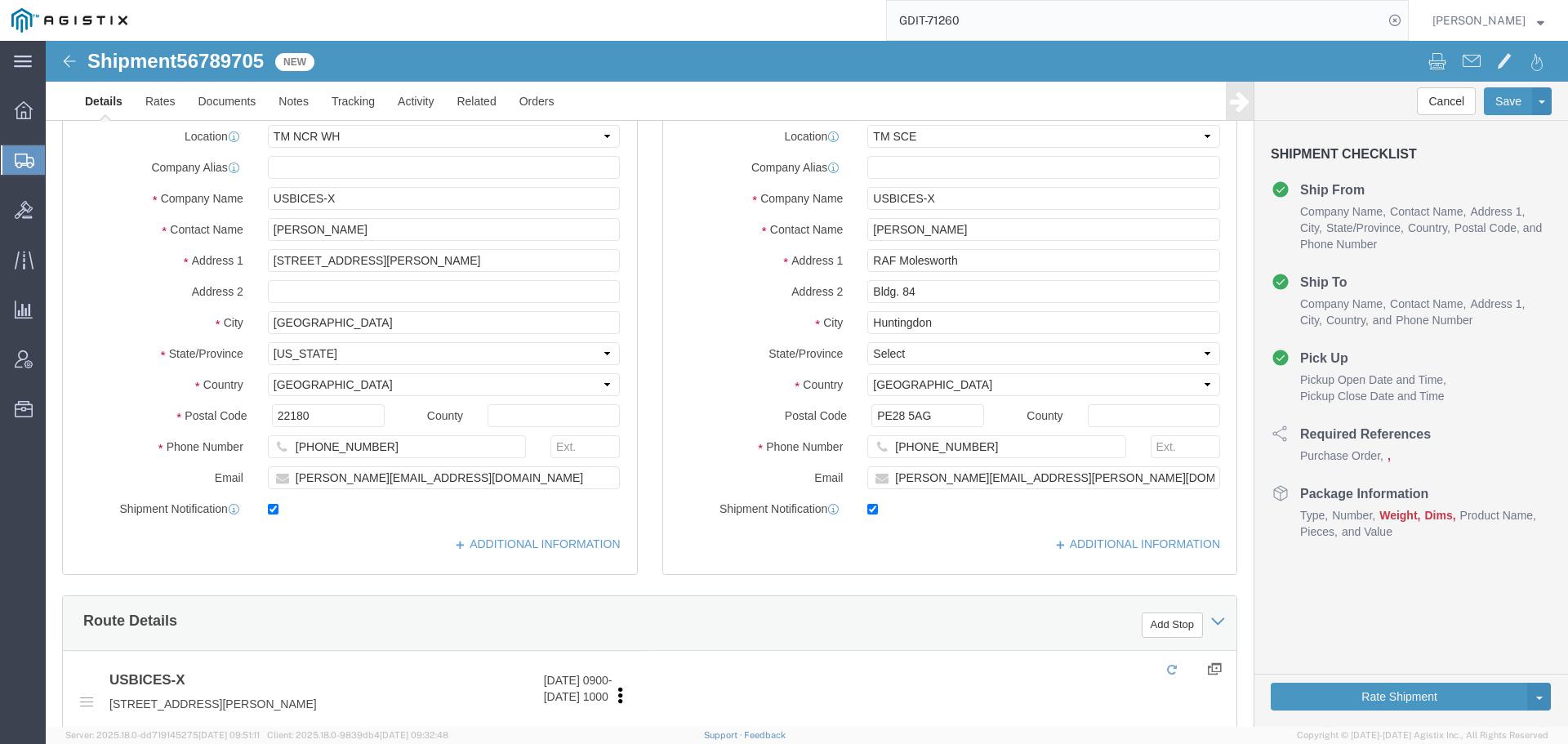
select select "69651"
select select "34240"
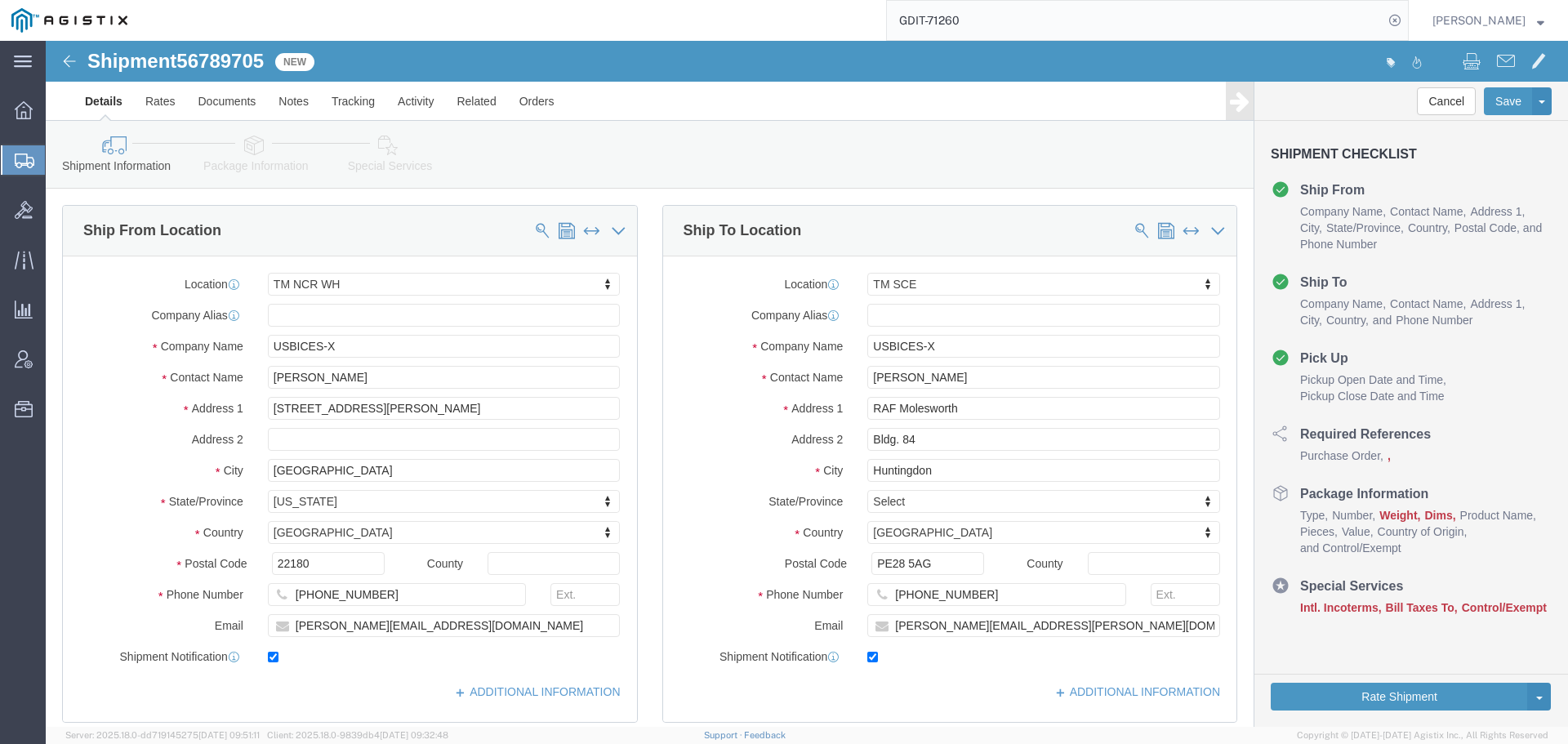
click icon
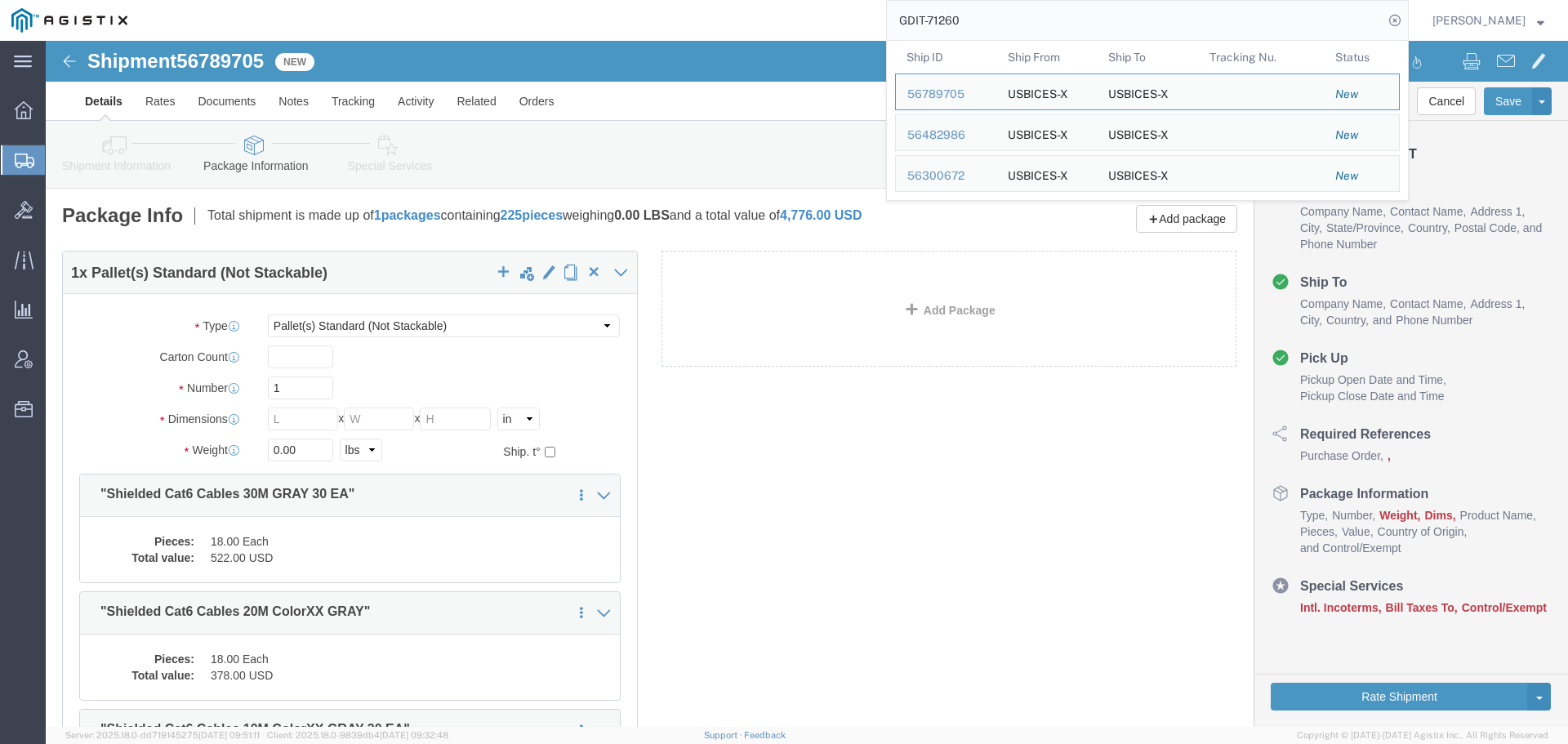
drag, startPoint x: 972, startPoint y: 19, endPoint x: 940, endPoint y: 19, distance: 32.0
click at [940, 19] on input "GDIT-71260" at bounding box center [1135, 21] width 497 height 39
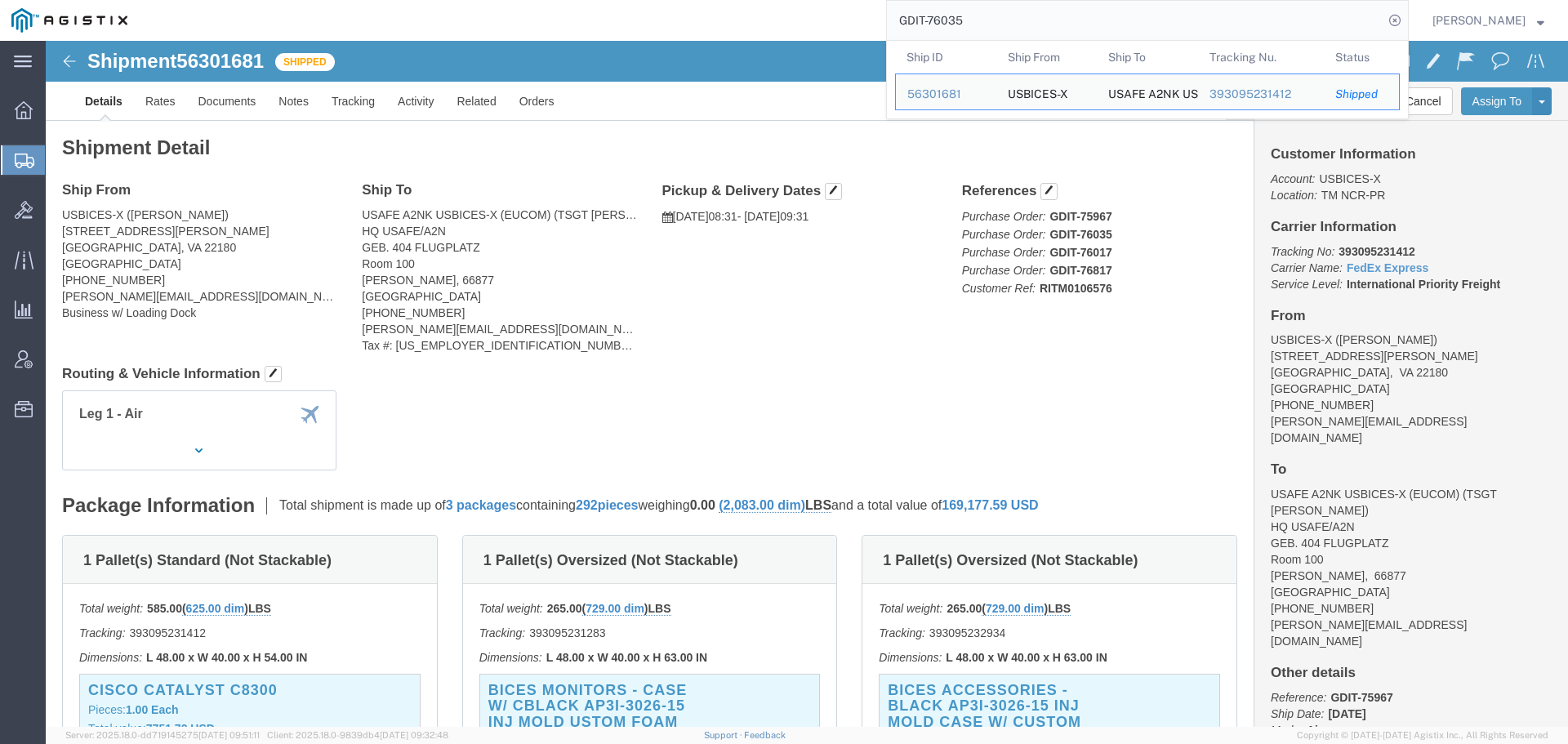
click div "Total weight: 265.00 ( 729.00 dim ) LBS Tracking: 393095232934 Dimensions: L 48…"
drag, startPoint x: 1005, startPoint y: 21, endPoint x: 946, endPoint y: 17, distance: 59.1
click at [946, 17] on input "GDIT-76035" at bounding box center [1135, 21] width 497 height 39
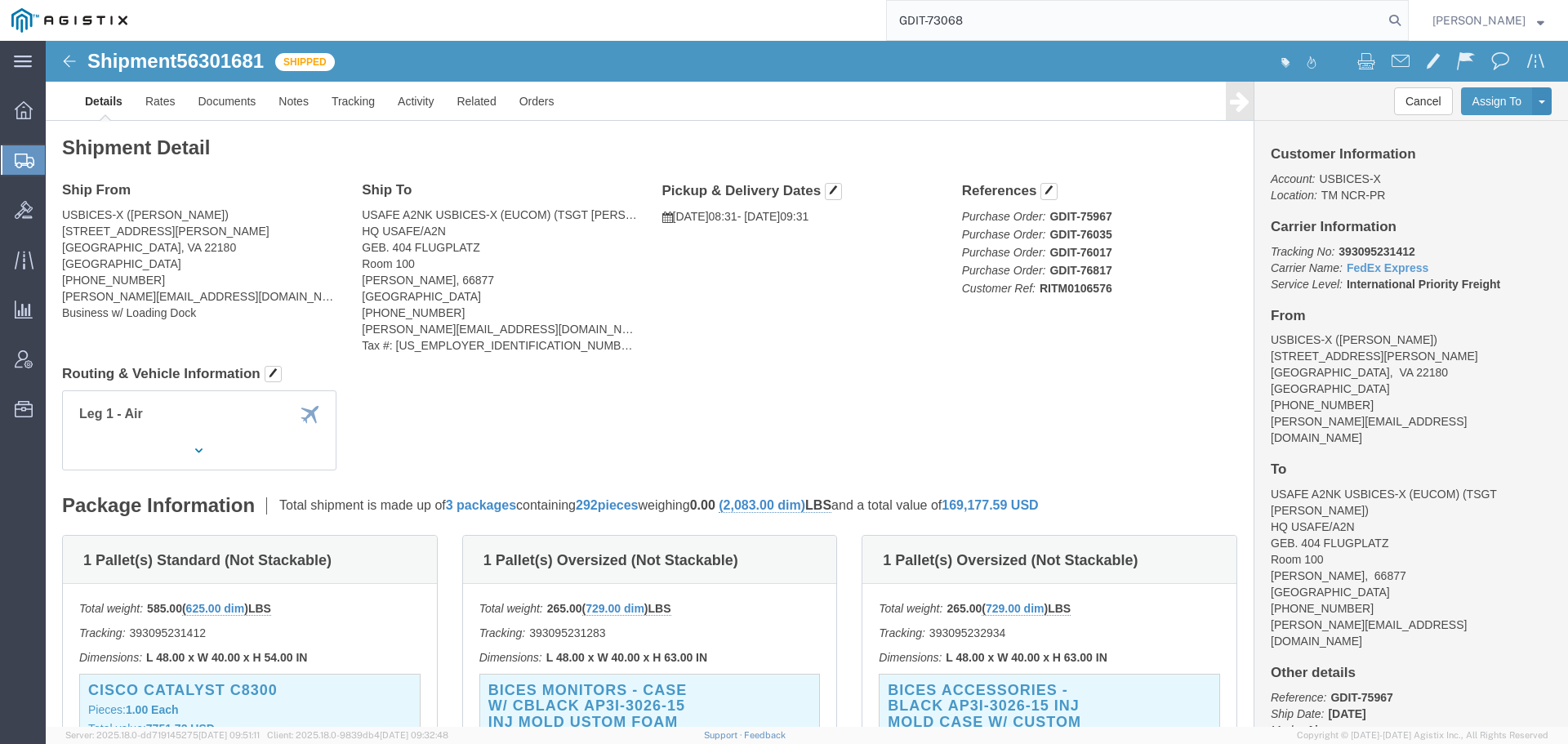
type input "GDIT-73068"
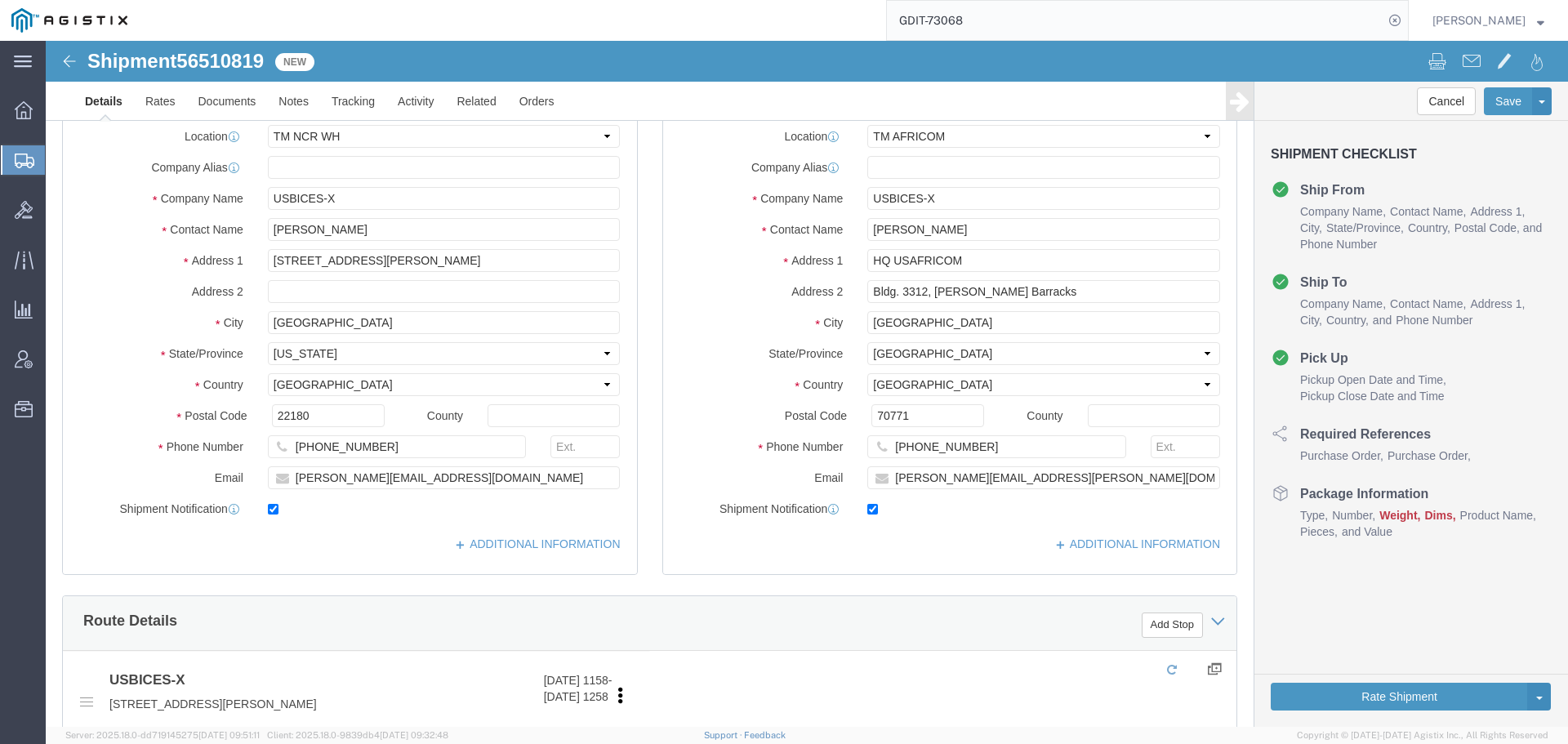
select select "69651"
select select "34239"
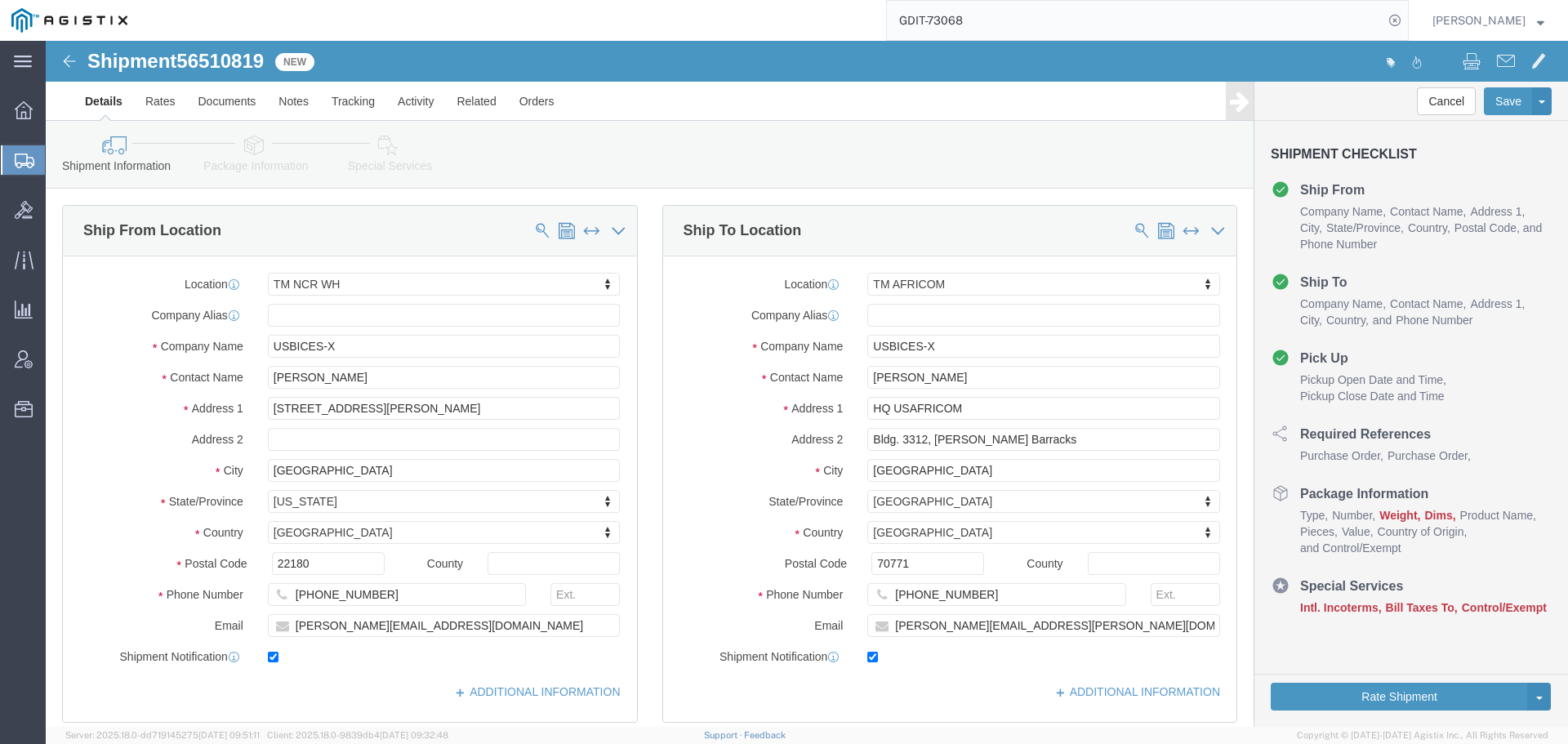
click icon
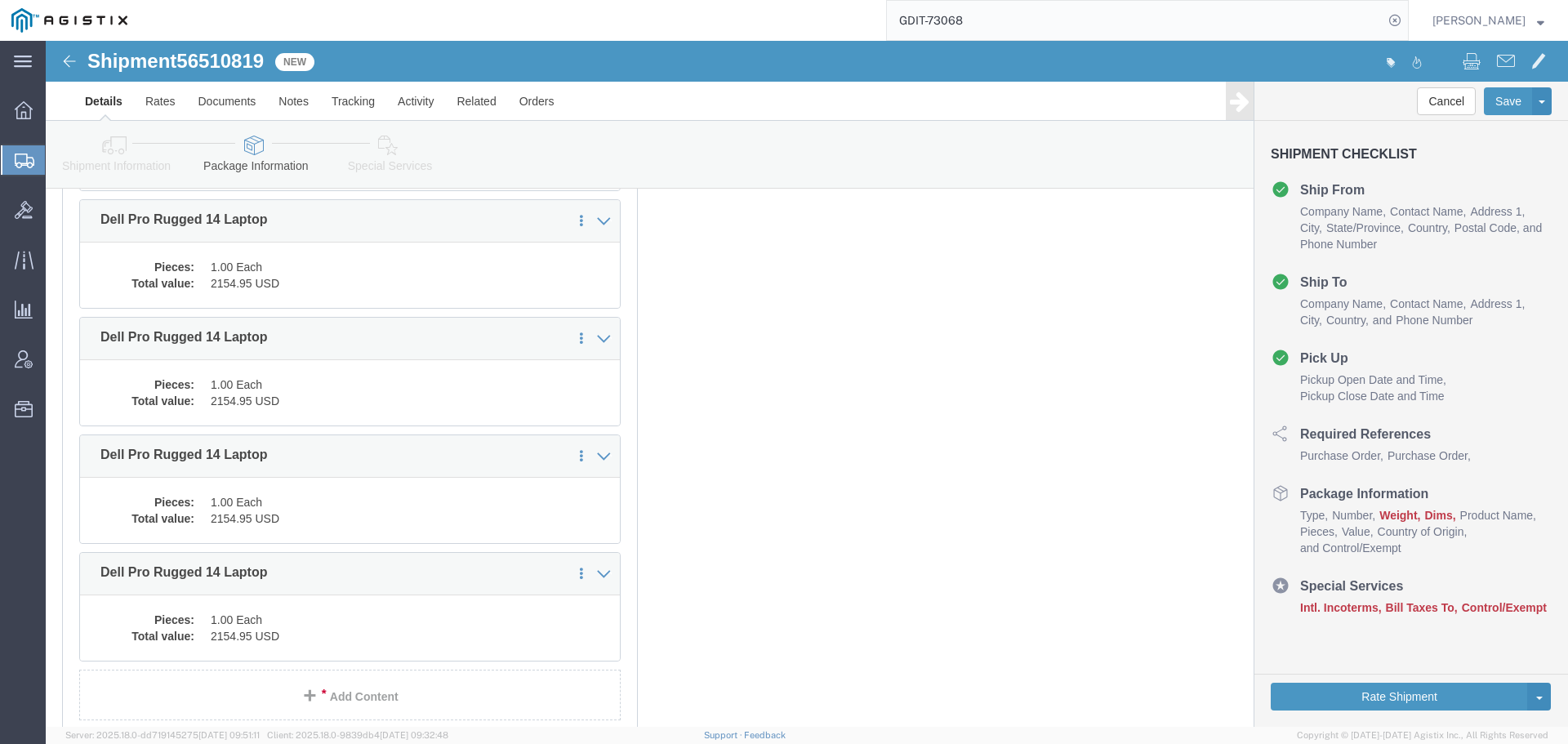
scroll to position [1062, 0]
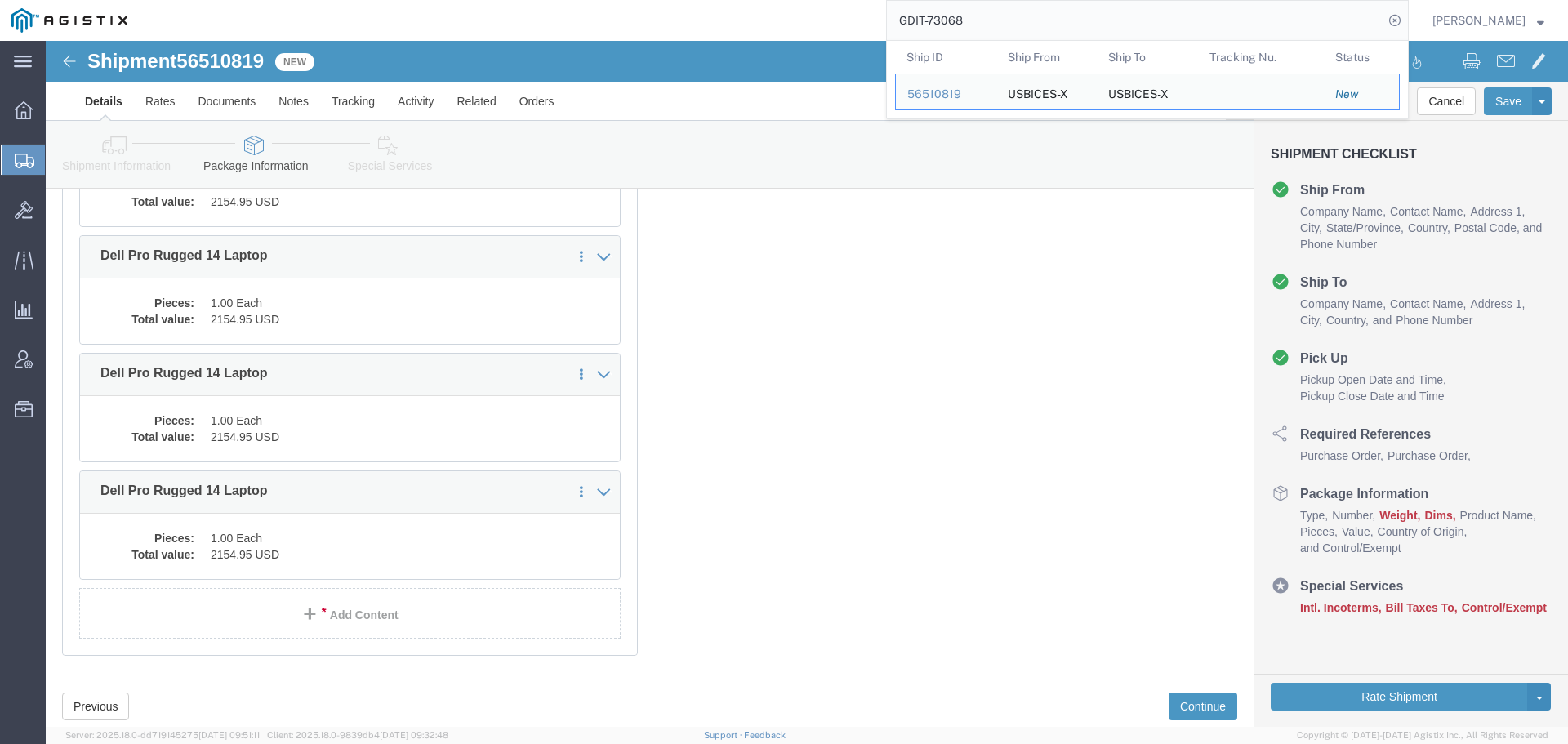
drag, startPoint x: 977, startPoint y: 21, endPoint x: 941, endPoint y: 22, distance: 36.0
click at [941, 22] on input "GDIT-73068" at bounding box center [1135, 21] width 497 height 39
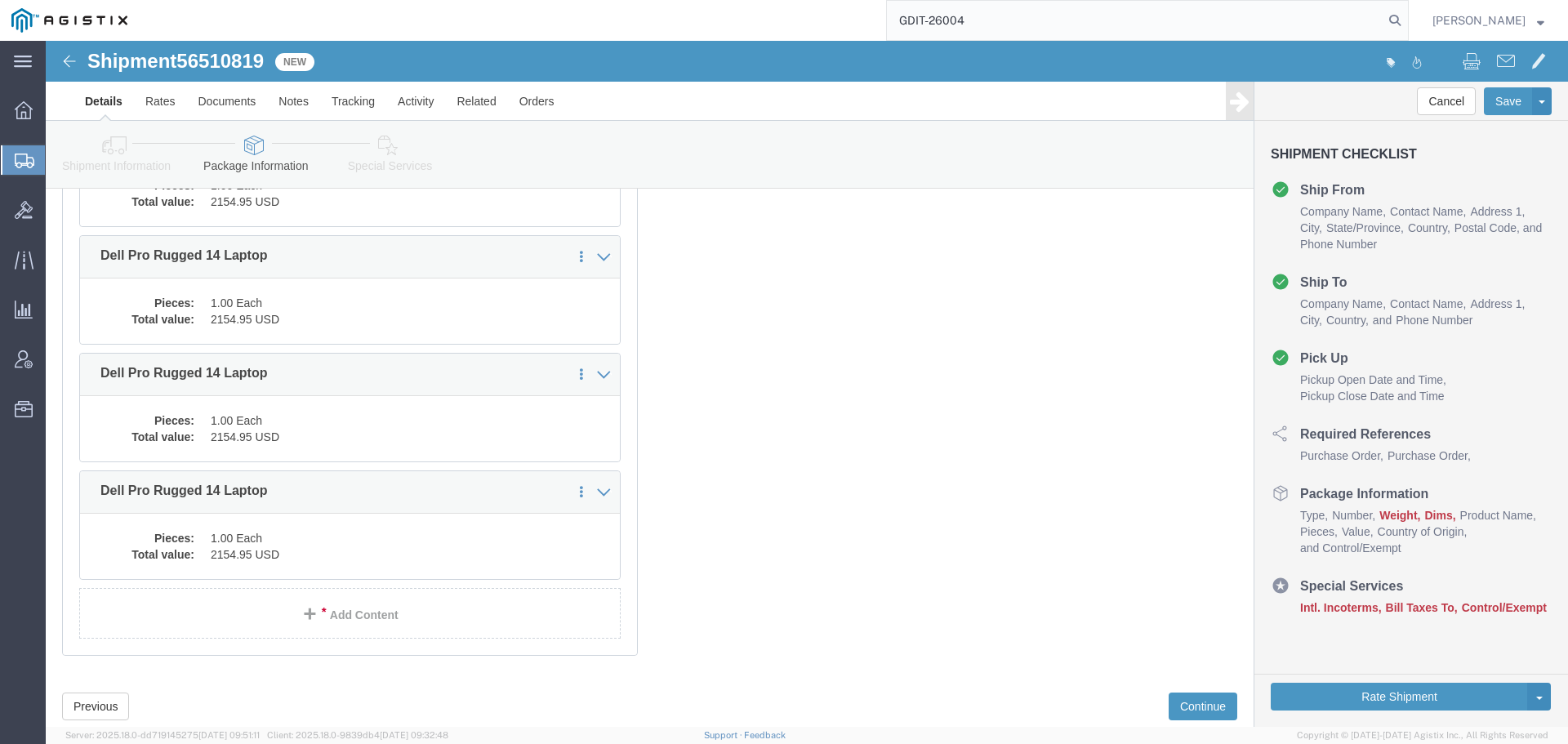
type input "GDIT-26004"
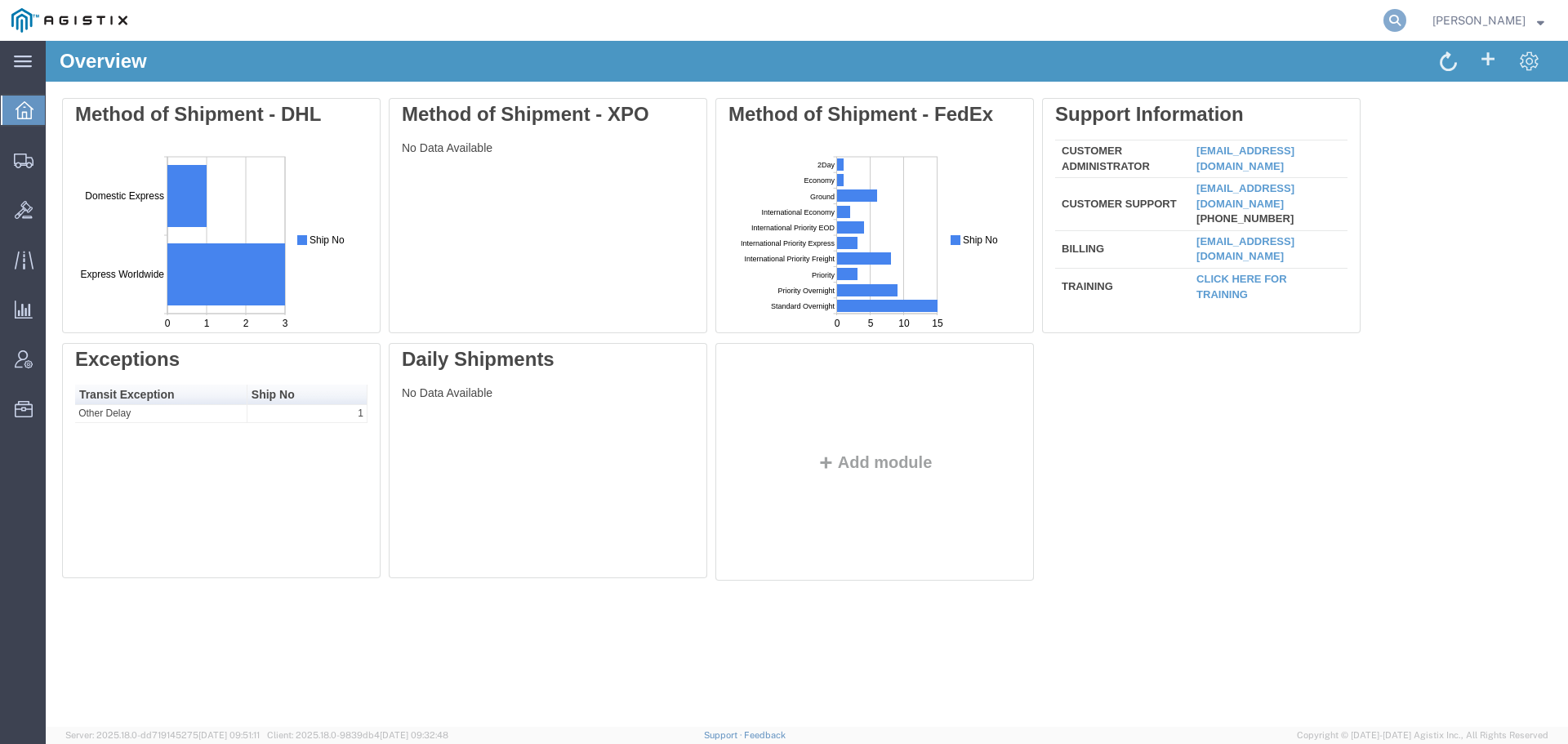
click at [1403, 16] on icon at bounding box center [1395, 21] width 22 height 22
type input "GDIT-23327"
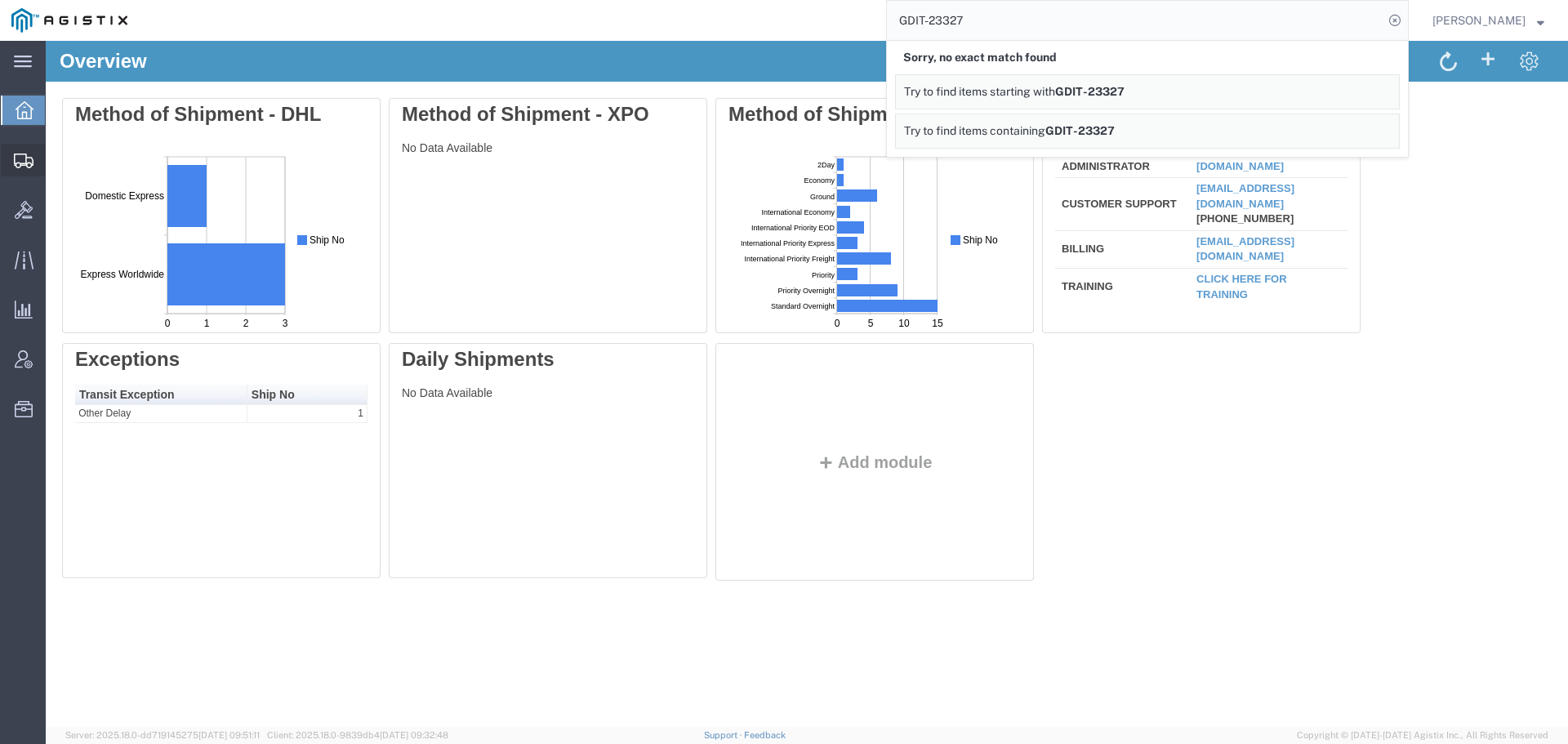
click at [20, 161] on icon at bounding box center [23, 161] width 20 height 15
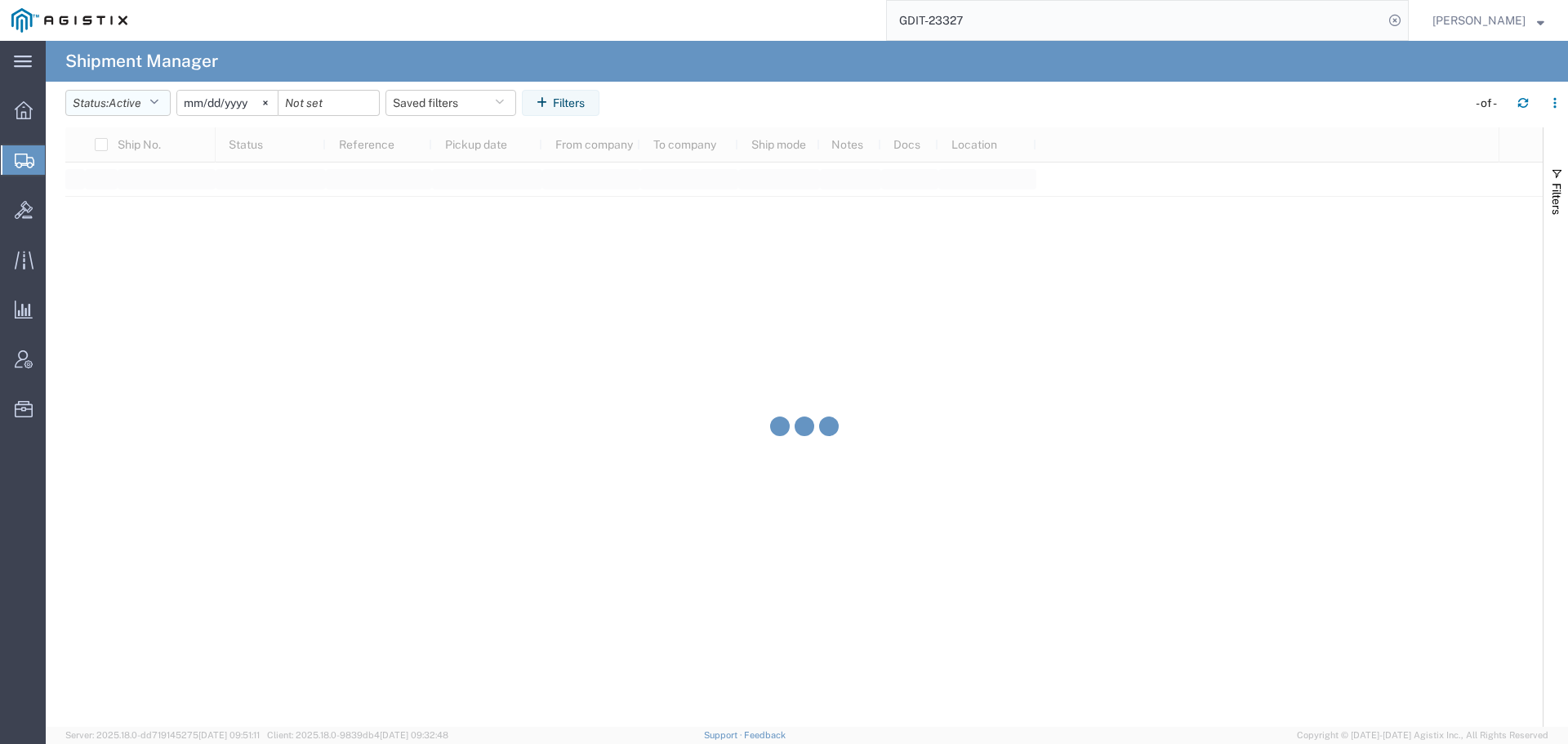
click at [154, 94] on button "Status: Active" at bounding box center [118, 103] width 105 height 26
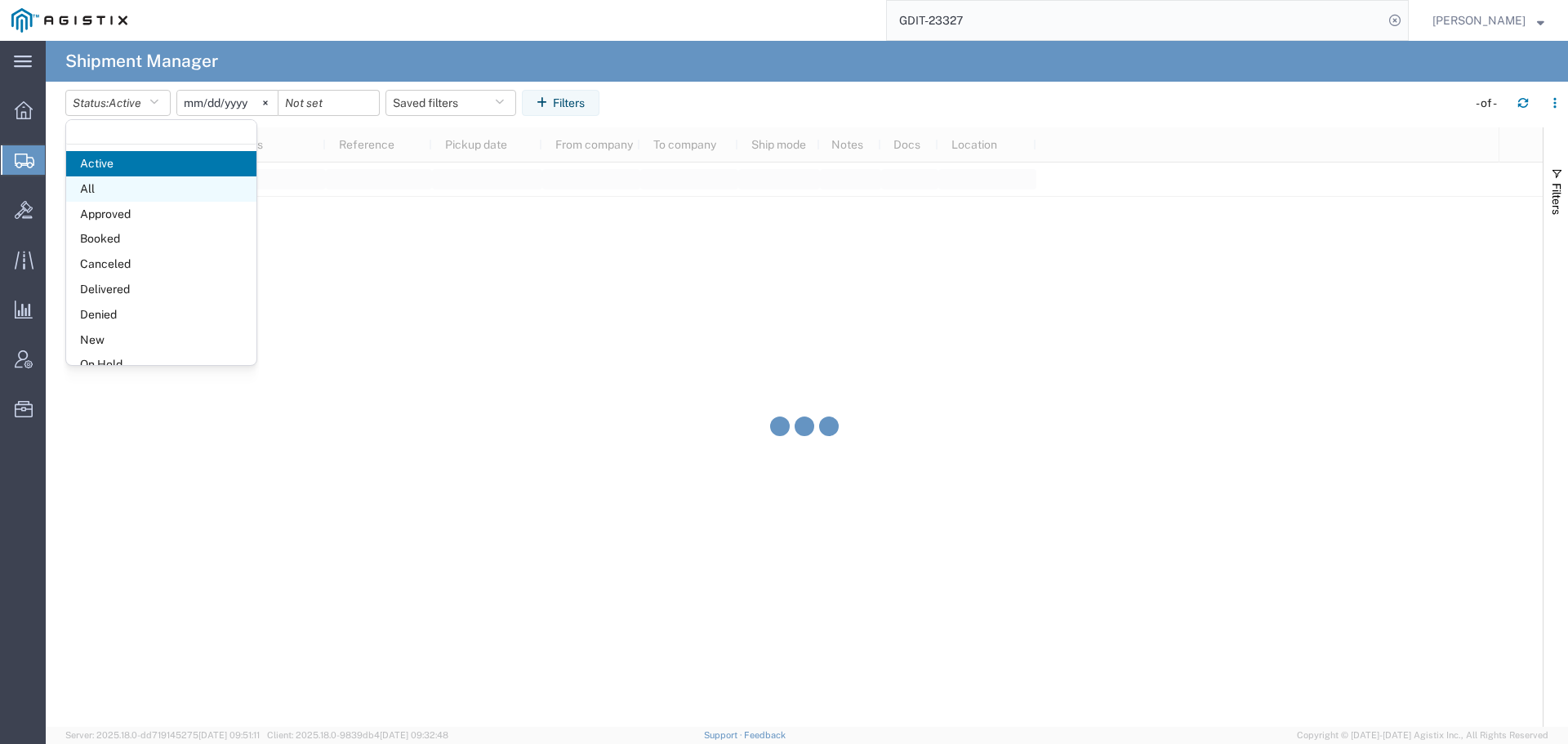
click at [103, 188] on span "All" at bounding box center [161, 188] width 190 height 25
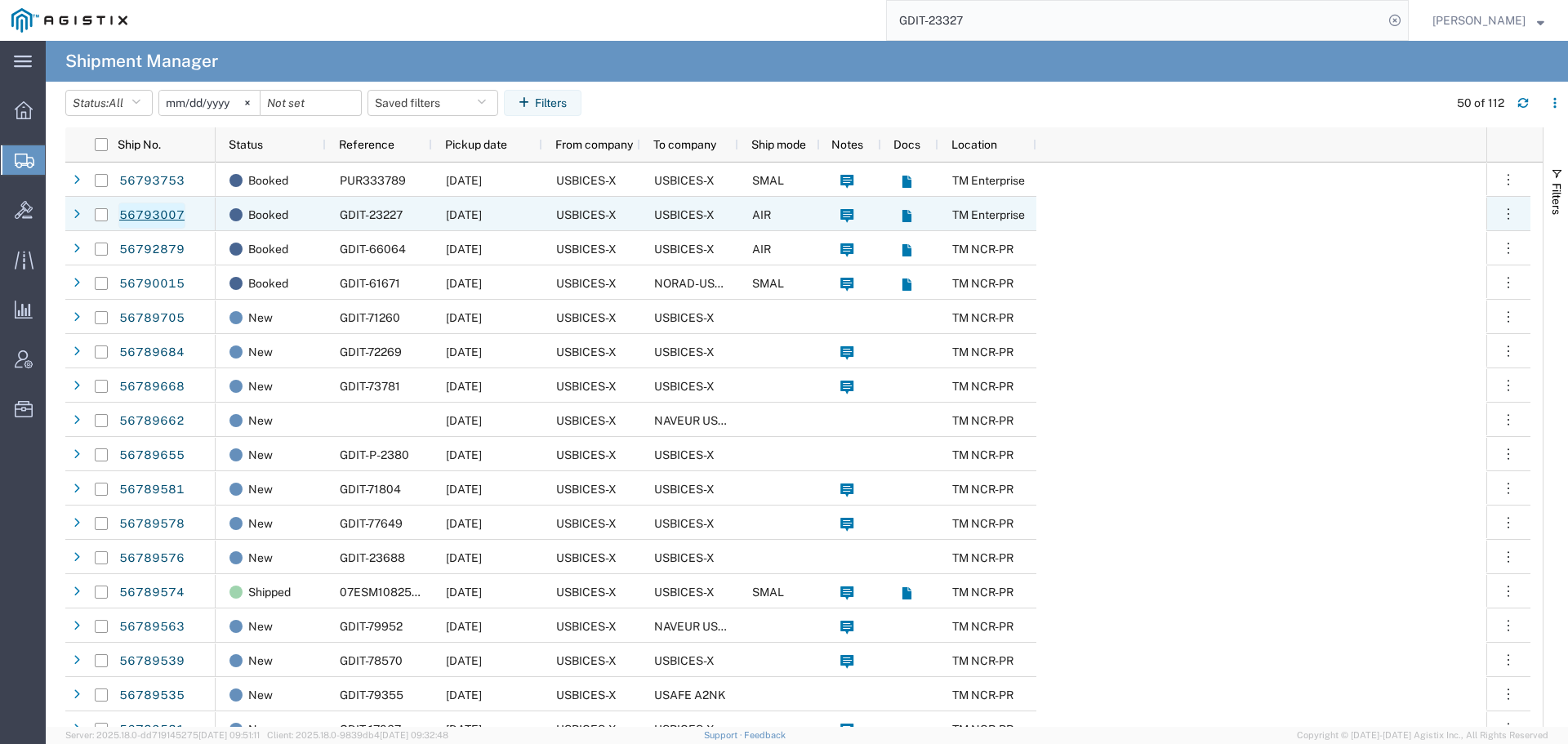
click at [162, 214] on link "56793007" at bounding box center [151, 216] width 67 height 26
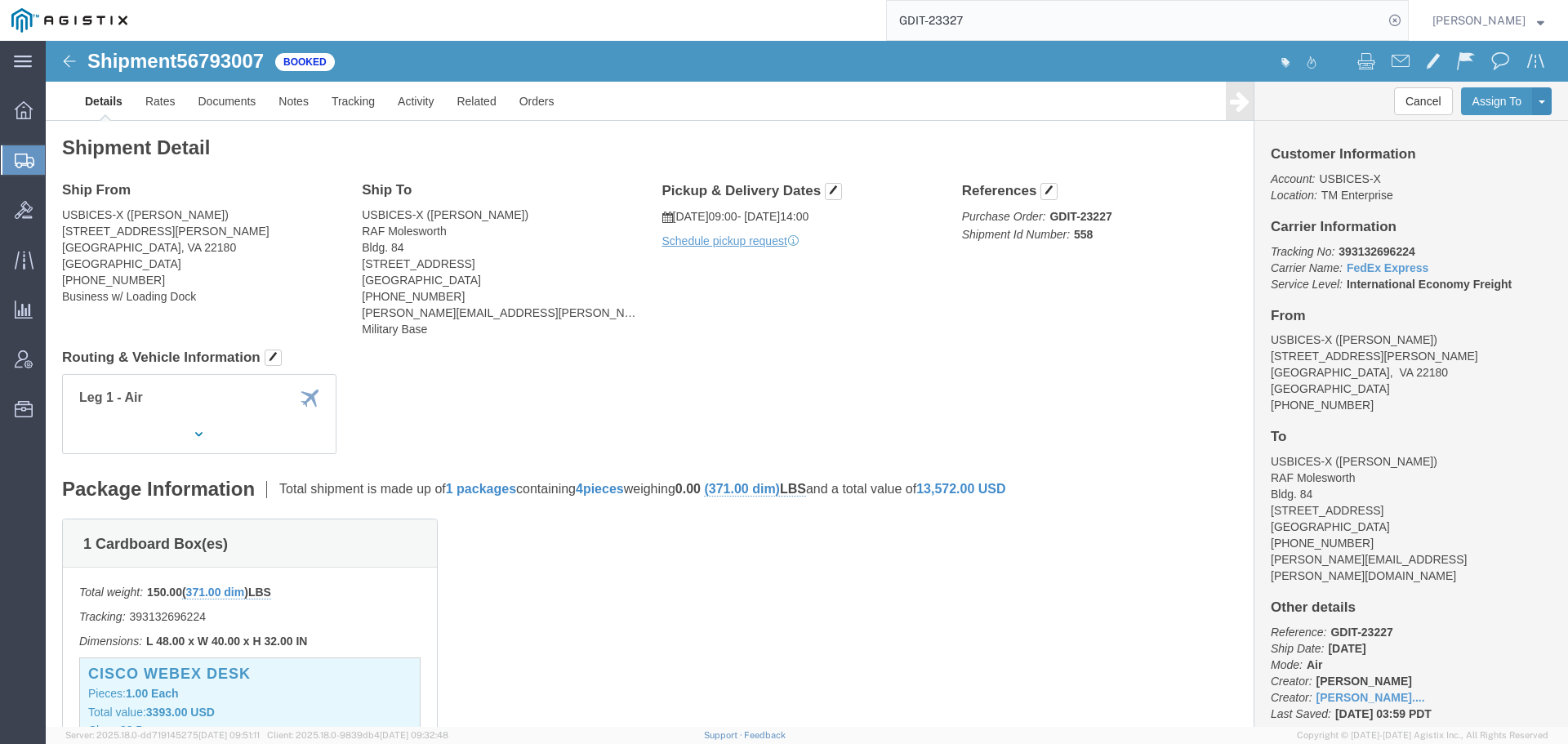
scroll to position [82, 0]
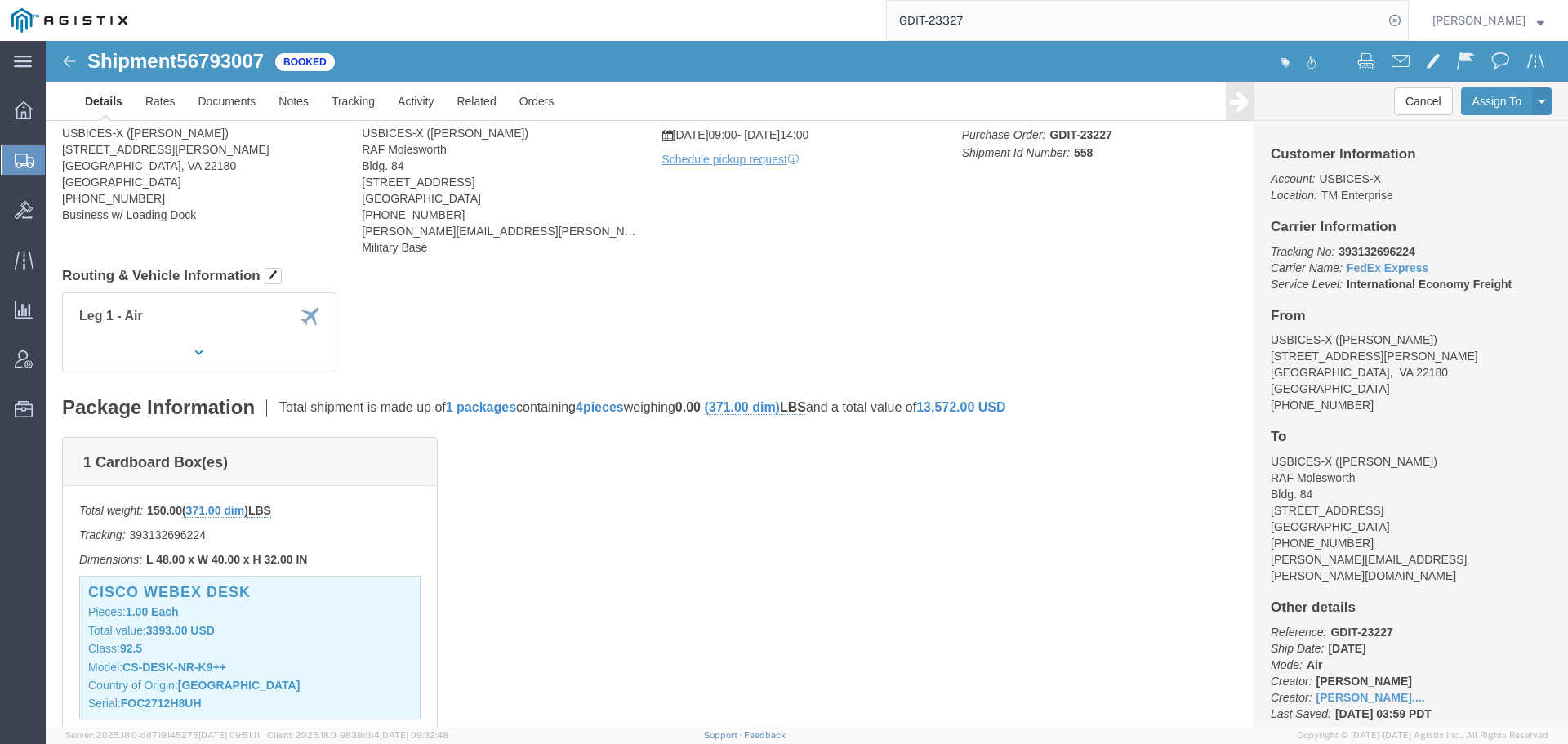
click at [30, 162] on icon at bounding box center [24, 161] width 20 height 15
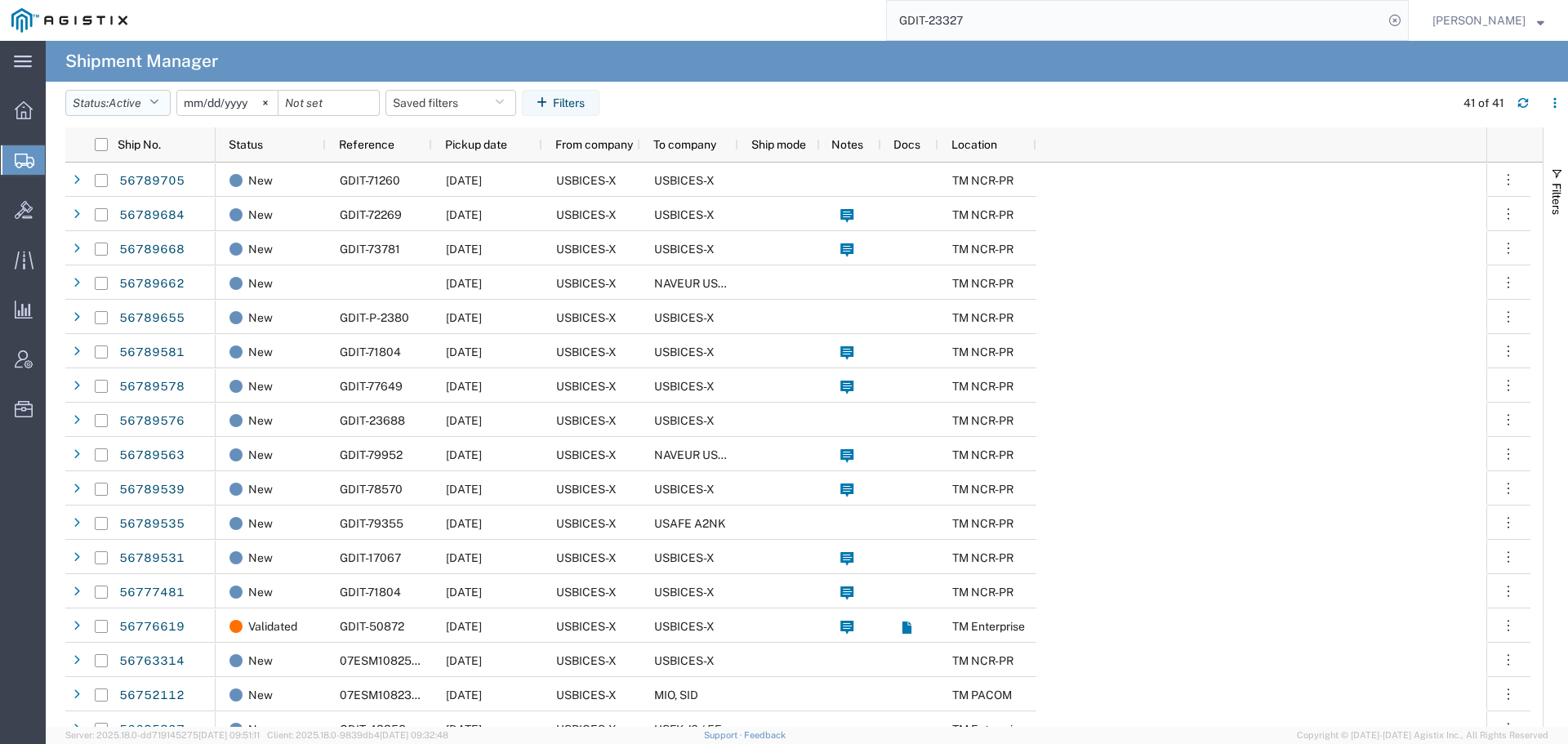
click at [148, 100] on button "Status: Active" at bounding box center [118, 103] width 105 height 26
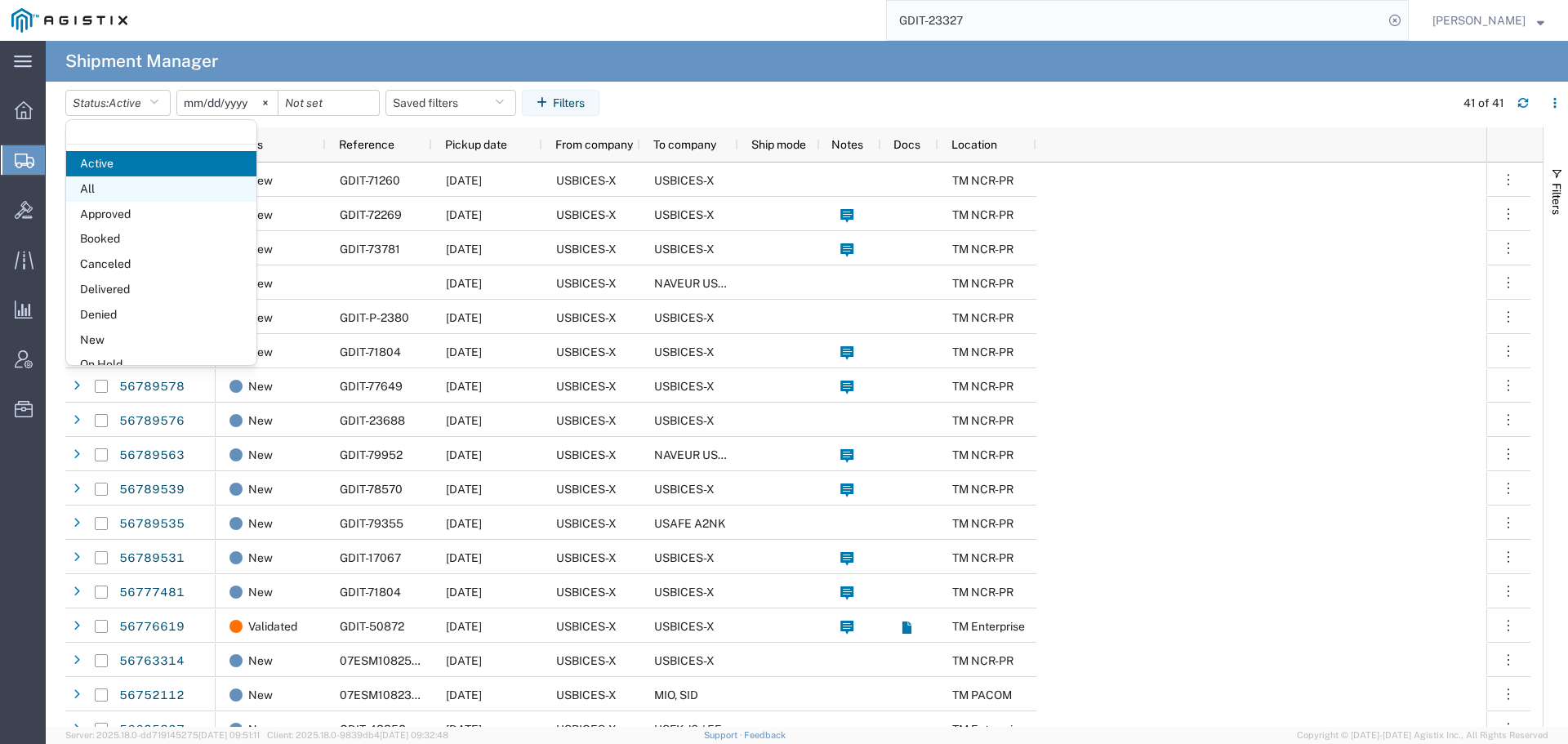
click at [131, 185] on span "All" at bounding box center [161, 188] width 190 height 25
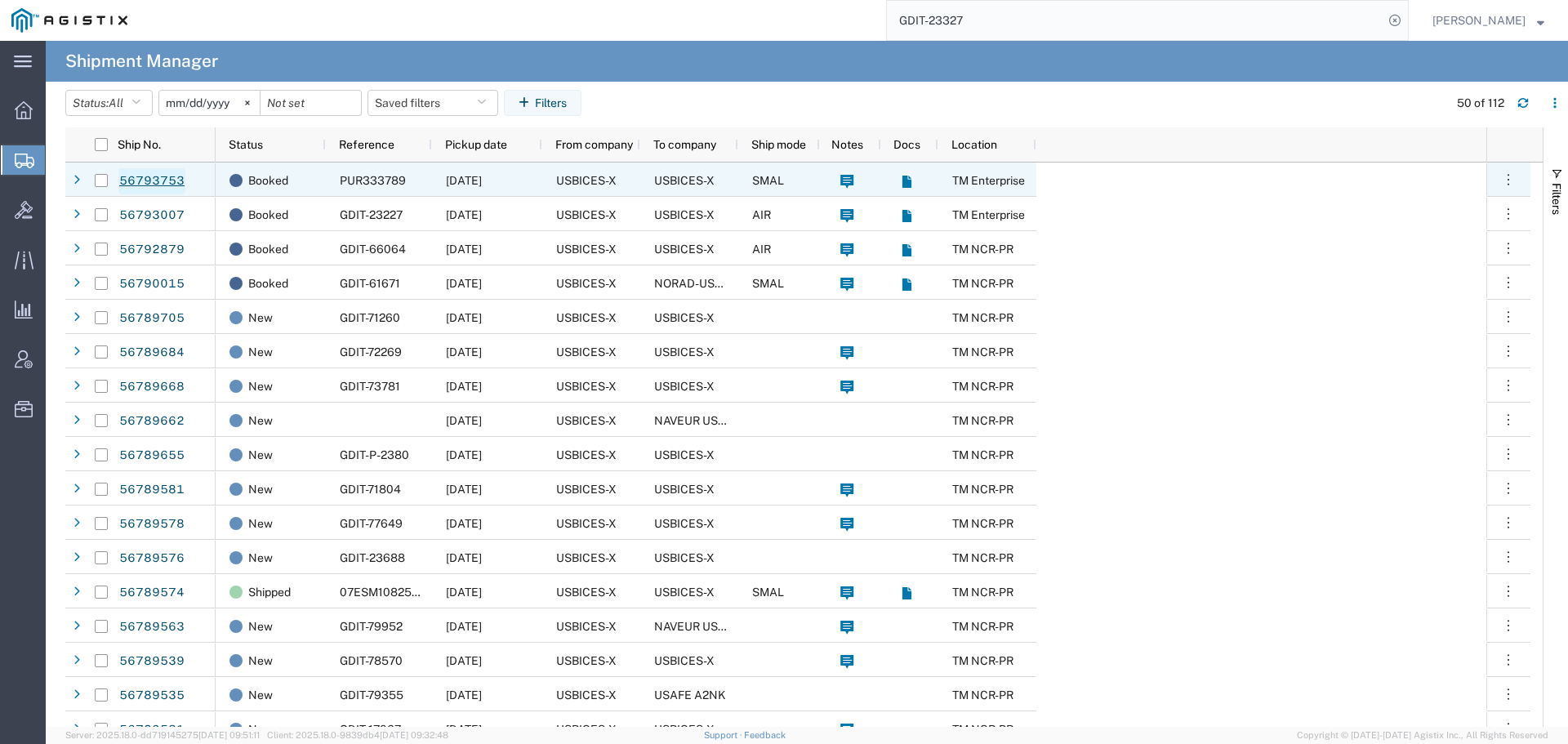
click at [168, 175] on link "56793753" at bounding box center [151, 181] width 67 height 26
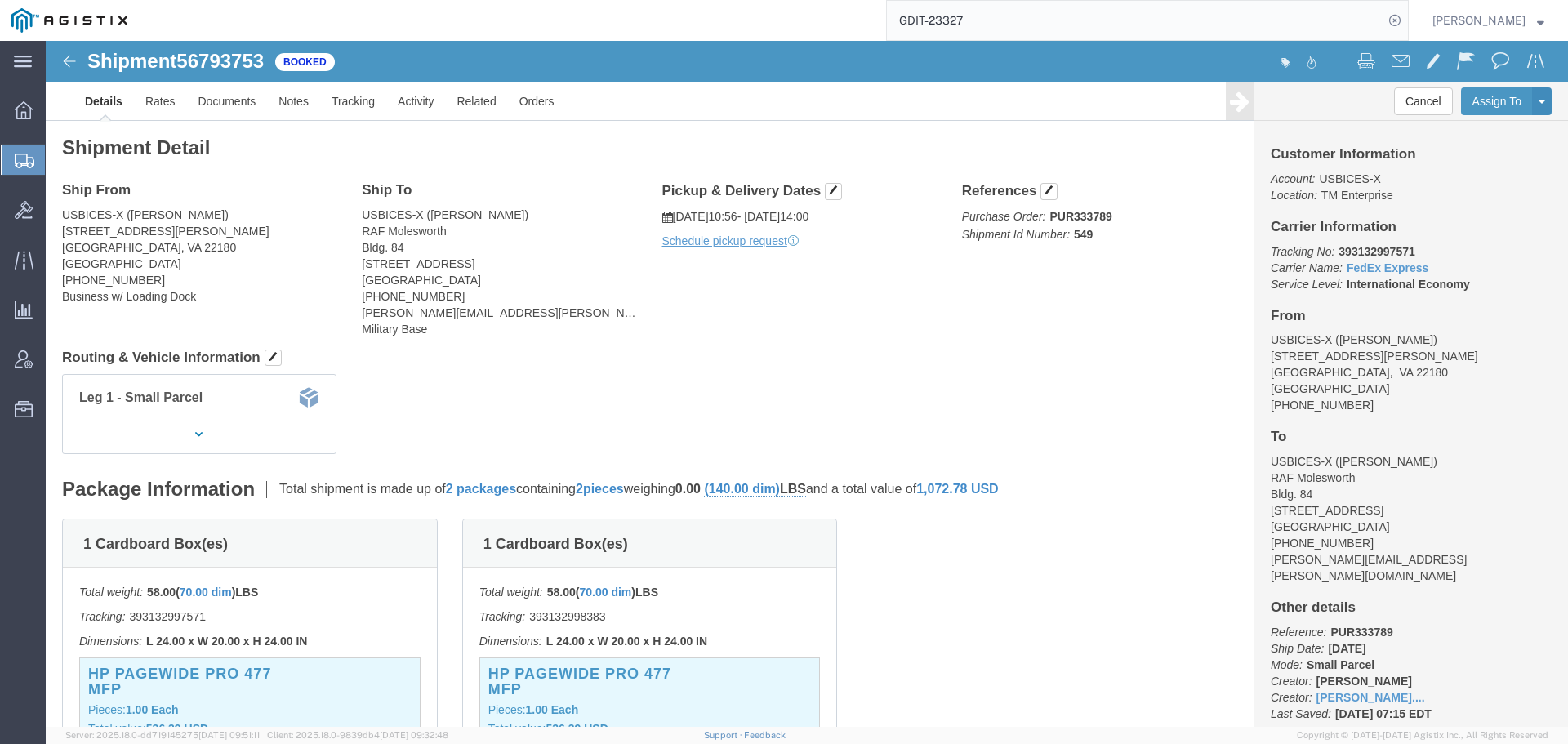
click div "1 Cardboard Box(es) Total weight: 58.00 ( 70.00 dim ) LBS Tracking: 39313299757…"
click link "Documents"
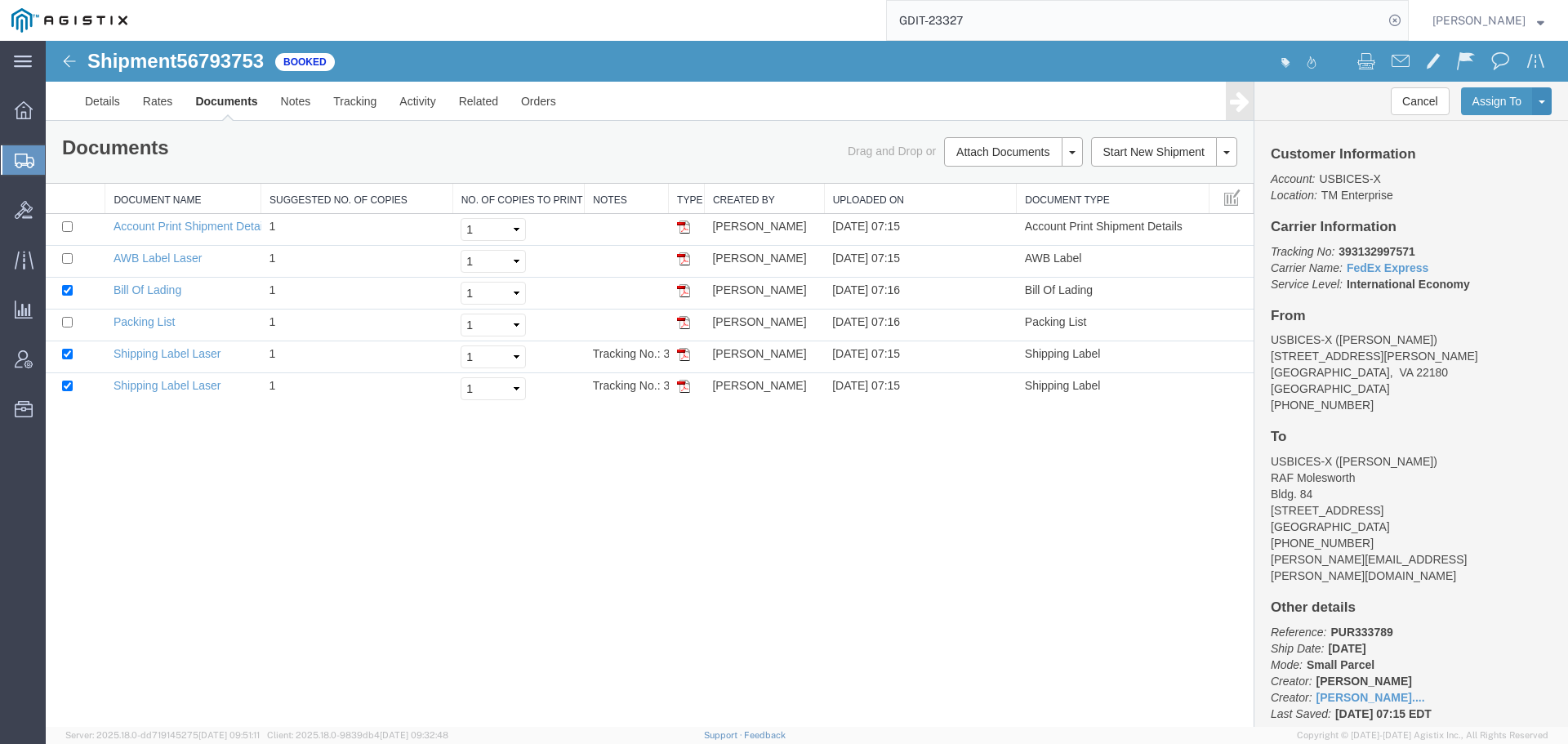
click at [585, 479] on div "Shipment 56793753 6 of 6 Booked Details Rates Documents Notes Tracking Activity…" at bounding box center [807, 384] width 1522 height 686
click at [876, 462] on div "Shipment 56793753 6 of 6 Booked Details Rates Documents Notes Tracking Activity…" at bounding box center [807, 384] width 1522 height 686
click at [977, 151] on button "Attach Documents" at bounding box center [1002, 151] width 117 height 29
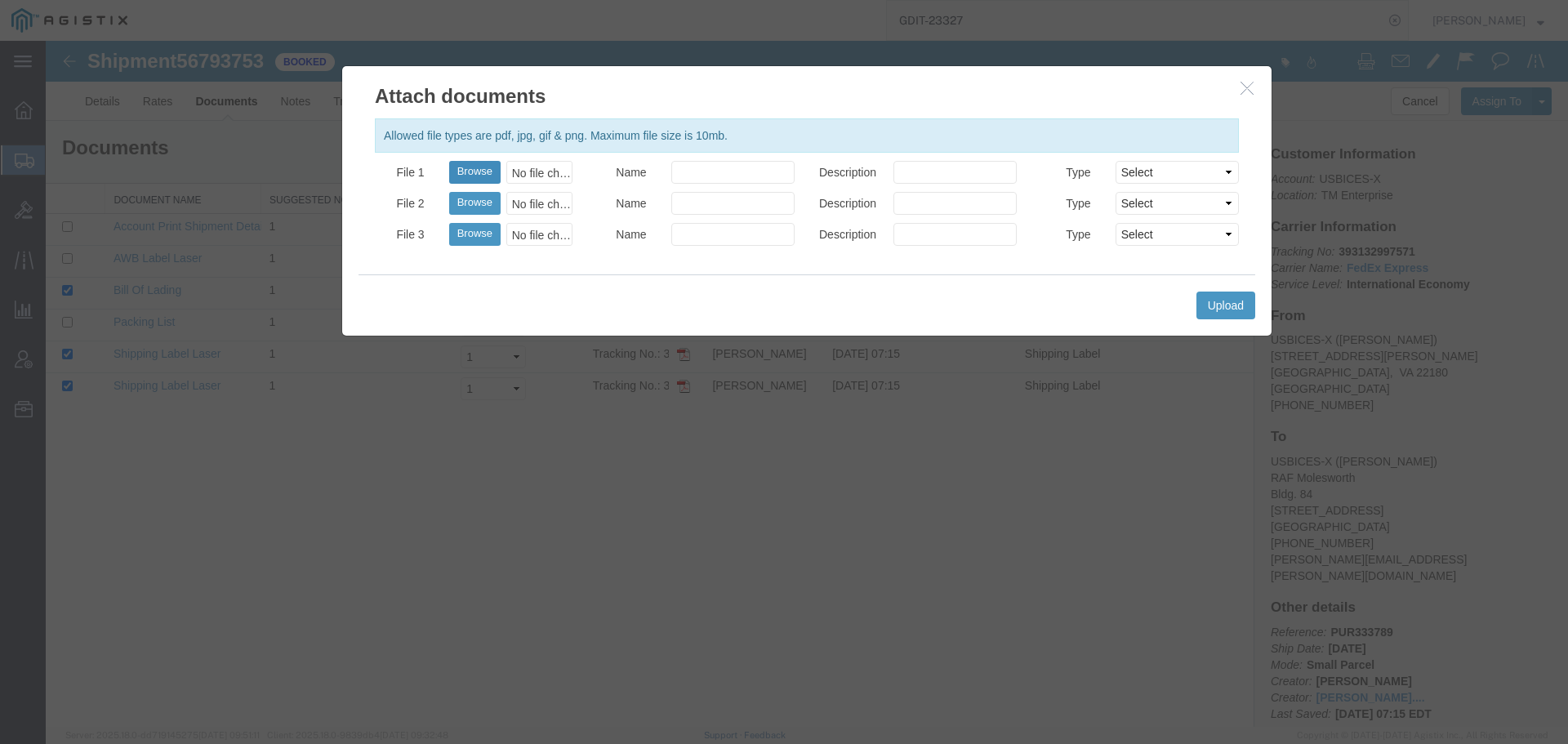
click at [461, 168] on button "Browse" at bounding box center [474, 172] width 52 height 22
type input "C:\fakepath\PUR333789 Pro Forma_09122025.pdf"
click at [681, 174] on input "Name" at bounding box center [733, 172] width 124 height 22
type input "O"
type input "Pro Forma"
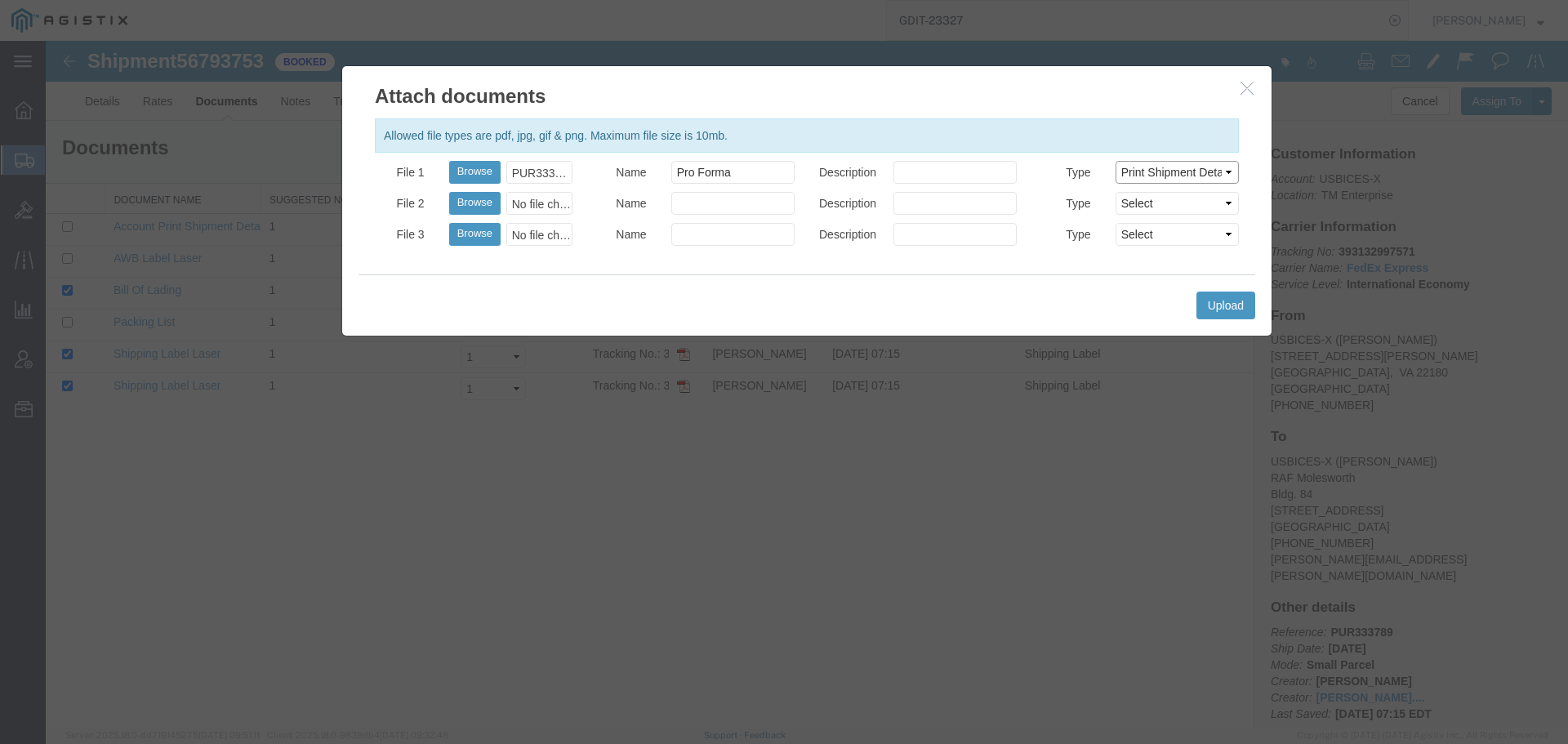
select select "PROFORMA_INV"
click at [1227, 311] on button "Upload" at bounding box center [1225, 305] width 59 height 28
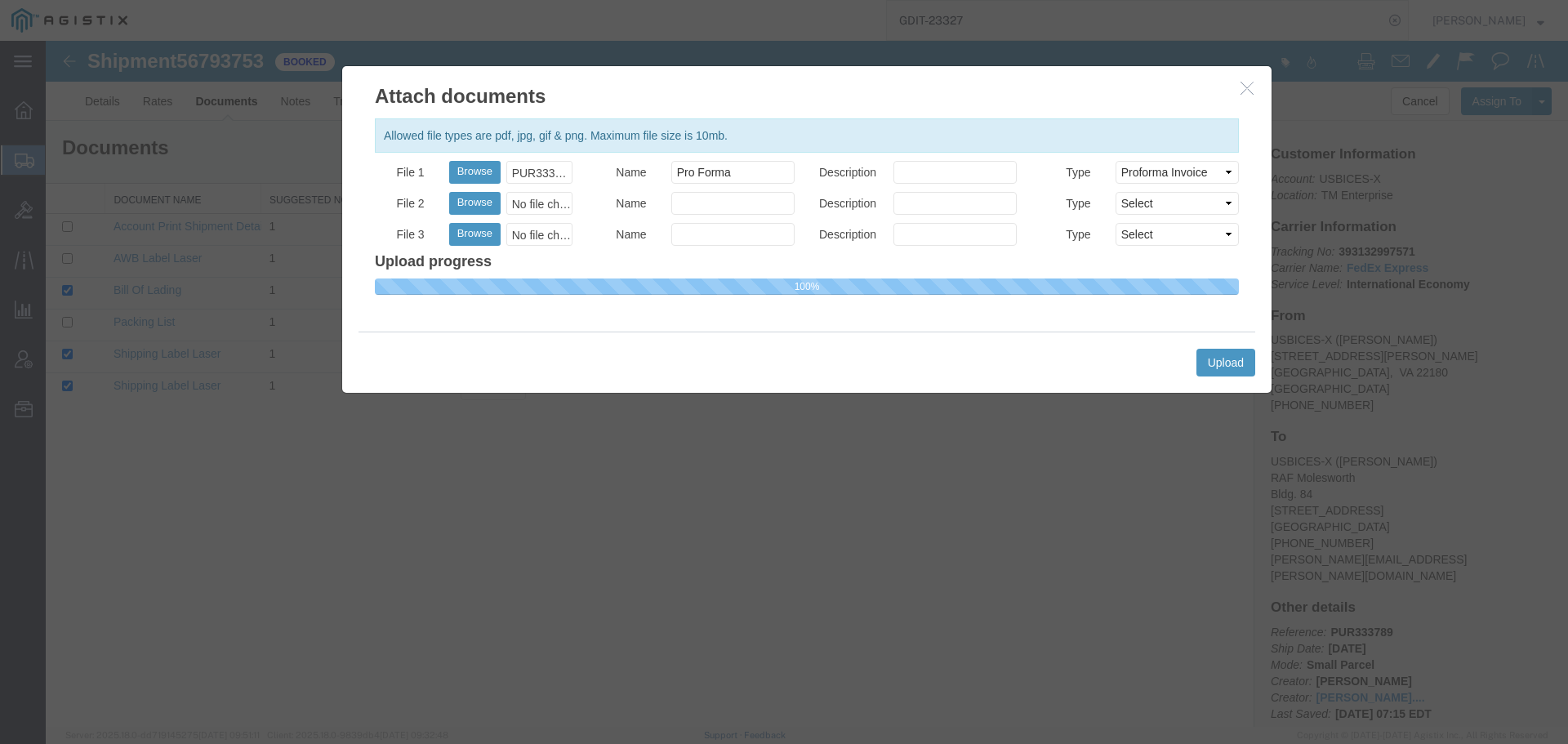
select select
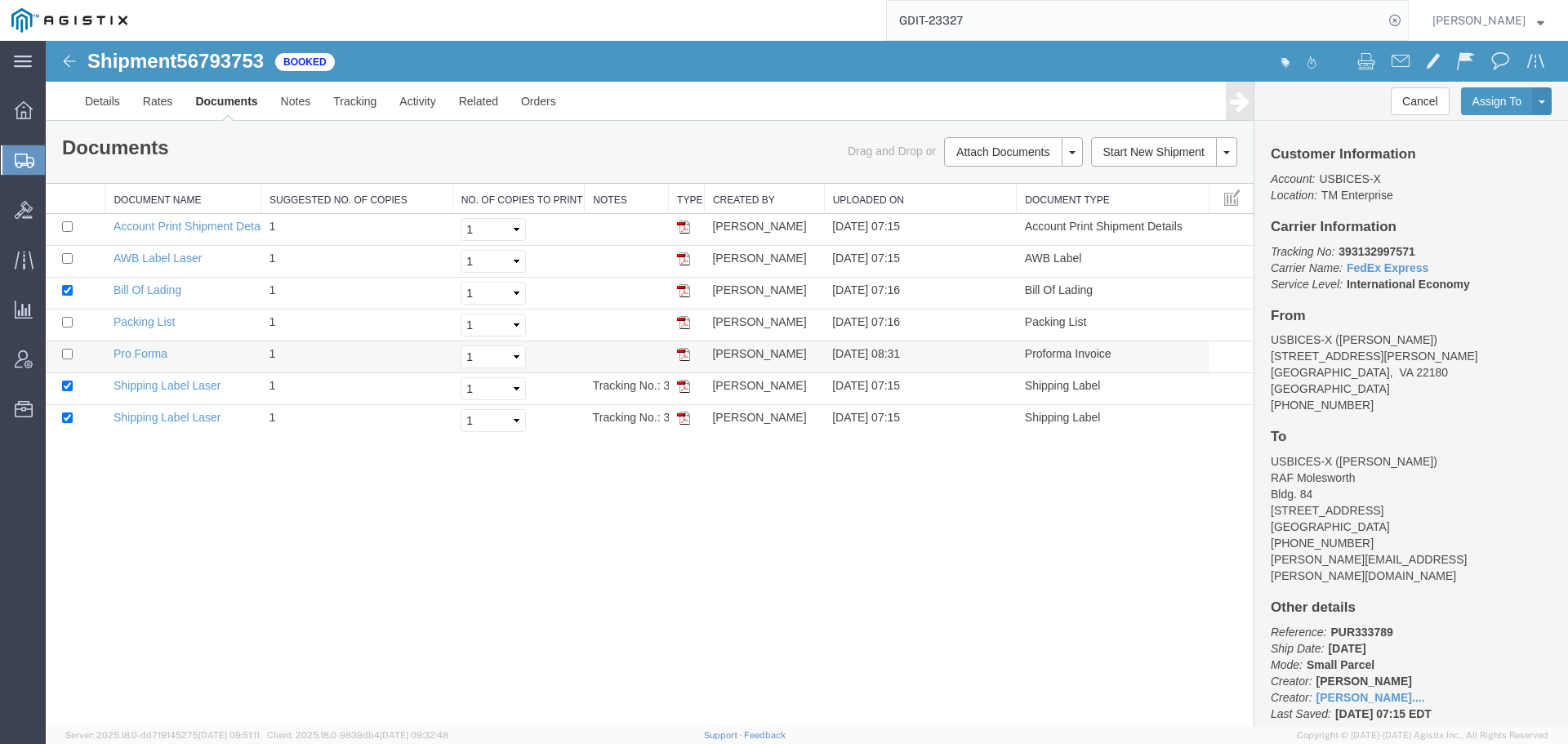
click at [681, 352] on img at bounding box center [683, 354] width 13 height 13
click at [98, 98] on link "Details" at bounding box center [102, 101] width 58 height 39
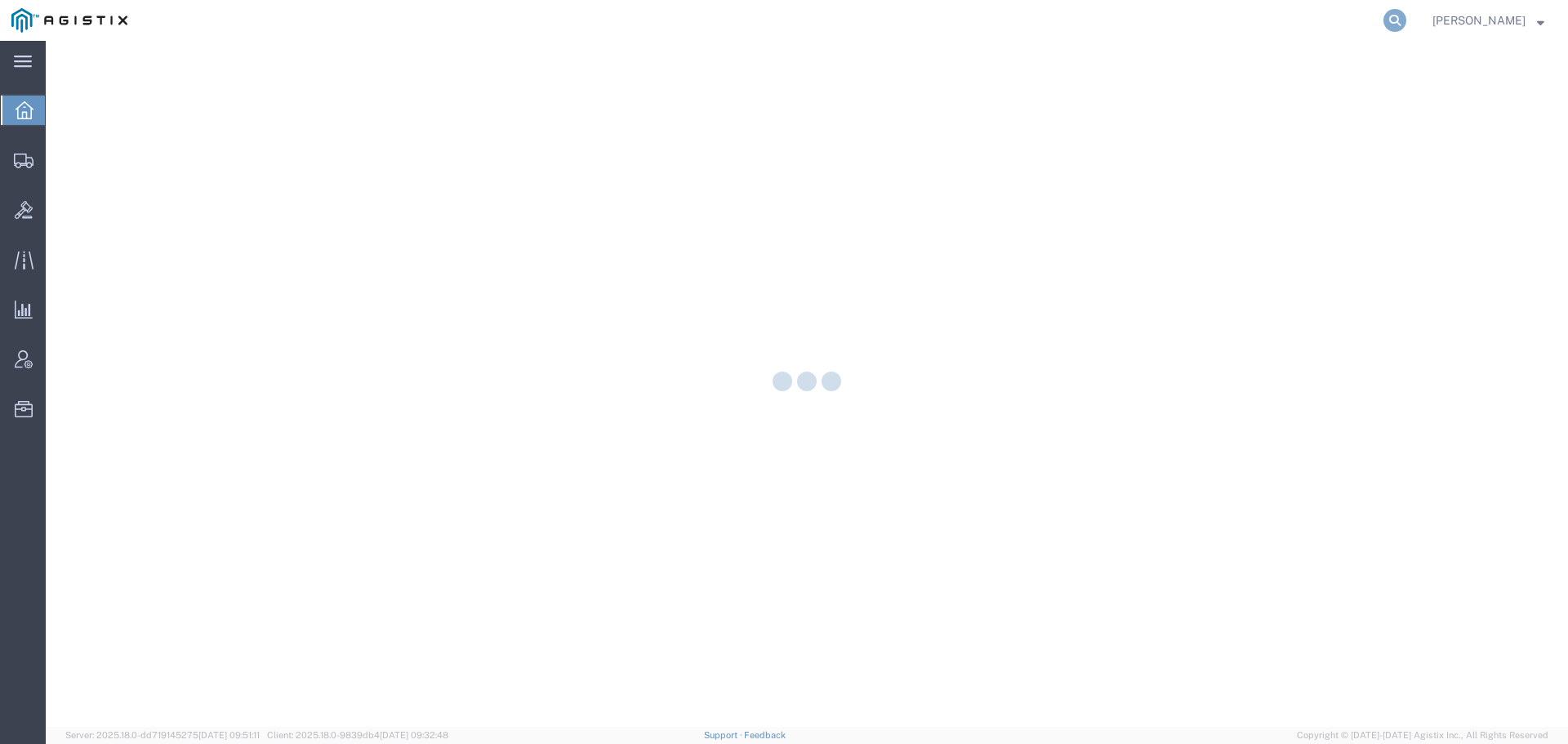
click at [1404, 18] on icon at bounding box center [1395, 21] width 22 height 22
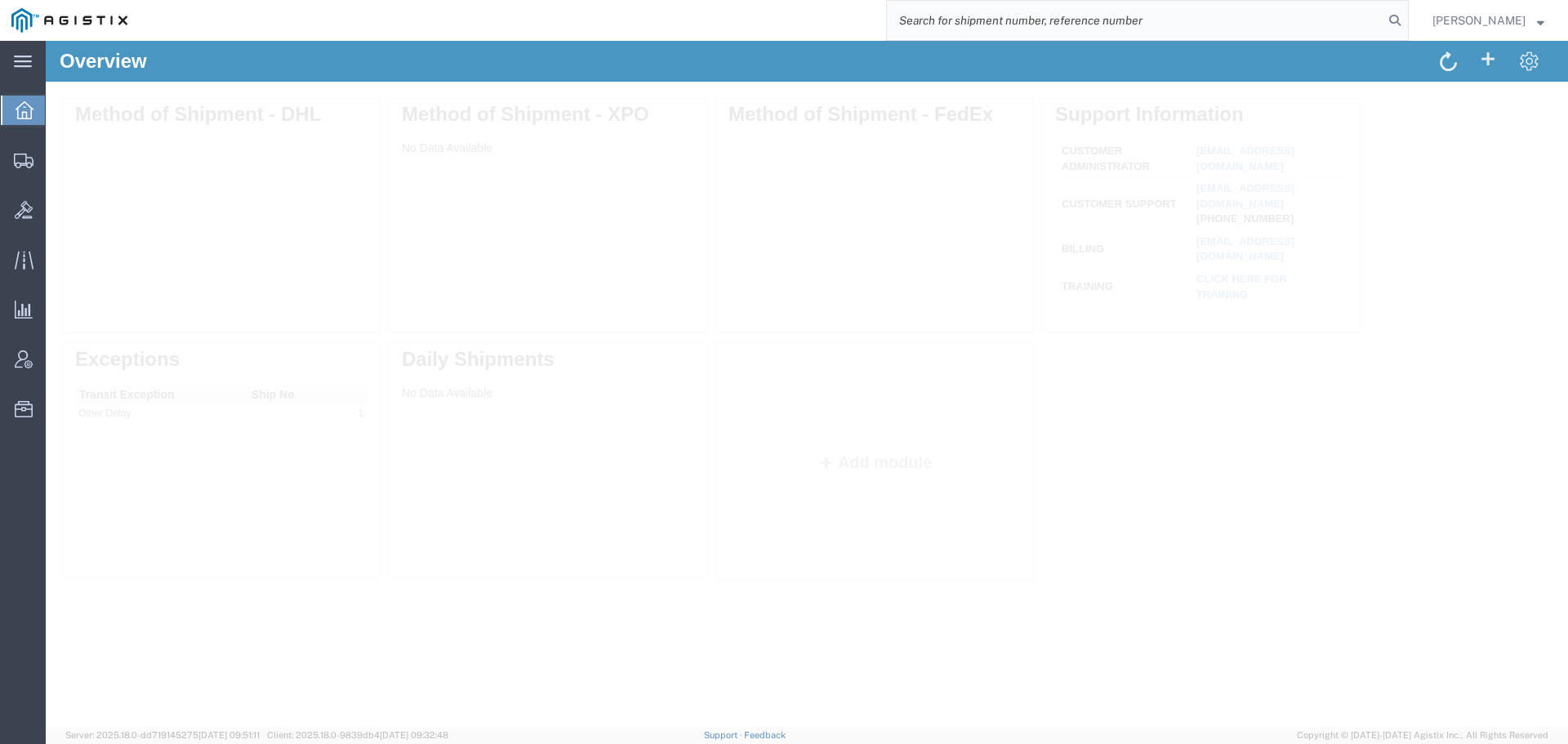
click at [1253, 22] on input "search" at bounding box center [1135, 21] width 497 height 39
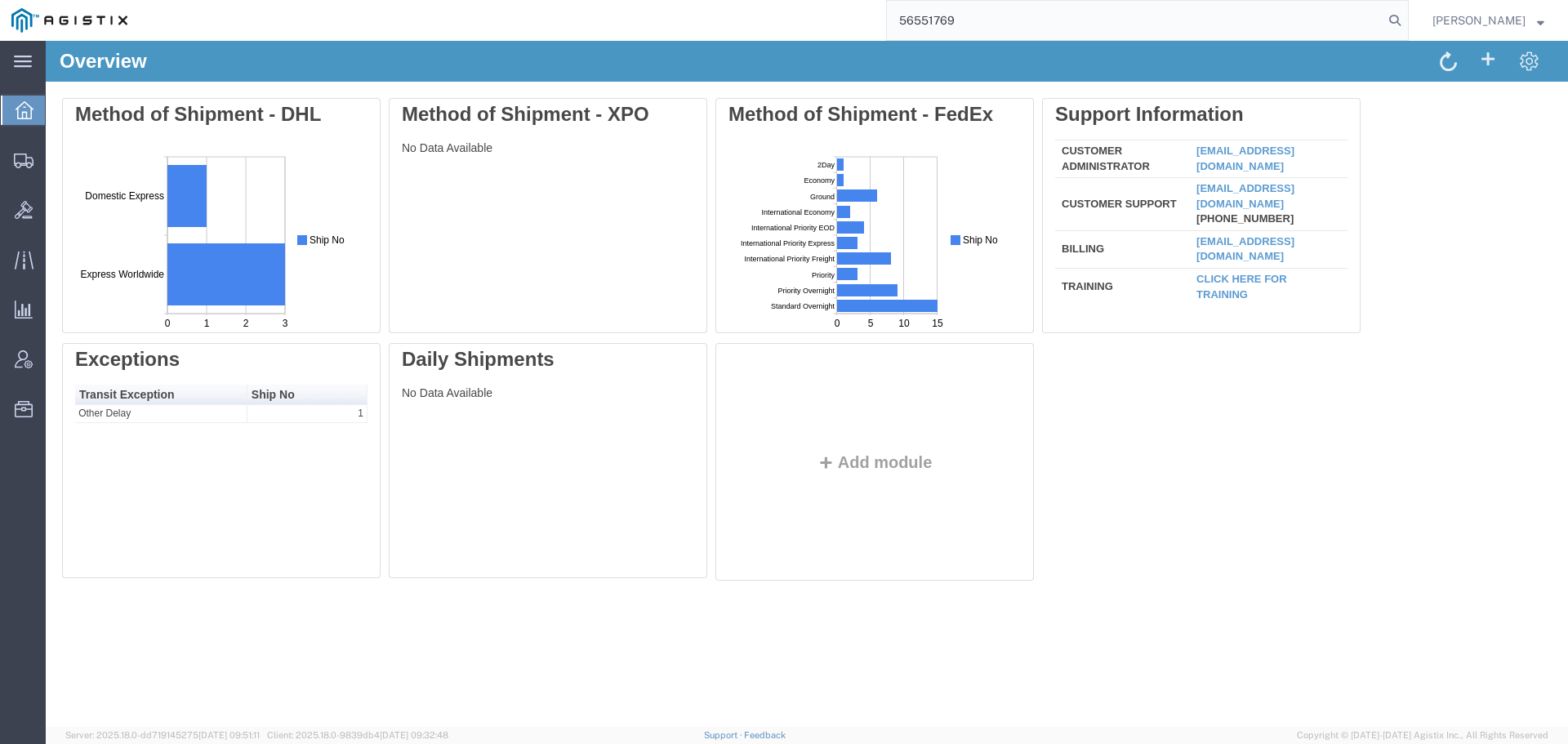
type input "56551769"
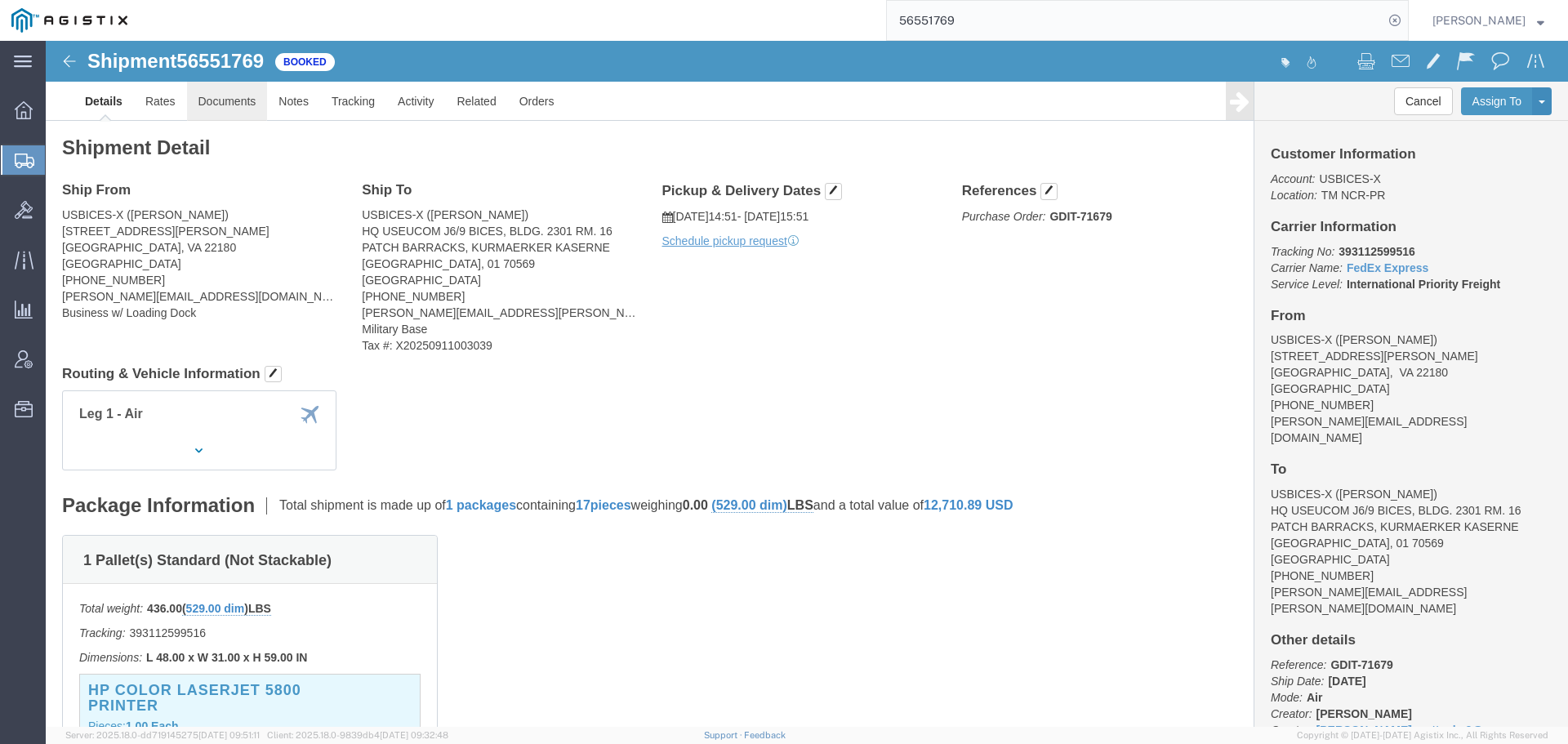
click link "Documents"
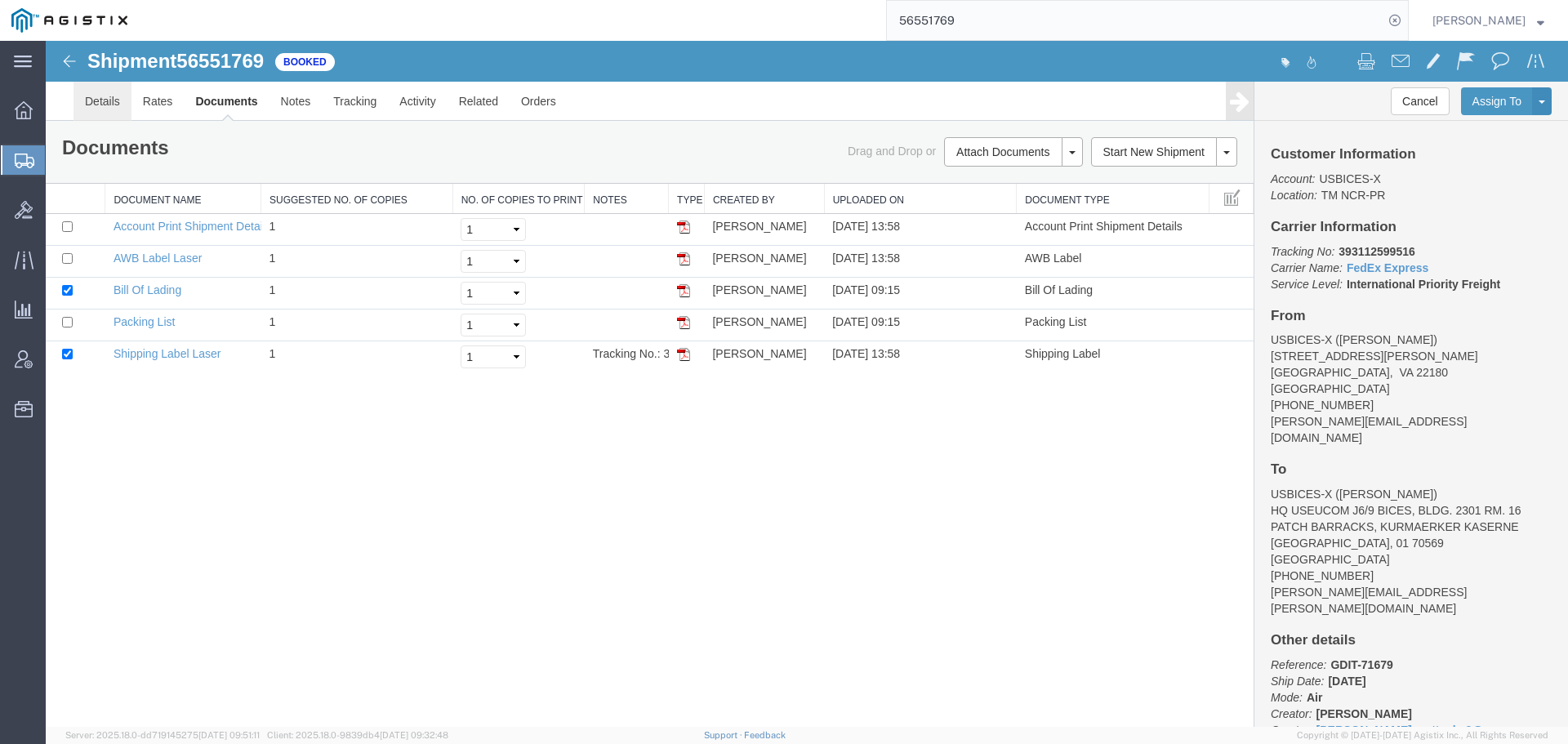
click at [117, 96] on link "Details" at bounding box center [102, 101] width 58 height 39
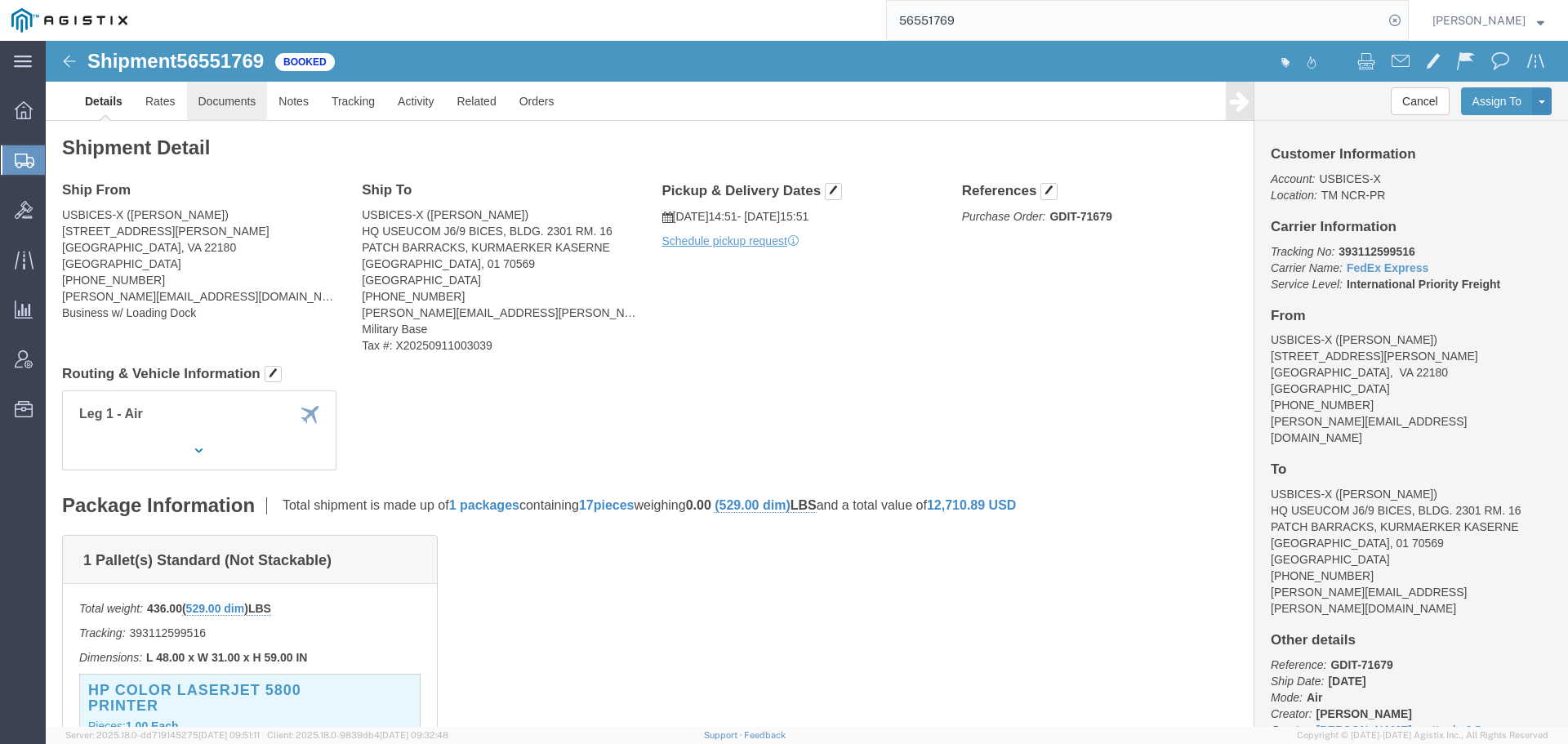
click link "Documents"
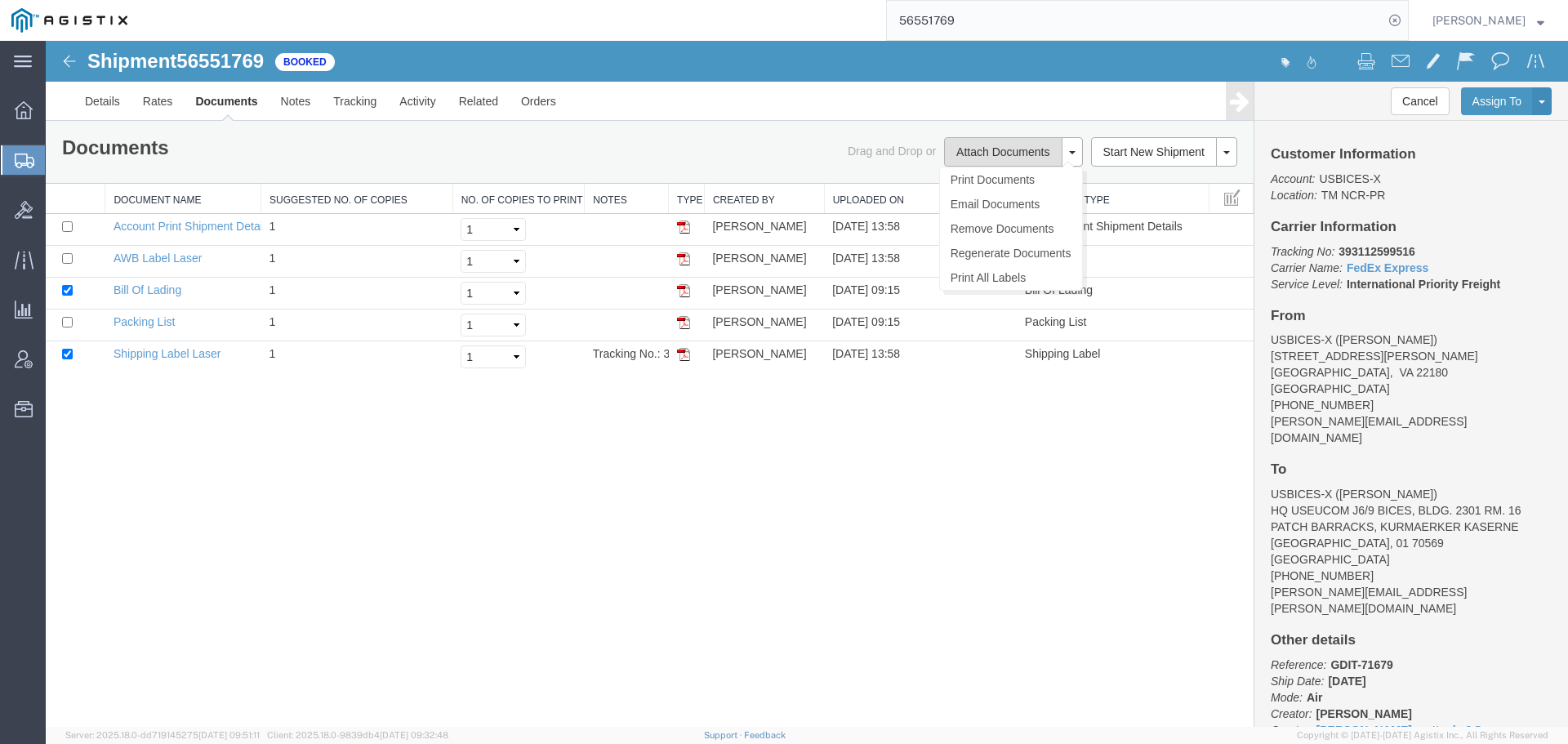
click at [964, 150] on button "Attach Documents" at bounding box center [1002, 151] width 117 height 29
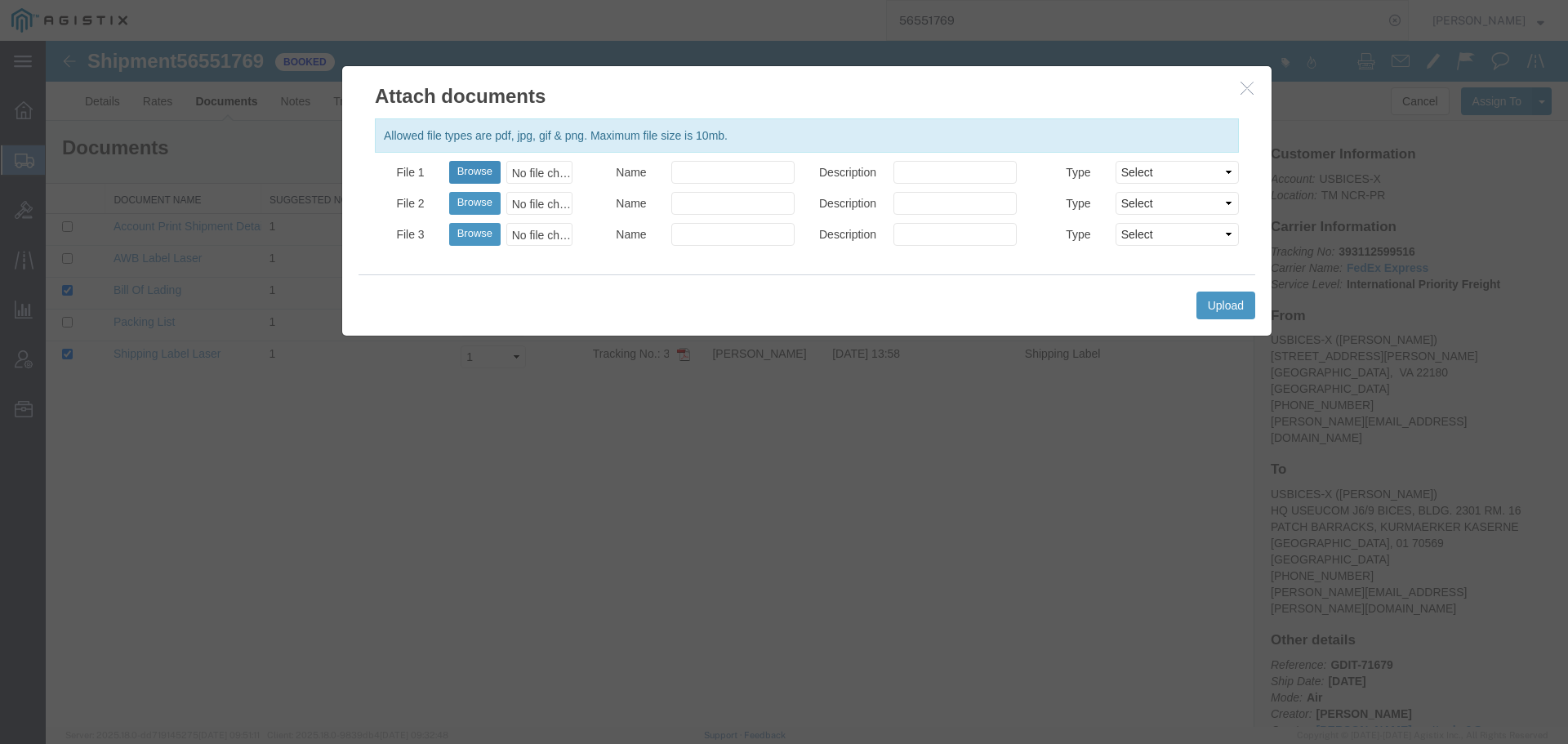
click at [476, 173] on button "Browse" at bounding box center [474, 172] width 52 height 22
type input "C:\fakepath\GDIT-71679 Pro Forma_09122025.pdf"
click at [704, 182] on input "Name" at bounding box center [733, 172] width 124 height 22
type input "Pro Forma"
click at [994, 174] on input "Description" at bounding box center [955, 172] width 124 height 22
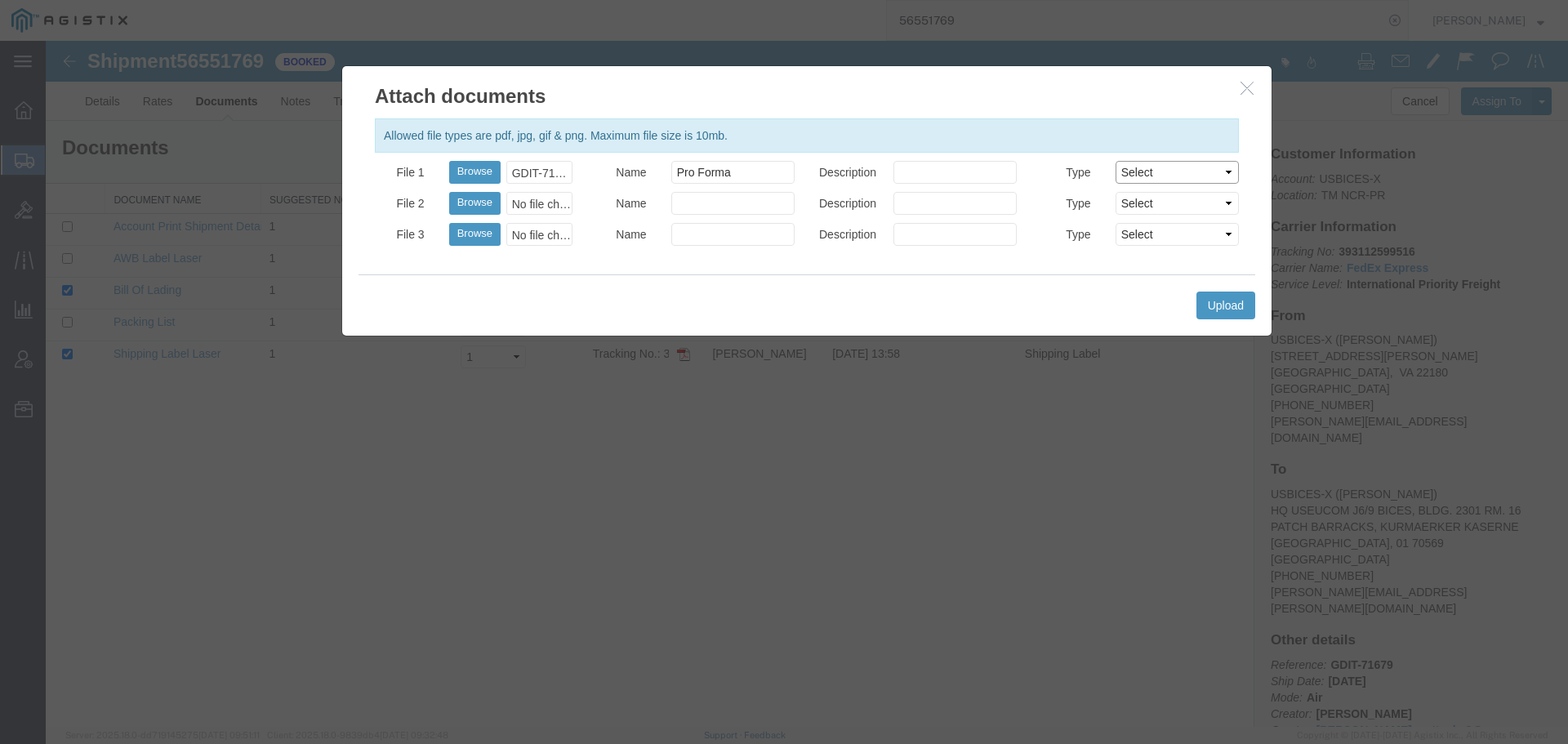
click at [1155, 183] on select "Select AWB Label Bill of Lading/Air Waybill Certificate of Origin (English) Cla…" at bounding box center [1177, 172] width 124 height 22
select select "PROFORMA_INV"
click at [1115, 161] on select "Select AWB Label Bill of Lading/Air Waybill Certificate of Origin (English) Cla…" at bounding box center [1177, 172] width 124 height 22
click at [1207, 306] on button "Upload" at bounding box center [1225, 305] width 59 height 28
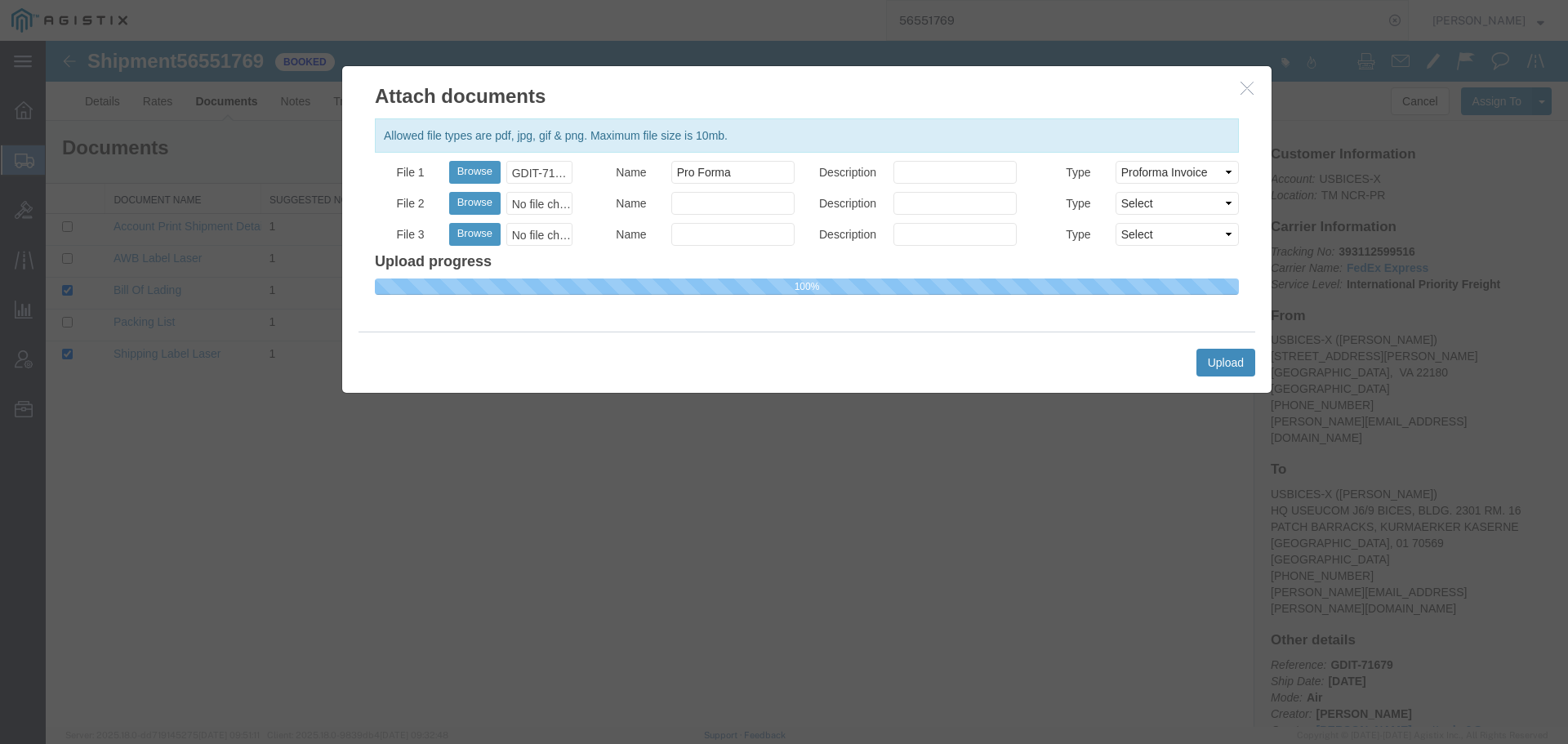
select select
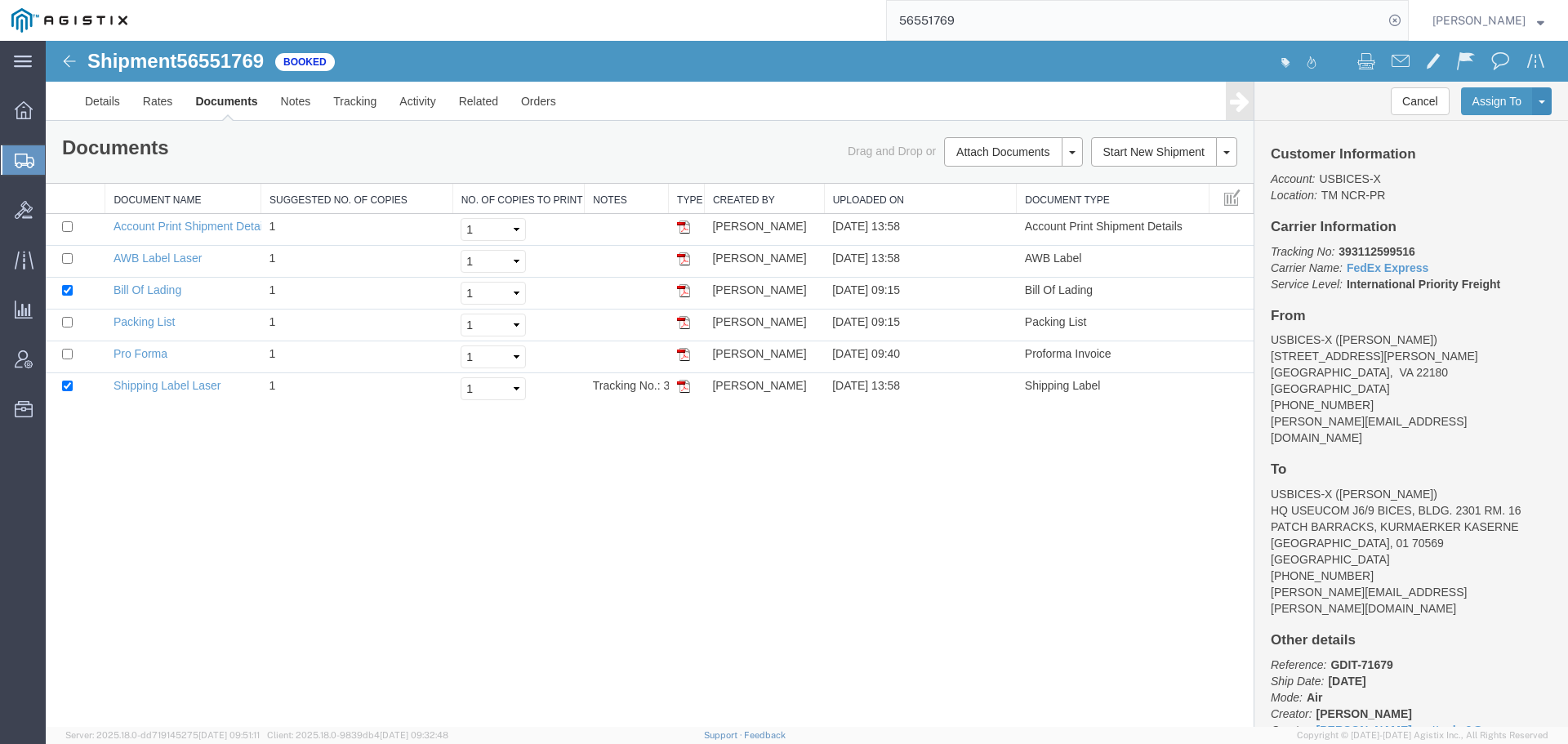
click at [684, 354] on img at bounding box center [683, 354] width 13 height 13
